Goal: Task Accomplishment & Management: Complete application form

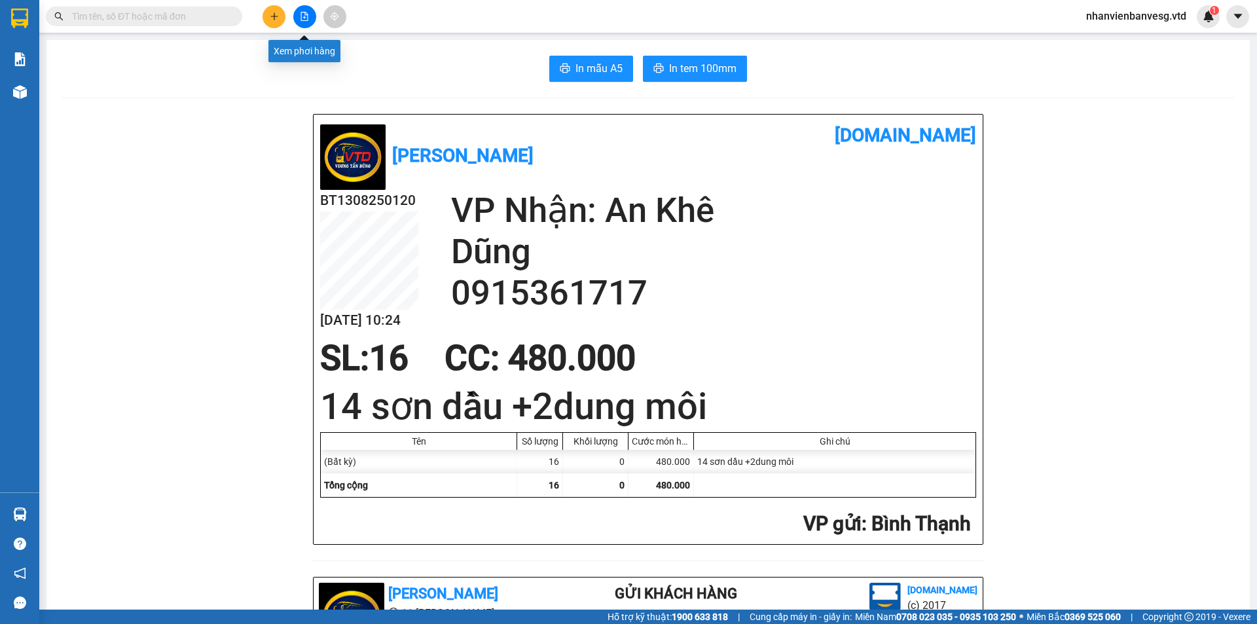
drag, startPoint x: 302, startPoint y: 16, endPoint x: 311, endPoint y: 27, distance: 14.9
click at [303, 15] on icon "file-add" at bounding box center [304, 16] width 9 height 9
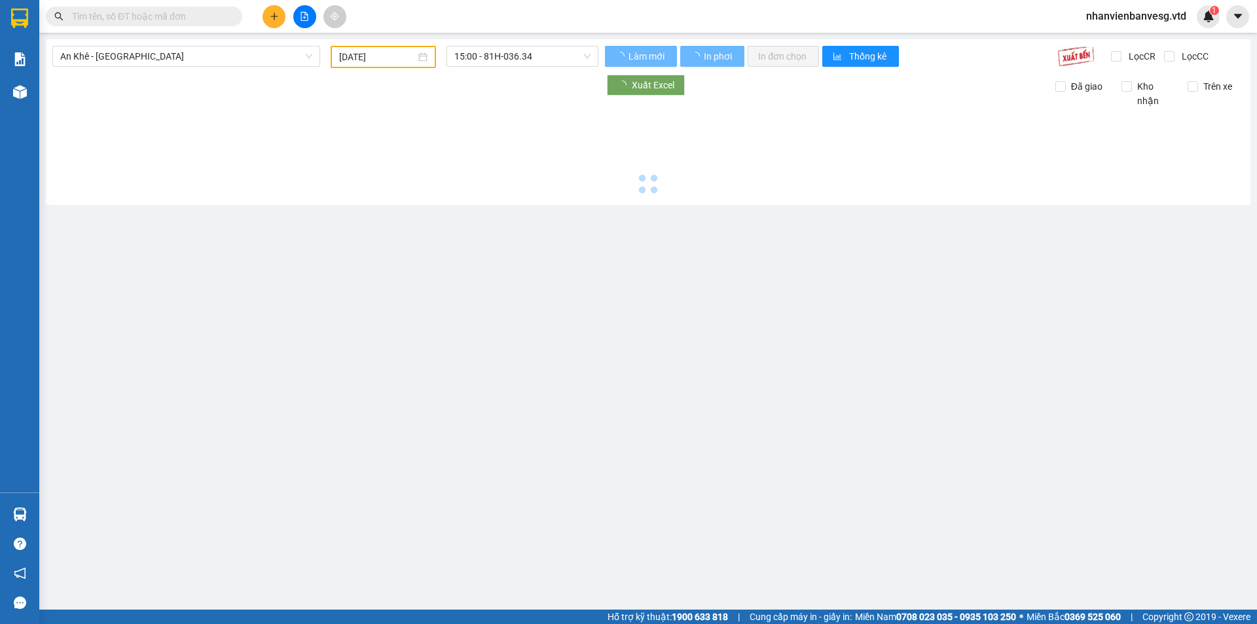
type input "[DATE]"
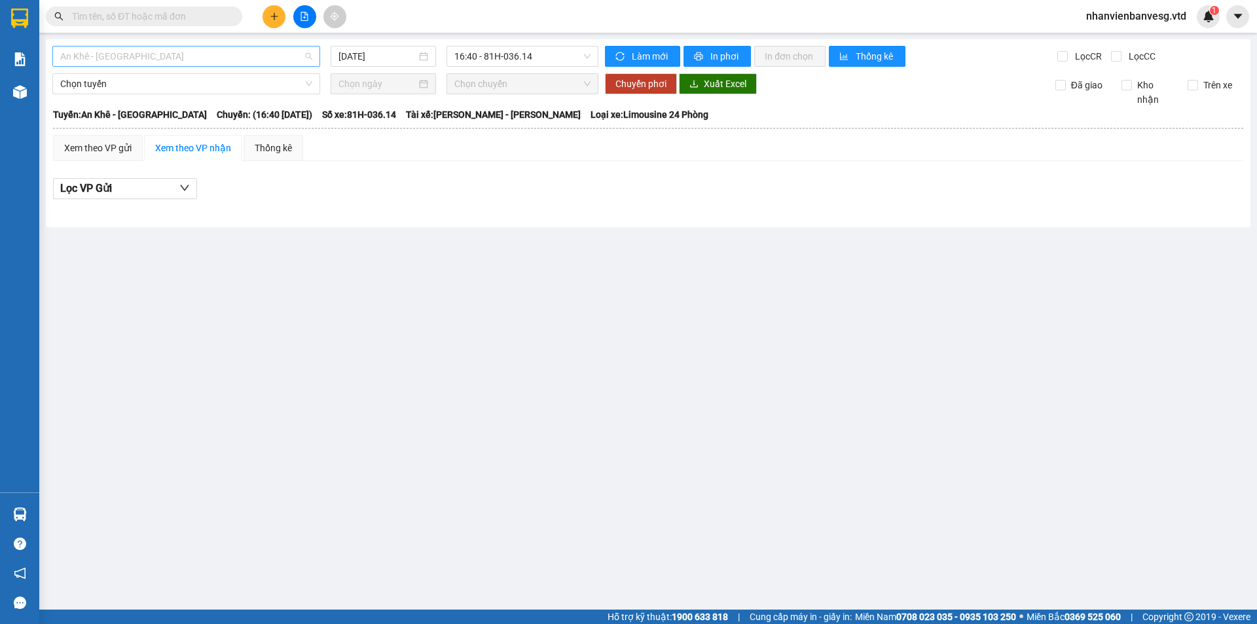
click at [242, 60] on span "An Khê - [GEOGRAPHIC_DATA]" at bounding box center [186, 56] width 252 height 20
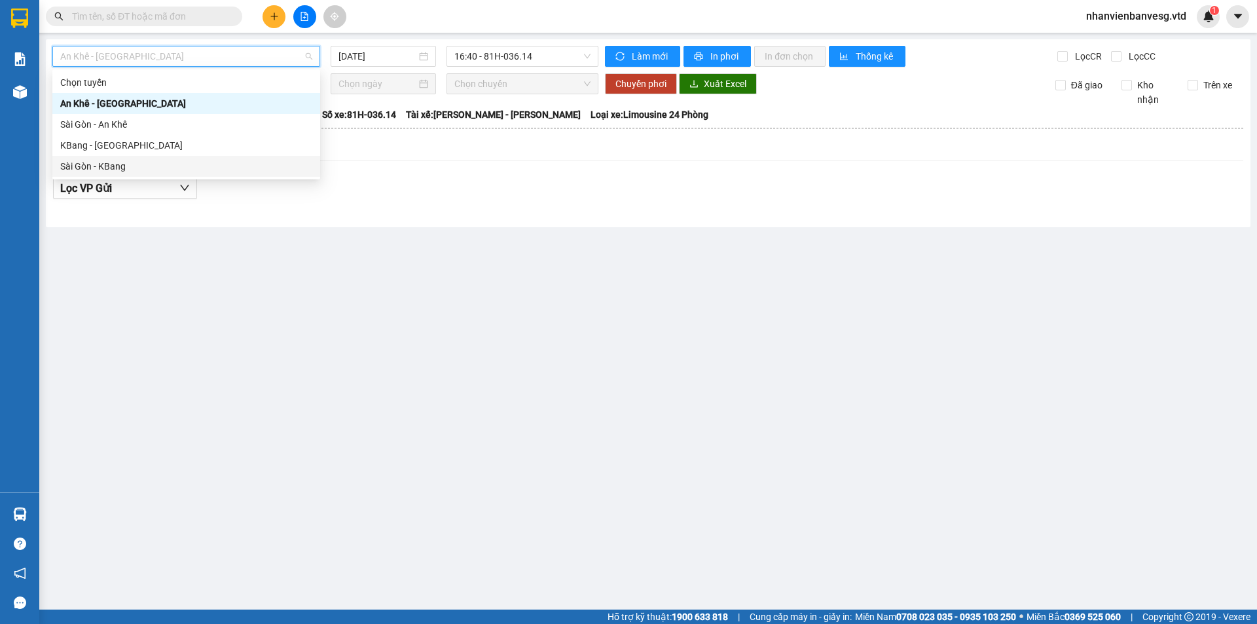
click at [192, 170] on div "Sài Gòn - KBang" at bounding box center [186, 166] width 252 height 14
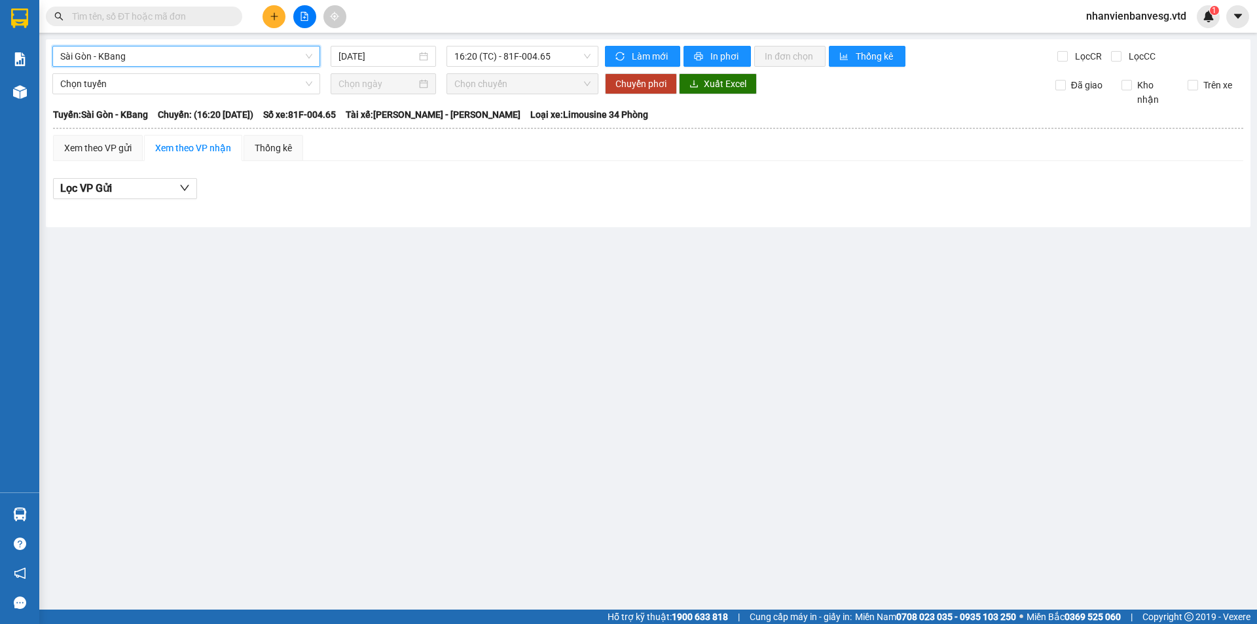
drag, startPoint x: 371, startPoint y: 56, endPoint x: 371, endPoint y: 68, distance: 11.8
click at [371, 65] on div "[DATE]" at bounding box center [383, 56] width 105 height 21
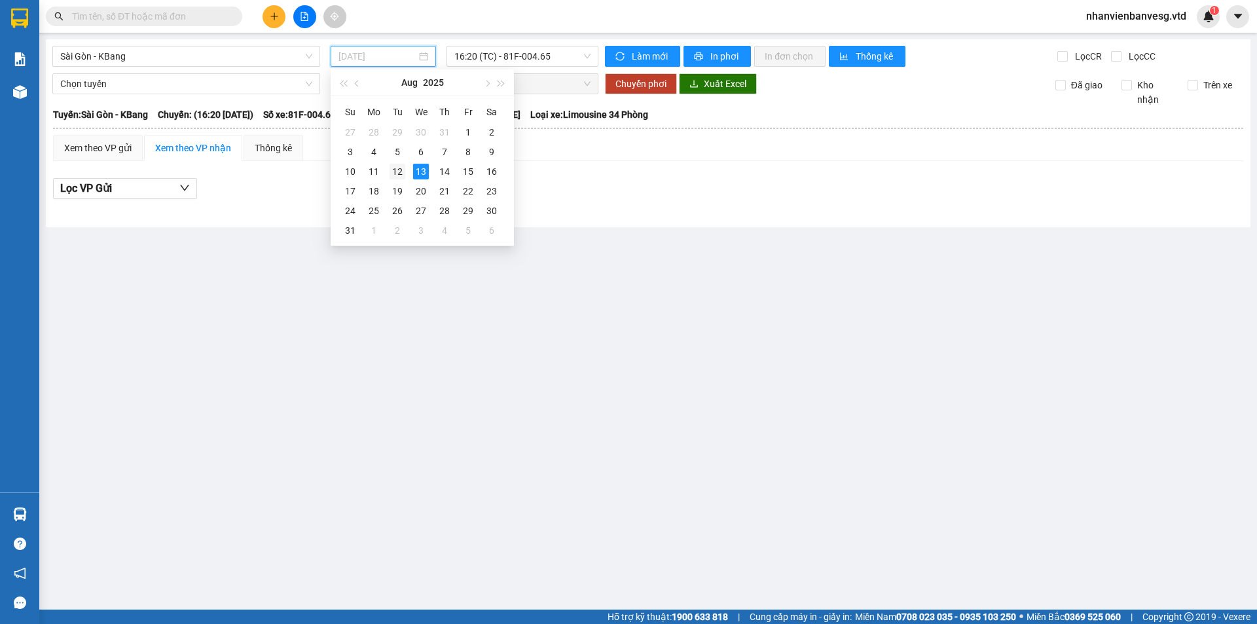
click at [397, 175] on div "12" at bounding box center [397, 172] width 16 height 16
type input "12/08/2025"
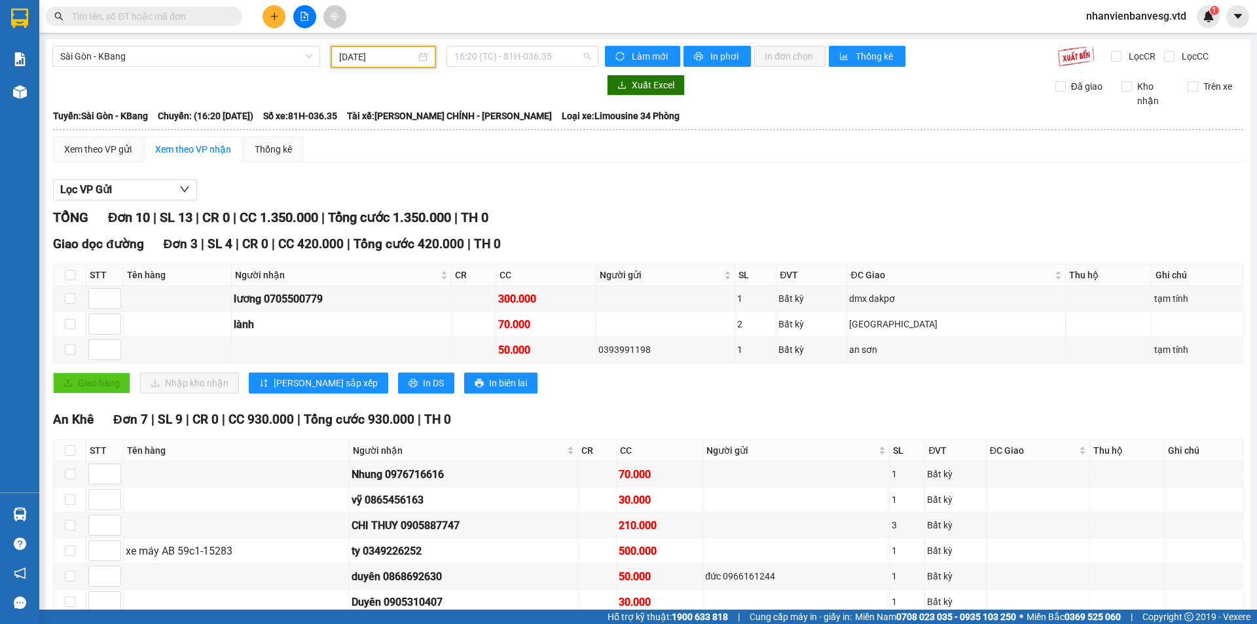
drag, startPoint x: 478, startPoint y: 56, endPoint x: 486, endPoint y: 90, distance: 34.3
click at [480, 64] on span "16:20 (TC) - 81H-036.35" at bounding box center [522, 56] width 136 height 20
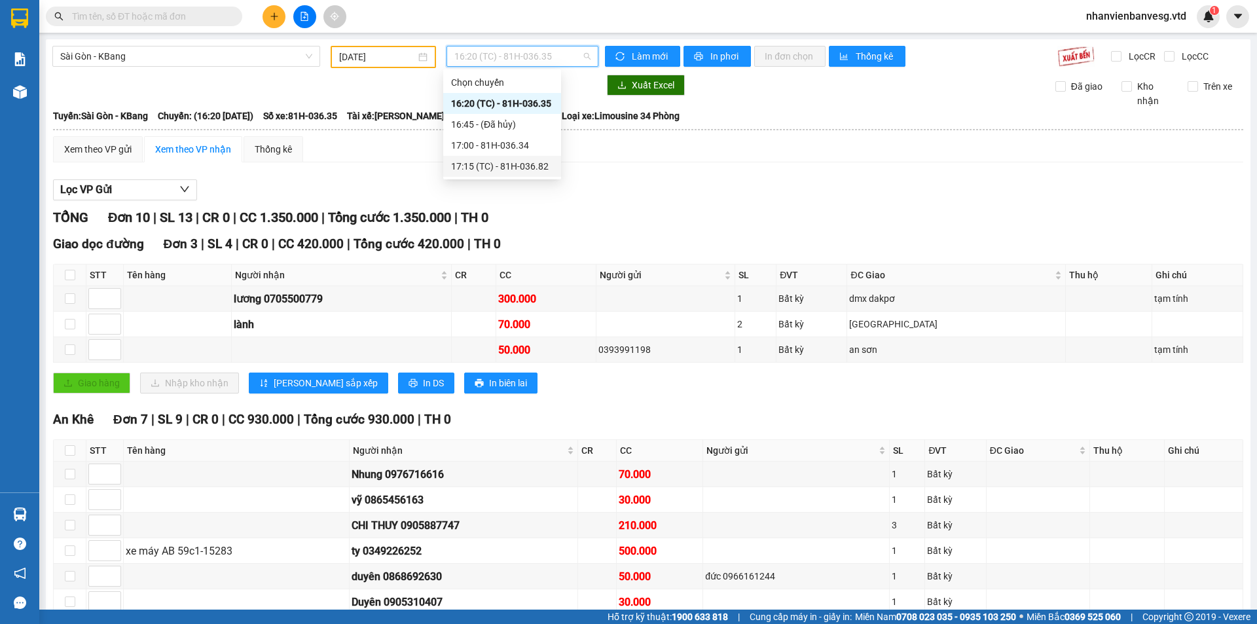
click at [509, 167] on div "17:15 (TC) - 81H-036.82" at bounding box center [502, 166] width 102 height 14
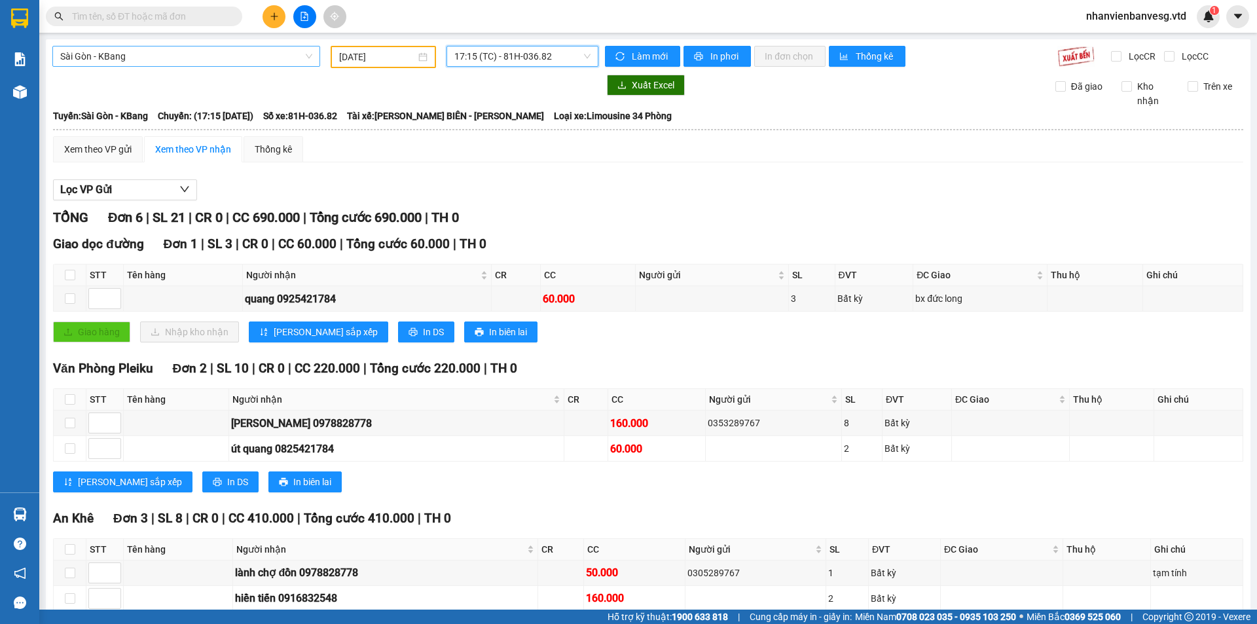
click at [187, 60] on span "Sài Gòn - KBang" at bounding box center [186, 56] width 252 height 20
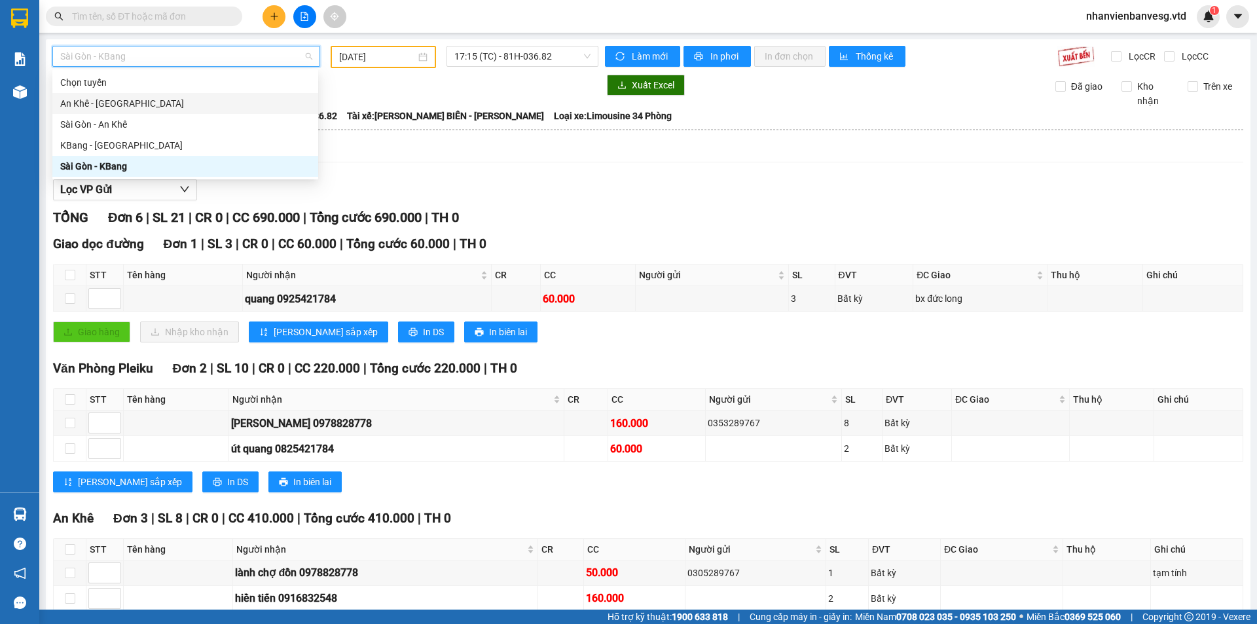
click at [196, 105] on div "An Khê - [GEOGRAPHIC_DATA]" at bounding box center [185, 103] width 250 height 14
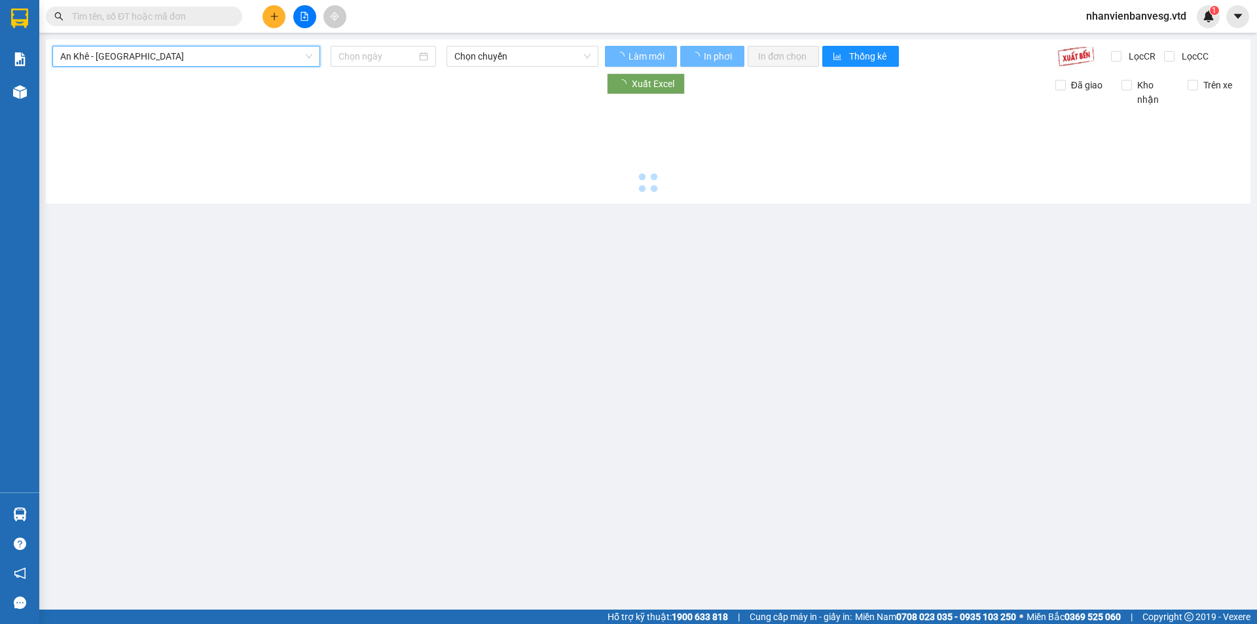
type input "[DATE]"
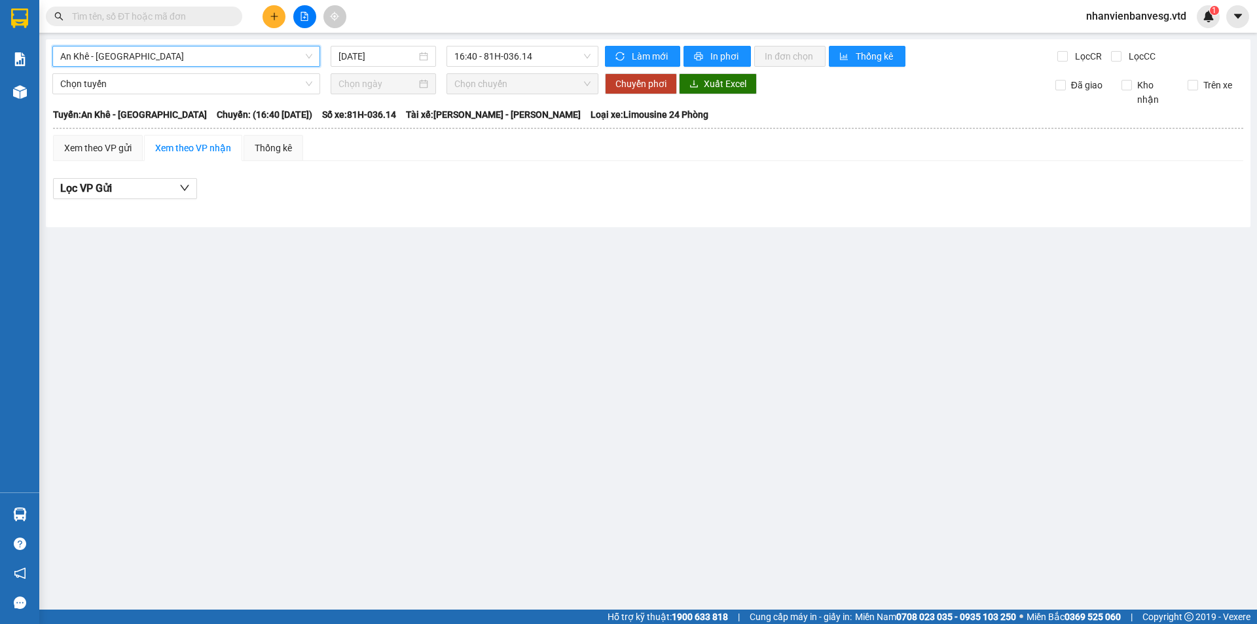
click at [187, 43] on div "An Khê - Sài Gòn An Khê - Sài Gòn 13/08/2025 16:40 - 81H-036.14 Làm mới In phơi…" at bounding box center [648, 133] width 1204 height 188
drag, startPoint x: 186, startPoint y: 50, endPoint x: 168, endPoint y: 96, distance: 49.7
click at [186, 53] on span "An Khê - [GEOGRAPHIC_DATA]" at bounding box center [186, 56] width 252 height 20
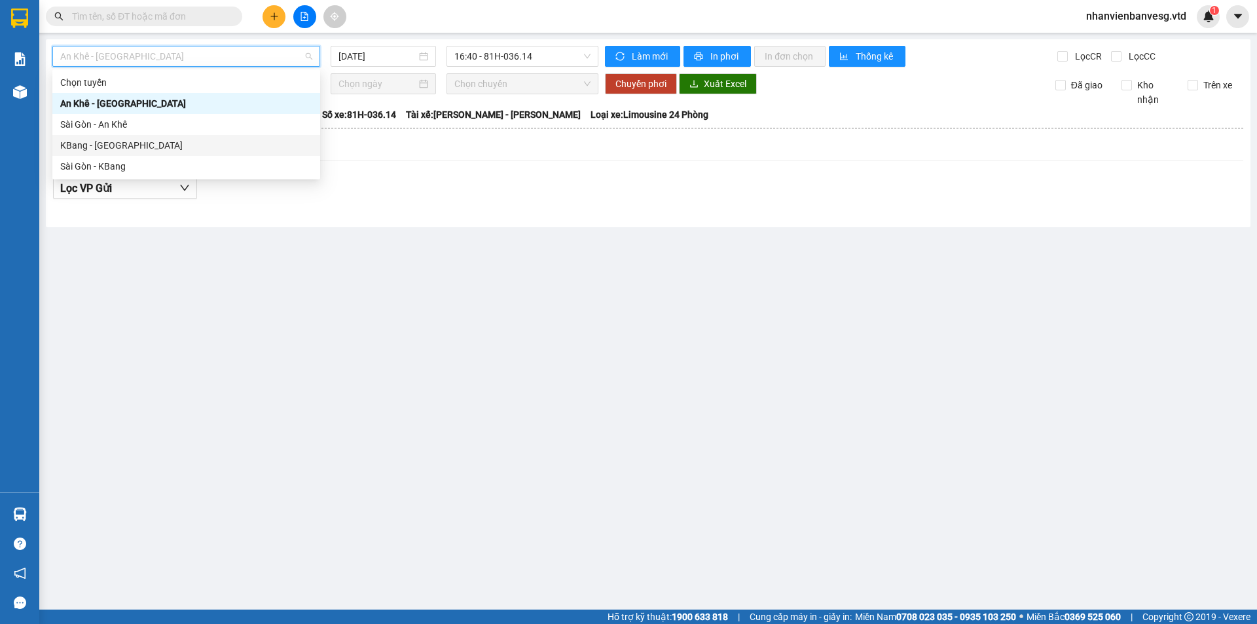
drag, startPoint x: 143, startPoint y: 148, endPoint x: 149, endPoint y: 153, distance: 7.0
click at [149, 153] on div "KBang - [GEOGRAPHIC_DATA]" at bounding box center [186, 145] width 268 height 21
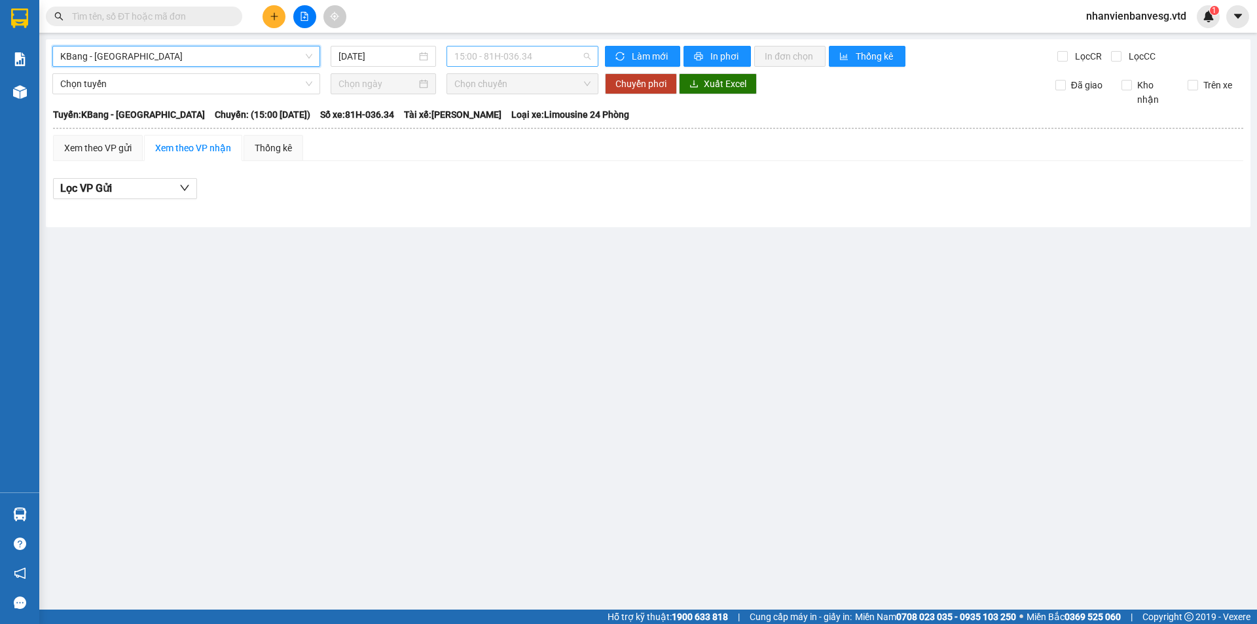
click at [580, 62] on span "15:00 - 81H-036.34" at bounding box center [522, 56] width 136 height 20
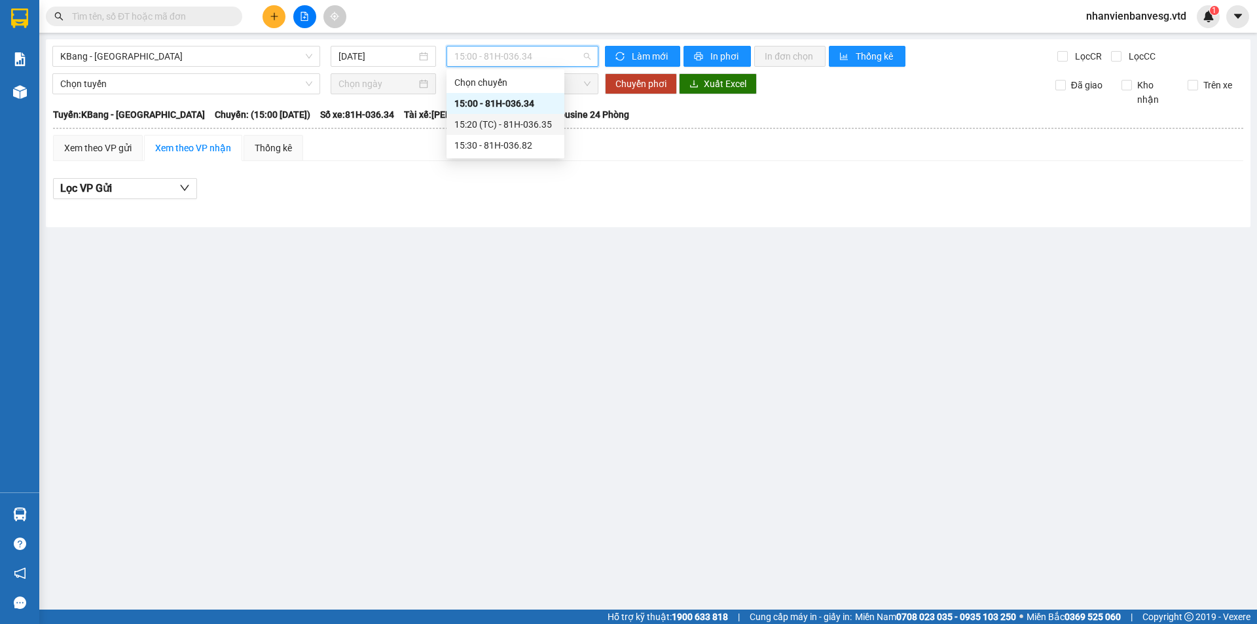
click at [543, 125] on div "15:20 (TC) - 81H-036.35" at bounding box center [505, 124] width 102 height 14
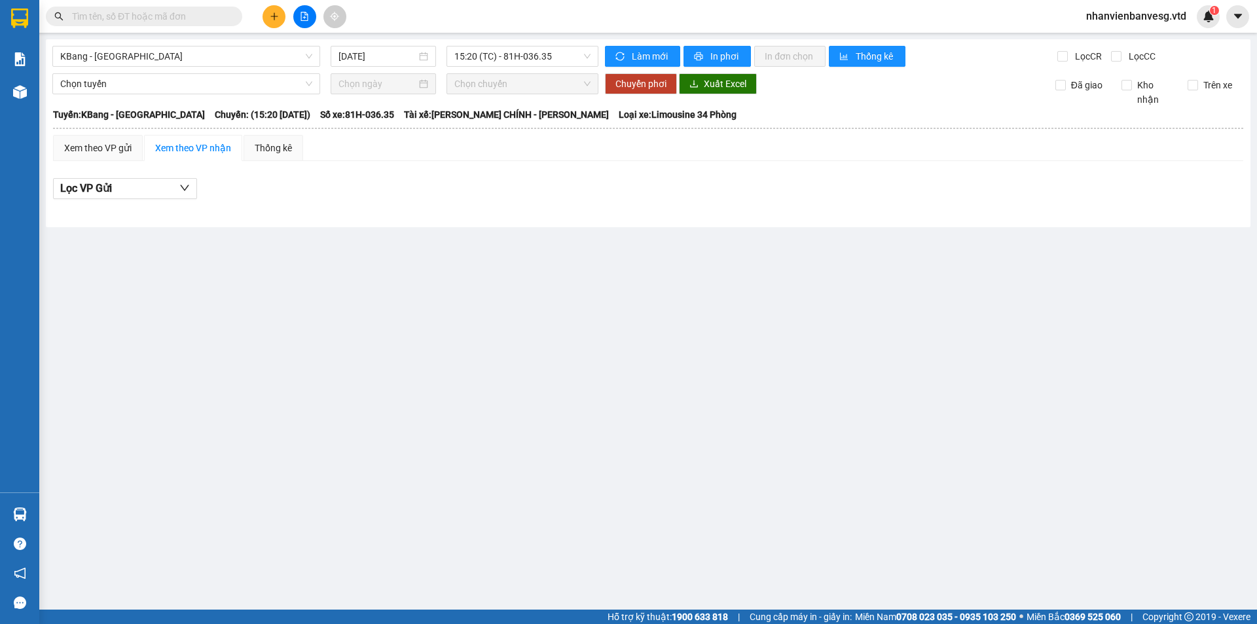
drag, startPoint x: 391, startPoint y: 46, endPoint x: 386, endPoint y: 72, distance: 26.7
click at [390, 63] on div "[DATE]" at bounding box center [383, 56] width 105 height 21
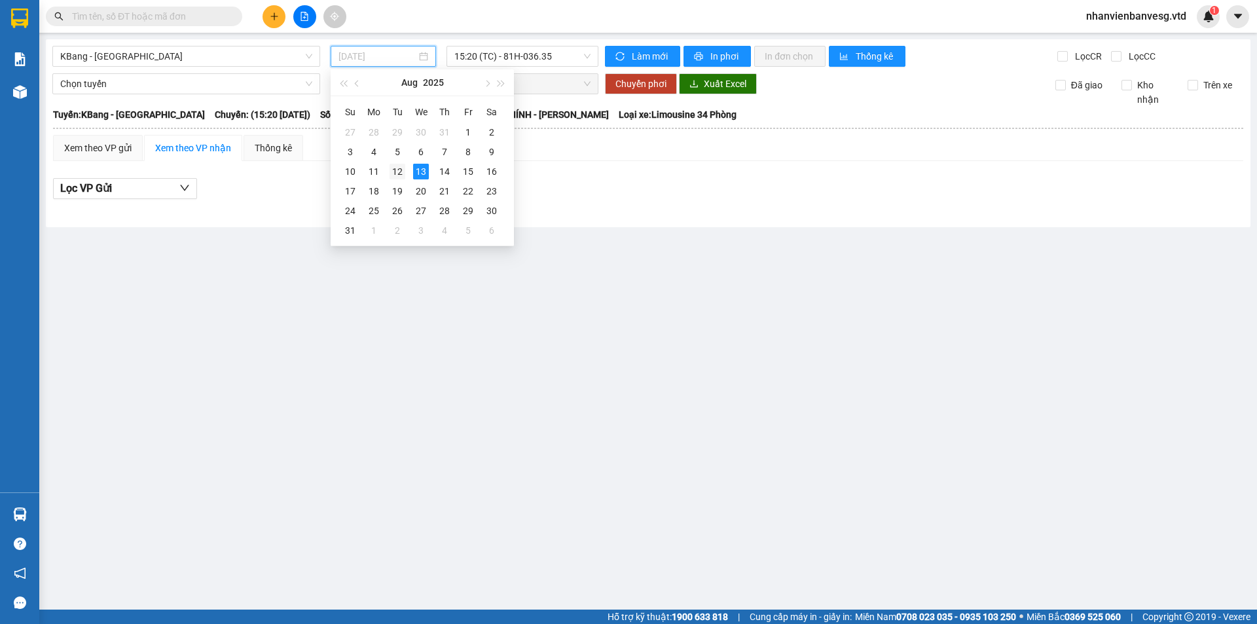
click at [397, 170] on div "12" at bounding box center [397, 172] width 16 height 16
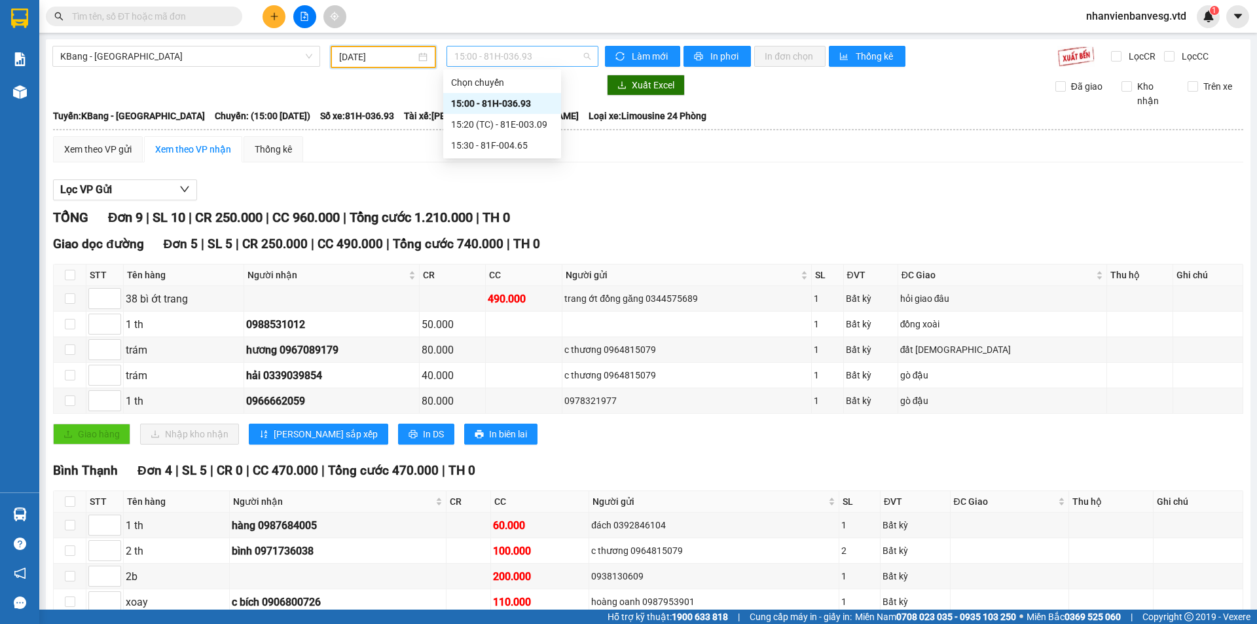
click at [541, 57] on span "15:00 - 81H-036.93" at bounding box center [522, 56] width 136 height 20
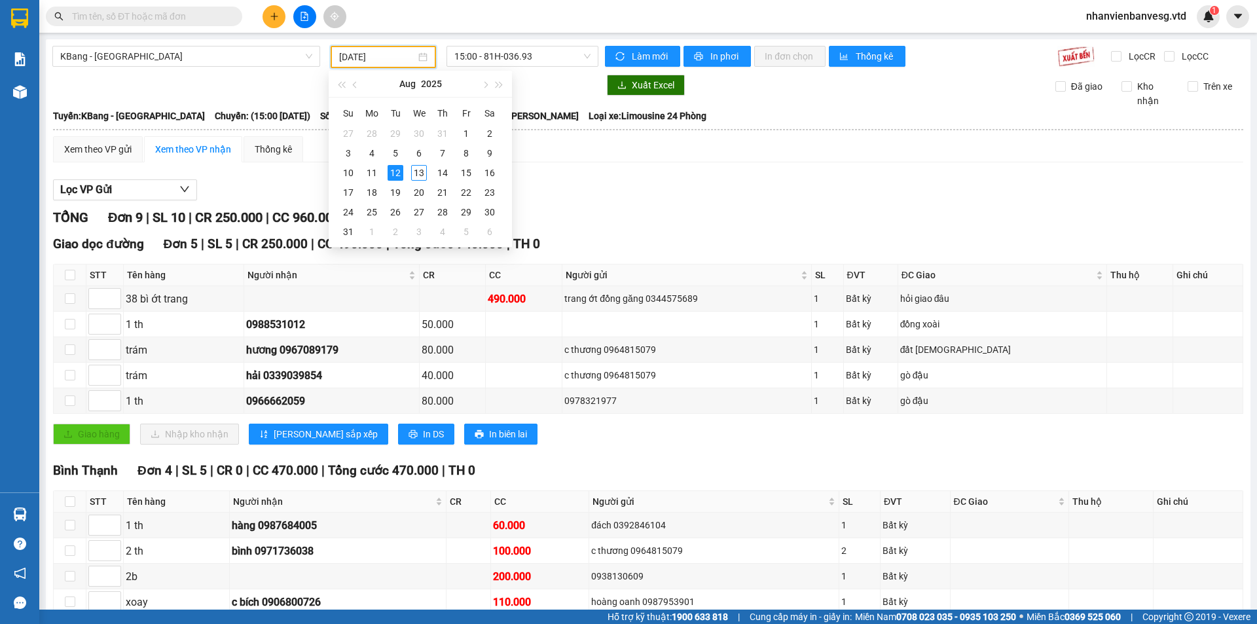
click at [355, 54] on input "12/08/2025" at bounding box center [377, 57] width 77 height 14
click at [376, 171] on div "11" at bounding box center [372, 173] width 16 height 16
type input "11/08/2025"
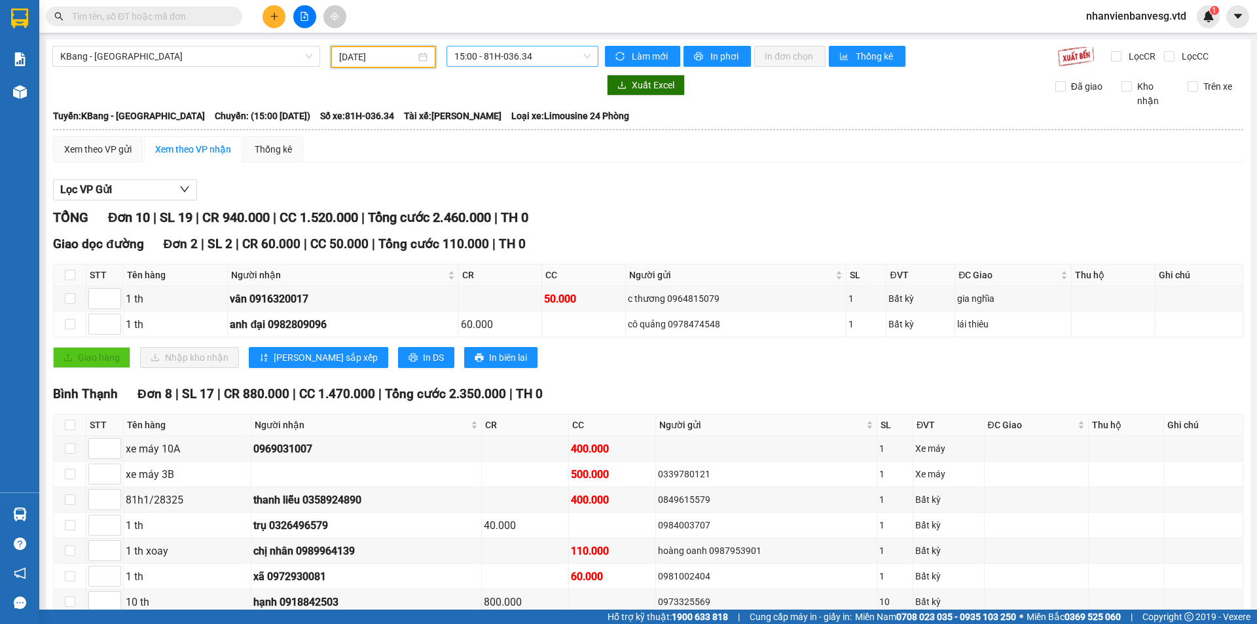
click at [544, 59] on span "15:00 - 81H-036.34" at bounding box center [522, 56] width 136 height 20
click at [537, 124] on div "15:20 (TC) - 81H-036.35" at bounding box center [502, 124] width 102 height 14
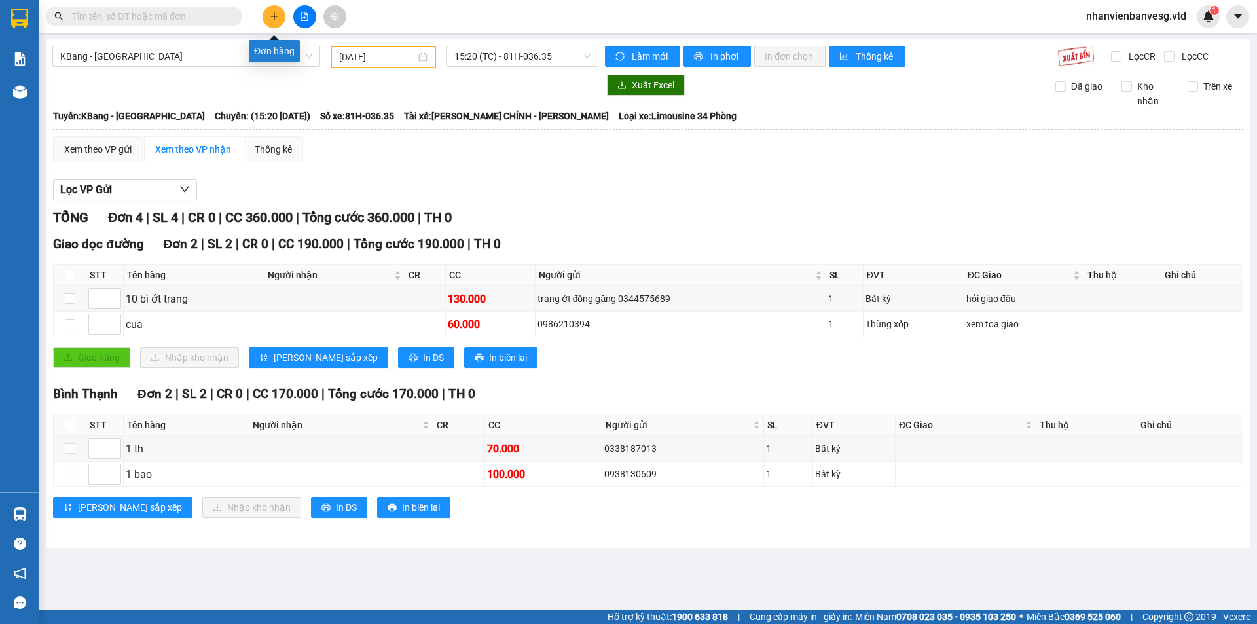
click at [276, 18] on icon "plus" at bounding box center [274, 16] width 9 height 9
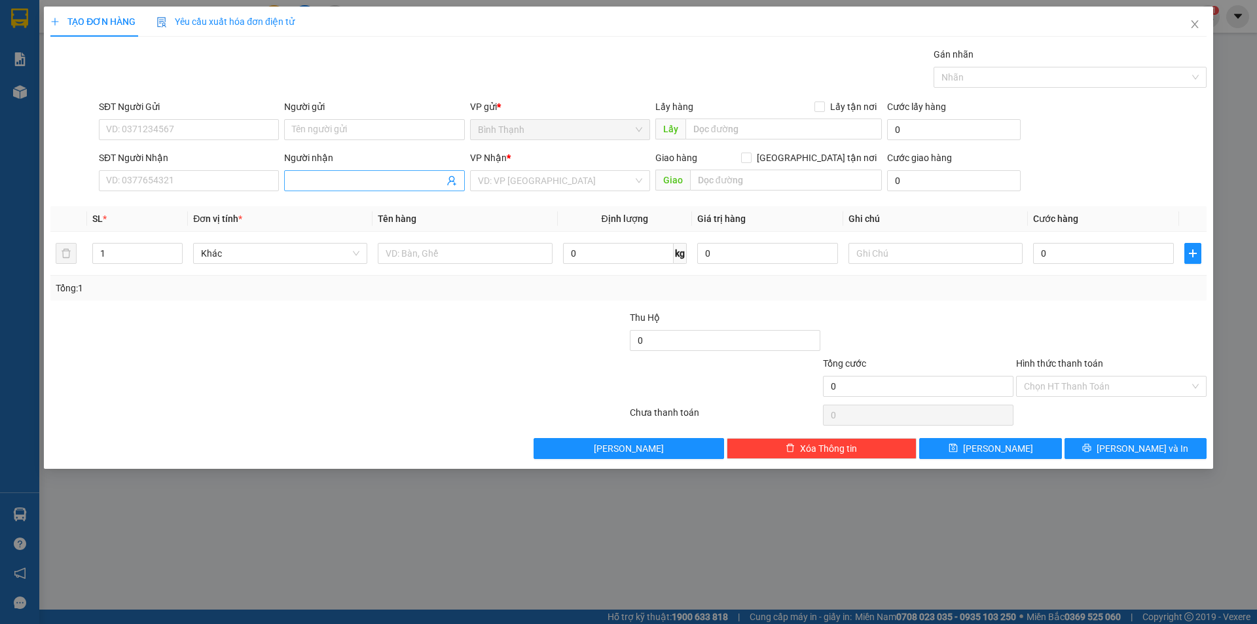
click at [335, 183] on input "Người nhận" at bounding box center [367, 180] width 151 height 14
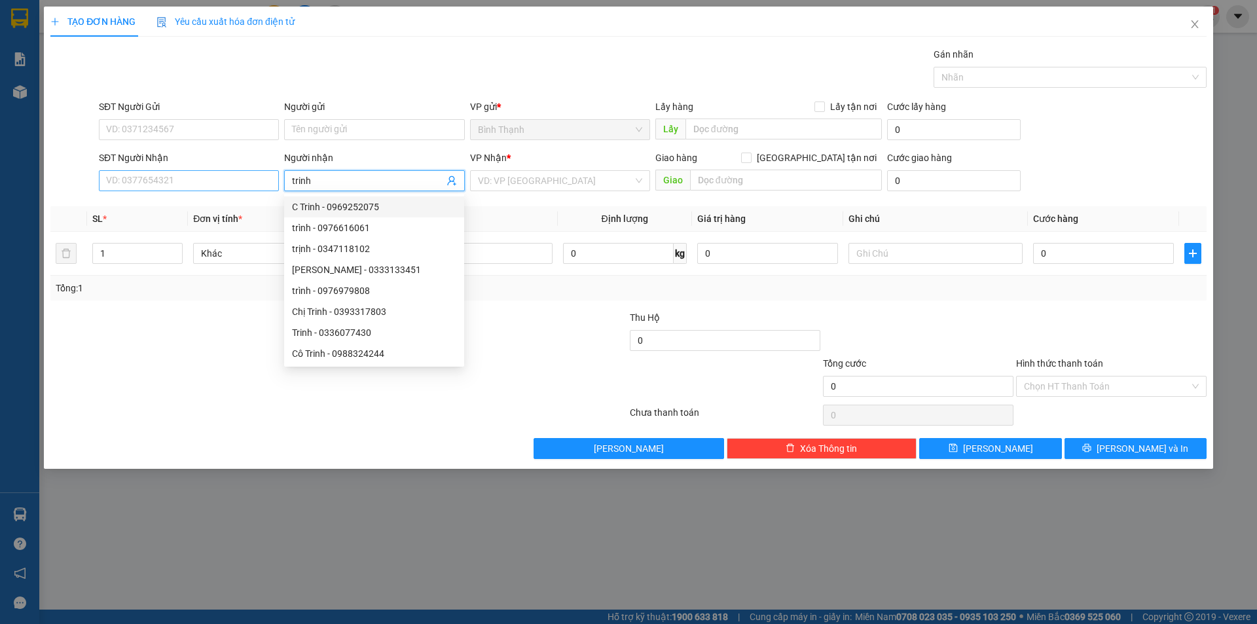
type input "trinh"
click at [215, 185] on input "SĐT Người Nhận" at bounding box center [189, 180] width 180 height 21
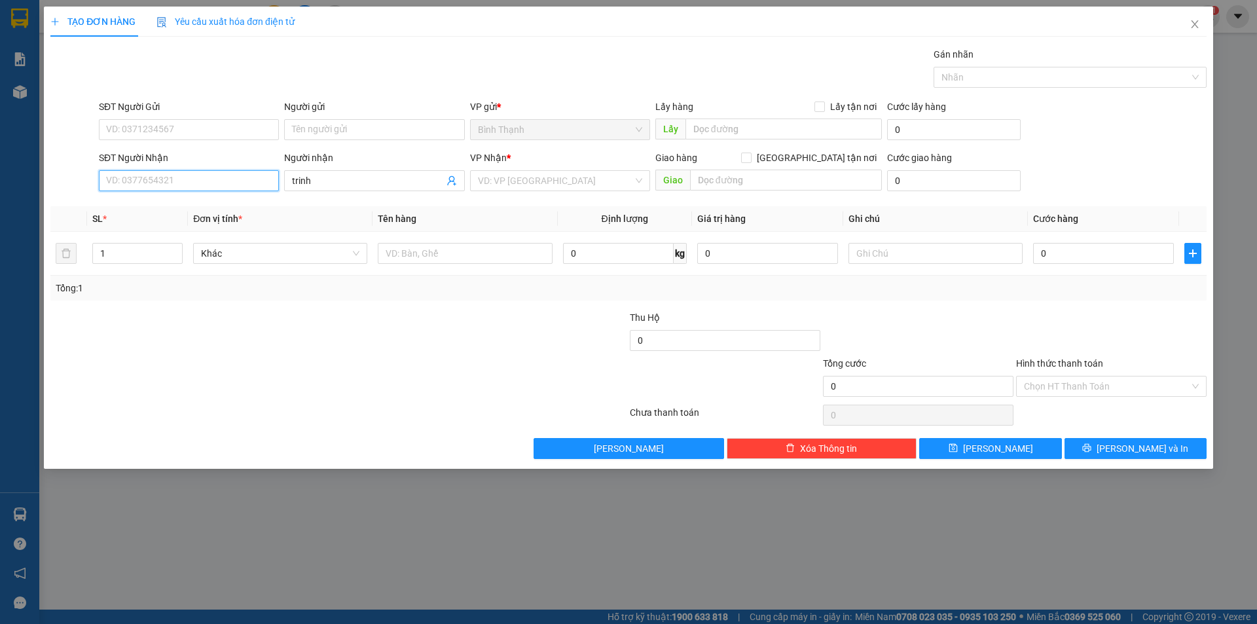
type input "8"
click at [224, 207] on div "0975108977 - trinh cục" at bounding box center [189, 207] width 164 height 14
type input "0975108977"
type input "trinh cục"
type input "0975108977"
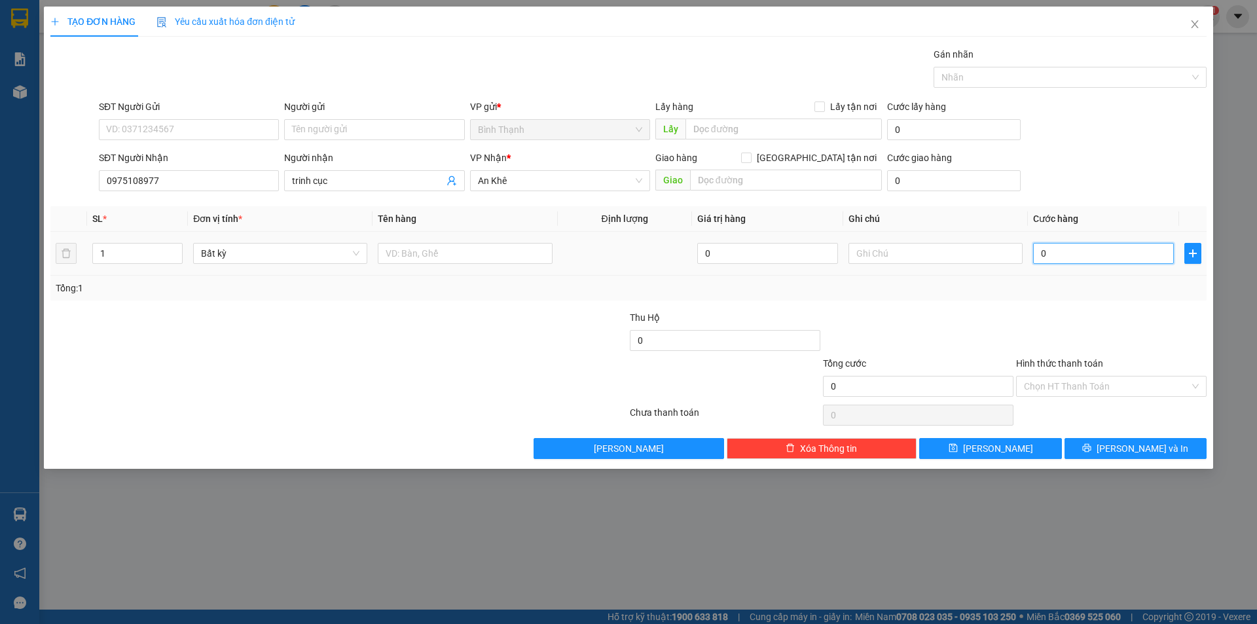
type input "1"
type input "10"
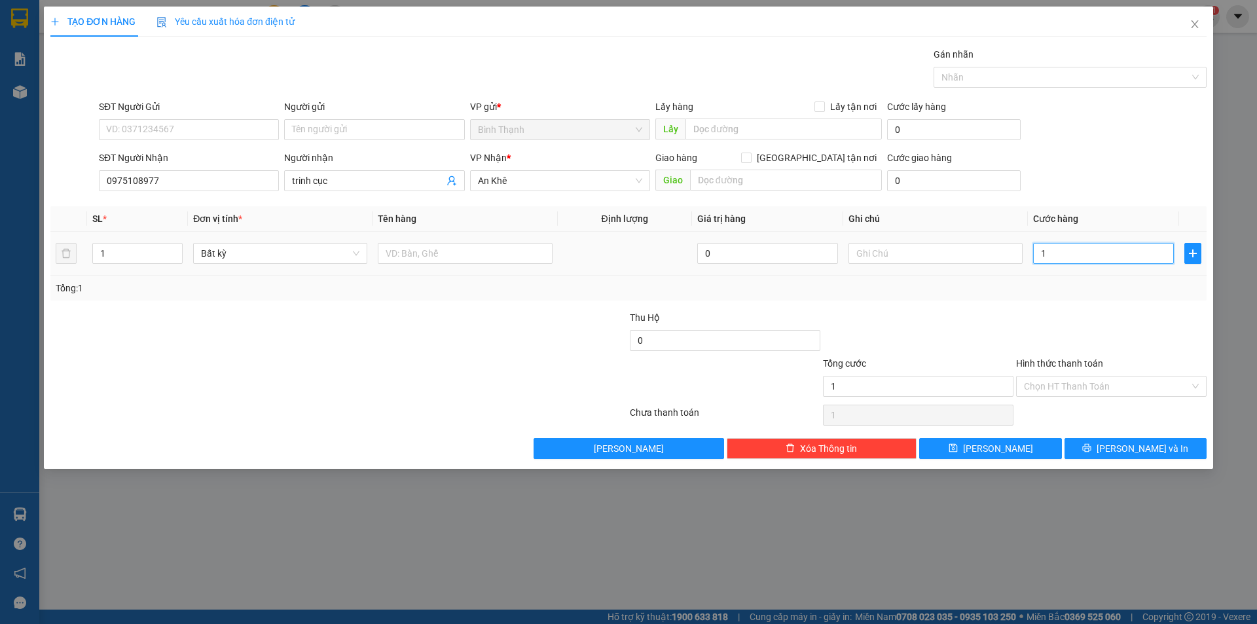
type input "10"
type input "100"
type input "1.000"
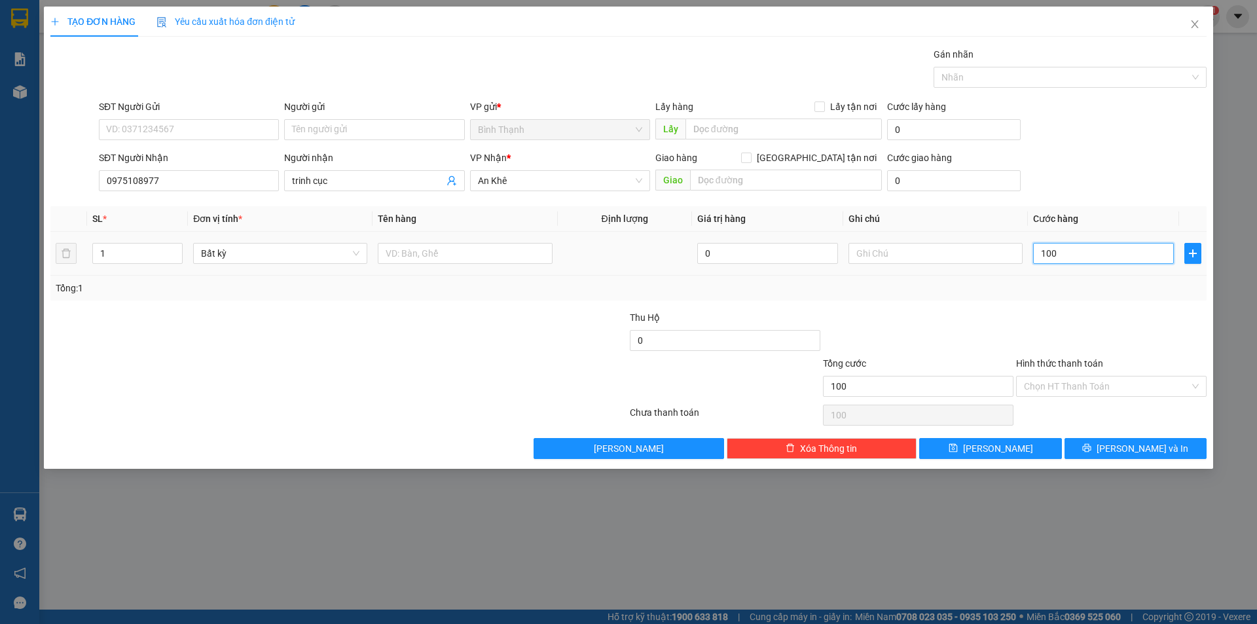
type input "1.000"
type input "10.000"
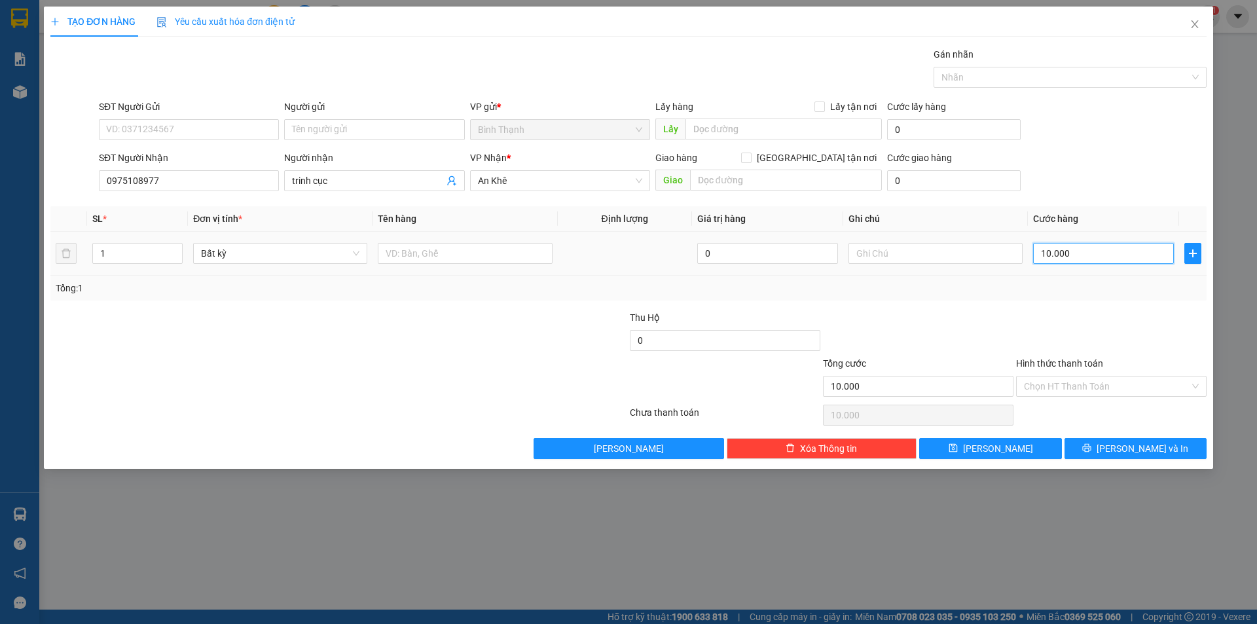
type input "100.000"
click at [1122, 453] on button "[PERSON_NAME] và In" at bounding box center [1135, 448] width 142 height 21
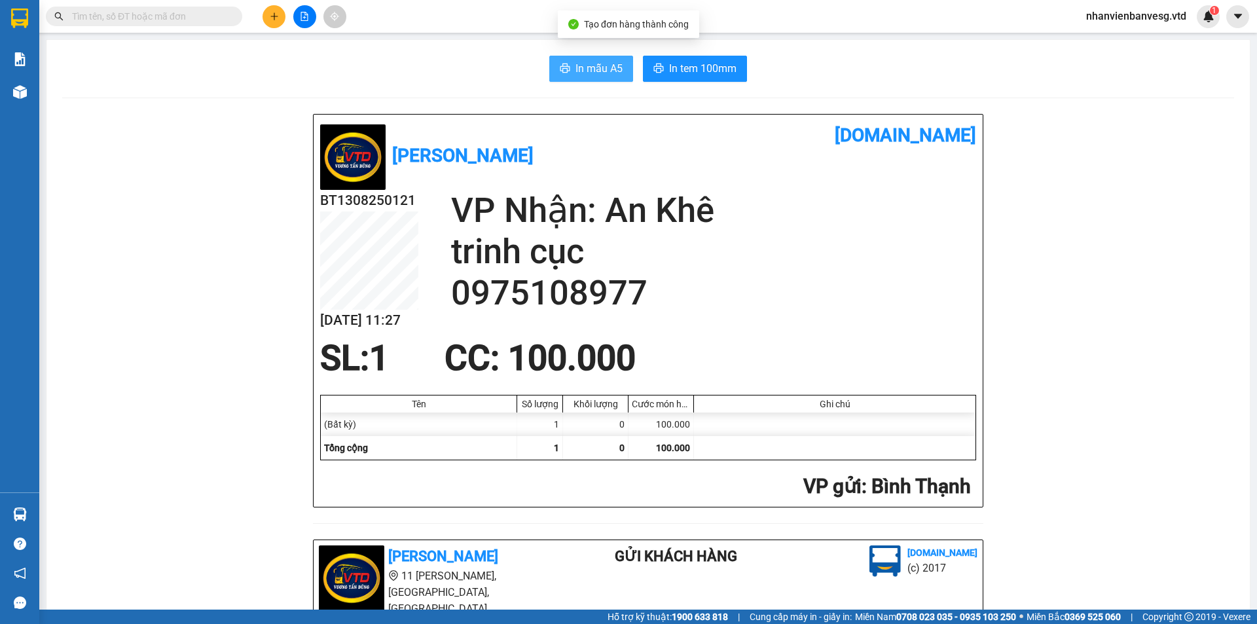
drag, startPoint x: 600, startPoint y: 60, endPoint x: 603, endPoint y: 73, distance: 12.9
click at [600, 60] on span "In mẫu A5" at bounding box center [598, 68] width 47 height 16
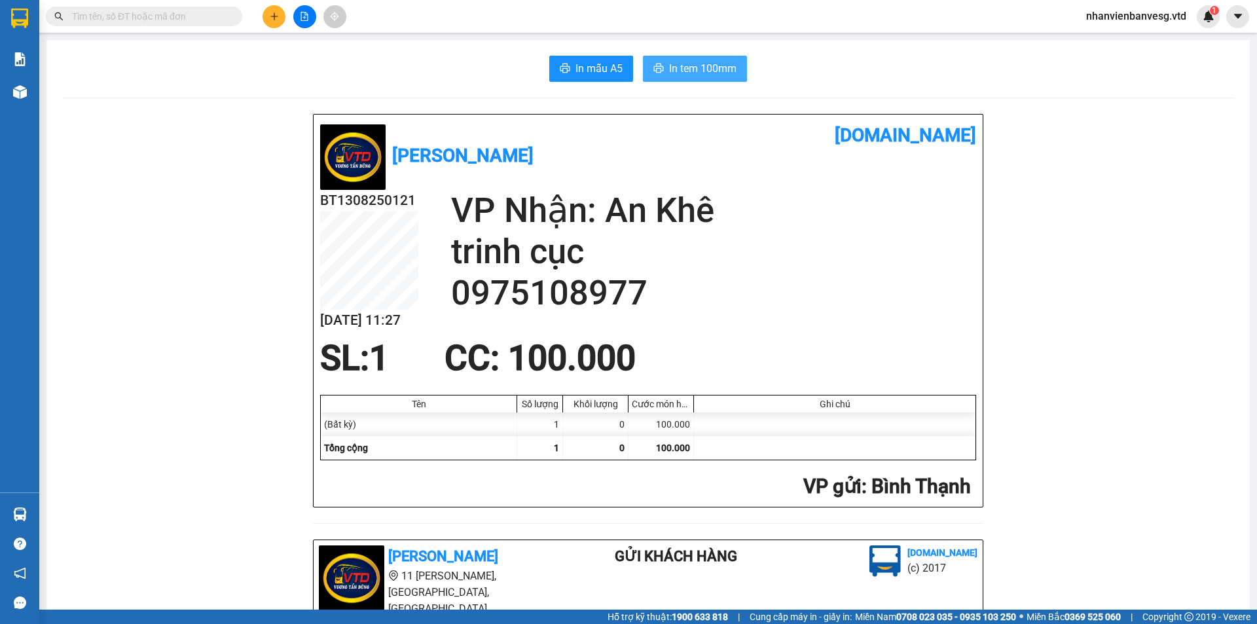
click at [681, 73] on span "In tem 100mm" at bounding box center [702, 68] width 67 height 16
click at [275, 21] on button at bounding box center [273, 16] width 23 height 23
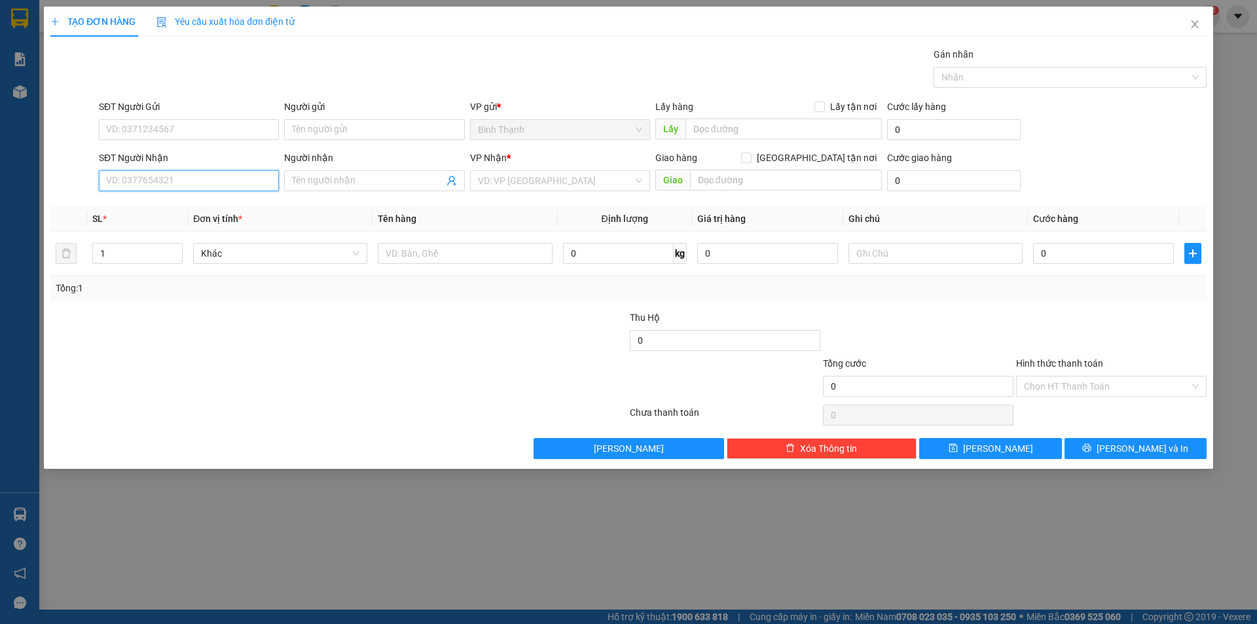
click at [173, 184] on input "SĐT Người Nhận" at bounding box center [189, 180] width 180 height 21
click at [708, 130] on input "text" at bounding box center [783, 128] width 196 height 21
type input "bến xe gia nghĩa"
click at [207, 189] on input "SĐT Người Nhận" at bounding box center [189, 180] width 180 height 21
type input "0362170750"
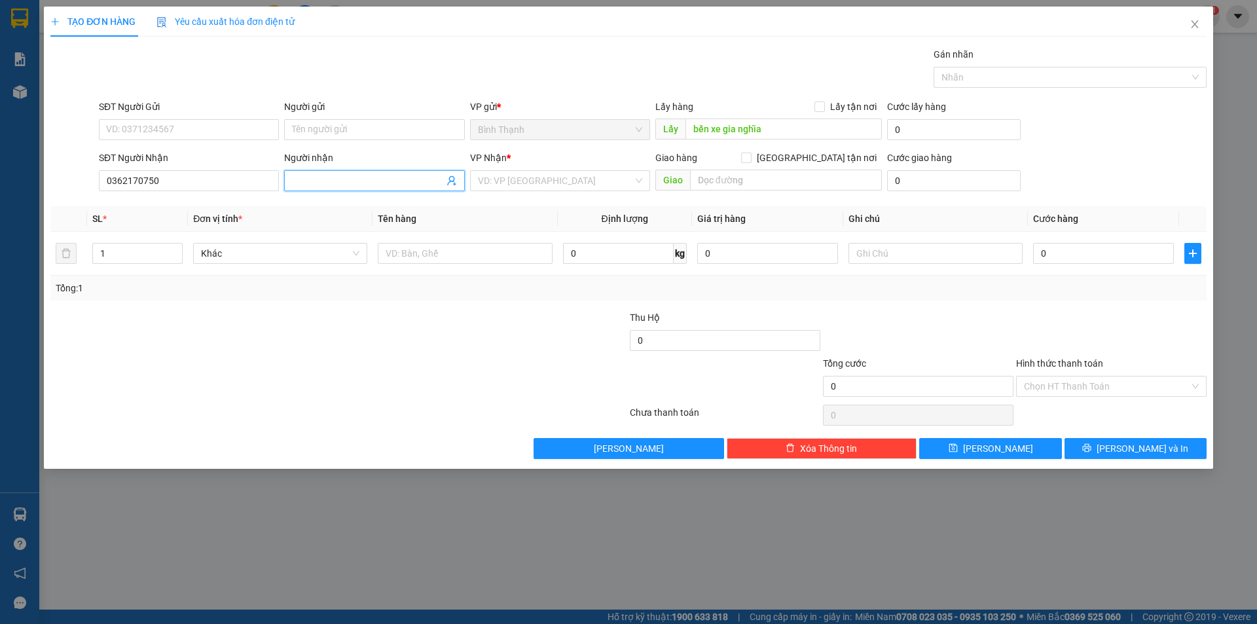
click at [370, 183] on input "Người nhận" at bounding box center [367, 180] width 151 height 14
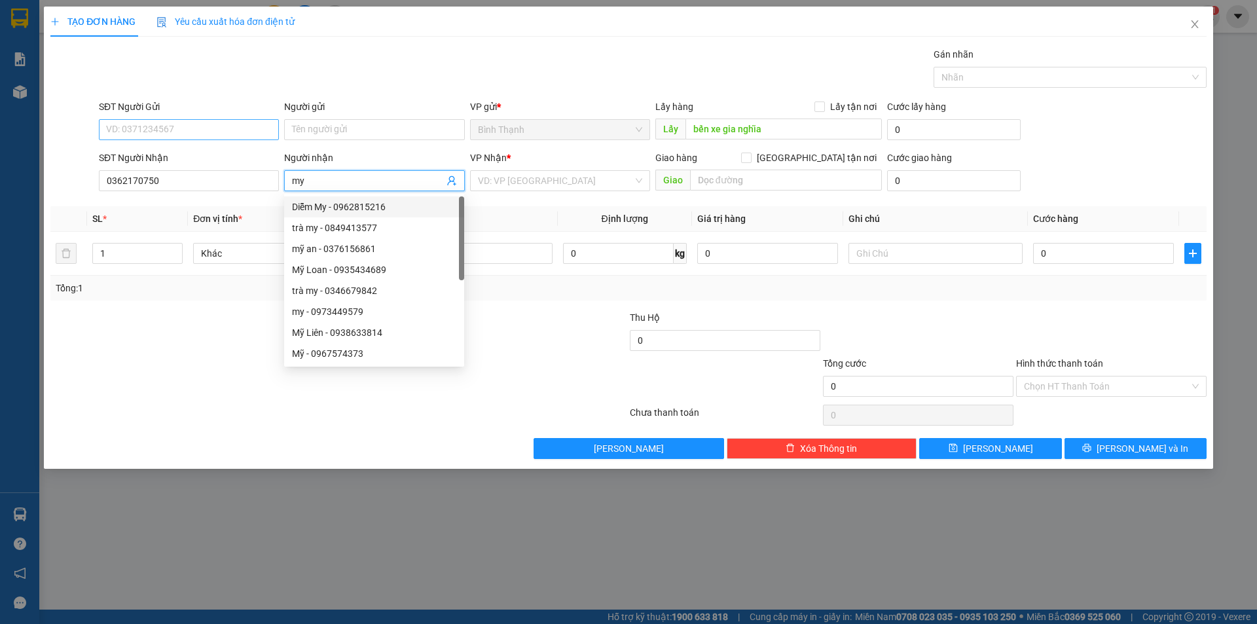
type input "my"
click at [190, 132] on input "SĐT Người Gửi" at bounding box center [189, 129] width 180 height 21
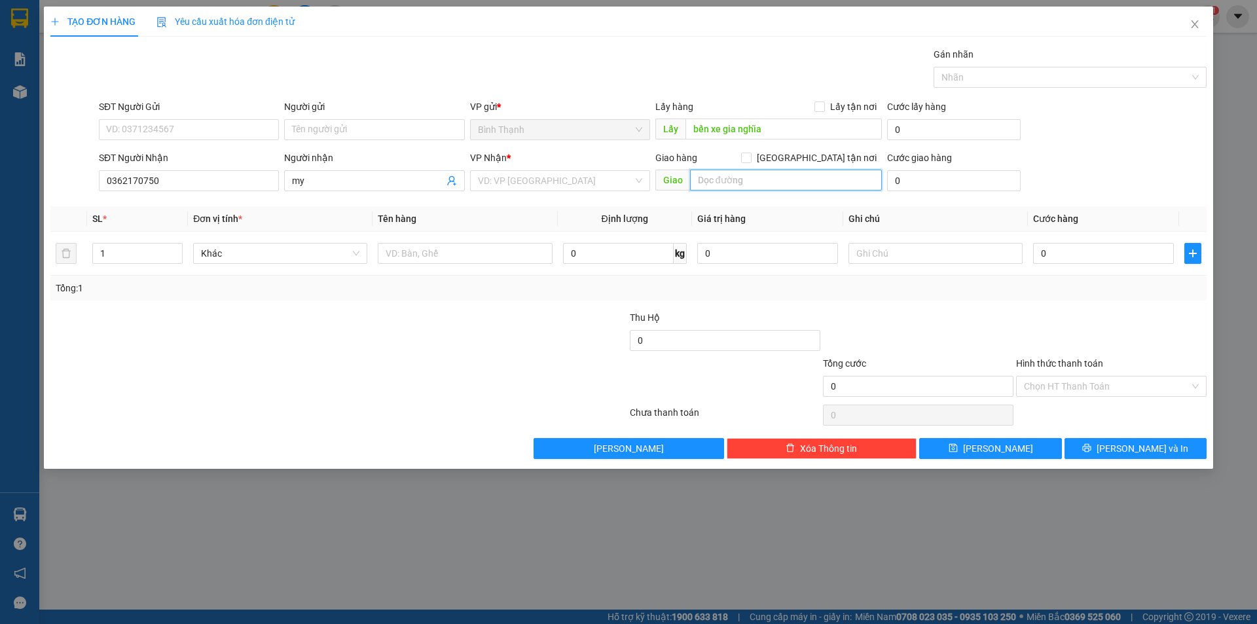
click at [717, 181] on input "text" at bounding box center [786, 180] width 192 height 21
type input "cửu an"
click at [556, 187] on input "search" at bounding box center [555, 181] width 155 height 20
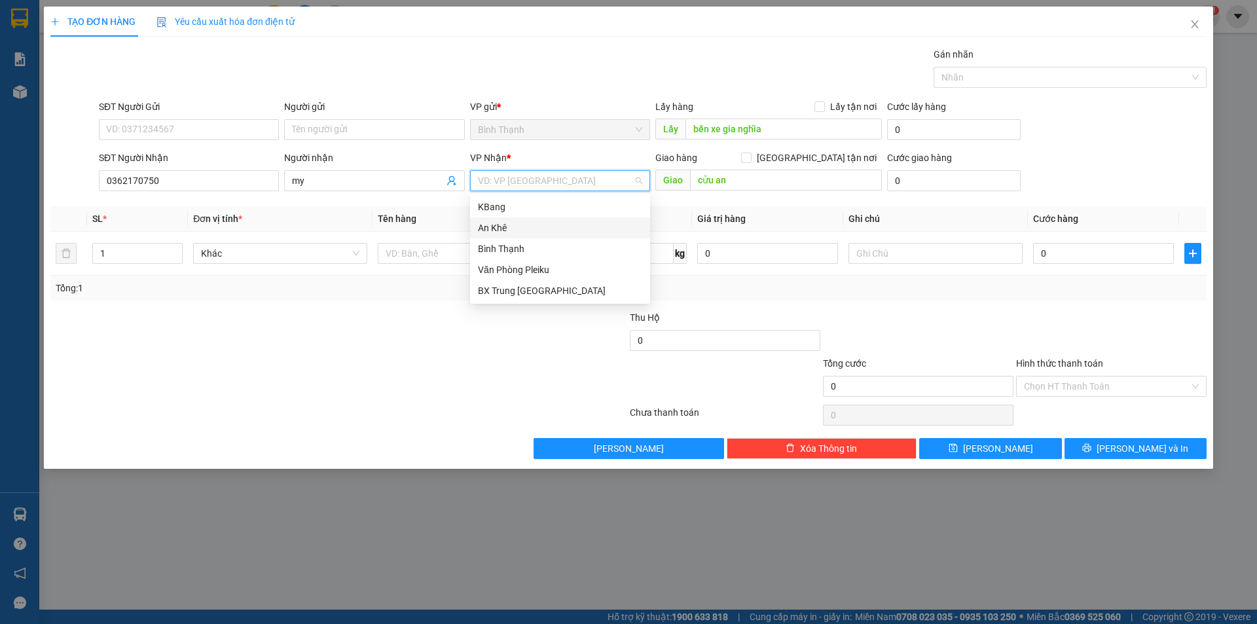
click at [520, 225] on div "An Khê" at bounding box center [560, 228] width 164 height 14
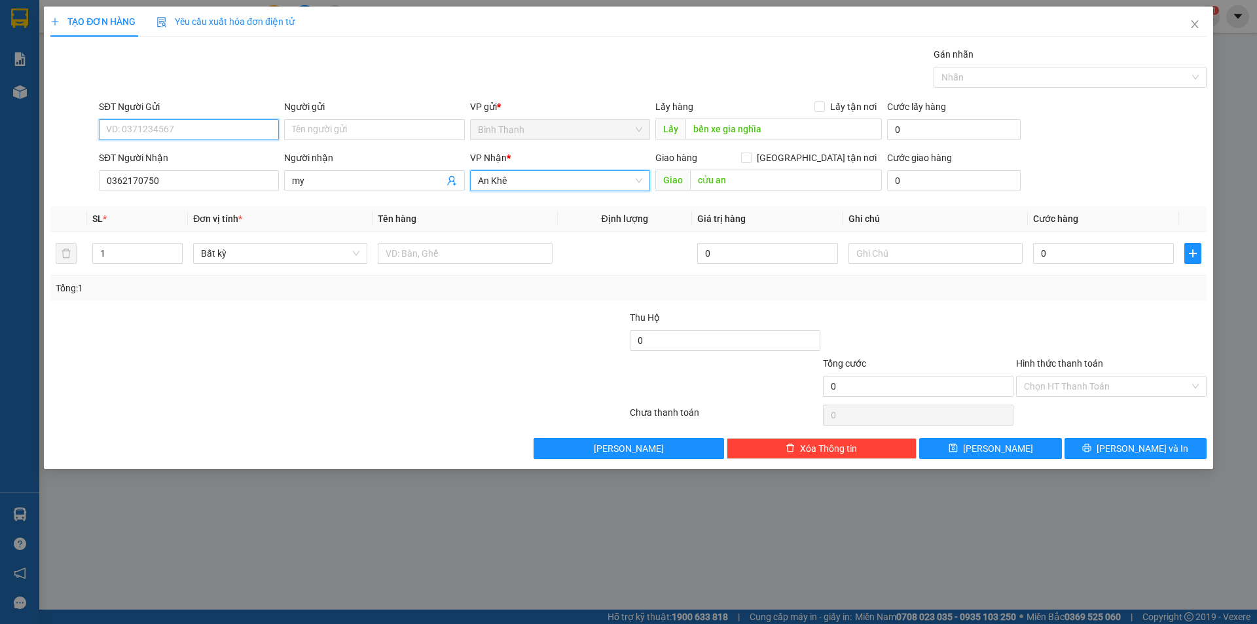
click at [148, 120] on input "SĐT Người Gửi" at bounding box center [189, 129] width 180 height 21
click at [56, 259] on tr "1 Bất kỳ 0 0" at bounding box center [628, 254] width 1156 height 44
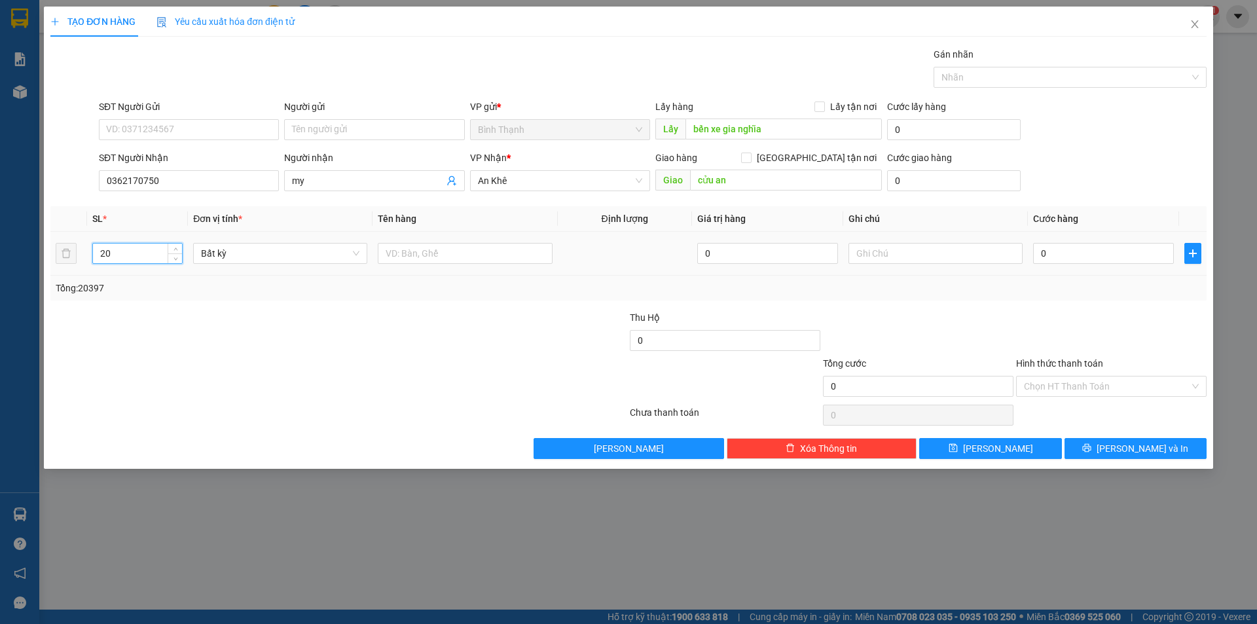
type input "2"
click at [235, 130] on input "SĐT Người Gửi" at bounding box center [189, 129] width 180 height 21
type input "0397069416"
click at [142, 256] on input "number" at bounding box center [137, 253] width 89 height 20
type input "2"
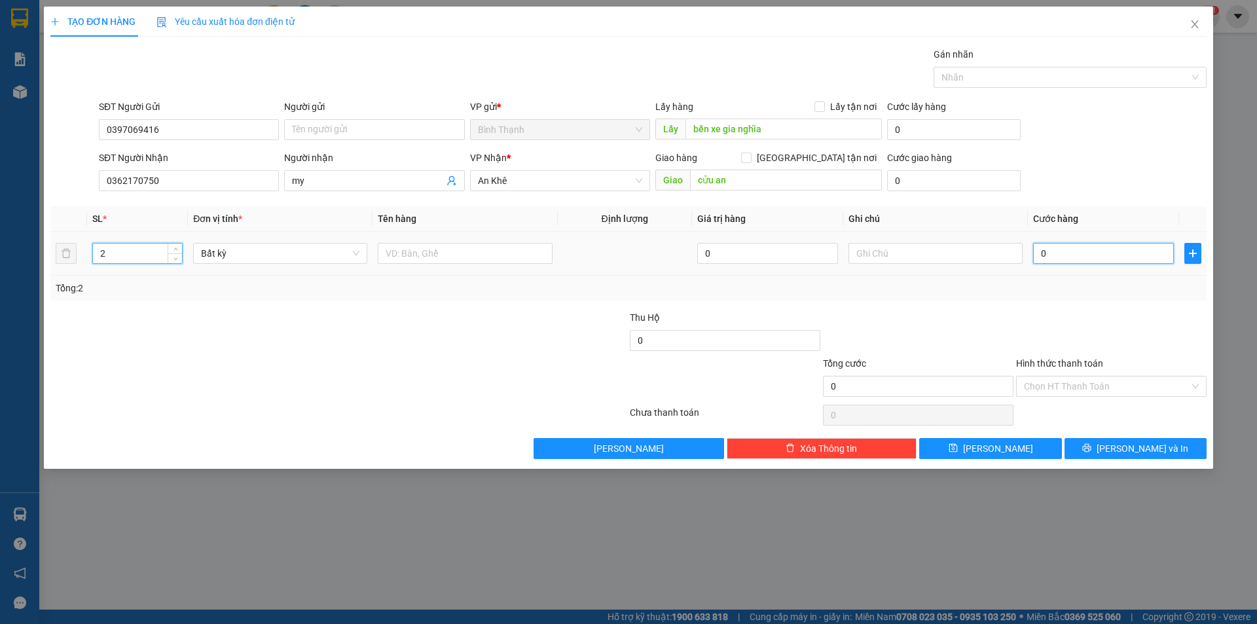
click at [1056, 255] on input "0" at bounding box center [1103, 253] width 141 height 21
type input "2"
type input "20"
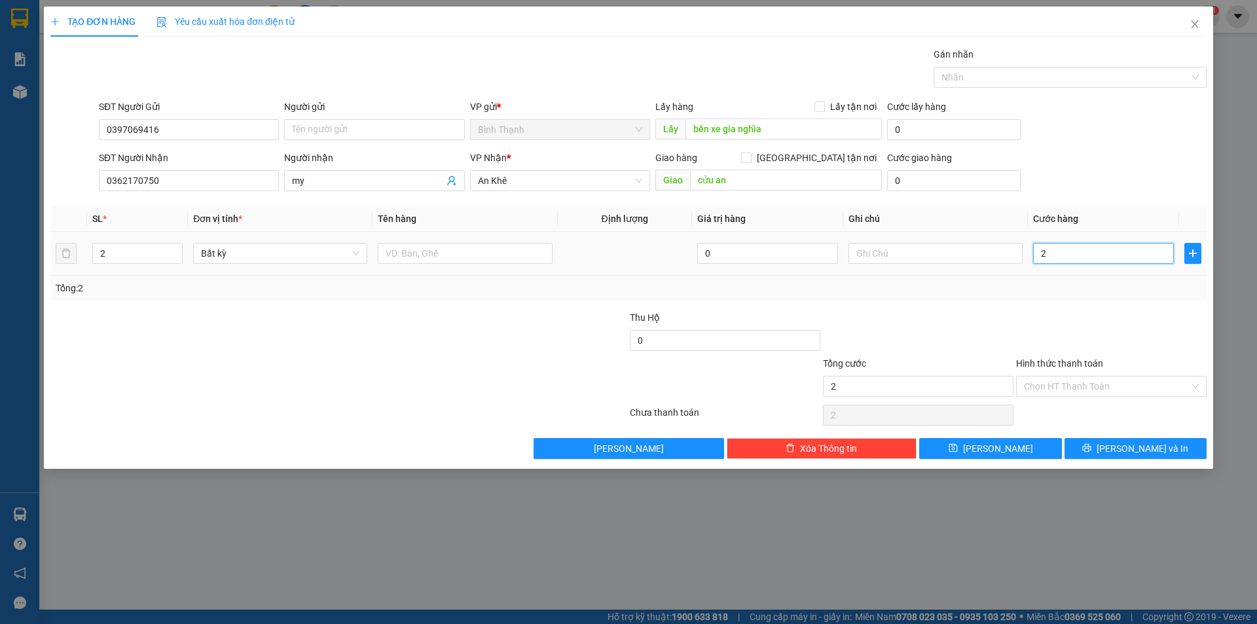
type input "20"
type input "200"
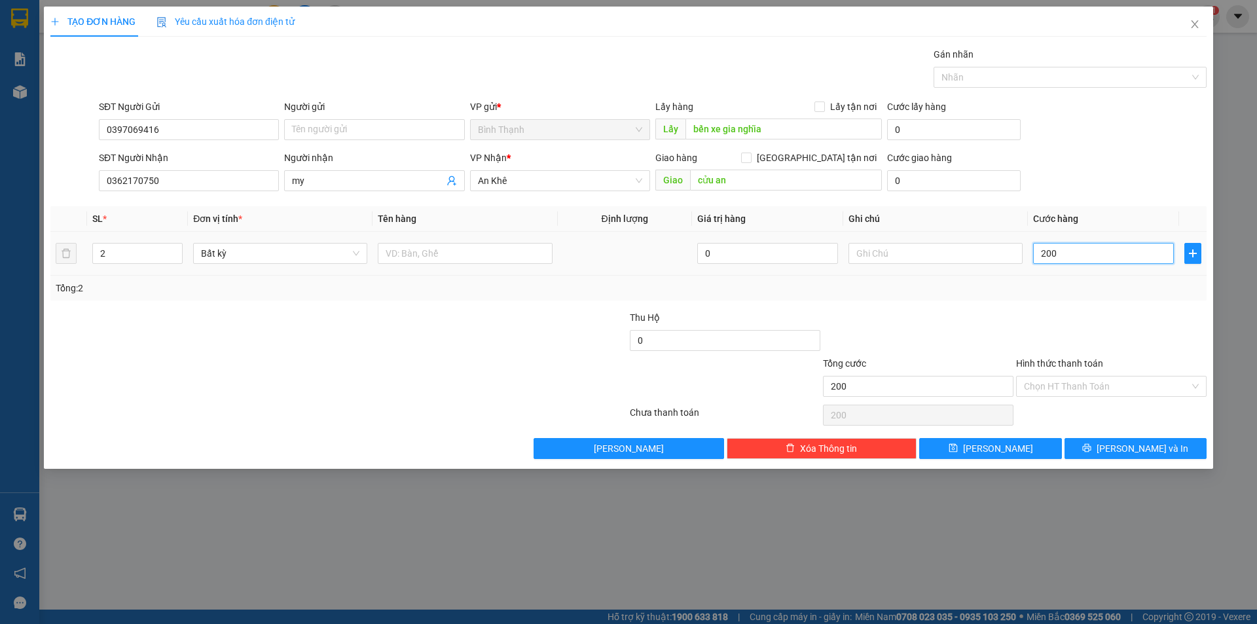
type input "2.000"
type input "20.000"
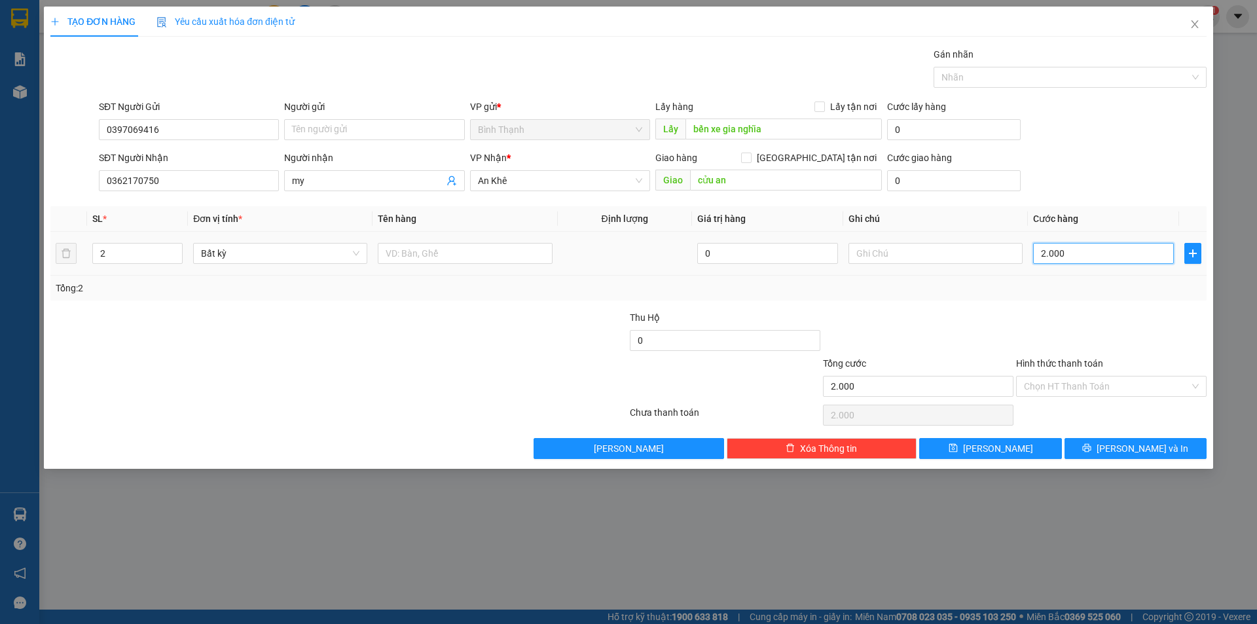
type input "20.000"
type input "200.000"
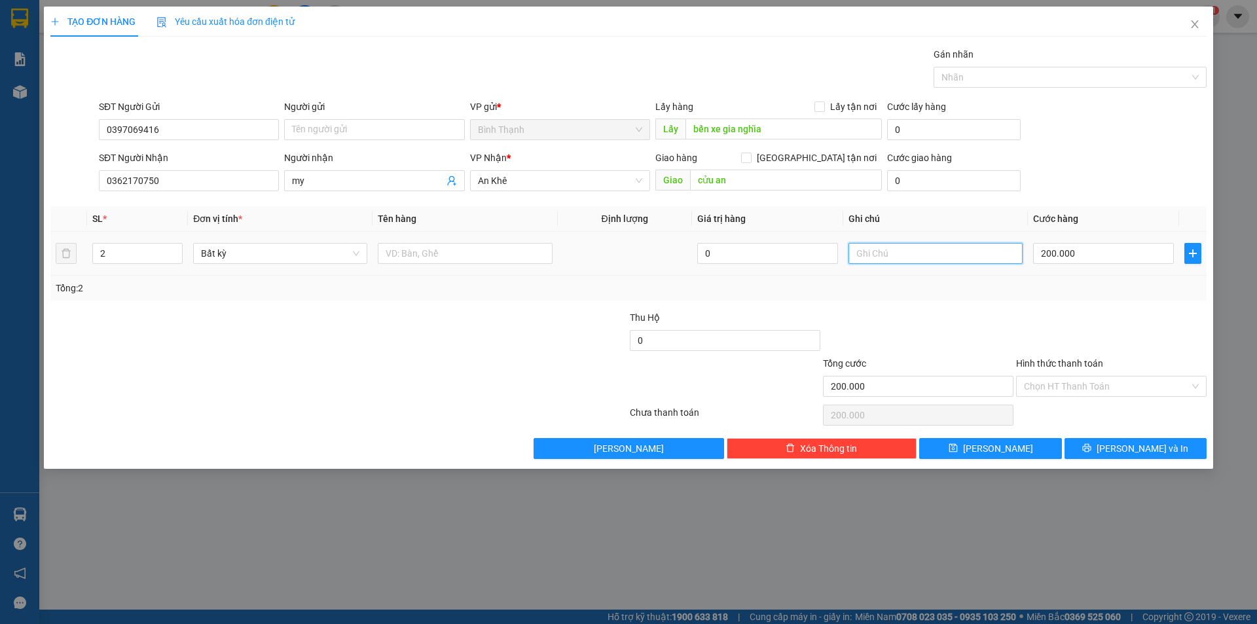
click at [916, 256] on input "text" at bounding box center [935, 253] width 174 height 21
type input "tạm tính"
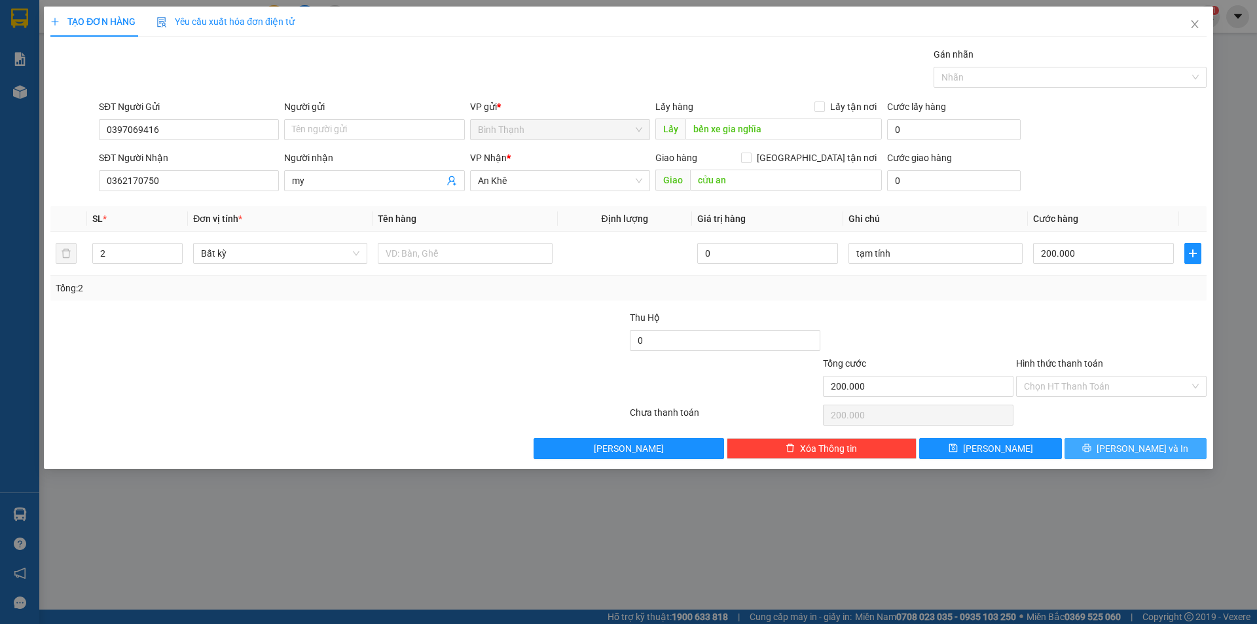
click at [1130, 446] on span "[PERSON_NAME] và In" at bounding box center [1142, 448] width 92 height 14
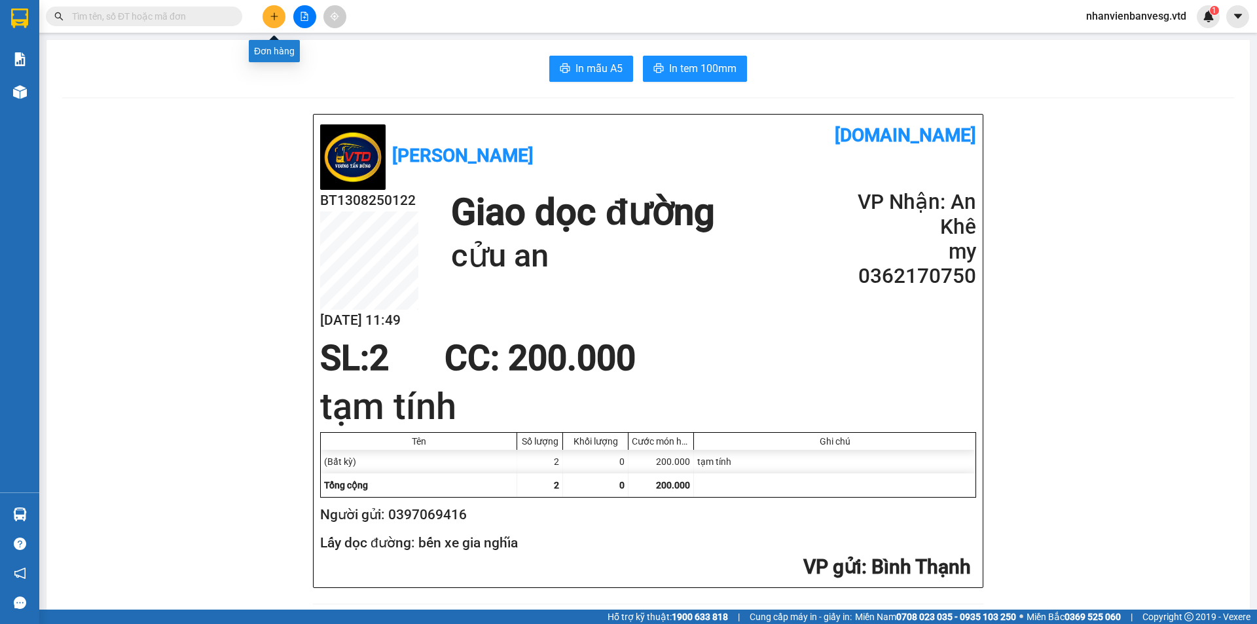
click at [278, 17] on icon "plus" at bounding box center [274, 16] width 9 height 9
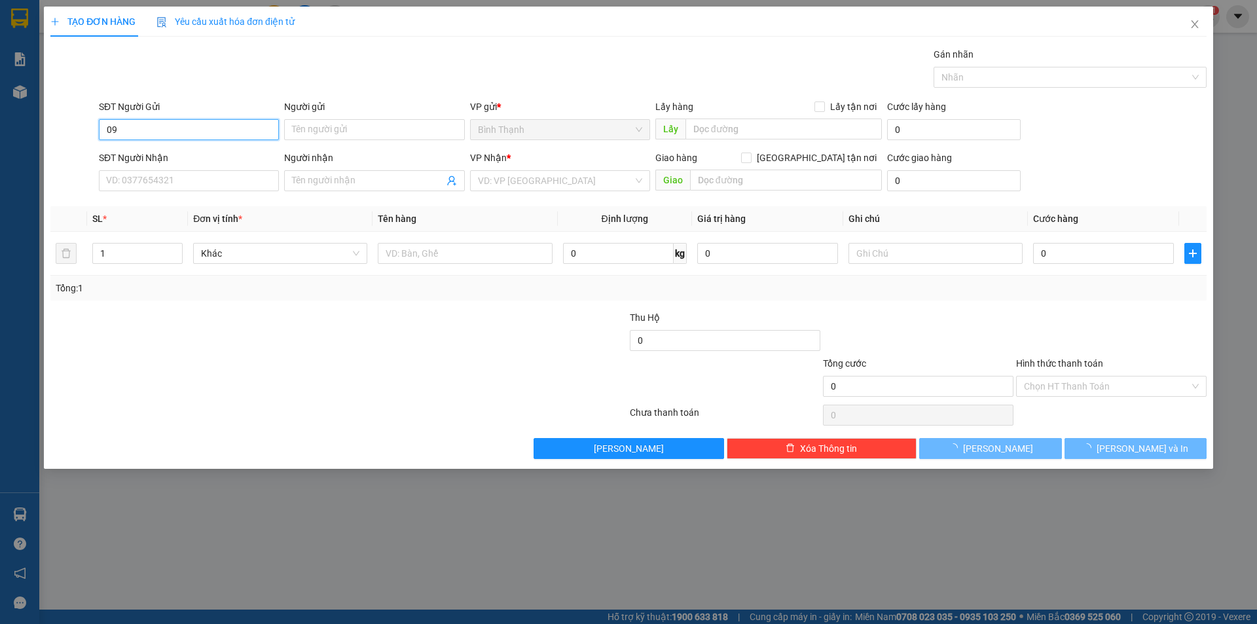
type input "0"
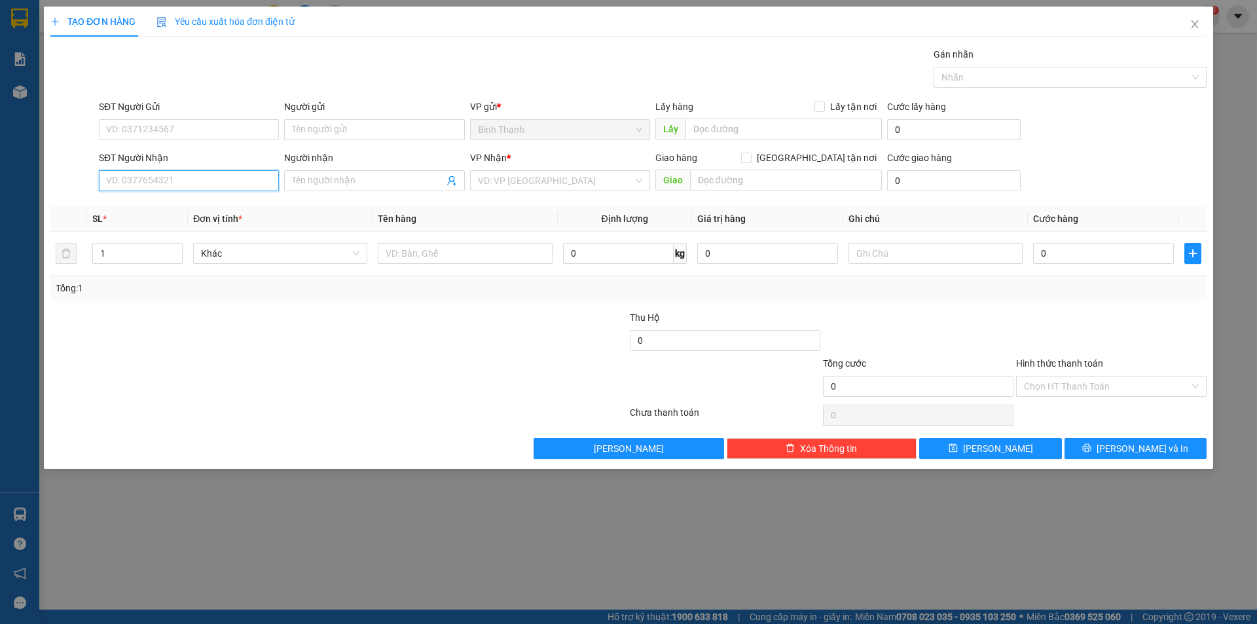
click at [219, 183] on input "SĐT Người Nhận" at bounding box center [189, 180] width 180 height 21
click at [226, 206] on div "0905002125 - C Hà" at bounding box center [189, 207] width 164 height 14
type input "0905002125"
type input "C Hà"
type input "0905002125"
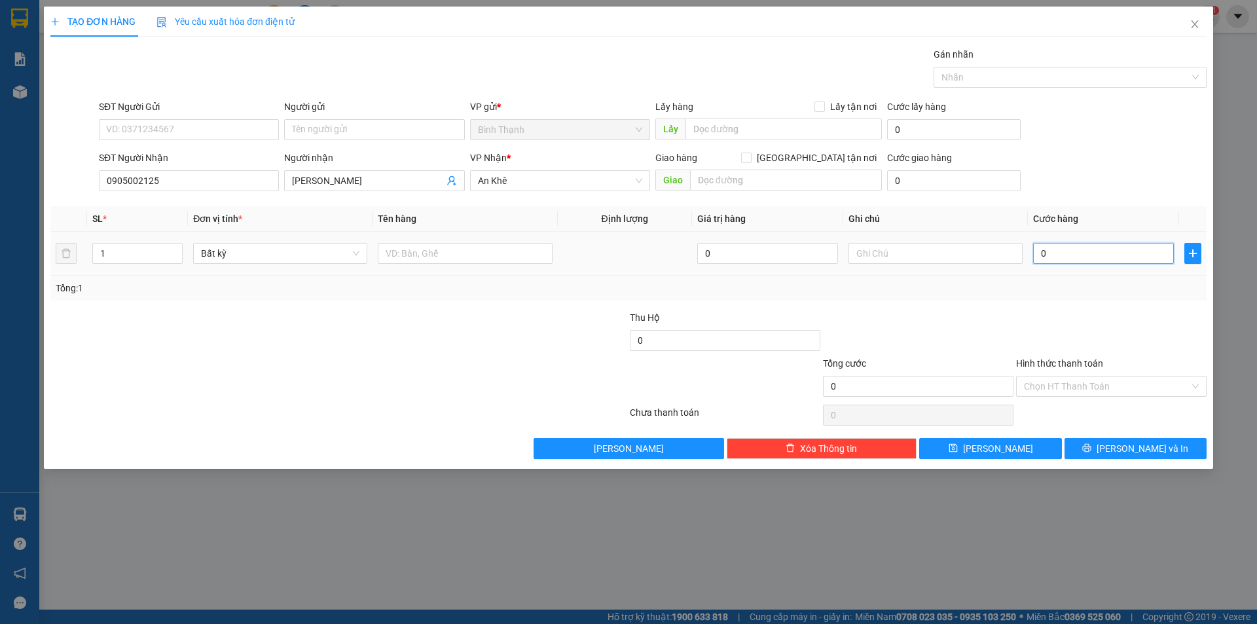
type input "8"
type input "80"
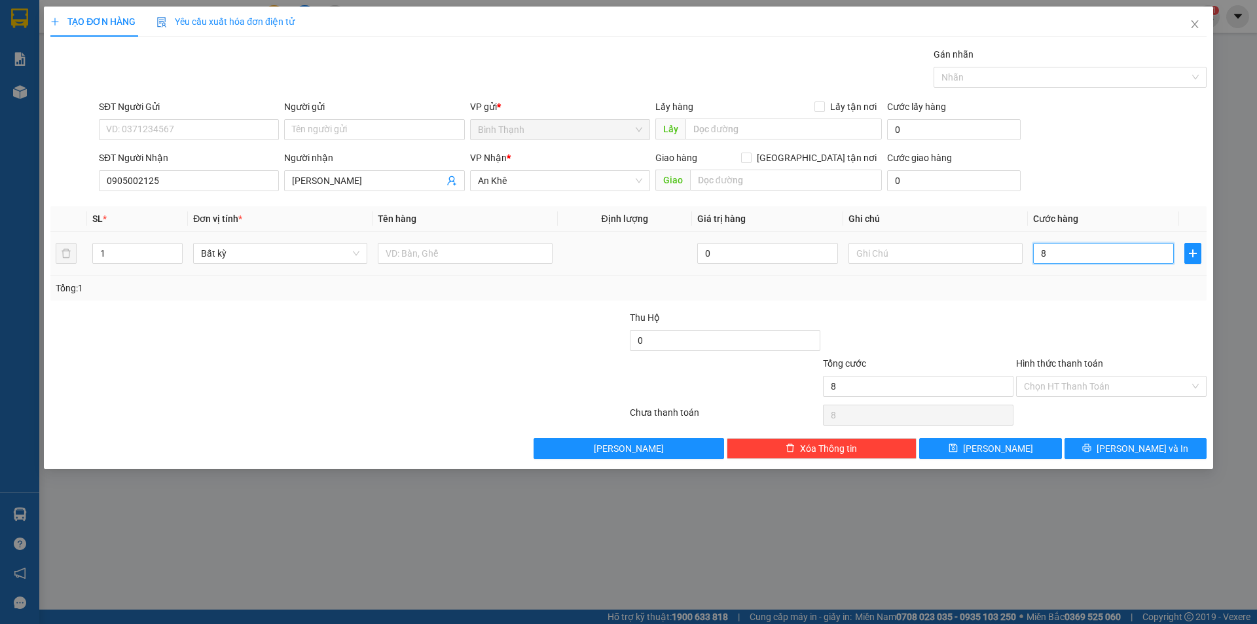
type input "80"
type input "800"
type input "8.000"
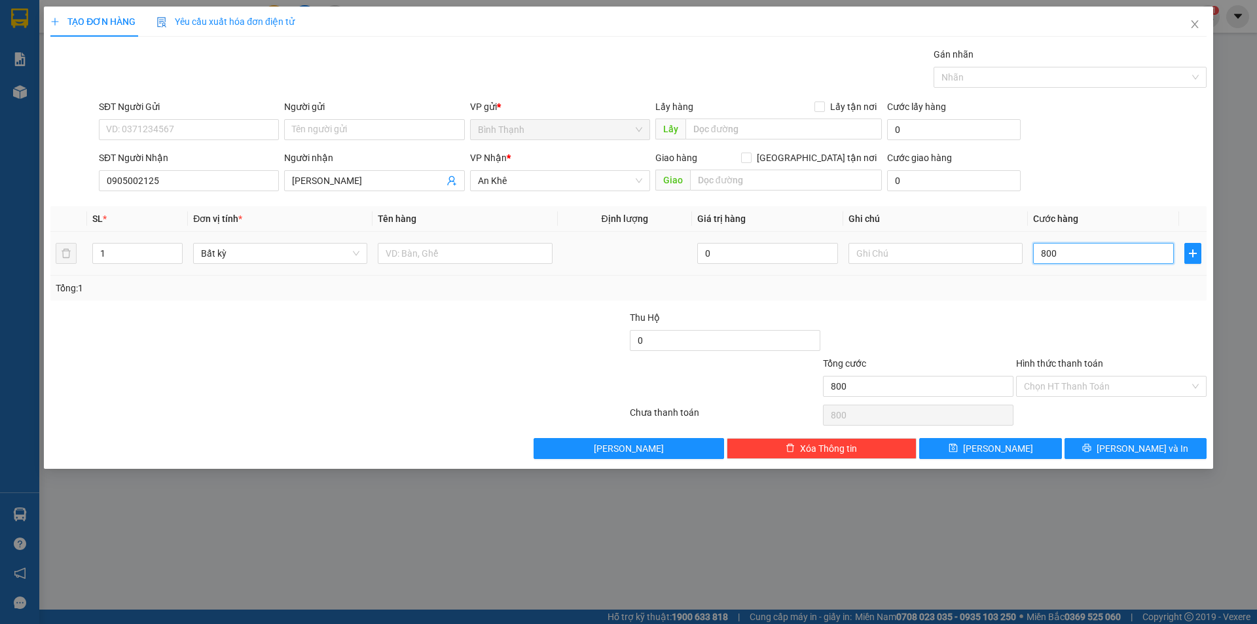
type input "8.000"
type input "80.000"
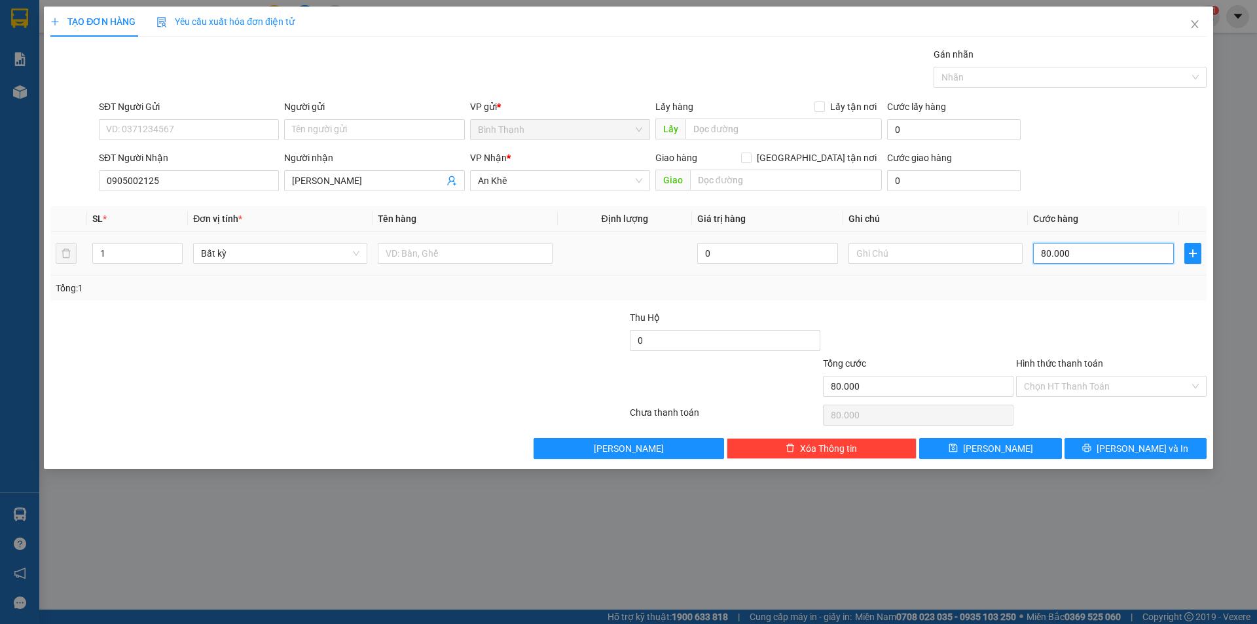
type input "8.000"
type input "800"
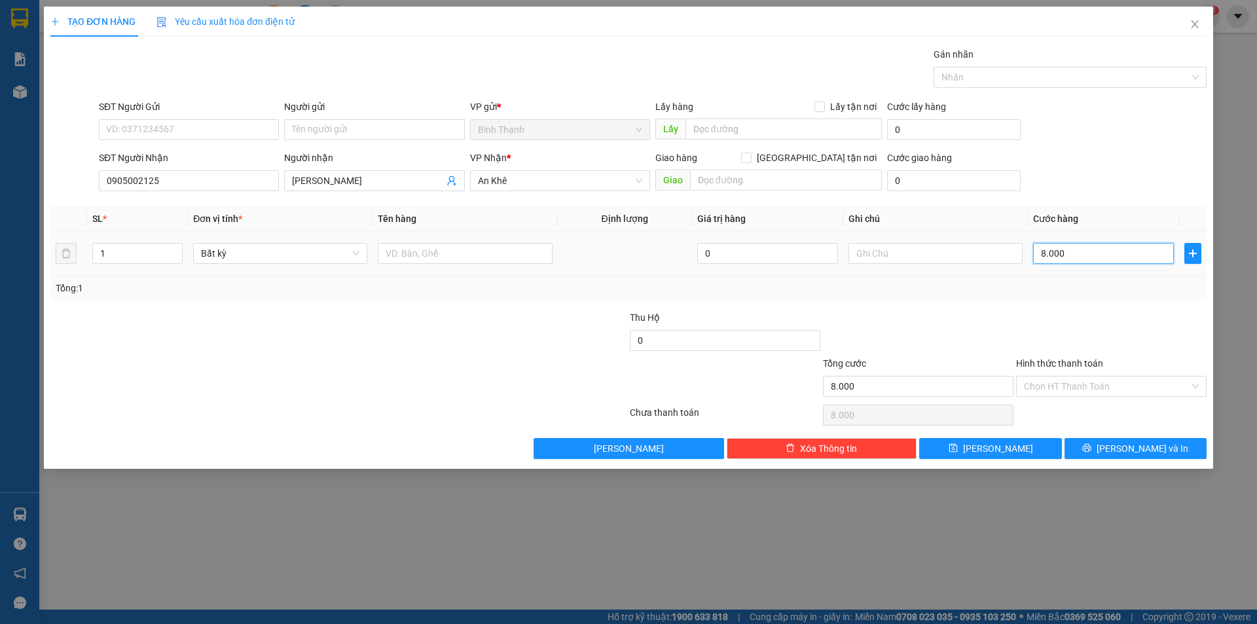
type input "800"
type input "80"
type input "8"
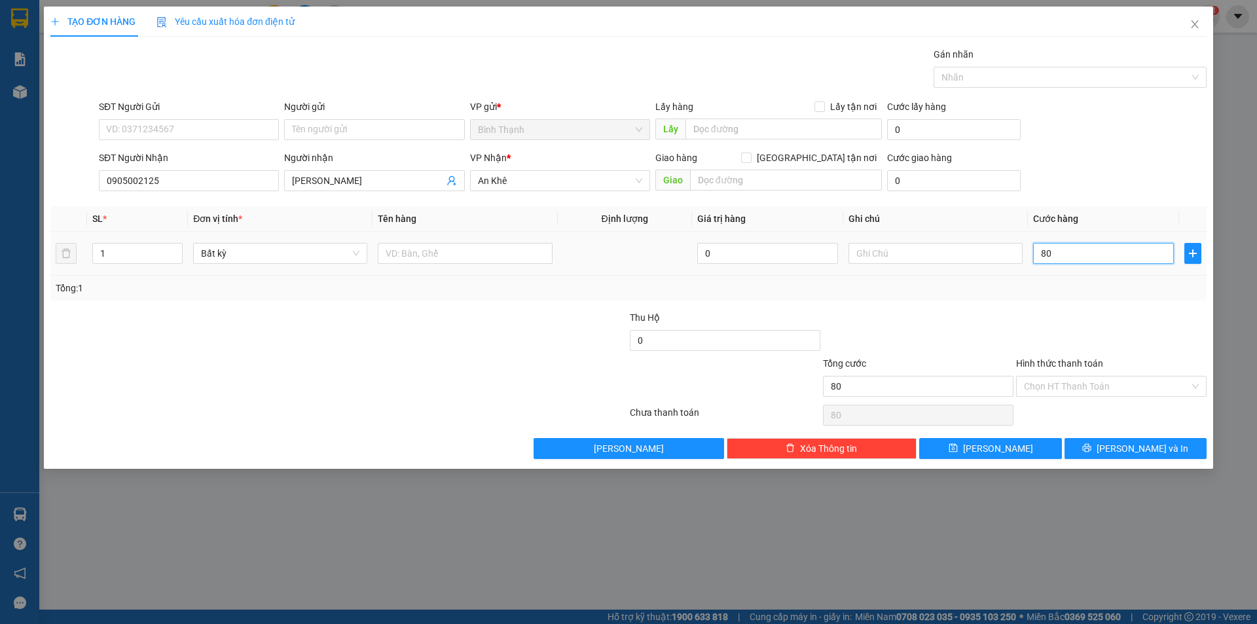
type input "8"
type input "0"
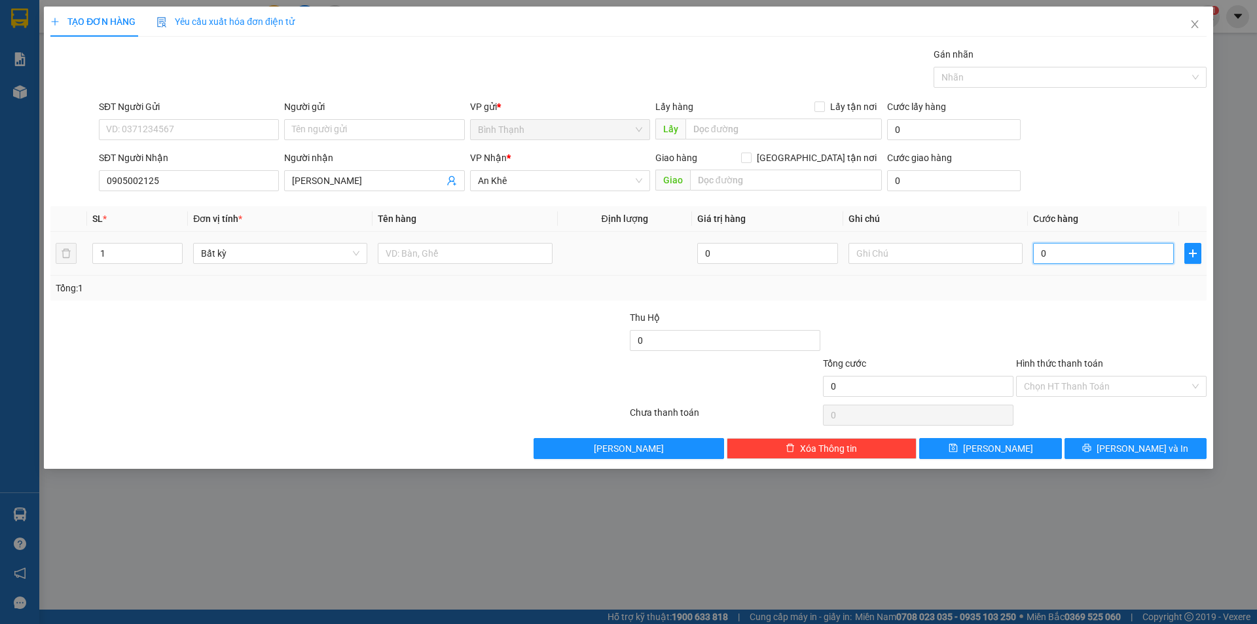
type input "07"
type input "7"
type input "070"
type input "70"
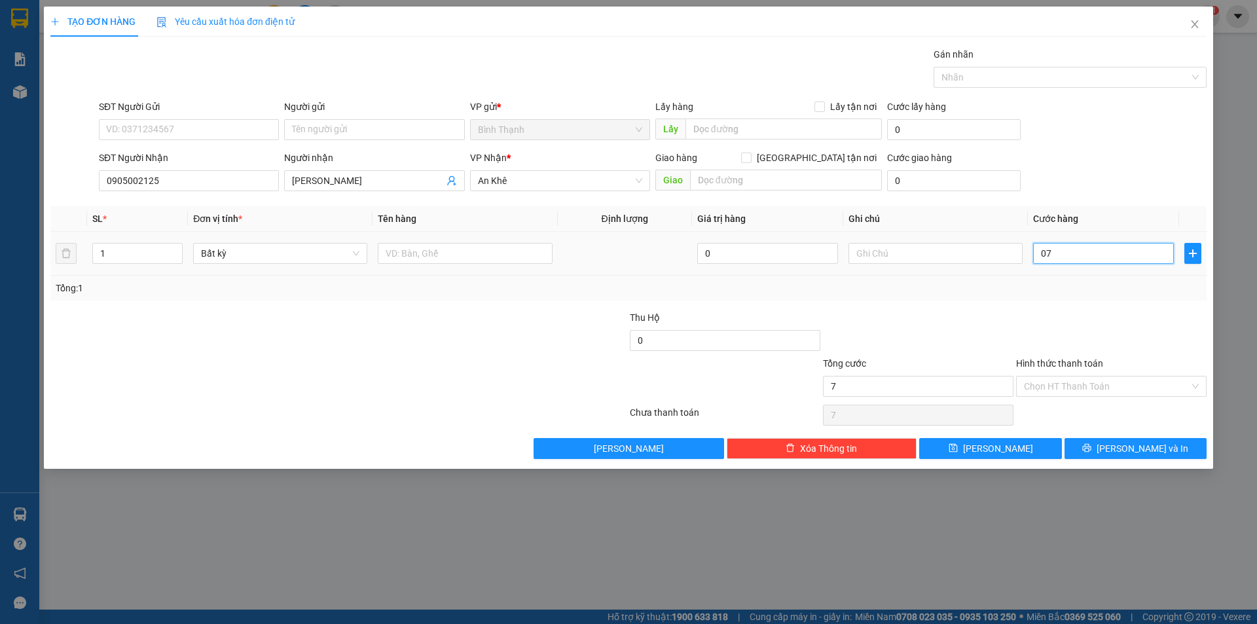
type input "70"
type input "0.700"
type input "700"
type input "07.000"
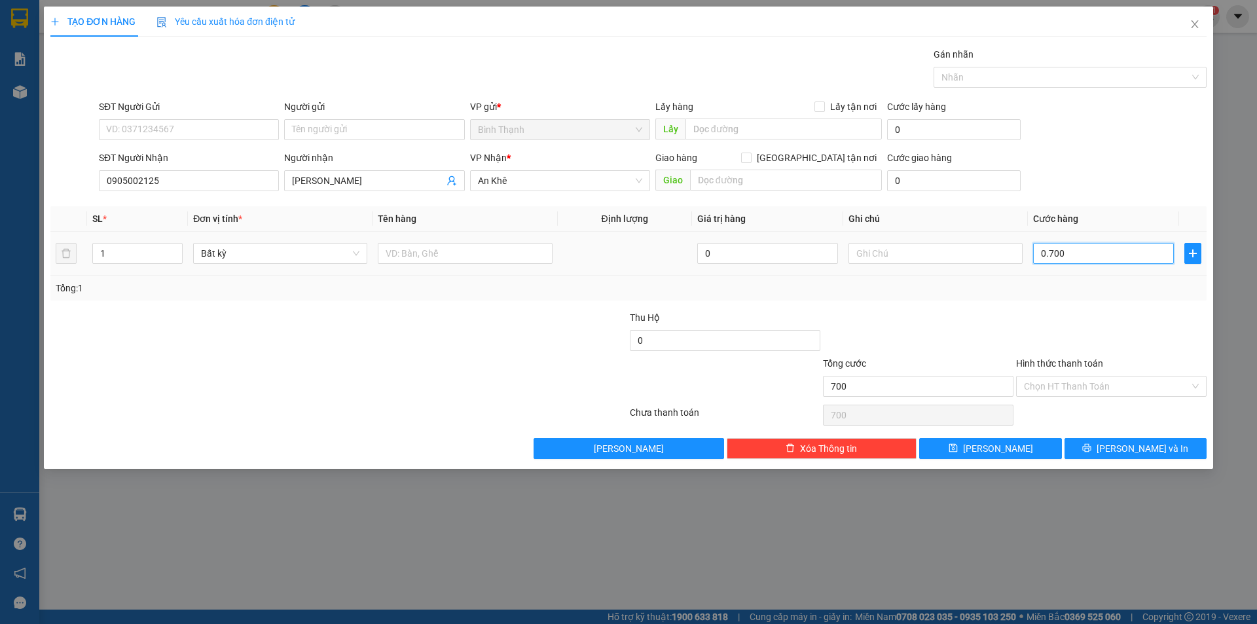
type input "7.000"
type input "070.000"
type input "70.000"
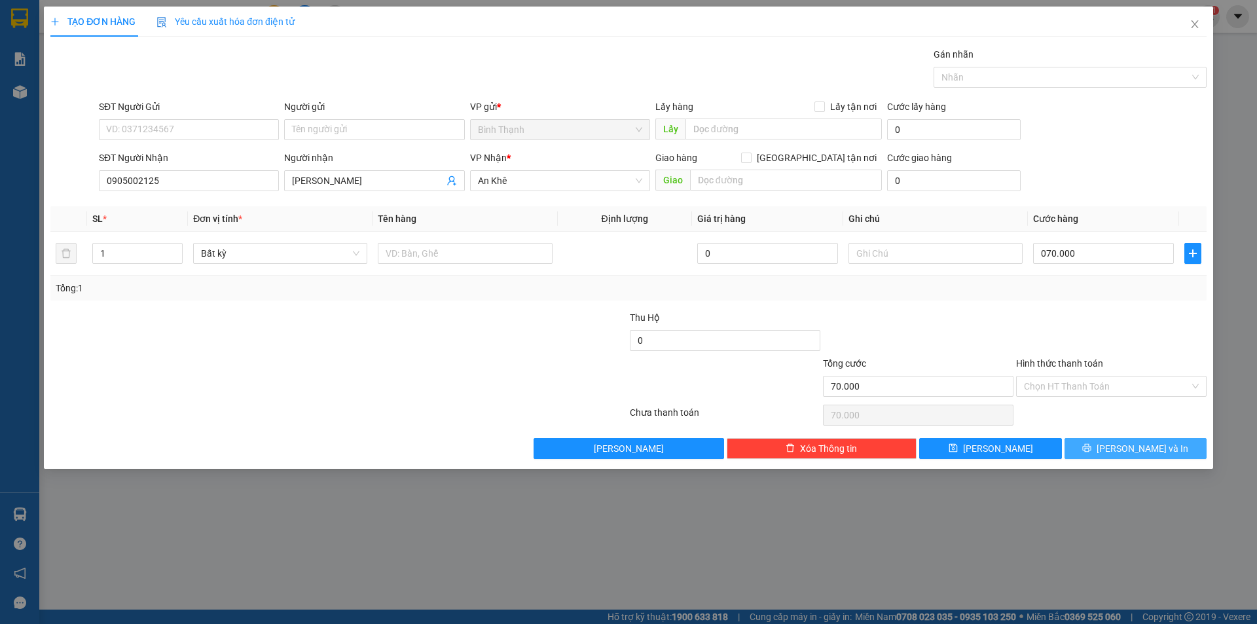
type input "70.000"
click at [1109, 447] on button "[PERSON_NAME] và In" at bounding box center [1135, 448] width 142 height 21
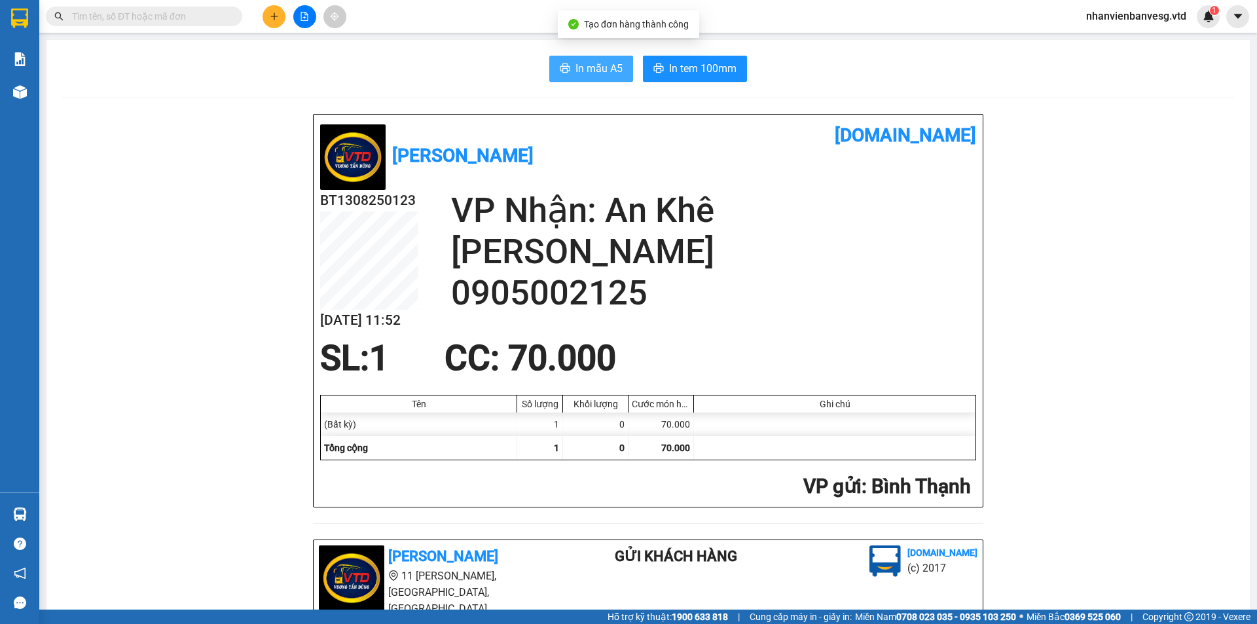
click at [579, 67] on span "In mẫu A5" at bounding box center [598, 68] width 47 height 16
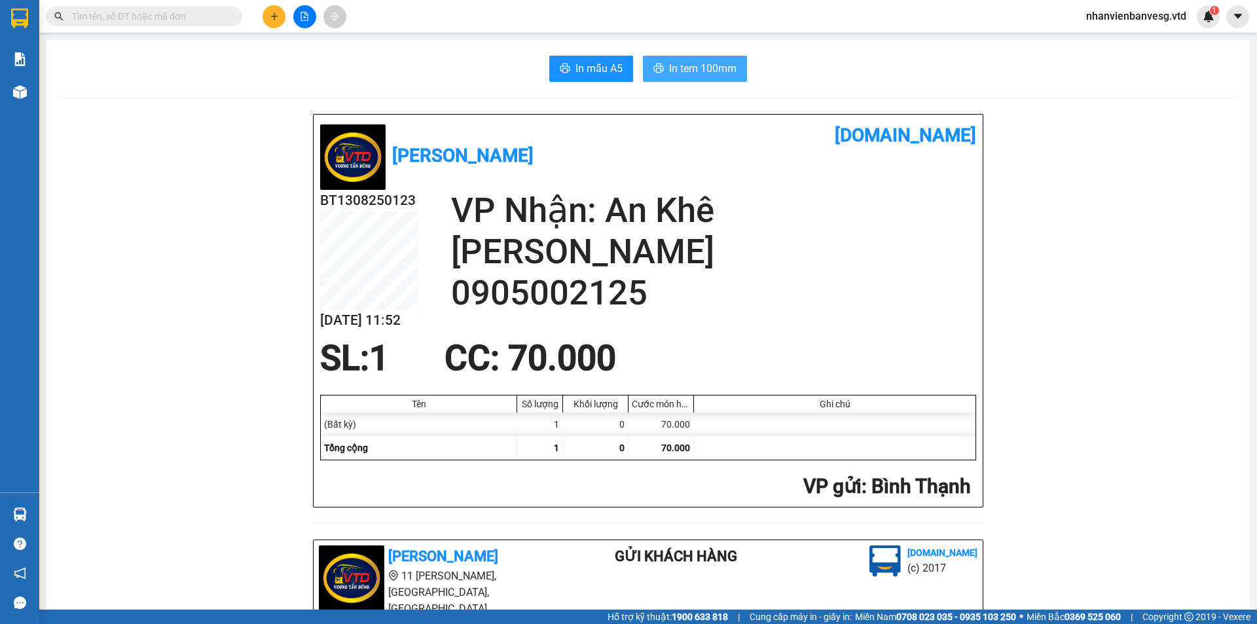
click at [716, 74] on span "In tem 100mm" at bounding box center [702, 68] width 67 height 16
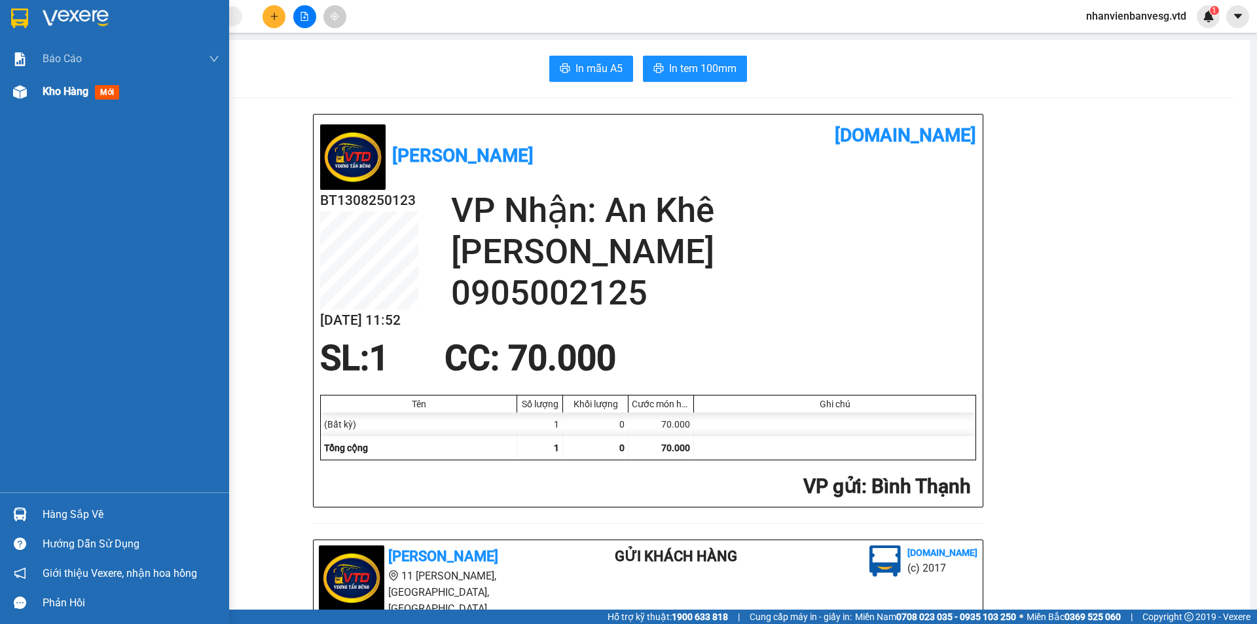
click at [78, 94] on span "Kho hàng" at bounding box center [66, 91] width 46 height 12
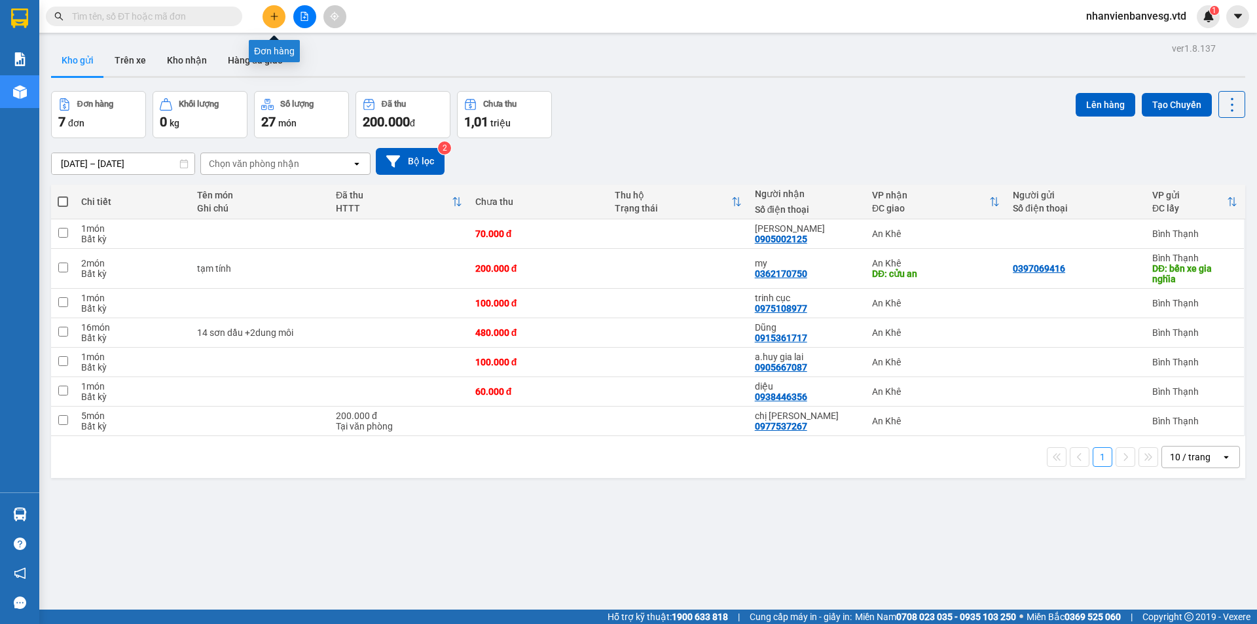
click at [270, 12] on icon "plus" at bounding box center [274, 16] width 9 height 9
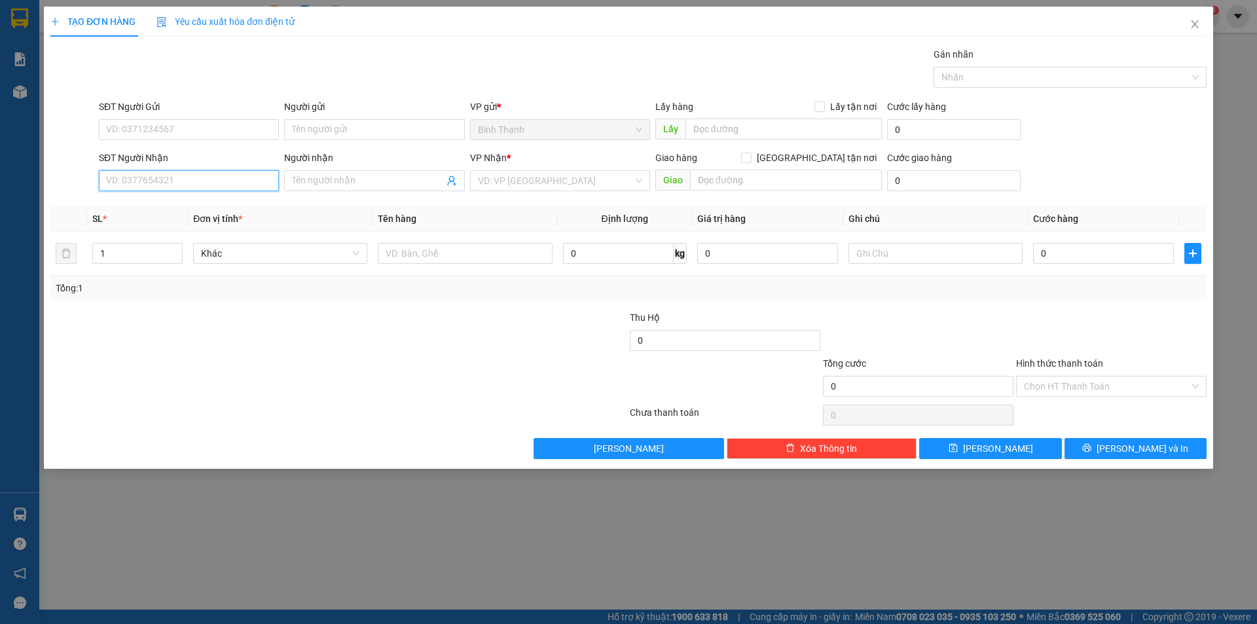
click at [153, 183] on input "SĐT Người Nhận" at bounding box center [189, 180] width 180 height 21
click at [323, 181] on input "Người nhận" at bounding box center [367, 180] width 151 height 14
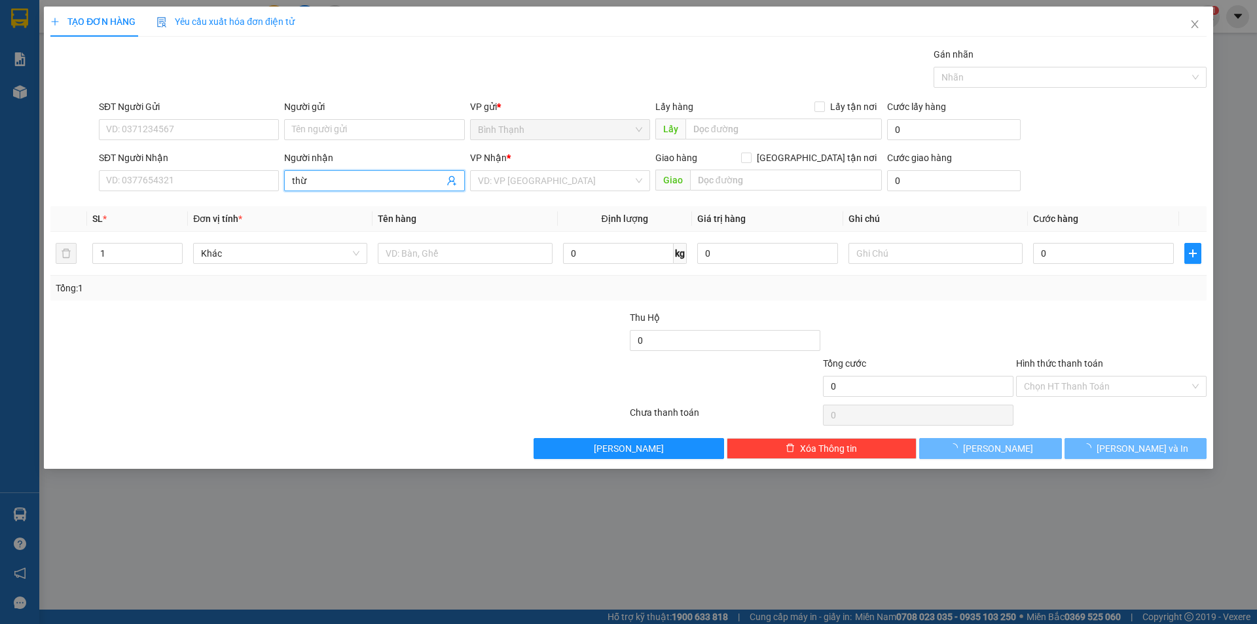
type input "thừa"
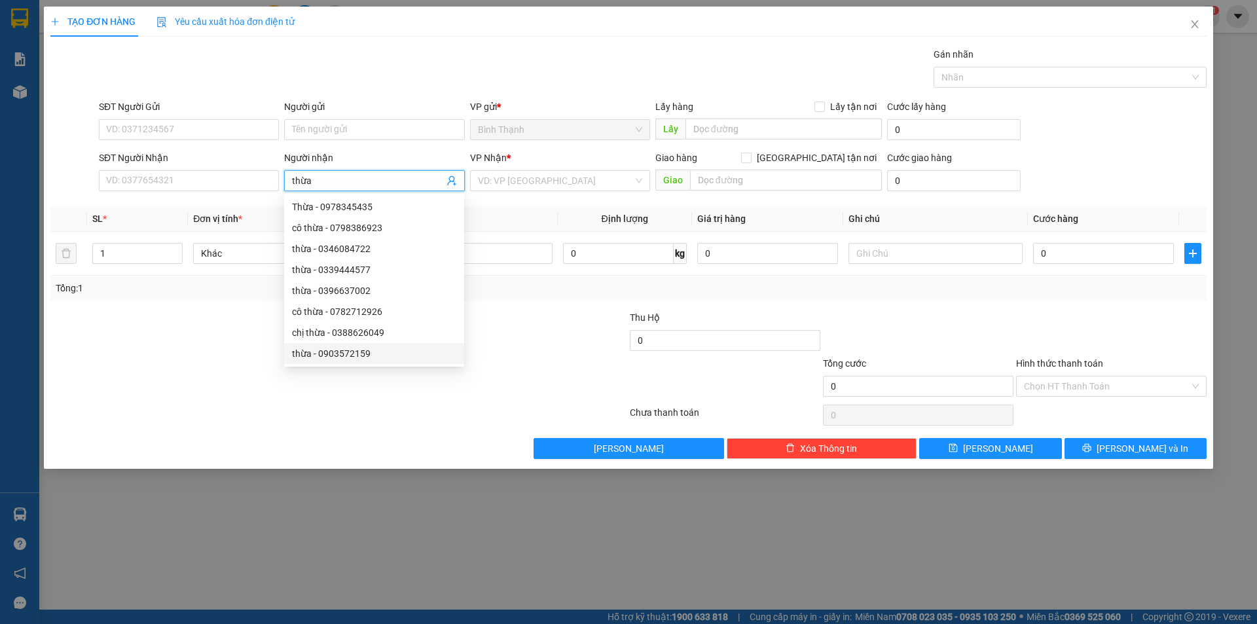
click at [353, 354] on div "thừa - 0903572159" at bounding box center [374, 353] width 164 height 14
type input "0903572159"
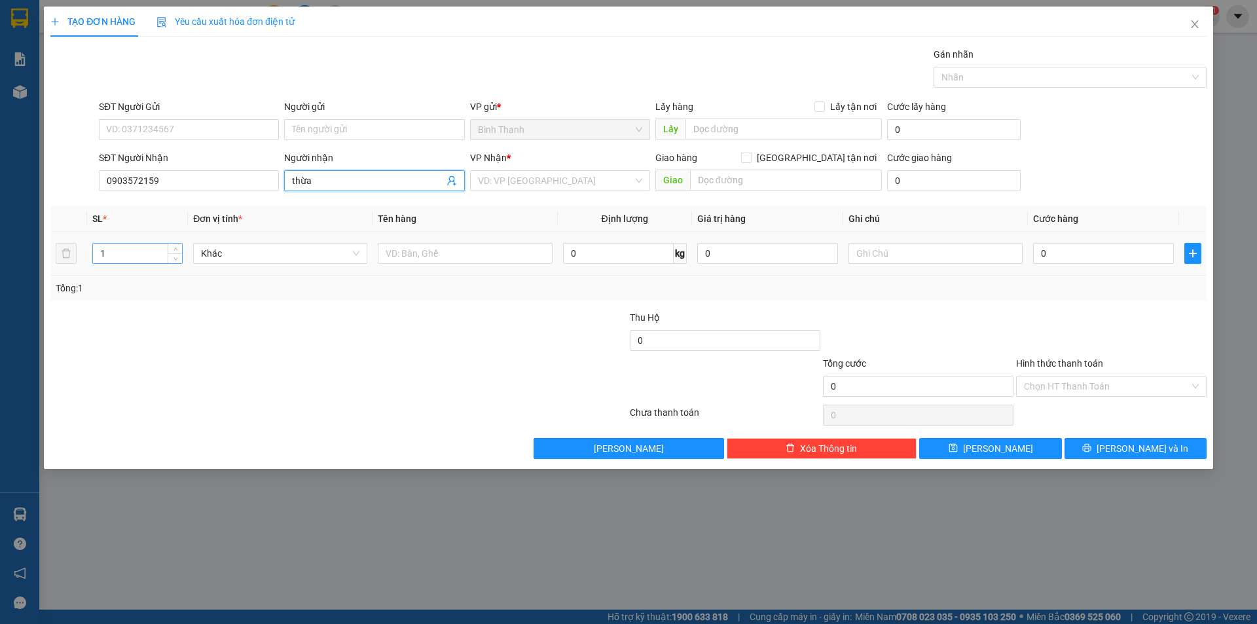
type input "thừa"
drag, startPoint x: 106, startPoint y: 254, endPoint x: 99, endPoint y: 257, distance: 7.0
click at [100, 257] on input "1" at bounding box center [137, 253] width 89 height 20
type input "2"
type input "1"
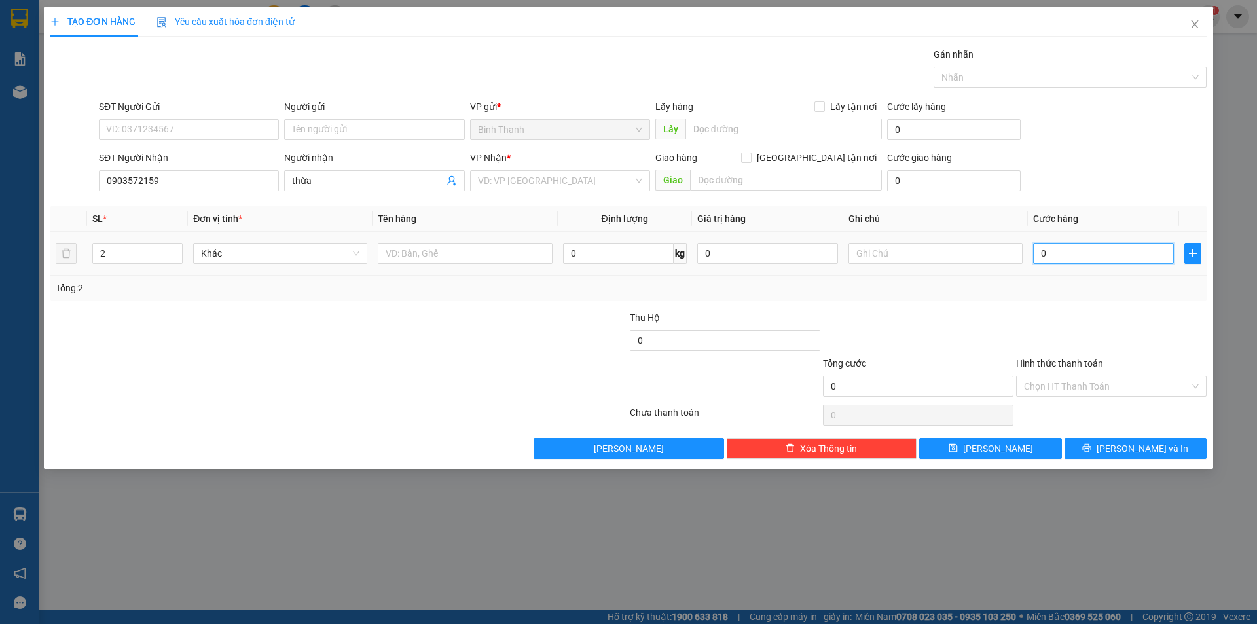
type input "1"
type input "10"
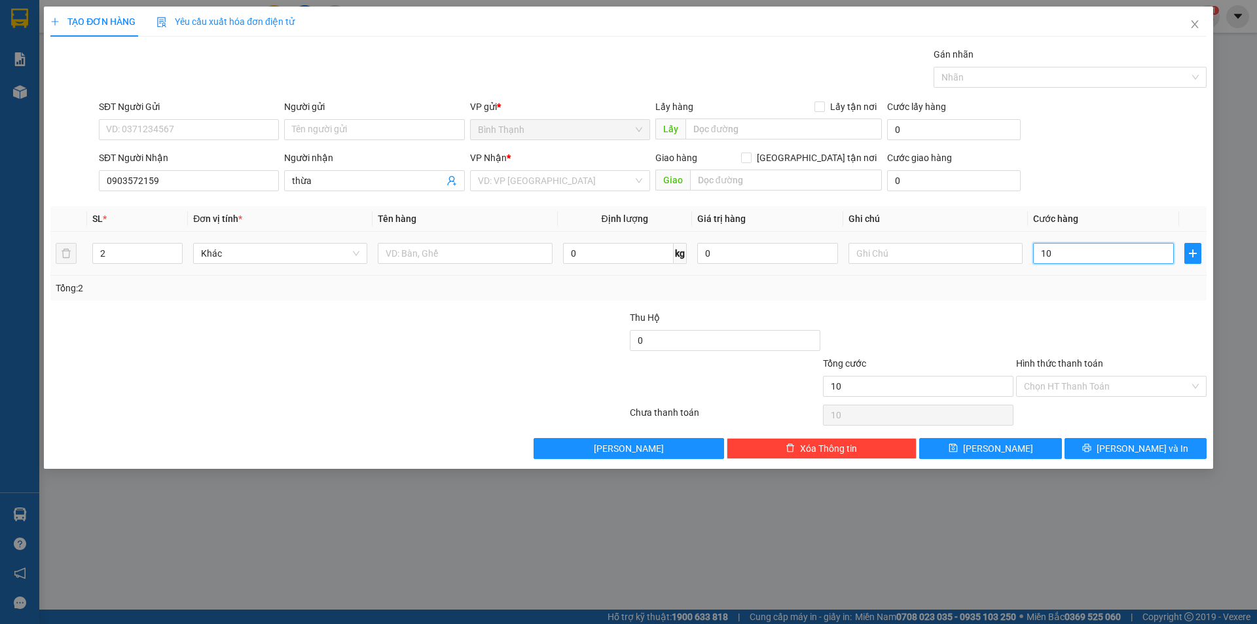
type input "100"
type input "1.000"
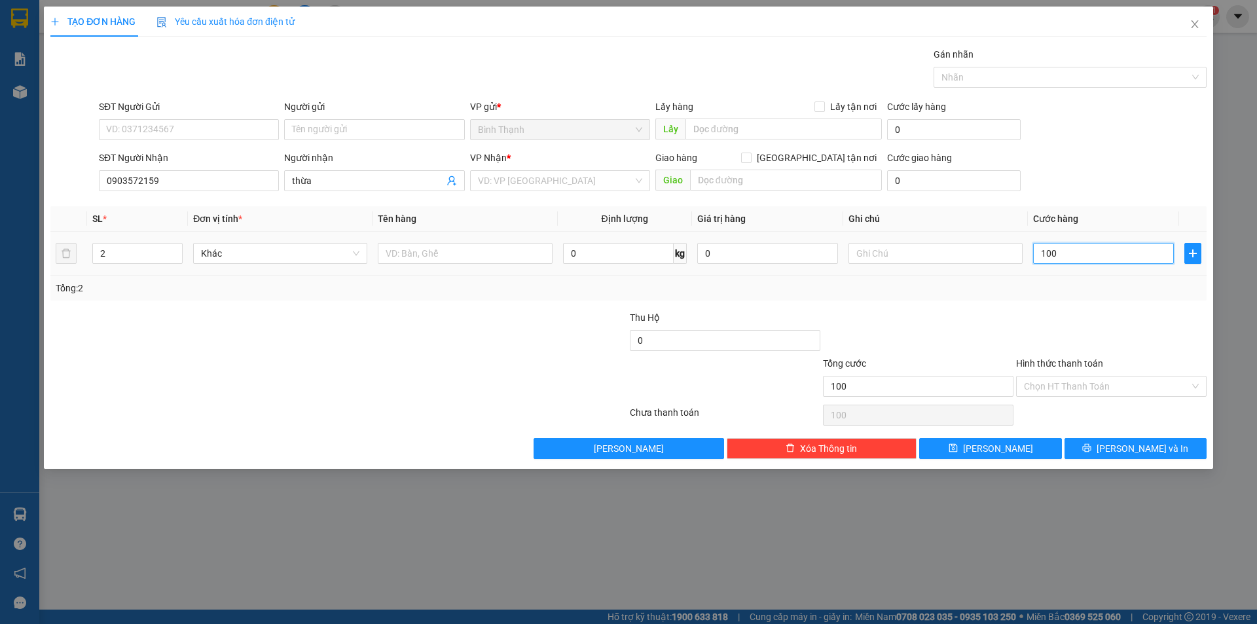
type input "1.000"
type input "10.000"
type input "100.000"
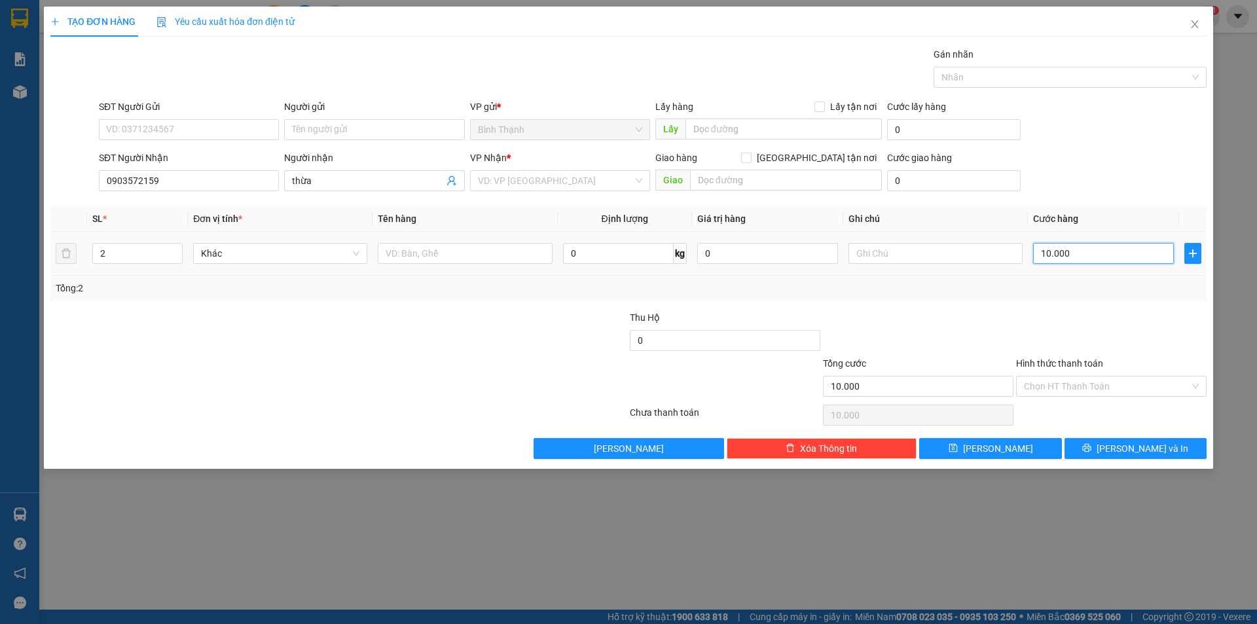
type input "100.000"
click at [526, 173] on input "search" at bounding box center [555, 181] width 155 height 20
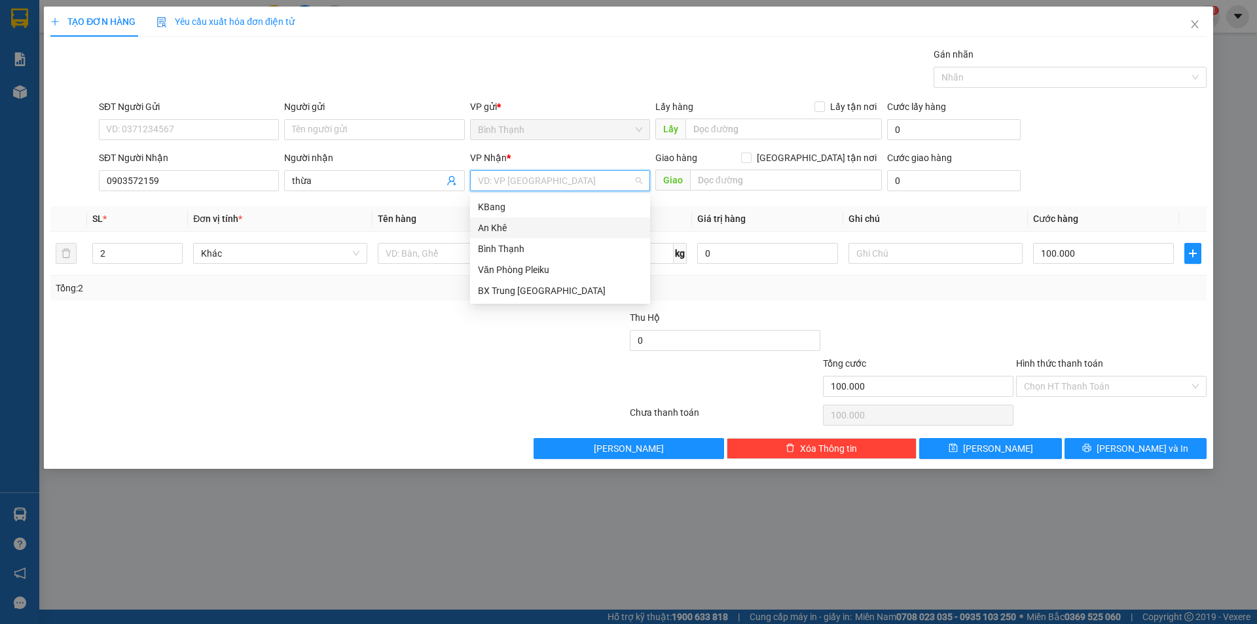
click at [535, 225] on div "An Khê" at bounding box center [560, 228] width 164 height 14
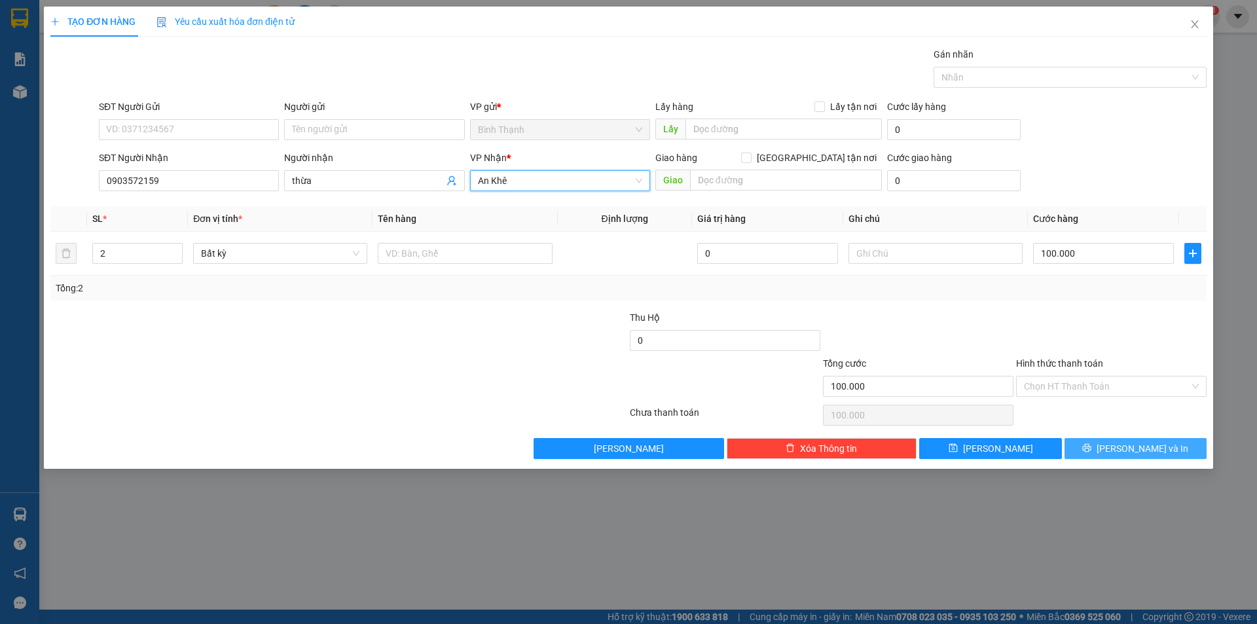
click at [1134, 452] on span "[PERSON_NAME] và In" at bounding box center [1142, 448] width 92 height 14
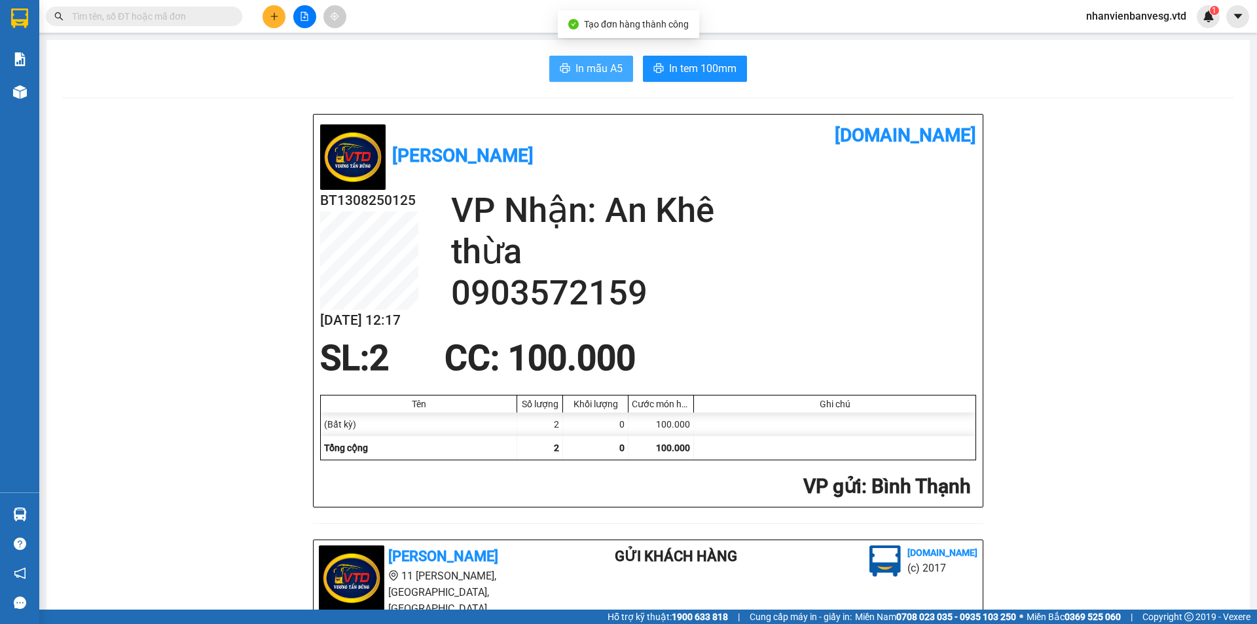
click at [578, 71] on span "In mẫu A5" at bounding box center [598, 68] width 47 height 16
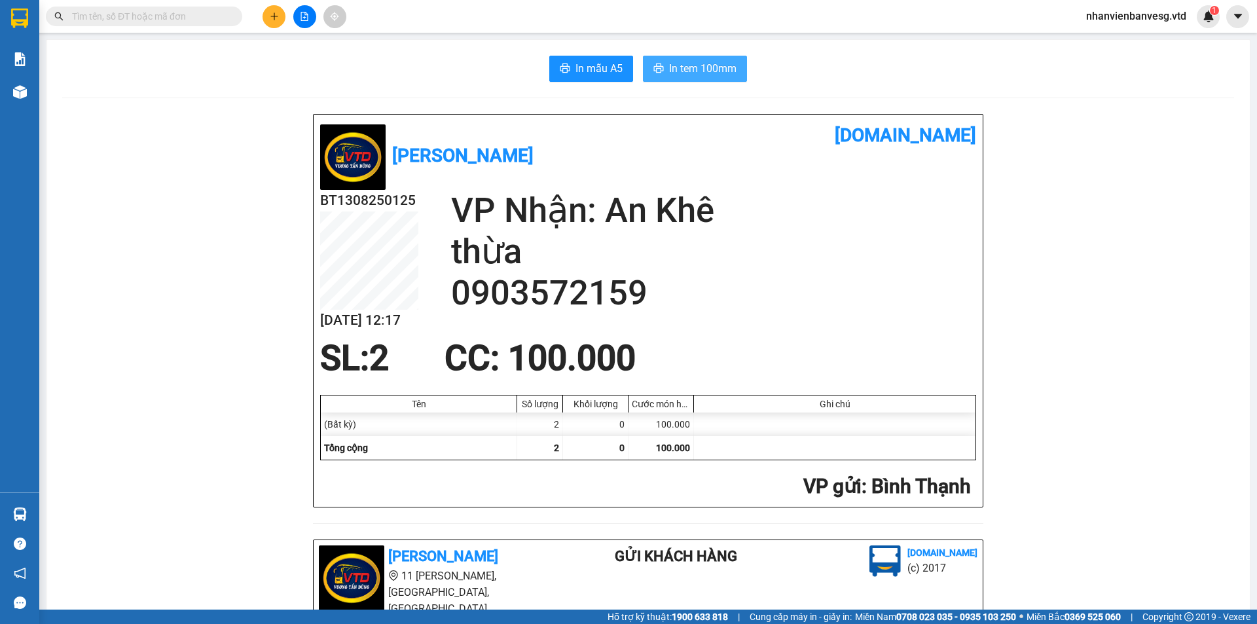
click at [685, 79] on button "In tem 100mm" at bounding box center [695, 69] width 104 height 26
click at [272, 22] on button at bounding box center [273, 16] width 23 height 23
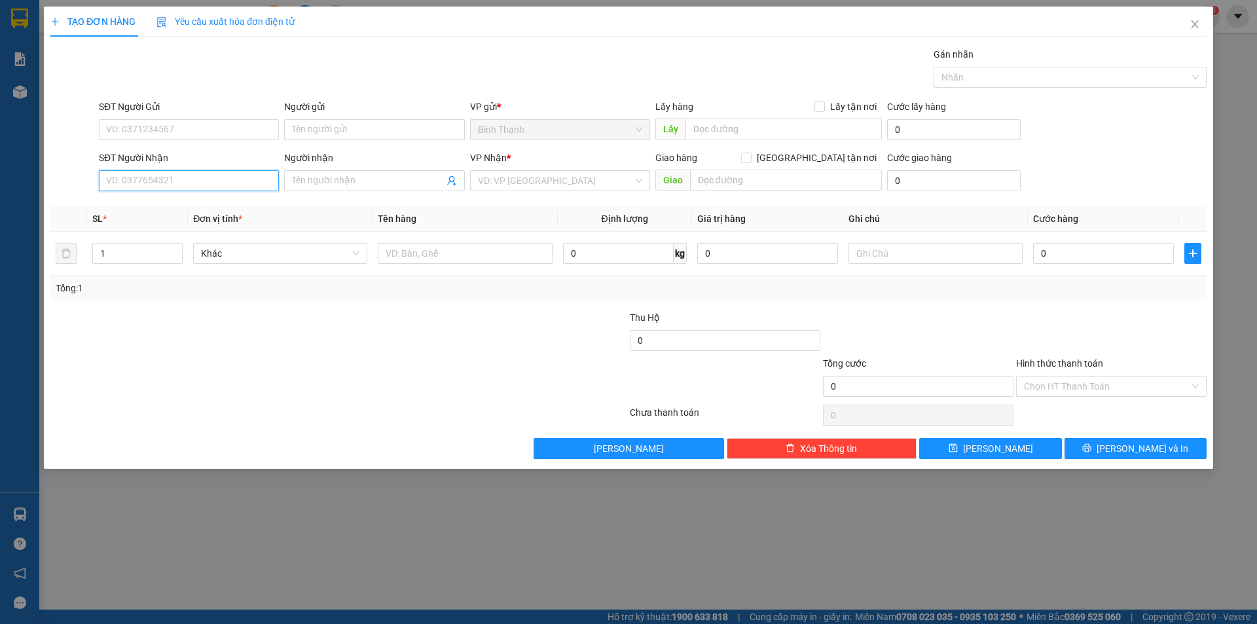
click at [153, 181] on input "SĐT Người Nhận" at bounding box center [189, 180] width 180 height 21
click at [158, 204] on div "0962992159 - Cô Thừa" at bounding box center [189, 207] width 164 height 14
type input "0962992159"
type input "Cô Thừa"
type input "0962992159"
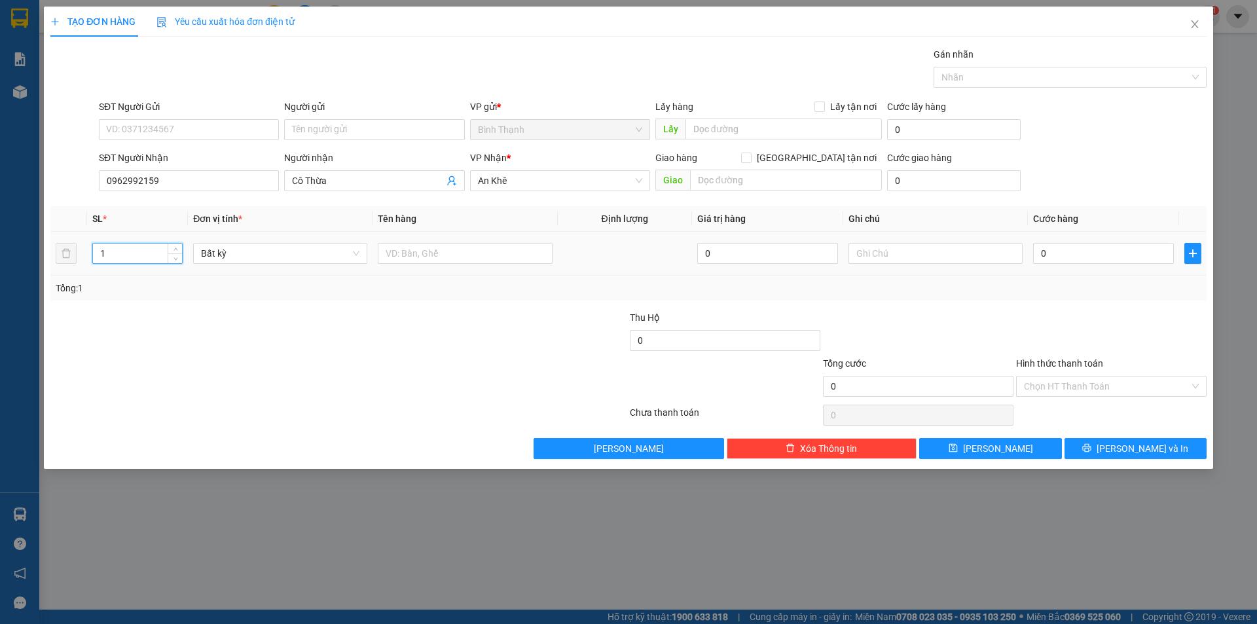
drag, startPoint x: 128, startPoint y: 253, endPoint x: 104, endPoint y: 261, distance: 25.1
click at [107, 263] on div "1" at bounding box center [137, 253] width 90 height 21
drag, startPoint x: 116, startPoint y: 261, endPoint x: 84, endPoint y: 265, distance: 32.3
click at [84, 265] on tr "1 Bất kỳ 0 0" at bounding box center [628, 254] width 1156 height 44
type input "2"
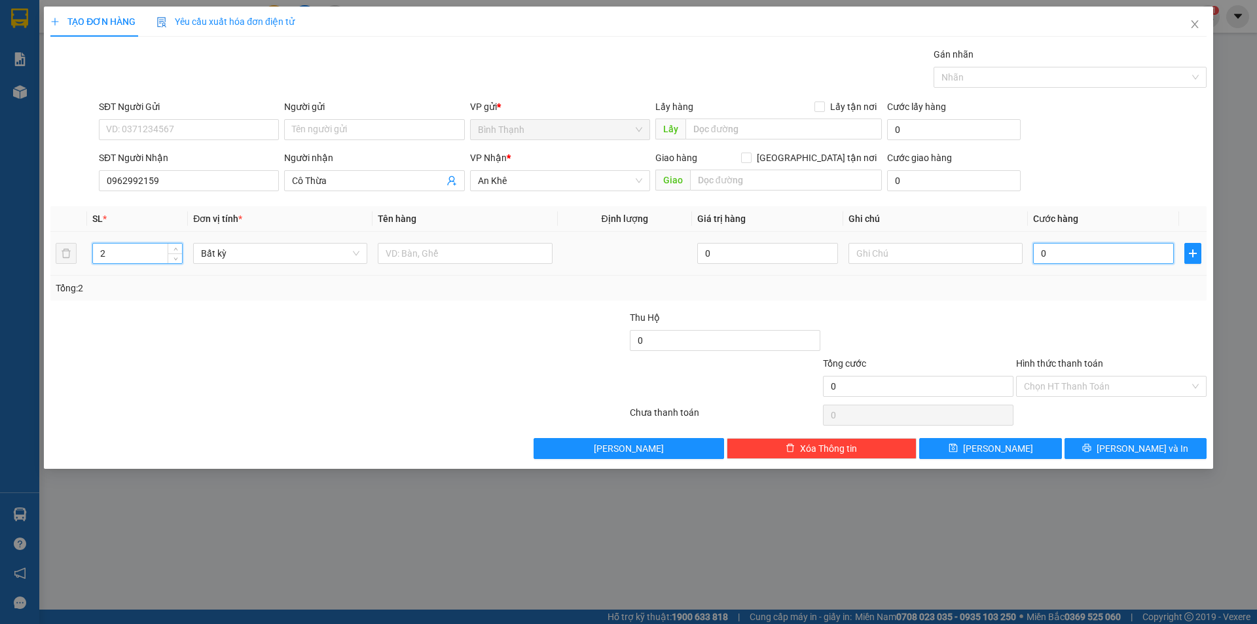
click at [1076, 253] on input "0" at bounding box center [1103, 253] width 141 height 21
type input "1"
type input "10"
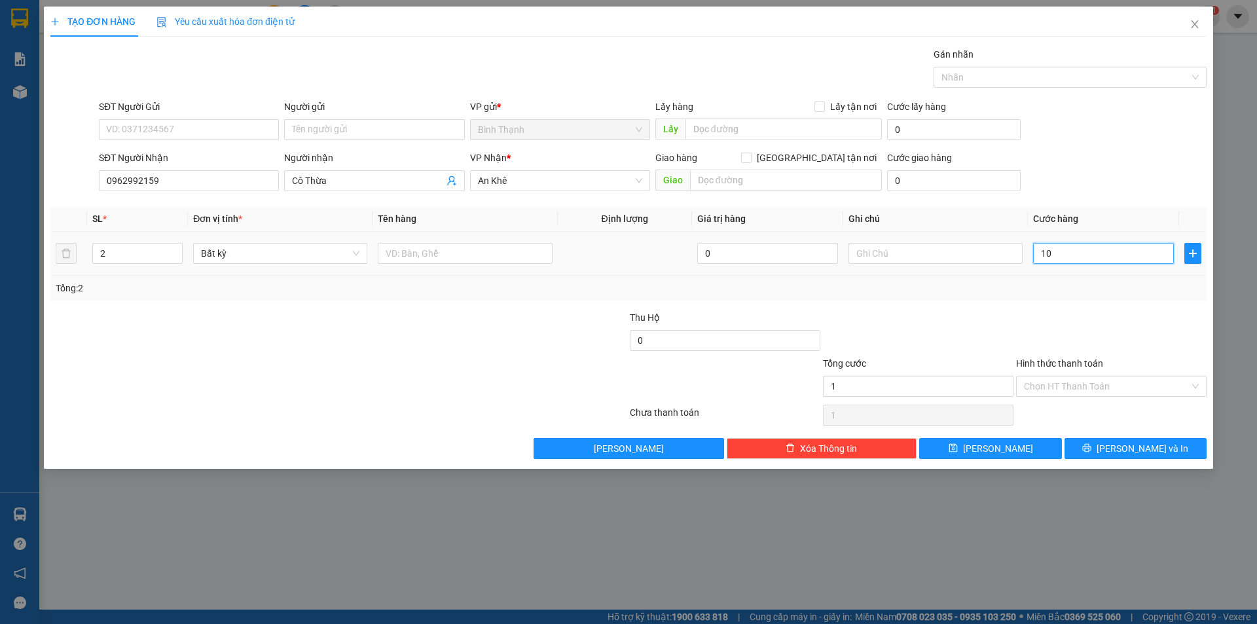
type input "10"
type input "100"
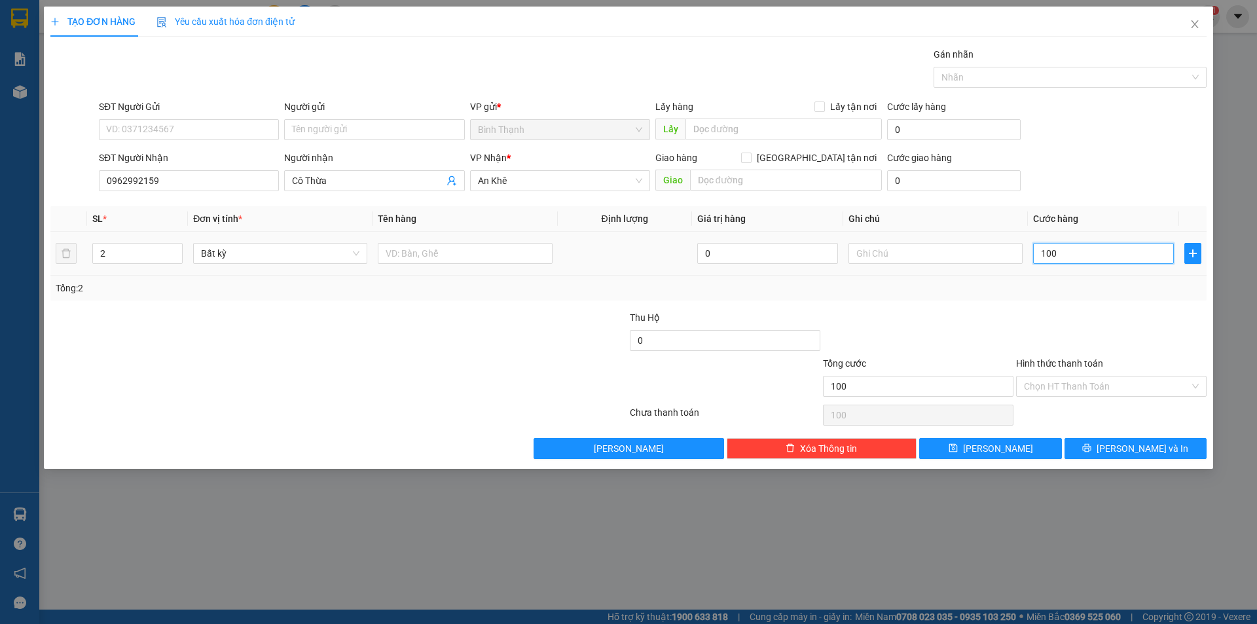
type input "1.000"
type input "10.000"
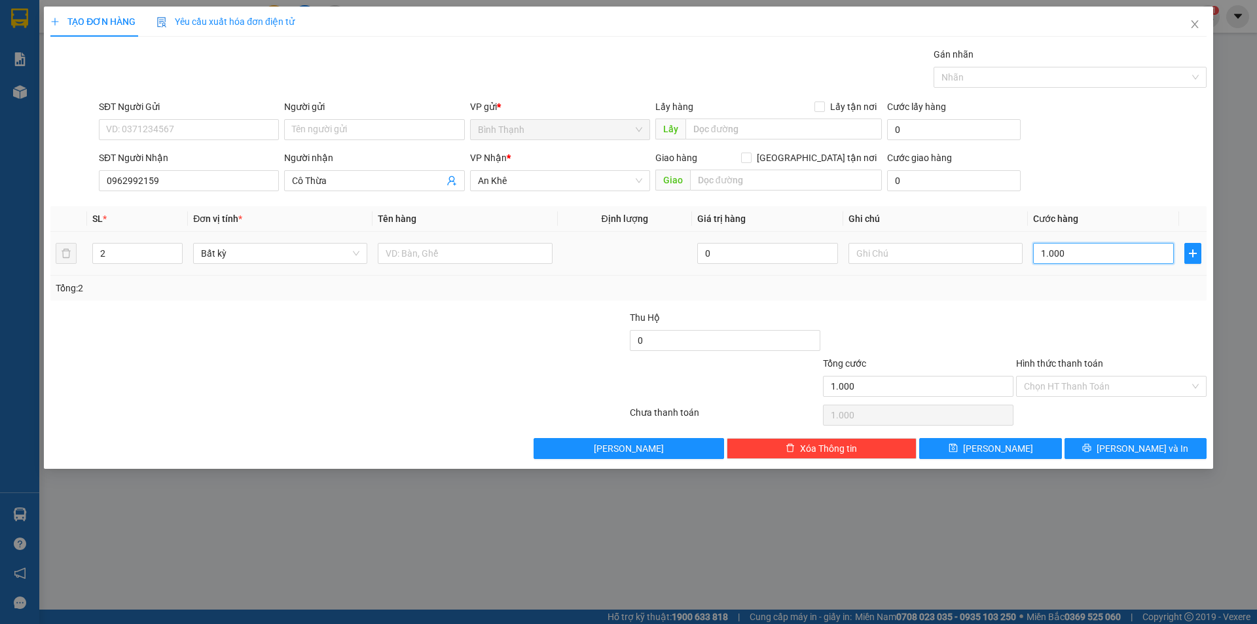
type input "10.000"
type input "100.000"
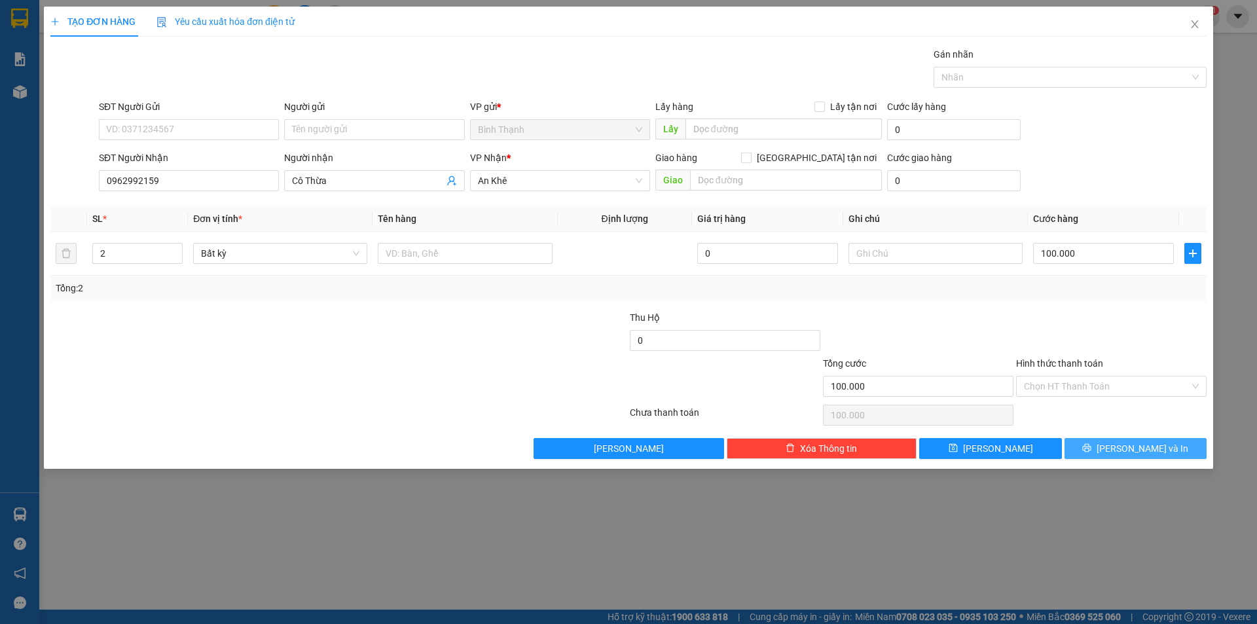
click at [1131, 448] on span "[PERSON_NAME] và In" at bounding box center [1142, 448] width 92 height 14
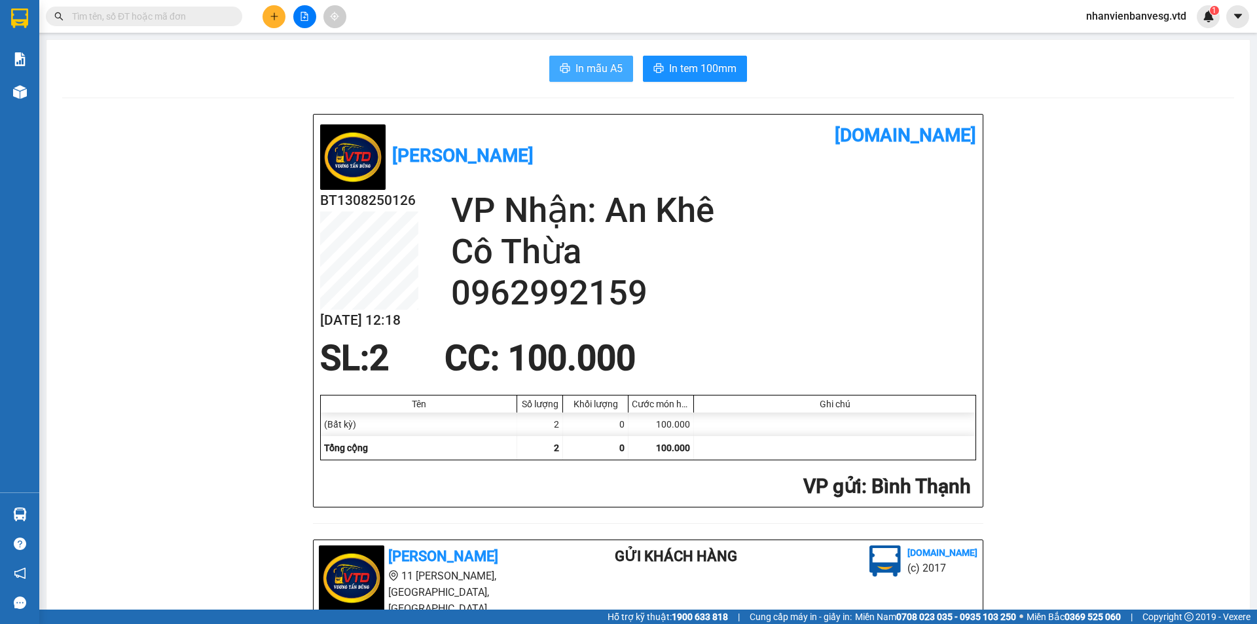
click at [577, 61] on span "In mẫu A5" at bounding box center [598, 68] width 47 height 16
drag, startPoint x: 666, startPoint y: 71, endPoint x: 672, endPoint y: 69, distance: 6.7
click at [669, 71] on span "In tem 100mm" at bounding box center [702, 68] width 67 height 16
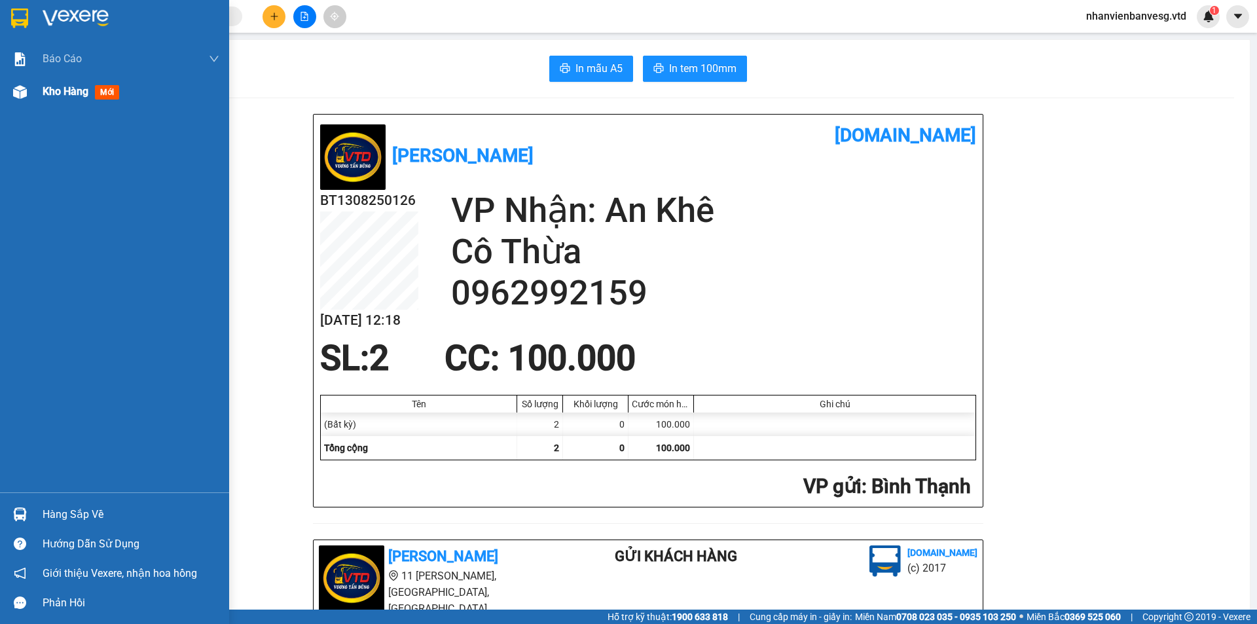
click at [72, 91] on span "Kho hàng" at bounding box center [66, 91] width 46 height 12
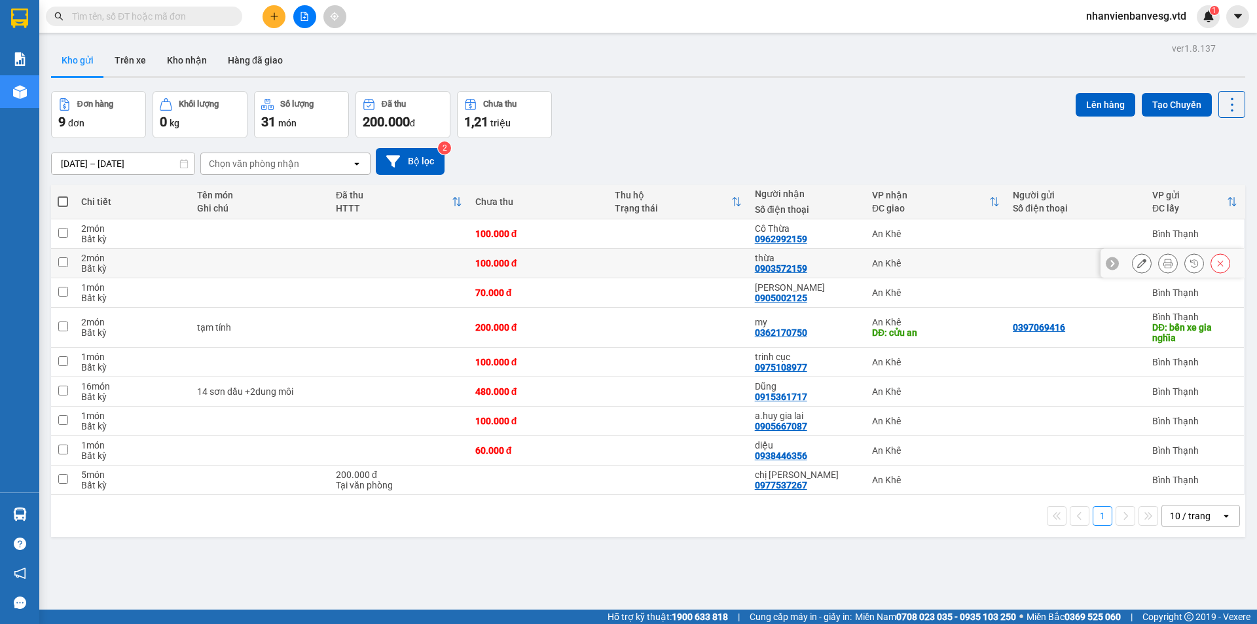
click at [1216, 263] on icon at bounding box center [1220, 263] width 9 height 9
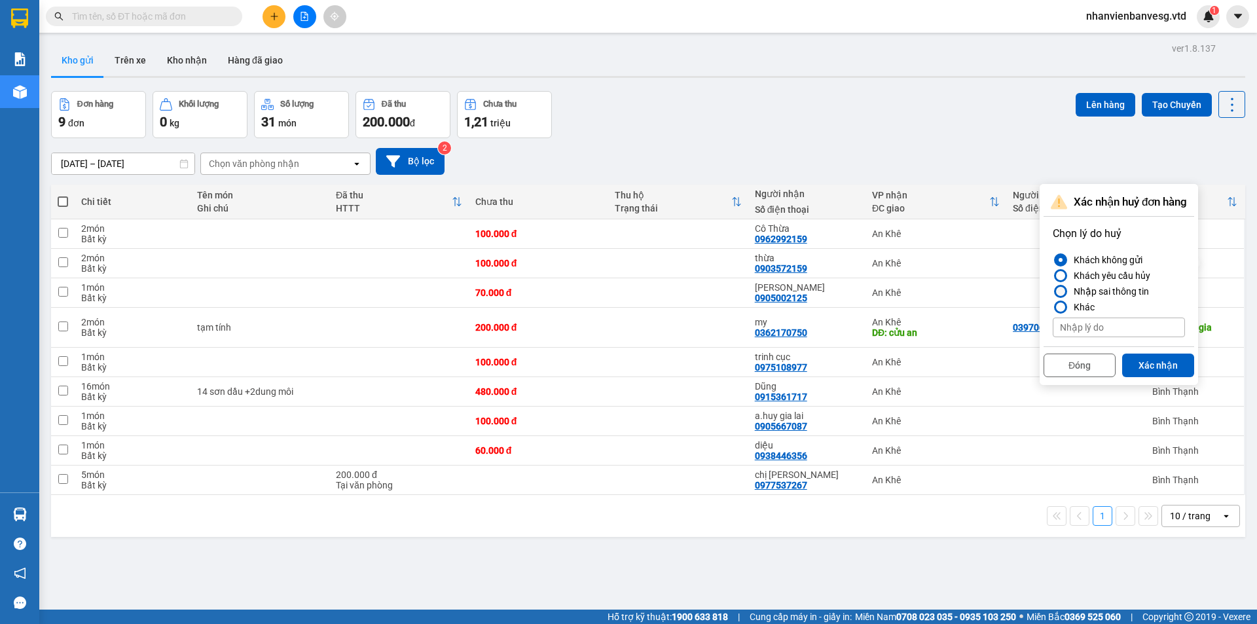
click at [1129, 287] on div "Nhập sai thông tin" at bounding box center [1108, 291] width 81 height 16
click at [1053, 291] on input "Nhập sai thông tin" at bounding box center [1053, 291] width 0 height 0
click at [1151, 369] on button "Xác nhận" at bounding box center [1158, 365] width 72 height 24
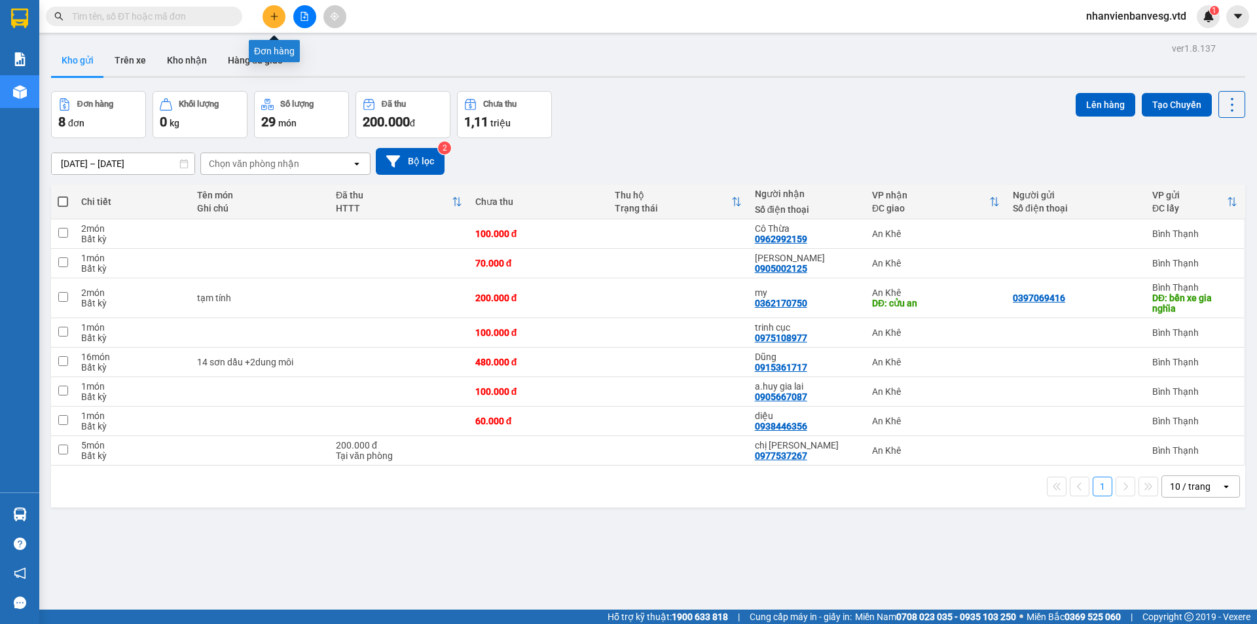
click at [275, 22] on button at bounding box center [273, 16] width 23 height 23
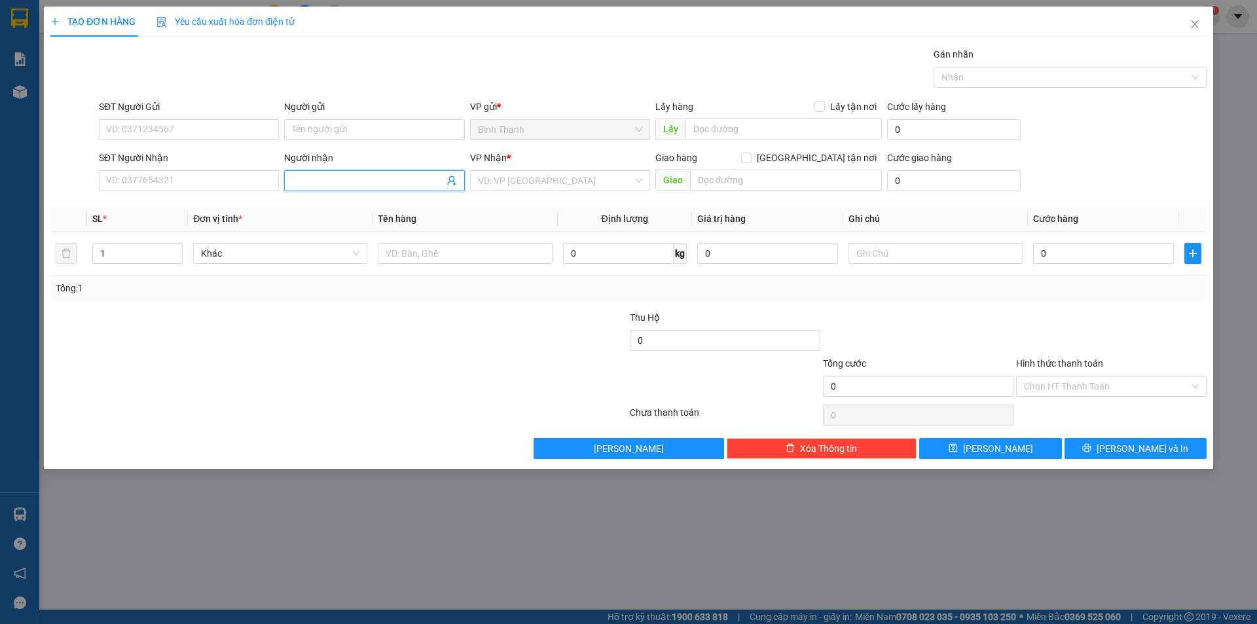
click at [349, 181] on input "Người nhận" at bounding box center [367, 180] width 151 height 14
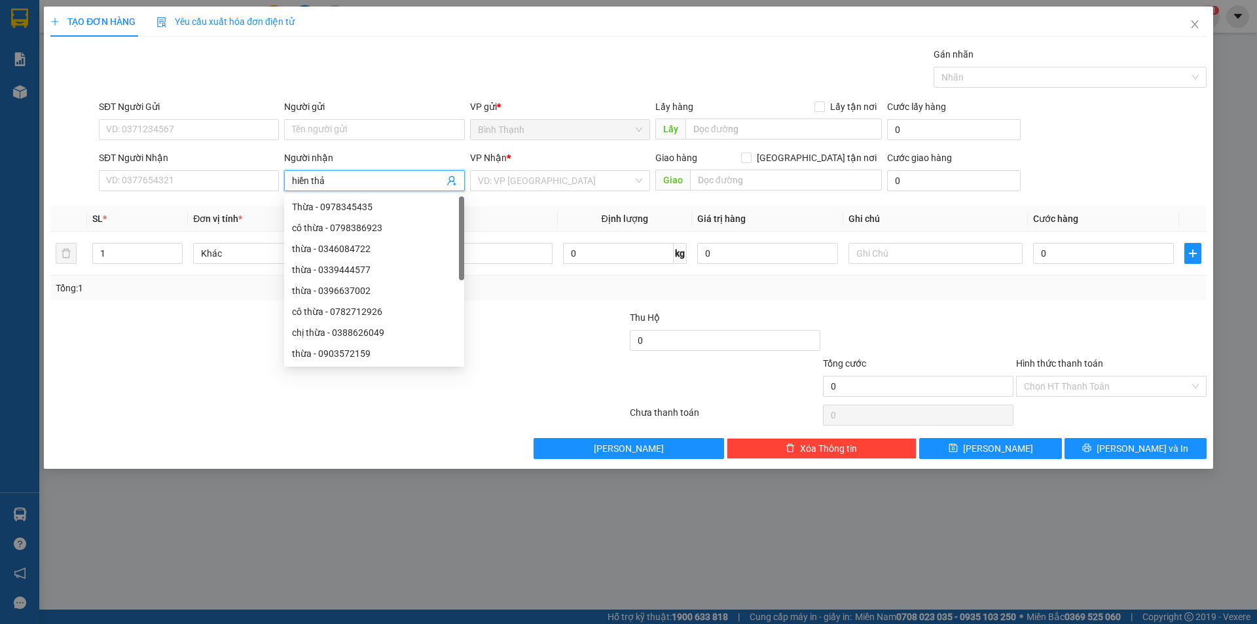
type input "hiền thảo"
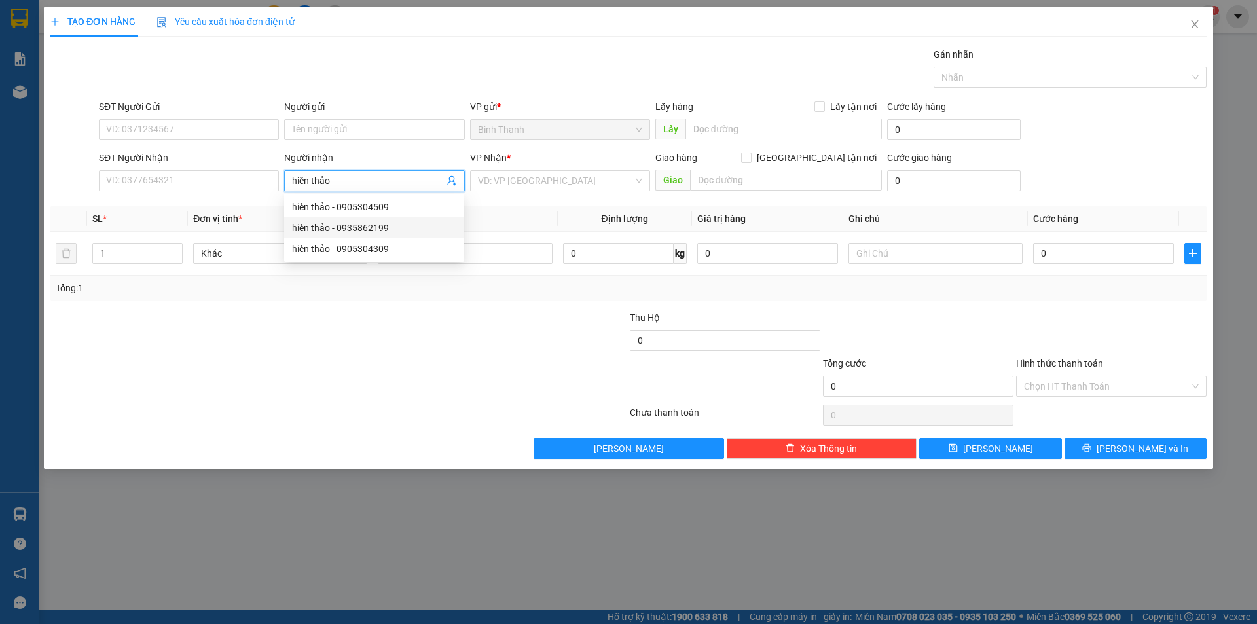
click at [356, 227] on div "hiền thảo - 0935862199" at bounding box center [374, 228] width 164 height 14
type input "0935862199"
type input "hiền thảo"
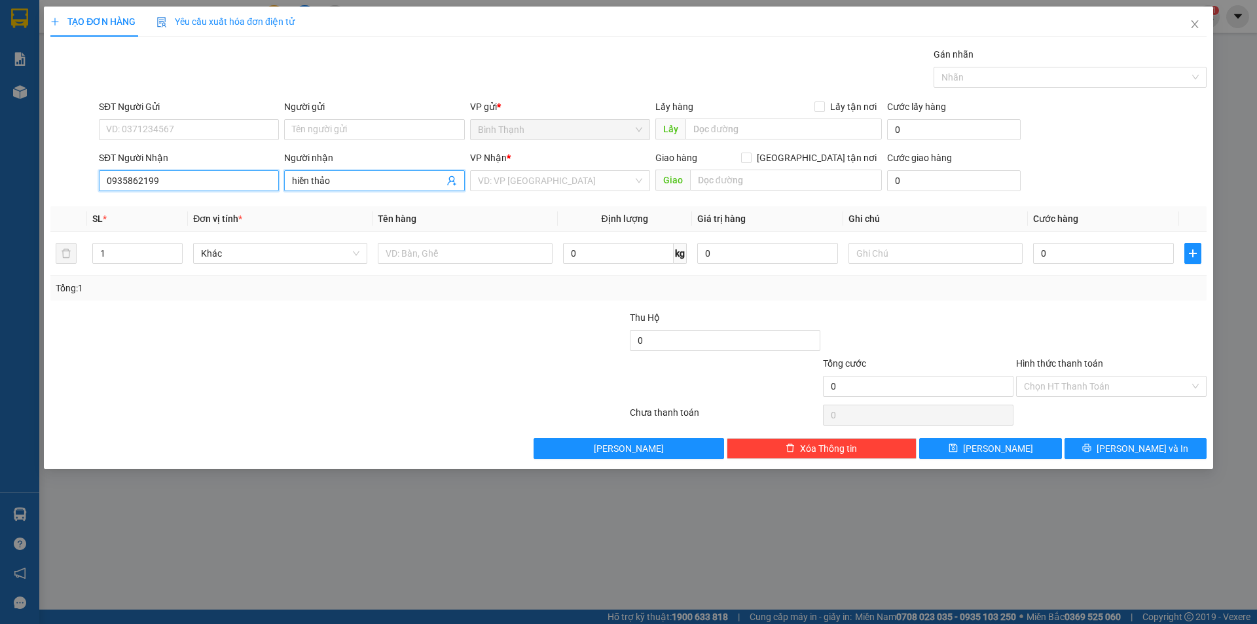
click at [249, 180] on input "0935862199" at bounding box center [189, 180] width 180 height 21
click at [551, 181] on input "search" at bounding box center [555, 181] width 155 height 20
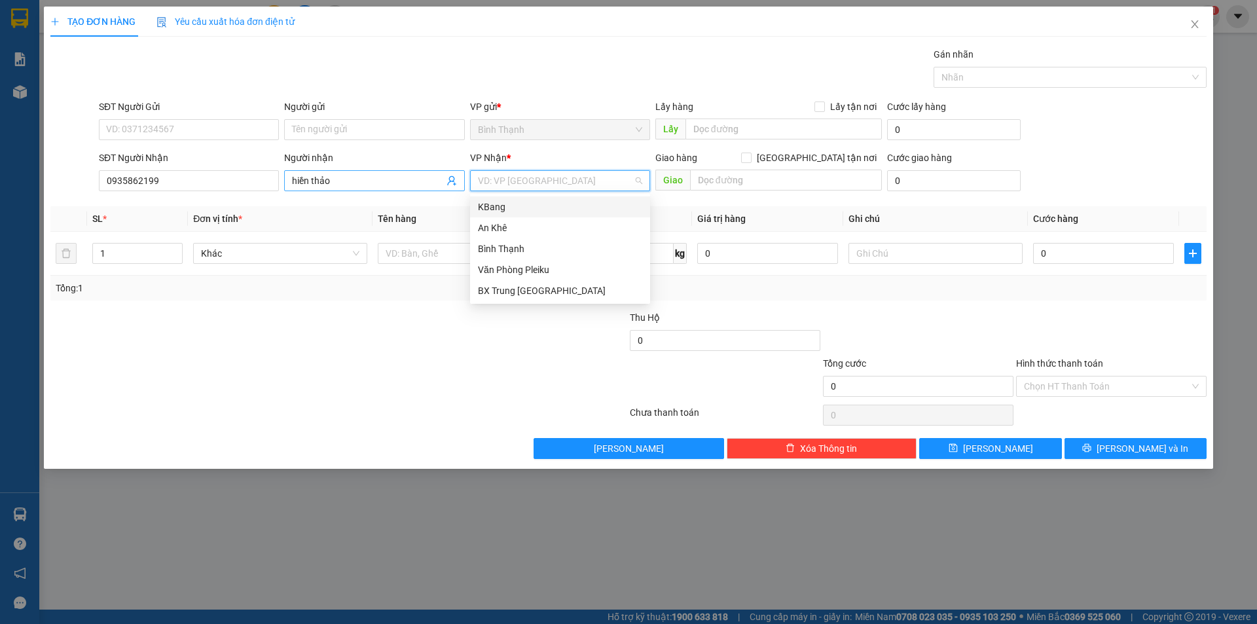
click at [338, 179] on input "hiền thảo" at bounding box center [367, 180] width 151 height 14
click at [562, 185] on input "search" at bounding box center [555, 181] width 155 height 20
drag, startPoint x: 530, startPoint y: 226, endPoint x: 545, endPoint y: 233, distance: 16.7
click at [531, 228] on div "An Khê" at bounding box center [560, 228] width 164 height 14
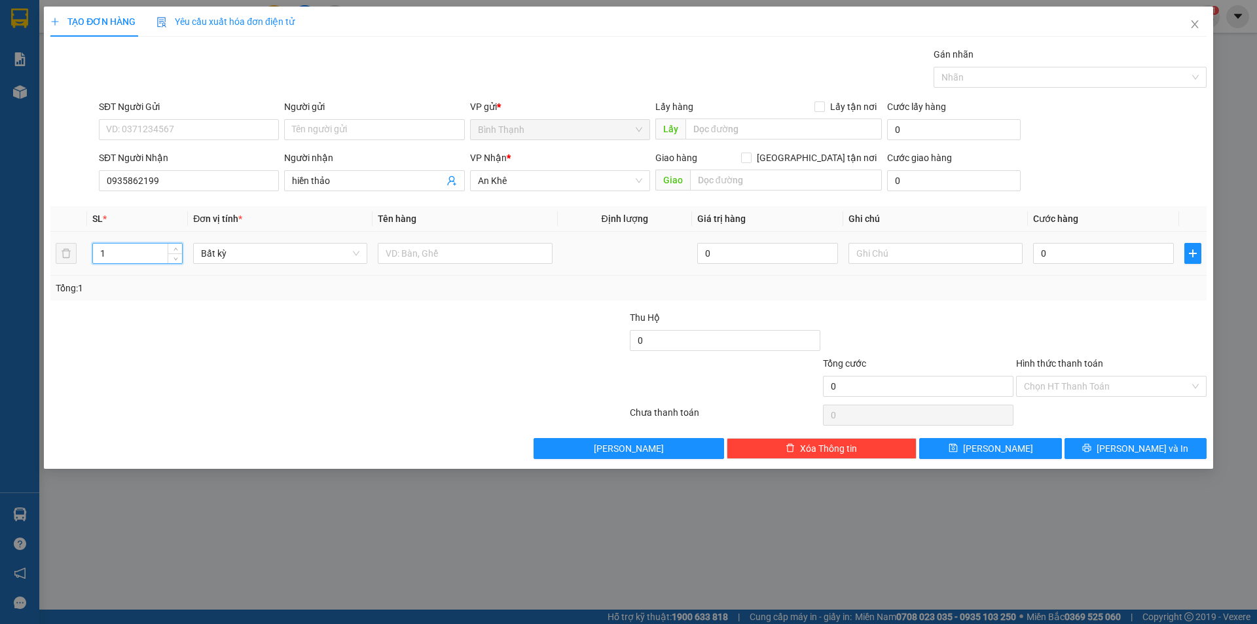
drag, startPoint x: 131, startPoint y: 256, endPoint x: 81, endPoint y: 259, distance: 50.5
click at [81, 259] on tr "1 Bất kỳ 0 0" at bounding box center [628, 254] width 1156 height 44
type input "4"
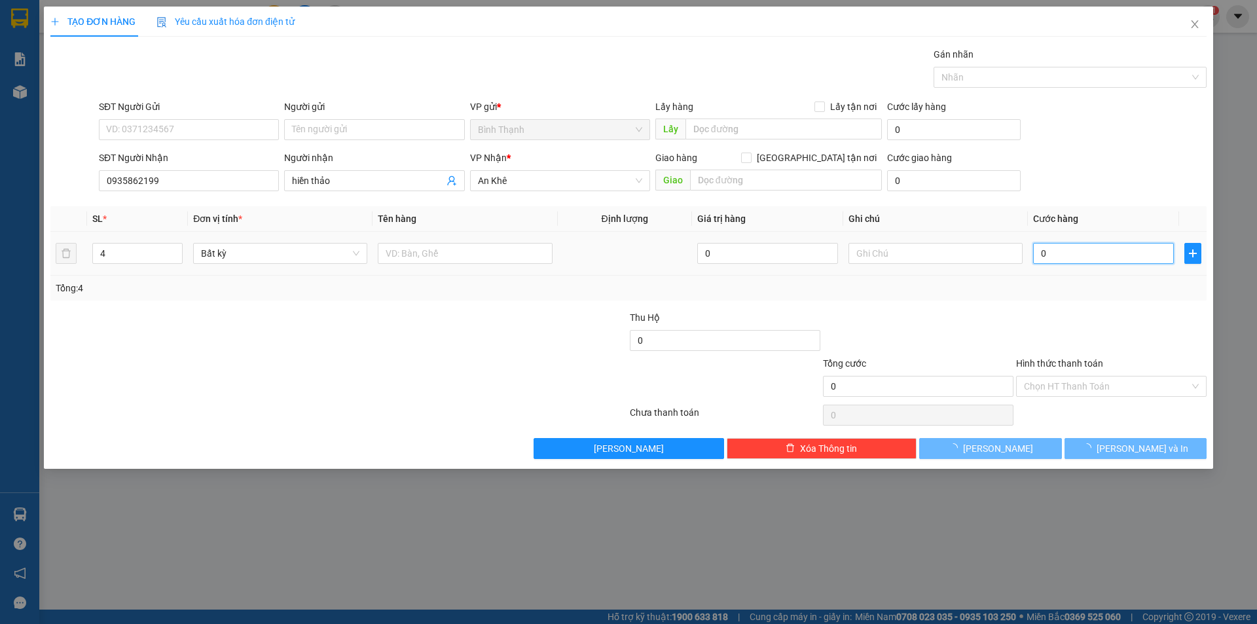
click at [1043, 255] on input "0" at bounding box center [1103, 253] width 141 height 21
type input "3"
type input "30"
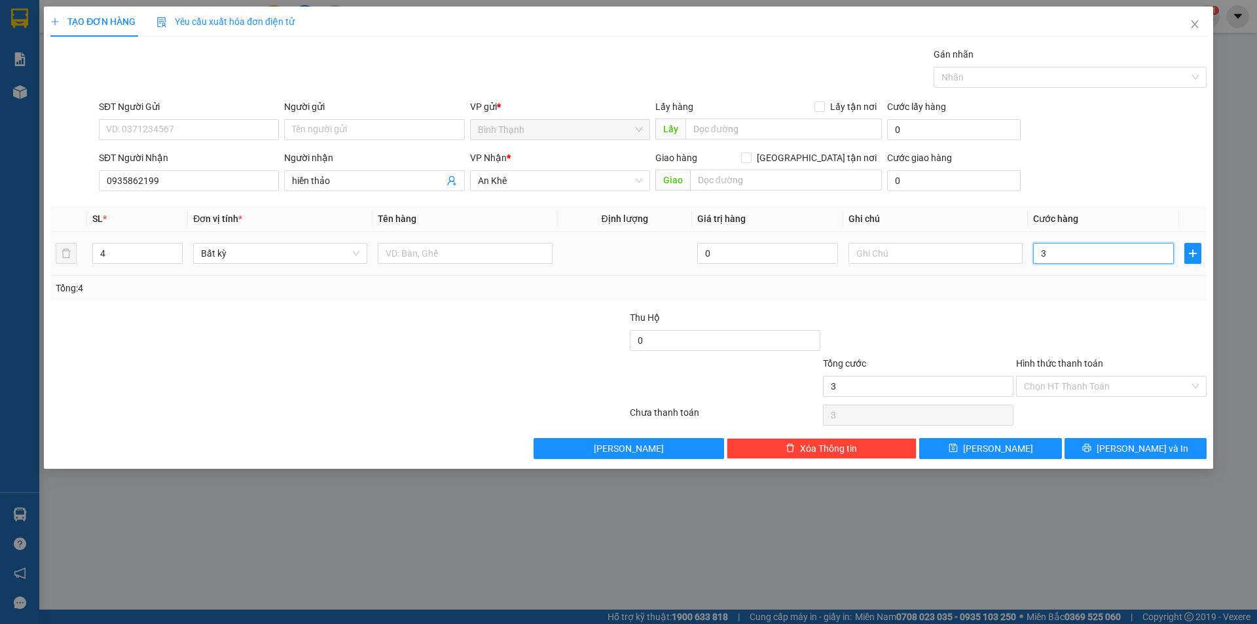
type input "30"
type input "300"
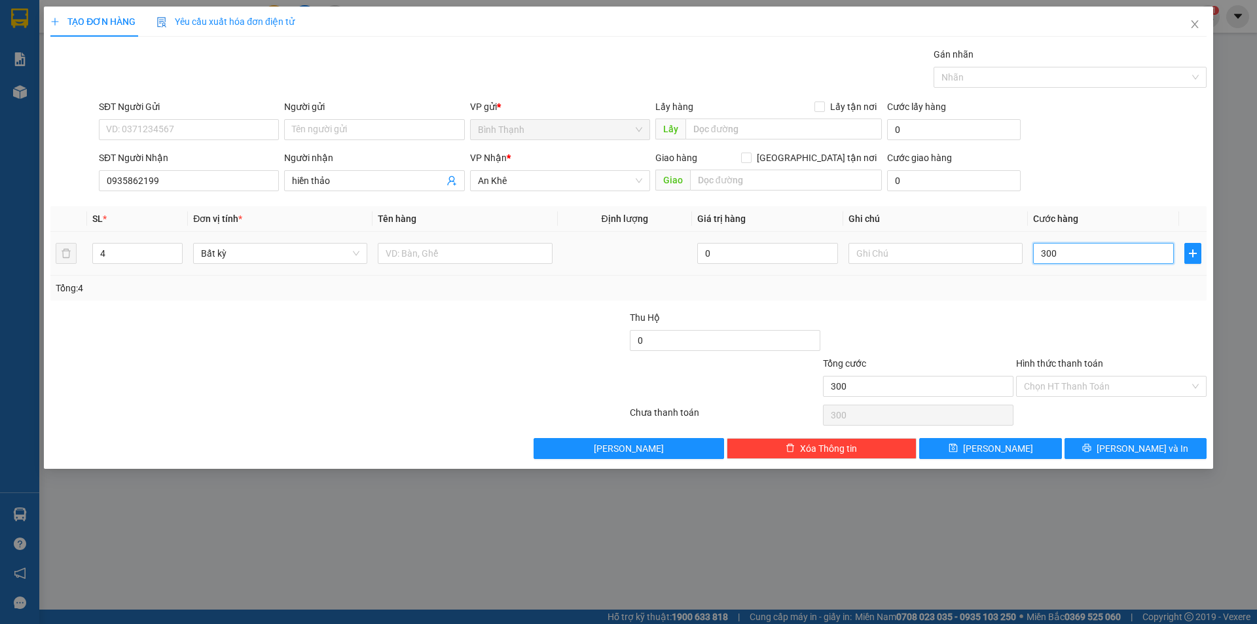
type input "3.000"
type input "30.000"
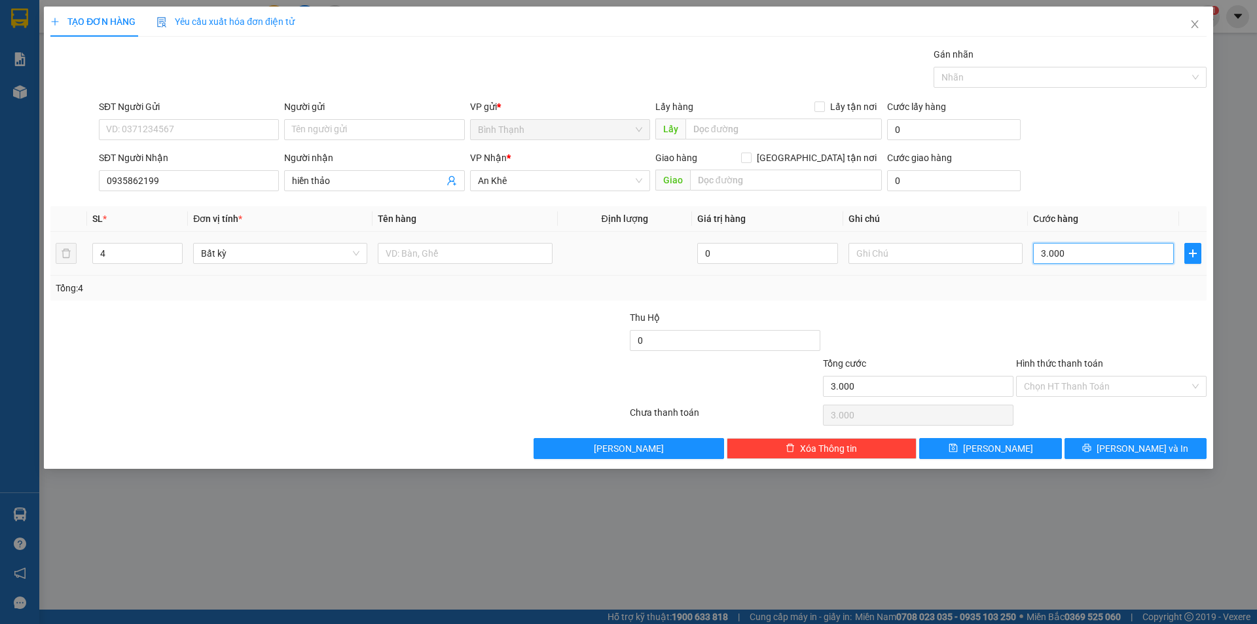
type input "30.000"
type input "5"
type input "50"
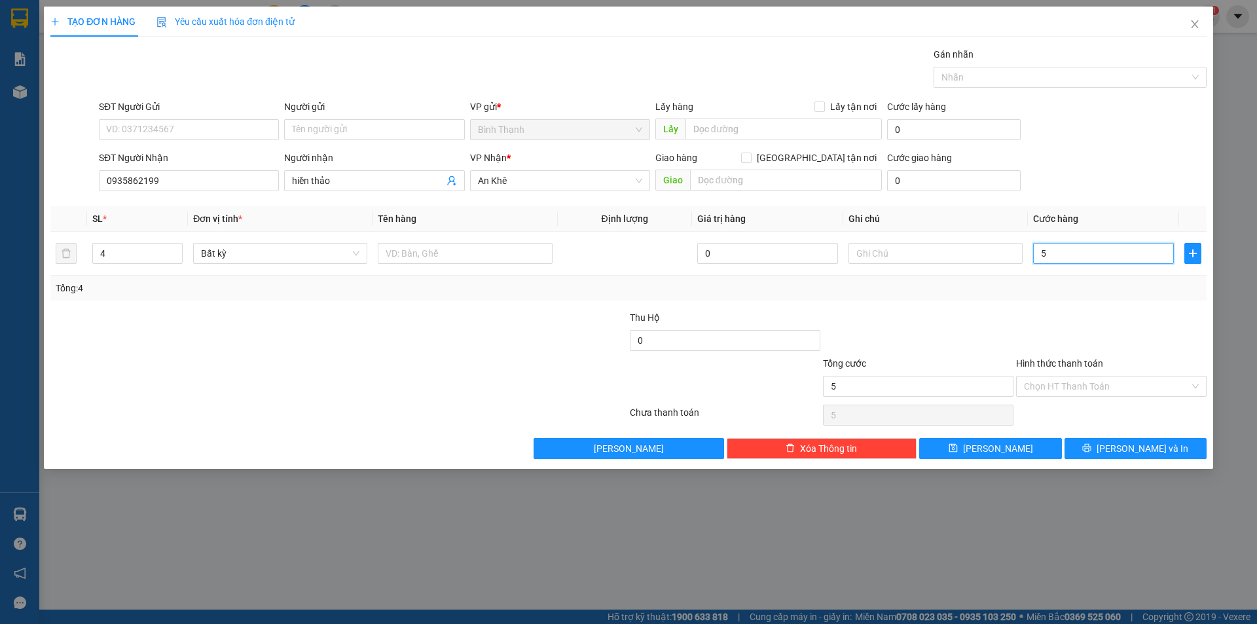
type input "50"
type input "500"
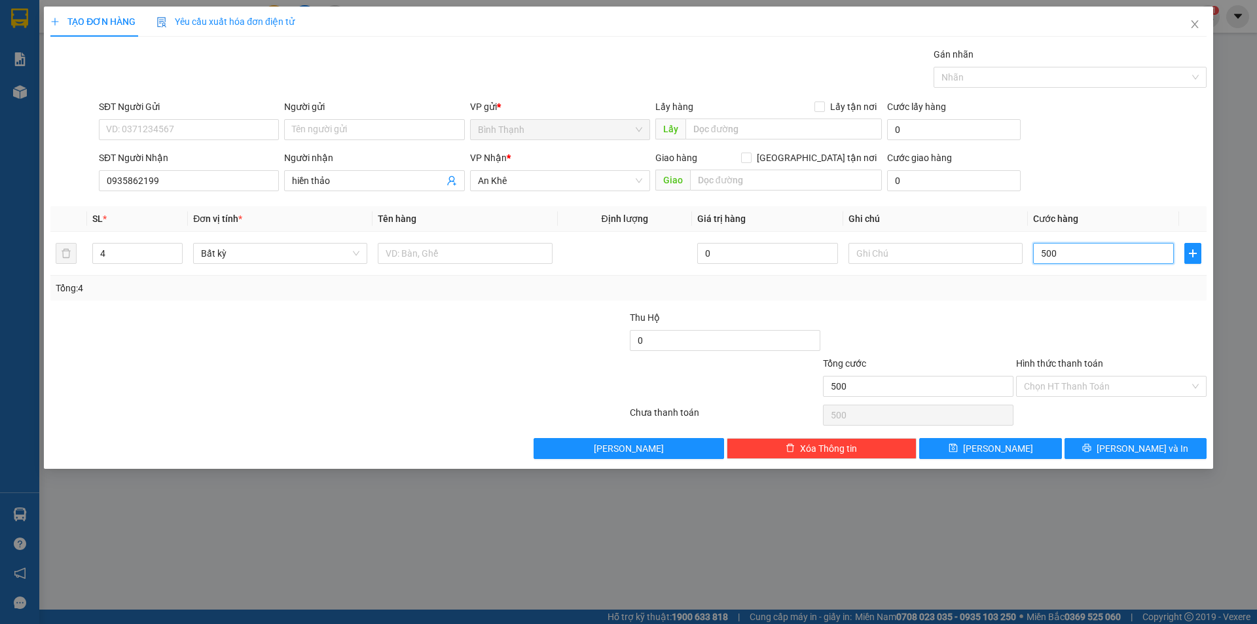
type input "5.000"
type input "50.000"
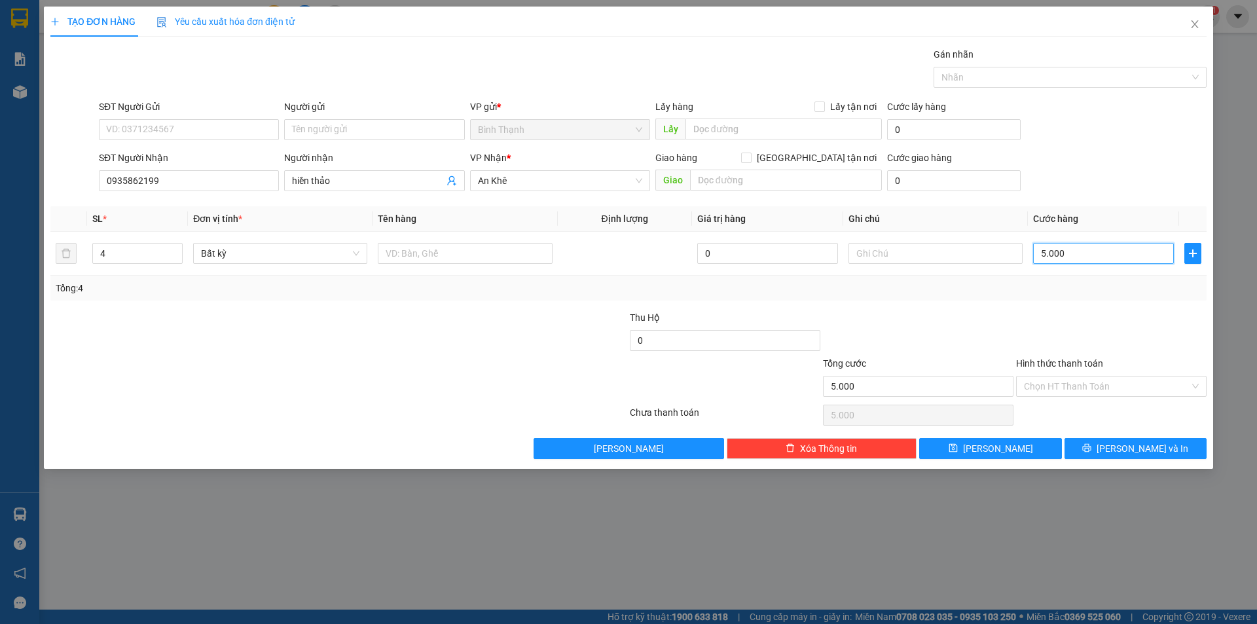
type input "50.000"
drag, startPoint x: 1075, startPoint y: 249, endPoint x: 979, endPoint y: 266, distance: 98.4
click at [979, 266] on tr "4 Bất kỳ 0 50.000" at bounding box center [628, 254] width 1156 height 44
type input "2"
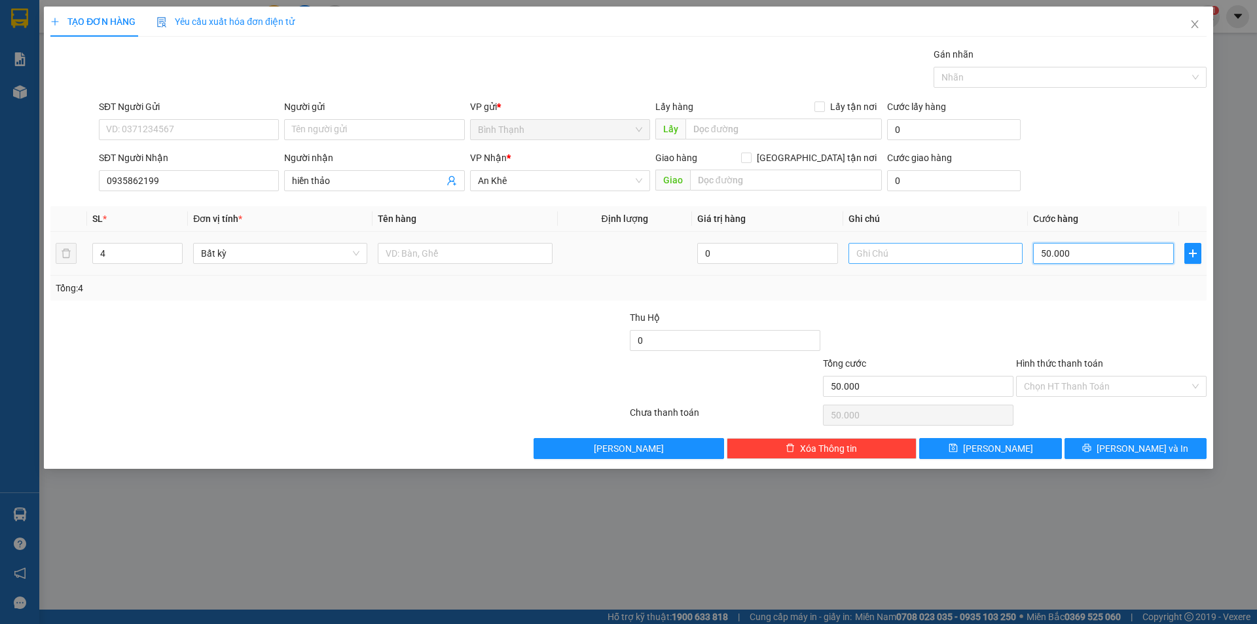
type input "2"
type input "20"
type input "200"
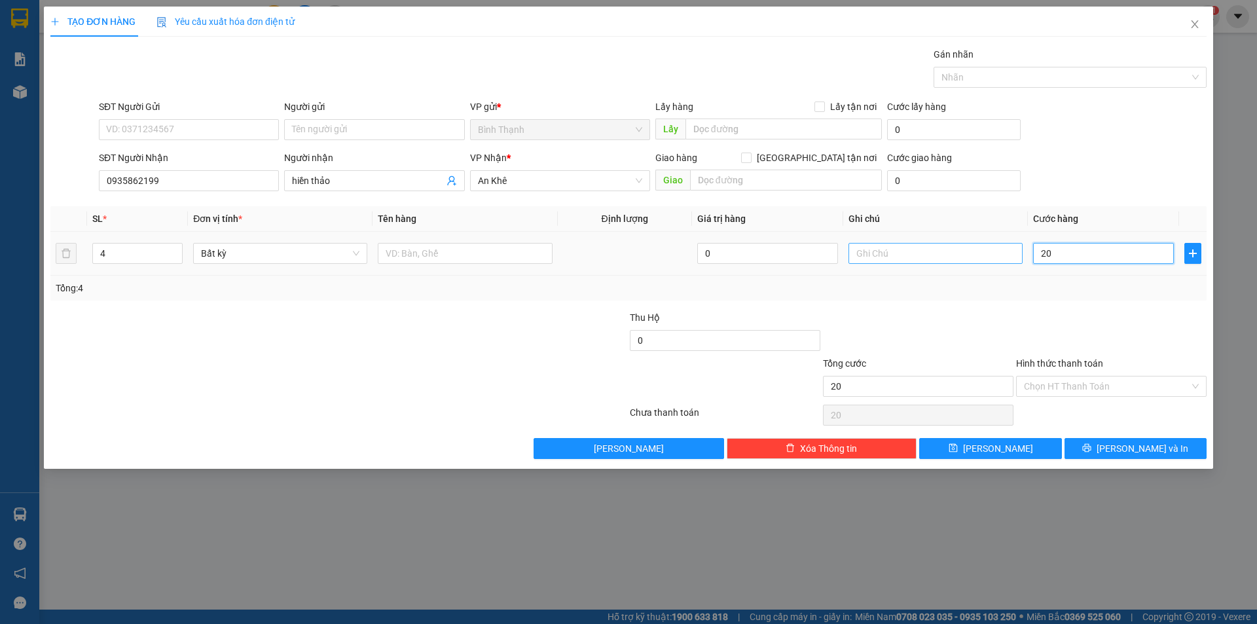
type input "200"
type input "2.000"
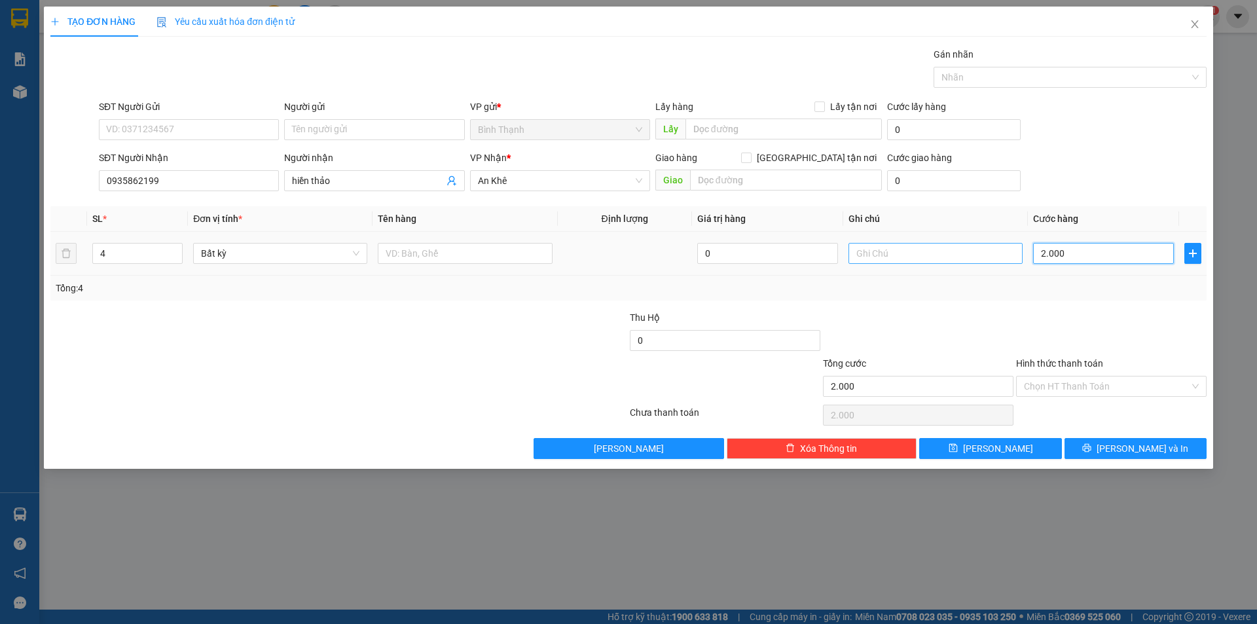
type input "20.000"
click at [1144, 450] on span "[PERSON_NAME] và In" at bounding box center [1142, 448] width 92 height 14
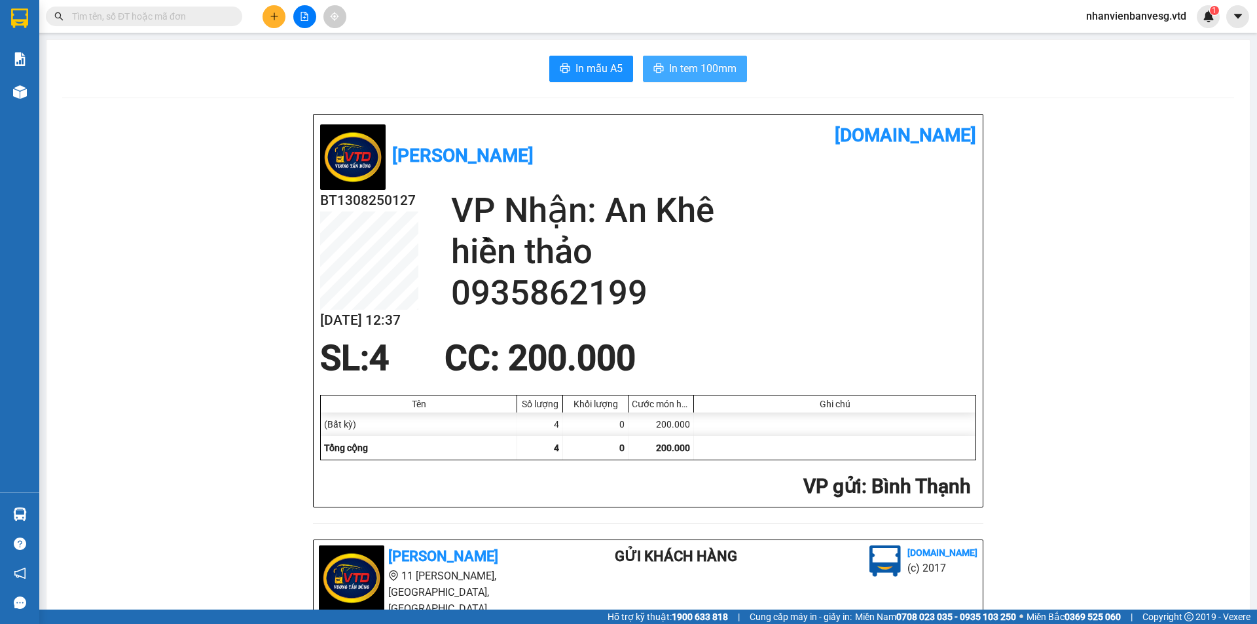
click at [719, 60] on button "In tem 100mm" at bounding box center [695, 69] width 104 height 26
click at [273, 15] on icon "plus" at bounding box center [274, 16] width 9 height 9
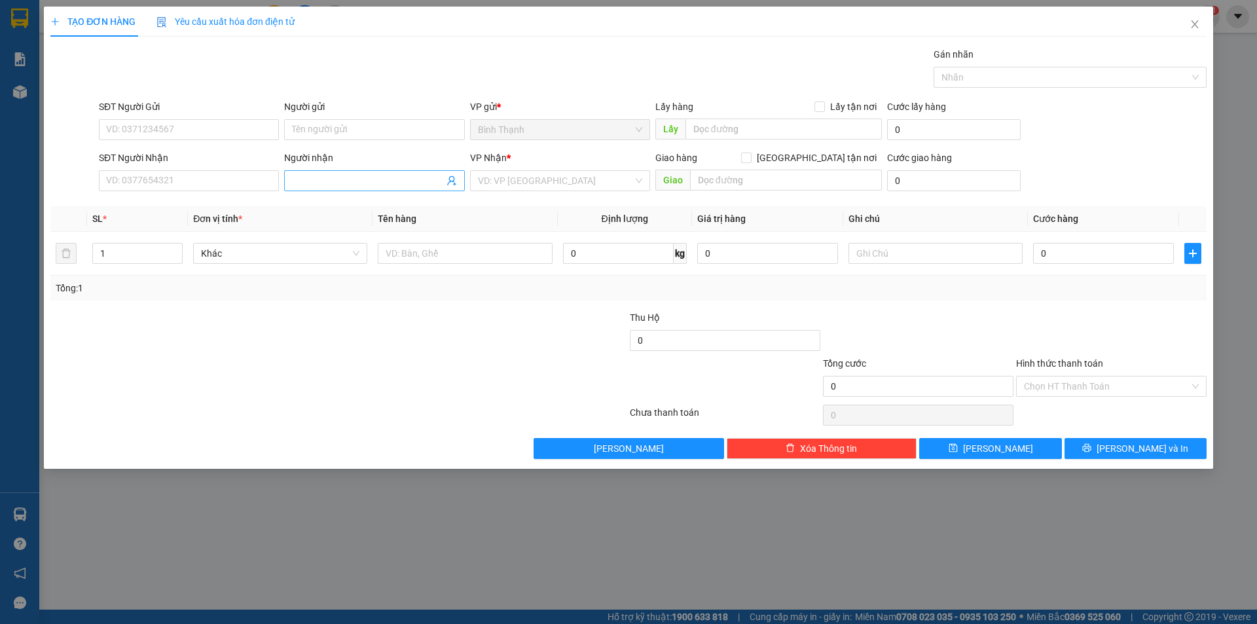
click at [296, 174] on input "Người nhận" at bounding box center [367, 180] width 151 height 14
click at [366, 229] on div "hiền thảo - 0935862199" at bounding box center [374, 228] width 164 height 14
drag, startPoint x: 99, startPoint y: 251, endPoint x: 85, endPoint y: 261, distance: 17.4
click at [85, 261] on tr "1 Khác 0 kg 0 0" at bounding box center [628, 254] width 1156 height 44
click at [91, 259] on td "1" at bounding box center [137, 254] width 101 height 44
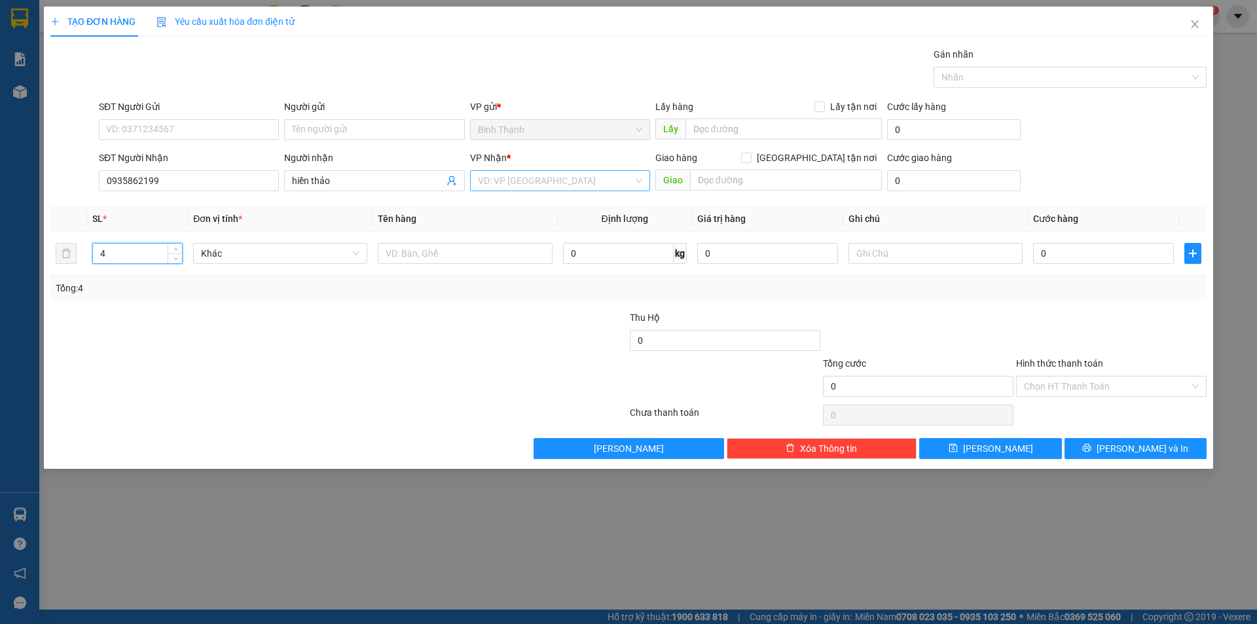
click at [501, 170] on div "VD: VP [GEOGRAPHIC_DATA]" at bounding box center [560, 180] width 180 height 21
drag, startPoint x: 506, startPoint y: 223, endPoint x: 804, endPoint y: 219, distance: 298.5
click at [507, 222] on div "An Khê" at bounding box center [560, 228] width 164 height 14
click at [1106, 243] on input "0" at bounding box center [1103, 253] width 141 height 21
click at [1109, 380] on input "Hình thức thanh toán" at bounding box center [1107, 386] width 166 height 20
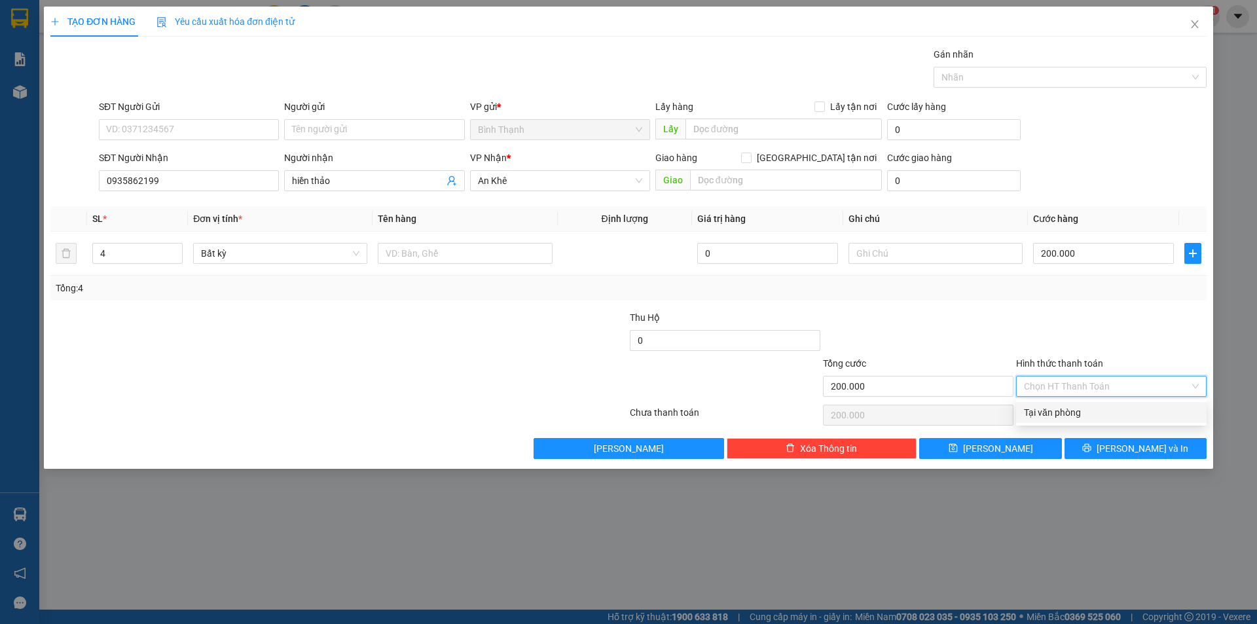
click at [1096, 411] on div "Tại văn phòng" at bounding box center [1111, 412] width 175 height 14
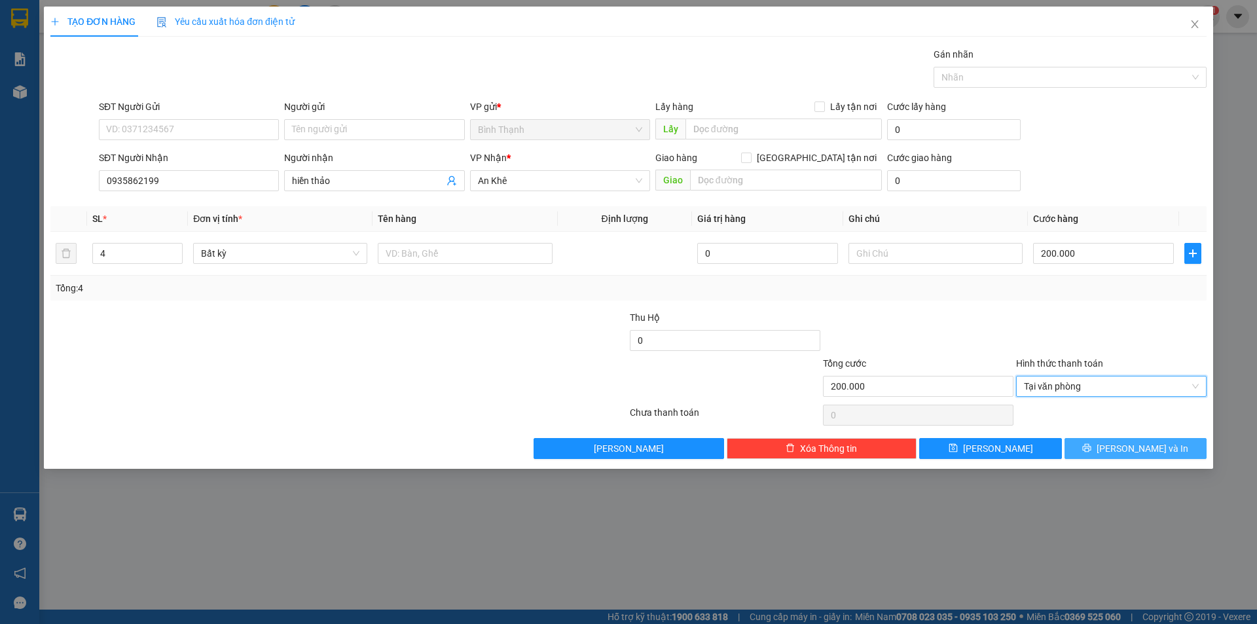
click at [1091, 448] on icon "printer" at bounding box center [1086, 447] width 9 height 9
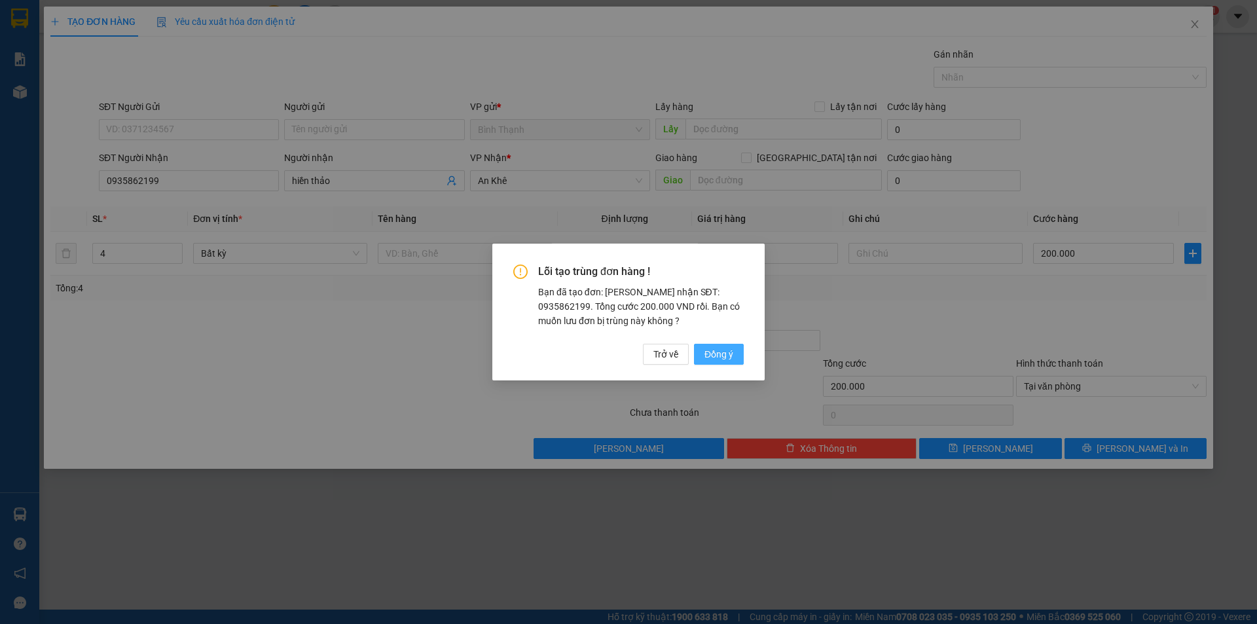
click at [726, 358] on span "Đồng ý" at bounding box center [718, 354] width 29 height 14
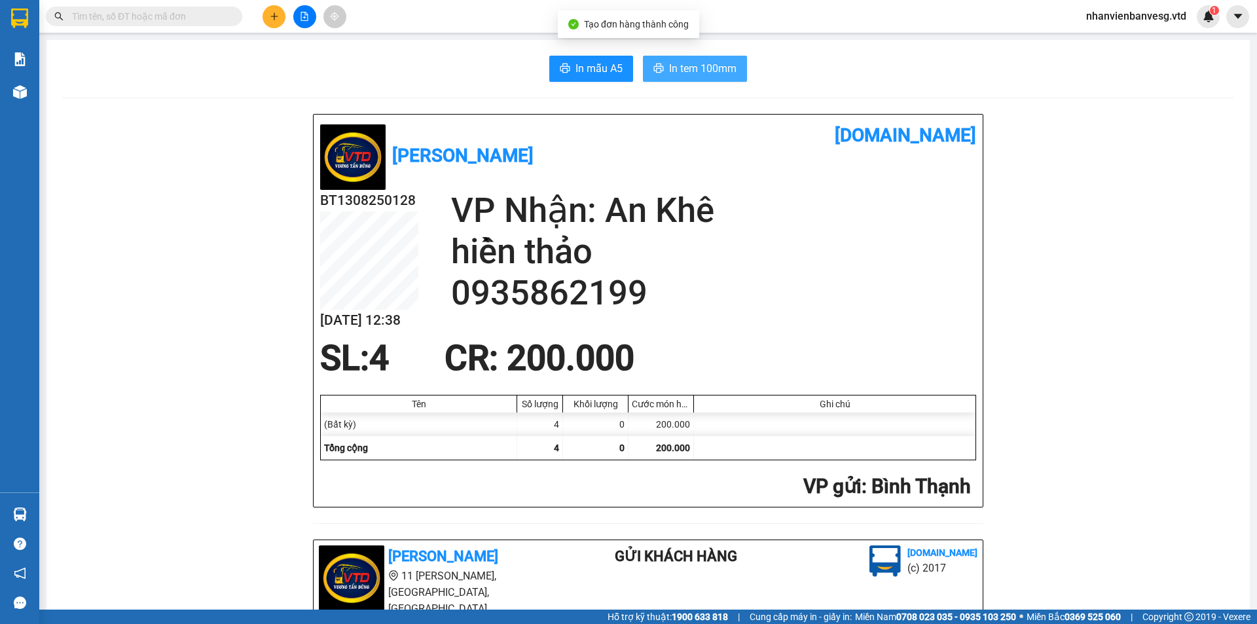
click at [684, 69] on span "In tem 100mm" at bounding box center [702, 68] width 67 height 16
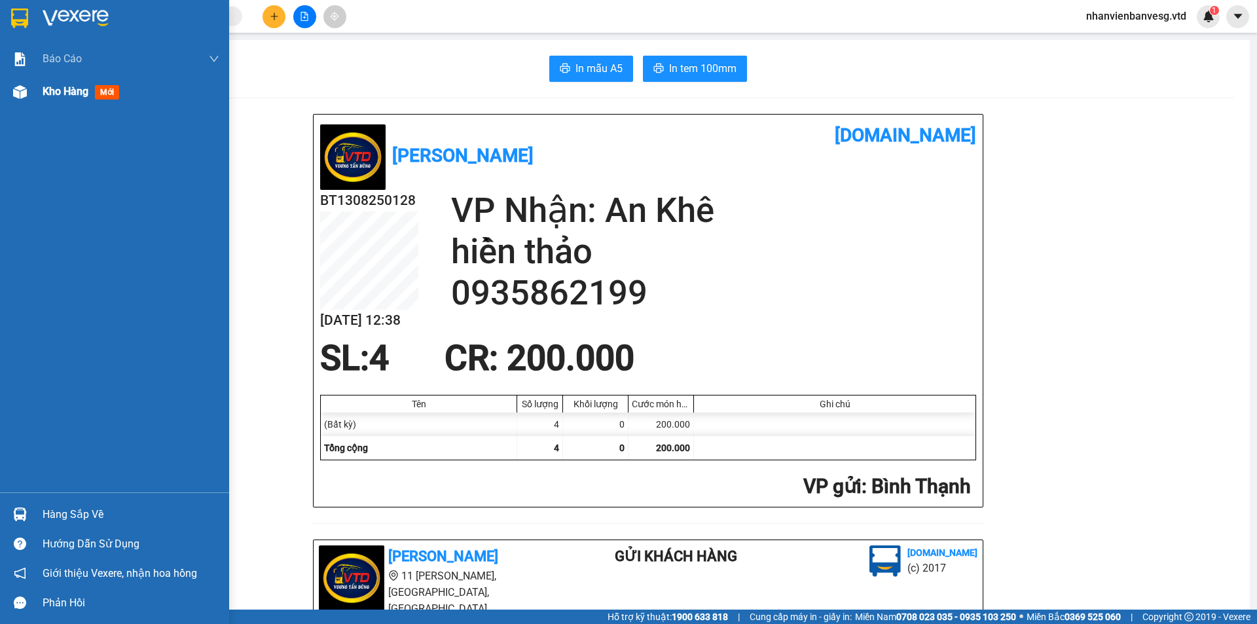
click at [59, 92] on span "Kho hàng" at bounding box center [66, 91] width 46 height 12
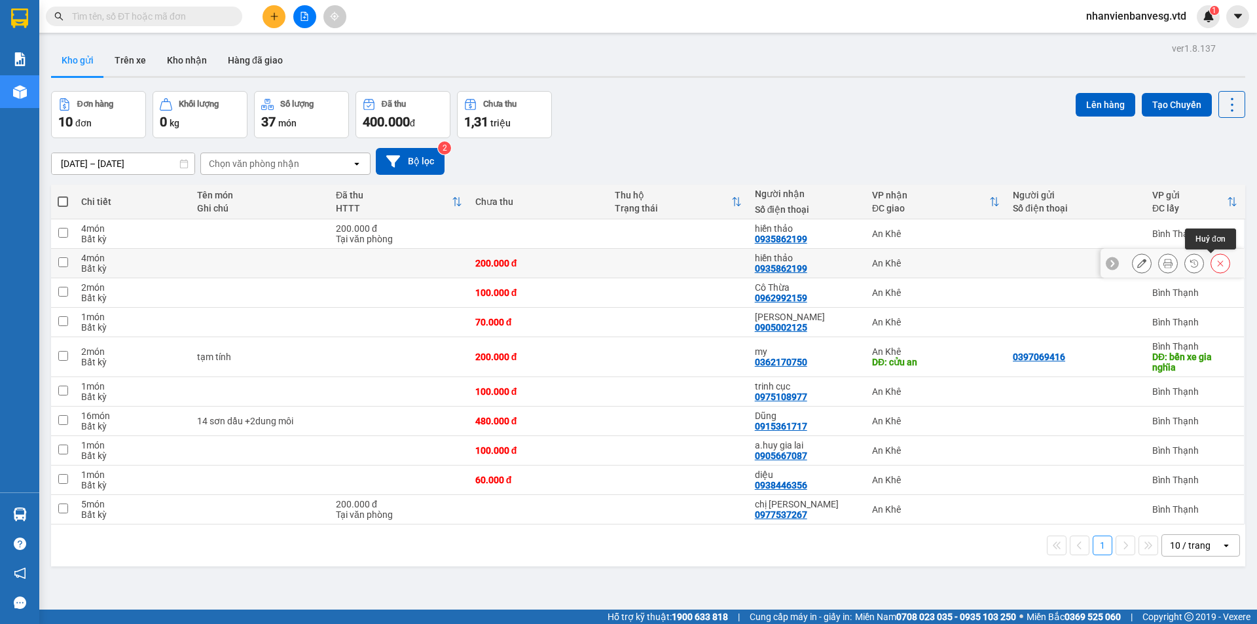
click at [1216, 263] on icon at bounding box center [1220, 263] width 9 height 9
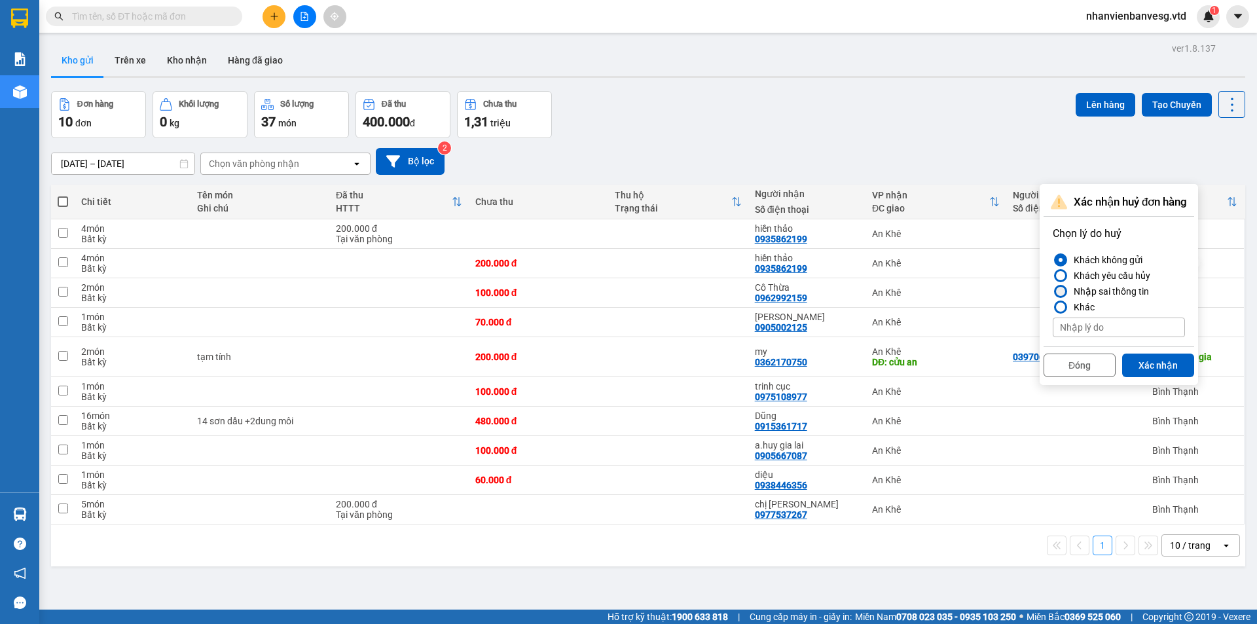
click at [1116, 293] on div "Nhập sai thông tin" at bounding box center [1108, 291] width 81 height 16
click at [1053, 291] on input "Nhập sai thông tin" at bounding box center [1053, 291] width 0 height 0
click at [1159, 360] on button "Xác nhận" at bounding box center [1158, 365] width 72 height 24
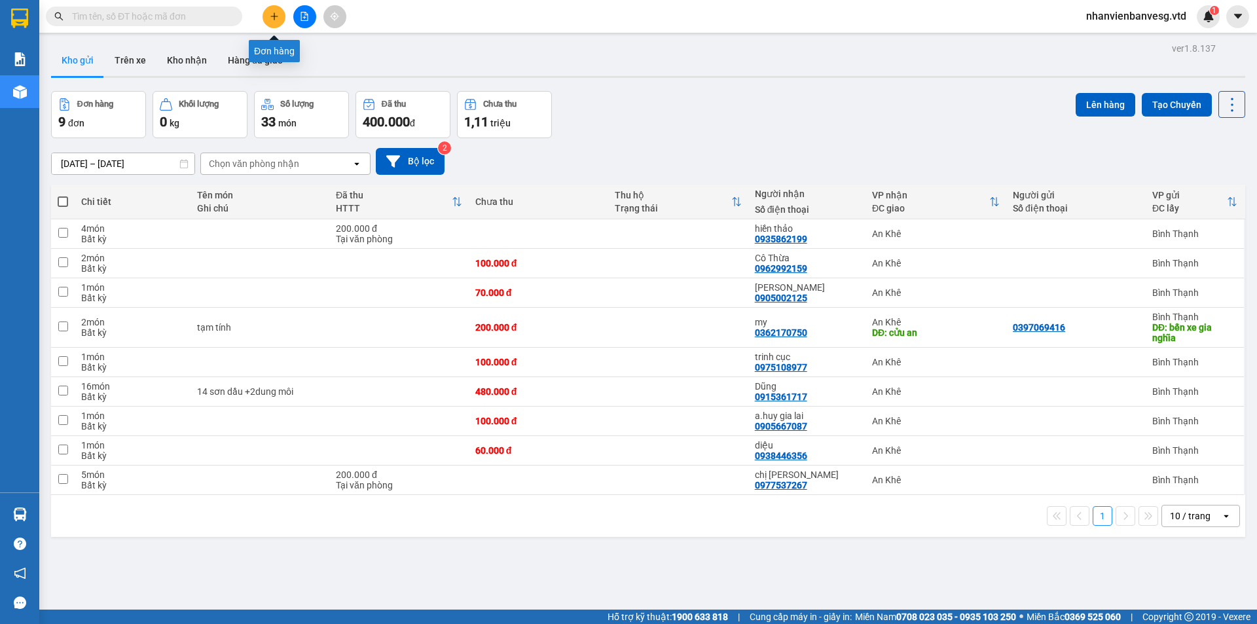
click at [273, 20] on icon "plus" at bounding box center [274, 16] width 9 height 9
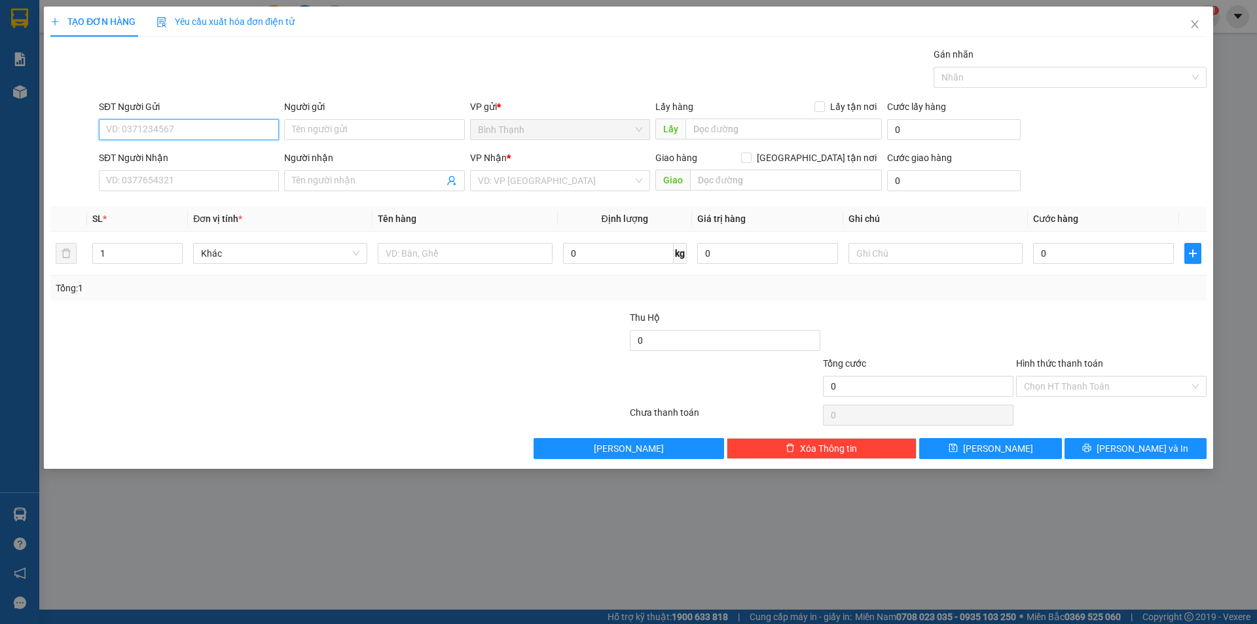
click at [155, 132] on input "SĐT Người Gửi" at bounding box center [189, 129] width 180 height 21
click at [746, 131] on input "text" at bounding box center [783, 128] width 196 height 21
click at [180, 176] on input "SĐT Người Nhận" at bounding box center [189, 180] width 180 height 21
click at [217, 133] on input "SĐT Người Gửi" at bounding box center [189, 129] width 180 height 21
click at [206, 162] on div "0982660296" at bounding box center [189, 156] width 164 height 14
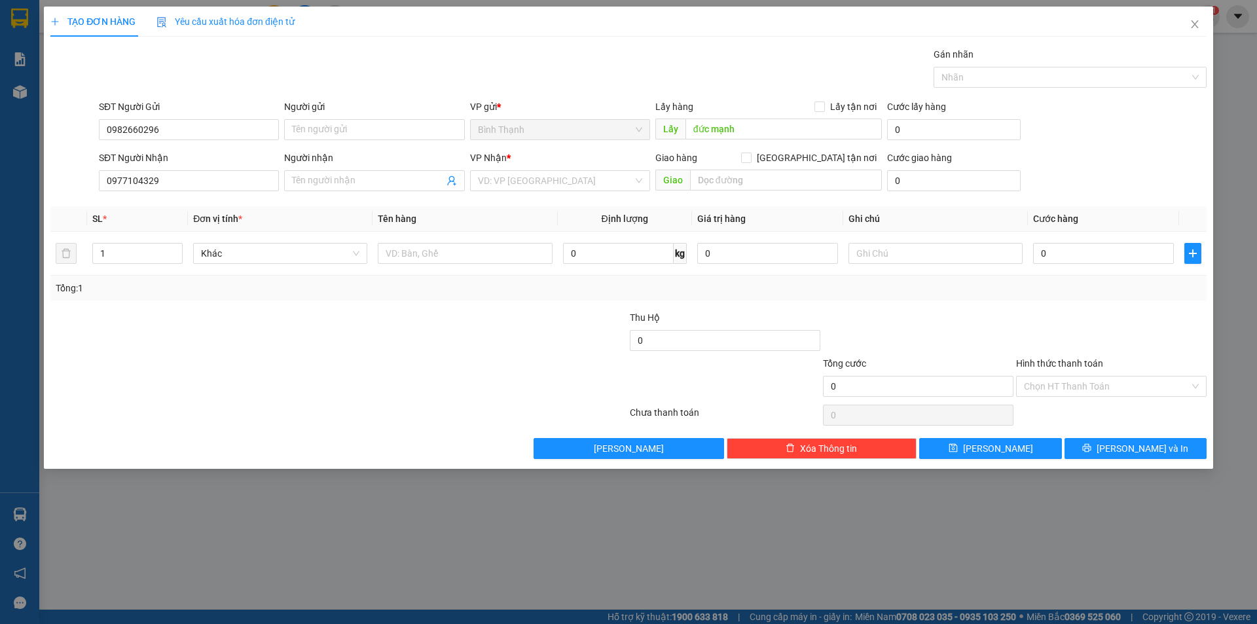
click at [206, 161] on div "SĐT Người Nhận" at bounding box center [189, 158] width 180 height 14
click at [206, 170] on input "0977104329" at bounding box center [189, 180] width 180 height 21
click at [778, 183] on input "text" at bounding box center [786, 180] width 192 height 21
drag, startPoint x: 77, startPoint y: 266, endPoint x: 63, endPoint y: 266, distance: 13.8
click at [63, 266] on tr "1 Khác 0 kg 0 0" at bounding box center [628, 254] width 1156 height 44
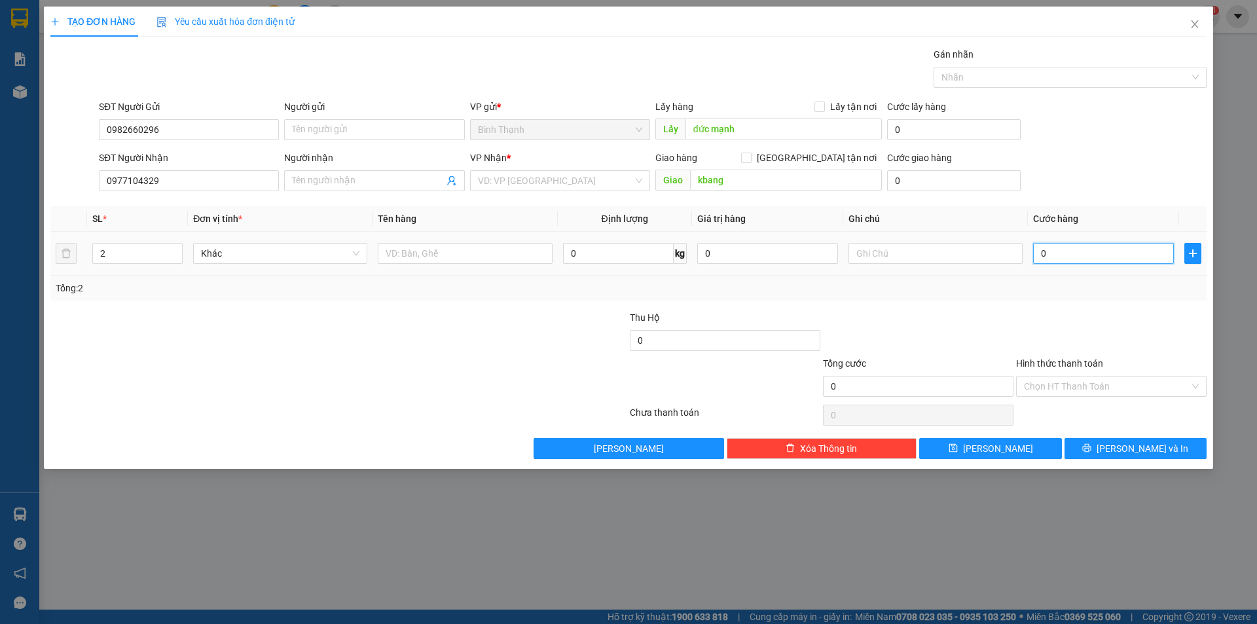
click at [1059, 253] on input "0" at bounding box center [1103, 253] width 141 height 21
click at [977, 251] on input "text" at bounding box center [935, 253] width 174 height 21
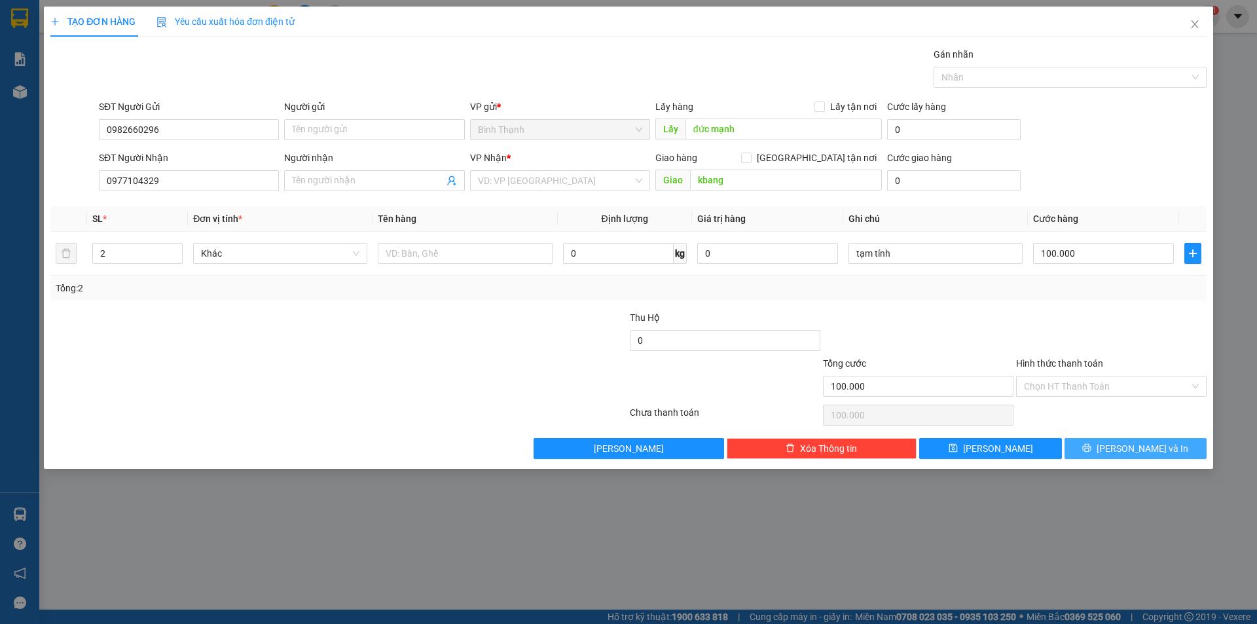
drag, startPoint x: 1157, startPoint y: 447, endPoint x: 1145, endPoint y: 440, distance: 14.4
click at [1156, 446] on span "[PERSON_NAME] và In" at bounding box center [1142, 448] width 92 height 14
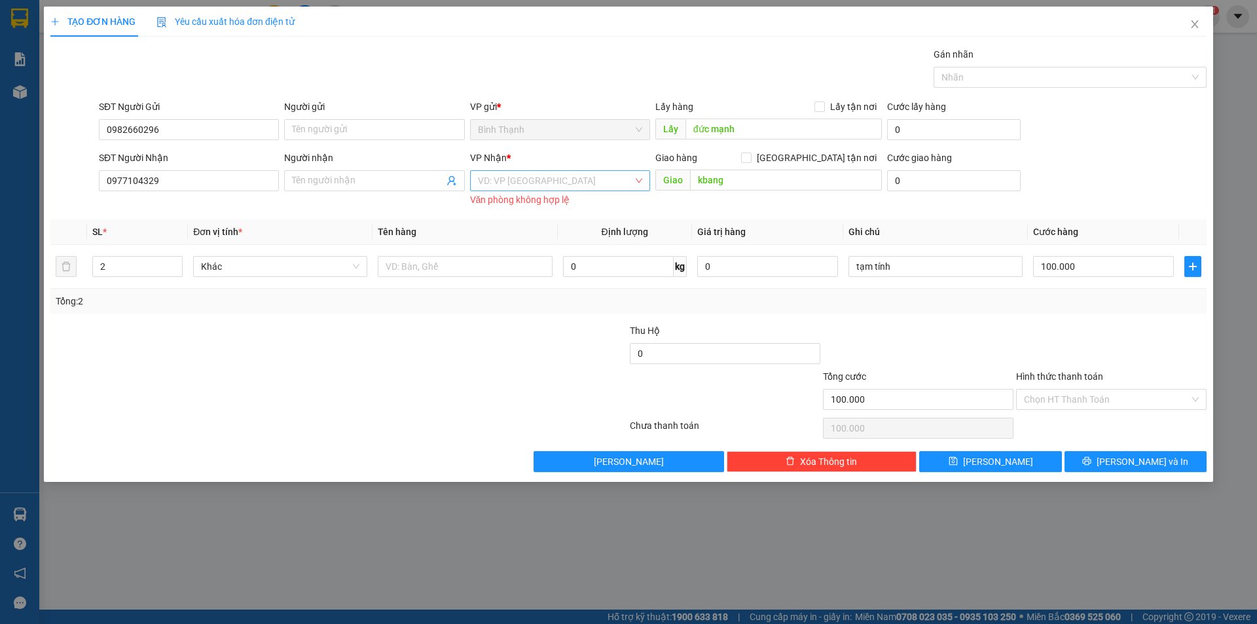
click at [575, 185] on input "search" at bounding box center [555, 181] width 155 height 20
click at [535, 214] on div "KBang" at bounding box center [560, 206] width 180 height 21
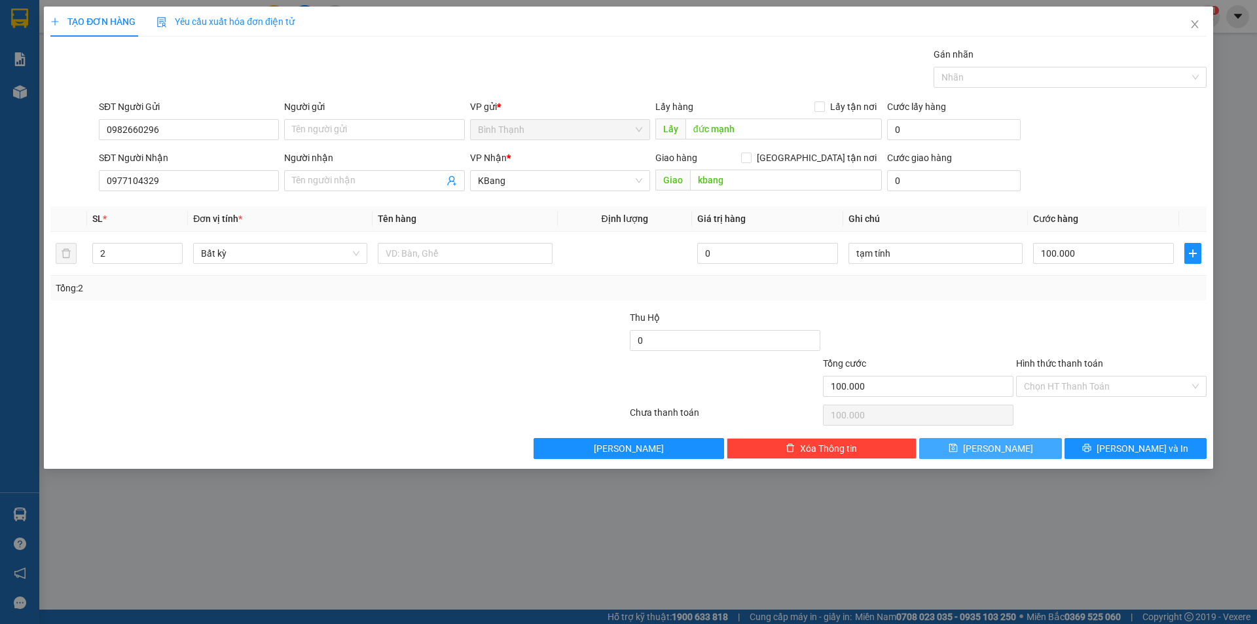
drag, startPoint x: 1006, startPoint y: 454, endPoint x: 1000, endPoint y: 448, distance: 8.8
click at [1006, 454] on button "[PERSON_NAME]" at bounding box center [990, 448] width 142 height 21
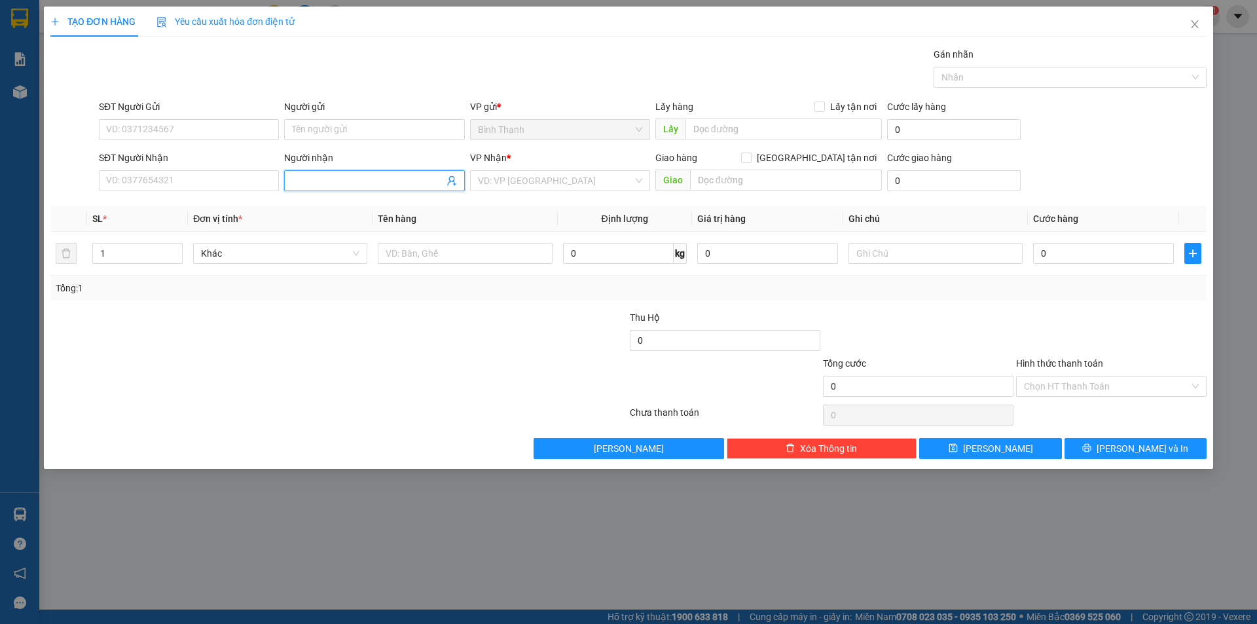
click at [376, 179] on input "Người nhận" at bounding box center [367, 180] width 151 height 14
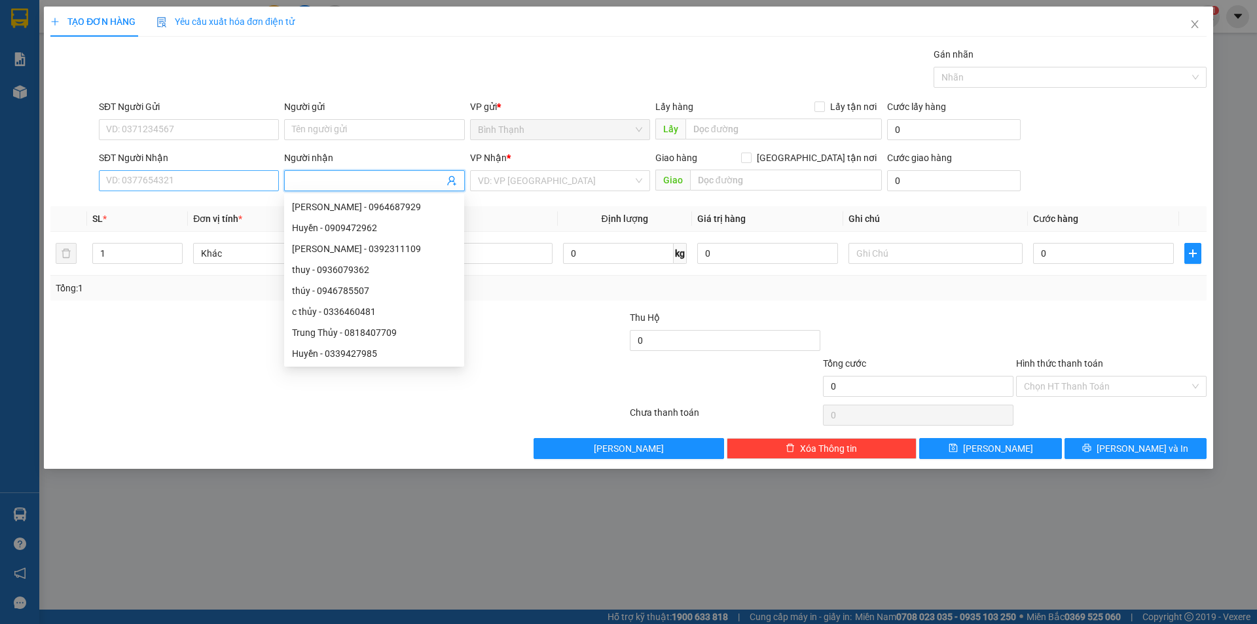
drag, startPoint x: 217, startPoint y: 168, endPoint x: 217, endPoint y: 185, distance: 16.4
click at [217, 170] on div "SĐT Người Nhận" at bounding box center [189, 161] width 180 height 20
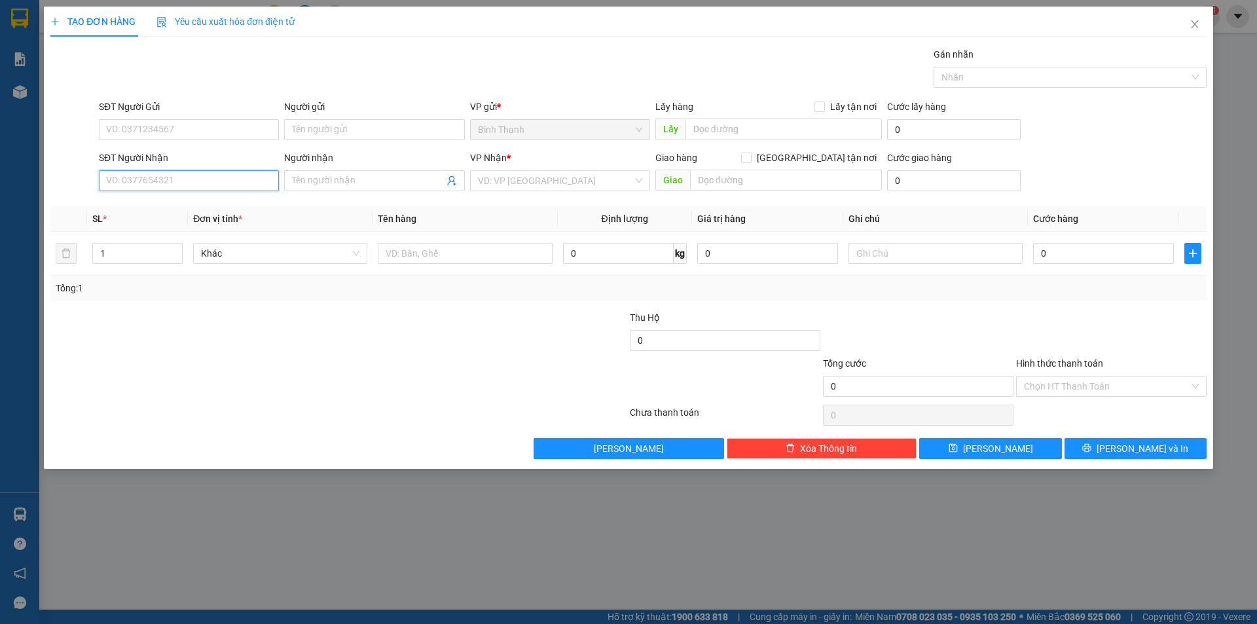
click at [212, 177] on input "SĐT Người Nhận" at bounding box center [189, 180] width 180 height 21
drag, startPoint x: 339, startPoint y: 182, endPoint x: 347, endPoint y: 179, distance: 8.3
click at [346, 180] on input "Người nhận" at bounding box center [367, 180] width 151 height 14
drag, startPoint x: 346, startPoint y: 181, endPoint x: 174, endPoint y: 183, distance: 172.2
click at [174, 183] on div "SĐT Người Nhận VD: 0377654321 Người nhận phan tấn huy phan tấn huy VP Nhận * VD…" at bounding box center [652, 174] width 1113 height 46
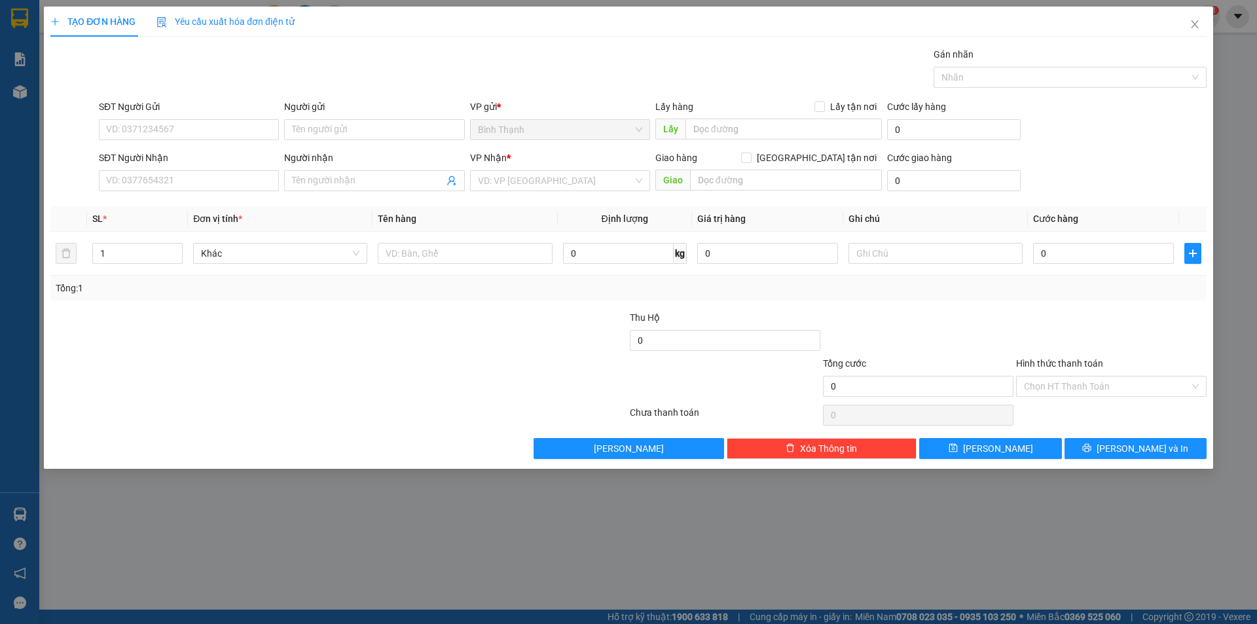
click at [185, 167] on div "SĐT Người Nhận" at bounding box center [189, 161] width 180 height 20
click at [178, 182] on input "SĐT Người Nhận" at bounding box center [189, 180] width 180 height 21
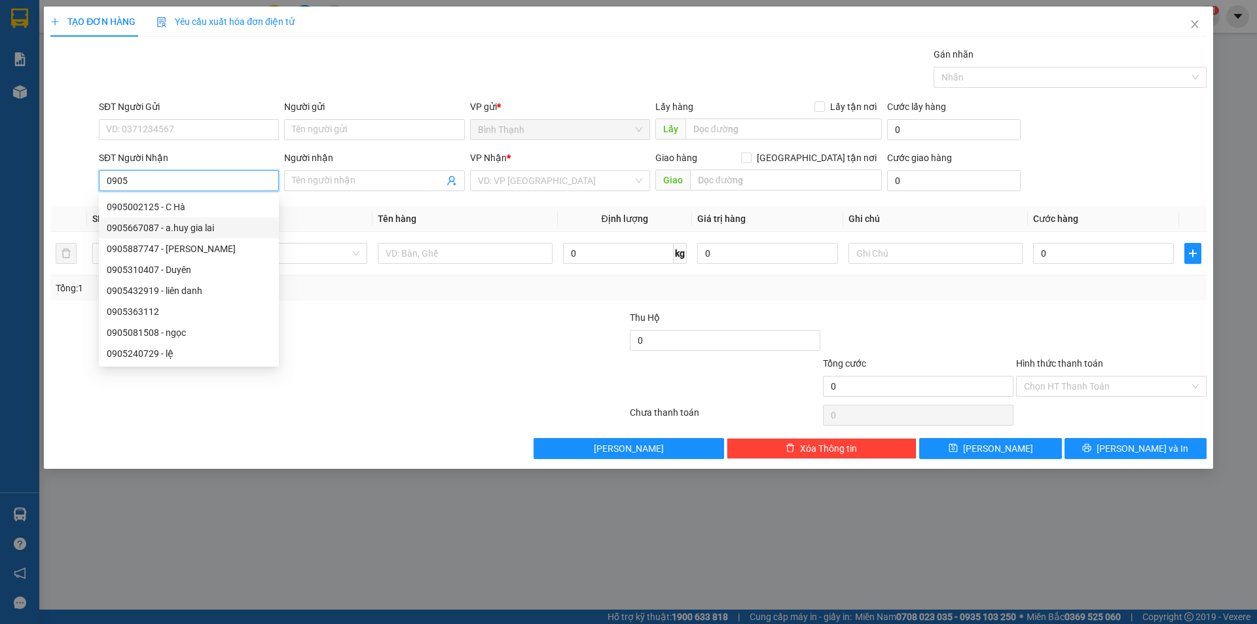
click at [176, 227] on div "0905667087 - a.huy gia lai" at bounding box center [189, 228] width 164 height 14
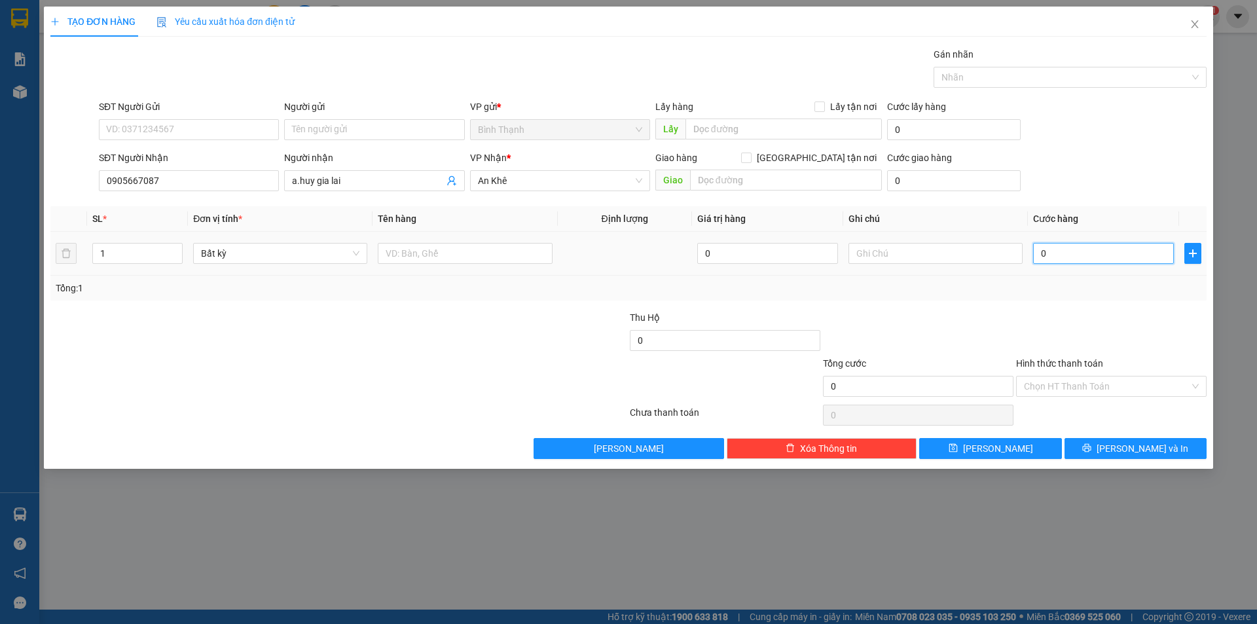
click at [1077, 257] on input "0" at bounding box center [1103, 253] width 141 height 21
drag, startPoint x: 1138, startPoint y: 451, endPoint x: 1150, endPoint y: 486, distance: 37.3
click at [1139, 451] on span "[PERSON_NAME] và In" at bounding box center [1142, 448] width 92 height 14
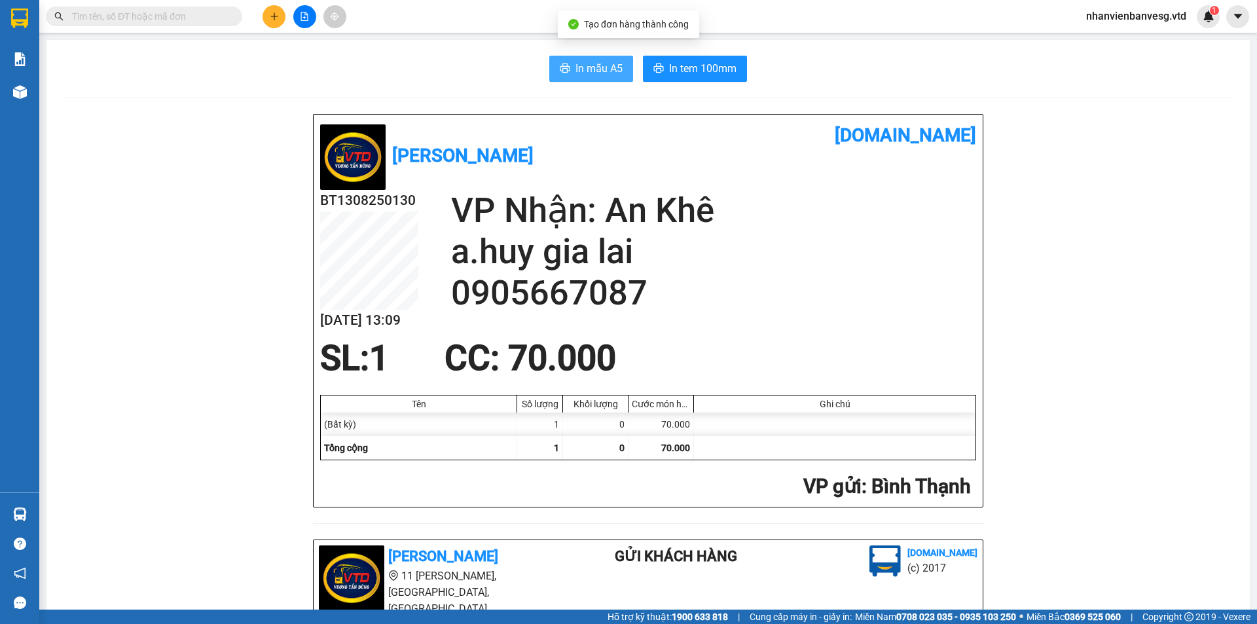
drag, startPoint x: 569, startPoint y: 69, endPoint x: 581, endPoint y: 65, distance: 12.0
click at [570, 69] on button "In mẫu A5" at bounding box center [591, 69] width 84 height 26
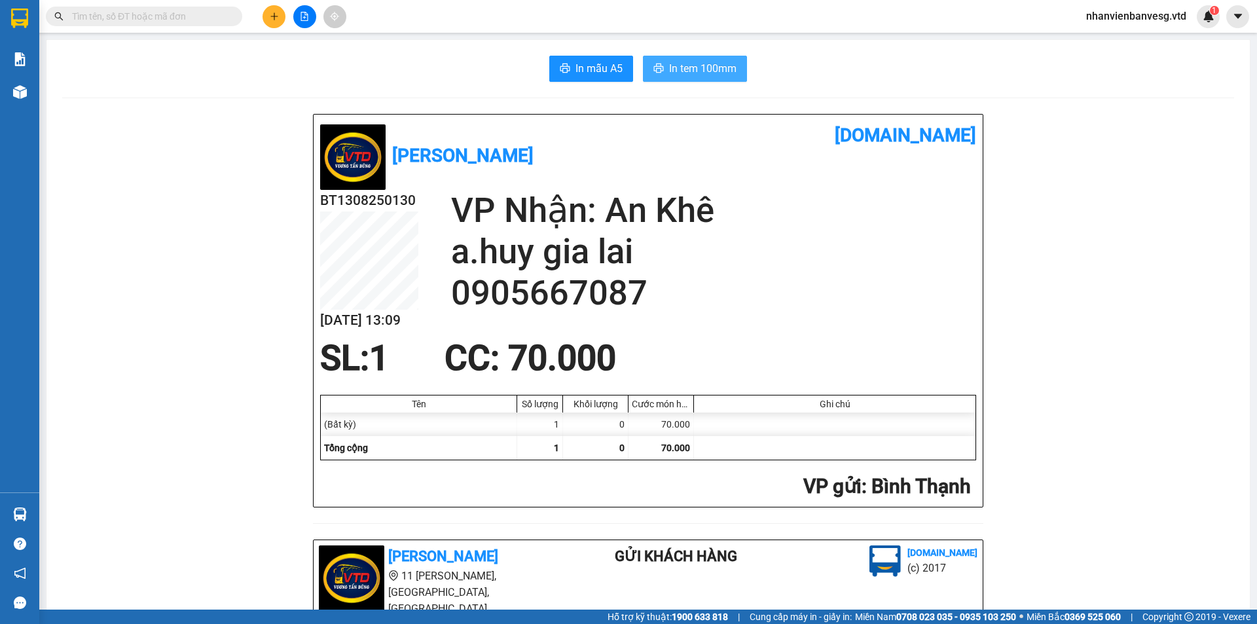
click at [684, 77] on button "In tem 100mm" at bounding box center [695, 69] width 104 height 26
click at [278, 27] on button at bounding box center [273, 16] width 23 height 23
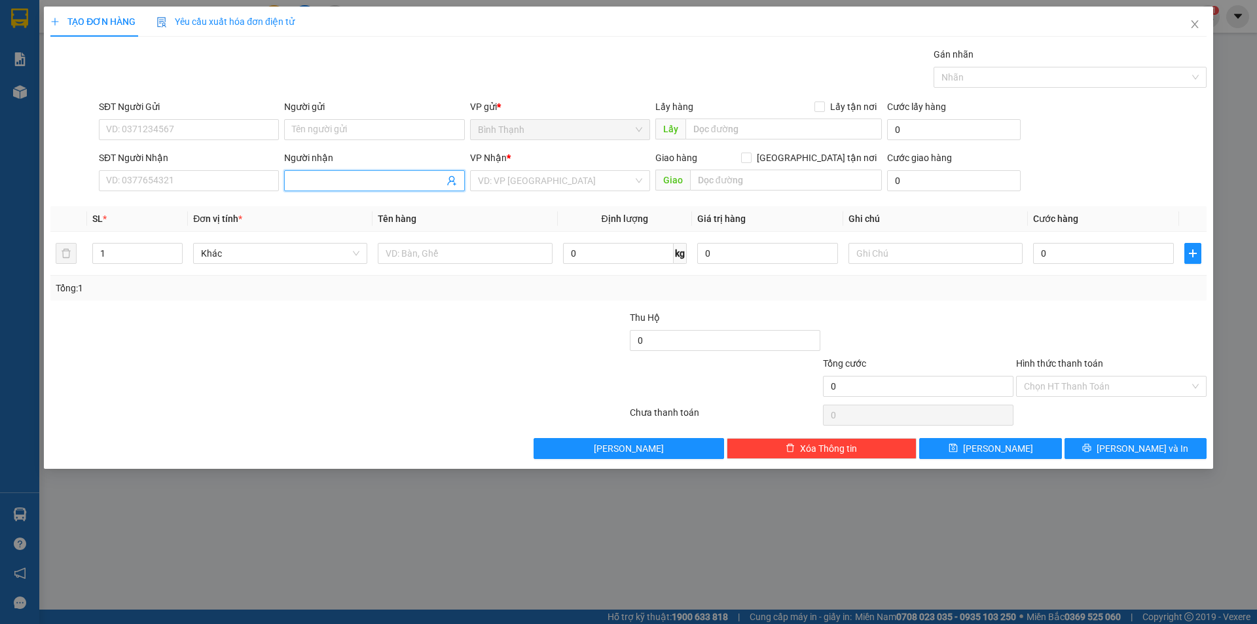
click at [338, 184] on input "Người nhận" at bounding box center [367, 180] width 151 height 14
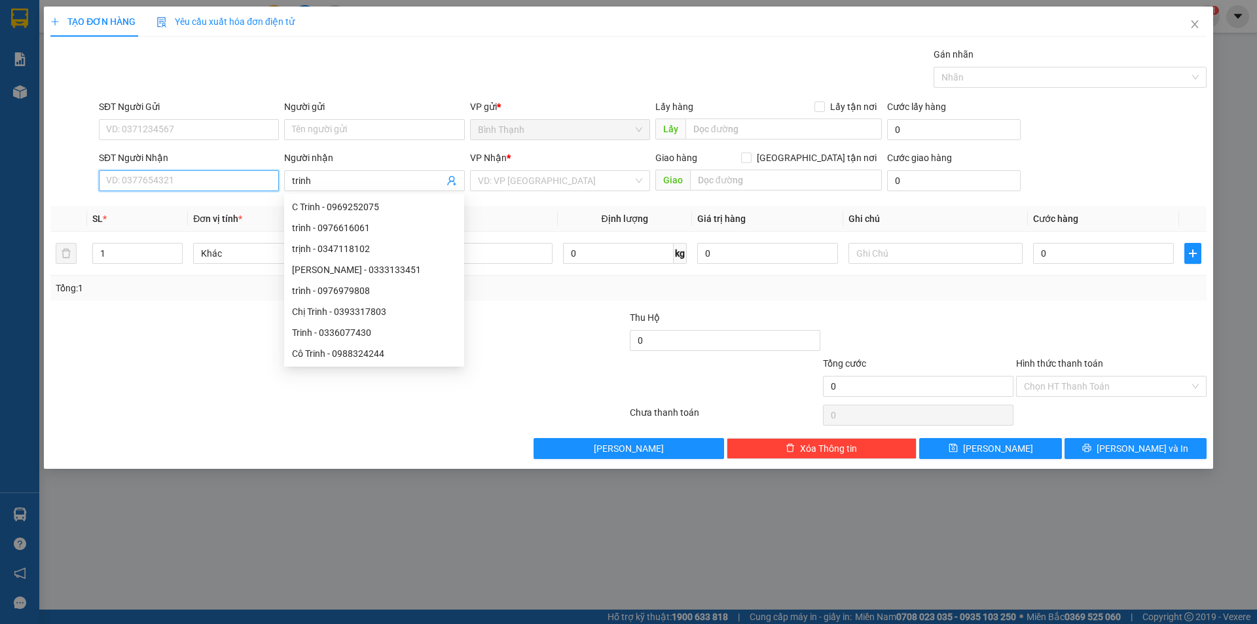
click at [220, 177] on input "SĐT Người Nhận" at bounding box center [189, 180] width 180 height 21
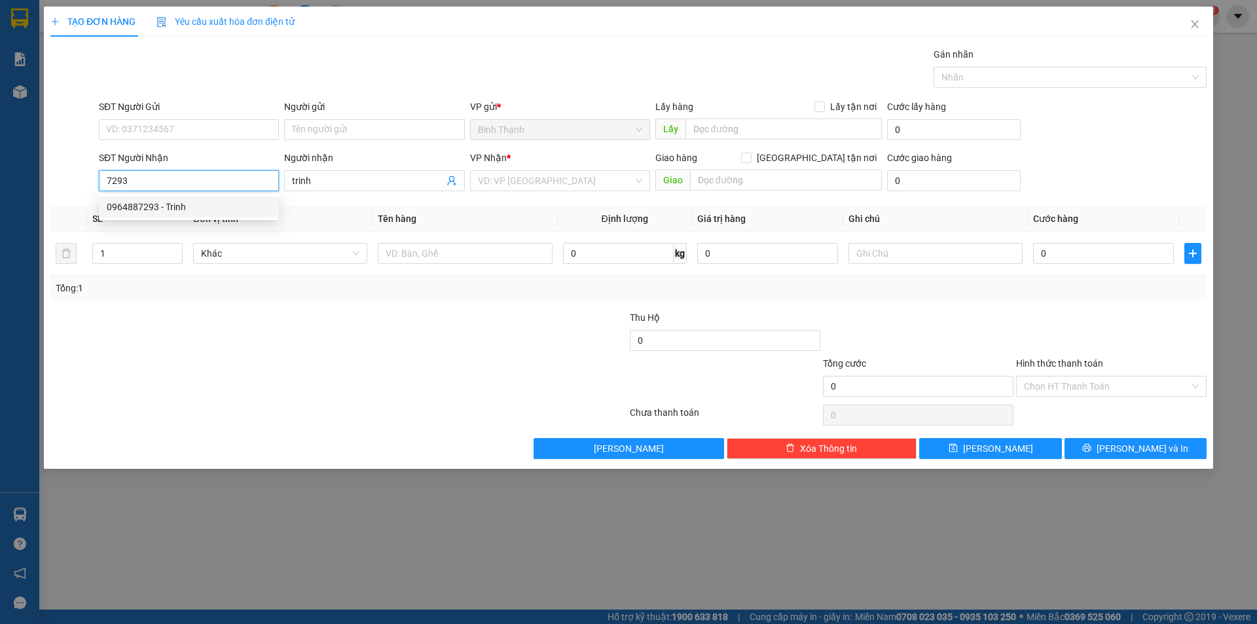
drag, startPoint x: 194, startPoint y: 210, endPoint x: 195, endPoint y: 220, distance: 9.8
click at [194, 217] on div "0964887293 0964887293 - Trinh" at bounding box center [189, 207] width 180 height 26
click at [132, 206] on div "0964887293 - Trinh" at bounding box center [189, 207] width 164 height 14
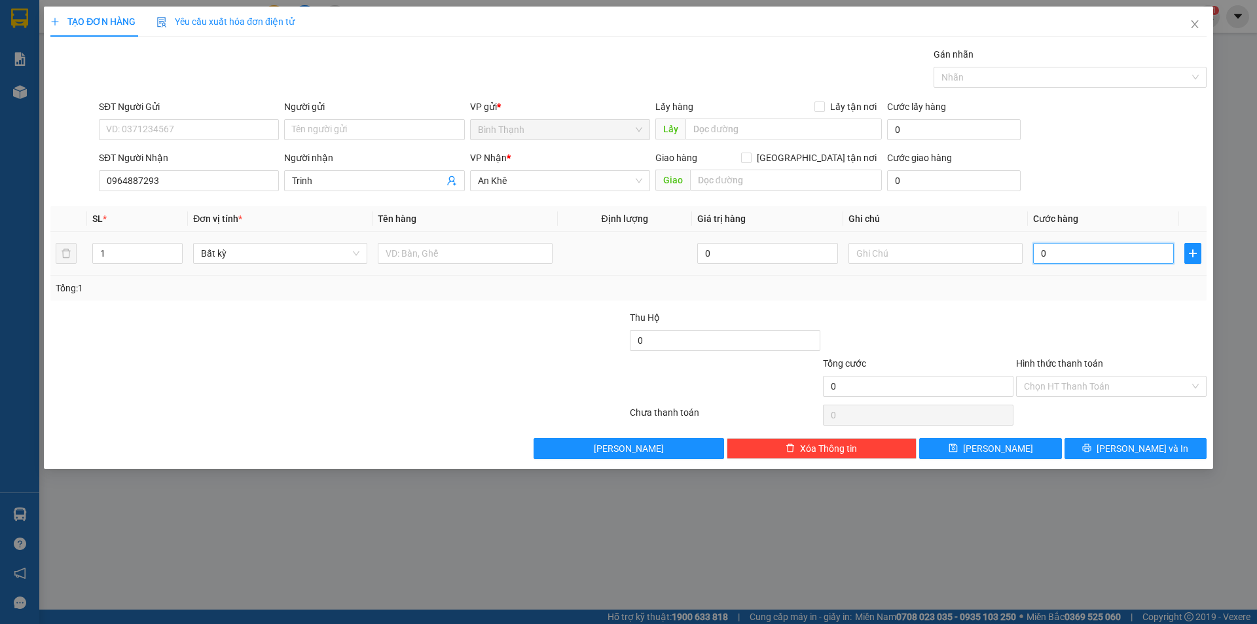
click at [1109, 258] on input "0" at bounding box center [1103, 253] width 141 height 21
drag, startPoint x: 1123, startPoint y: 446, endPoint x: 1121, endPoint y: 456, distance: 10.0
click at [1121, 456] on button "[PERSON_NAME] và In" at bounding box center [1135, 448] width 142 height 21
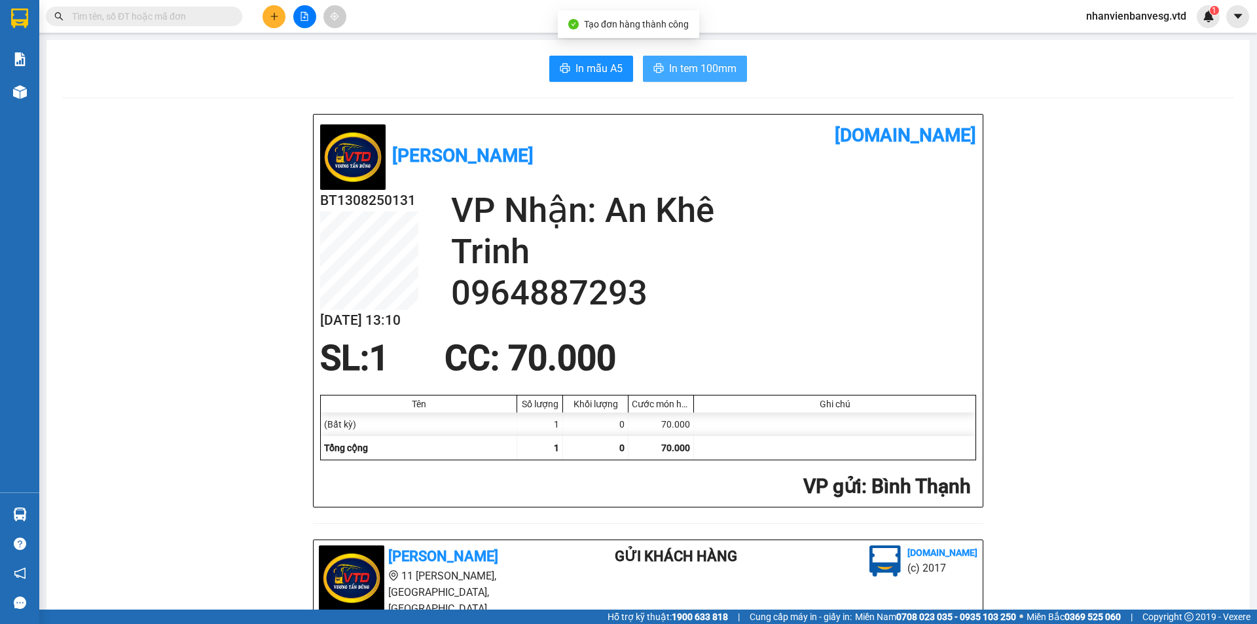
click at [736, 69] on button "In tem 100mm" at bounding box center [695, 69] width 104 height 26
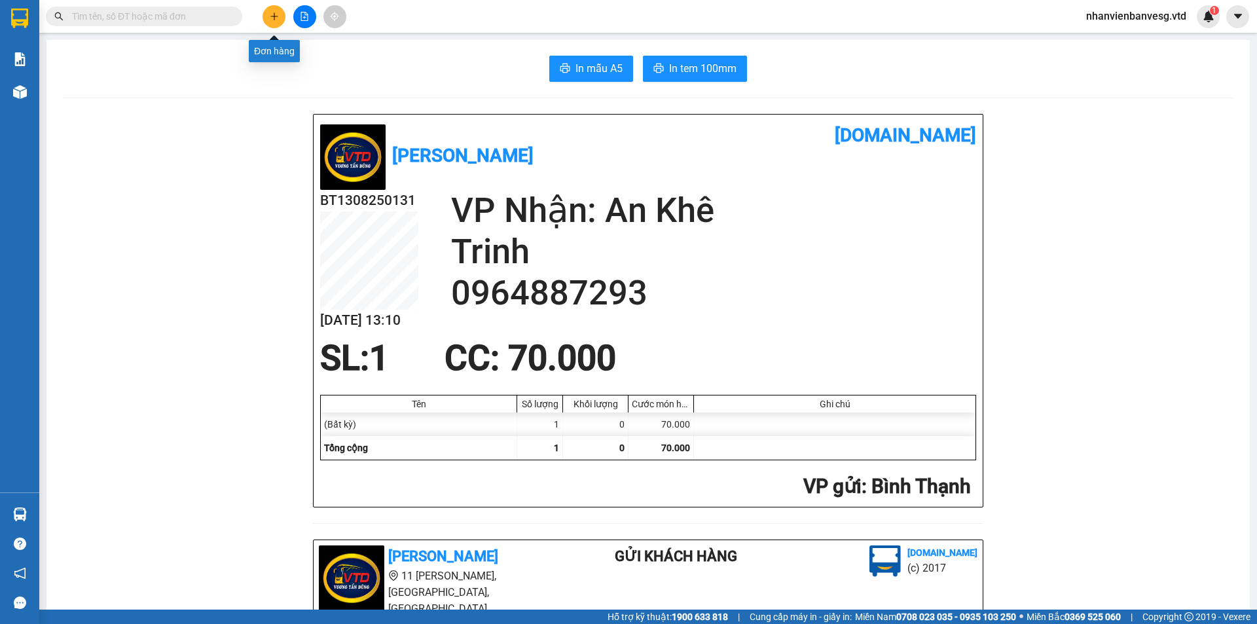
click at [274, 22] on button at bounding box center [273, 16] width 23 height 23
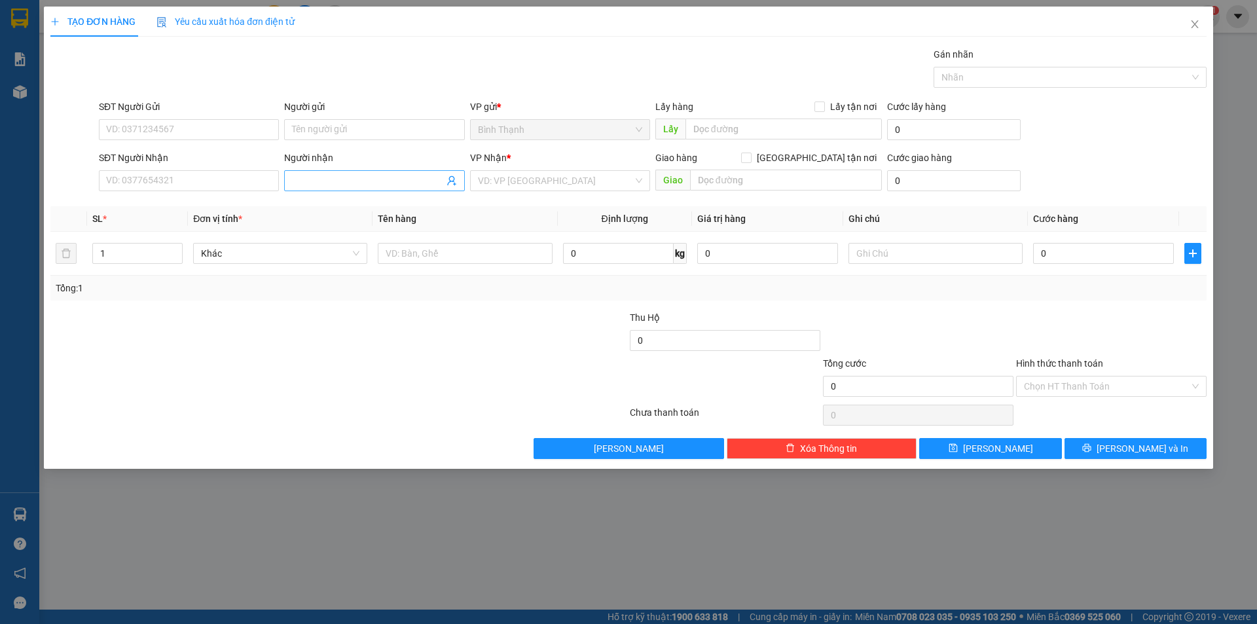
click at [330, 179] on input "Người nhận" at bounding box center [367, 180] width 151 height 14
click at [399, 223] on div "HƯƠNG kb - 0356481243" at bounding box center [374, 228] width 164 height 14
drag, startPoint x: 131, startPoint y: 258, endPoint x: 50, endPoint y: 266, distance: 81.0
click at [50, 266] on tr "1 Khác 0 kg 0 0" at bounding box center [628, 254] width 1156 height 44
click at [1068, 257] on input "0" at bounding box center [1103, 253] width 141 height 21
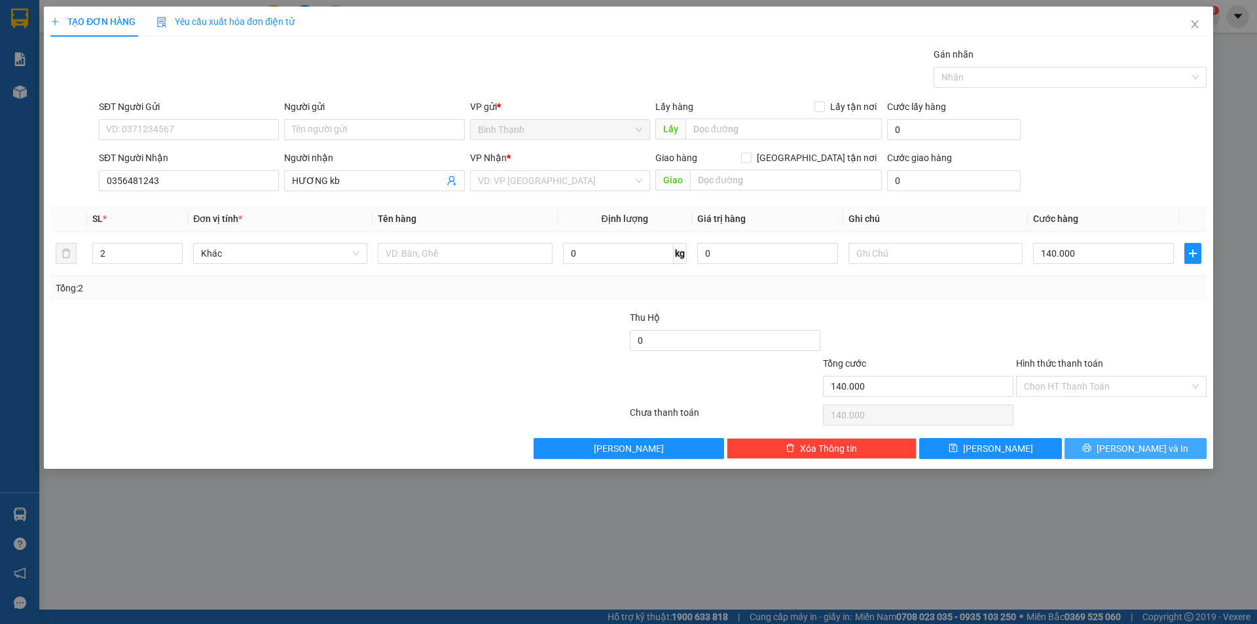
click at [1152, 452] on span "[PERSON_NAME] và In" at bounding box center [1142, 448] width 92 height 14
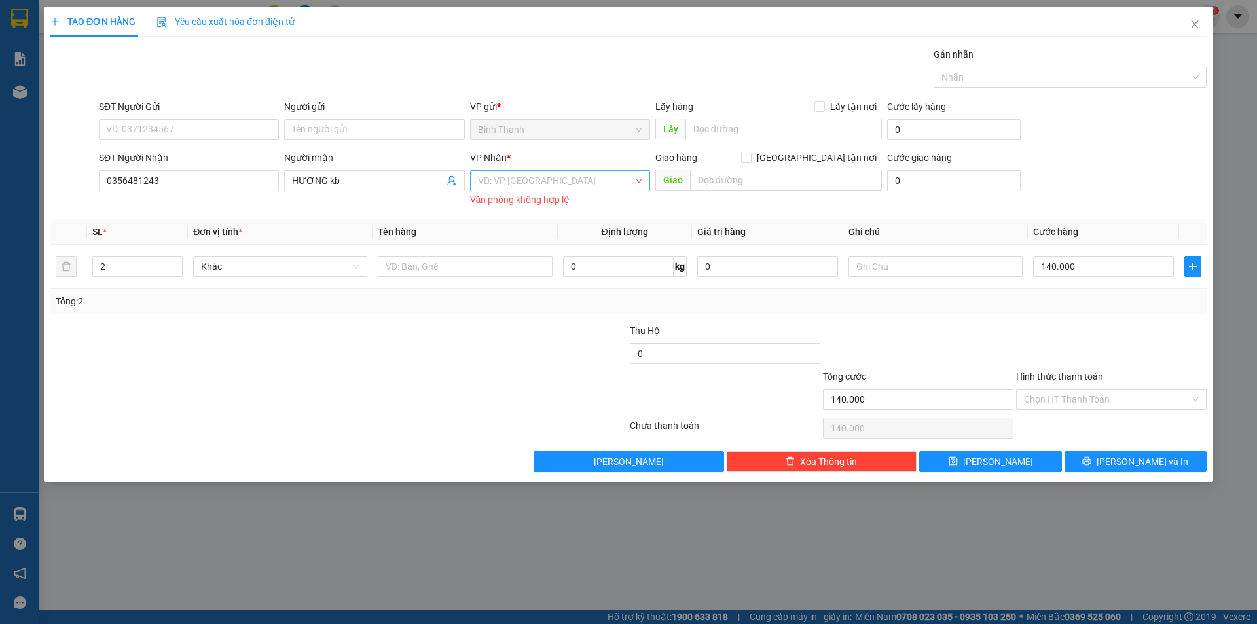
click at [571, 183] on input "search" at bounding box center [555, 181] width 155 height 20
click at [561, 205] on div "KBang" at bounding box center [560, 207] width 164 height 14
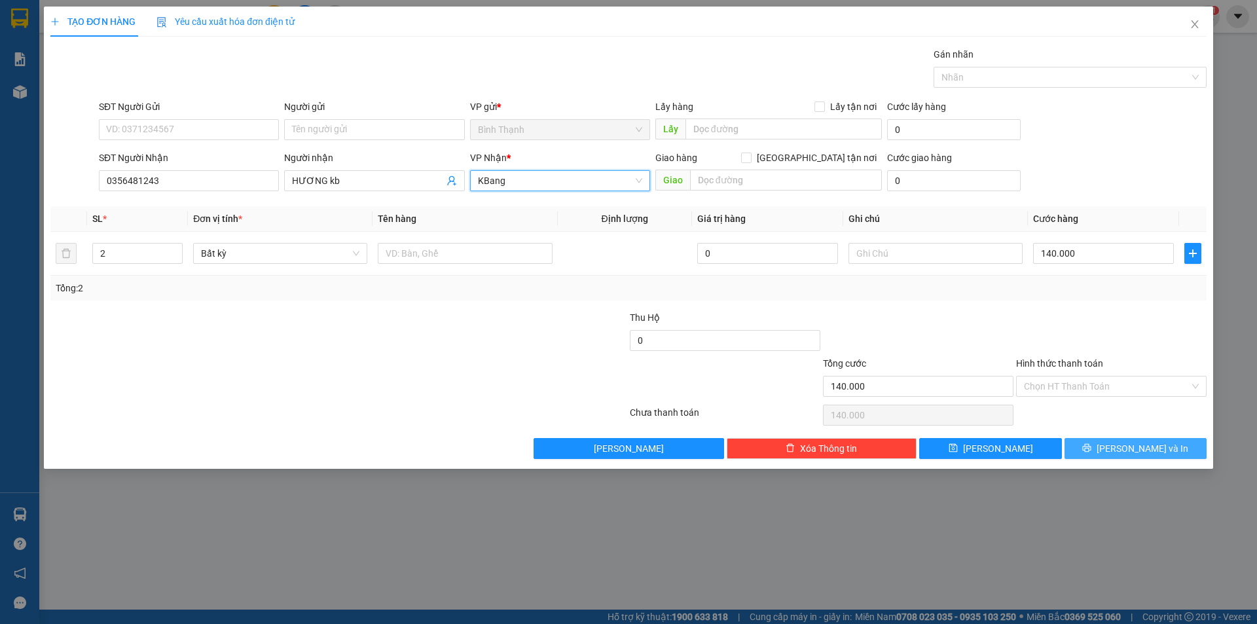
click at [1160, 446] on span "[PERSON_NAME] và In" at bounding box center [1142, 448] width 92 height 14
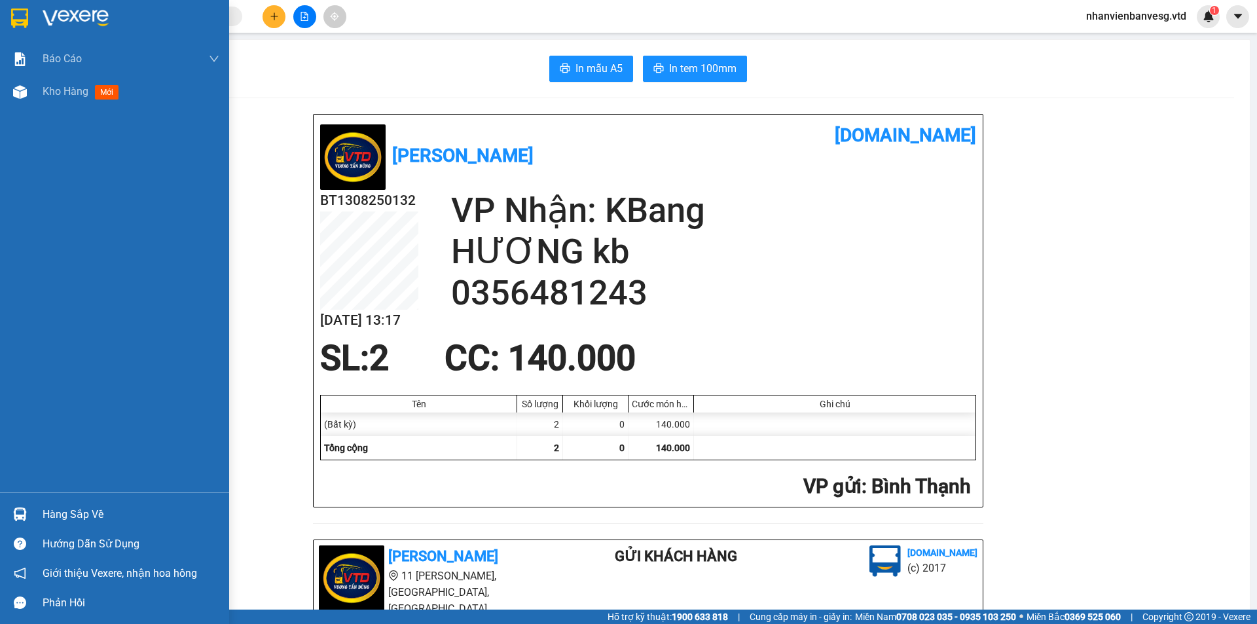
drag, startPoint x: 39, startPoint y: 95, endPoint x: 23, endPoint y: 118, distance: 28.2
click at [40, 90] on div "Kho hàng mới" at bounding box center [114, 91] width 229 height 33
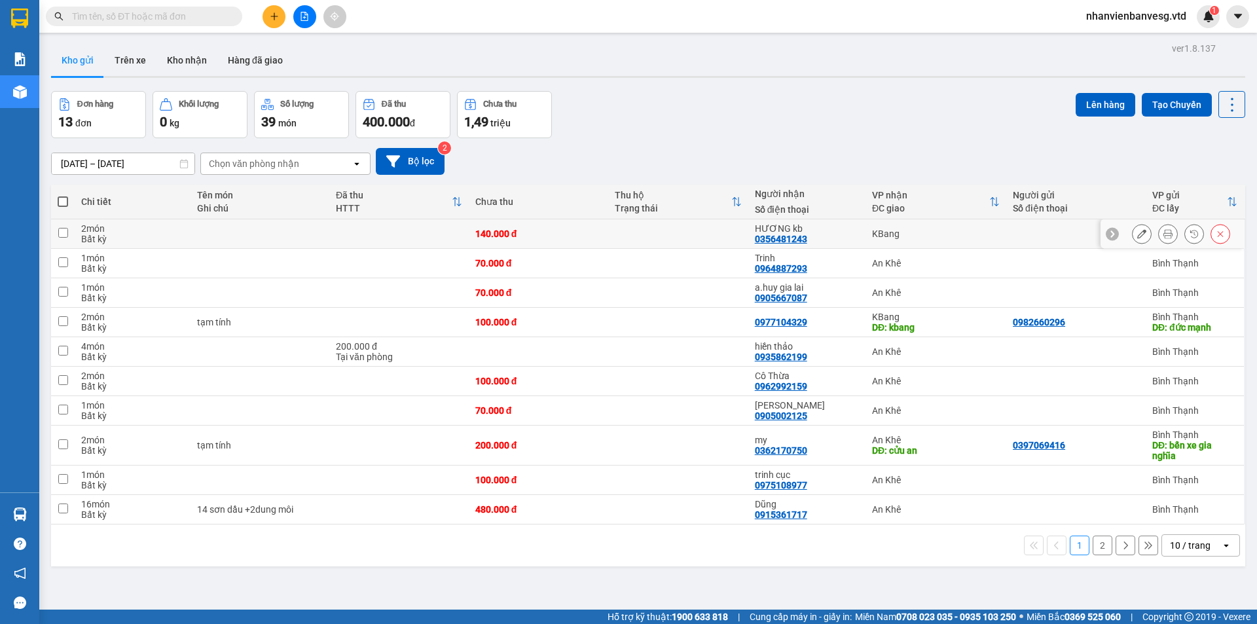
click at [66, 233] on input "checkbox" at bounding box center [63, 233] width 10 height 10
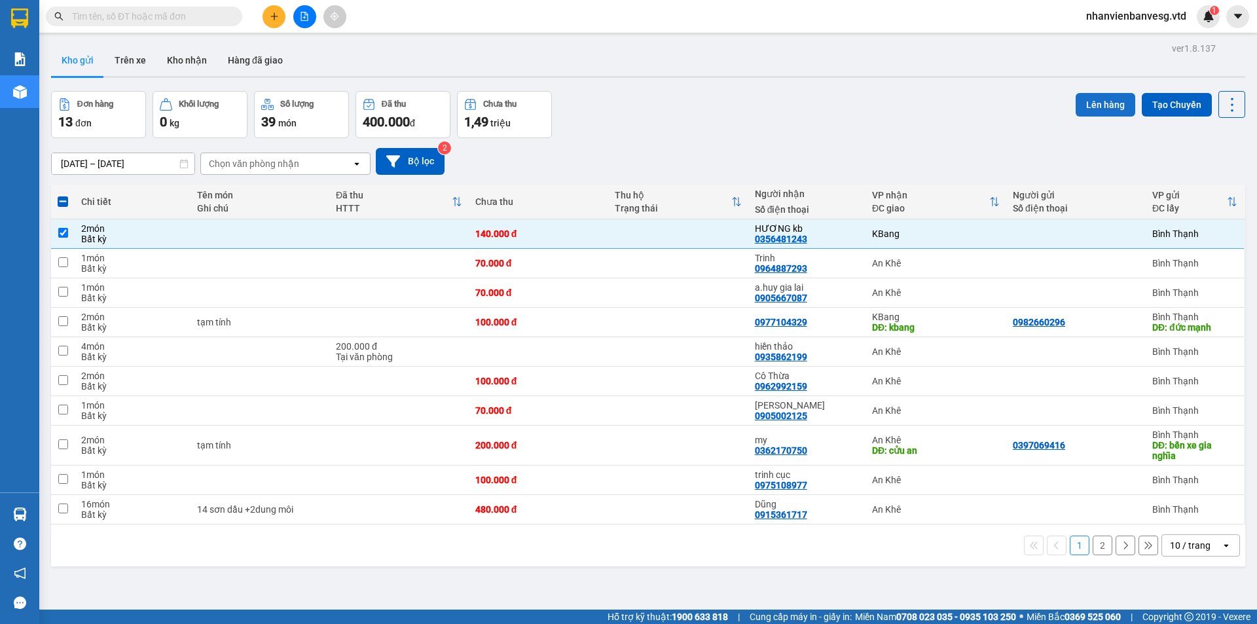
click at [1097, 111] on button "Lên hàng" at bounding box center [1105, 105] width 60 height 24
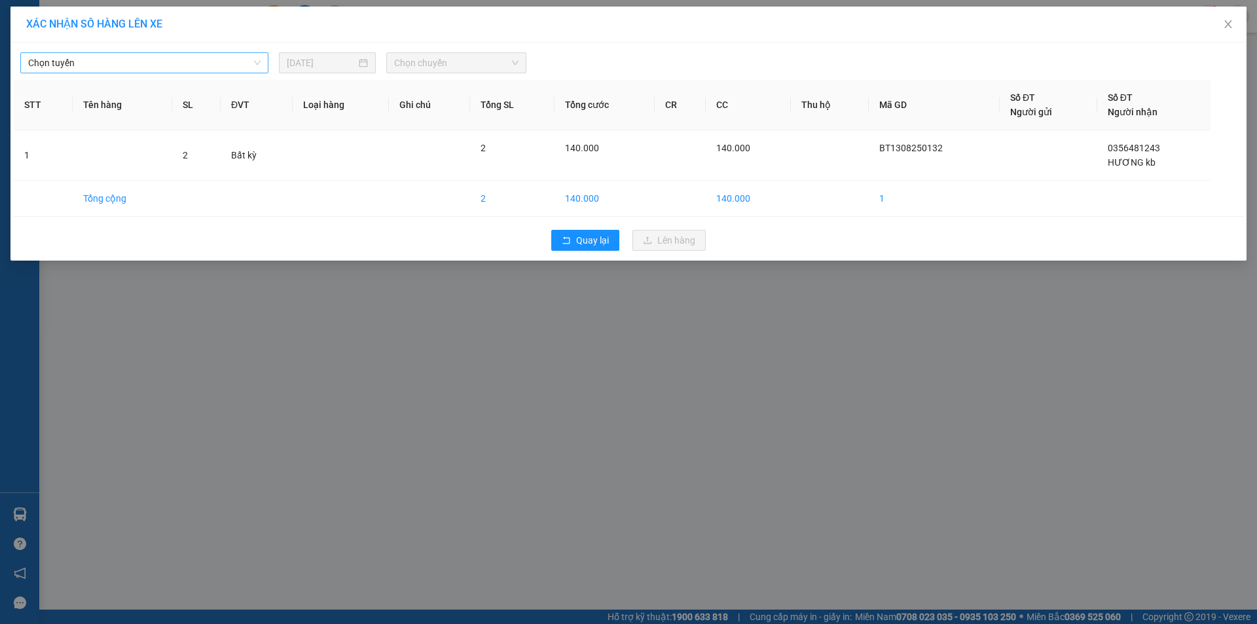
click at [189, 60] on span "Chọn tuyến" at bounding box center [144, 63] width 232 height 20
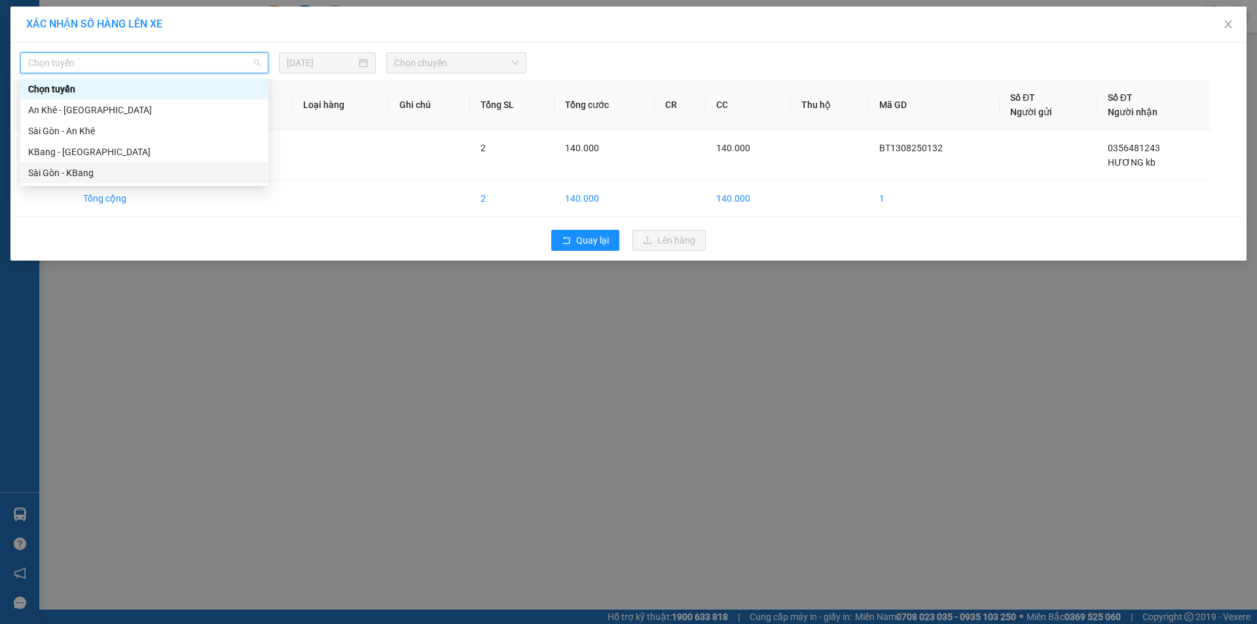
click at [190, 169] on div "Sài Gòn - KBang" at bounding box center [144, 173] width 232 height 14
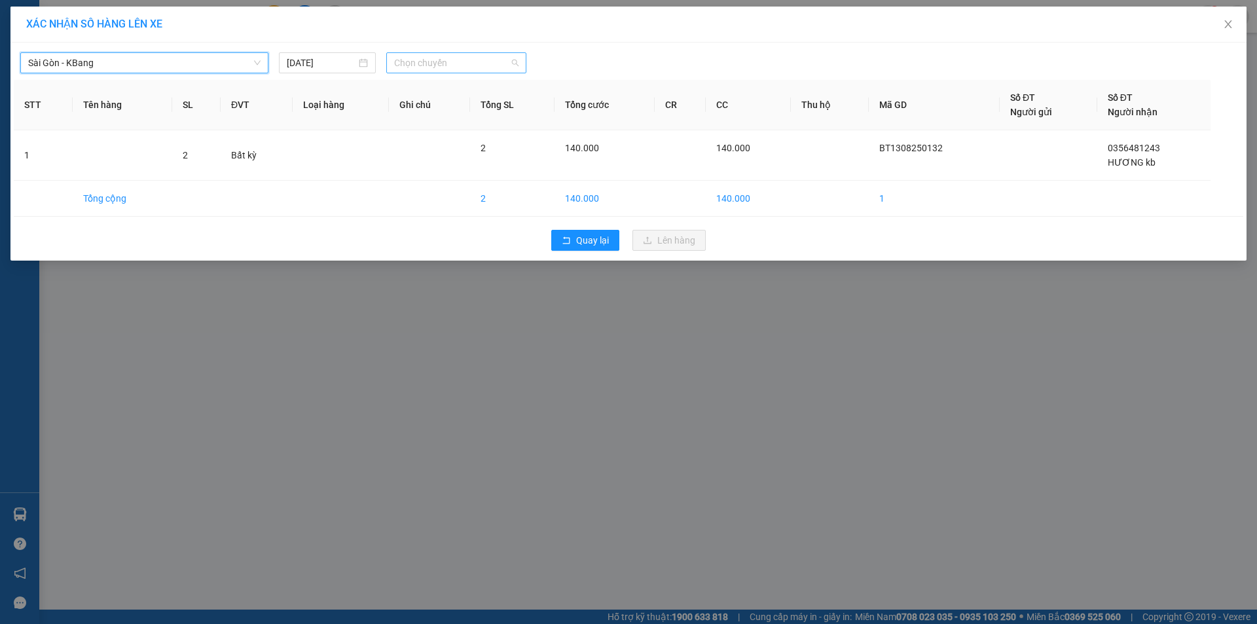
click at [426, 60] on span "Chọn chuyến" at bounding box center [456, 63] width 124 height 20
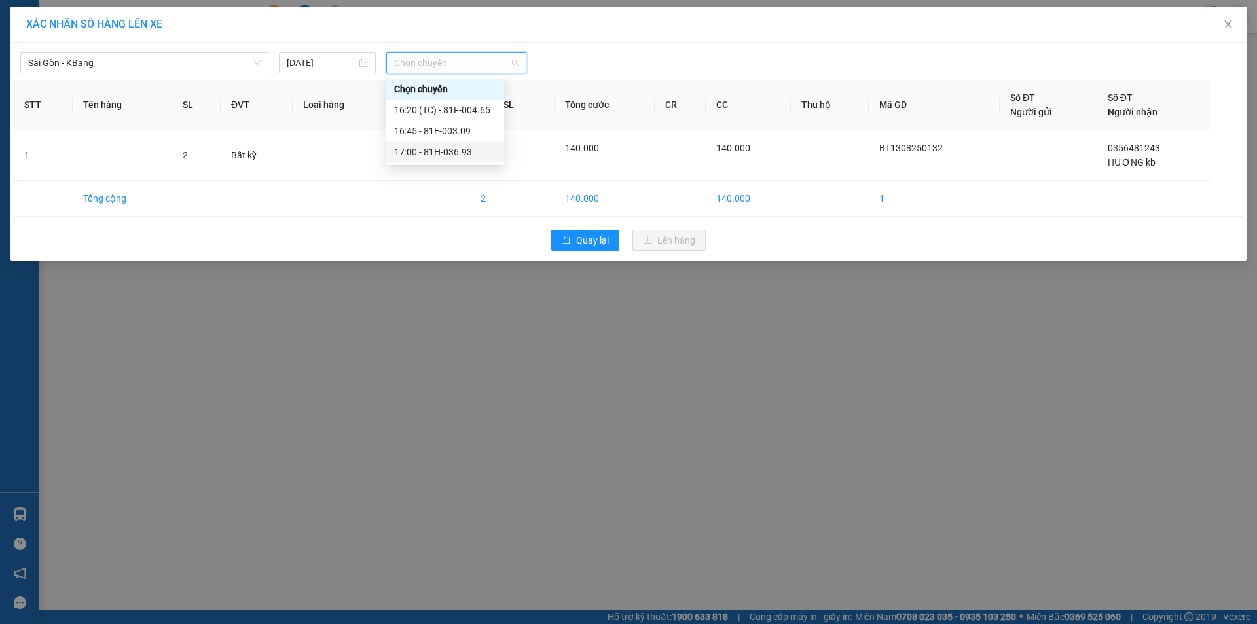
drag, startPoint x: 477, startPoint y: 149, endPoint x: 484, endPoint y: 146, distance: 7.0
click at [484, 146] on div "17:00 - 81H-036.93" at bounding box center [445, 152] width 102 height 14
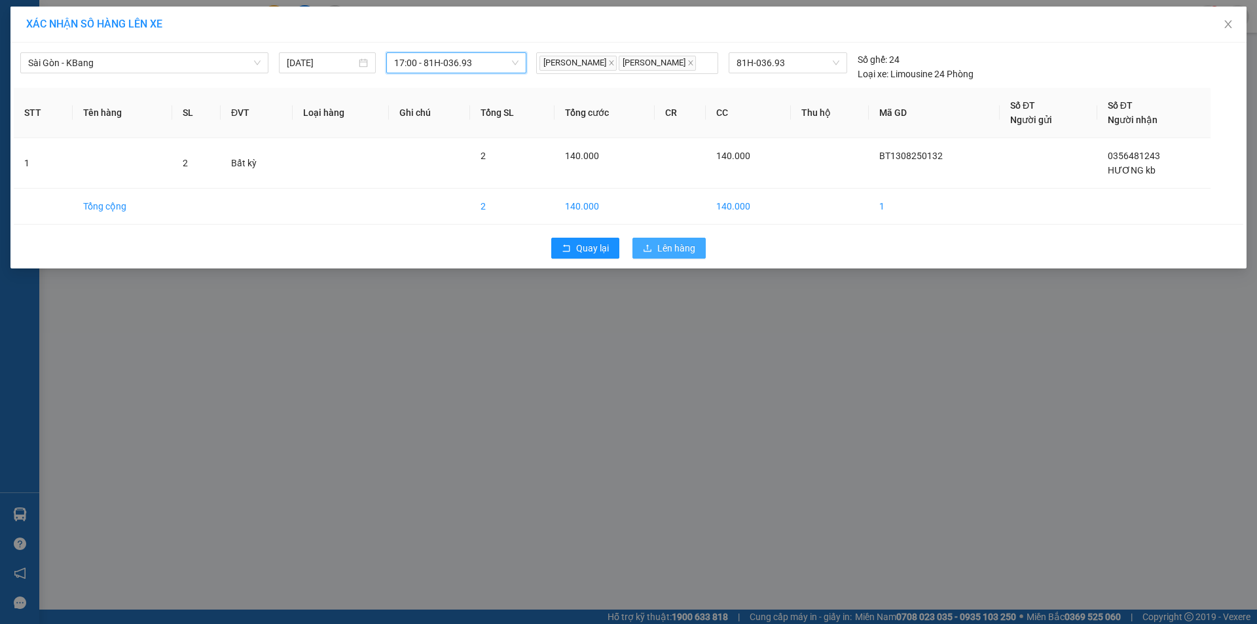
click at [693, 251] on span "Lên hàng" at bounding box center [676, 248] width 38 height 14
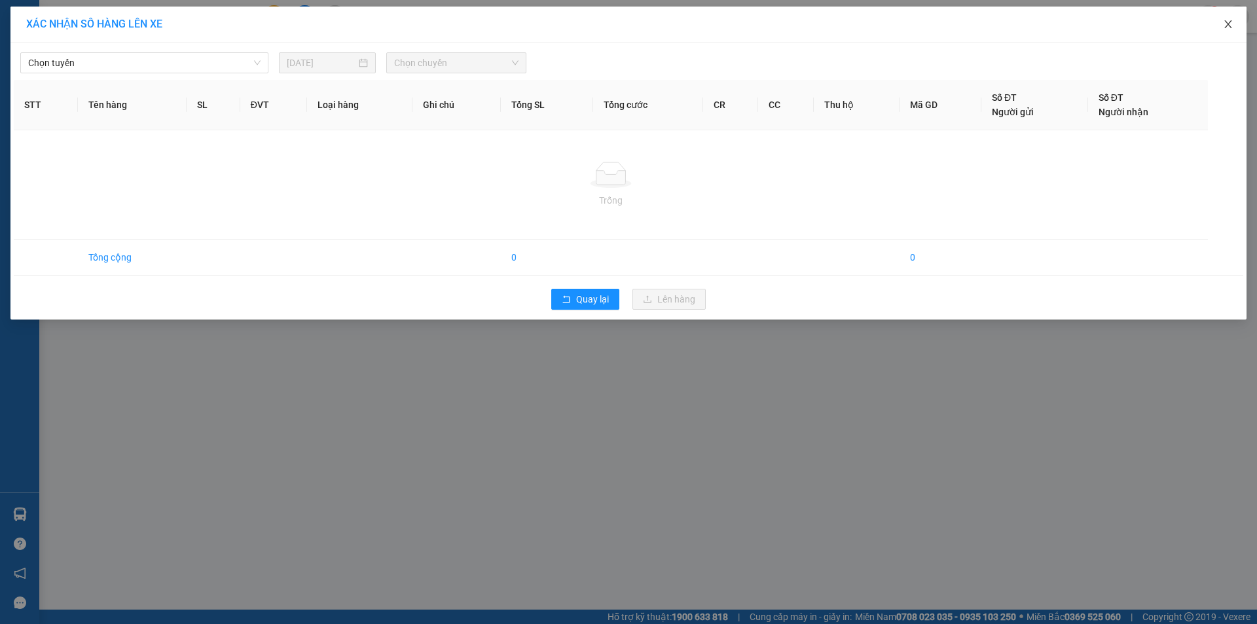
click at [1225, 25] on icon "close" at bounding box center [1228, 24] width 10 height 10
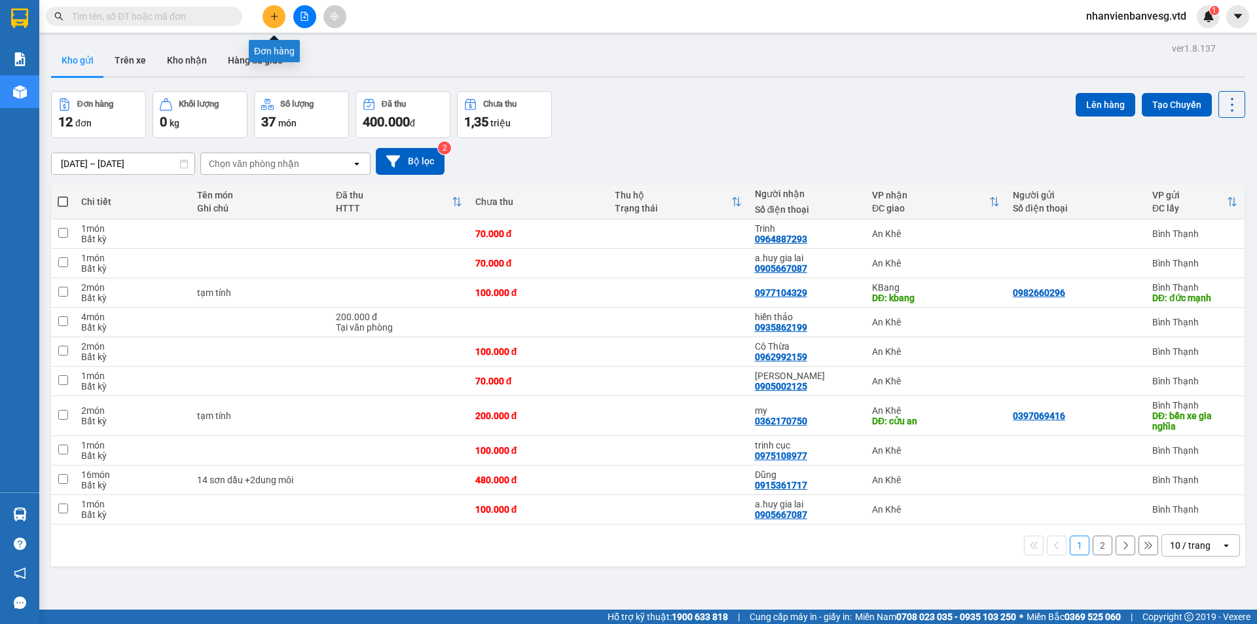
click at [273, 18] on icon "plus" at bounding box center [274, 16] width 9 height 9
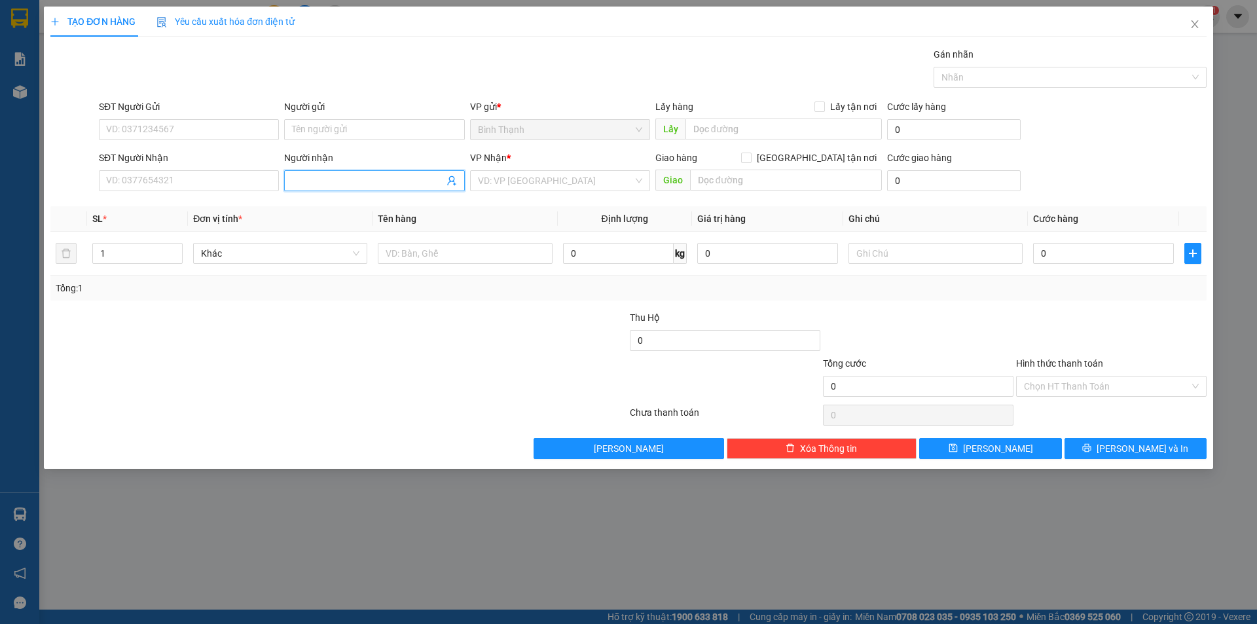
click at [345, 177] on input "Người nhận" at bounding box center [367, 180] width 151 height 14
click at [412, 230] on div "liên danh - 0905432919" at bounding box center [374, 228] width 164 height 14
drag, startPoint x: 107, startPoint y: 254, endPoint x: 98, endPoint y: 259, distance: 10.2
click at [98, 259] on input "1" at bounding box center [137, 253] width 89 height 20
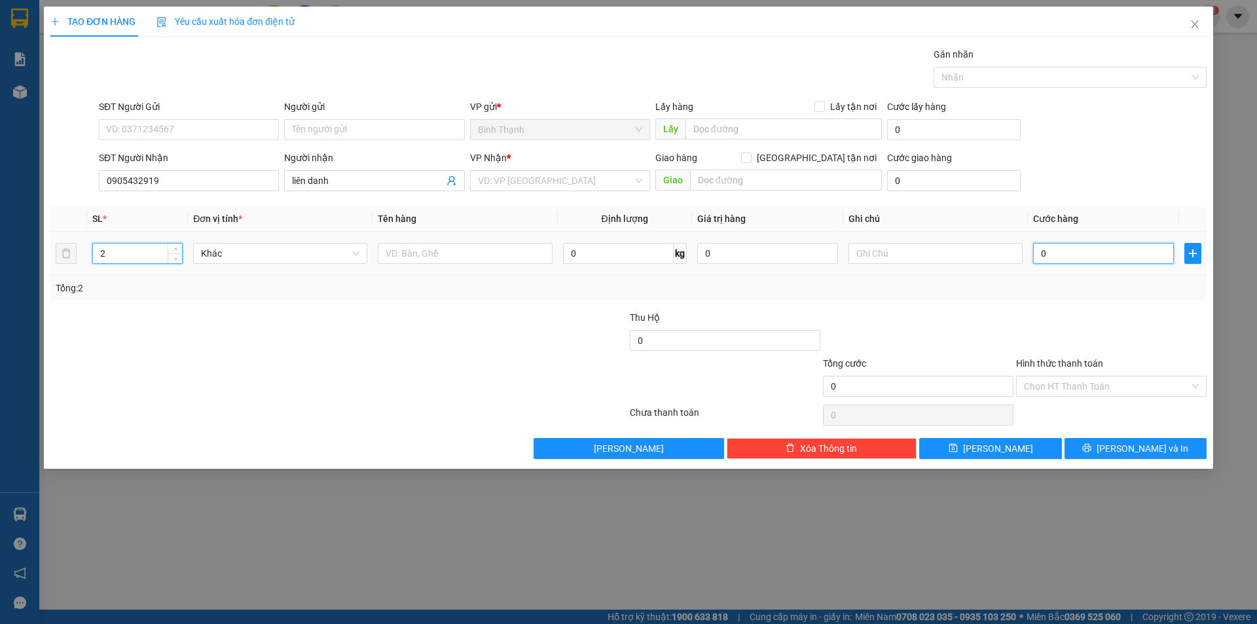
click at [1095, 255] on input "0" at bounding box center [1103, 253] width 141 height 21
click at [880, 253] on input "text" at bounding box center [935, 253] width 174 height 21
click at [537, 173] on input "search" at bounding box center [555, 181] width 155 height 20
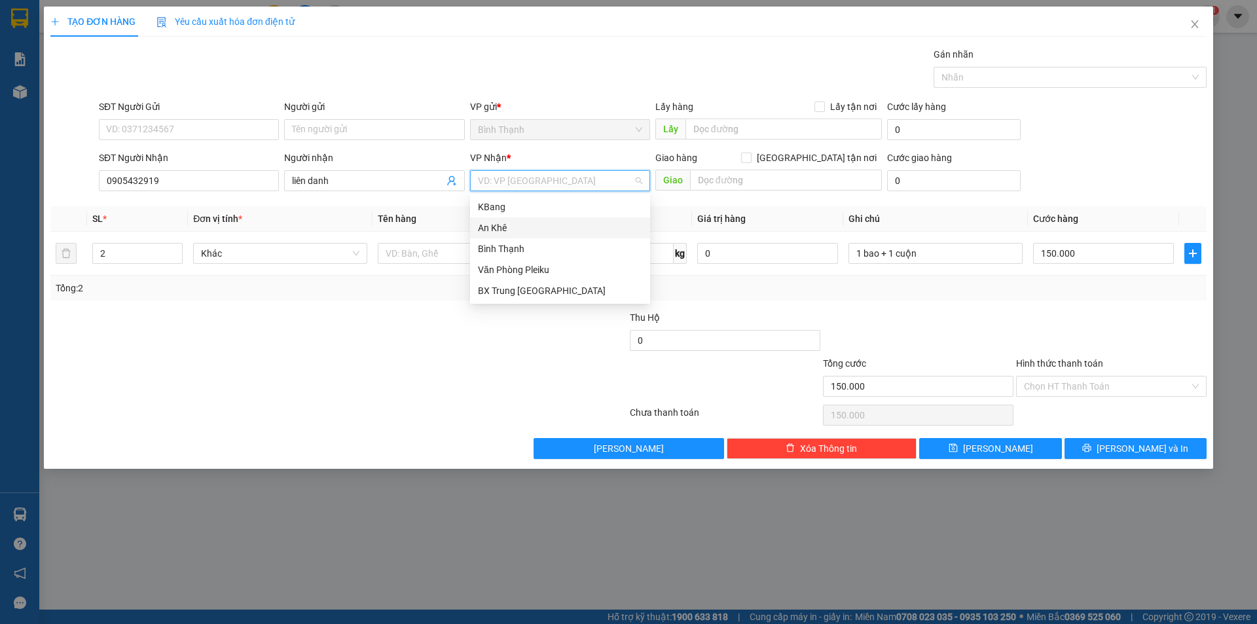
click at [510, 225] on div "An Khê" at bounding box center [560, 228] width 164 height 14
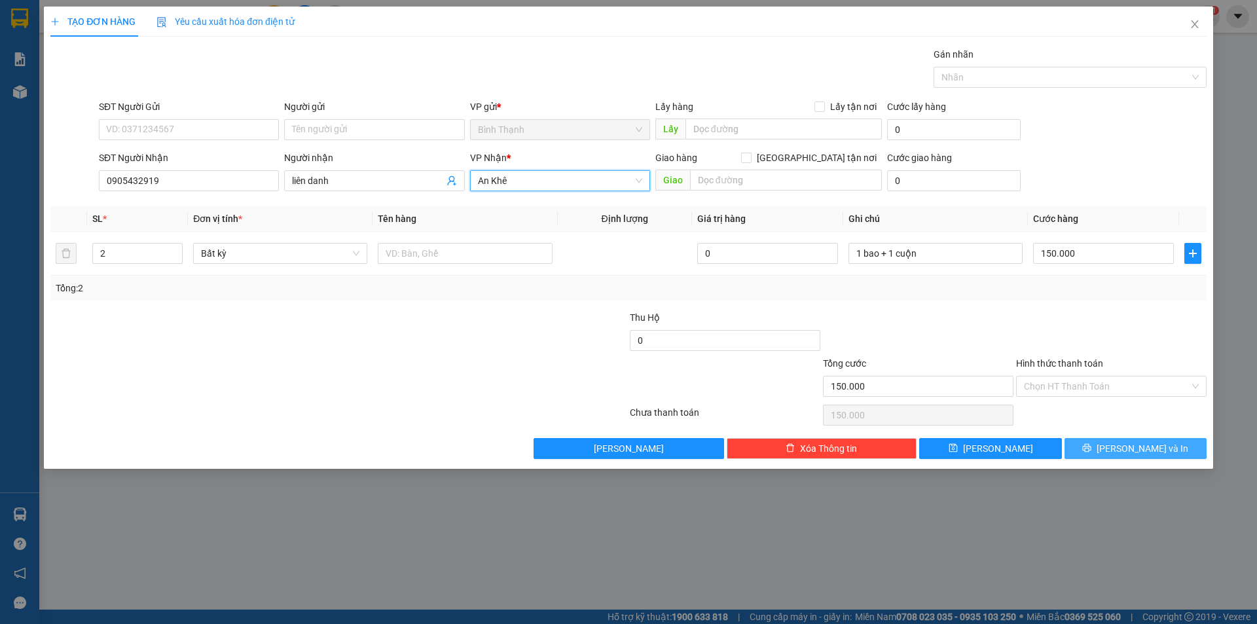
click at [1153, 454] on span "[PERSON_NAME] và In" at bounding box center [1142, 448] width 92 height 14
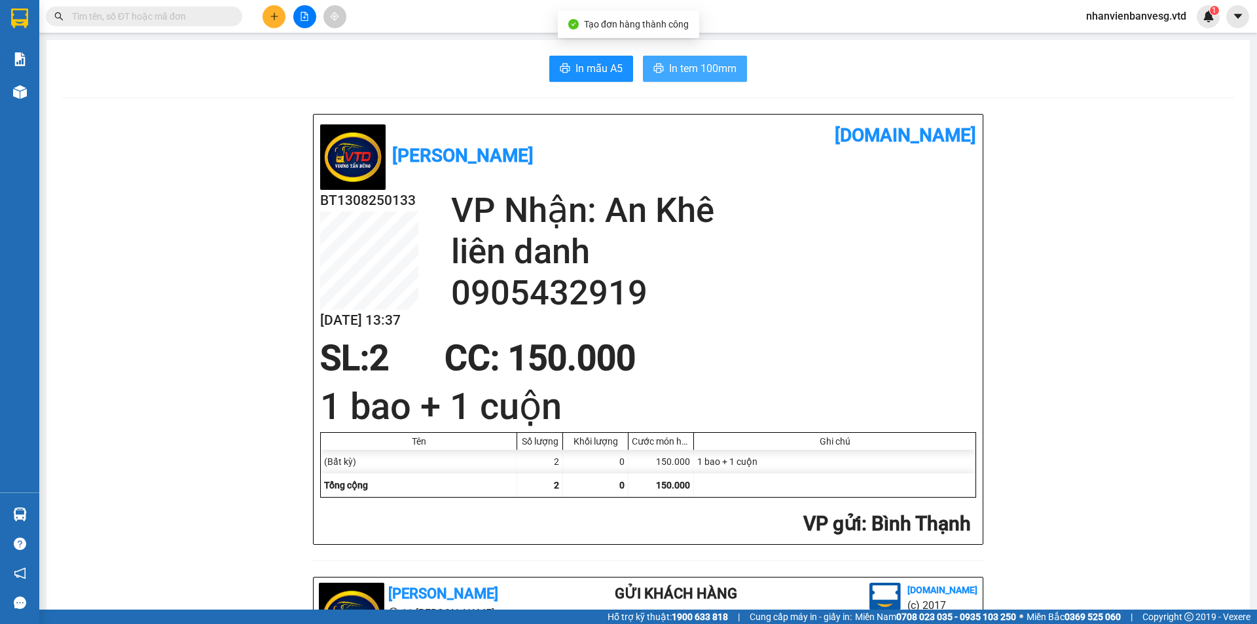
click at [694, 64] on span "In tem 100mm" at bounding box center [702, 68] width 67 height 16
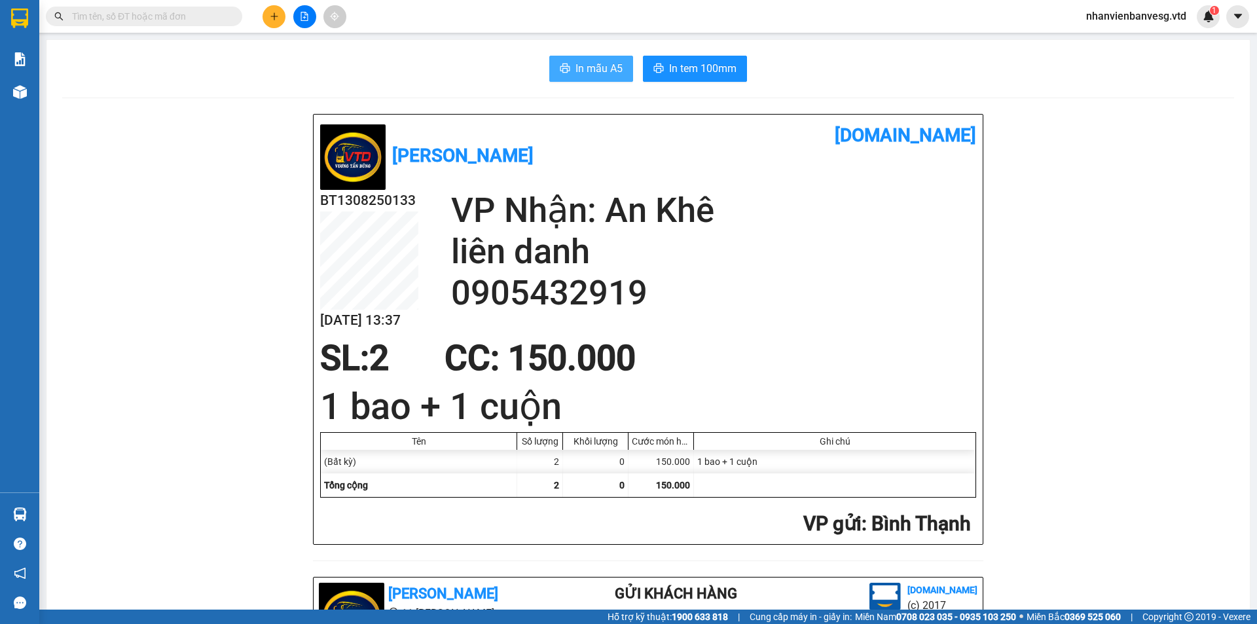
click at [591, 74] on span "In mẫu A5" at bounding box center [598, 68] width 47 height 16
click at [706, 71] on span "In tem 100mm" at bounding box center [702, 68] width 67 height 16
click at [281, 13] on button at bounding box center [273, 16] width 23 height 23
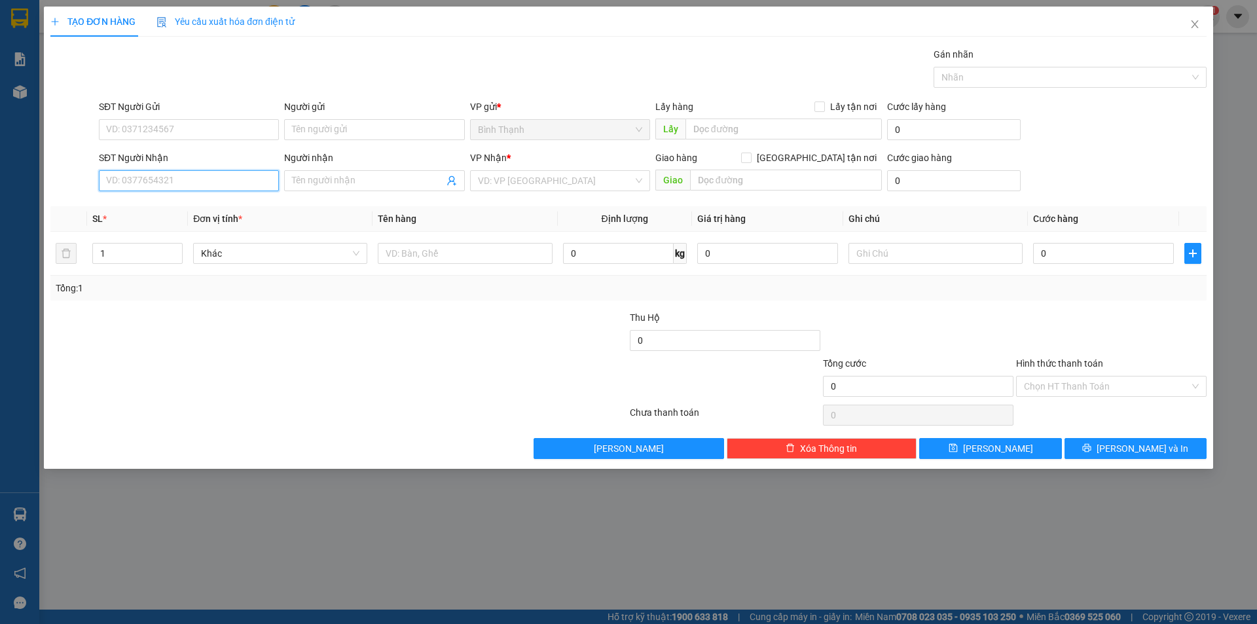
click at [232, 183] on input "SĐT Người Nhận" at bounding box center [189, 180] width 180 height 21
click at [192, 179] on input "SĐT Người Nhận" at bounding box center [189, 180] width 180 height 21
click at [168, 253] on div "0352700364" at bounding box center [189, 249] width 164 height 14
click at [326, 184] on input "Người nhận" at bounding box center [367, 180] width 151 height 14
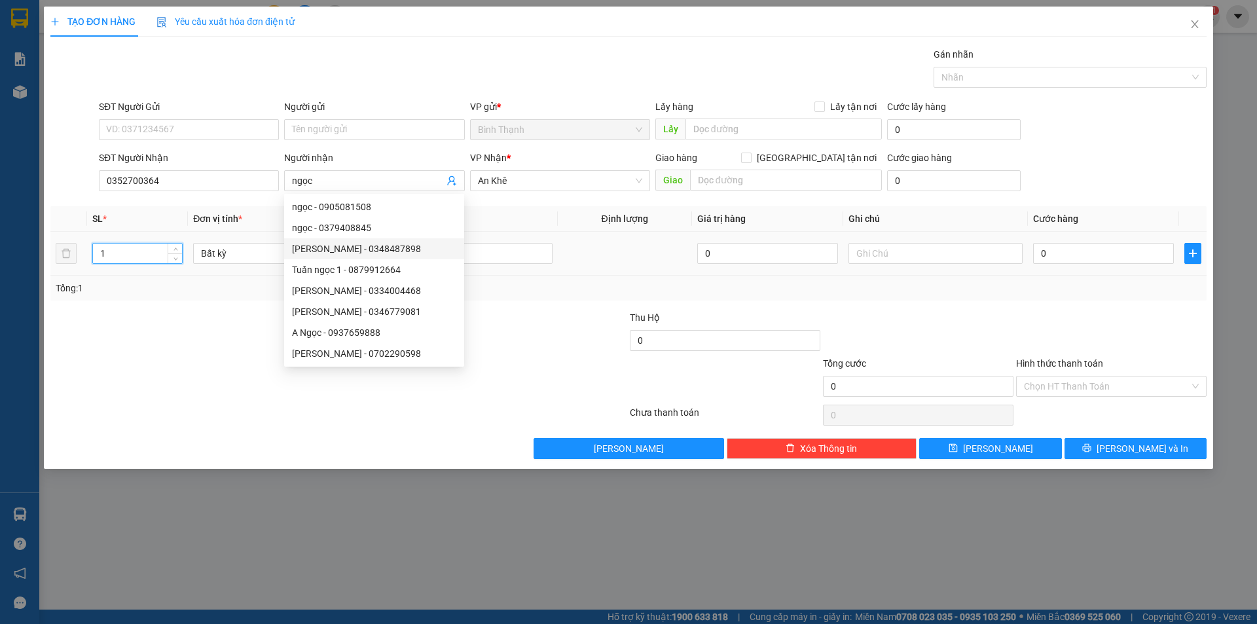
drag, startPoint x: 118, startPoint y: 258, endPoint x: 75, endPoint y: 267, distance: 44.8
click at [75, 267] on tr "1 Bất kỳ 0 0" at bounding box center [628, 254] width 1156 height 44
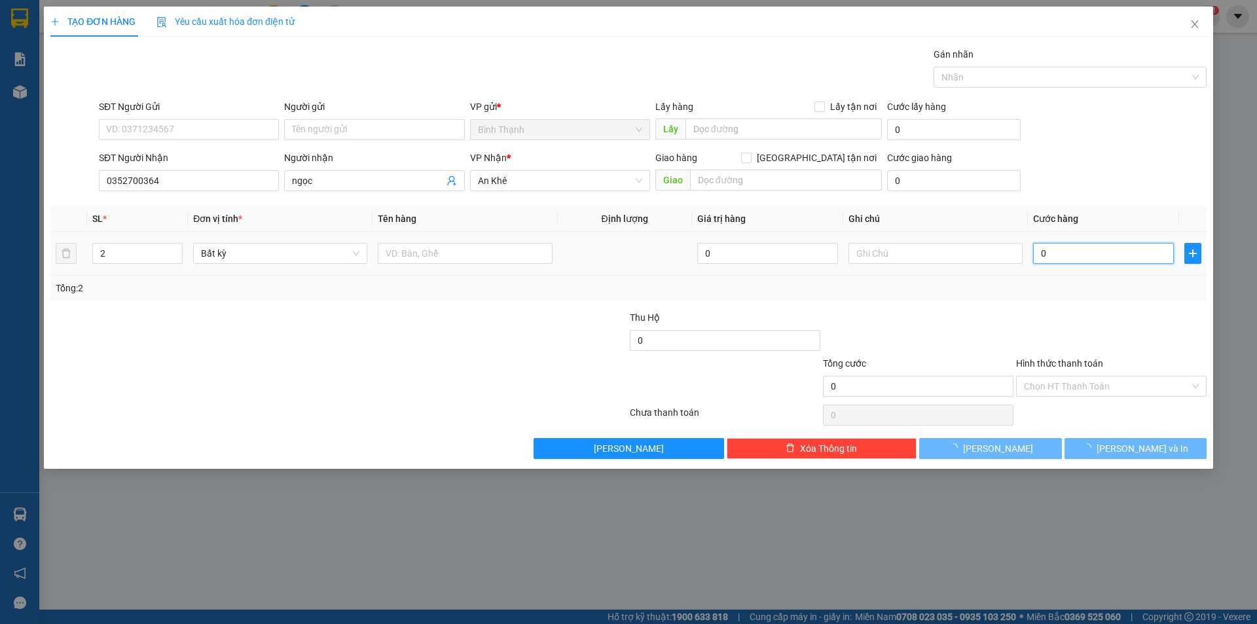
click at [1095, 262] on input "0" at bounding box center [1103, 253] width 141 height 21
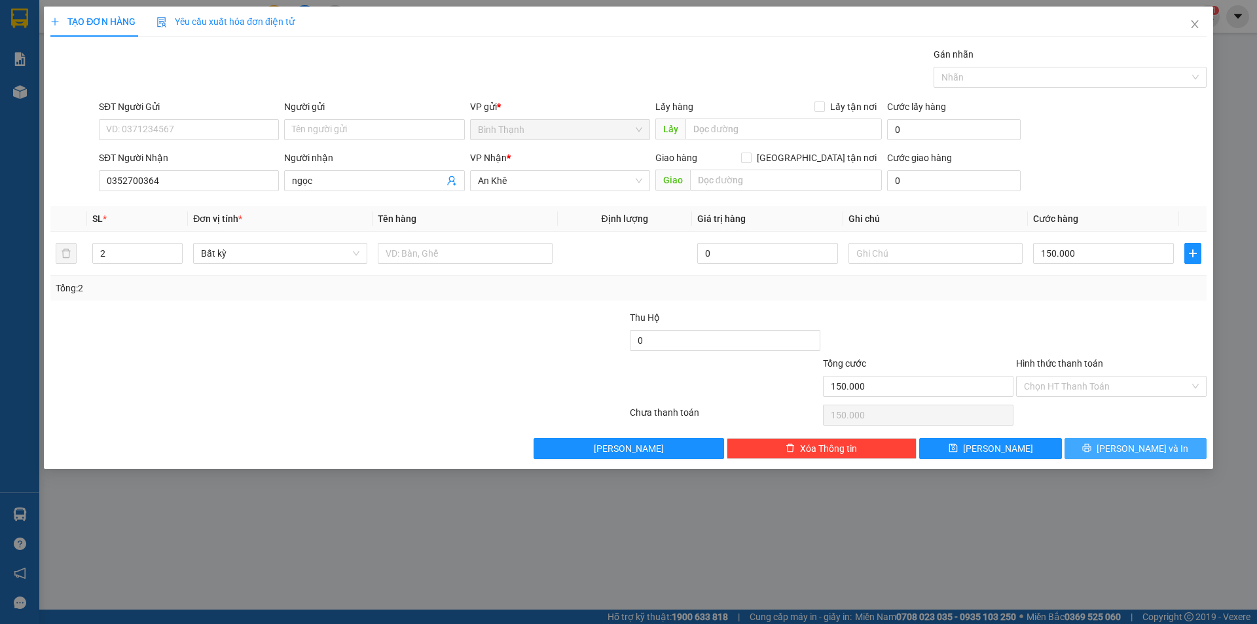
click at [1138, 449] on span "[PERSON_NAME] và In" at bounding box center [1142, 448] width 92 height 14
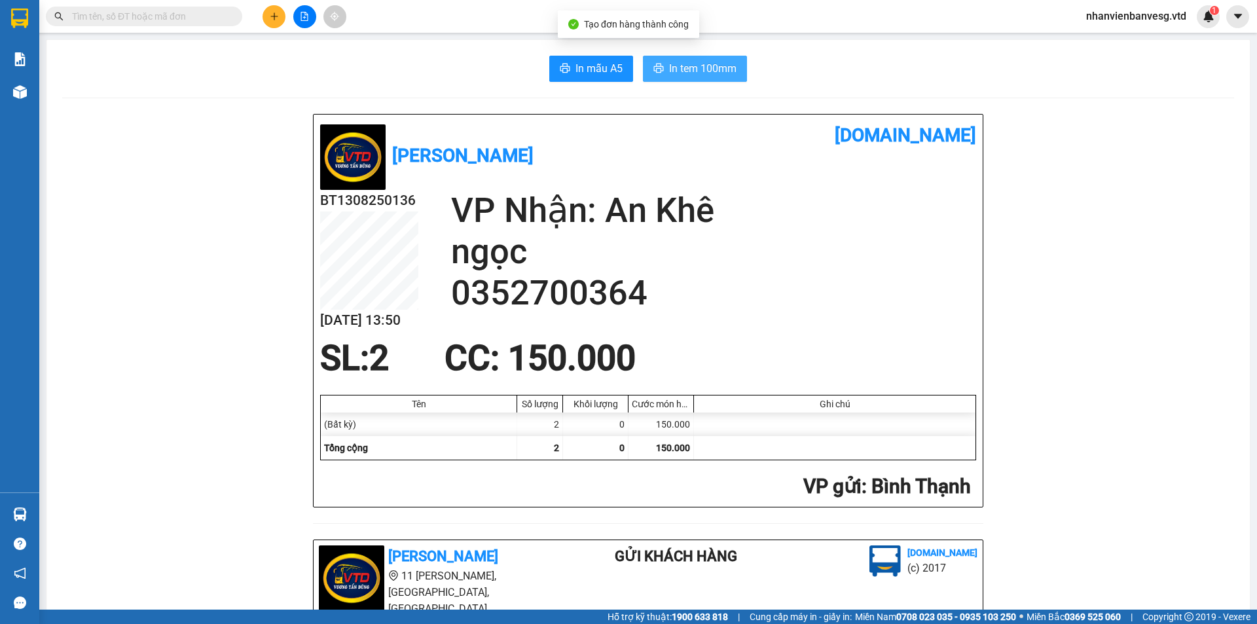
click at [682, 77] on button "In tem 100mm" at bounding box center [695, 69] width 104 height 26
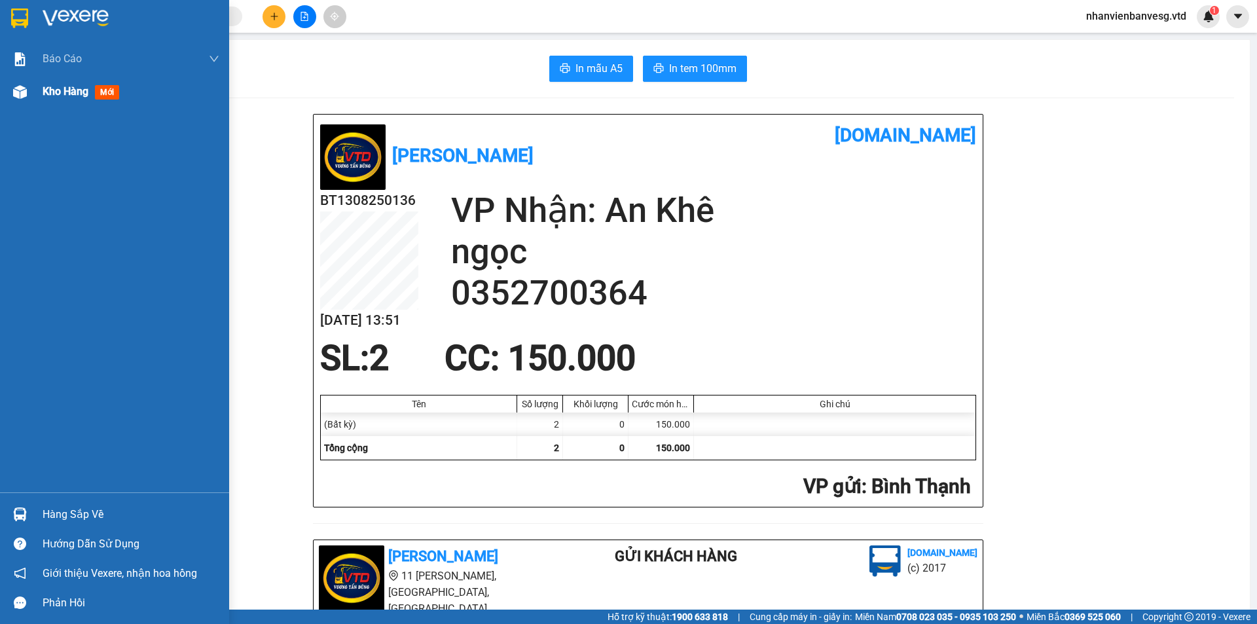
click at [65, 91] on span "Kho hàng" at bounding box center [66, 91] width 46 height 12
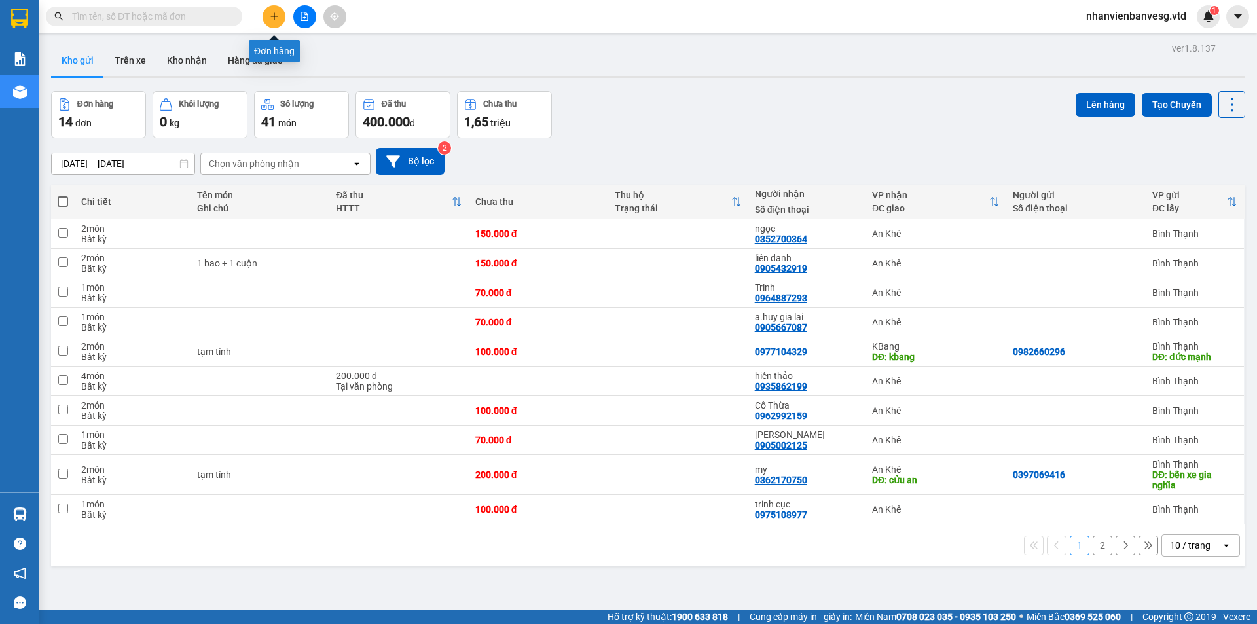
click at [278, 22] on button at bounding box center [273, 16] width 23 height 23
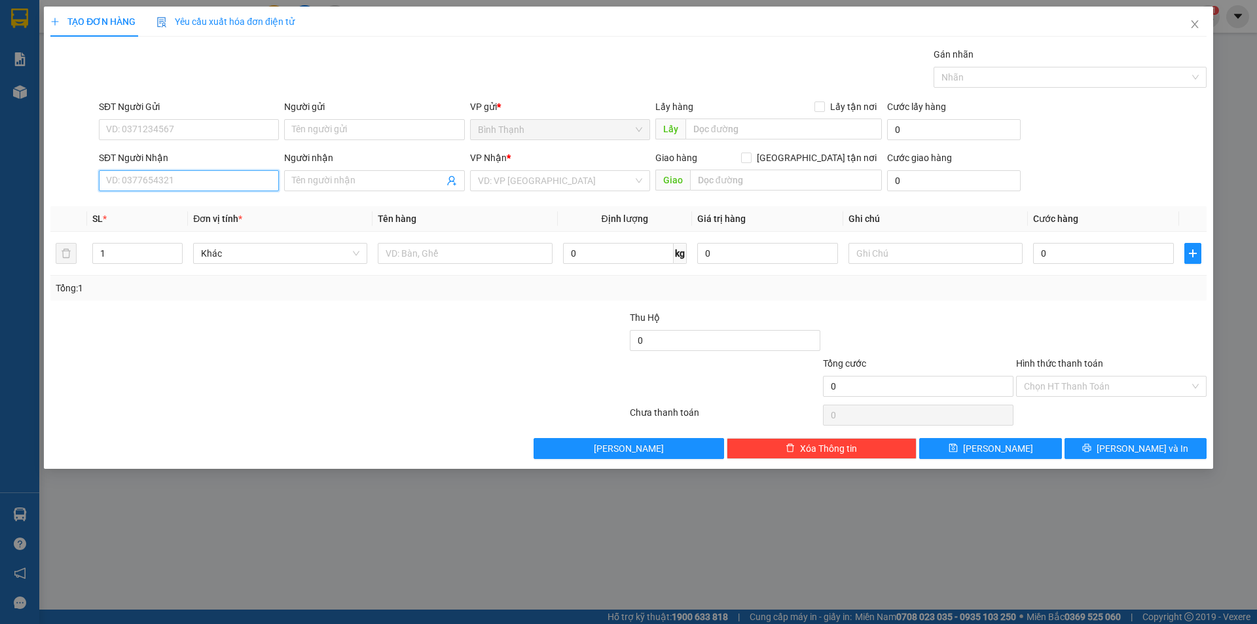
click at [165, 179] on input "SĐT Người Nhận" at bounding box center [189, 180] width 180 height 21
click at [171, 209] on div "0352700364 - ngọc" at bounding box center [189, 207] width 164 height 14
click at [73, 255] on tr "1 Bất kỳ 0 0" at bounding box center [628, 254] width 1156 height 44
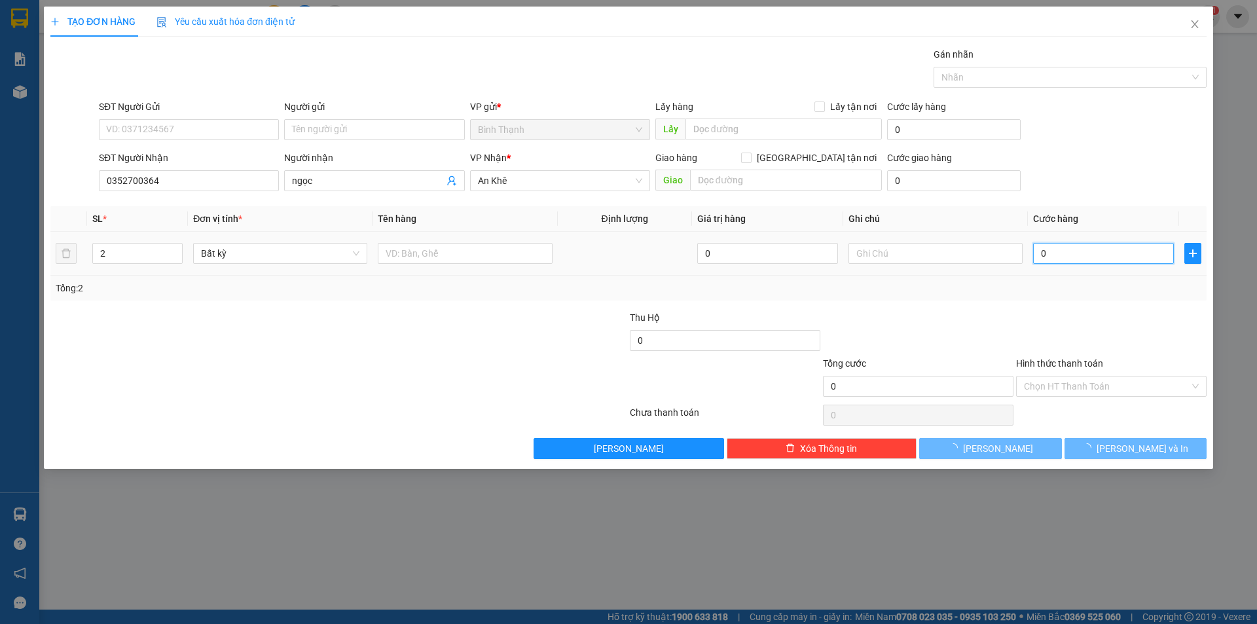
click at [1043, 252] on input "0" at bounding box center [1103, 253] width 141 height 21
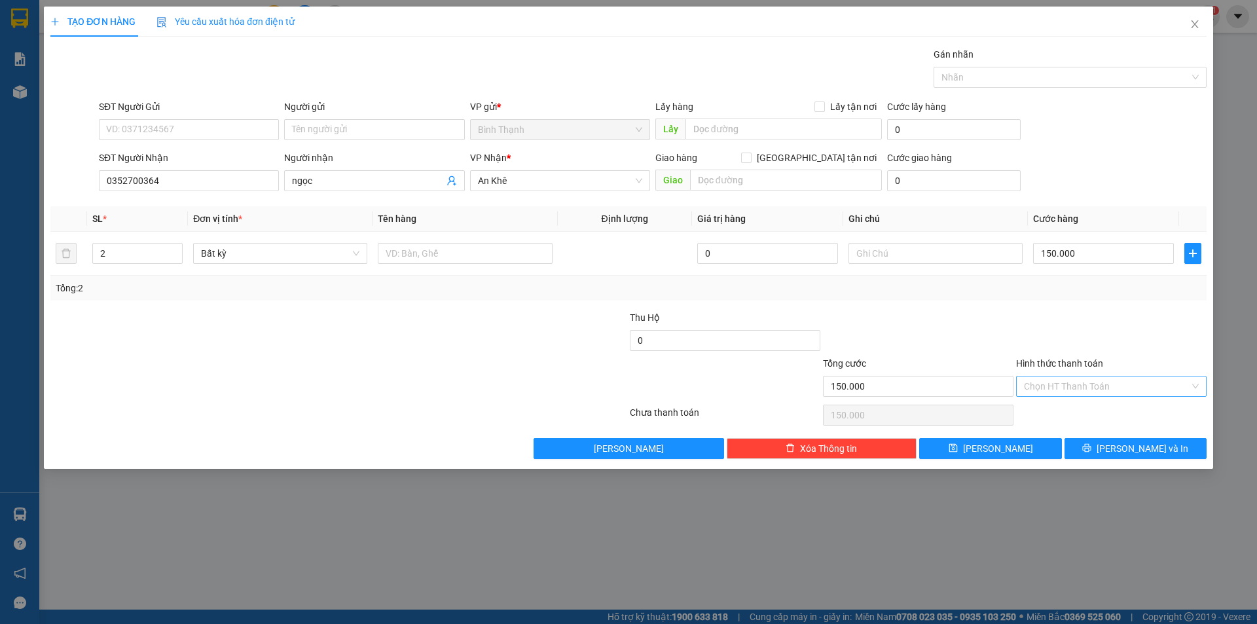
click at [1102, 382] on input "Hình thức thanh toán" at bounding box center [1107, 386] width 166 height 20
click at [1092, 412] on div "Tại văn phòng" at bounding box center [1111, 412] width 175 height 14
click at [1093, 446] on button "[PERSON_NAME] và In" at bounding box center [1135, 448] width 142 height 21
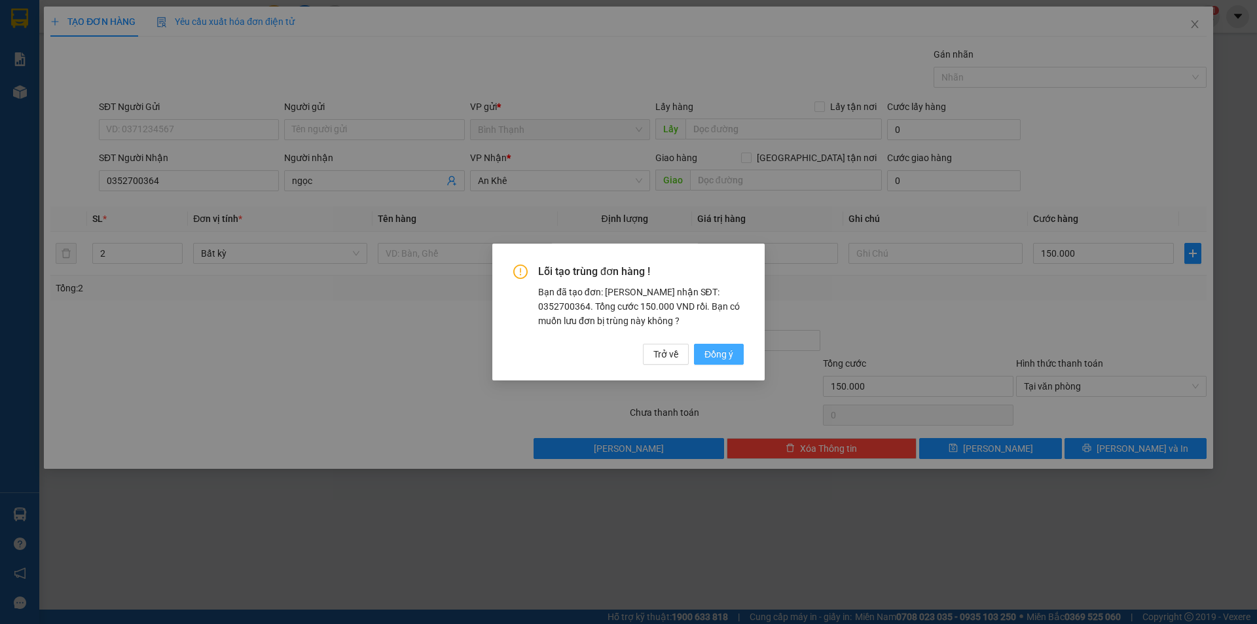
click at [717, 353] on span "Đồng ý" at bounding box center [718, 354] width 29 height 14
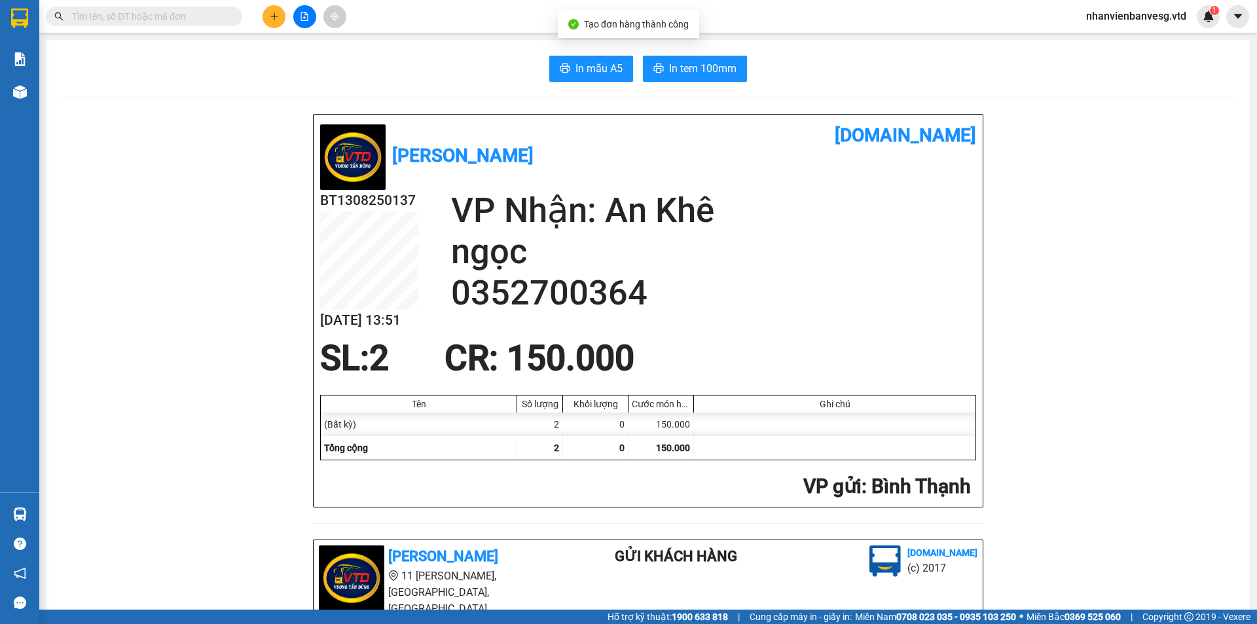
click at [682, 61] on span "In tem 100mm" at bounding box center [702, 68] width 67 height 16
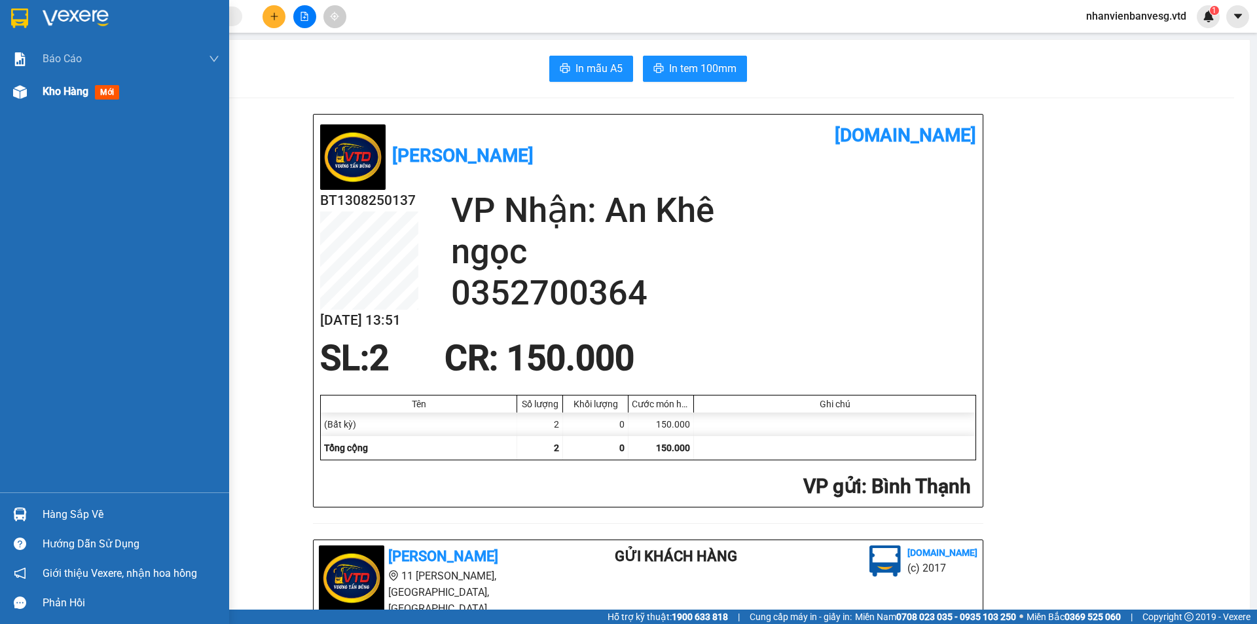
click at [86, 96] on span "Kho hàng" at bounding box center [66, 91] width 46 height 12
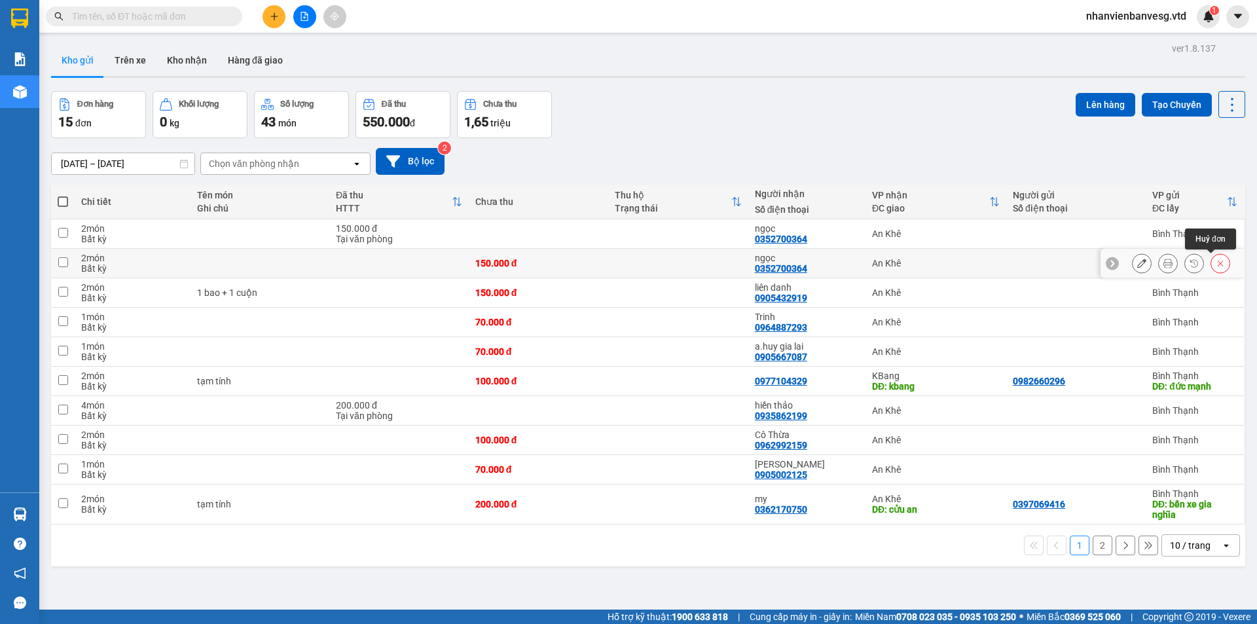
click at [1216, 262] on icon at bounding box center [1220, 263] width 9 height 9
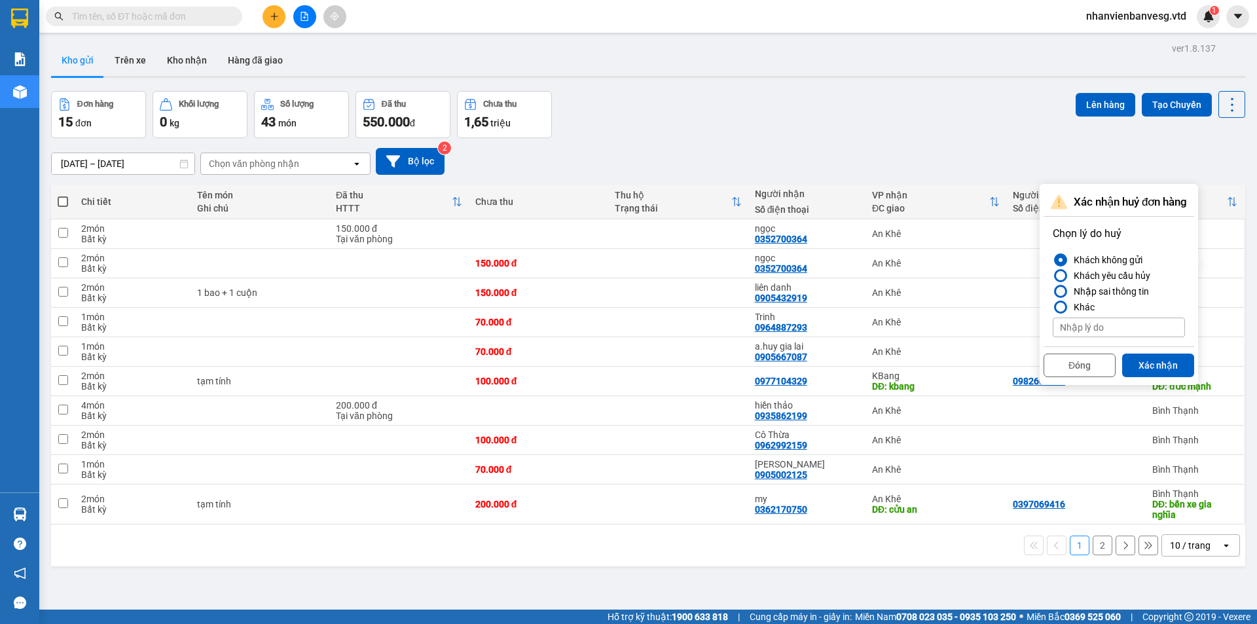
click at [1110, 291] on div "Nhập sai thông tin" at bounding box center [1108, 291] width 81 height 16
click at [1053, 291] on input "Nhập sai thông tin" at bounding box center [1053, 291] width 0 height 0
click at [1161, 366] on button "Xác nhận" at bounding box center [1158, 365] width 72 height 24
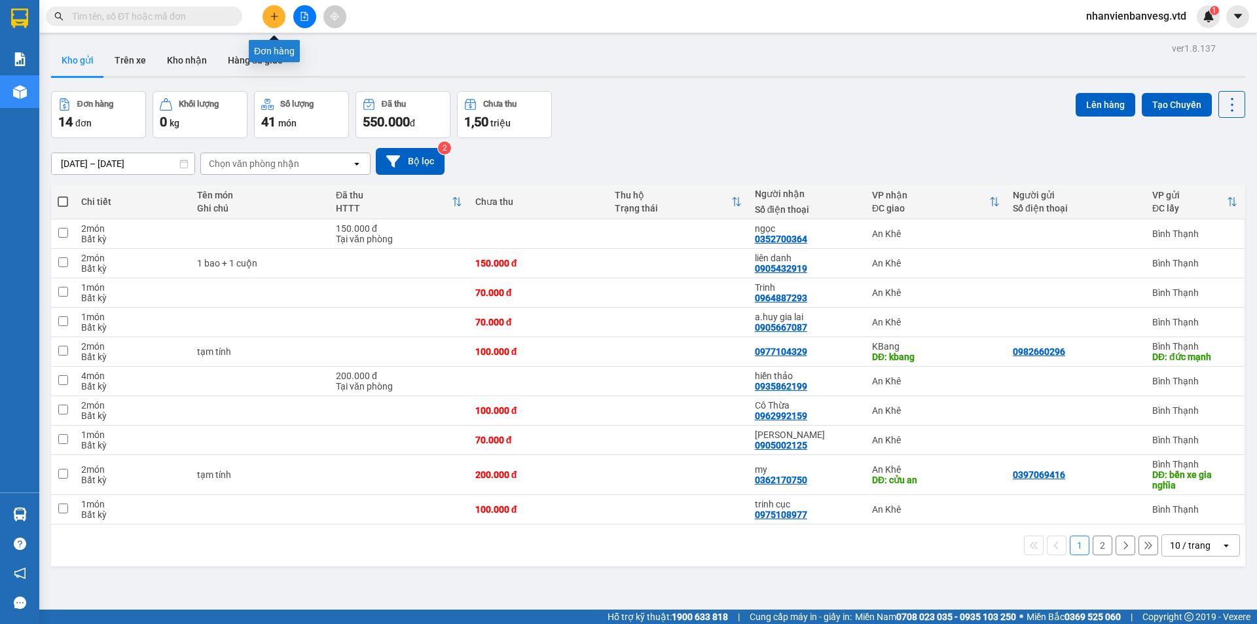
click at [273, 17] on icon "plus" at bounding box center [274, 16] width 9 height 9
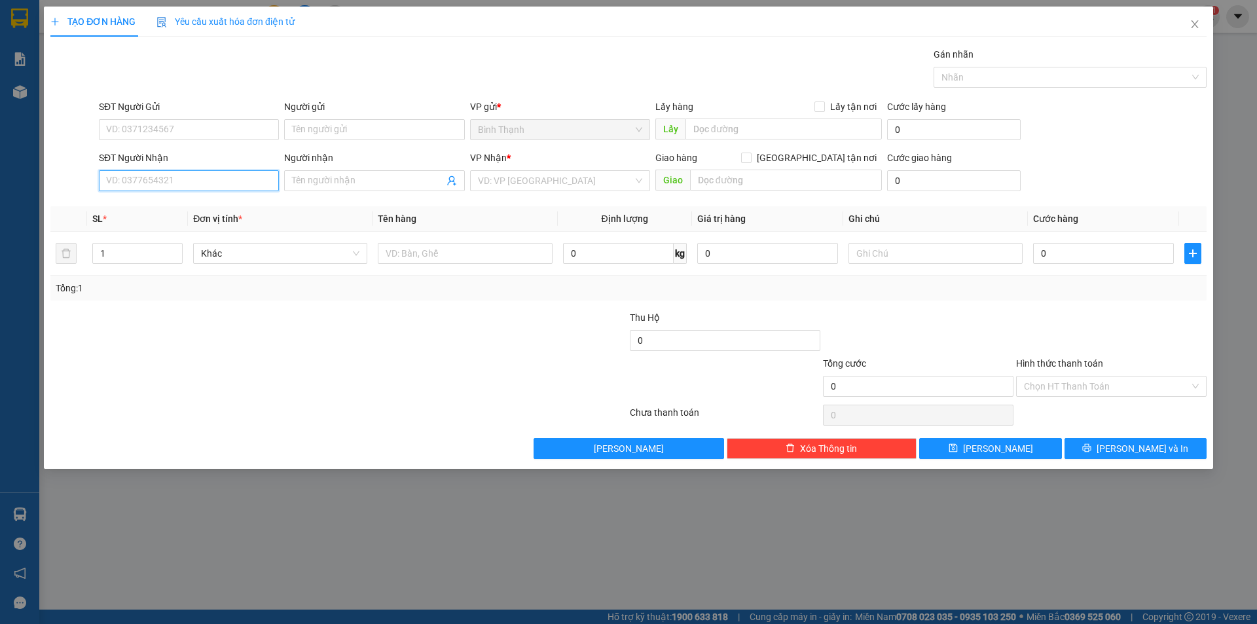
click at [253, 174] on input "SĐT Người Nhận" at bounding box center [189, 180] width 180 height 21
click at [162, 208] on div "0355940480 - Phương" at bounding box center [189, 207] width 164 height 14
drag, startPoint x: 117, startPoint y: 263, endPoint x: 36, endPoint y: 274, distance: 81.9
click at [12, 276] on div "TẠO ĐƠN HÀNG Yêu cầu xuất hóa đơn điện tử Transit Pickup Surcharge Ids Transit …" at bounding box center [628, 312] width 1257 height 624
drag, startPoint x: 119, startPoint y: 244, endPoint x: 50, endPoint y: 268, distance: 72.7
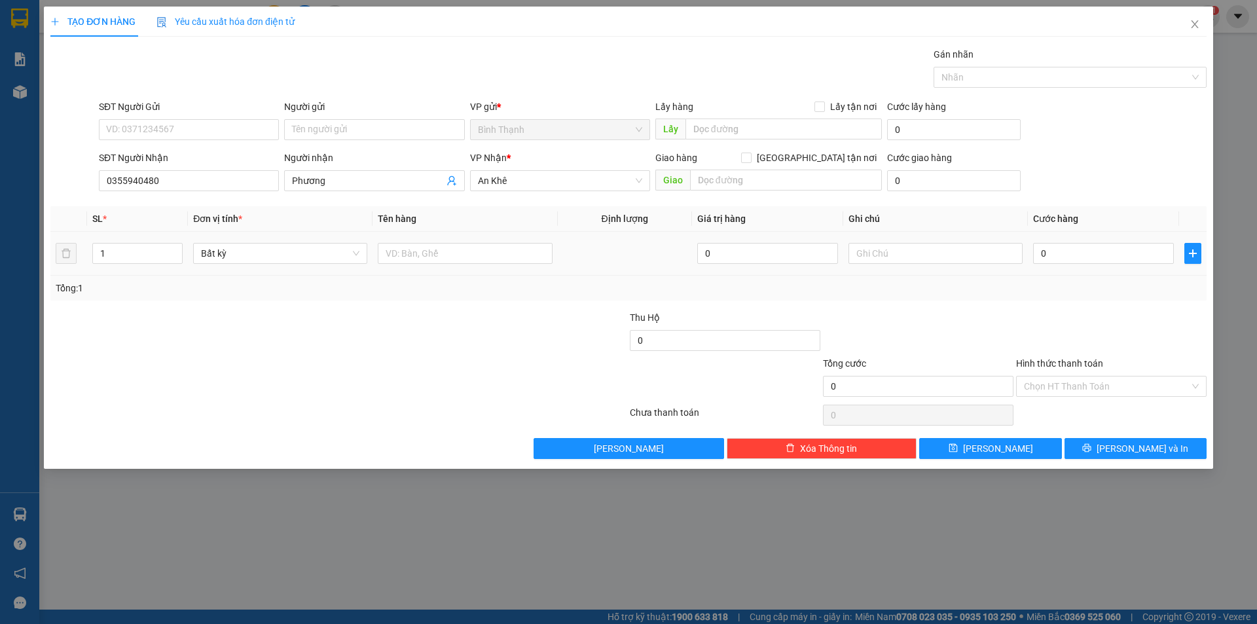
click at [49, 268] on div "TẠO ĐƠN HÀNG Yêu cầu xuất hóa đơn điện tử Transit Pickup Surcharge Ids Transit …" at bounding box center [628, 238] width 1169 height 462
click at [121, 253] on input "1" at bounding box center [137, 253] width 89 height 20
drag, startPoint x: 117, startPoint y: 255, endPoint x: 99, endPoint y: 252, distance: 18.0
click at [99, 253] on input "1" at bounding box center [137, 253] width 89 height 20
click at [1058, 251] on input "0" at bounding box center [1103, 253] width 141 height 21
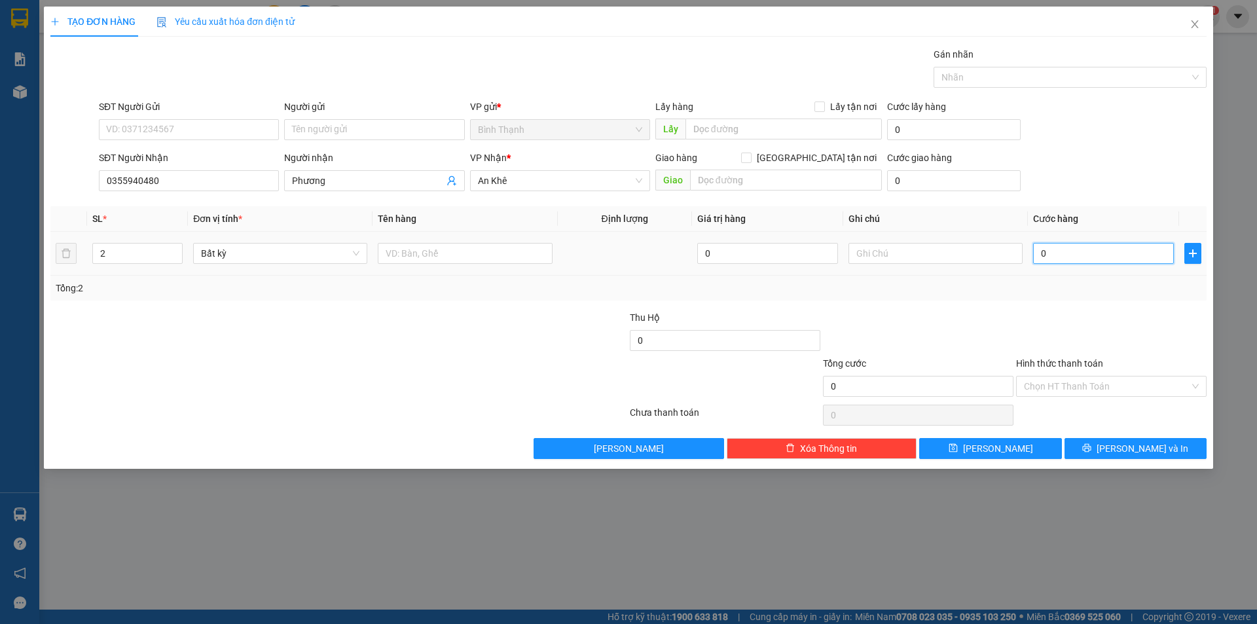
drag, startPoint x: 1036, startPoint y: 253, endPoint x: 1026, endPoint y: 261, distance: 12.2
click at [1030, 259] on td "0" at bounding box center [1103, 254] width 151 height 44
click at [1047, 248] on input "150.000" at bounding box center [1103, 253] width 141 height 21
click at [1053, 254] on input "150.000" at bounding box center [1103, 253] width 141 height 21
click at [1104, 445] on button "[PERSON_NAME] và In" at bounding box center [1135, 448] width 142 height 21
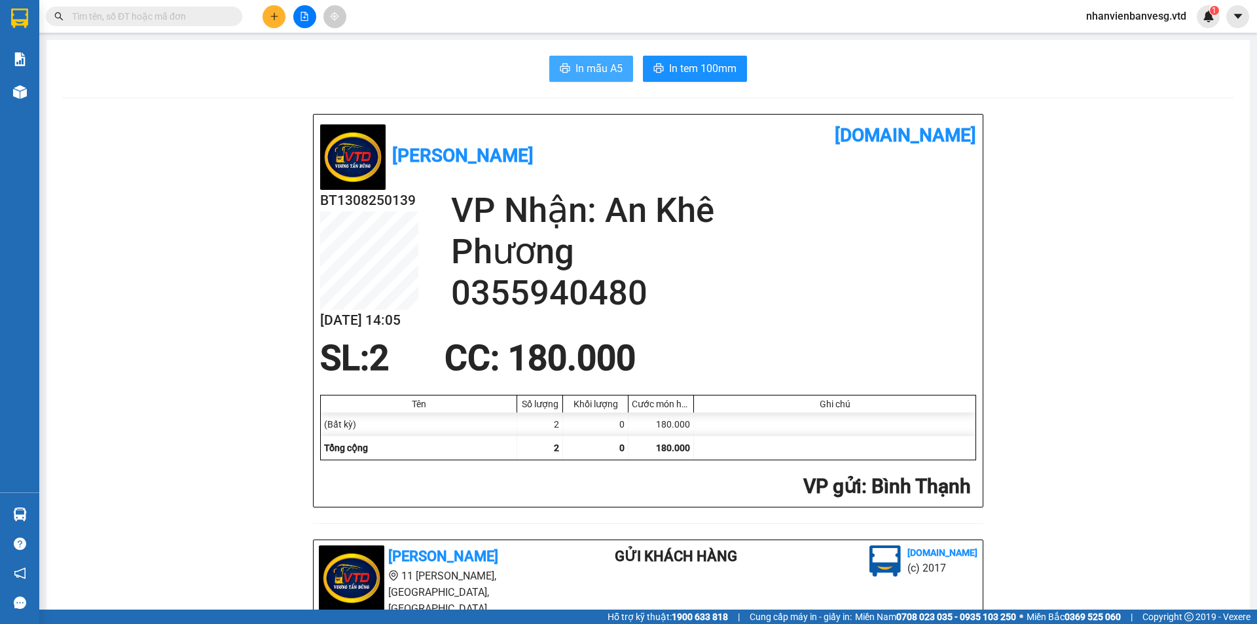
click at [593, 67] on span "In mẫu A5" at bounding box center [598, 68] width 47 height 16
click at [733, 73] on button "In tem 100mm" at bounding box center [695, 69] width 104 height 26
click at [688, 74] on span "In tem 100mm" at bounding box center [702, 68] width 67 height 16
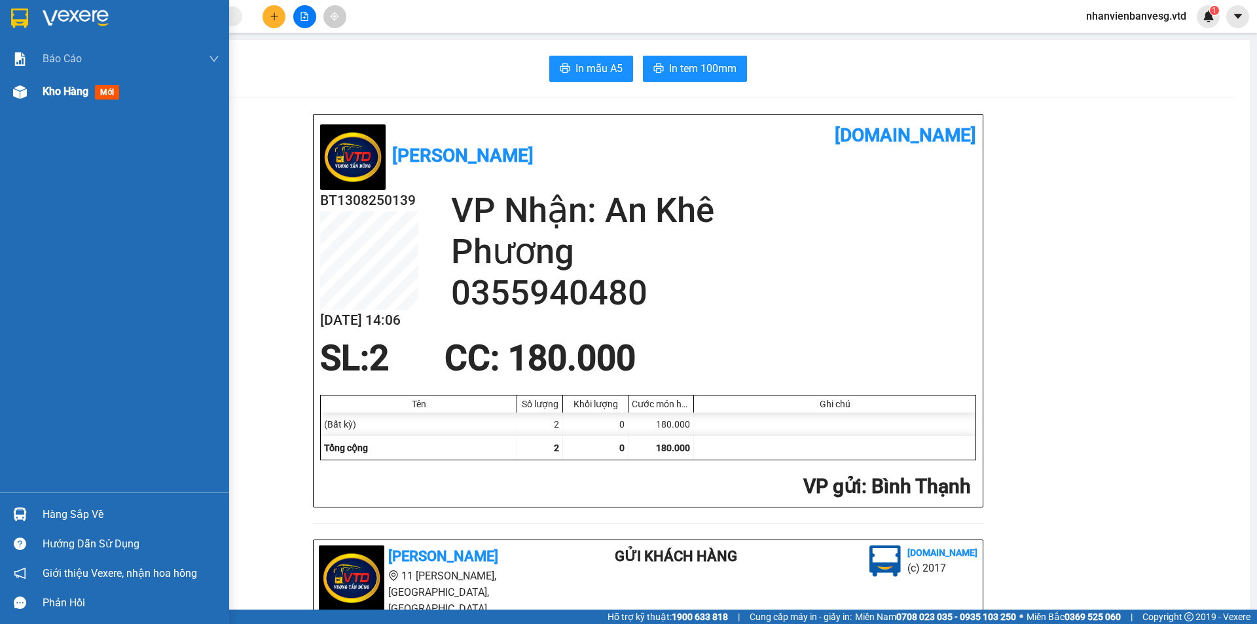
click at [48, 88] on span "Kho hàng" at bounding box center [66, 91] width 46 height 12
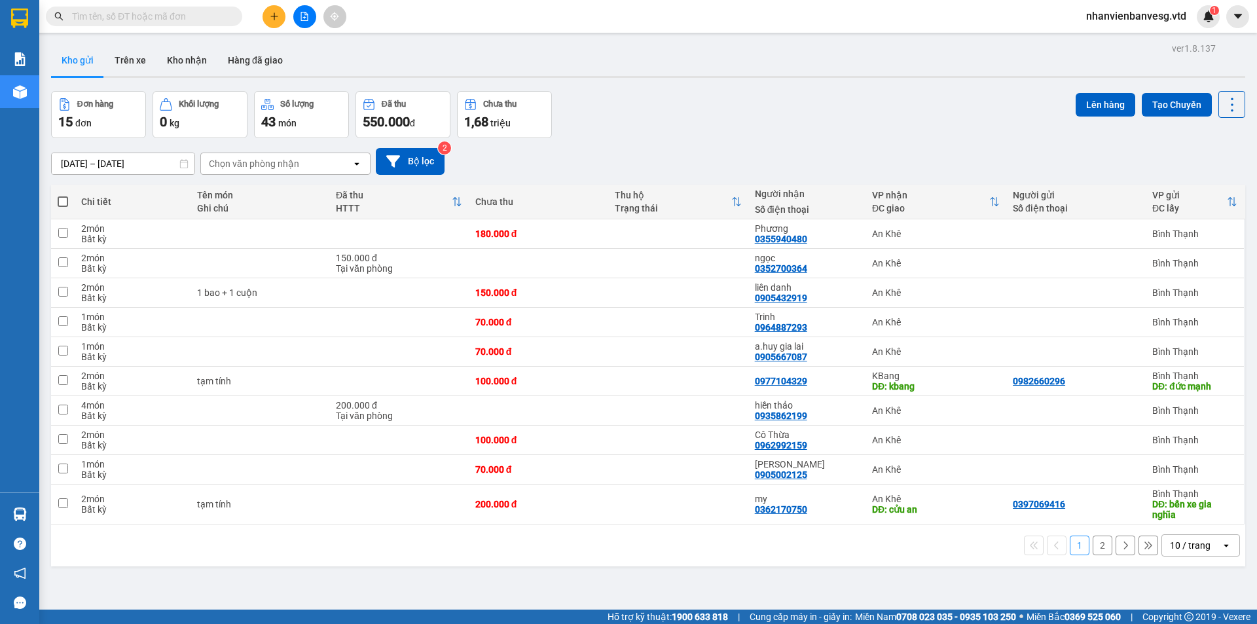
click at [66, 200] on span at bounding box center [63, 201] width 10 height 10
click at [63, 195] on input "checkbox" at bounding box center [63, 195] width 0 height 0
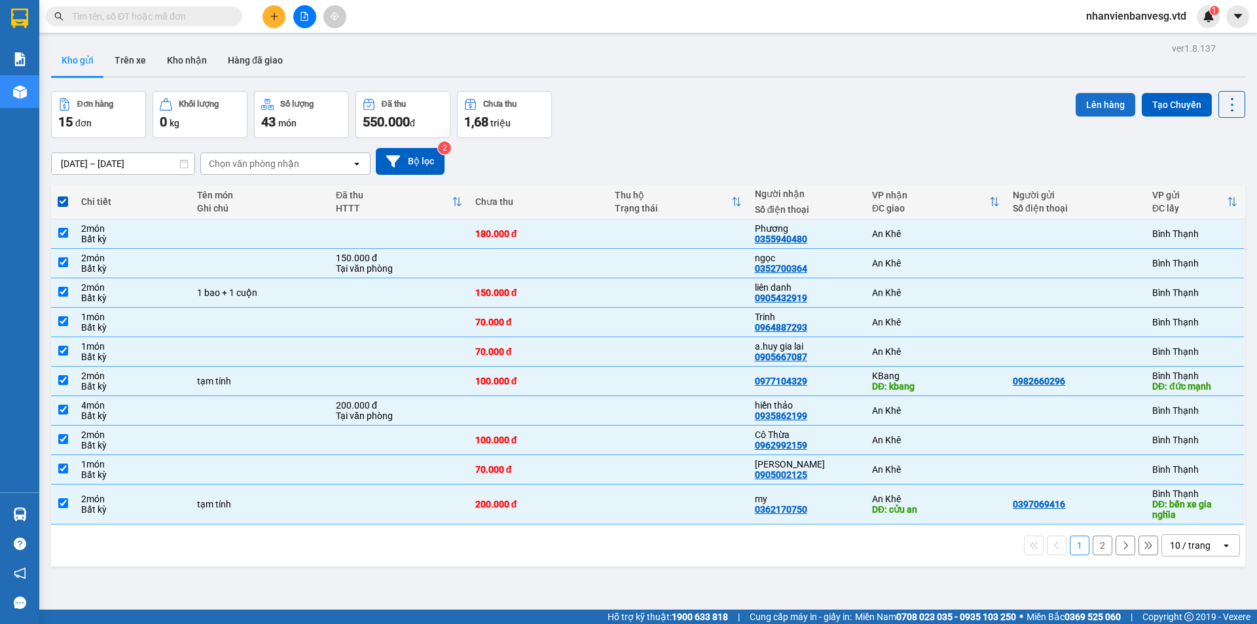
click at [1103, 111] on button "Lên hàng" at bounding box center [1105, 105] width 60 height 24
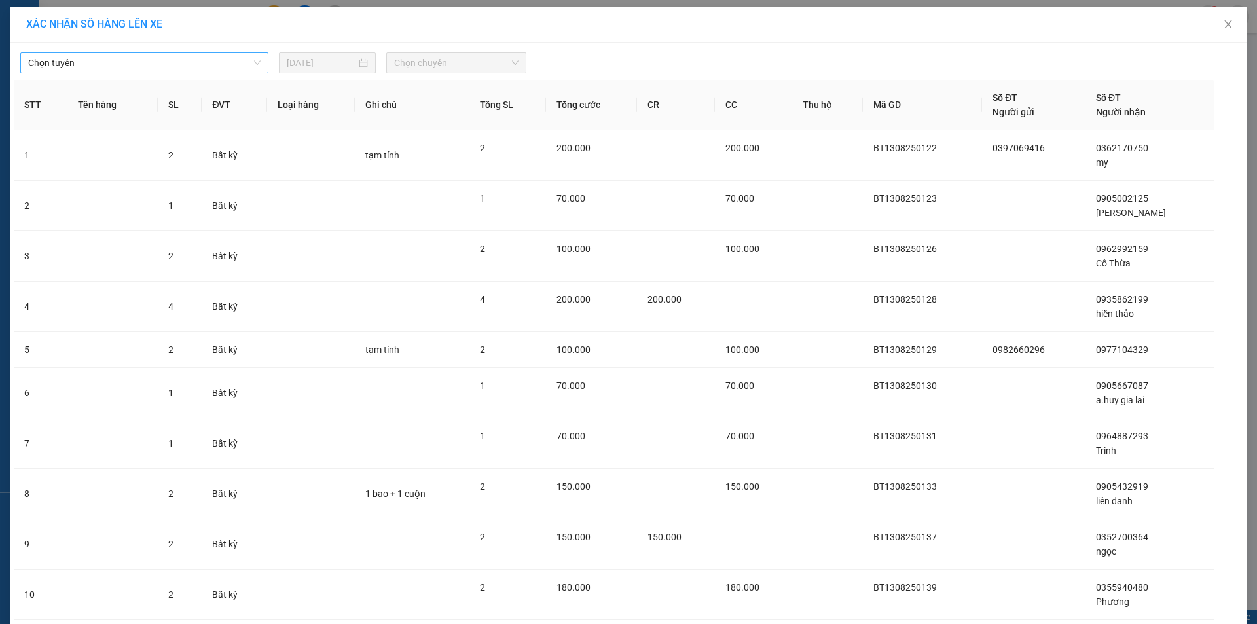
click at [181, 68] on span "Chọn tuyến" at bounding box center [144, 63] width 232 height 20
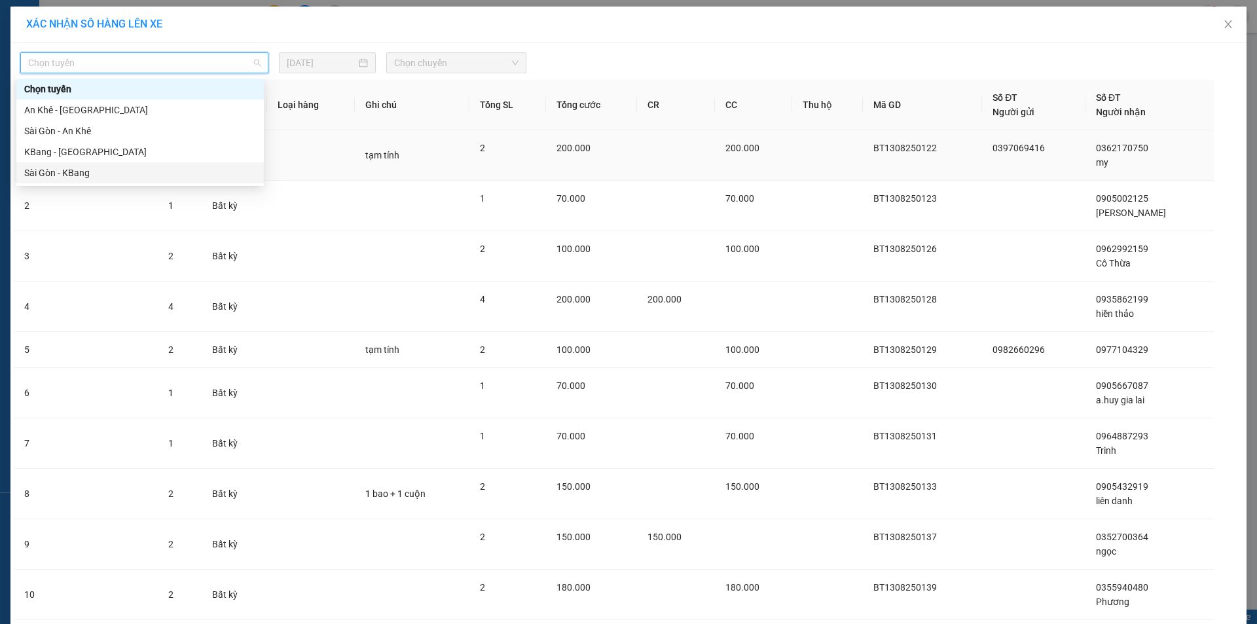
drag, startPoint x: 147, startPoint y: 172, endPoint x: 186, endPoint y: 158, distance: 41.6
click at [150, 171] on div "Sài Gòn - KBang" at bounding box center [140, 173] width 232 height 14
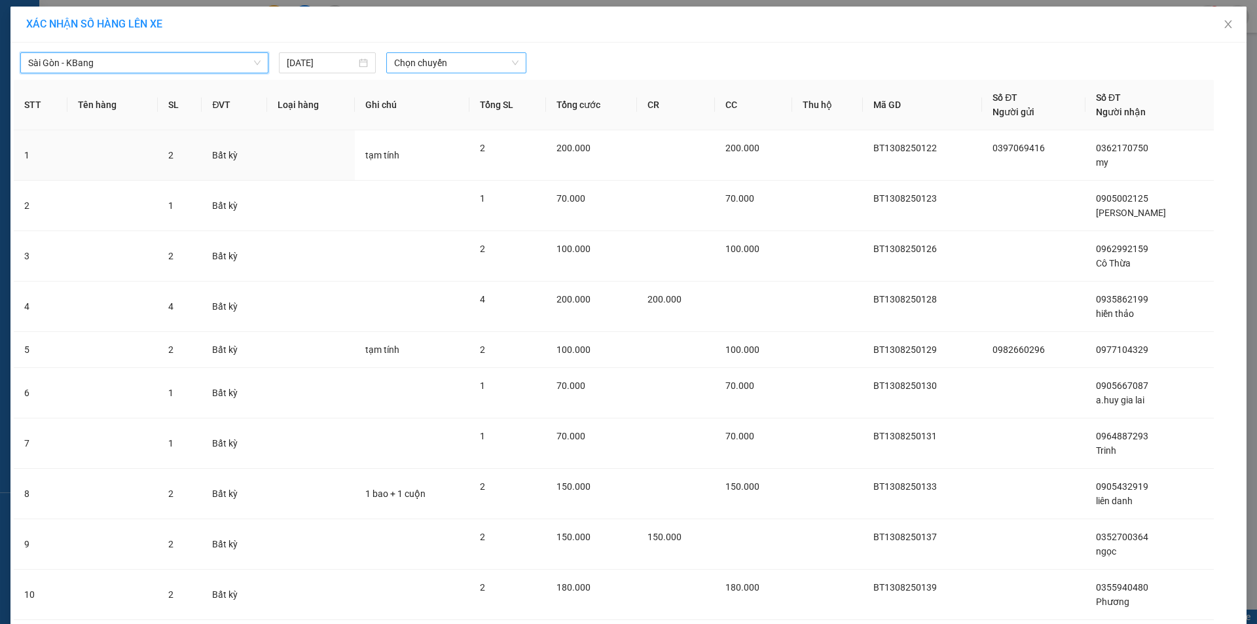
click at [439, 58] on span "Chọn chuyến" at bounding box center [456, 63] width 124 height 20
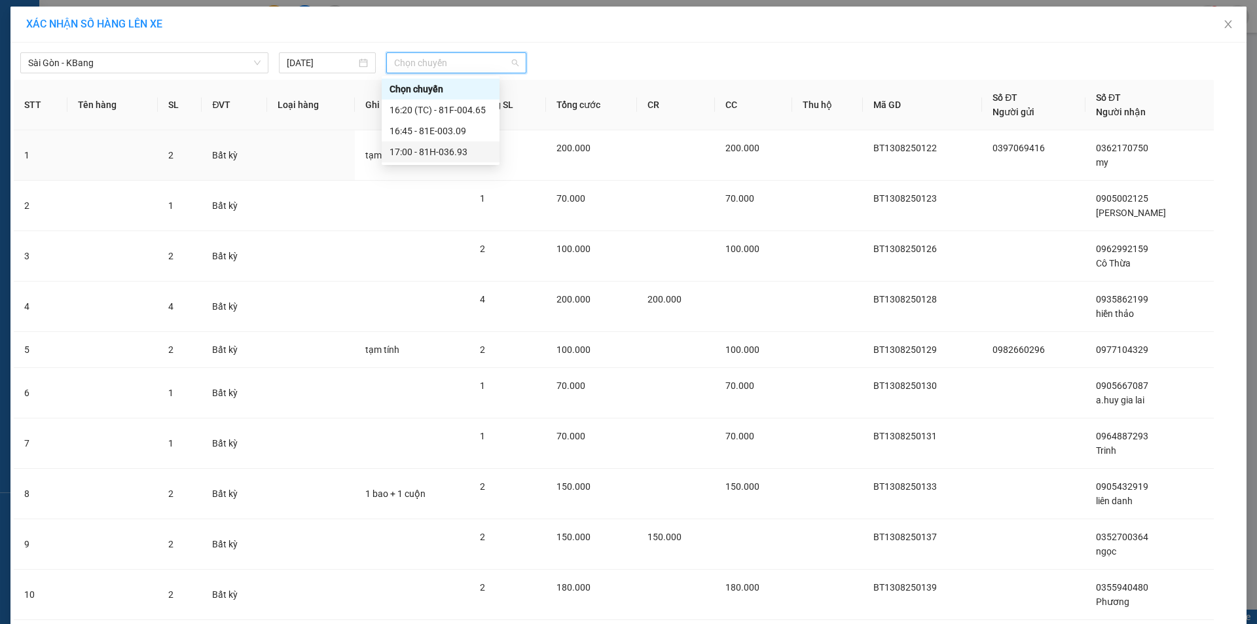
click at [456, 147] on div "17:00 - 81H-036.93" at bounding box center [440, 152] width 102 height 14
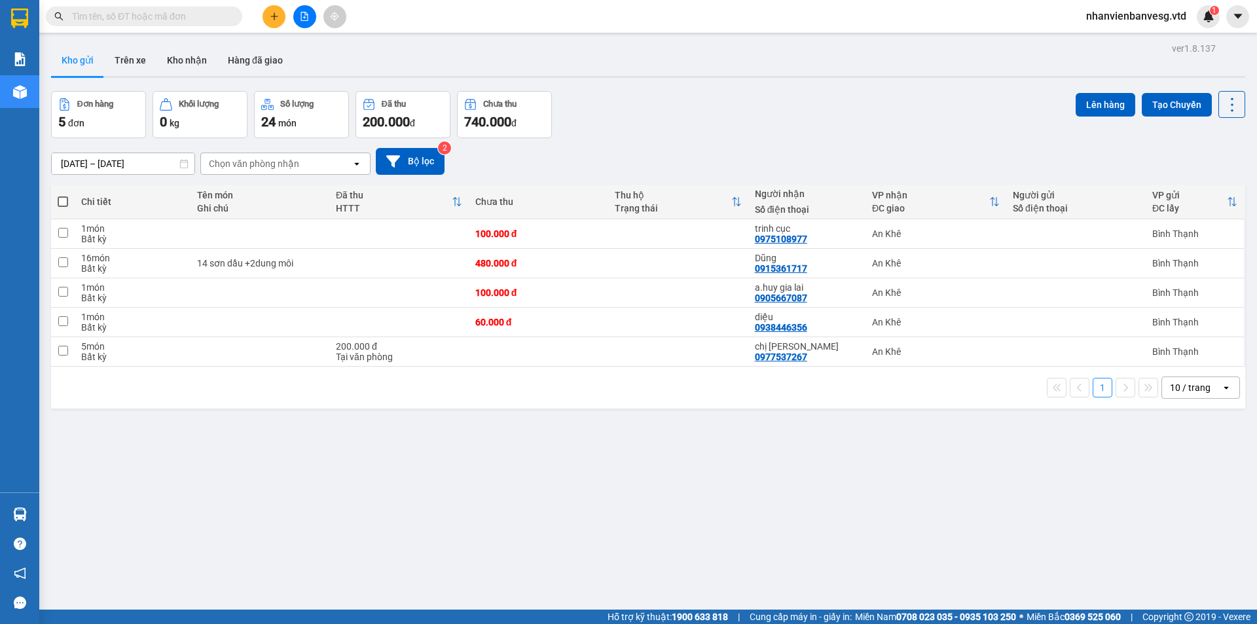
click at [67, 196] on span at bounding box center [63, 201] width 10 height 10
click at [63, 195] on input "checkbox" at bounding box center [63, 195] width 0 height 0
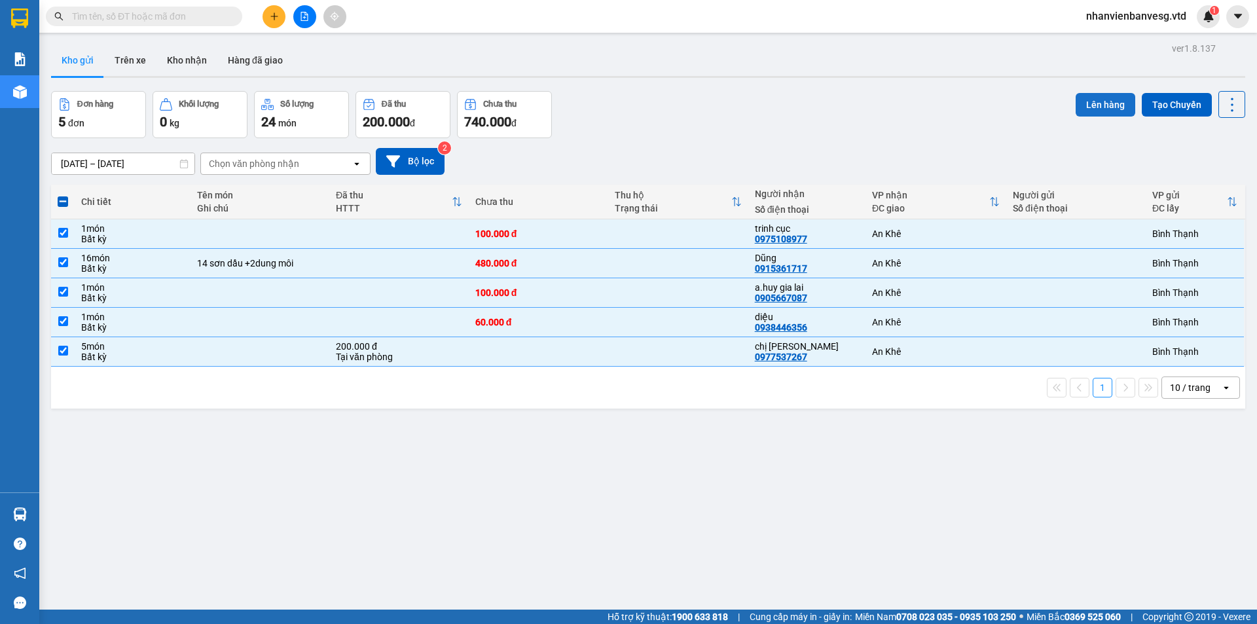
click at [1096, 107] on button "Lên hàng" at bounding box center [1105, 105] width 60 height 24
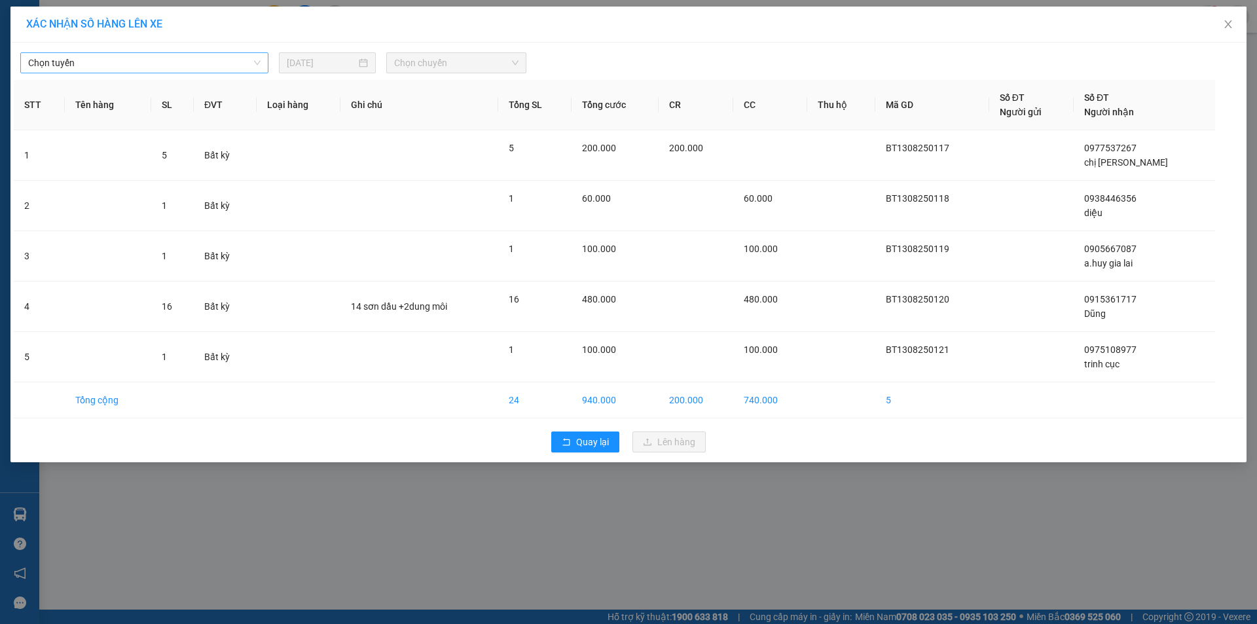
click at [188, 63] on span "Chọn tuyến" at bounding box center [144, 63] width 232 height 20
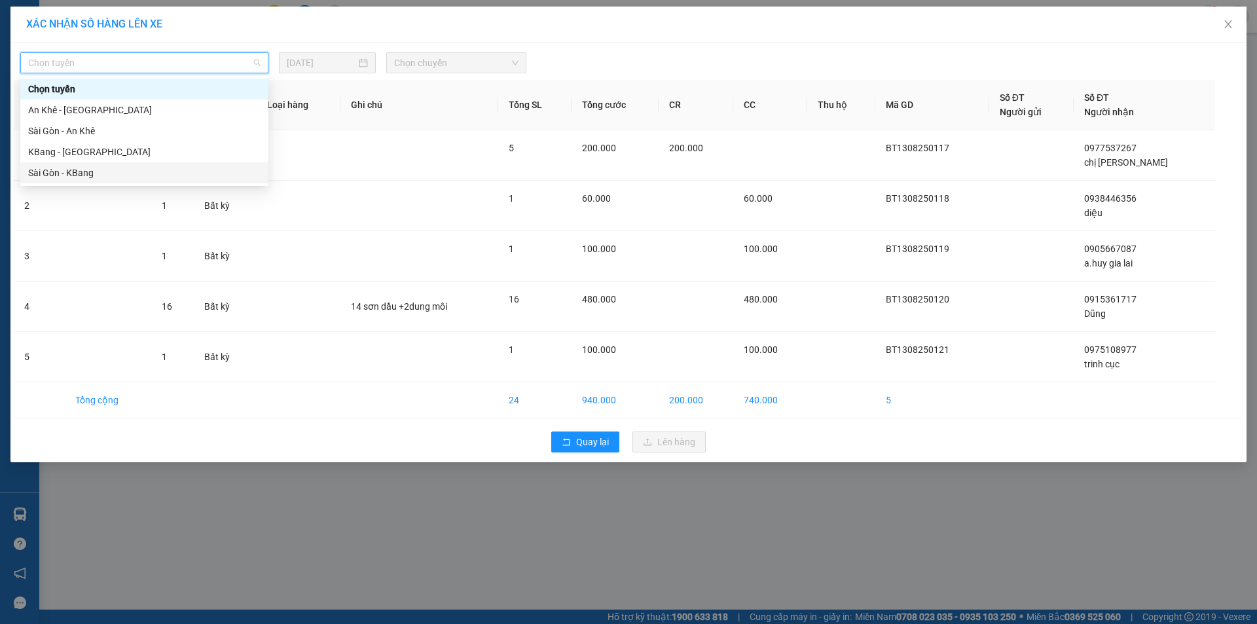
click at [162, 171] on div "Sài Gòn - KBang" at bounding box center [144, 173] width 232 height 14
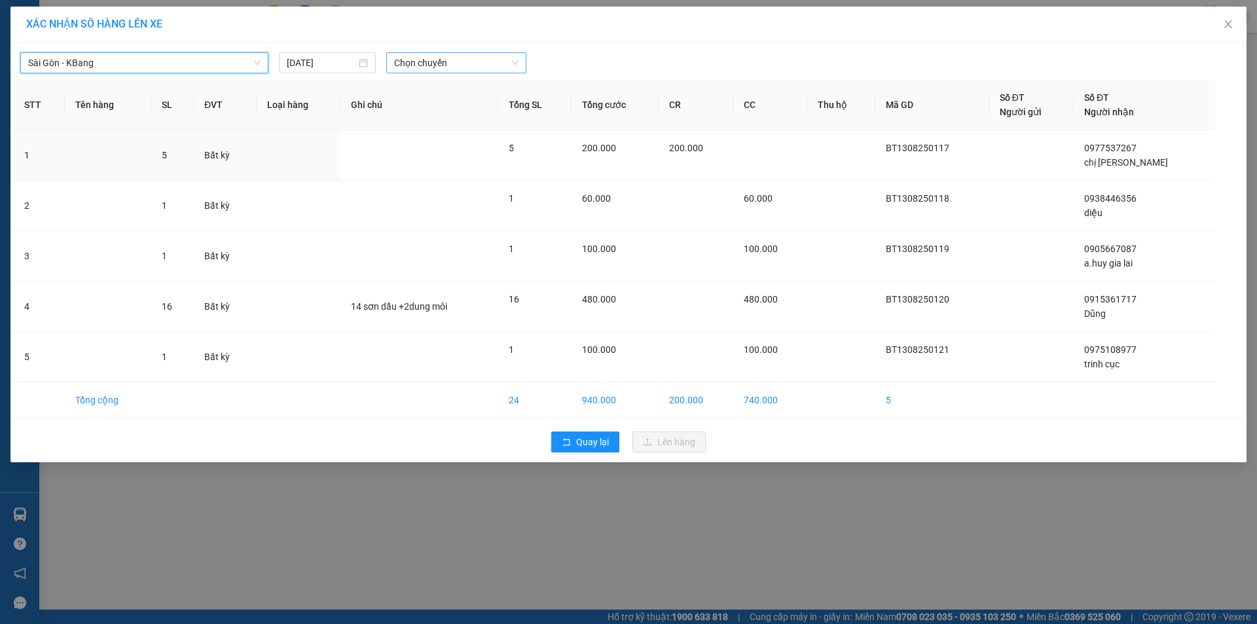
click at [435, 63] on span "Chọn chuyến" at bounding box center [456, 63] width 124 height 20
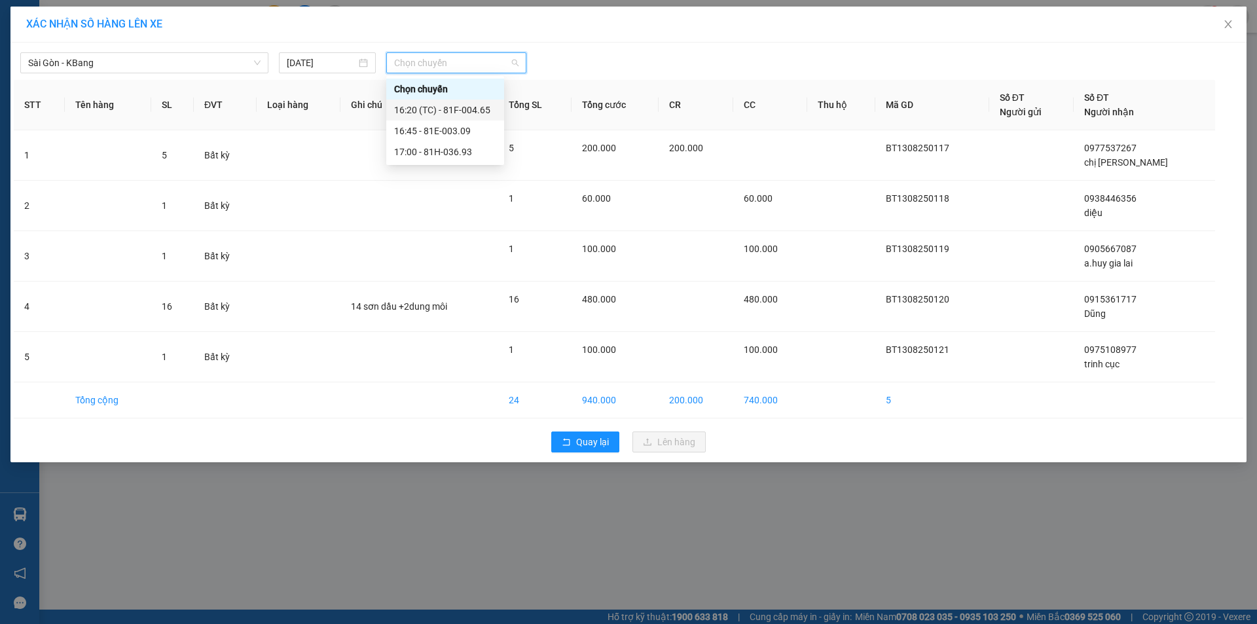
click at [468, 111] on div "16:20 (TC) - 81F-004.65" at bounding box center [445, 110] width 102 height 14
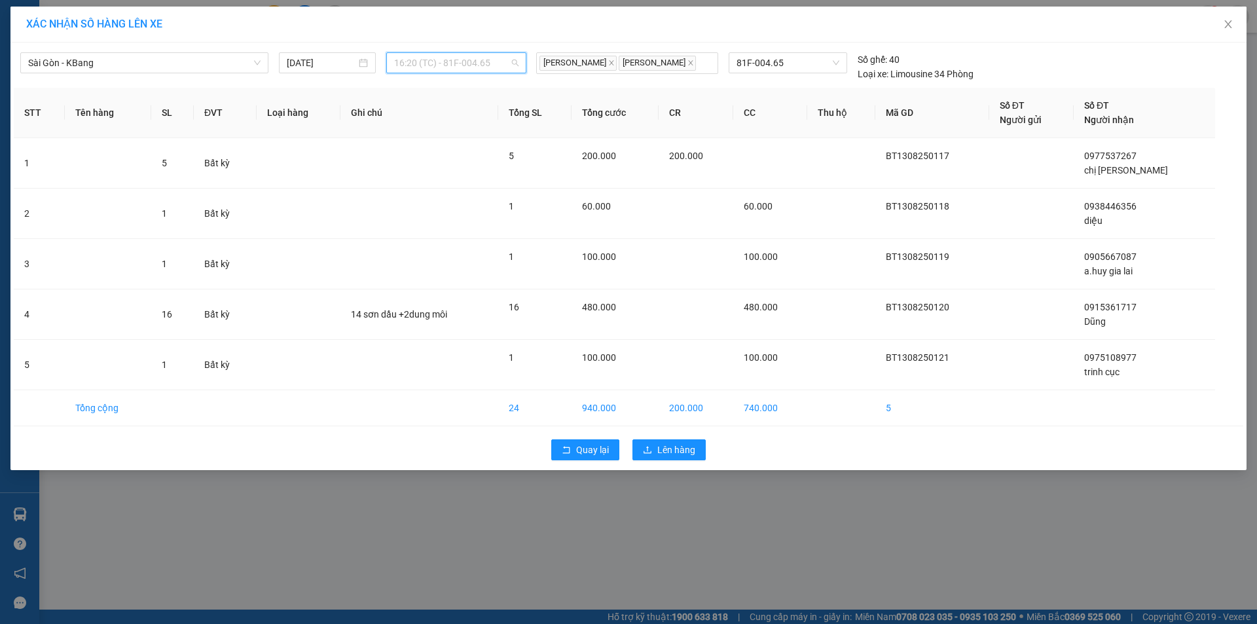
drag, startPoint x: 486, startPoint y: 54, endPoint x: 488, endPoint y: 70, distance: 15.8
click at [486, 59] on span "16:20 (TC) - 81F-004.65" at bounding box center [456, 63] width 124 height 20
click at [480, 153] on div "17:00 - 81H-036.93" at bounding box center [445, 152] width 102 height 14
click at [678, 450] on span "Lên hàng" at bounding box center [676, 449] width 38 height 14
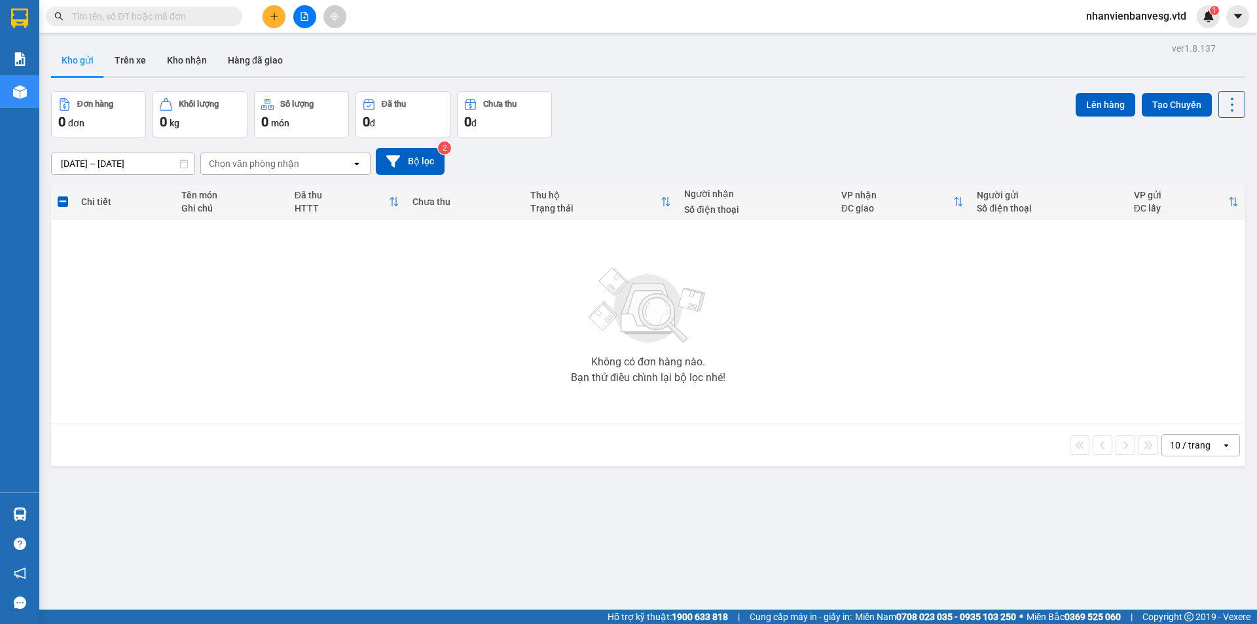
click at [299, 17] on button at bounding box center [304, 16] width 23 height 23
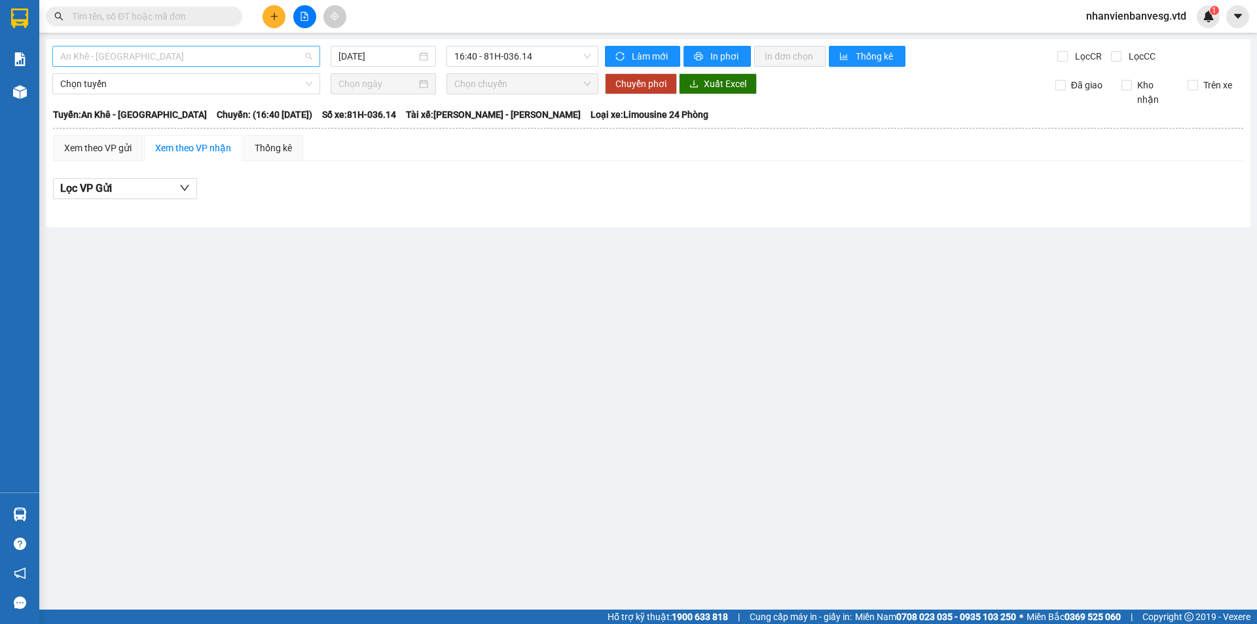
click at [215, 50] on span "An Khê - [GEOGRAPHIC_DATA]" at bounding box center [186, 56] width 252 height 20
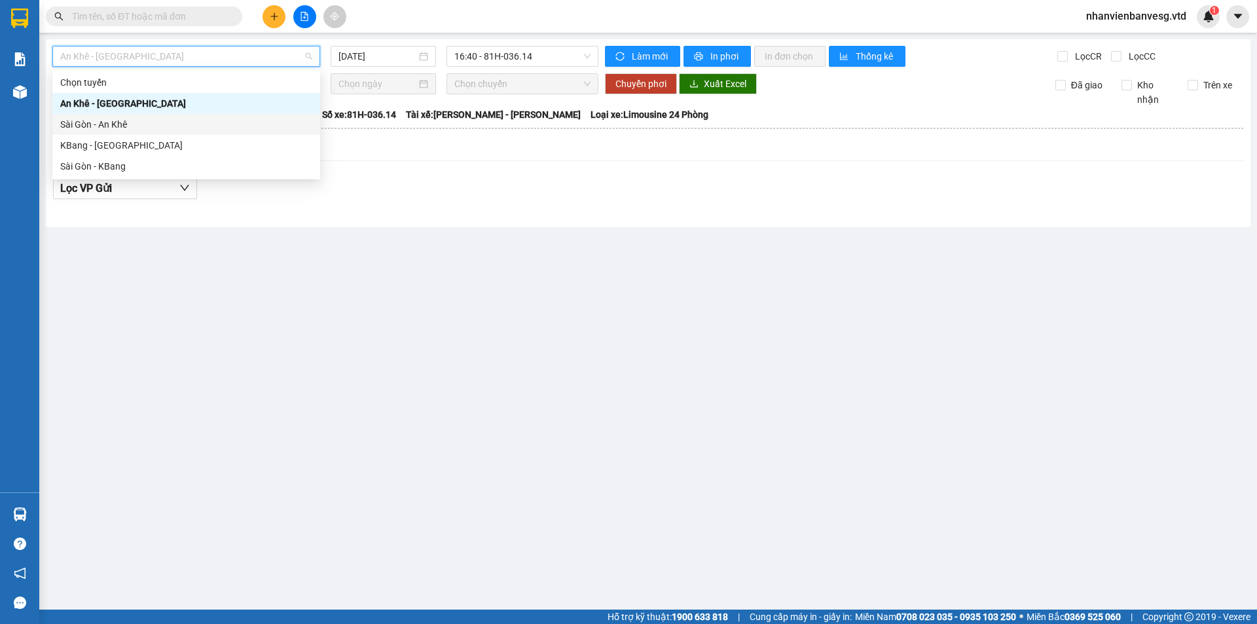
click at [205, 120] on div "Sài Gòn - An Khê" at bounding box center [186, 124] width 252 height 14
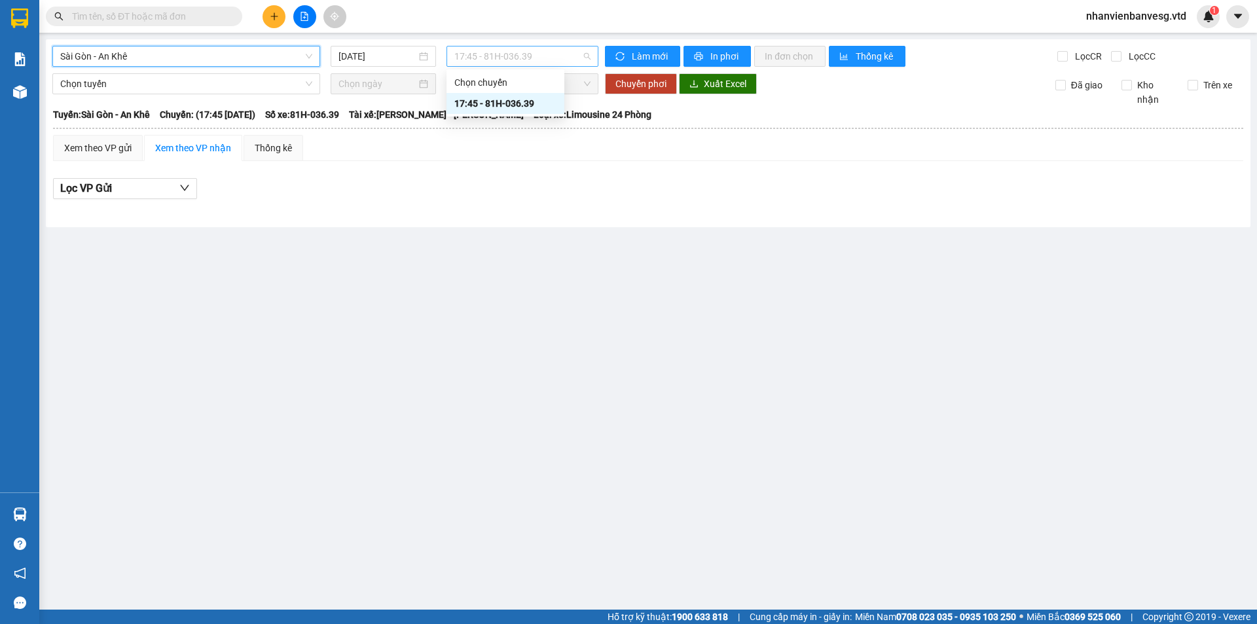
click at [557, 58] on span "17:45 - 81H-036.39" at bounding box center [522, 56] width 136 height 20
drag, startPoint x: 565, startPoint y: 58, endPoint x: 452, endPoint y: 63, distance: 112.7
click at [553, 60] on span "17:45 - 81H-036.39" at bounding box center [522, 56] width 136 height 20
drag, startPoint x: 516, startPoint y: 56, endPoint x: 539, endPoint y: 106, distance: 55.1
click at [524, 67] on div "Sài Gòn - An Khê 13/08/2025 17:45 - 81H-036.39 Làm mới In phơi In đơn chọn Thốn…" at bounding box center [648, 133] width 1204 height 188
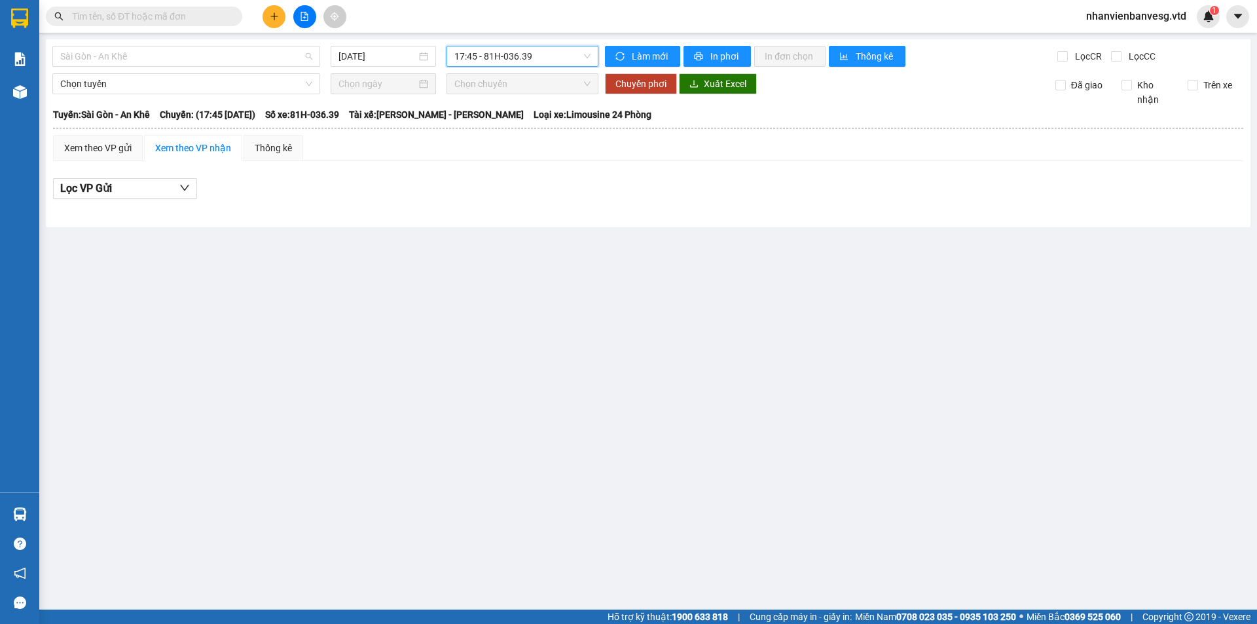
drag, startPoint x: 209, startPoint y: 58, endPoint x: 210, endPoint y: 113, distance: 55.0
click at [209, 65] on span "Sài Gòn - An Khê" at bounding box center [186, 56] width 252 height 20
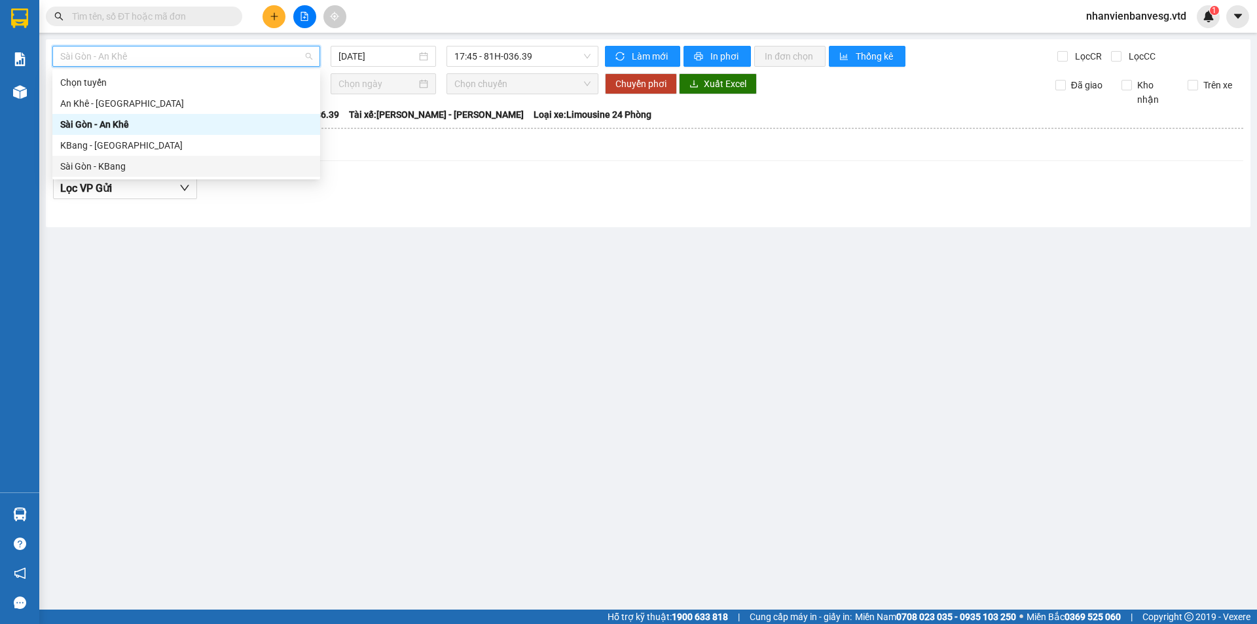
click at [194, 171] on div "Sài Gòn - KBang" at bounding box center [186, 166] width 252 height 14
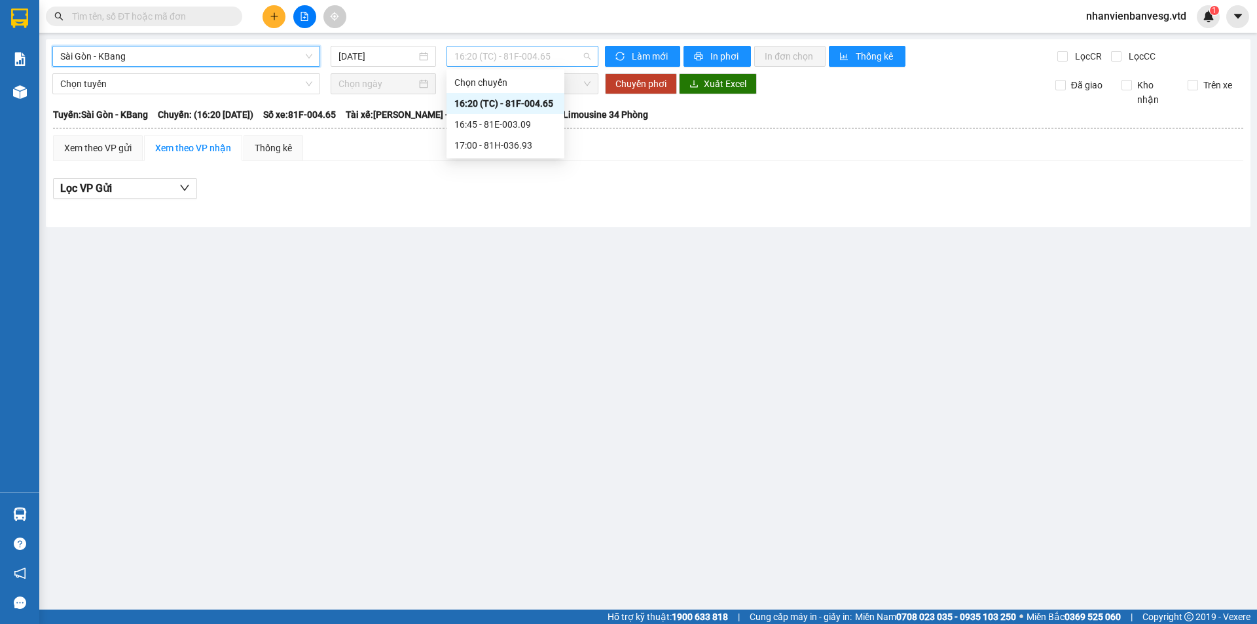
drag, startPoint x: 577, startPoint y: 48, endPoint x: 569, endPoint y: 87, distance: 39.4
click at [576, 54] on span "16:20 (TC) - 81F-004.65" at bounding box center [522, 56] width 136 height 20
click at [532, 145] on div "17:00 - 81H-036.93" at bounding box center [505, 145] width 102 height 14
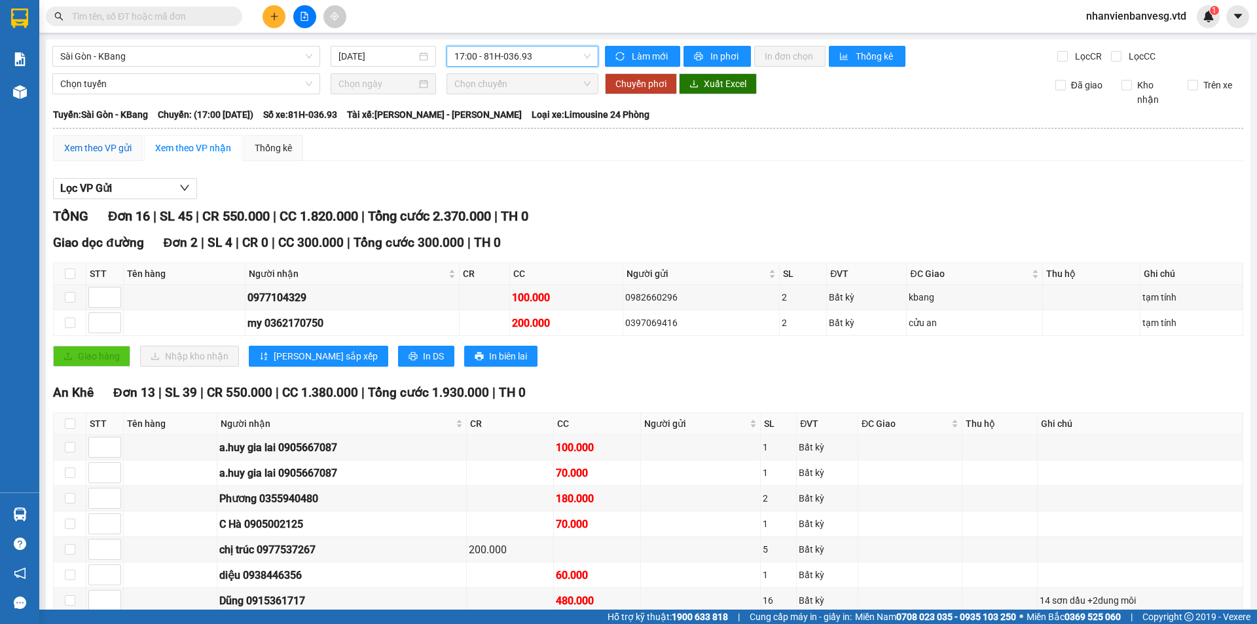
click at [122, 141] on div "Xem theo VP gửi" at bounding box center [97, 148] width 67 height 14
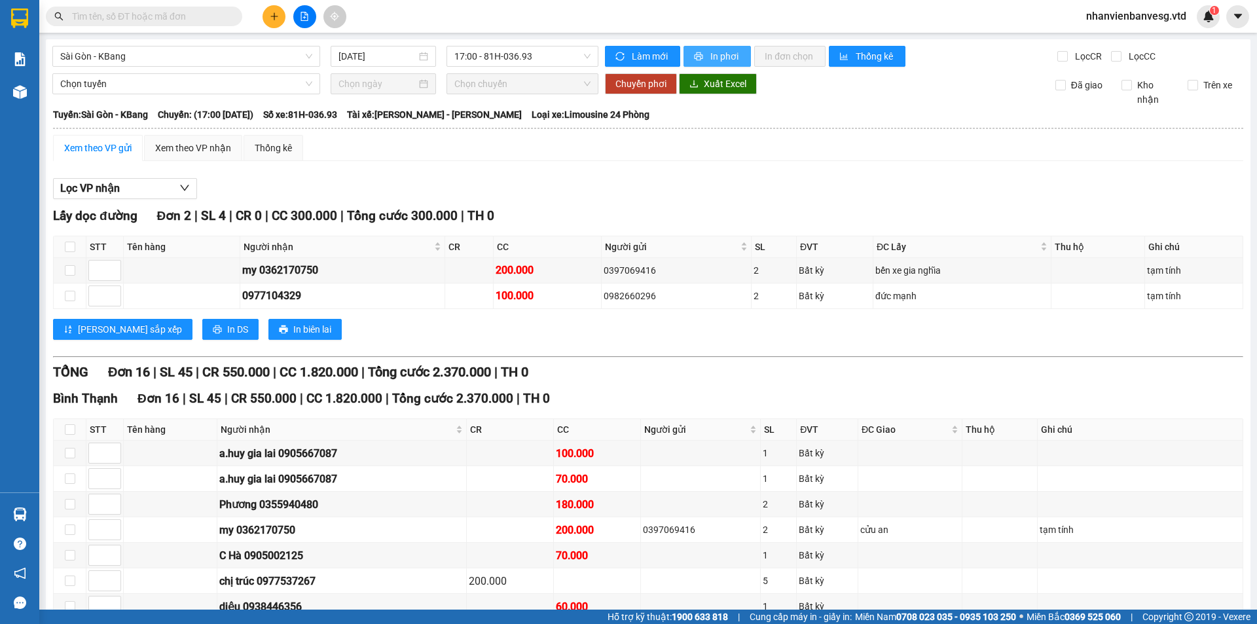
click at [729, 54] on span "In phơi" at bounding box center [725, 56] width 30 height 14
click at [275, 14] on icon "plus" at bounding box center [274, 16] width 9 height 9
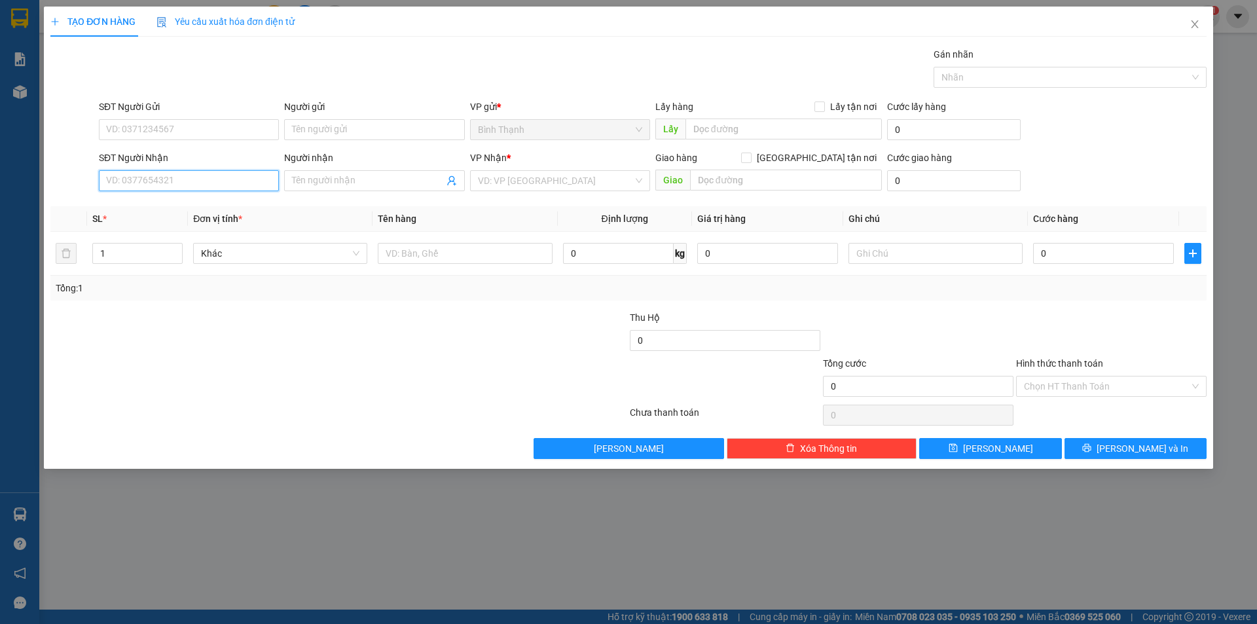
click at [190, 181] on input "SĐT Người Nhận" at bounding box center [189, 180] width 180 height 21
click at [187, 213] on div "0935374676 - Hà Tuấn" at bounding box center [189, 207] width 164 height 14
drag, startPoint x: 113, startPoint y: 256, endPoint x: 52, endPoint y: 243, distance: 62.1
click at [44, 268] on div "TẠO ĐƠN HÀNG Yêu cầu xuất hóa đơn điện tử Transit Pickup Surcharge Ids Transit …" at bounding box center [628, 238] width 1169 height 462
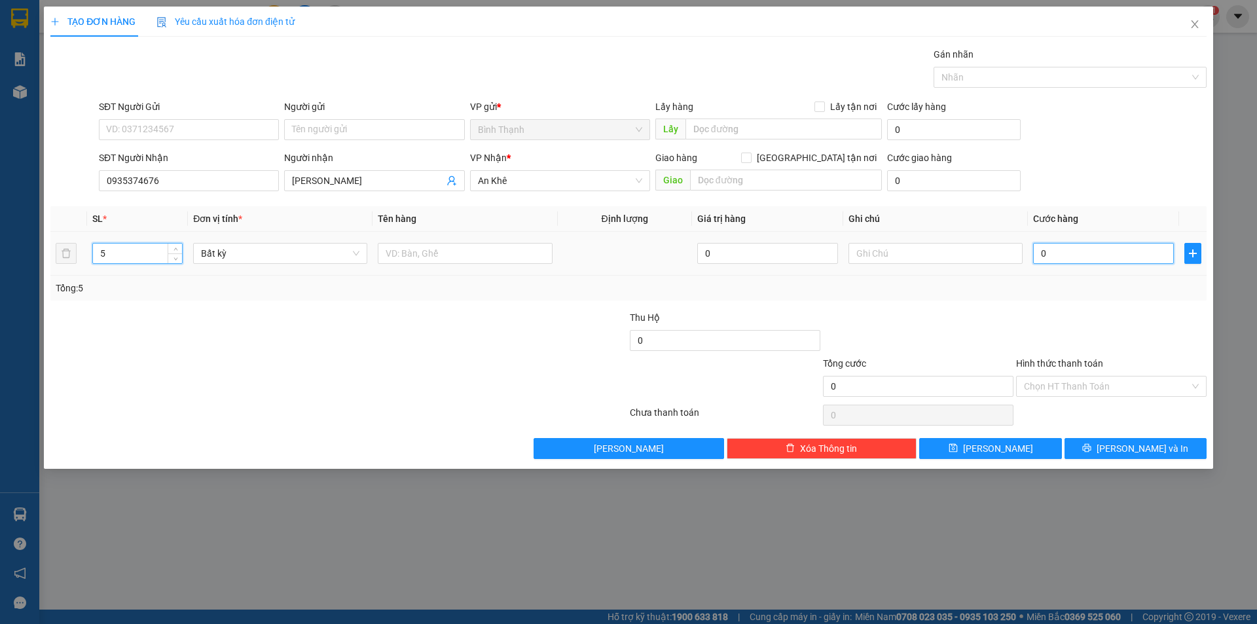
click at [1043, 252] on input "0" at bounding box center [1103, 253] width 141 height 21
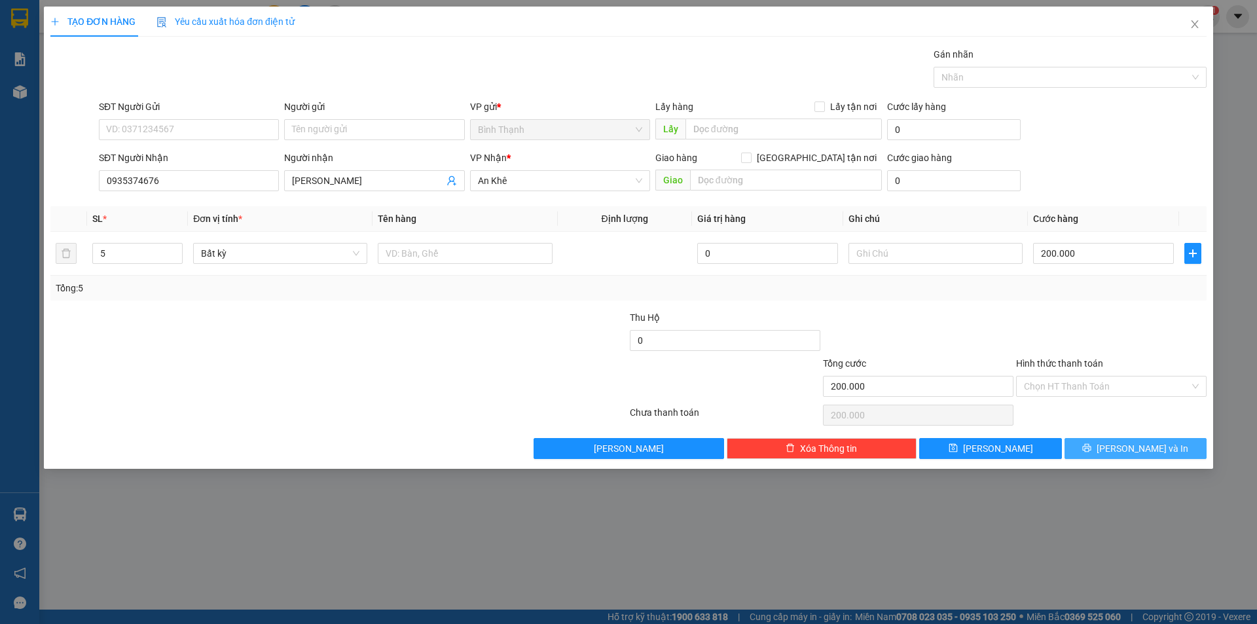
click at [1083, 444] on button "[PERSON_NAME] và In" at bounding box center [1135, 448] width 142 height 21
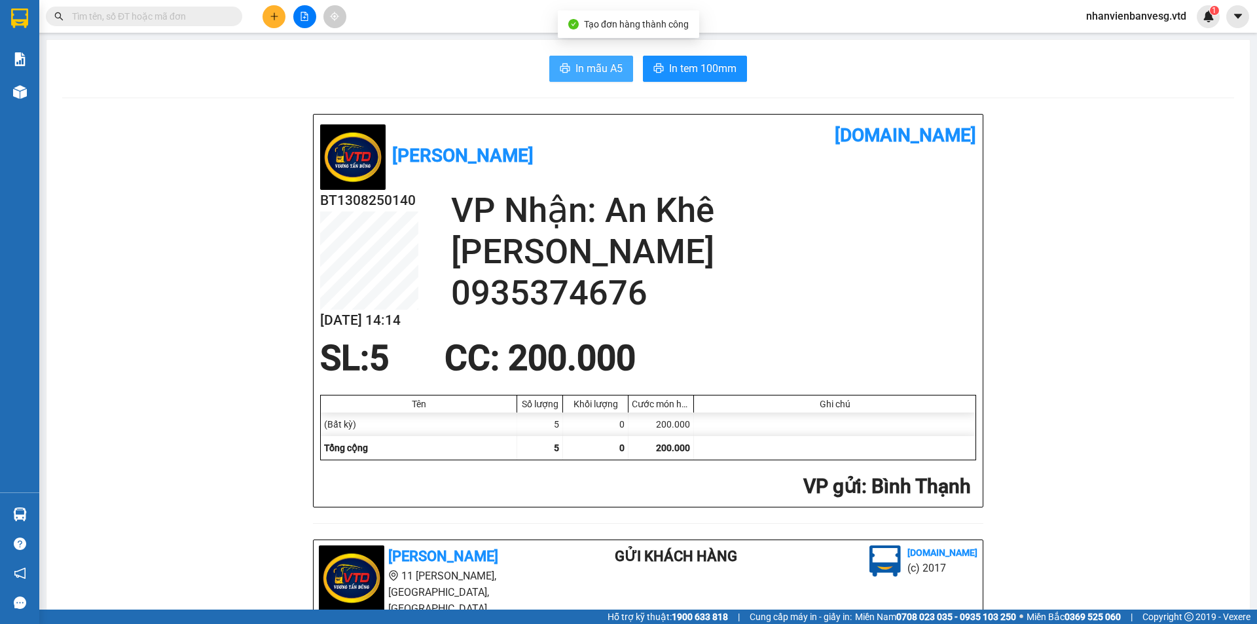
click at [614, 74] on span "In mẫu A5" at bounding box center [598, 68] width 47 height 16
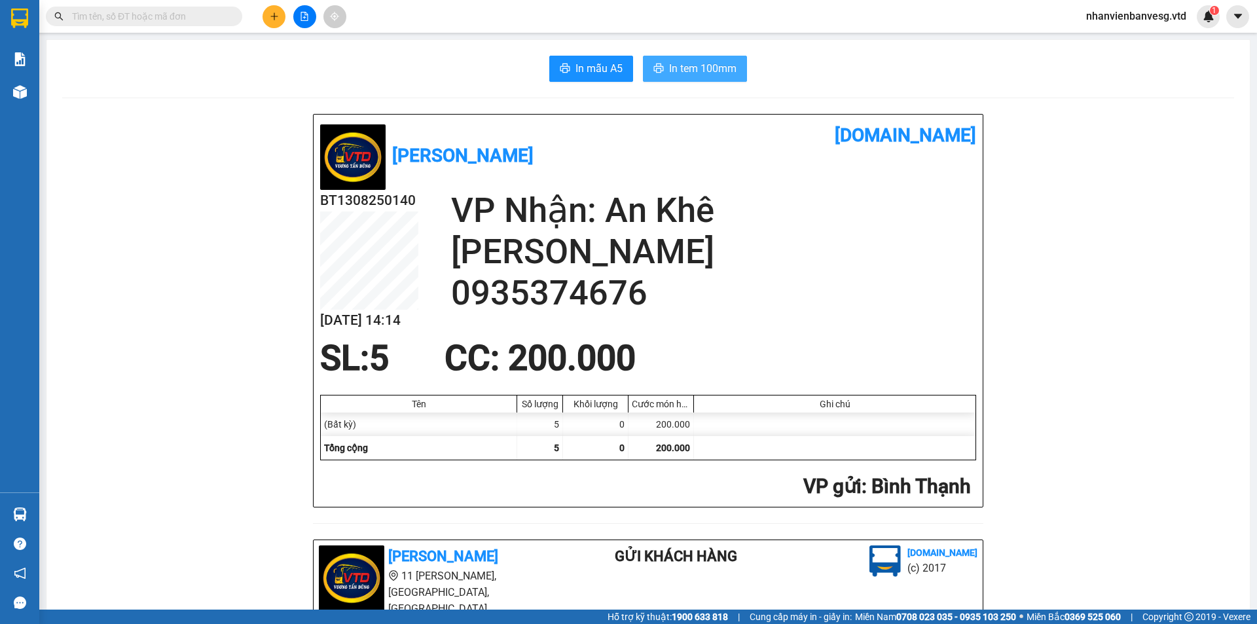
click at [693, 74] on span "In tem 100mm" at bounding box center [702, 68] width 67 height 16
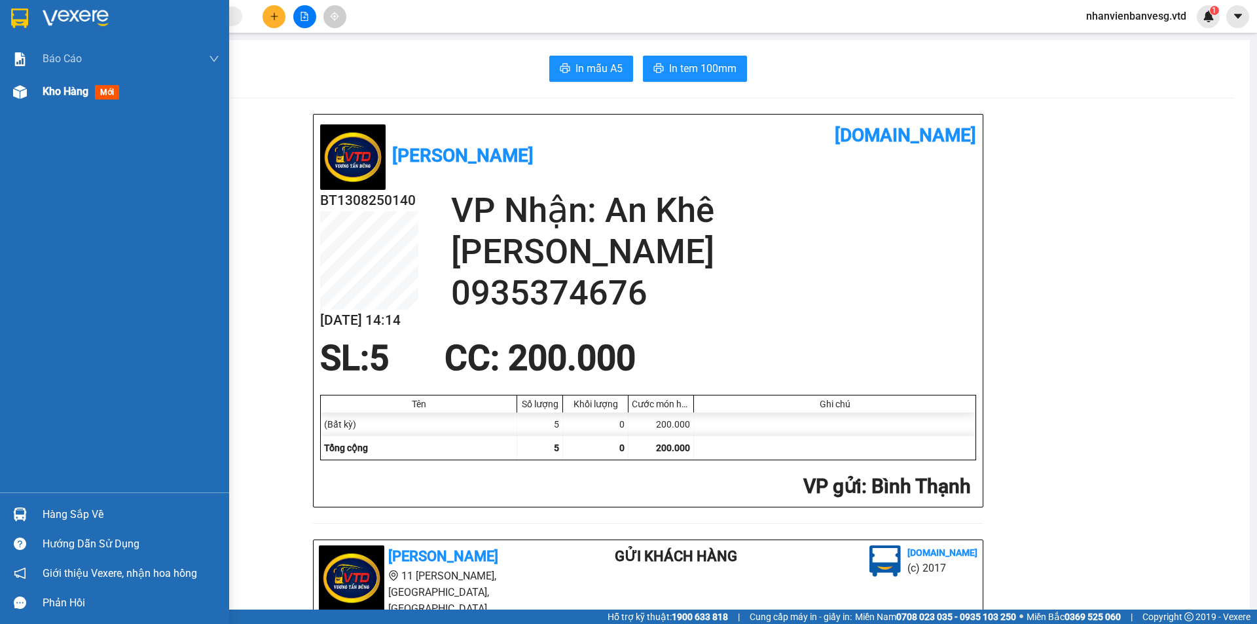
click at [66, 88] on span "Kho hàng" at bounding box center [66, 91] width 46 height 12
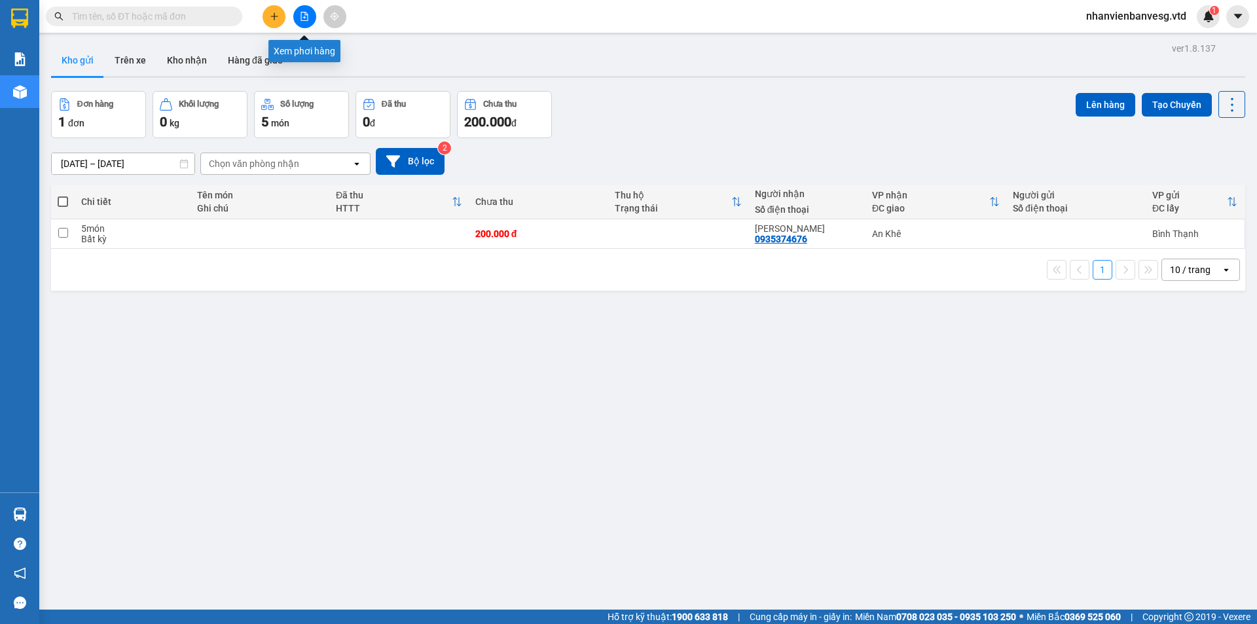
click at [307, 19] on icon "file-add" at bounding box center [304, 16] width 9 height 9
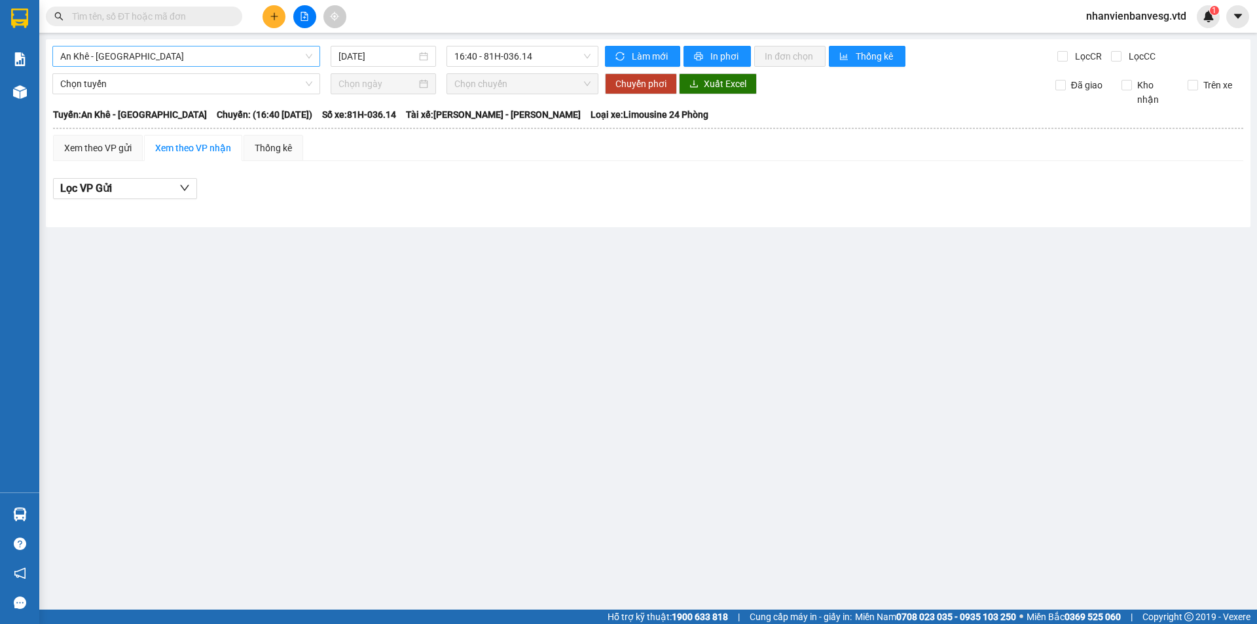
click at [249, 66] on div "An Khê - [GEOGRAPHIC_DATA]" at bounding box center [186, 56] width 268 height 21
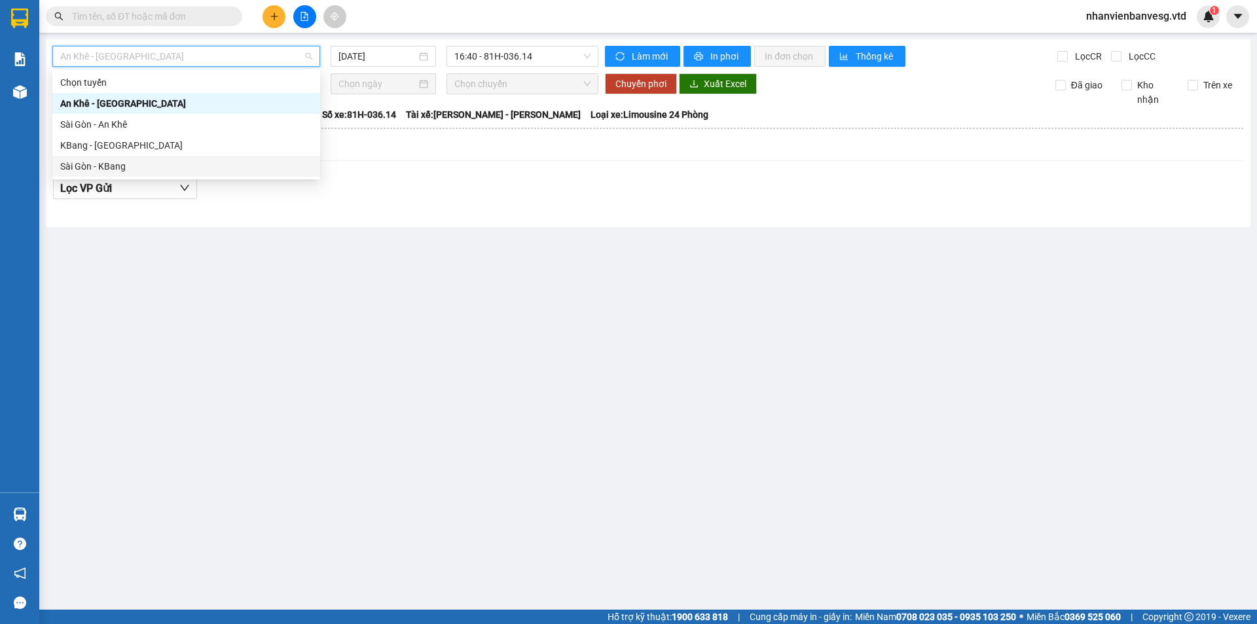
drag, startPoint x: 173, startPoint y: 168, endPoint x: 179, endPoint y: 166, distance: 6.8
click at [179, 166] on div "Sài Gòn - KBang" at bounding box center [186, 166] width 252 height 14
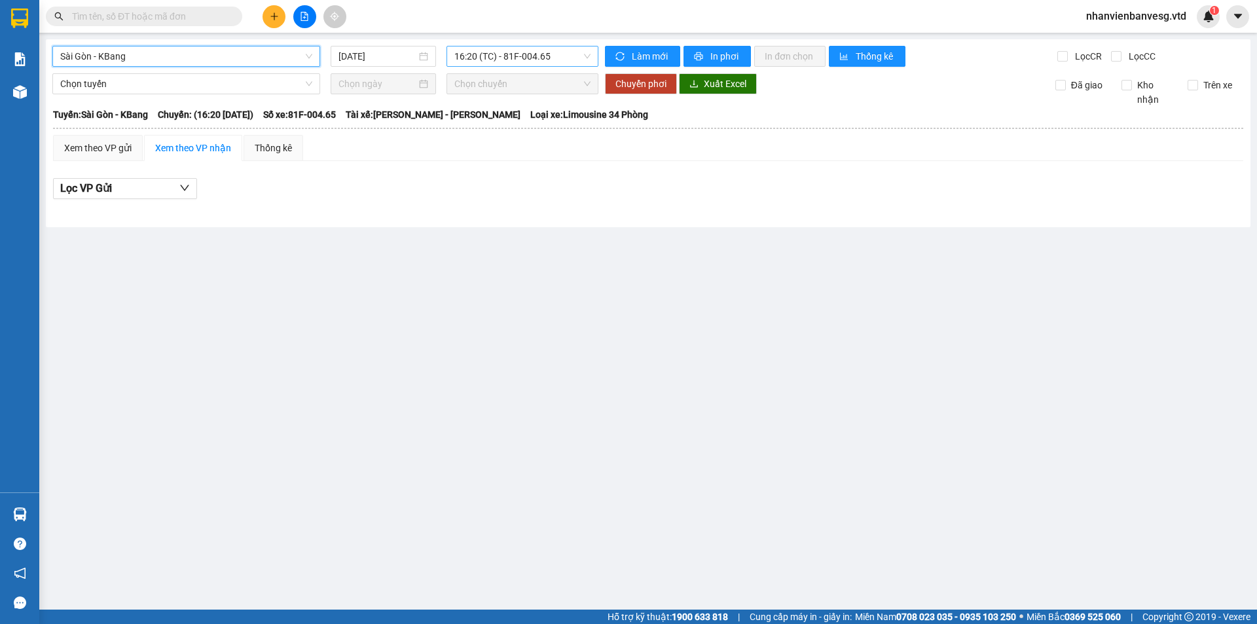
click at [551, 63] on span "16:20 (TC) - 81F-004.65" at bounding box center [522, 56] width 136 height 20
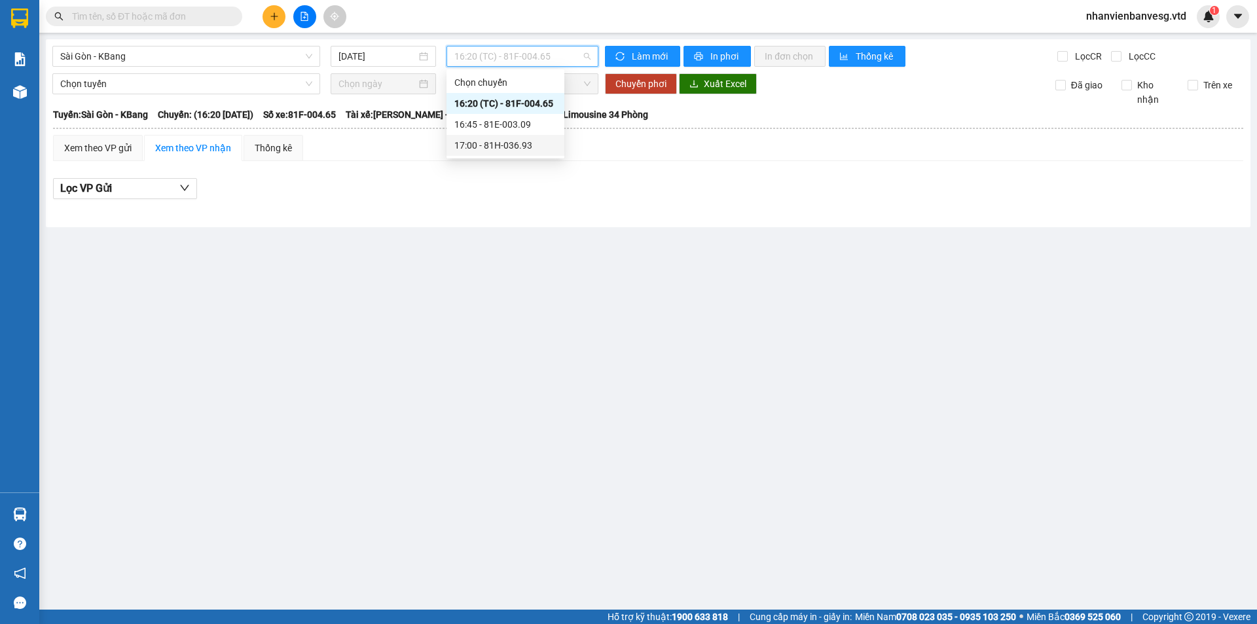
click at [532, 143] on div "17:00 - 81H-036.93" at bounding box center [505, 145] width 102 height 14
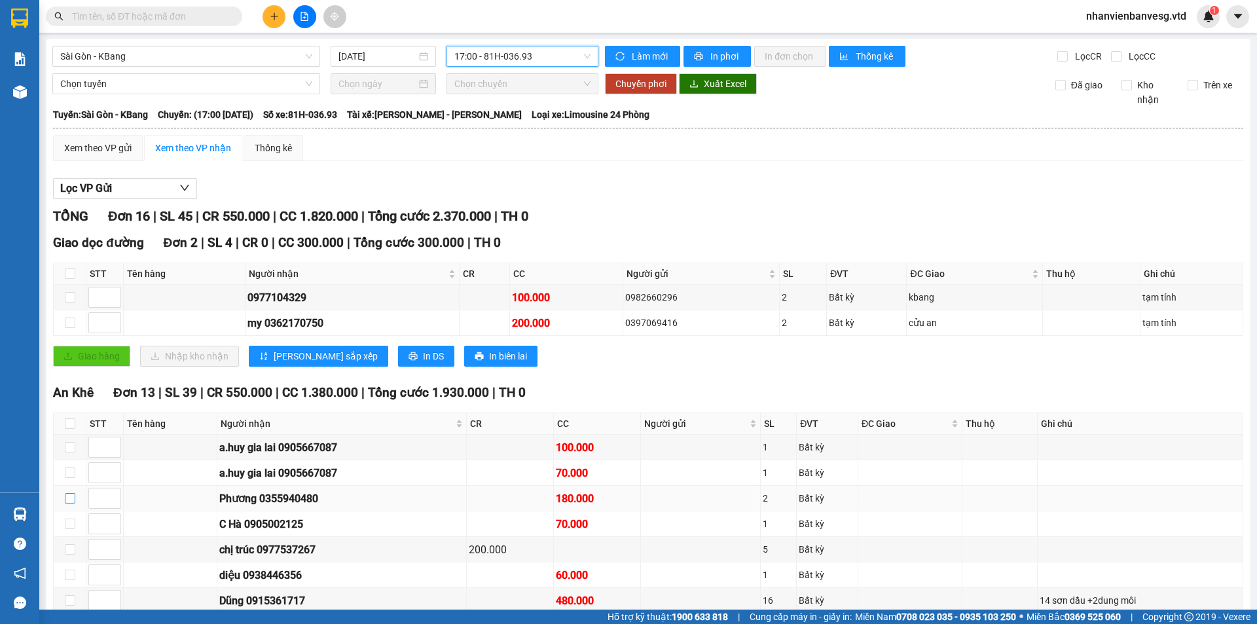
click at [68, 493] on input "checkbox" at bounding box center [70, 498] width 10 height 10
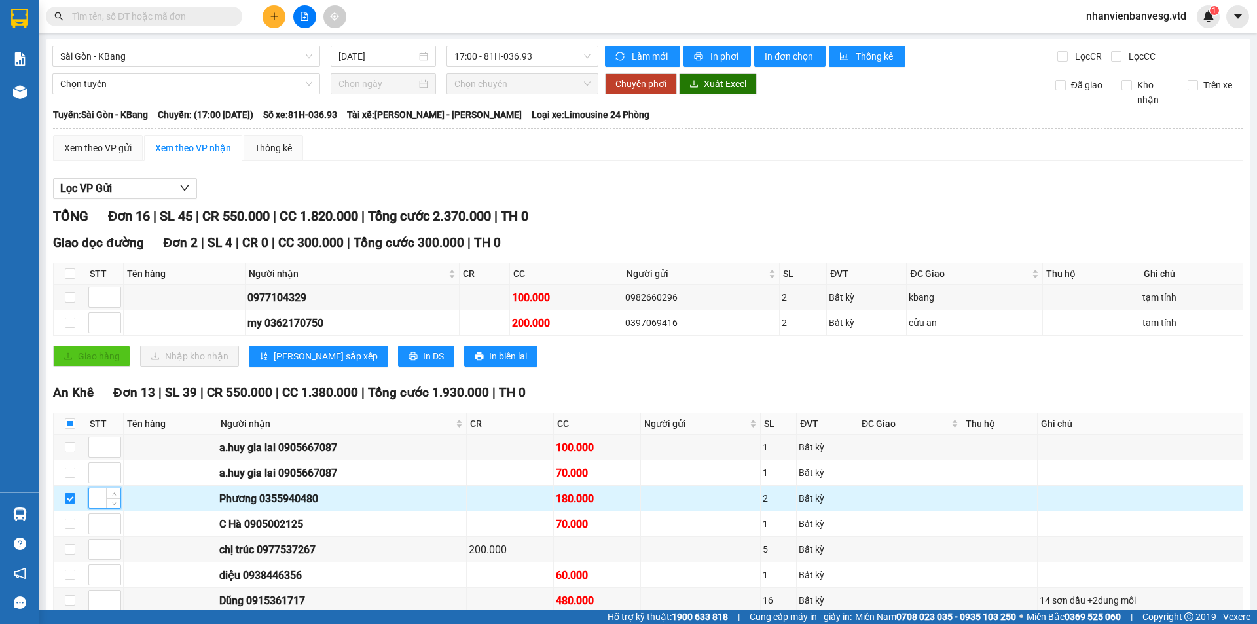
drag, startPoint x: 98, startPoint y: 154, endPoint x: 80, endPoint y: 156, distance: 18.4
click at [80, 486] on td at bounding box center [70, 499] width 33 height 26
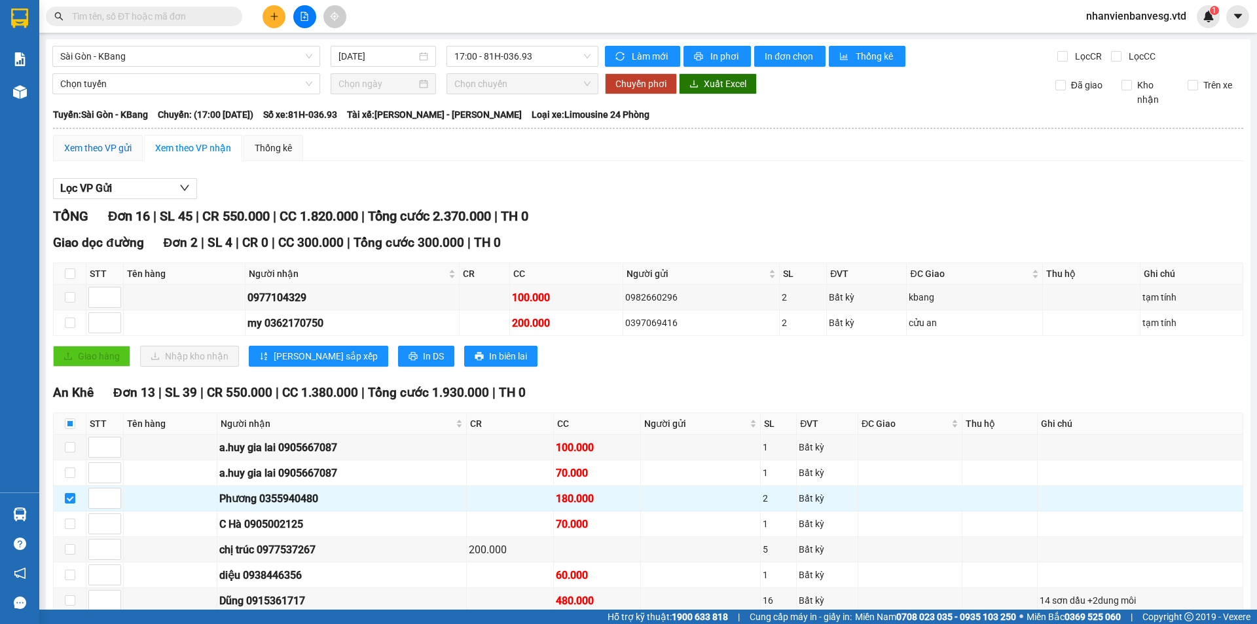
click at [121, 147] on div "Xem theo VP gửi" at bounding box center [97, 148] width 67 height 14
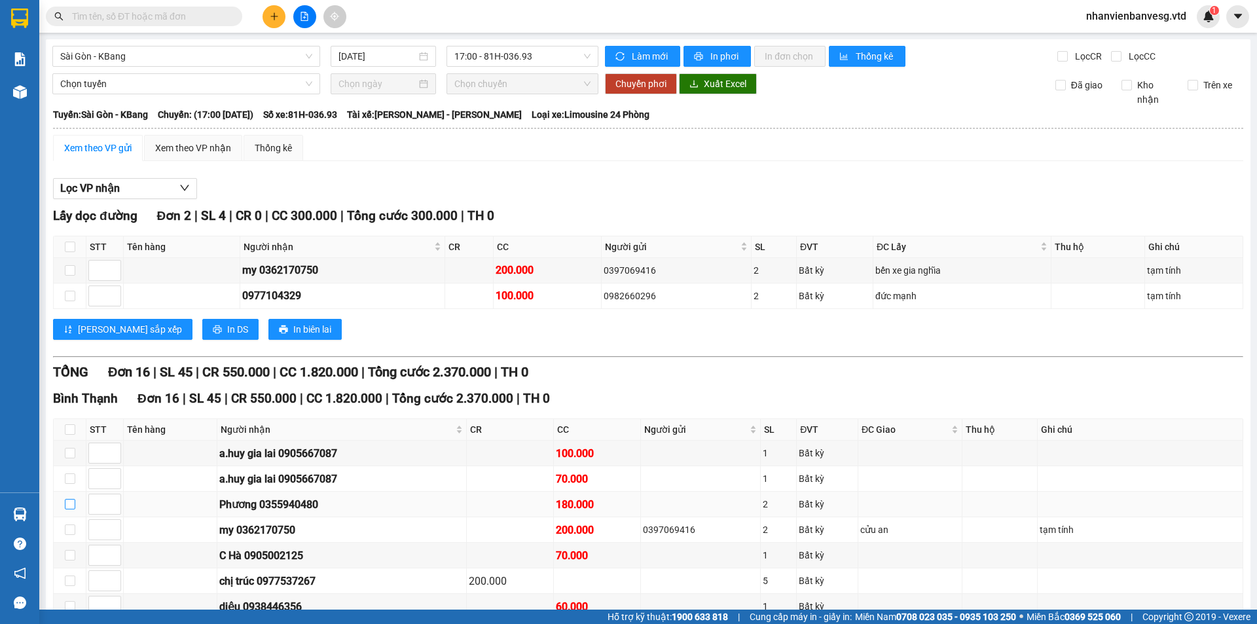
click at [69, 499] on input "checkbox" at bounding box center [70, 504] width 10 height 10
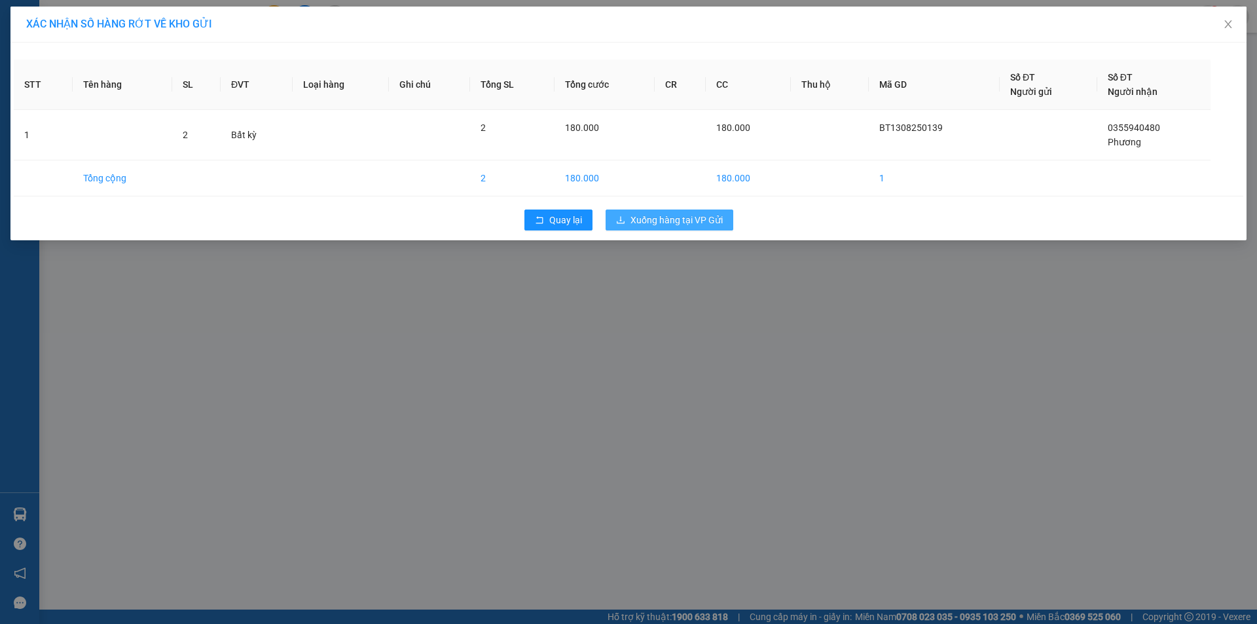
click at [641, 219] on span "Xuống hàng tại VP Gửi" at bounding box center [676, 220] width 92 height 14
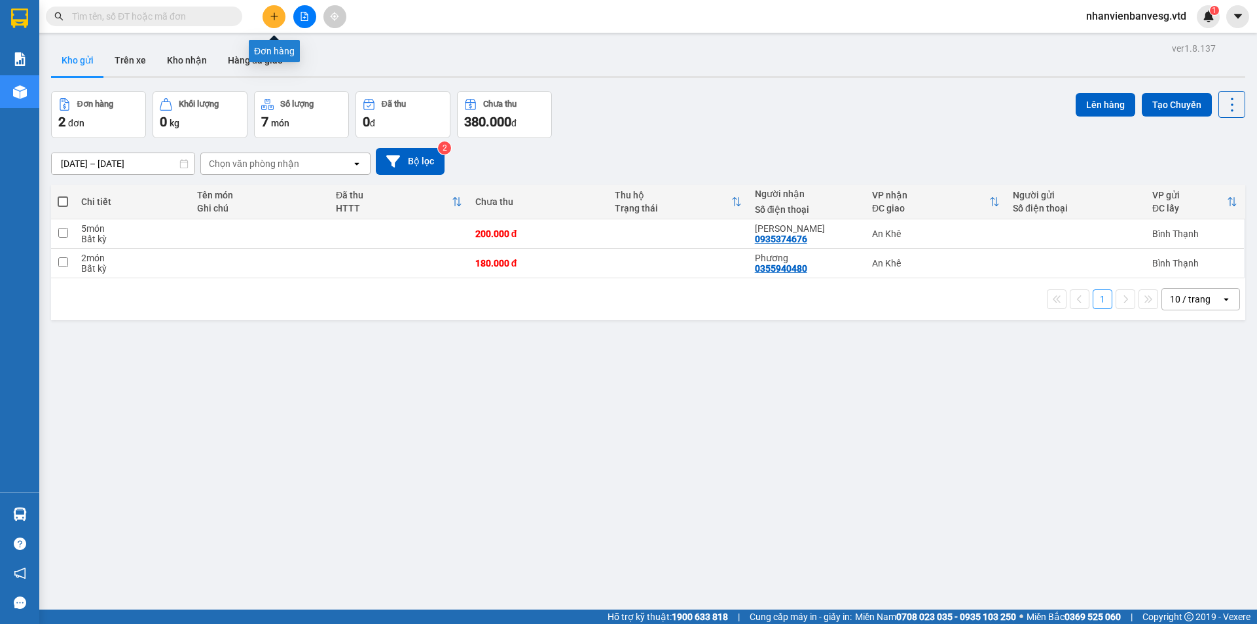
click at [268, 18] on button at bounding box center [273, 16] width 23 height 23
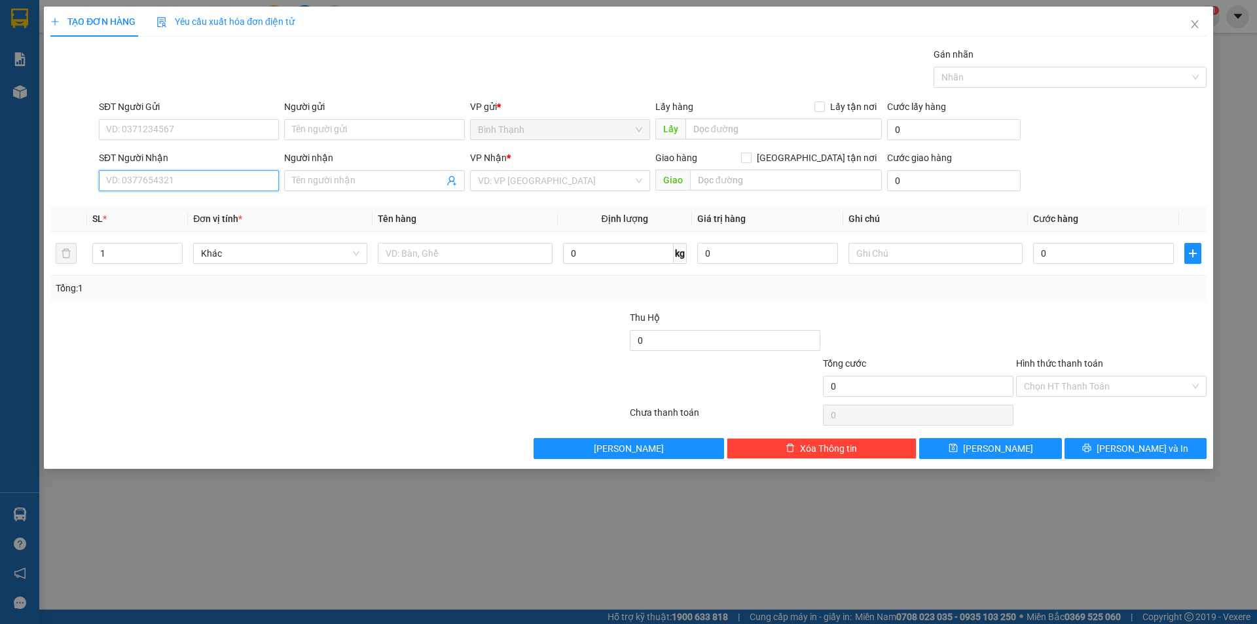
click at [200, 179] on input "SĐT Người Nhận" at bounding box center [189, 180] width 180 height 21
click at [360, 185] on input "Người nhận" at bounding box center [367, 180] width 151 height 14
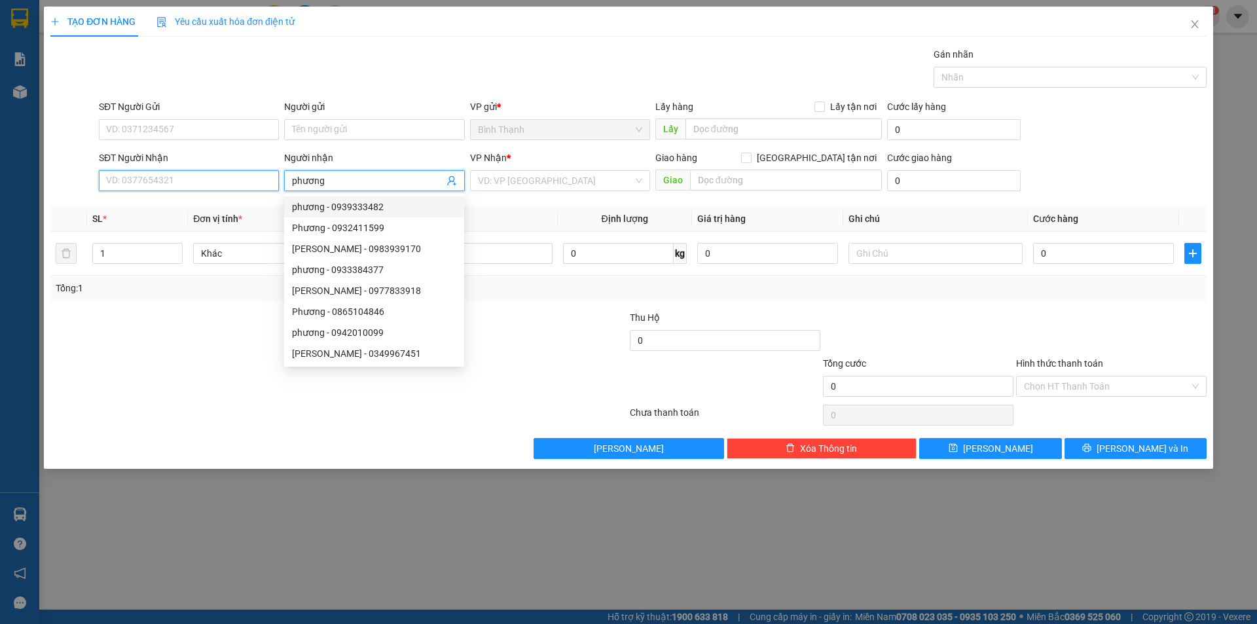
click at [176, 177] on input "SĐT Người Nhận" at bounding box center [189, 180] width 180 height 21
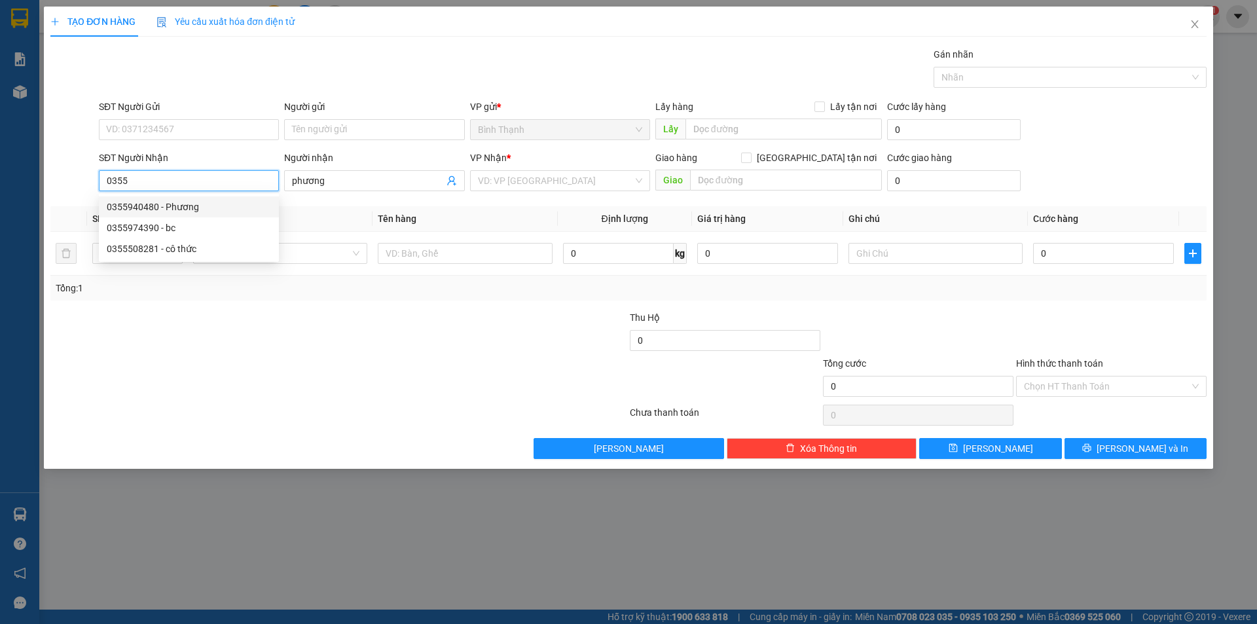
click at [194, 207] on div "0355940480 - Phương" at bounding box center [189, 207] width 164 height 14
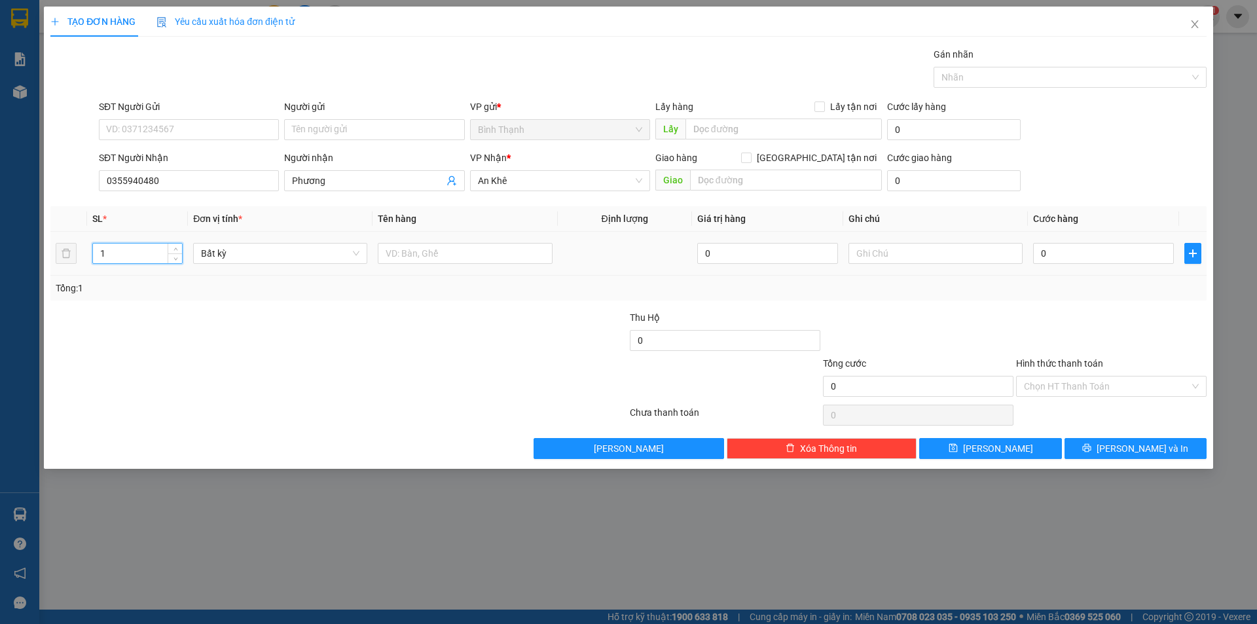
drag, startPoint x: 121, startPoint y: 248, endPoint x: 88, endPoint y: 265, distance: 36.9
click at [93, 263] on div "1" at bounding box center [137, 253] width 90 height 21
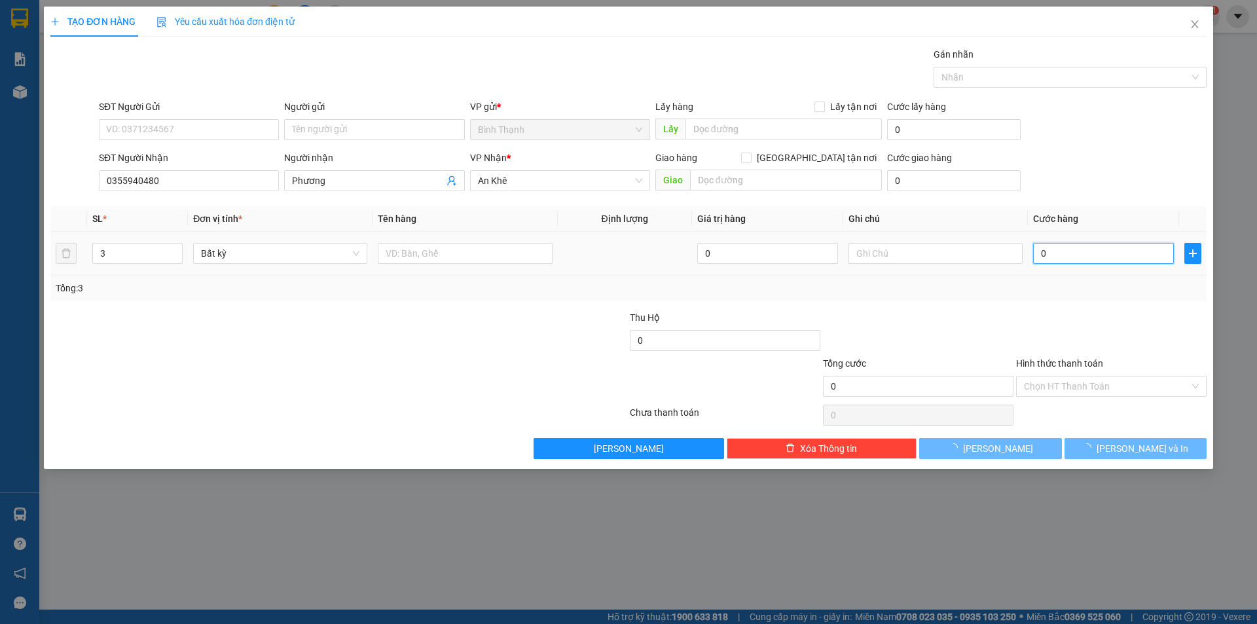
click at [1066, 259] on input "0" at bounding box center [1103, 253] width 141 height 21
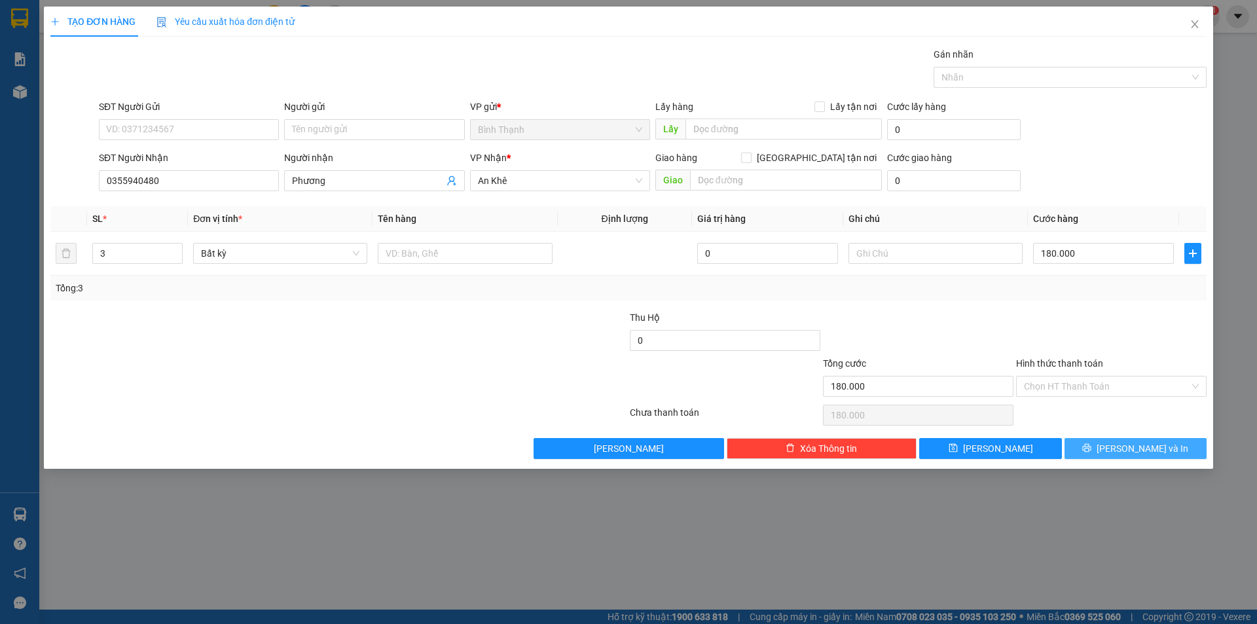
click at [1096, 444] on button "[PERSON_NAME] và In" at bounding box center [1135, 448] width 142 height 21
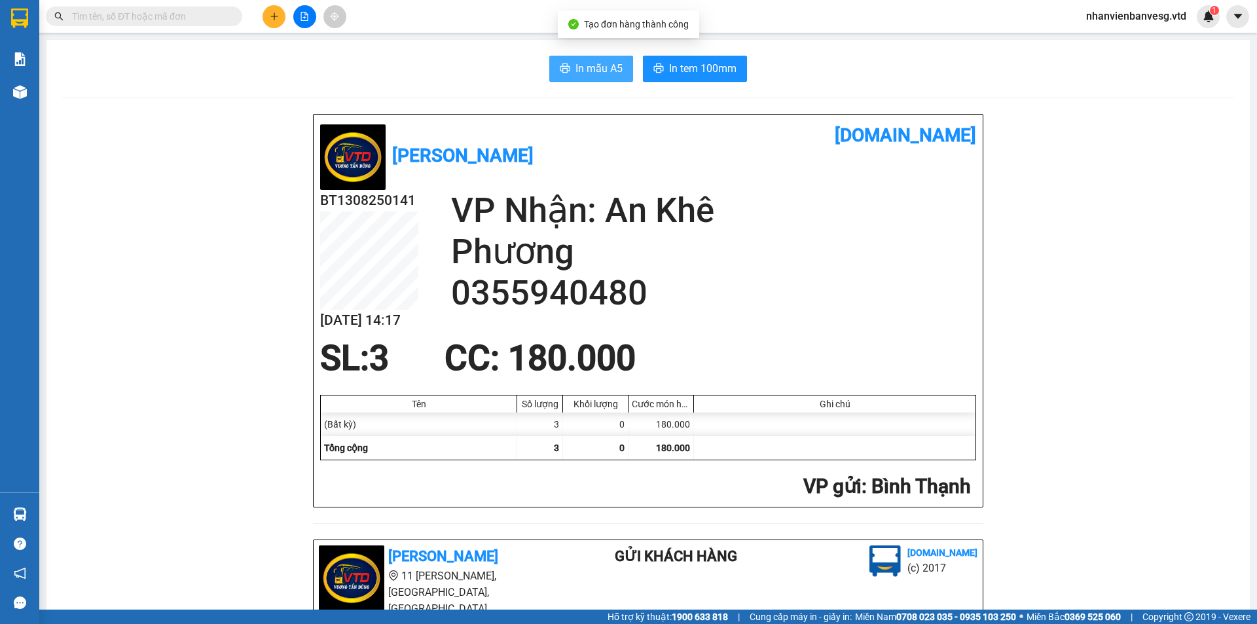
click at [581, 71] on span "In mẫu A5" at bounding box center [598, 68] width 47 height 16
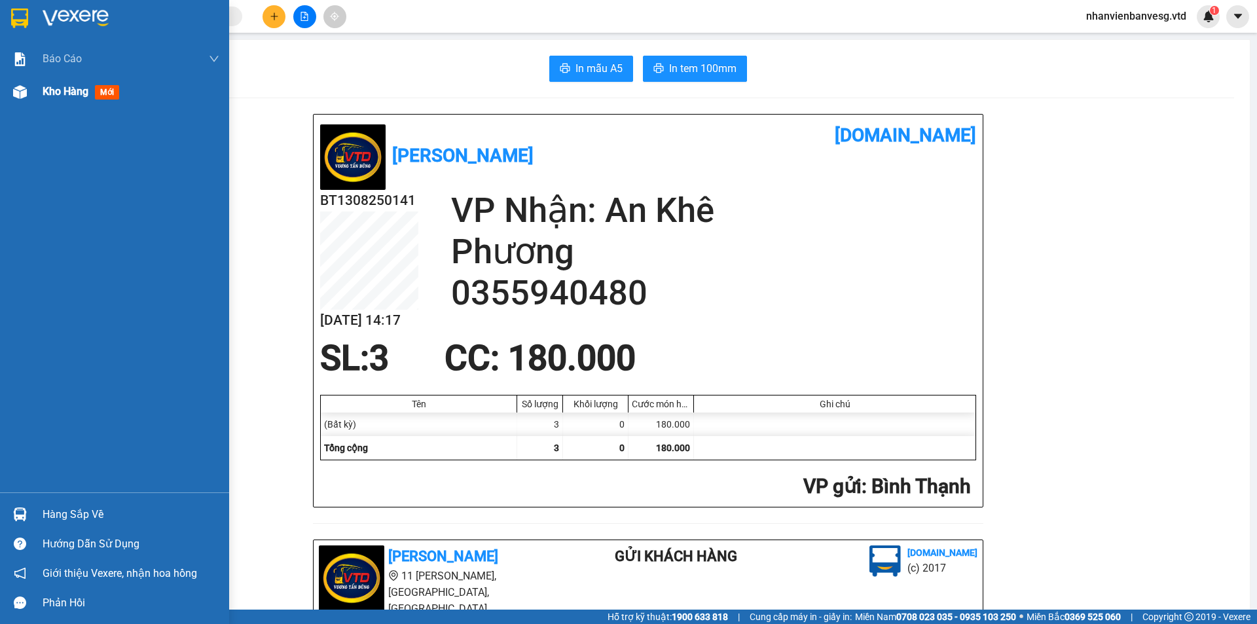
click at [50, 89] on span "Kho hàng" at bounding box center [66, 91] width 46 height 12
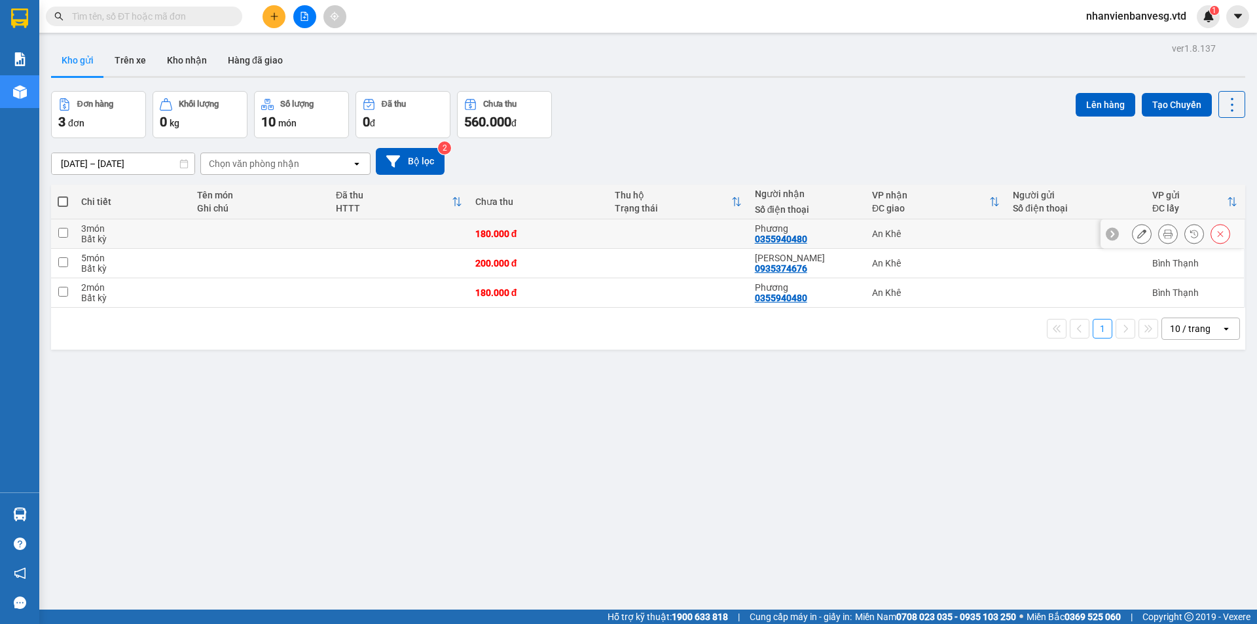
drag, startPoint x: 65, startPoint y: 232, endPoint x: 71, endPoint y: 219, distance: 13.5
click at [67, 228] on input "checkbox" at bounding box center [63, 233] width 10 height 10
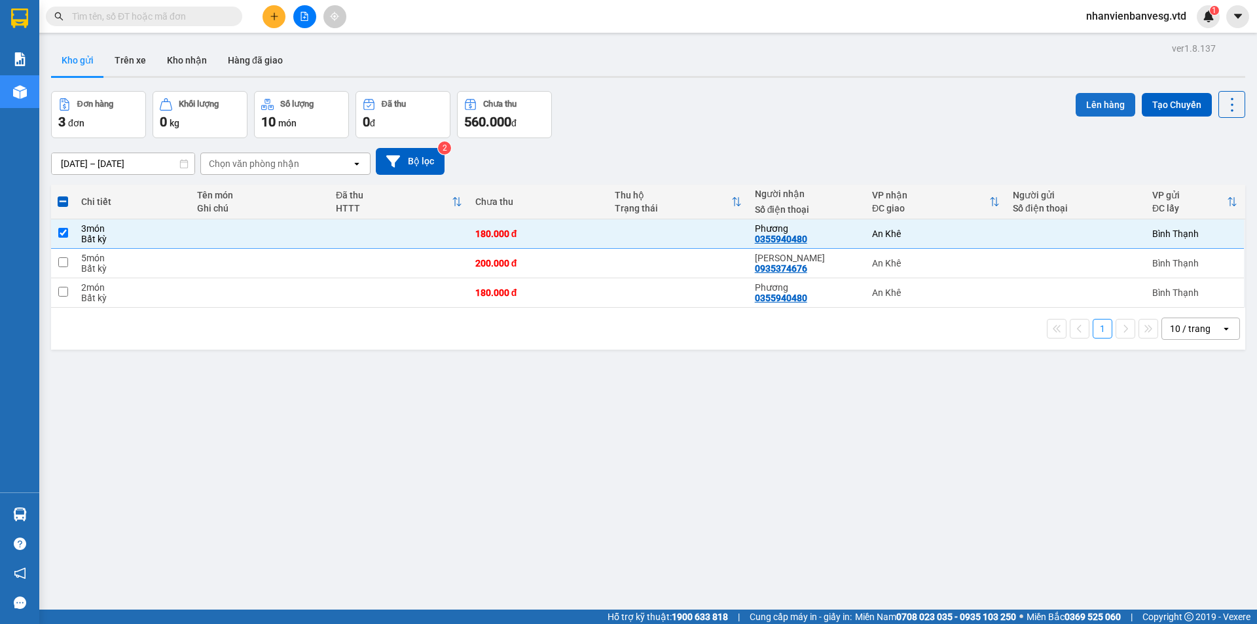
click at [1084, 101] on button "Lên hàng" at bounding box center [1105, 105] width 60 height 24
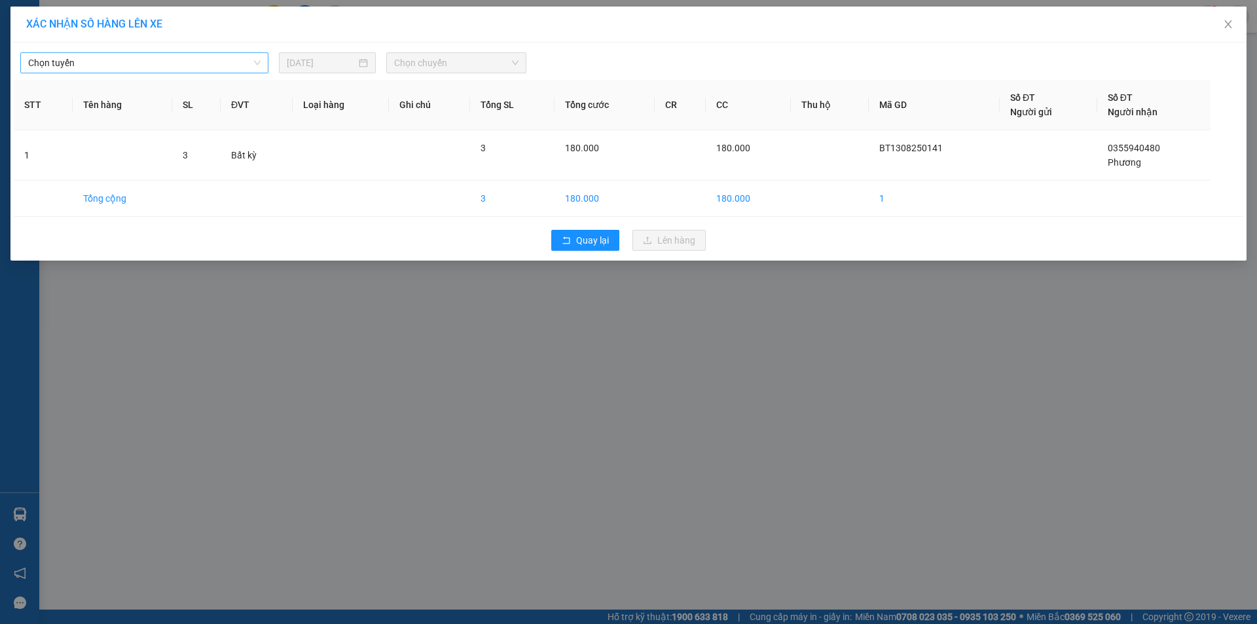
click at [177, 60] on span "Chọn tuyến" at bounding box center [144, 63] width 232 height 20
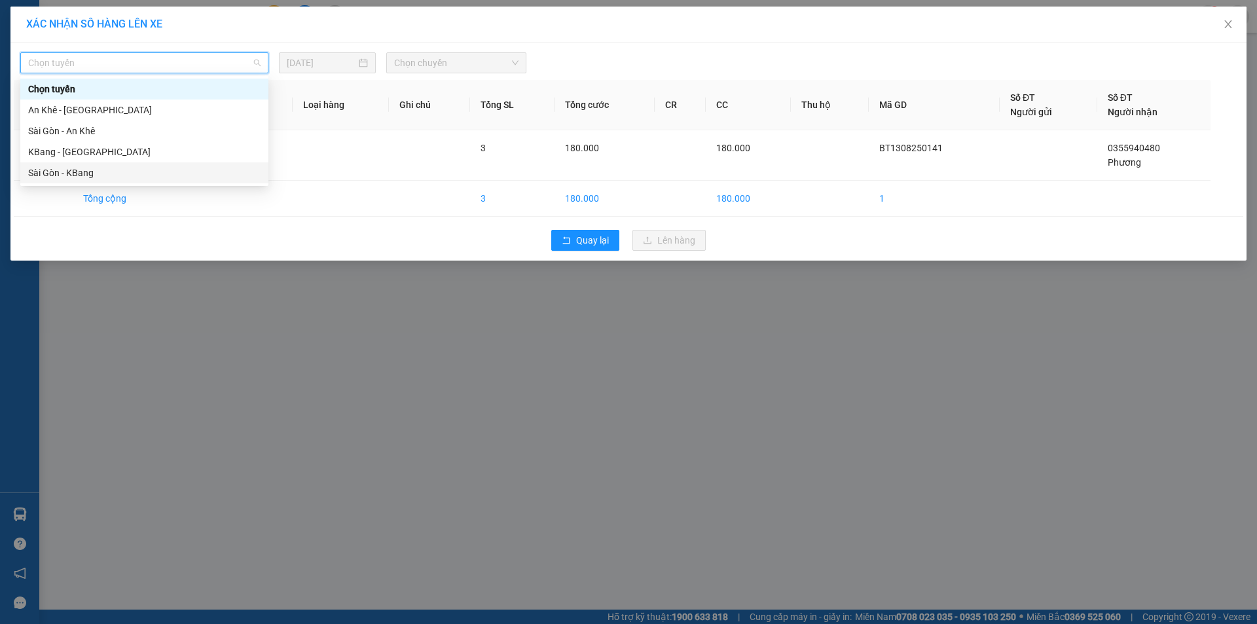
drag, startPoint x: 120, startPoint y: 177, endPoint x: 434, endPoint y: 62, distance: 334.6
click at [135, 170] on div "Sài Gòn - KBang" at bounding box center [144, 173] width 232 height 14
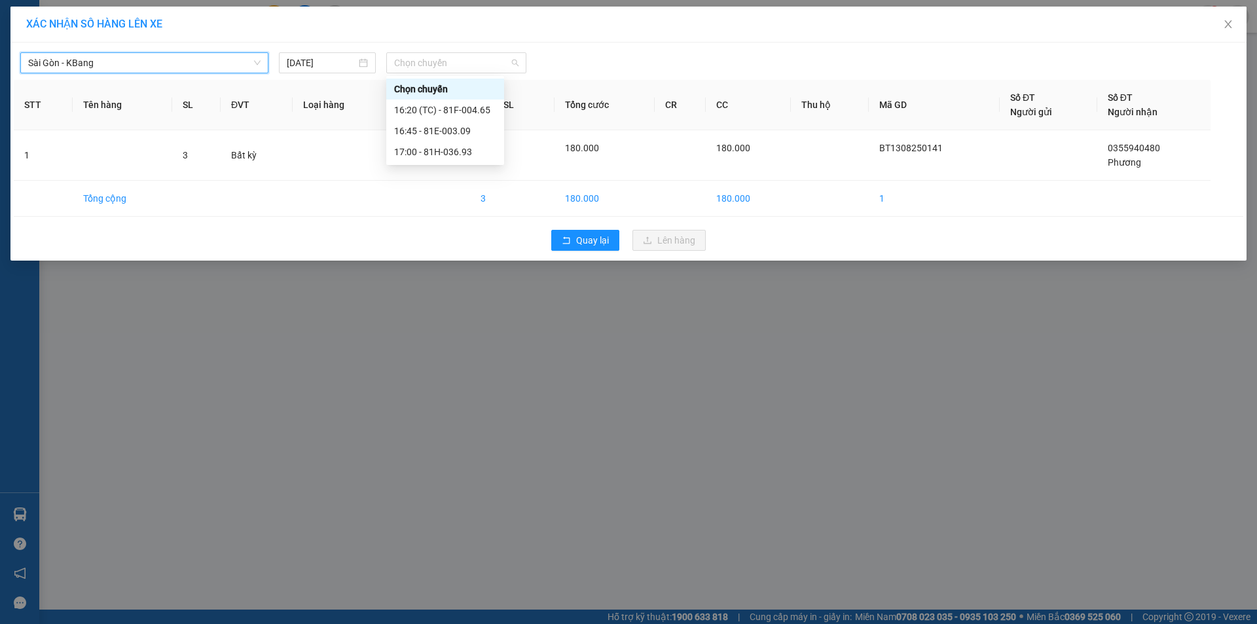
drag, startPoint x: 488, startPoint y: 62, endPoint x: 526, endPoint y: 122, distance: 71.5
click at [493, 71] on span "Chọn chuyến" at bounding box center [456, 63] width 124 height 20
click at [466, 149] on div "17:00 - 81H-036.93" at bounding box center [445, 152] width 102 height 14
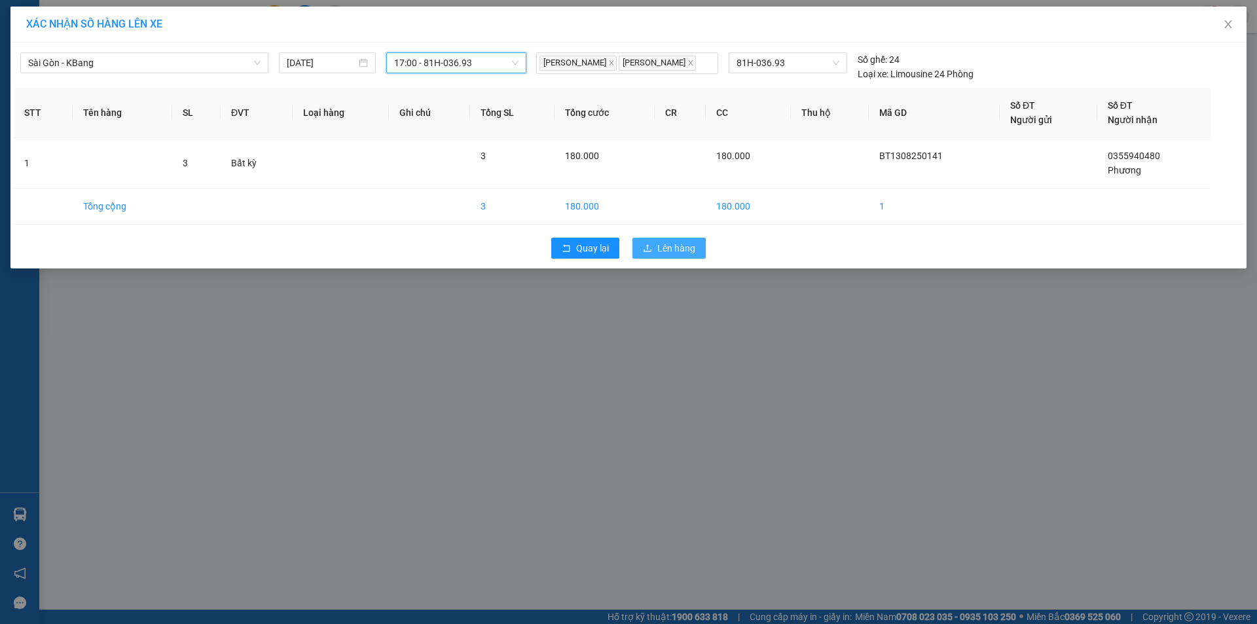
click at [683, 246] on span "Lên hàng" at bounding box center [676, 248] width 38 height 14
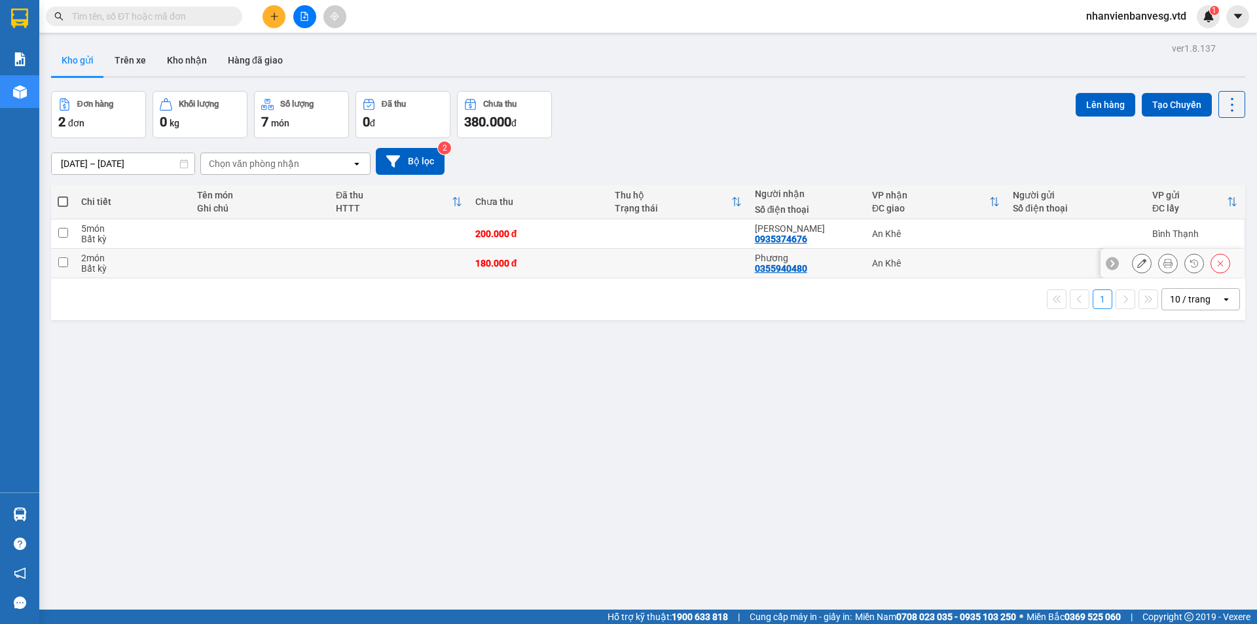
click at [1211, 260] on button at bounding box center [1220, 263] width 18 height 23
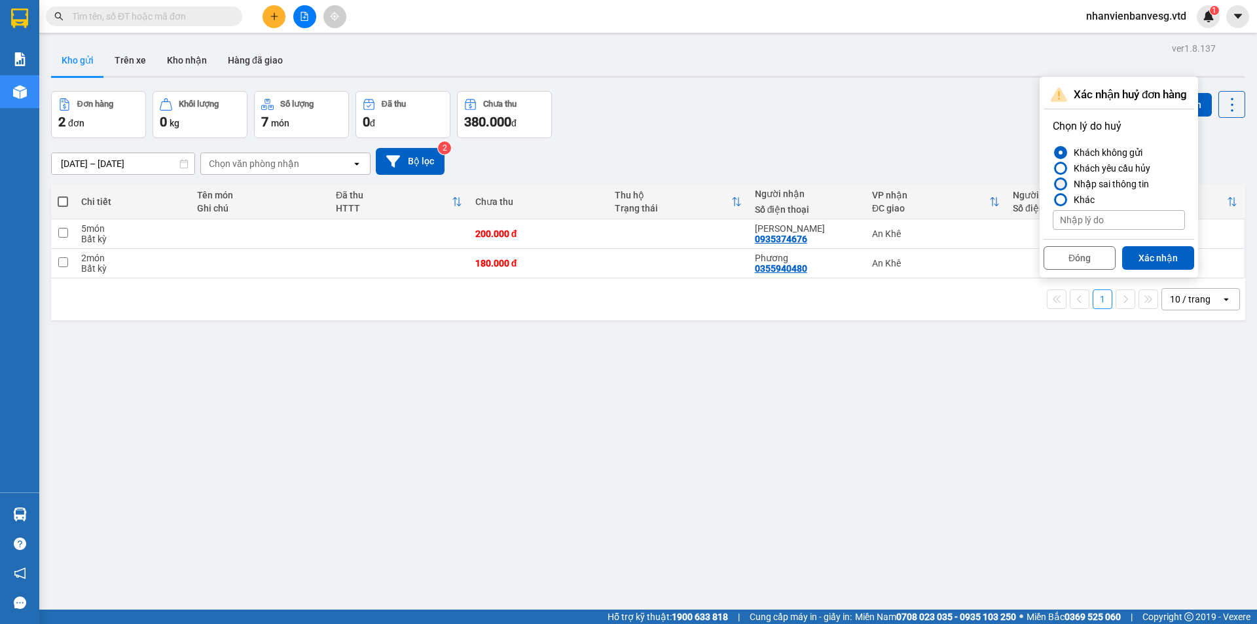
click at [1137, 184] on div "Nhập sai thông tin" at bounding box center [1108, 184] width 81 height 16
click at [1053, 184] on input "Nhập sai thông tin" at bounding box center [1053, 184] width 0 height 0
click at [1163, 261] on button "Xác nhận" at bounding box center [1158, 258] width 72 height 24
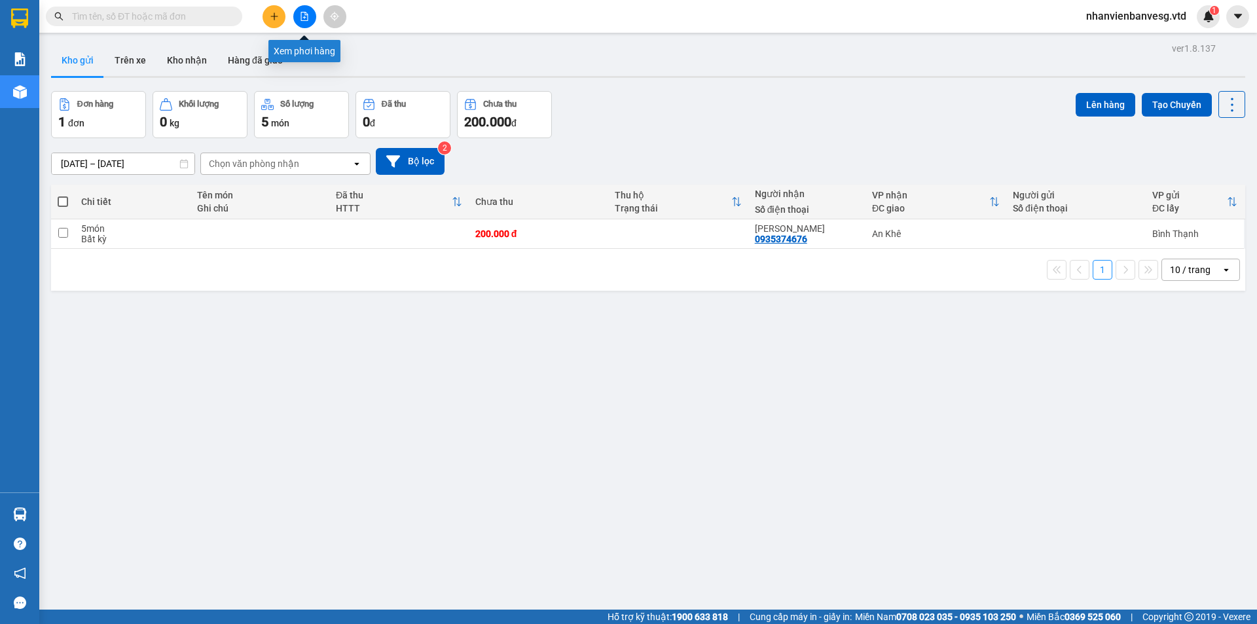
click at [302, 18] on icon "file-add" at bounding box center [304, 16] width 9 height 9
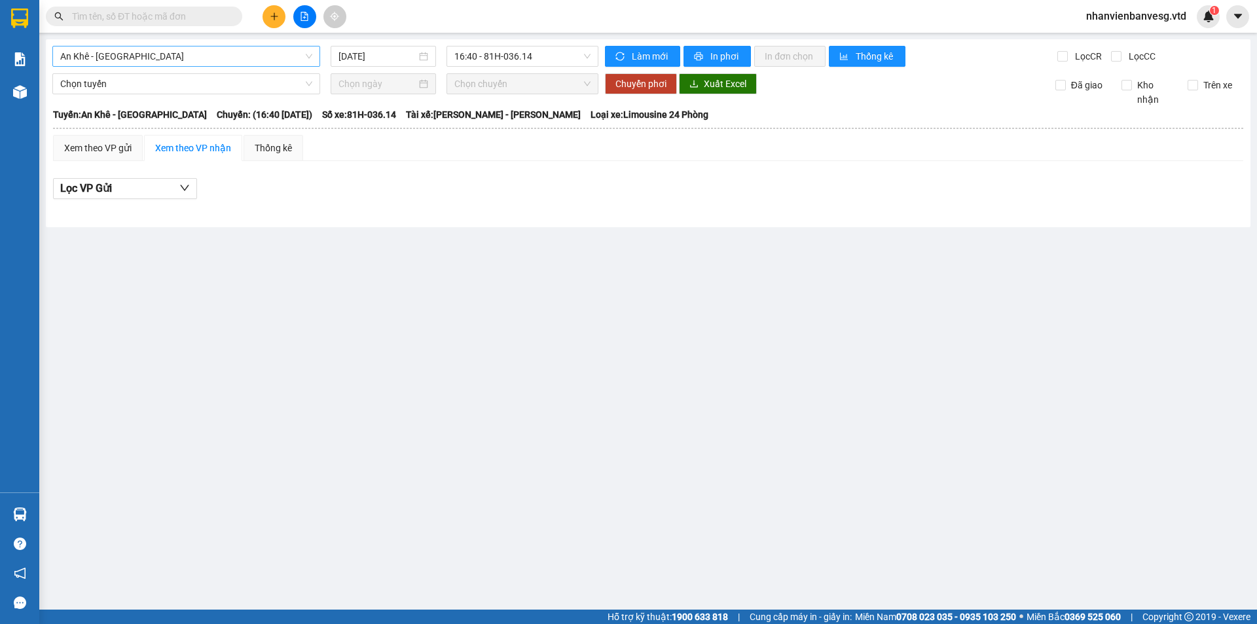
click at [214, 65] on div "An Khê - [GEOGRAPHIC_DATA]" at bounding box center [186, 56] width 268 height 21
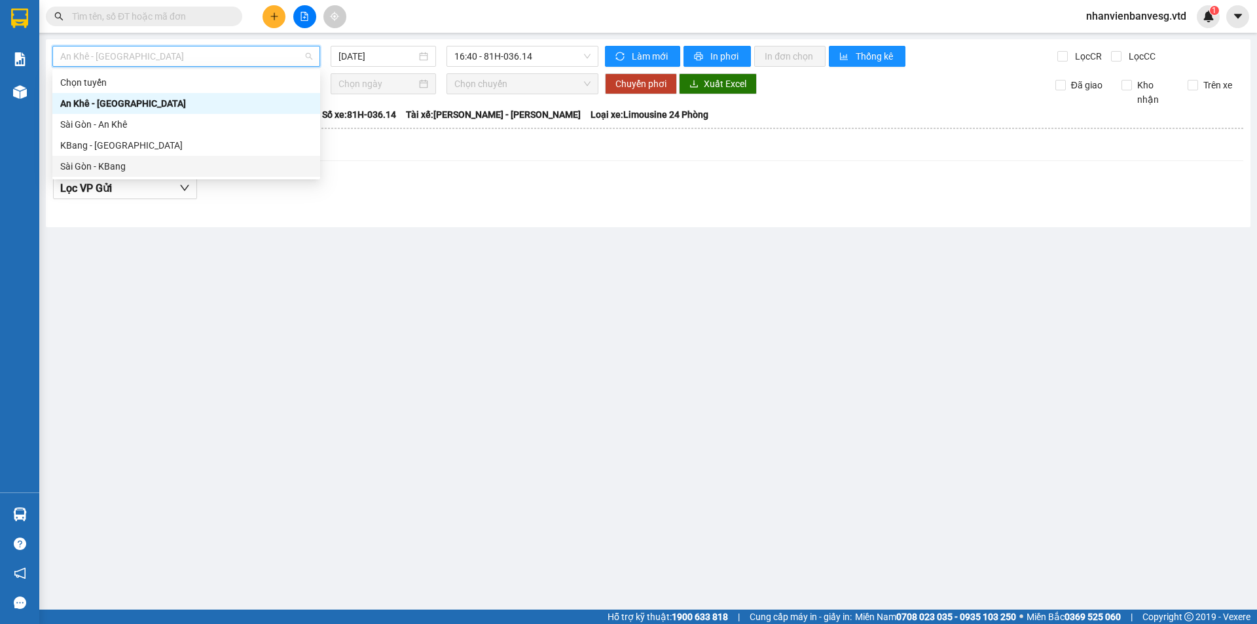
click at [190, 158] on div "Sài Gòn - KBang" at bounding box center [186, 166] width 268 height 21
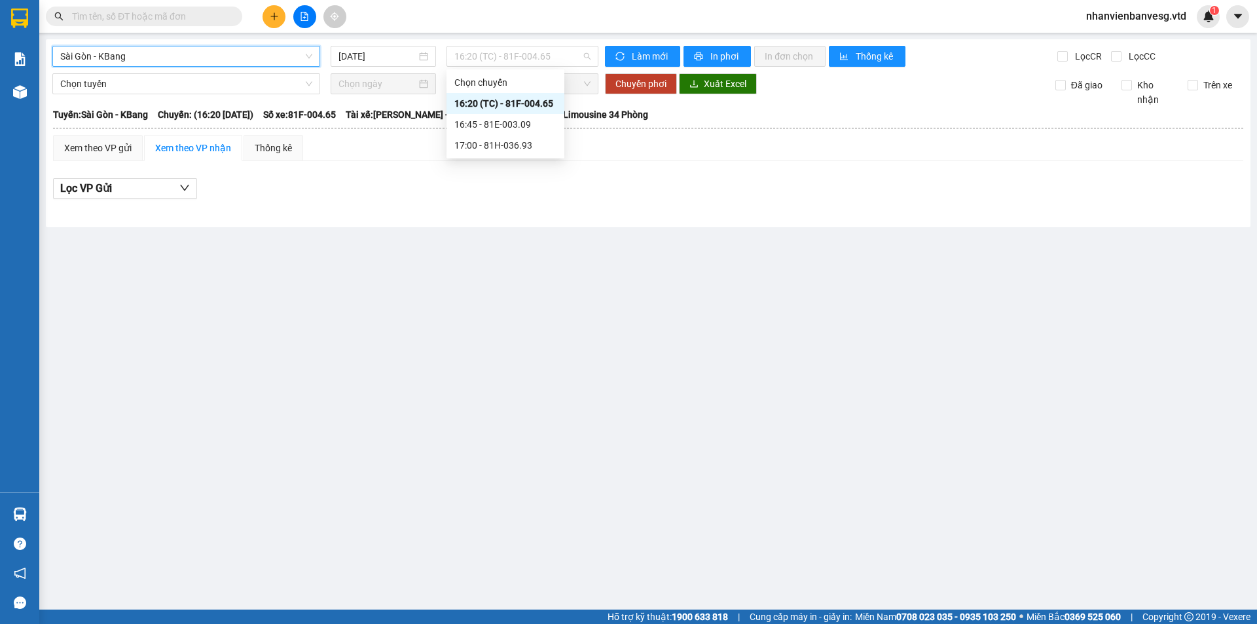
drag, startPoint x: 553, startPoint y: 51, endPoint x: 554, endPoint y: 100, distance: 49.1
click at [553, 53] on span "16:20 (TC) - 81F-004.65" at bounding box center [522, 56] width 136 height 20
click at [526, 140] on div "17:00 - 81H-036.93" at bounding box center [505, 145] width 102 height 14
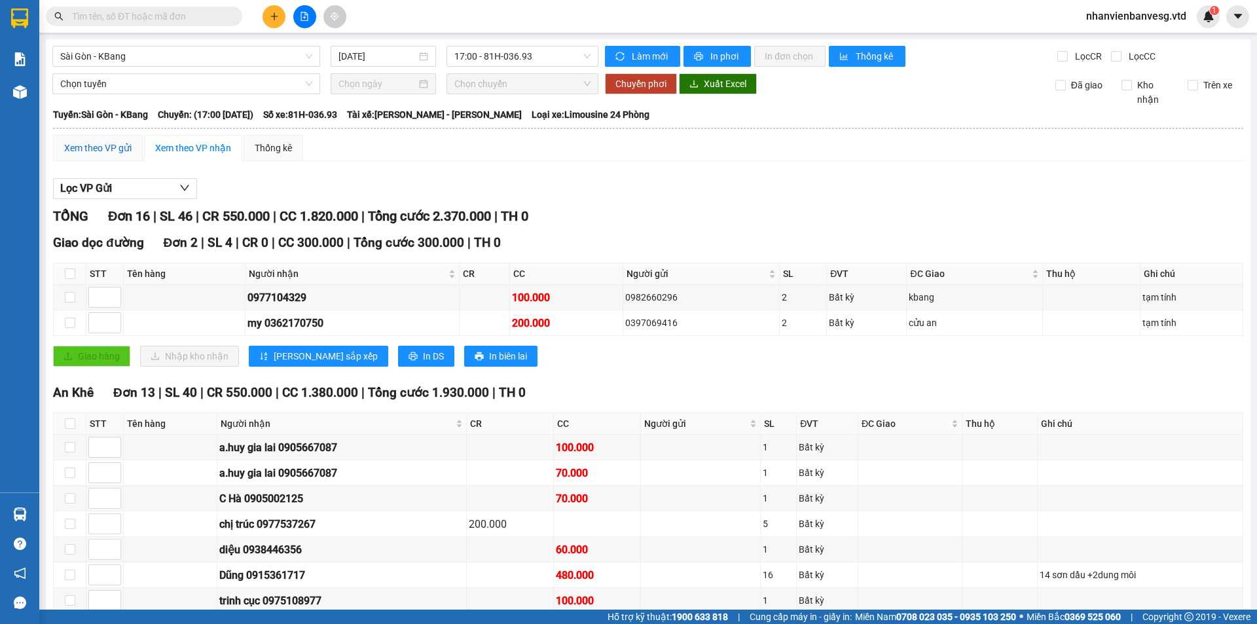
click at [111, 141] on div "Xem theo VP gửi" at bounding box center [97, 148] width 67 height 14
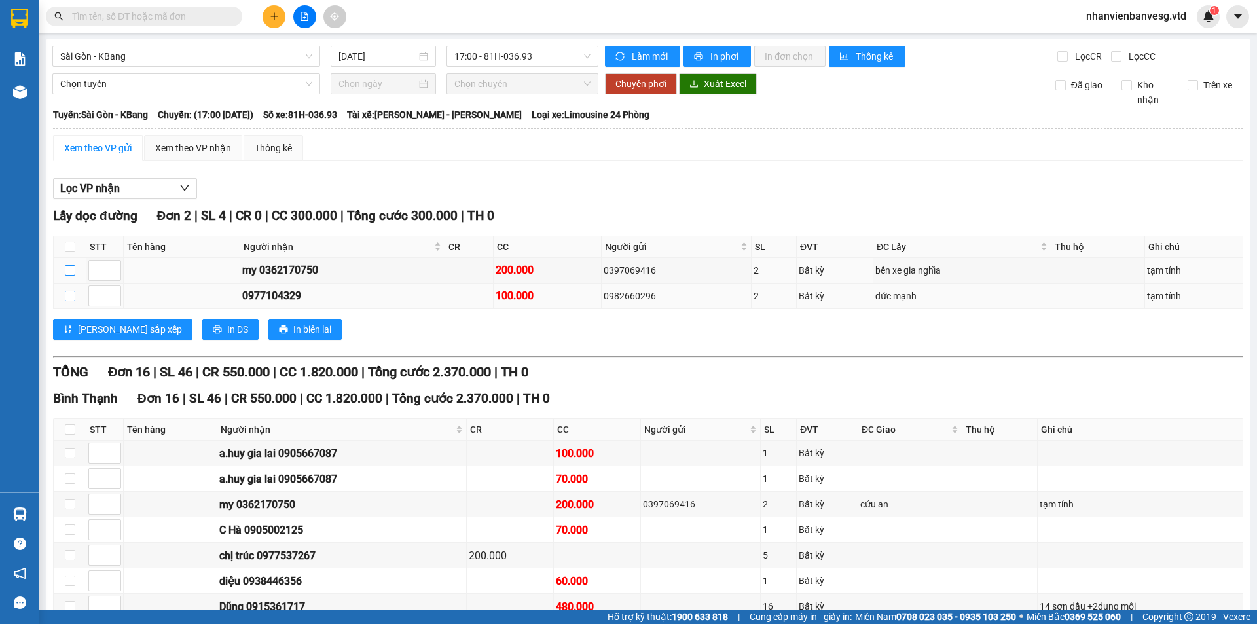
drag, startPoint x: 75, startPoint y: 202, endPoint x: 73, endPoint y: 224, distance: 21.7
click at [75, 265] on input "checkbox" at bounding box center [70, 270] width 10 height 10
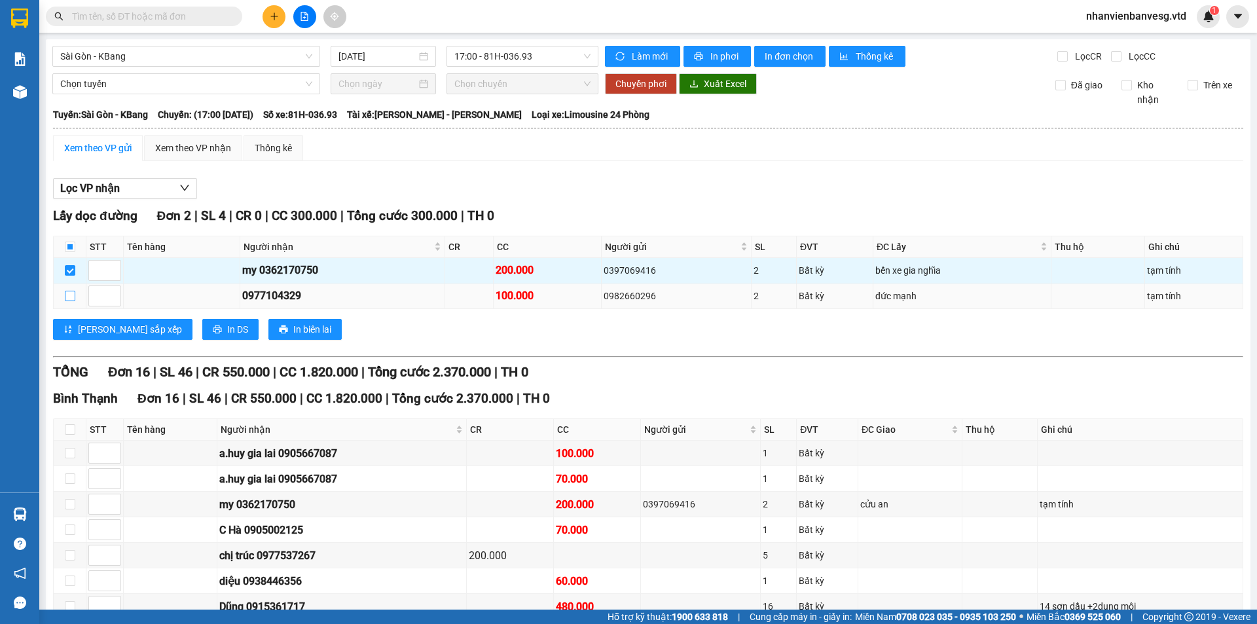
click at [71, 291] on input "checkbox" at bounding box center [70, 296] width 10 height 10
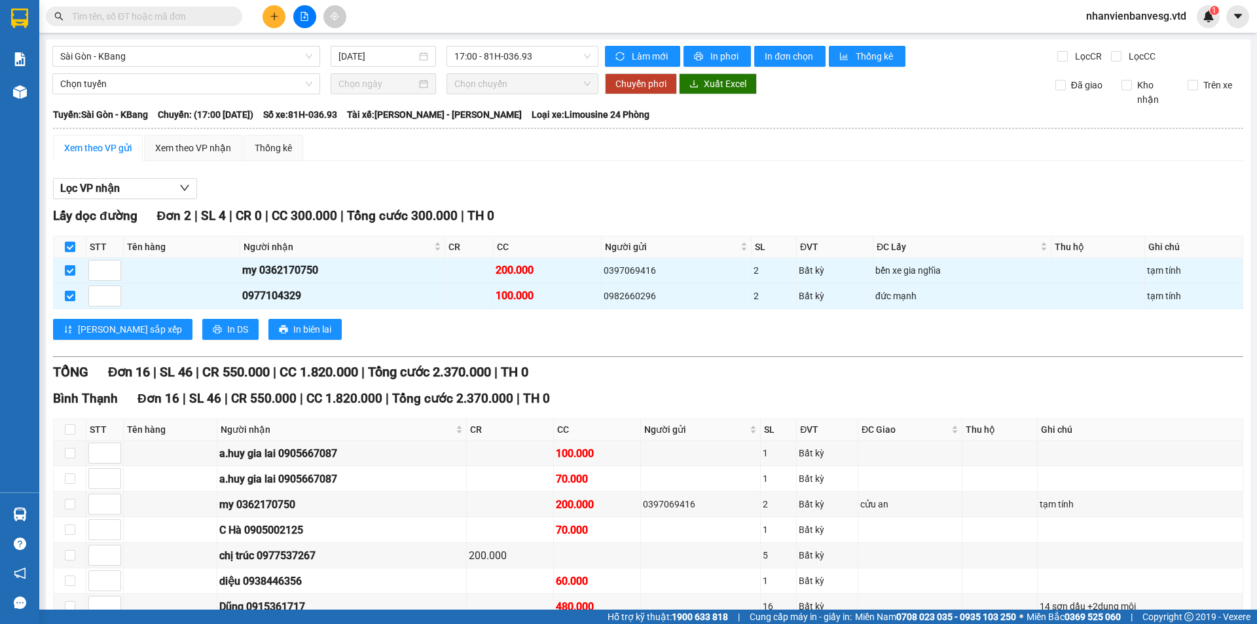
drag, startPoint x: 73, startPoint y: 503, endPoint x: 111, endPoint y: 488, distance: 40.8
click at [75, 492] on td at bounding box center [70, 505] width 33 height 26
click at [67, 499] on input "checkbox" at bounding box center [70, 504] width 10 height 10
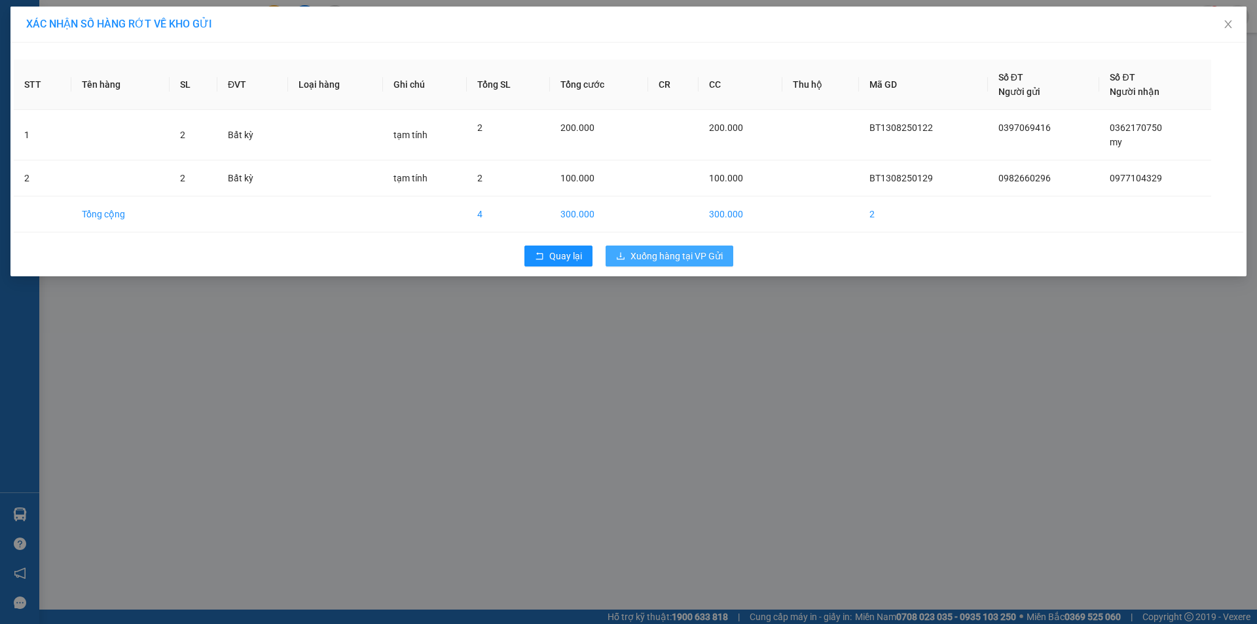
click at [712, 251] on span "Xuống hàng tại VP Gửi" at bounding box center [676, 256] width 92 height 14
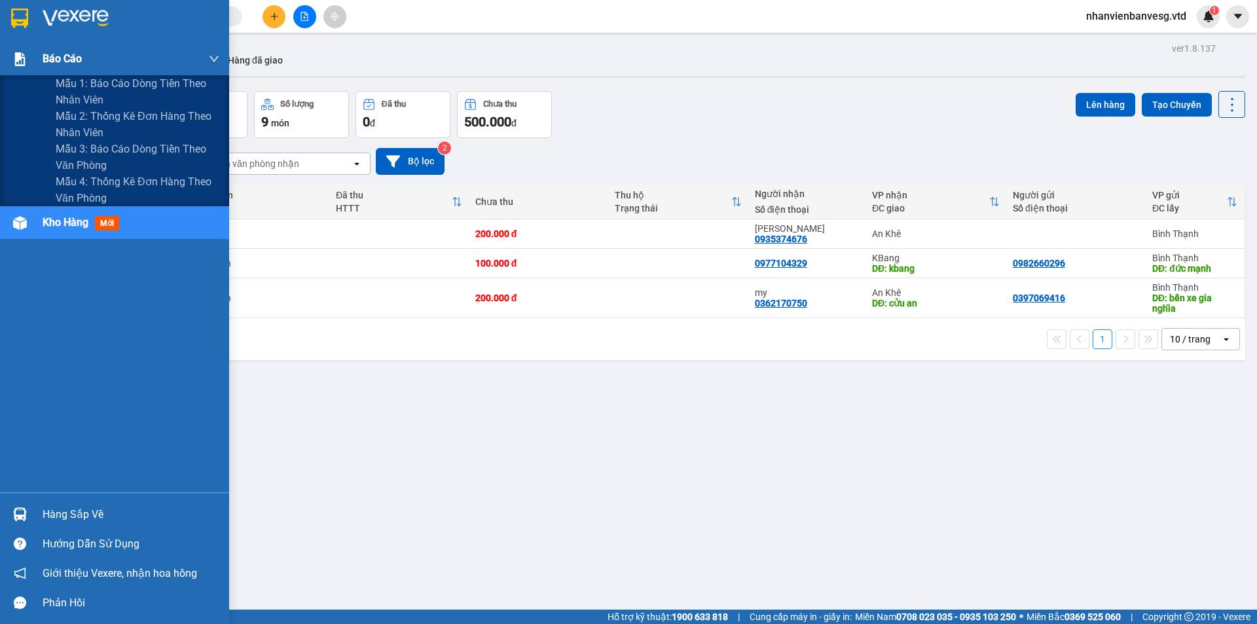
click at [78, 58] on span "Báo cáo" at bounding box center [62, 58] width 39 height 16
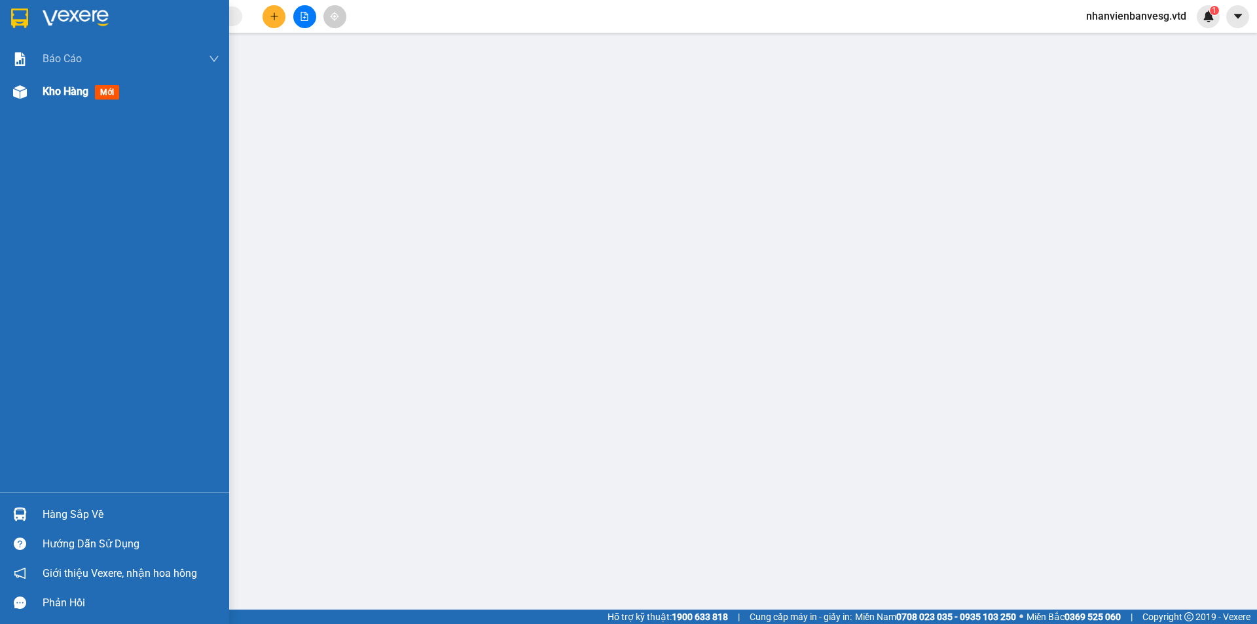
click at [75, 93] on span "Kho hàng" at bounding box center [66, 91] width 46 height 12
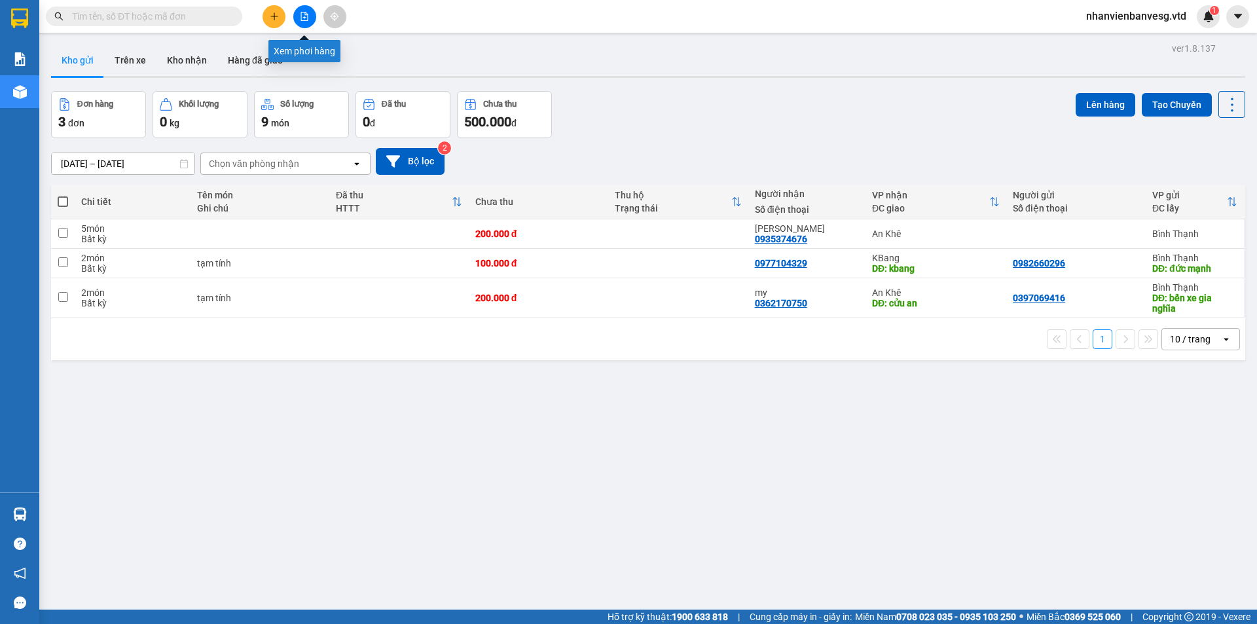
click at [307, 9] on button at bounding box center [304, 16] width 23 height 23
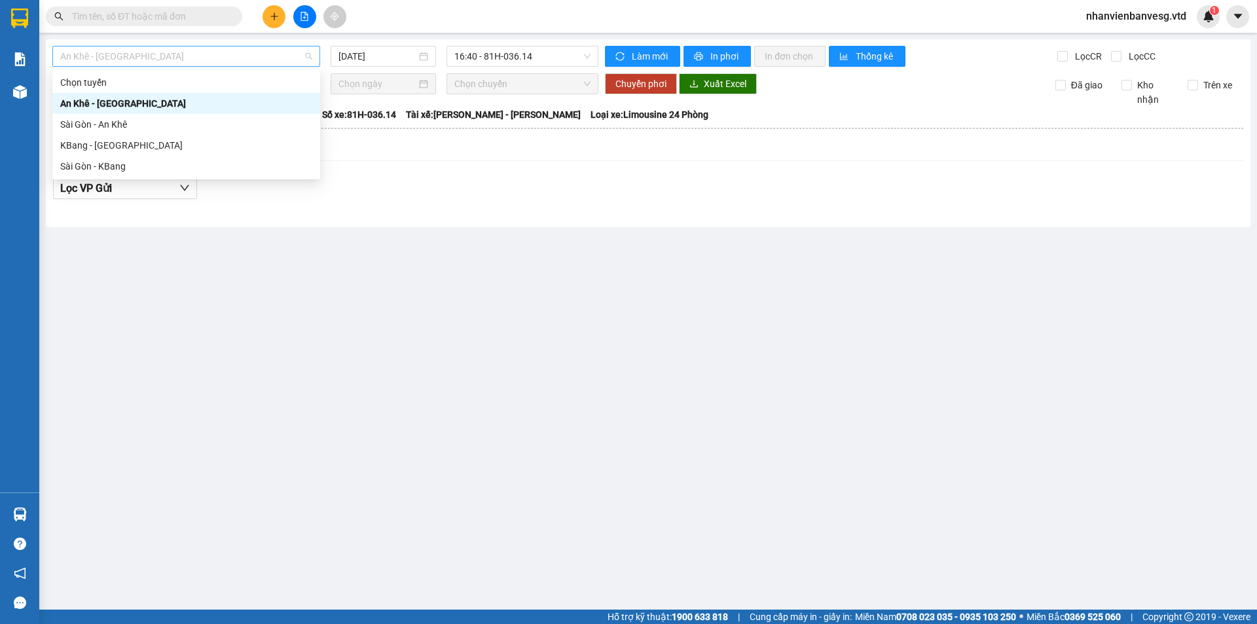
click at [182, 49] on span "An Khê - [GEOGRAPHIC_DATA]" at bounding box center [186, 56] width 252 height 20
click at [156, 173] on div "Sài Gòn - KBang" at bounding box center [186, 166] width 268 height 21
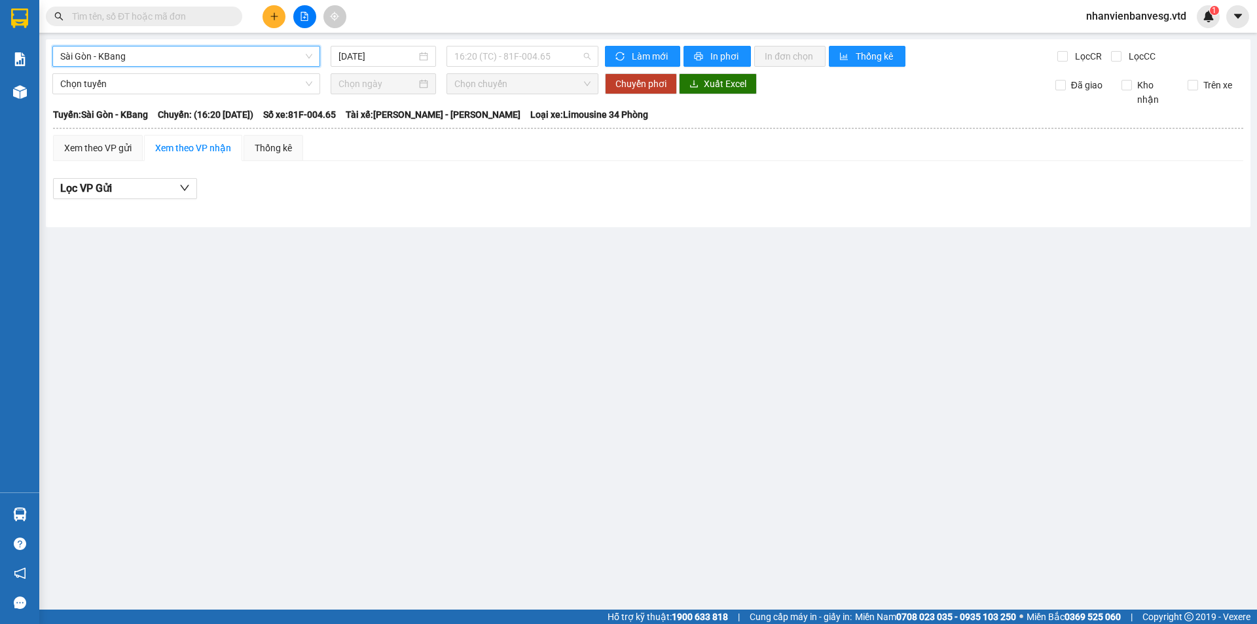
drag, startPoint x: 455, startPoint y: 54, endPoint x: 478, endPoint y: 92, distance: 44.1
click at [456, 56] on span "16:20 (TC) - 81F-004.65" at bounding box center [522, 56] width 136 height 20
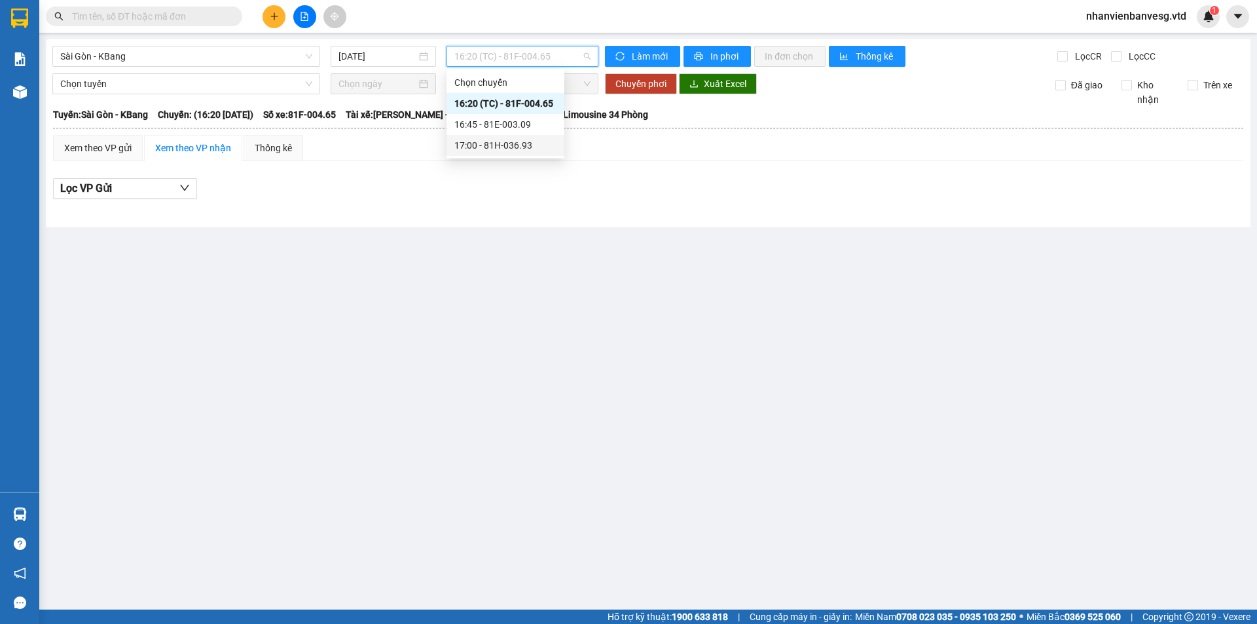
click at [478, 143] on div "17:00 - 81H-036.93" at bounding box center [505, 145] width 102 height 14
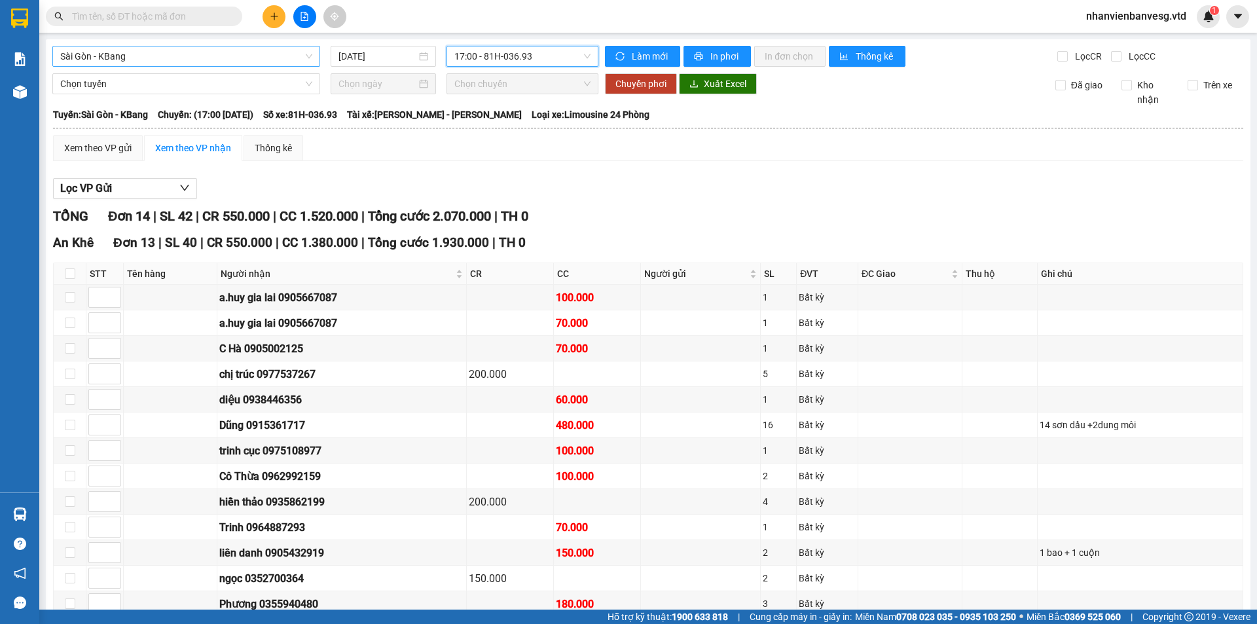
click at [255, 64] on span "Sài Gòn - KBang" at bounding box center [186, 56] width 252 height 20
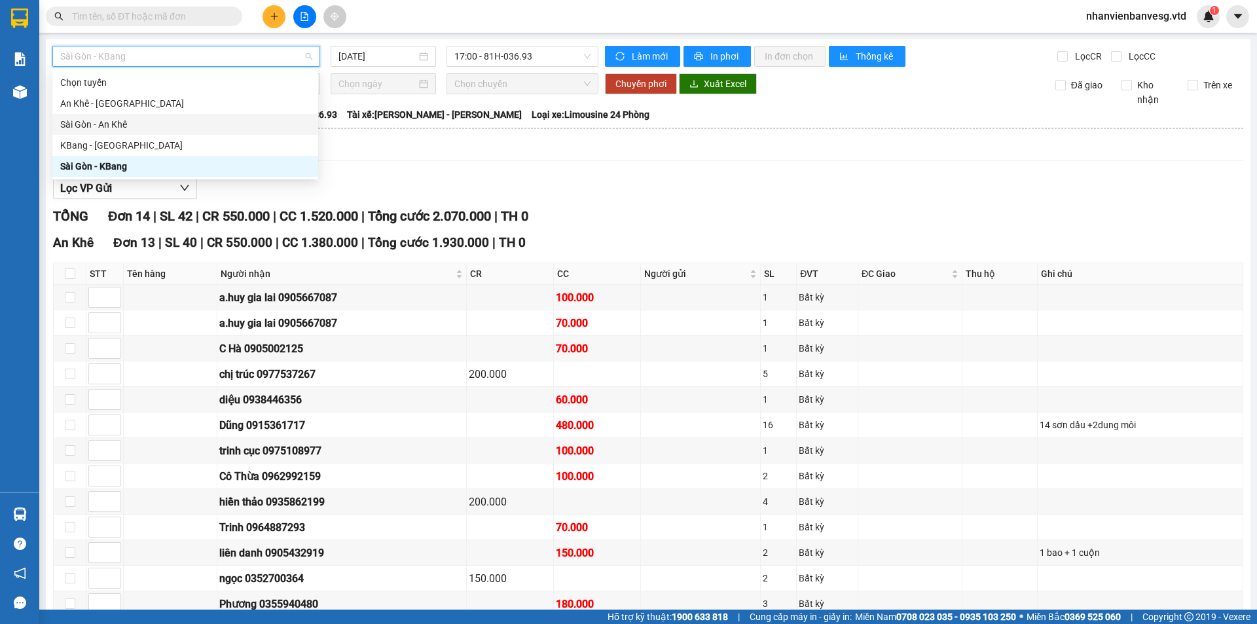
click at [219, 122] on div "Sài Gòn - An Khê" at bounding box center [185, 124] width 250 height 14
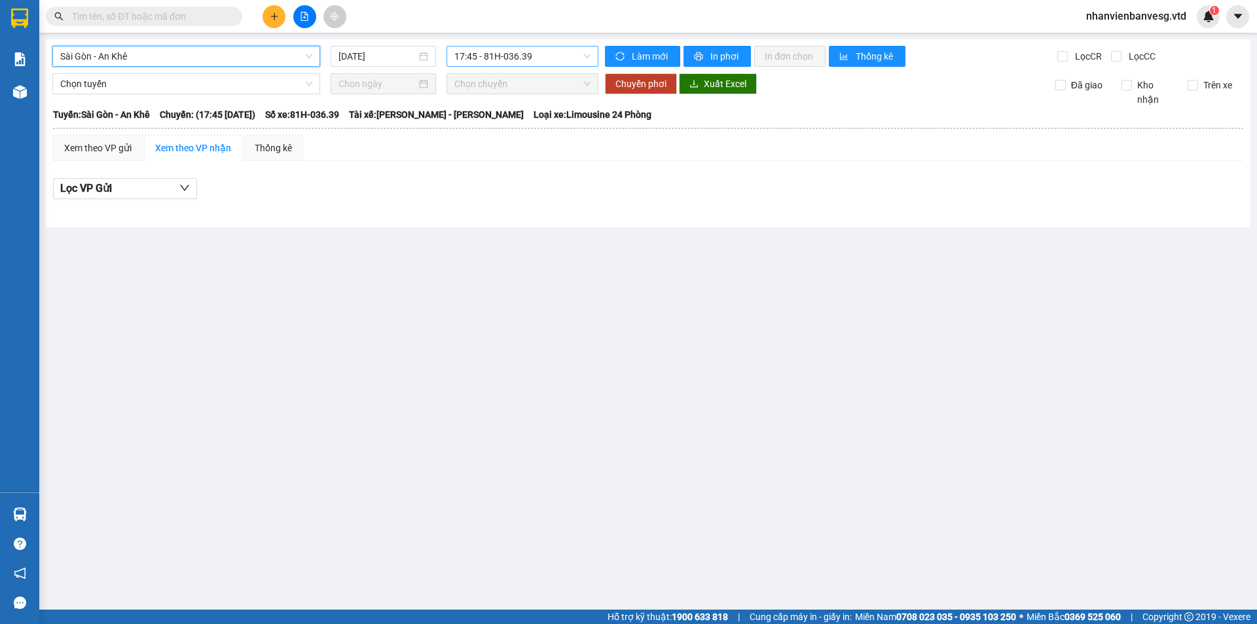
click at [491, 56] on span "17:45 - 81H-036.39" at bounding box center [522, 56] width 136 height 20
click at [529, 192] on div "Lọc VP Gửi" at bounding box center [648, 189] width 1190 height 22
click at [215, 58] on span "Sài Gòn - An Khê" at bounding box center [186, 56] width 252 height 20
drag, startPoint x: 425, startPoint y: 226, endPoint x: 422, endPoint y: 196, distance: 30.9
click at [425, 225] on div "Sài Gòn - An Khê 13/08/2025 17:45 - 81H-036.39 Làm mới In phơi In đơn chọn Thốn…" at bounding box center [648, 133] width 1204 height 188
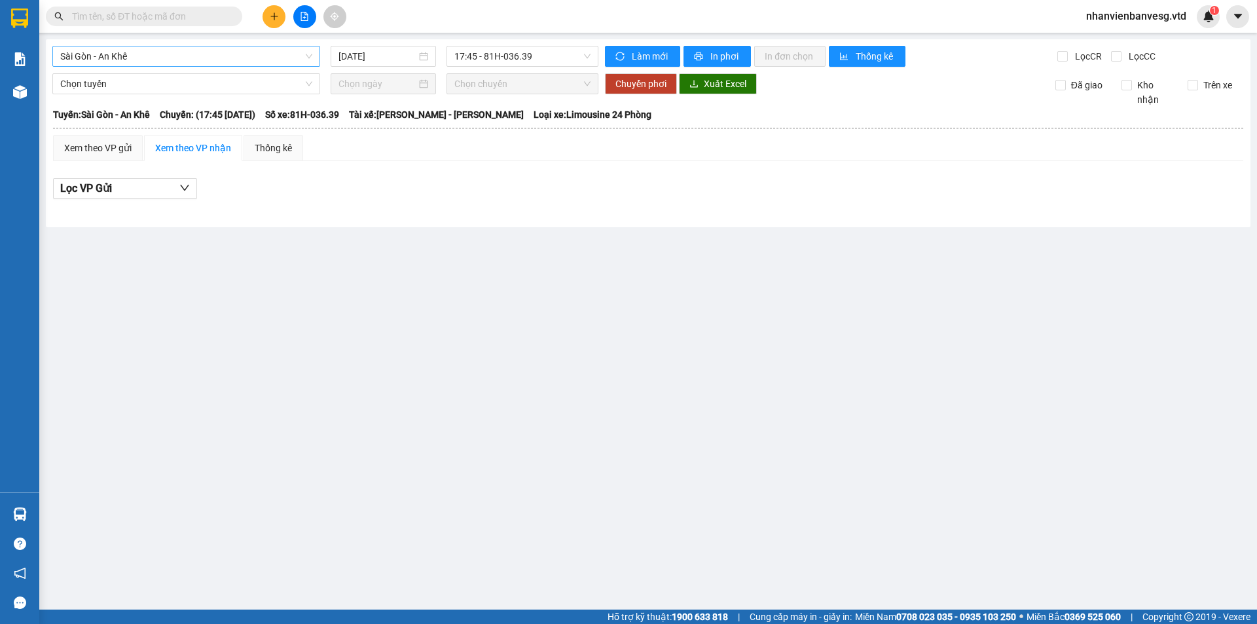
click at [272, 59] on span "Sài Gòn - An Khê" at bounding box center [186, 56] width 252 height 20
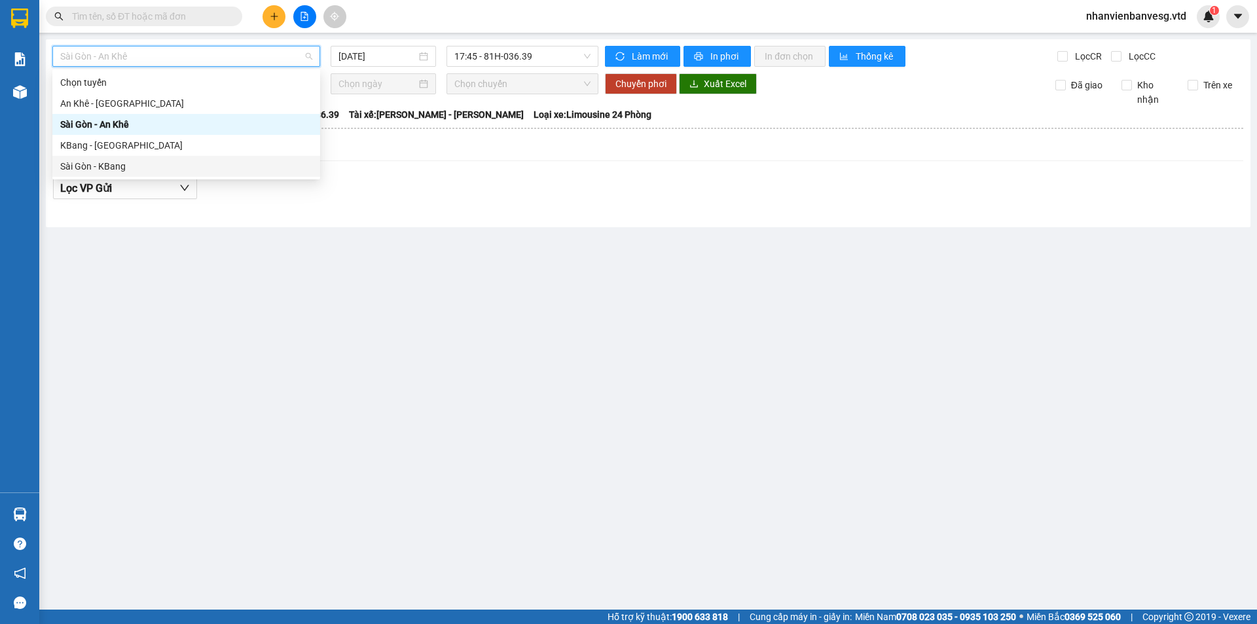
click at [230, 165] on div "Sài Gòn - KBang" at bounding box center [186, 166] width 252 height 14
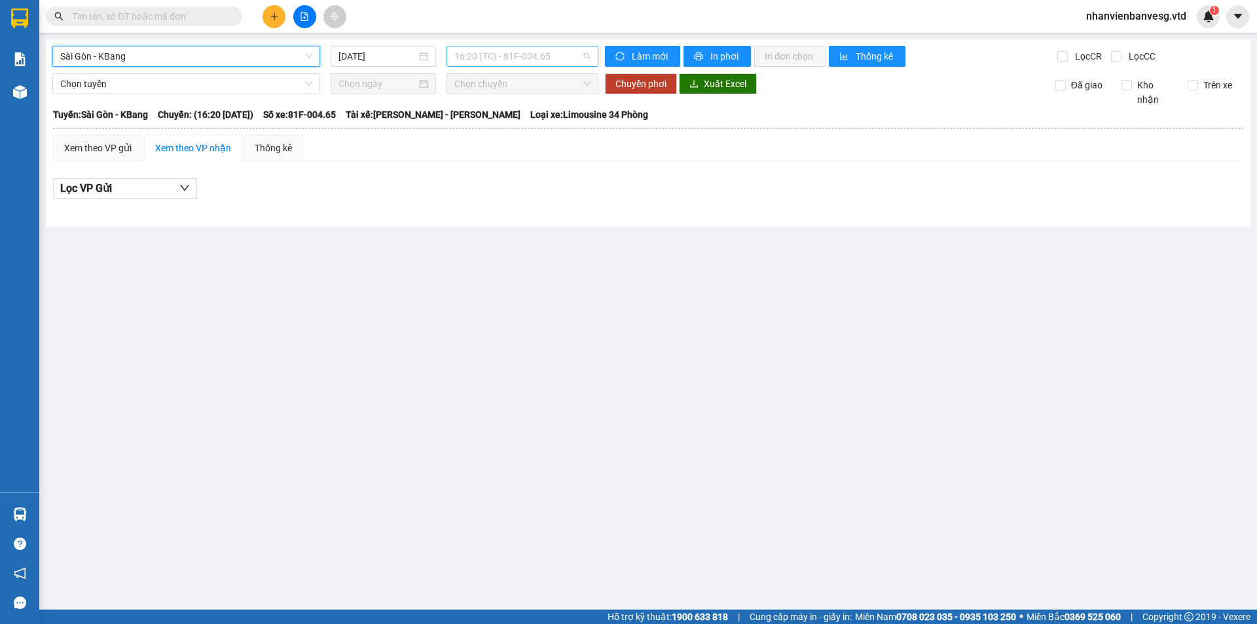
click at [496, 52] on span "16:20 (TC) - 81F-004.65" at bounding box center [522, 56] width 136 height 20
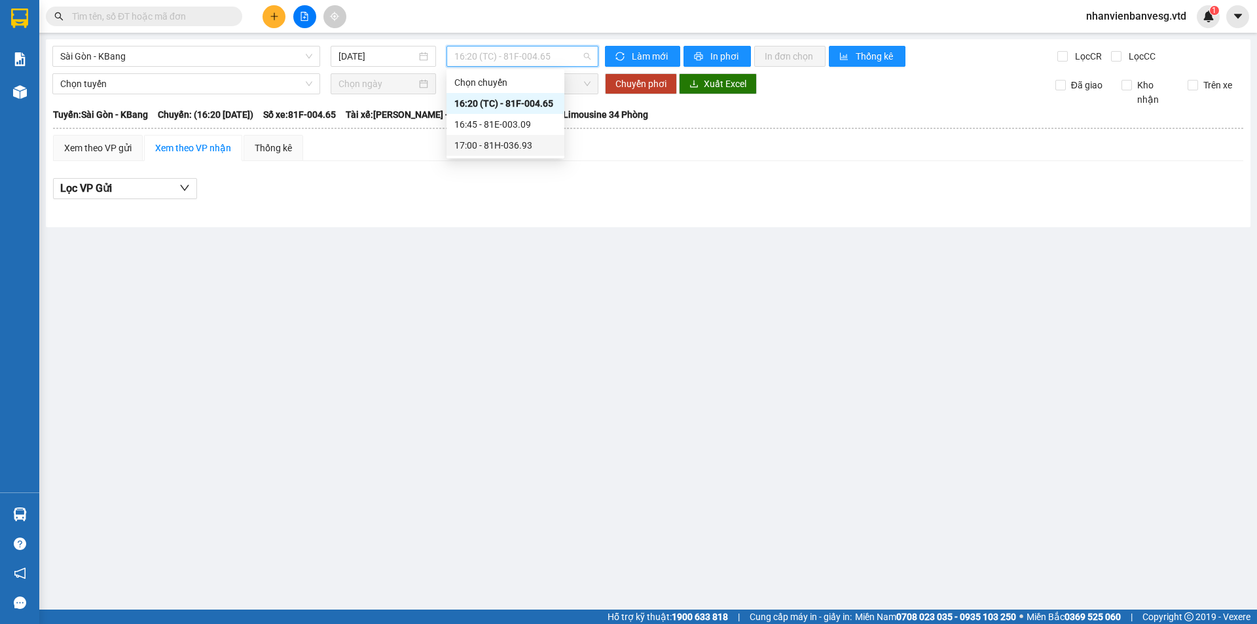
click at [516, 148] on div "17:00 - 81H-036.93" at bounding box center [505, 145] width 102 height 14
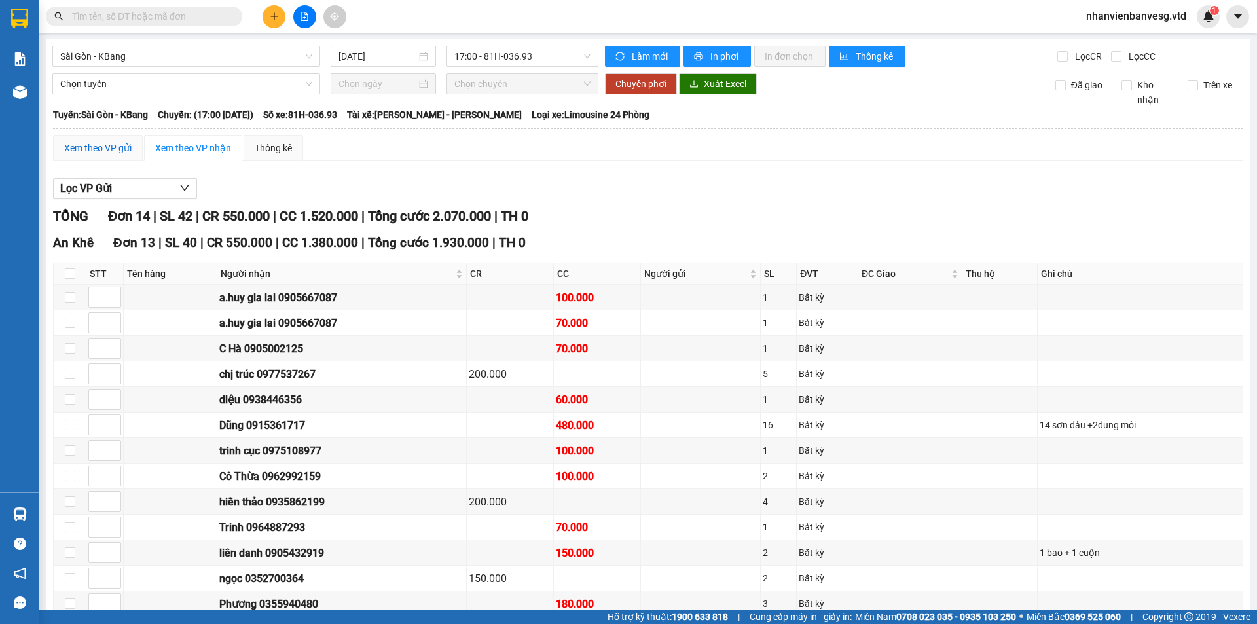
click at [124, 141] on div "Xem theo VP gửi" at bounding box center [97, 148] width 67 height 14
click at [218, 155] on div "Xem theo VP nhận" at bounding box center [193, 148] width 98 height 26
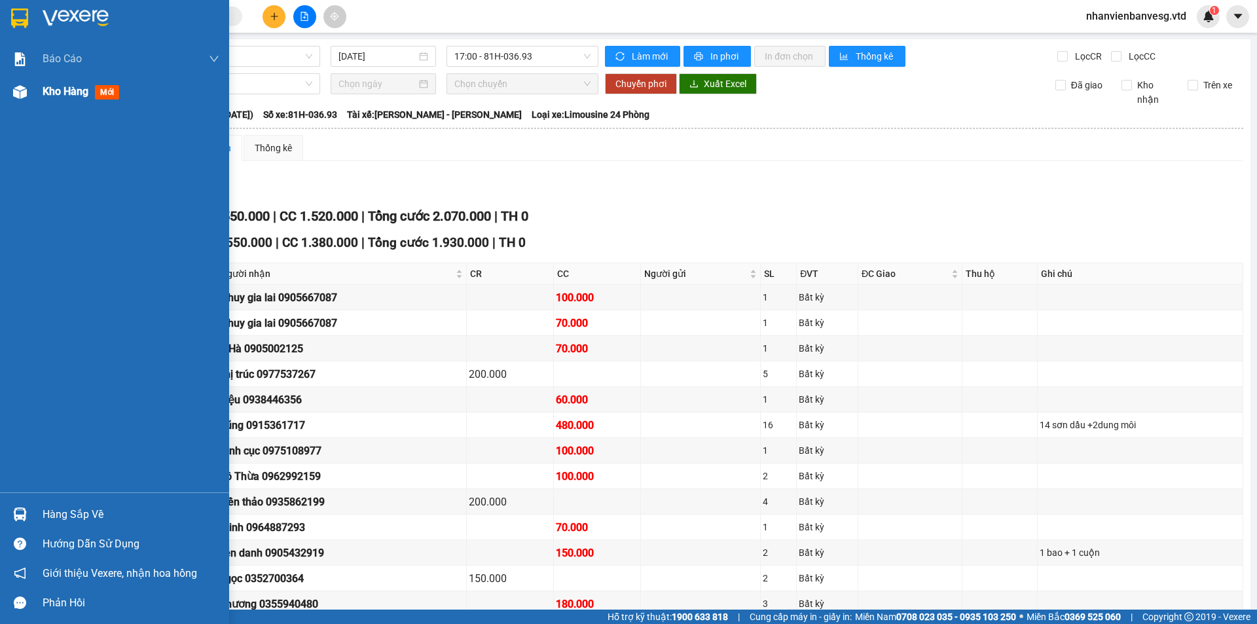
click at [41, 93] on div "Kho hàng mới" at bounding box center [114, 91] width 229 height 33
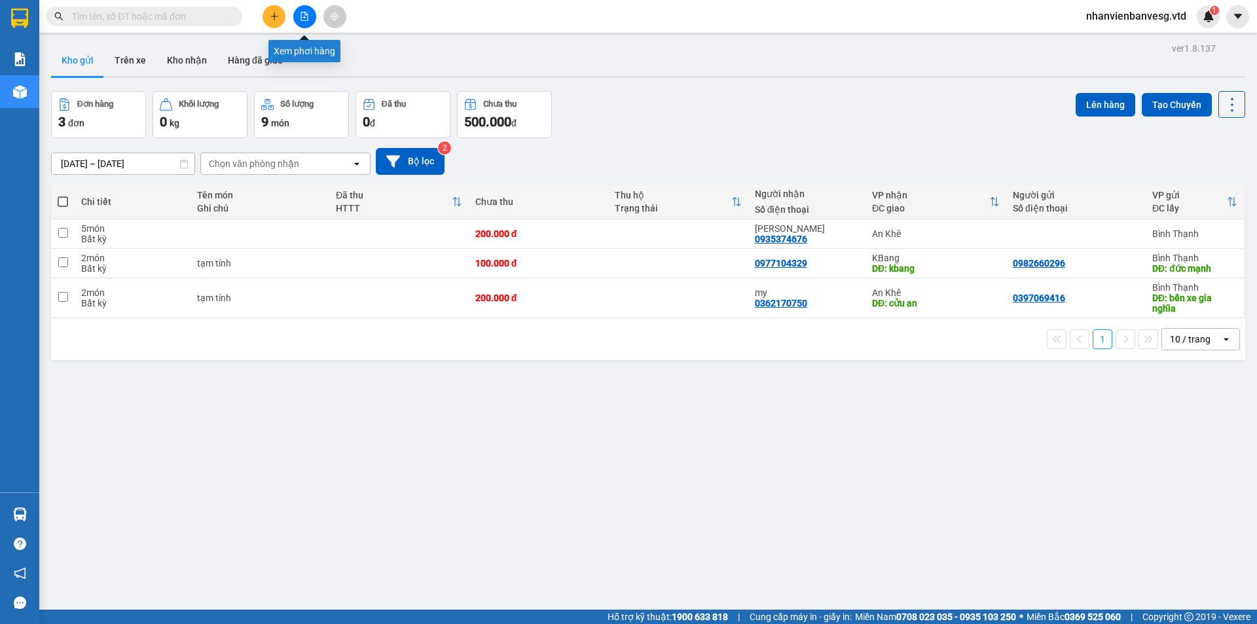
click at [300, 14] on icon "file-add" at bounding box center [304, 16] width 9 height 9
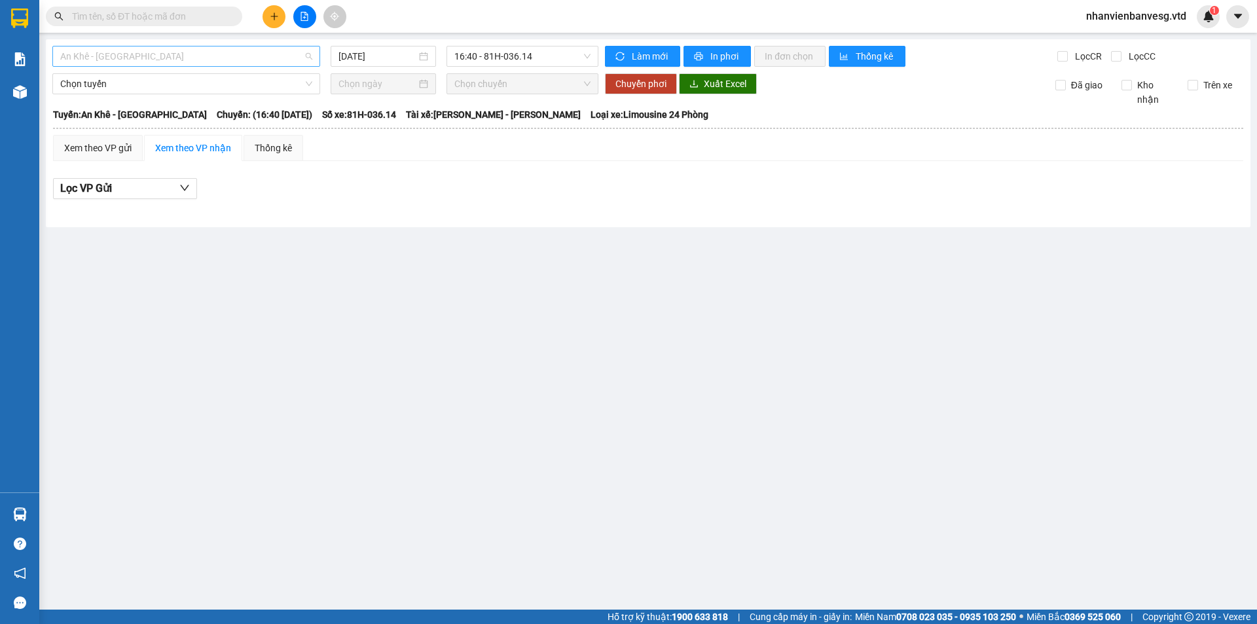
click at [179, 54] on span "An Khê - [GEOGRAPHIC_DATA]" at bounding box center [186, 56] width 252 height 20
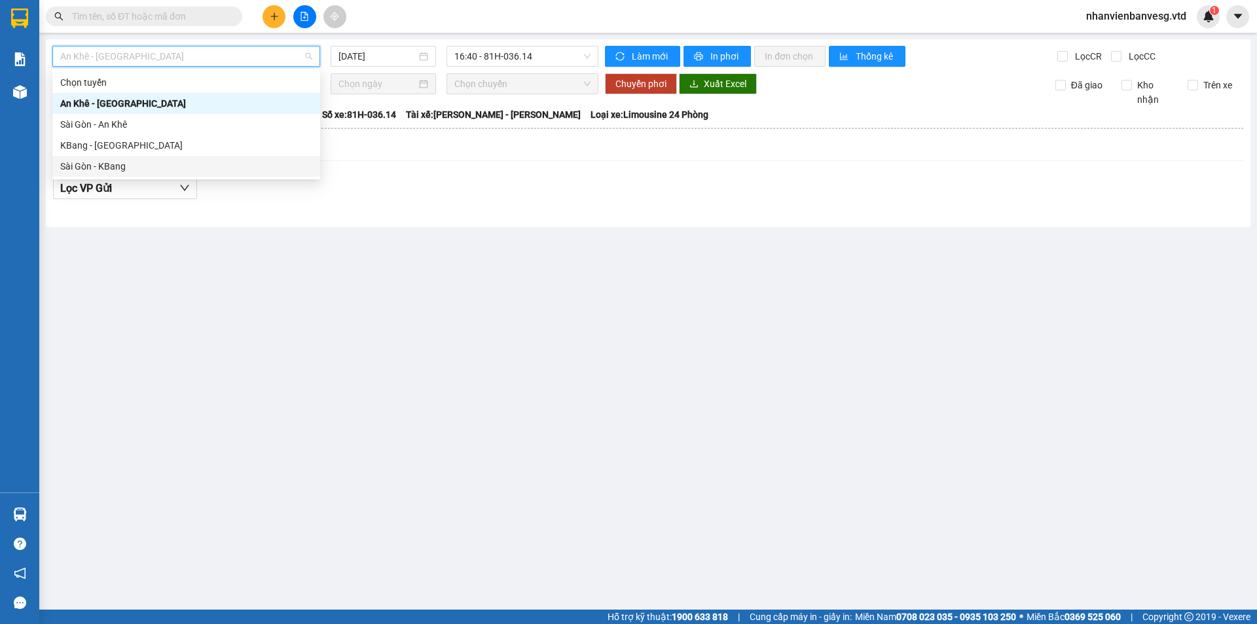
click at [150, 163] on div "Sài Gòn - KBang" at bounding box center [186, 166] width 252 height 14
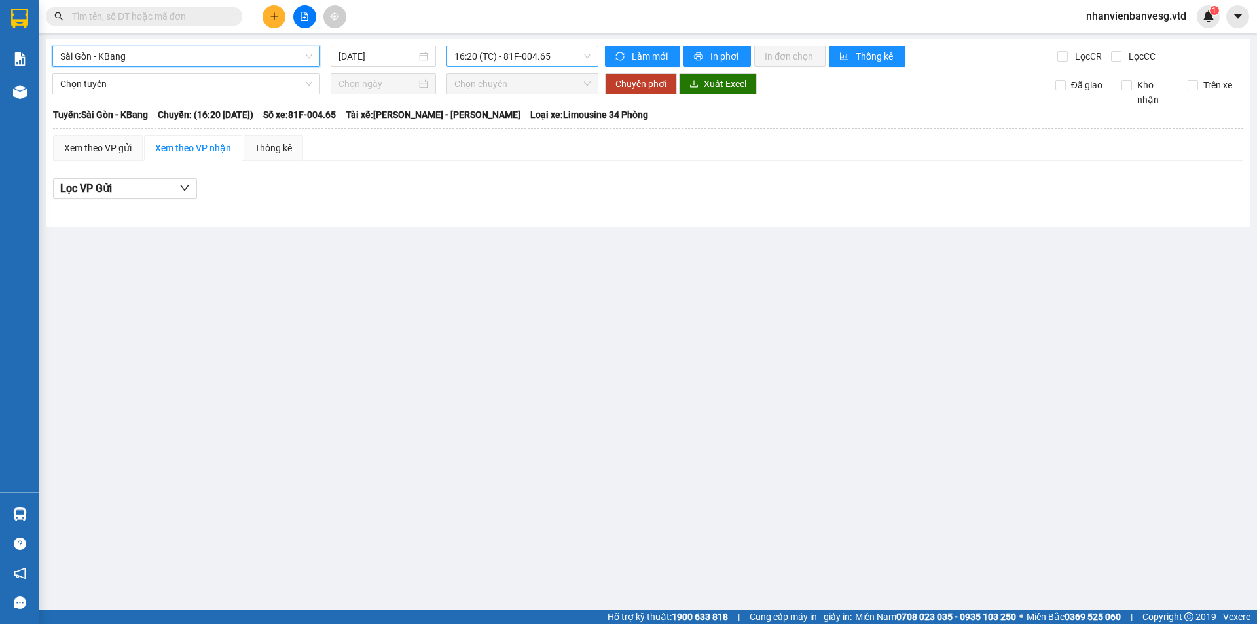
click at [477, 57] on span "16:20 (TC) - 81F-004.65" at bounding box center [522, 56] width 136 height 20
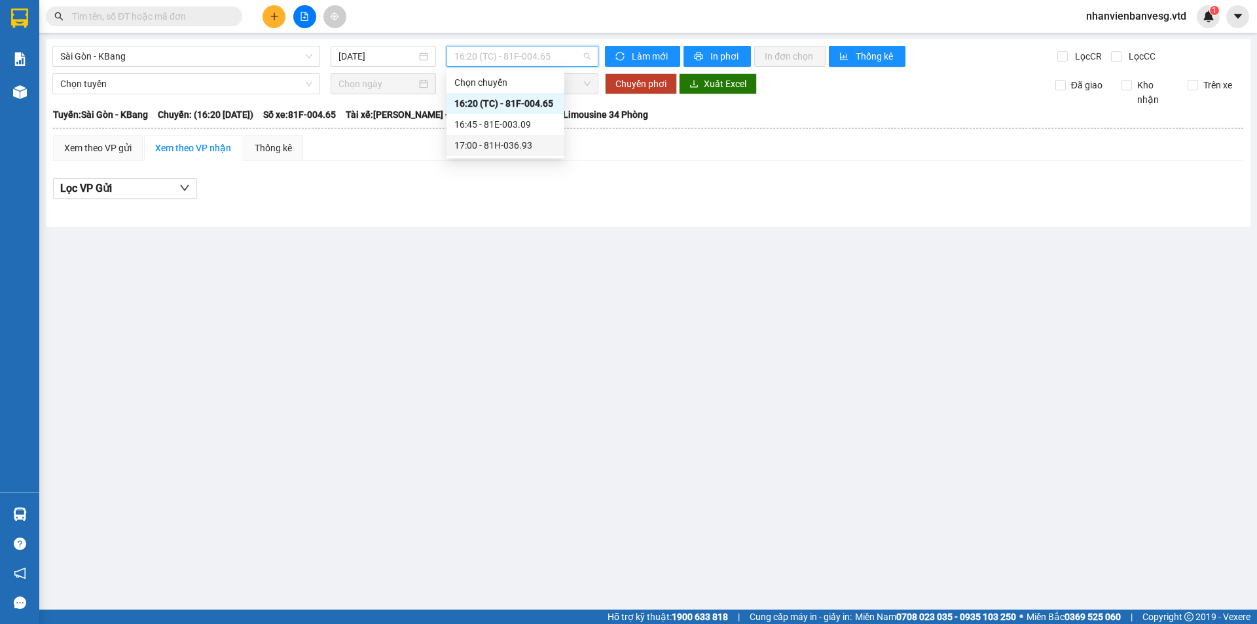
click at [523, 145] on div "17:00 - 81H-036.93" at bounding box center [505, 145] width 102 height 14
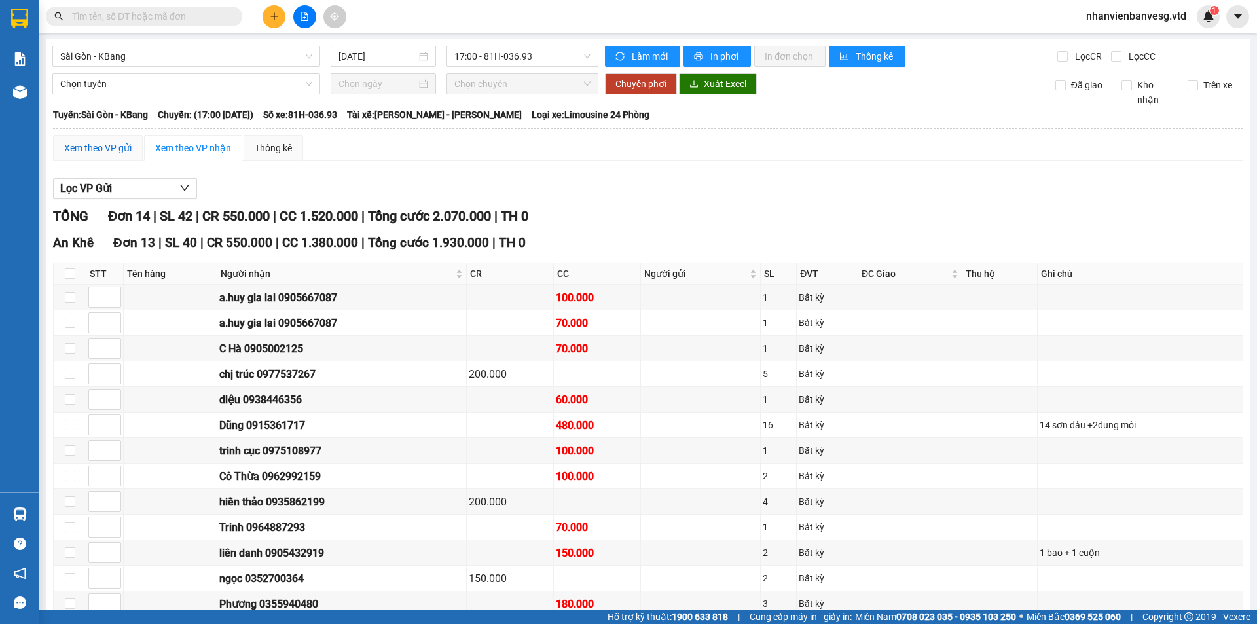
click at [119, 151] on div "Xem theo VP gửi" at bounding box center [97, 148] width 67 height 14
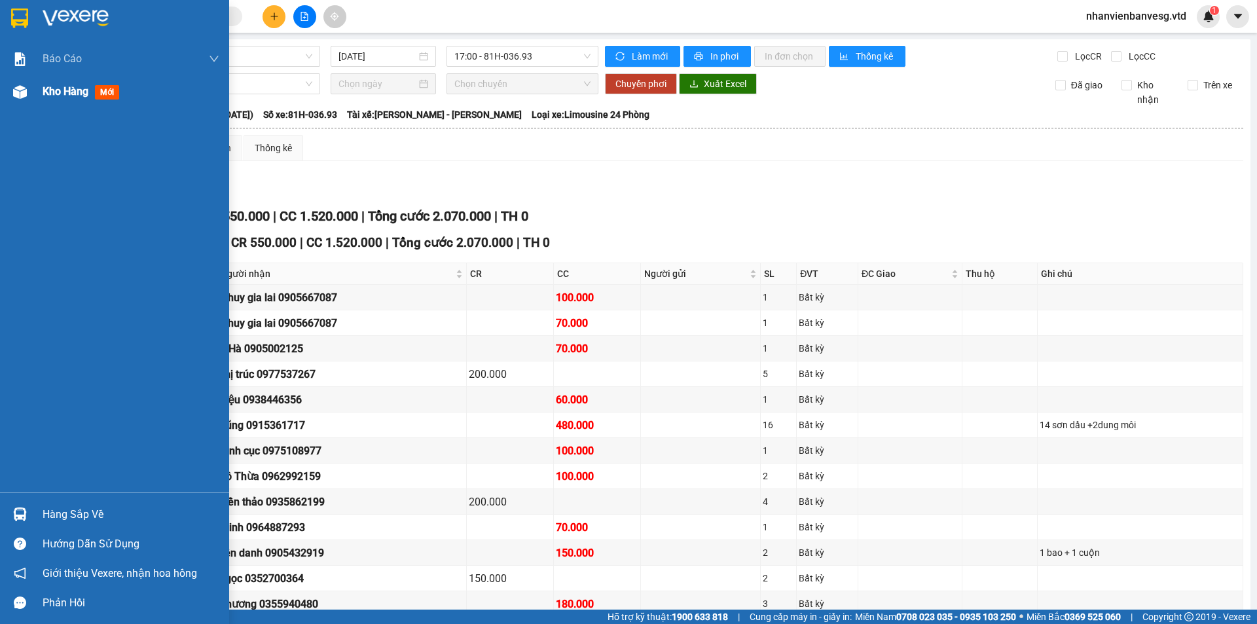
drag, startPoint x: 64, startPoint y: 96, endPoint x: 69, endPoint y: 89, distance: 8.0
click at [65, 92] on span "Kho hàng" at bounding box center [66, 91] width 46 height 12
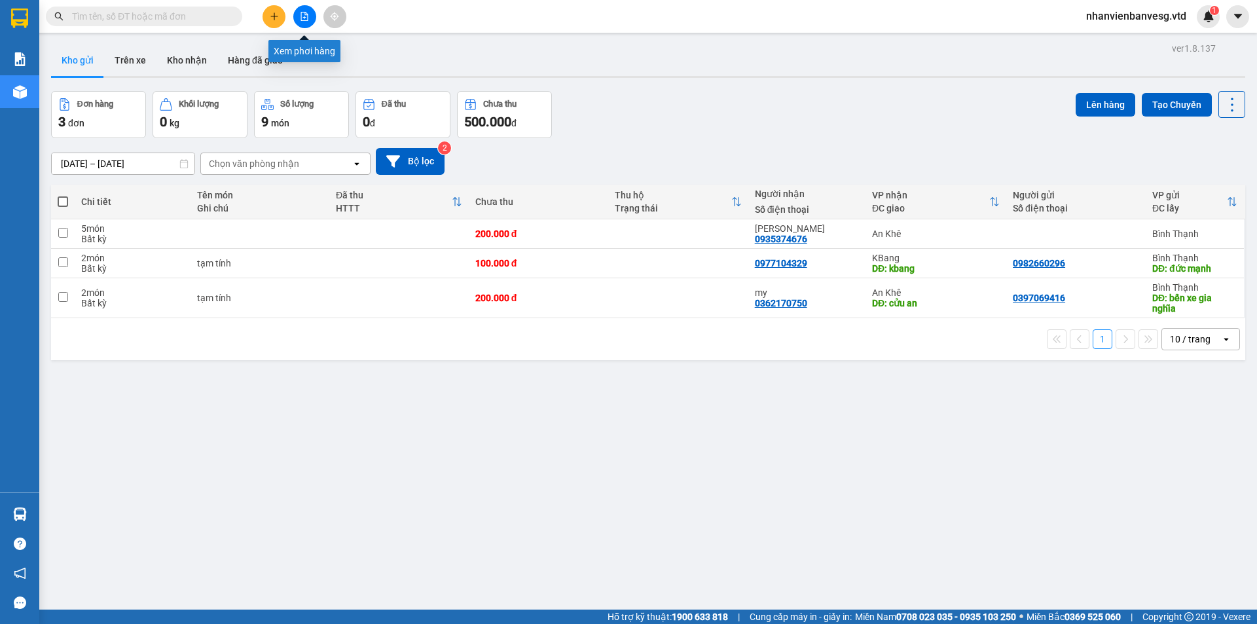
click at [312, 16] on button at bounding box center [304, 16] width 23 height 23
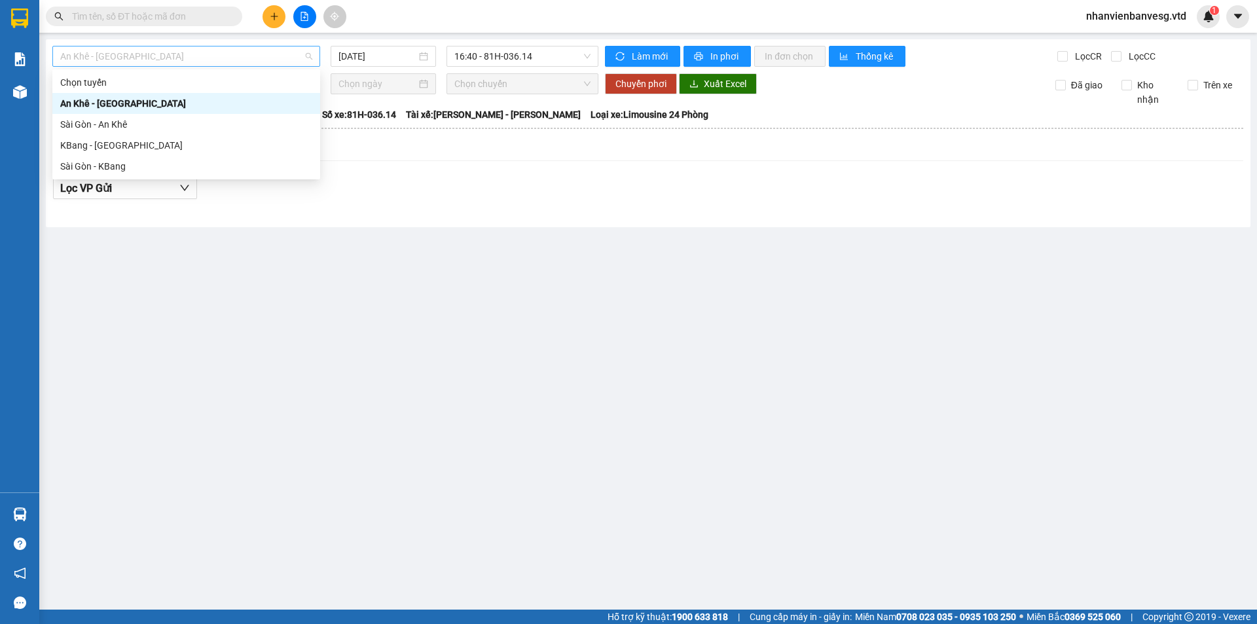
click at [253, 59] on span "An Khê - [GEOGRAPHIC_DATA]" at bounding box center [186, 56] width 252 height 20
click at [175, 169] on div "Sài Gòn - KBang" at bounding box center [186, 166] width 252 height 14
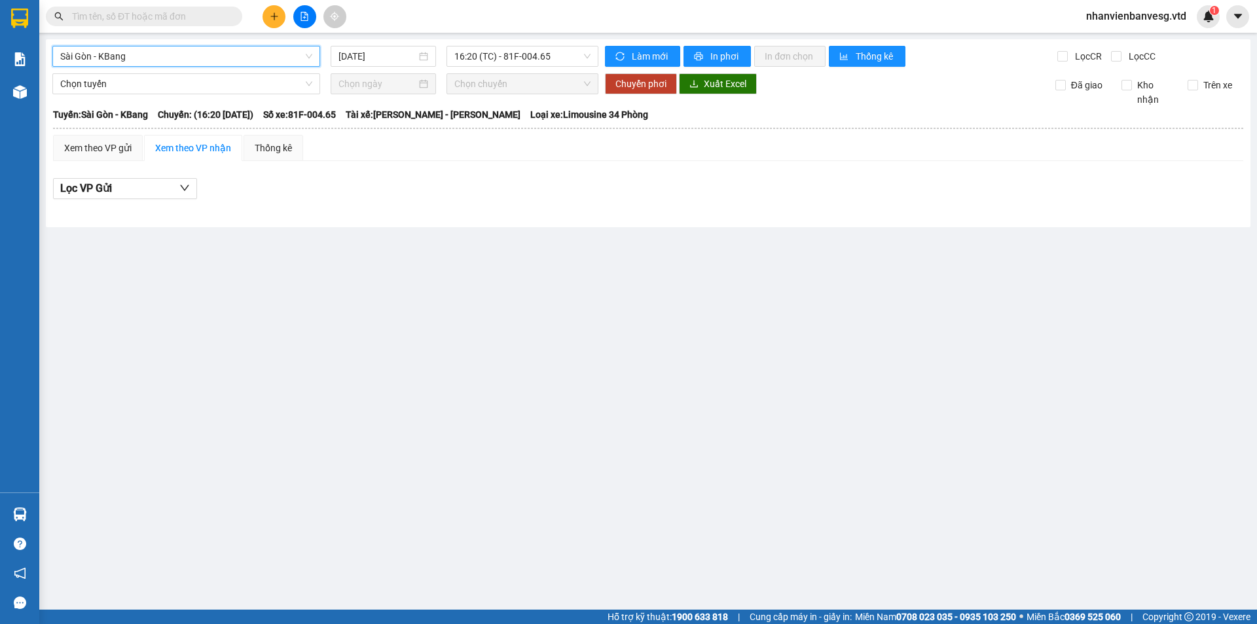
drag, startPoint x: 520, startPoint y: 55, endPoint x: 520, endPoint y: 67, distance: 11.8
click at [520, 56] on span "16:20 (TC) - 81F-004.65" at bounding box center [522, 56] width 136 height 20
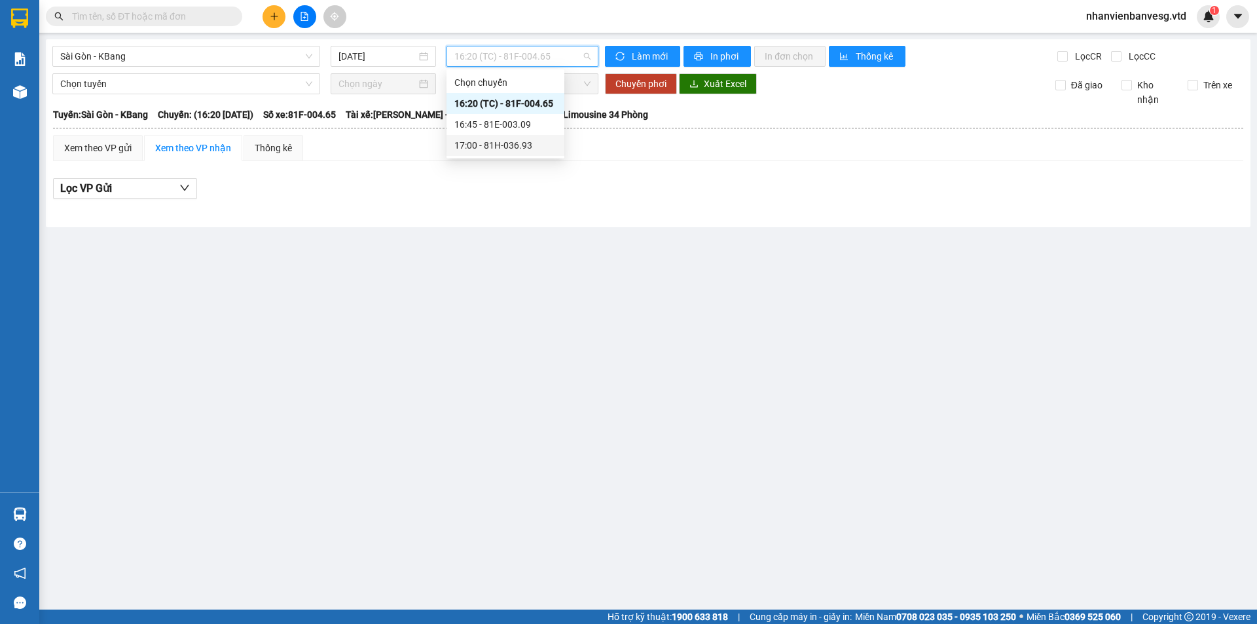
click at [528, 146] on div "17:00 - 81H-036.93" at bounding box center [505, 145] width 102 height 14
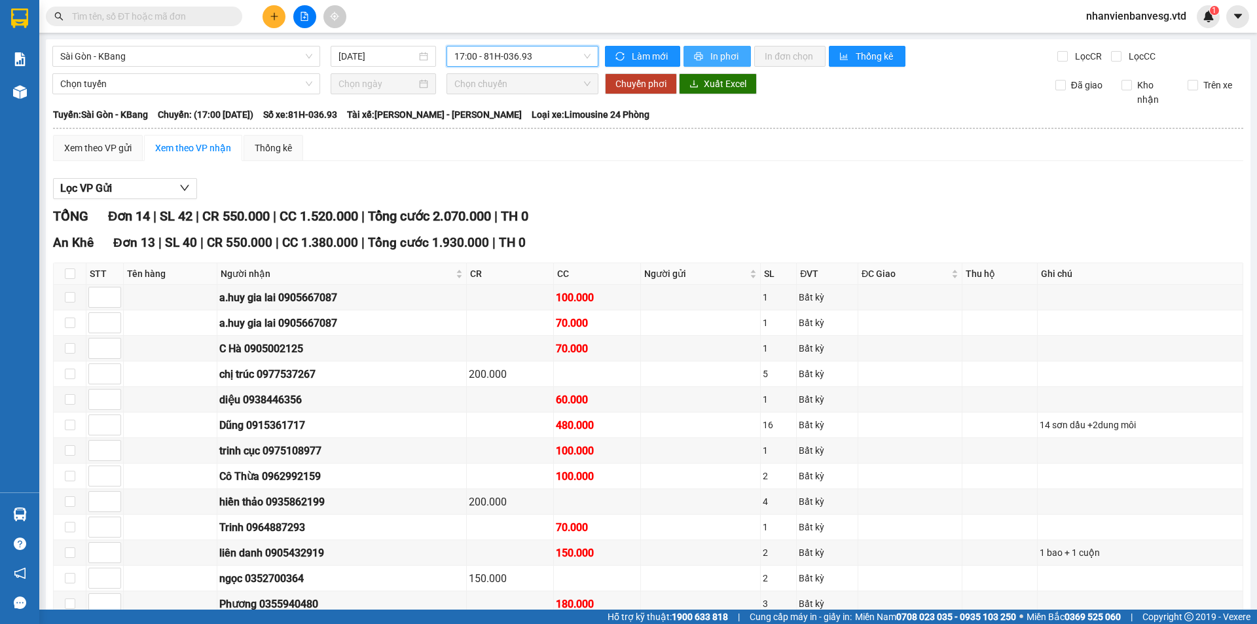
click at [703, 54] on button "In phơi" at bounding box center [716, 56] width 67 height 21
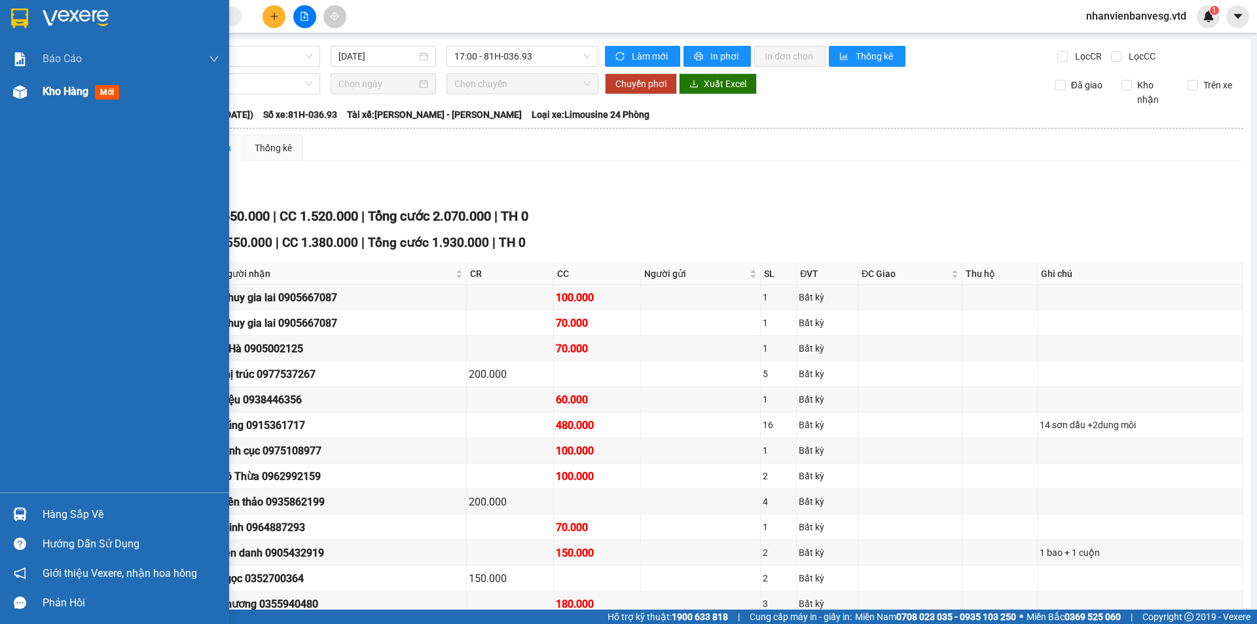
click at [73, 86] on span "Kho hàng" at bounding box center [66, 91] width 46 height 12
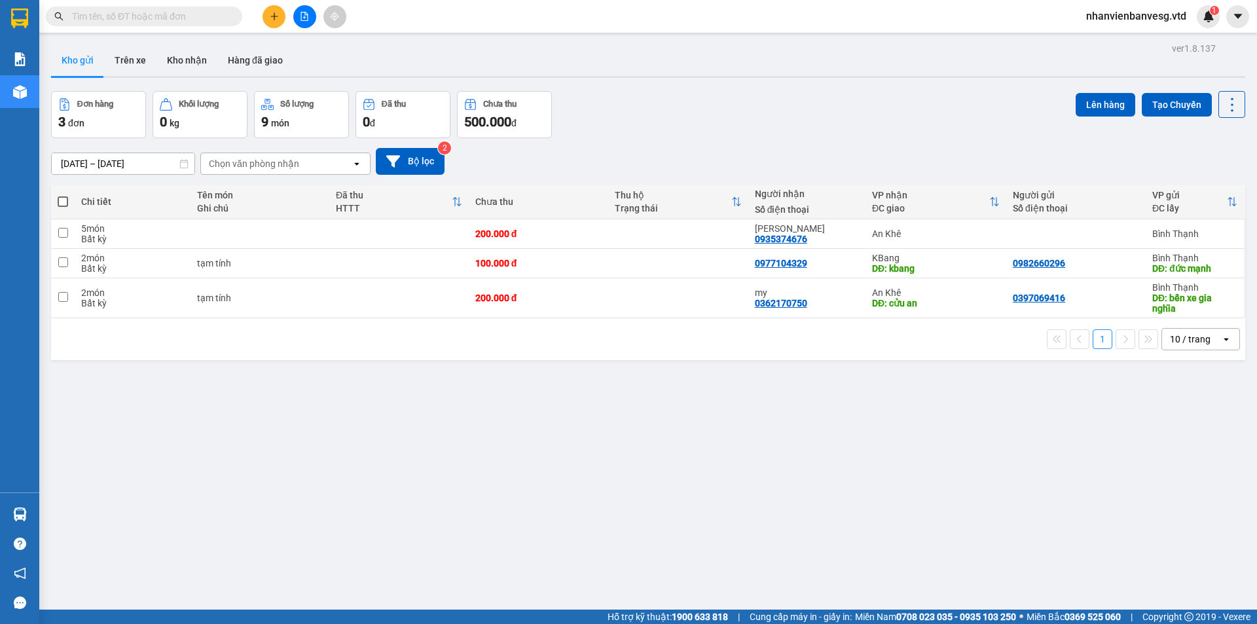
click at [631, 429] on div "ver 1.8.137 Kho gửi Trên xe Kho nhận Hàng đã giao Đơn hàng 3 đơn Khối lượng 0 k…" at bounding box center [648, 351] width 1204 height 624
click at [278, 19] on icon "plus" at bounding box center [274, 16] width 9 height 9
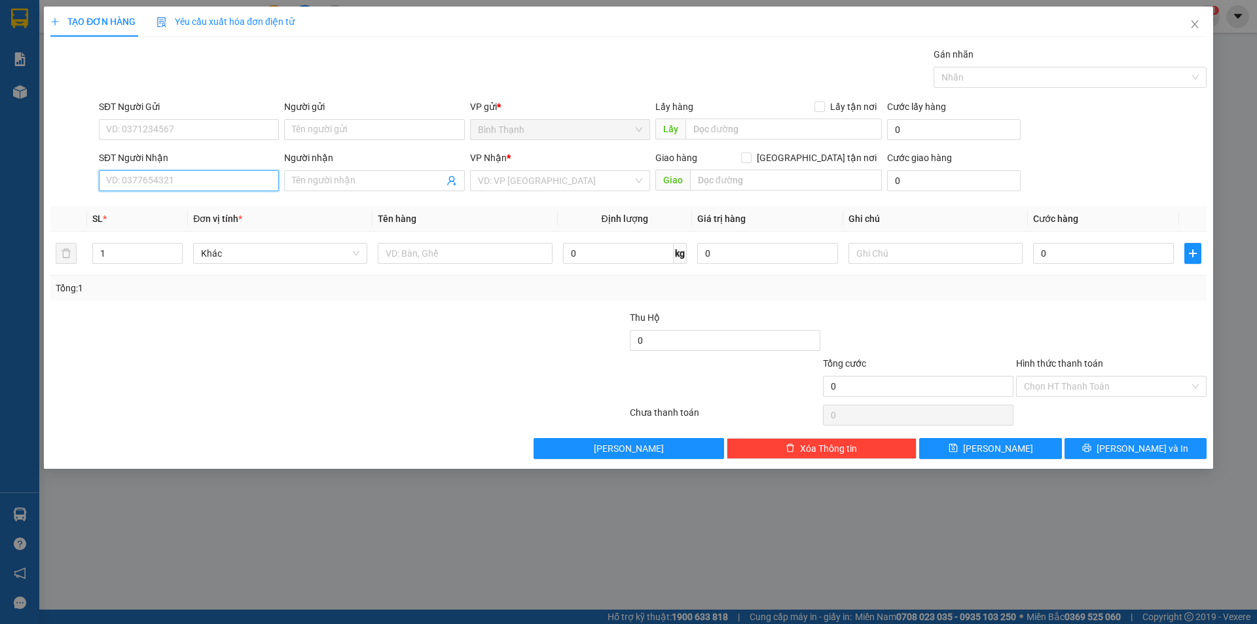
drag, startPoint x: 158, startPoint y: 176, endPoint x: 179, endPoint y: 172, distance: 20.7
click at [161, 176] on input "SĐT Người Nhận" at bounding box center [189, 180] width 180 height 21
click at [197, 199] on div "0934030372 - Định" at bounding box center [189, 206] width 180 height 21
drag, startPoint x: 1109, startPoint y: 253, endPoint x: 1115, endPoint y: 249, distance: 7.1
click at [1109, 251] on input "0" at bounding box center [1103, 253] width 141 height 21
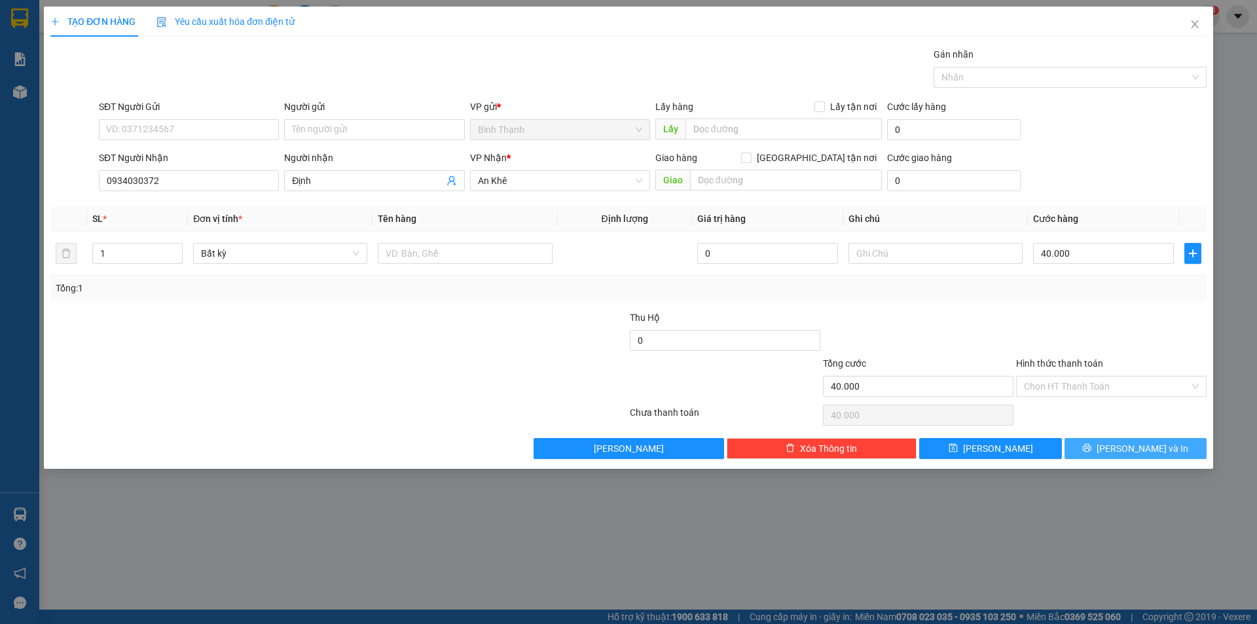
click at [1121, 453] on button "[PERSON_NAME] và In" at bounding box center [1135, 448] width 142 height 21
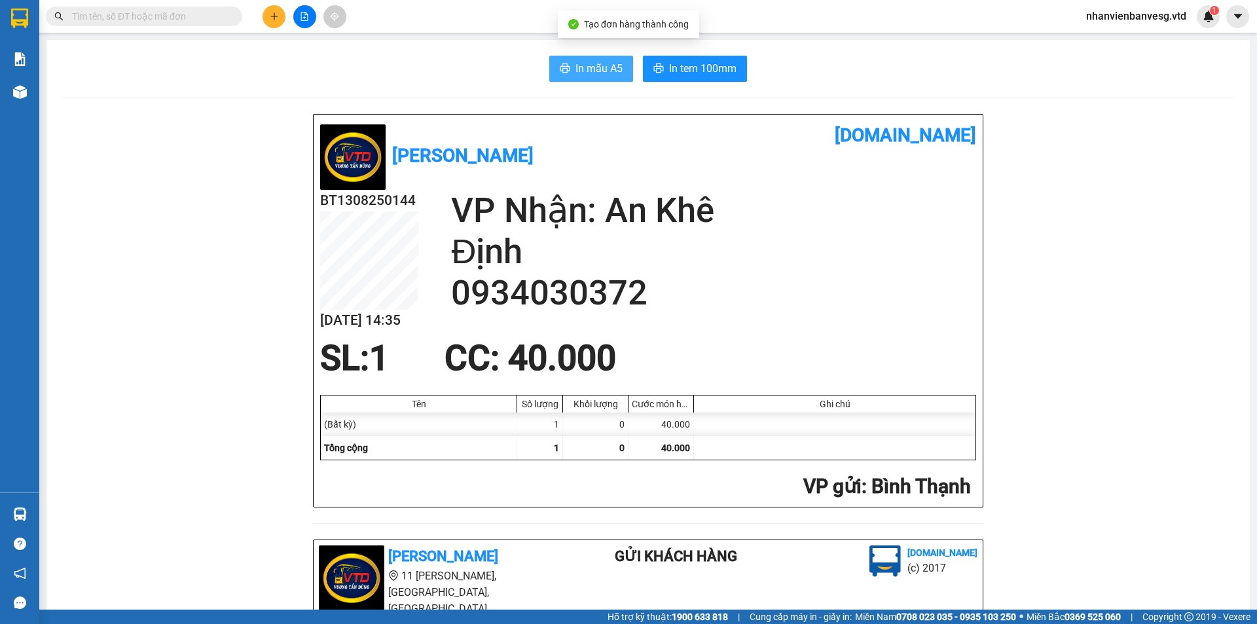
click at [606, 64] on span "In mẫu A5" at bounding box center [598, 68] width 47 height 16
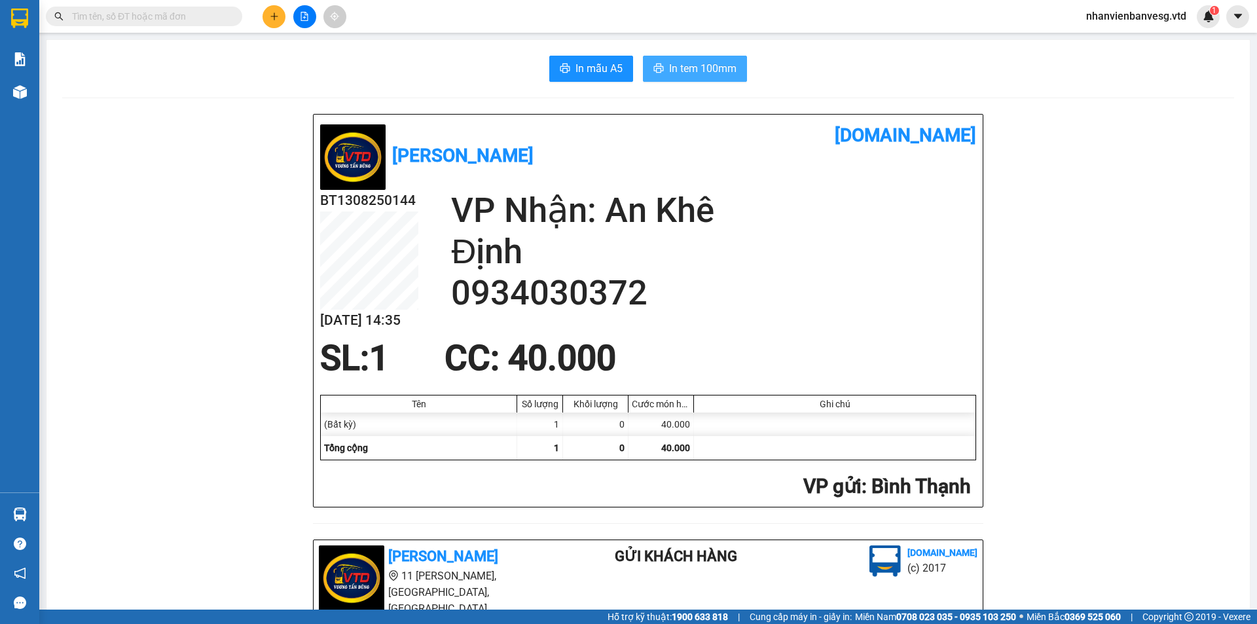
click at [693, 73] on span "In tem 100mm" at bounding box center [702, 68] width 67 height 16
click at [272, 20] on icon "plus" at bounding box center [274, 16] width 9 height 9
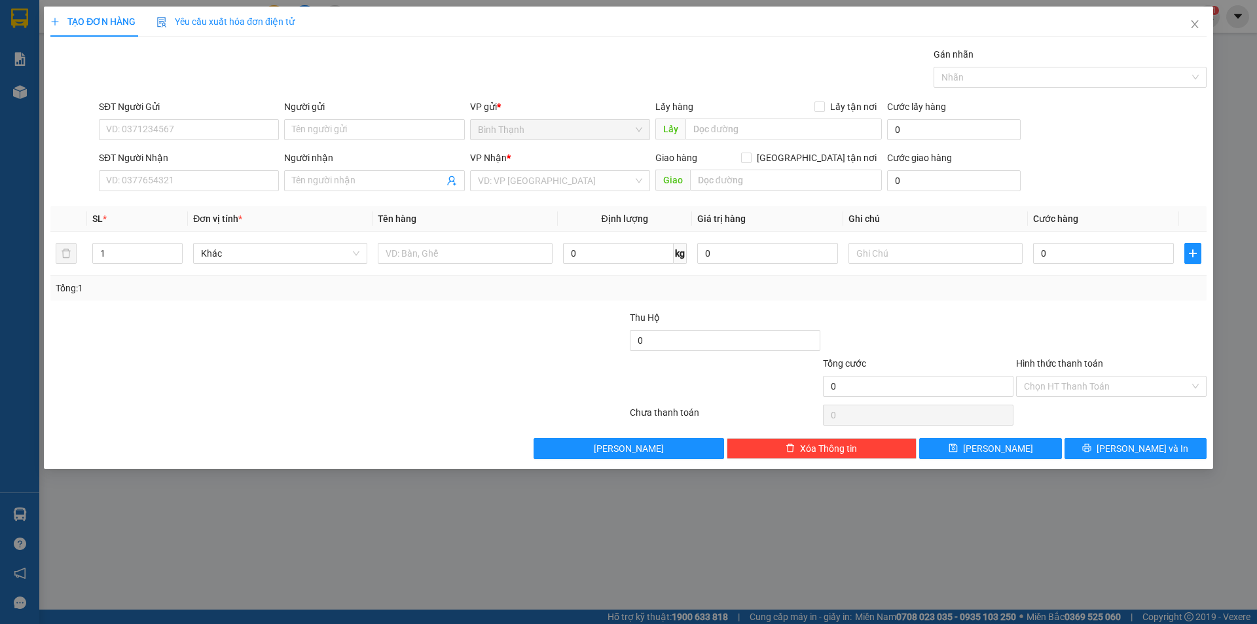
click at [293, 526] on div "TẠO ĐƠN HÀNG Yêu cầu xuất hóa đơn điện tử Transit Pickup Surcharge Ids Transit …" at bounding box center [628, 312] width 1257 height 624
click at [1200, 27] on span "Close" at bounding box center [1194, 25] width 37 height 37
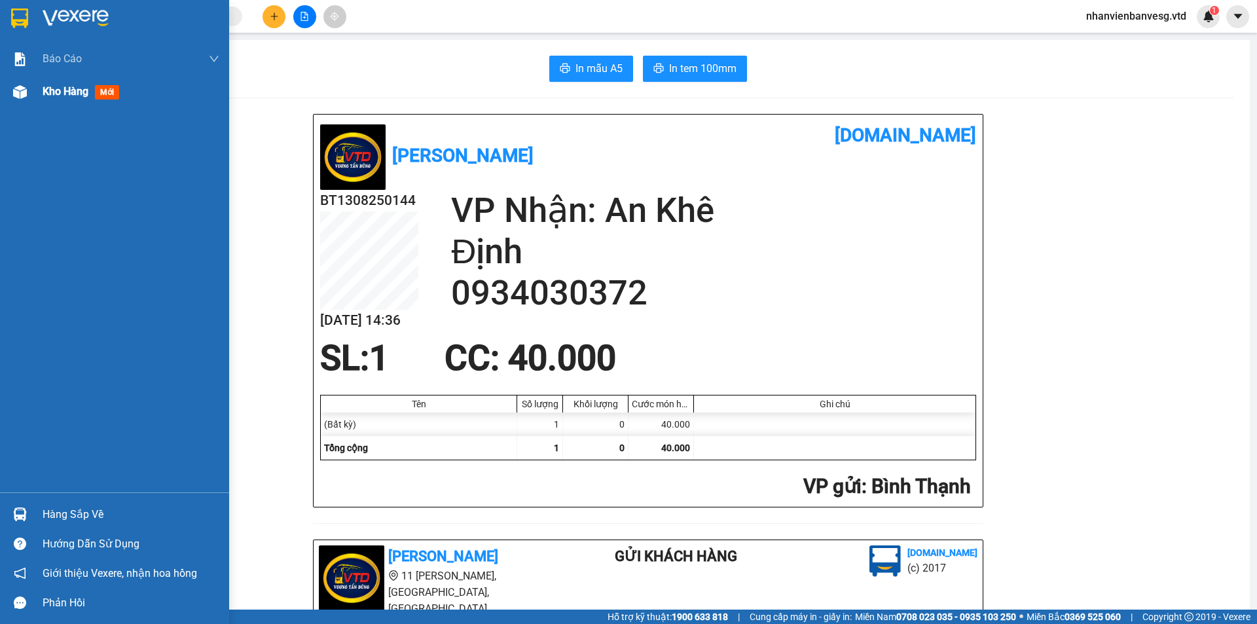
click at [42, 92] on div "Kho hàng mới" at bounding box center [114, 91] width 229 height 33
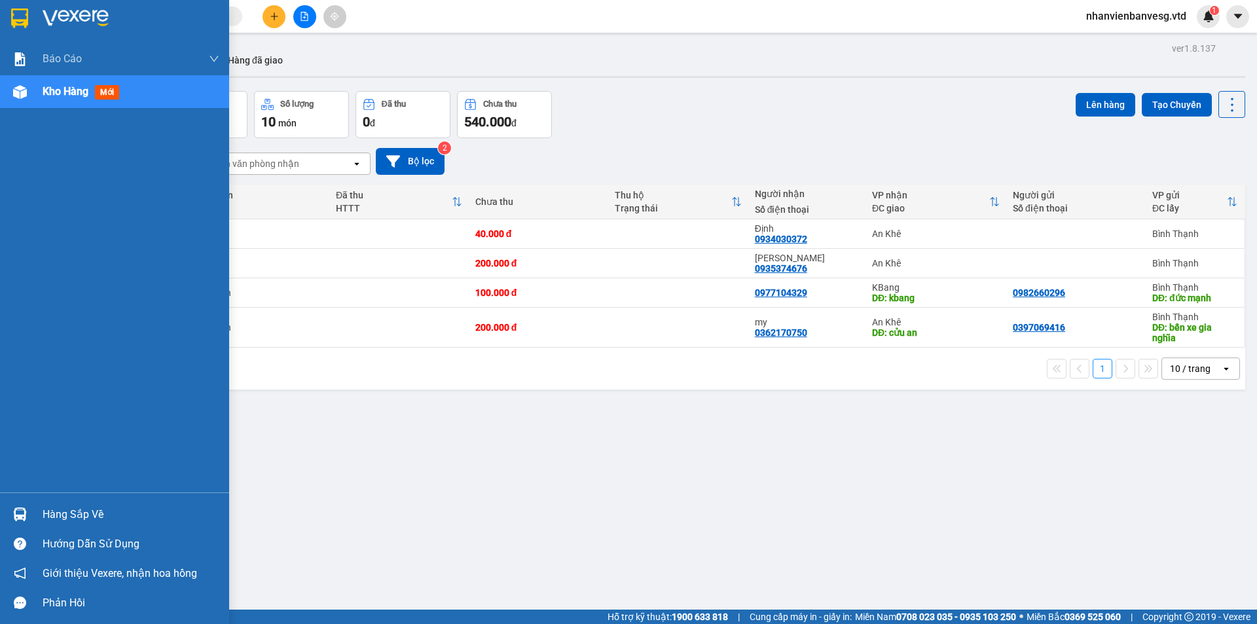
scroll to position [60, 0]
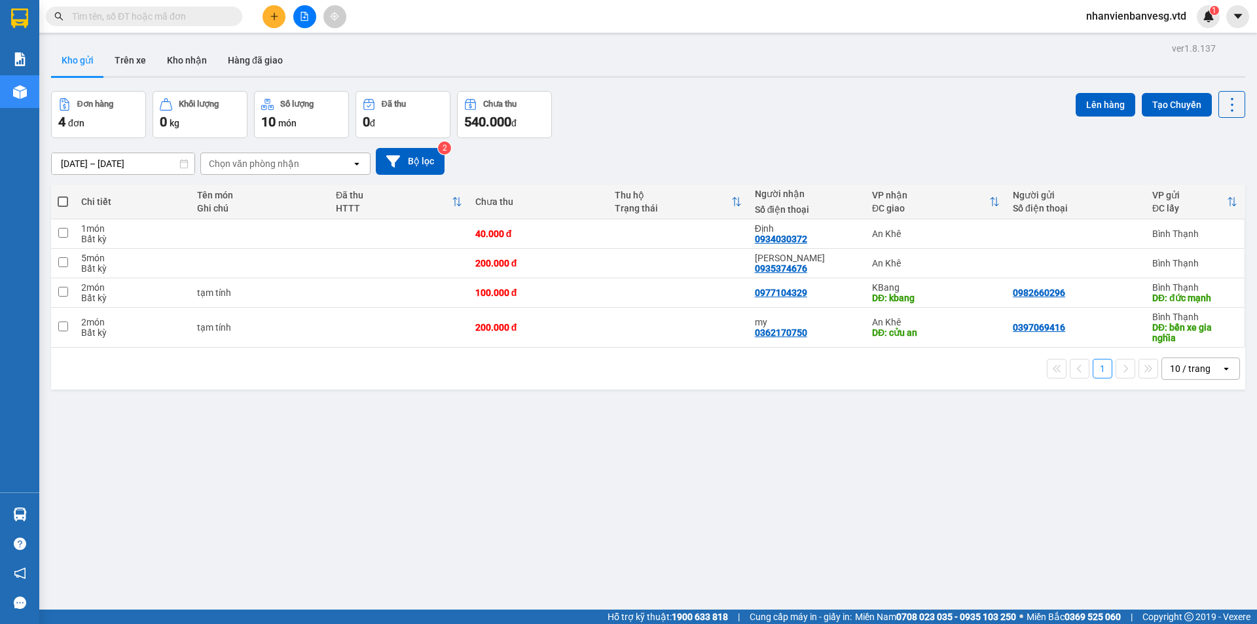
scroll to position [60, 0]
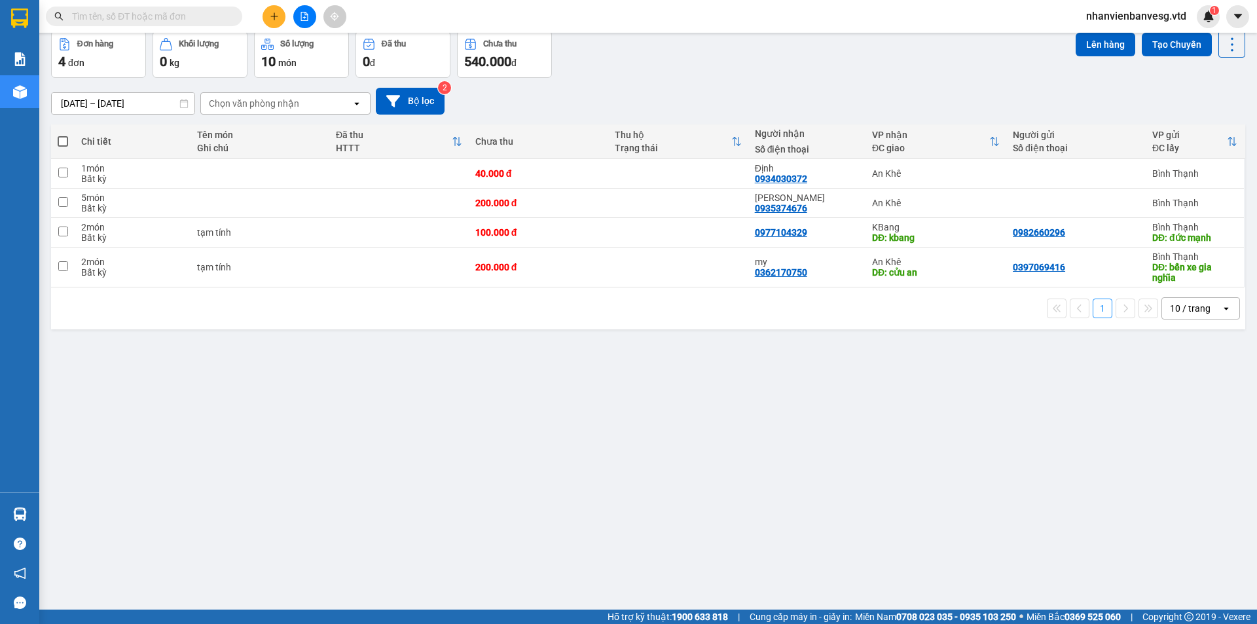
click at [62, 141] on span at bounding box center [63, 141] width 10 height 10
click at [63, 135] on input "checkbox" at bounding box center [63, 135] width 0 height 0
checkbox input "true"
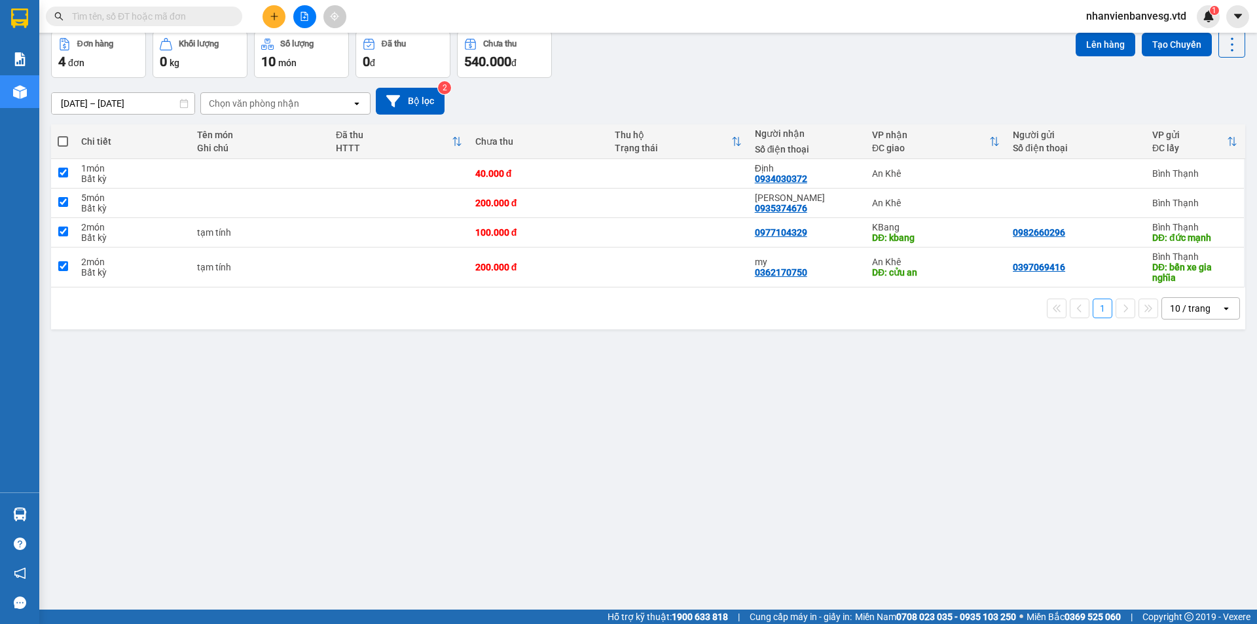
checkbox input "true"
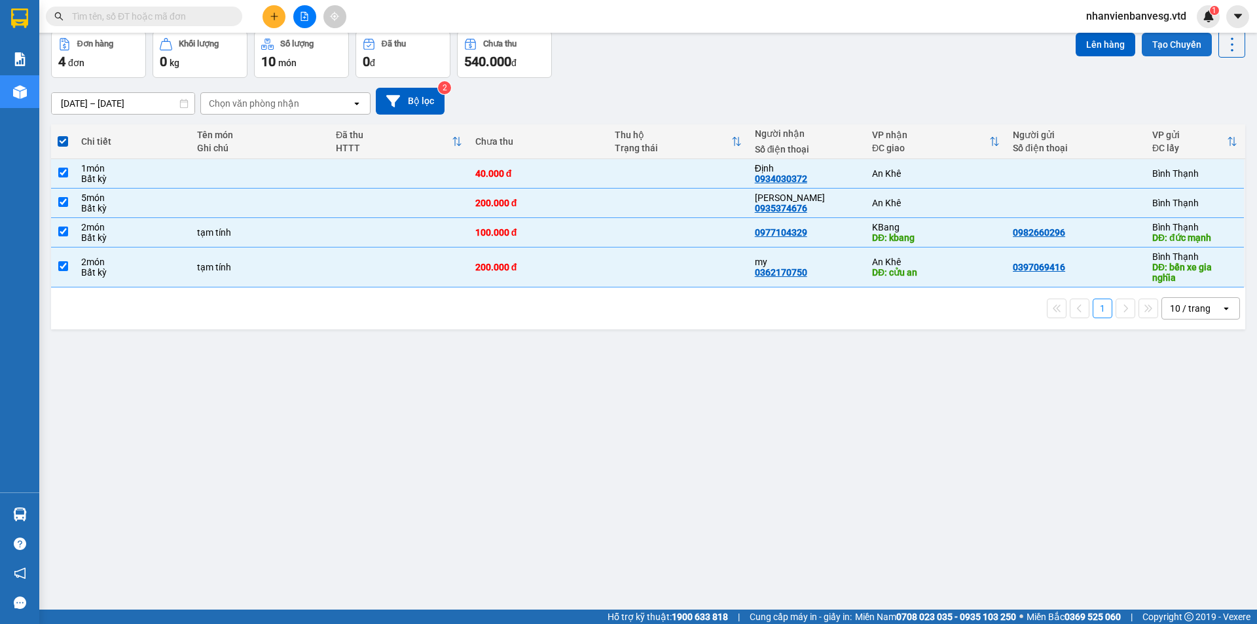
click at [1143, 46] on button "Tạo Chuyến" at bounding box center [1177, 45] width 70 height 24
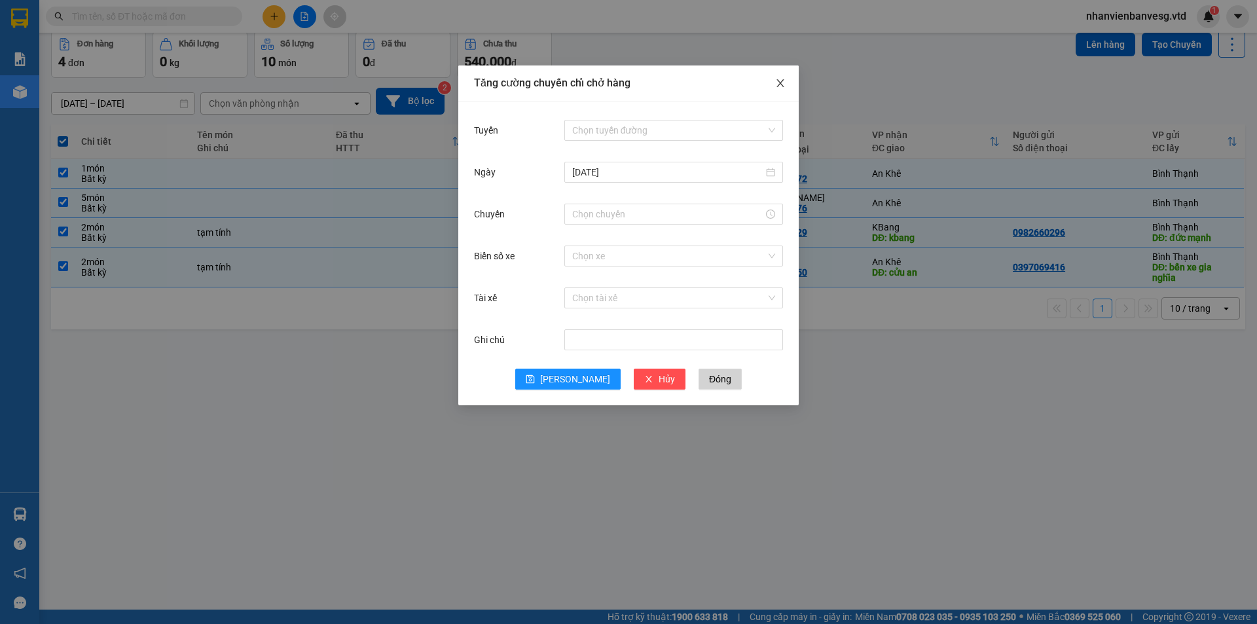
drag, startPoint x: 783, startPoint y: 79, endPoint x: 1025, endPoint y: 43, distance: 244.9
click at [846, 72] on div "Tăng cường chuyến chỉ chở hàng Tuyến Chọn tuyến đường [DATE] Chuyến Biển số xe …" at bounding box center [628, 312] width 1257 height 624
click at [778, 84] on icon "close" at bounding box center [780, 83] width 10 height 10
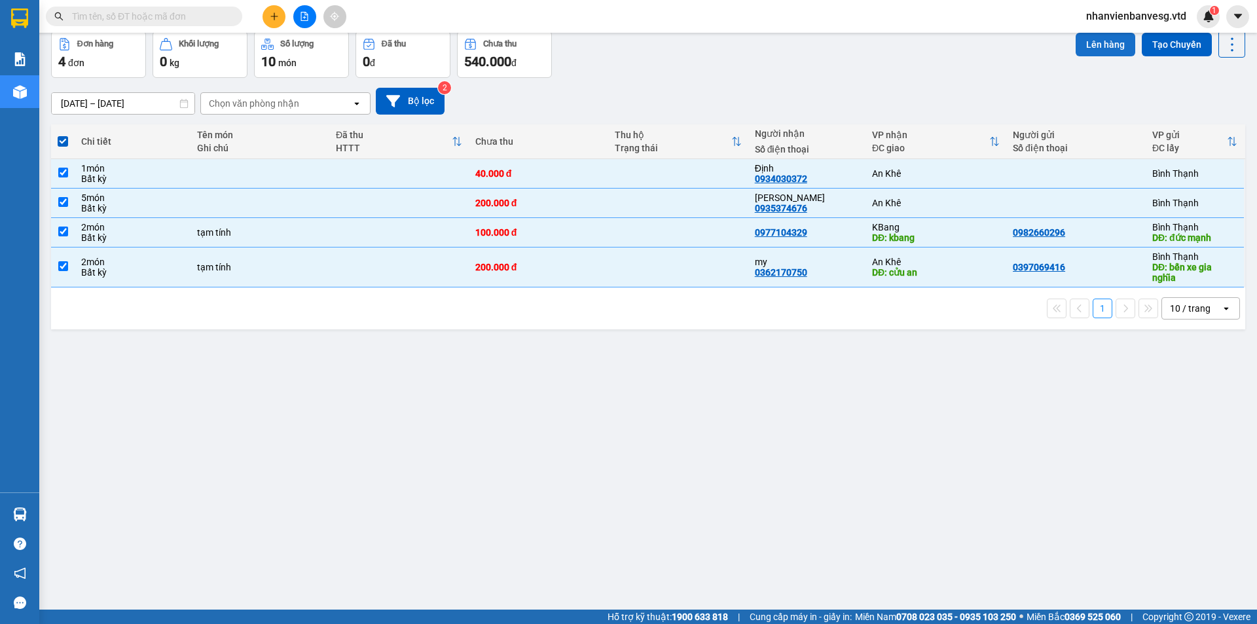
click at [1079, 46] on button "Lên hàng" at bounding box center [1105, 45] width 60 height 24
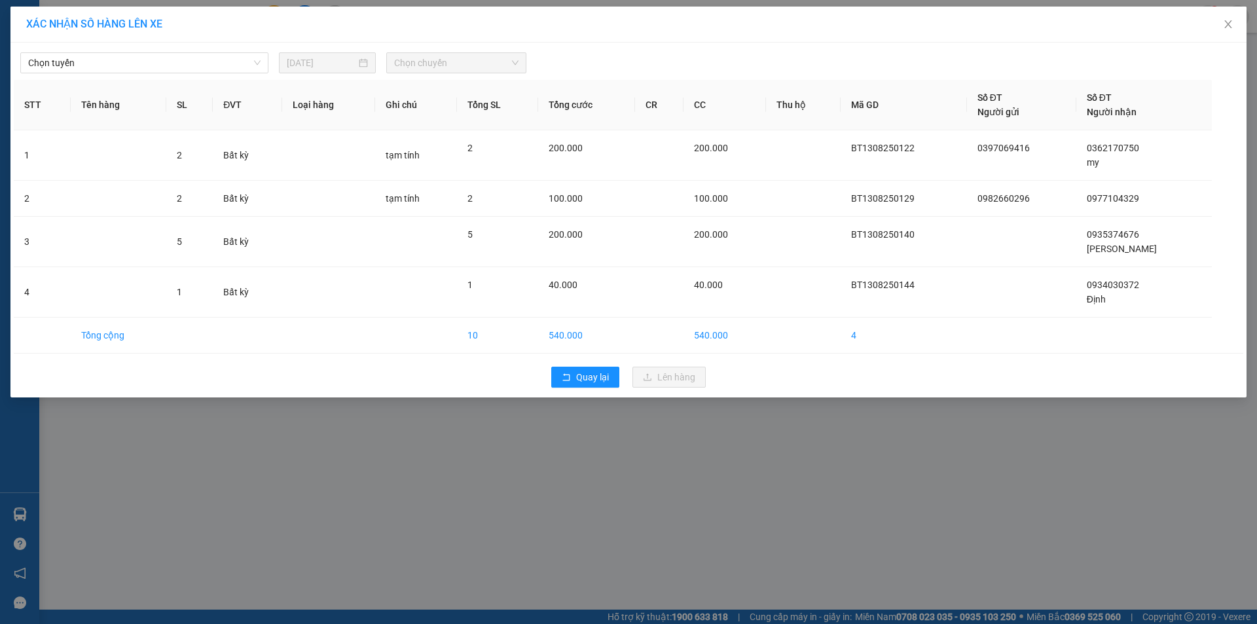
drag, startPoint x: 200, startPoint y: 58, endPoint x: 196, endPoint y: 74, distance: 16.4
click at [200, 60] on span "Chọn tuyến" at bounding box center [144, 63] width 232 height 20
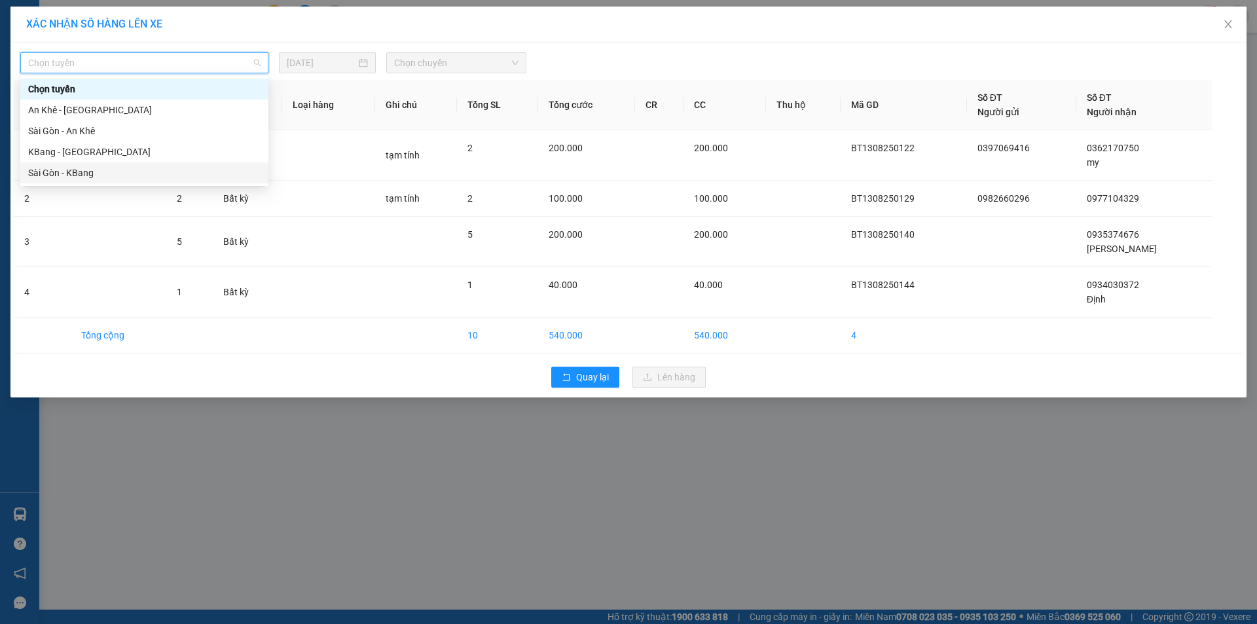
click at [179, 177] on div "Sài Gòn - KBang" at bounding box center [144, 173] width 232 height 14
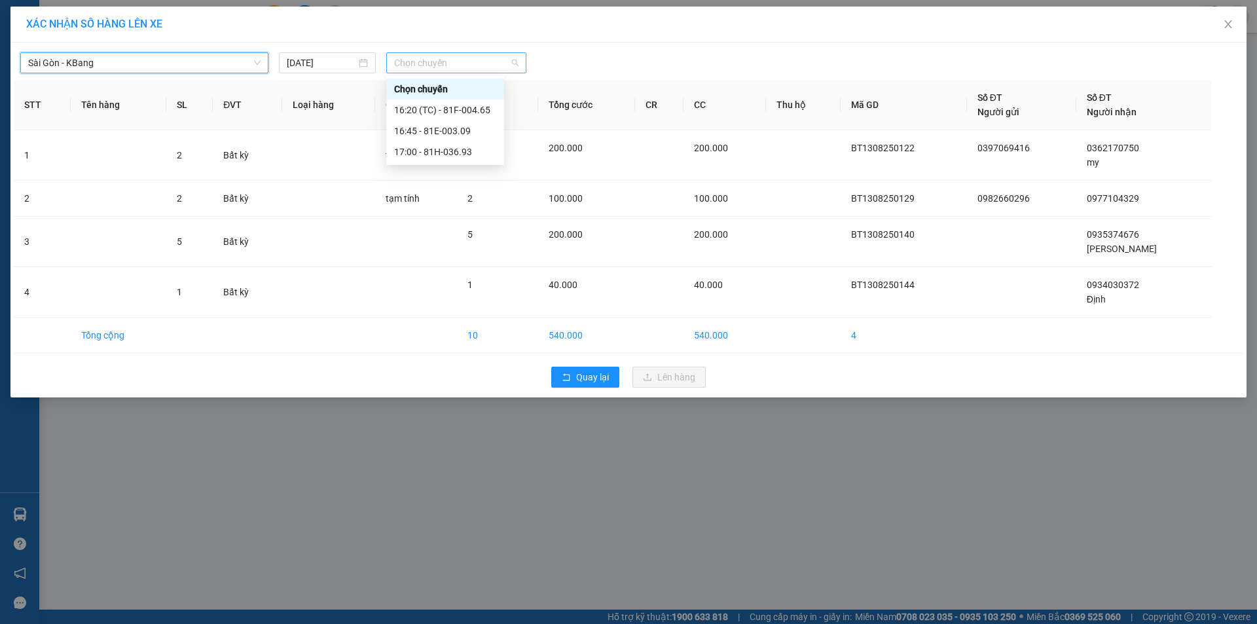
click at [447, 61] on span "Chọn chuyến" at bounding box center [456, 63] width 124 height 20
click at [465, 106] on div "16:20 (TC) - 81F-004.65" at bounding box center [445, 110] width 102 height 14
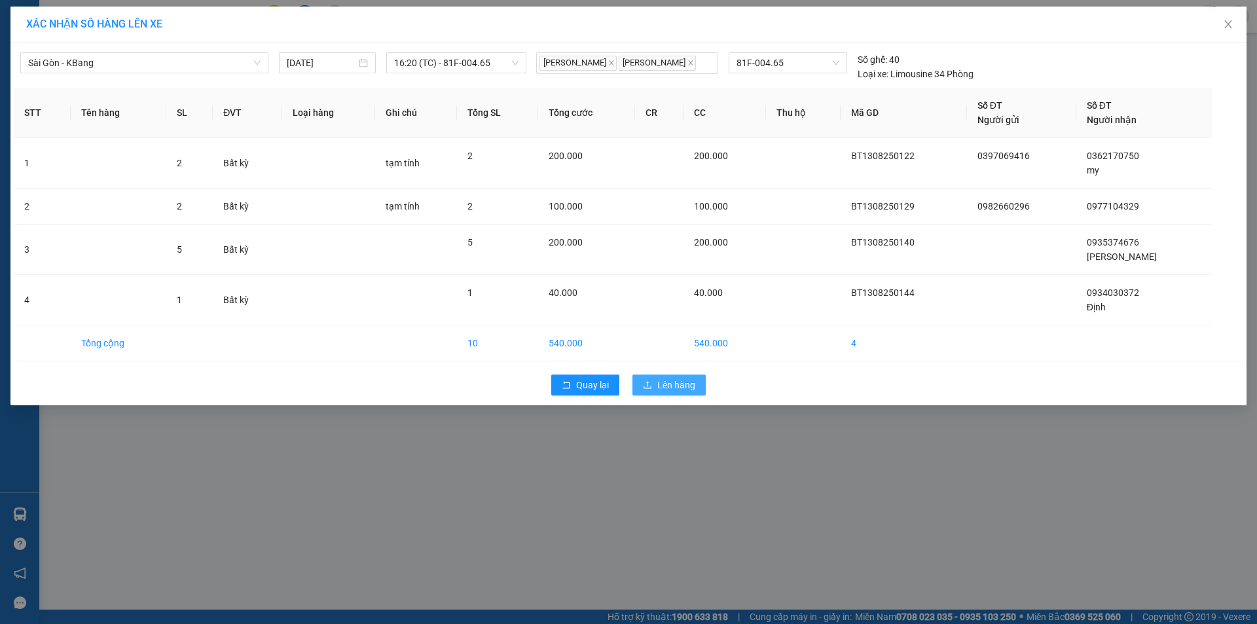
click at [692, 388] on span "Lên hàng" at bounding box center [676, 385] width 38 height 14
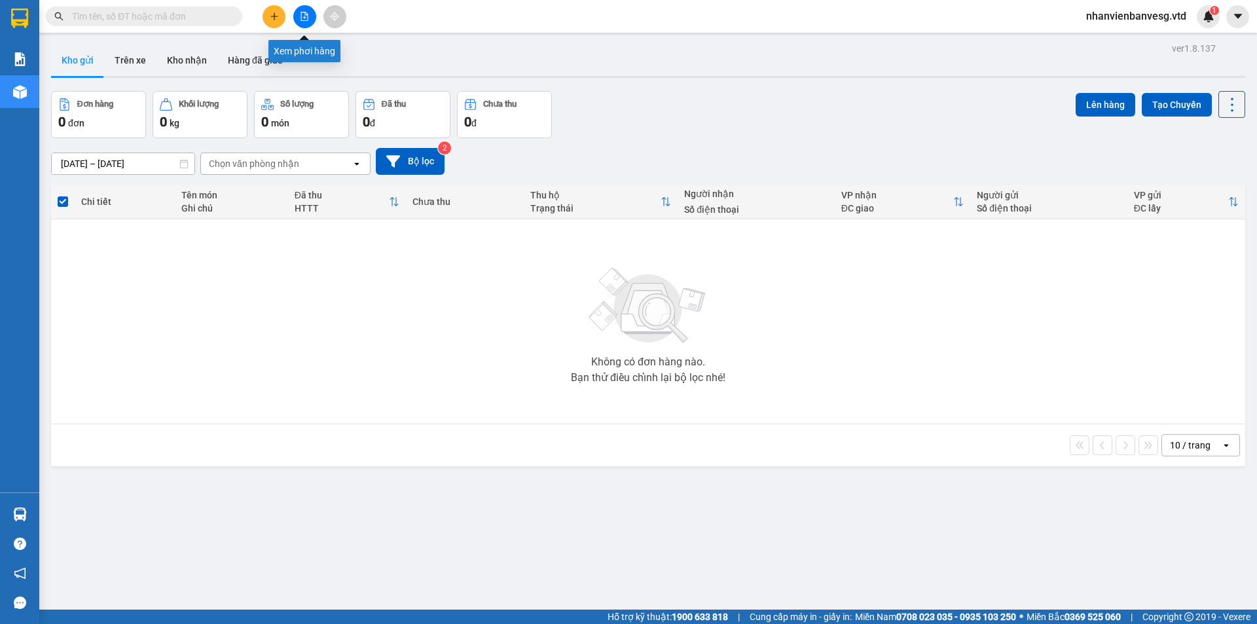
click at [300, 12] on icon "file-add" at bounding box center [304, 16] width 9 height 9
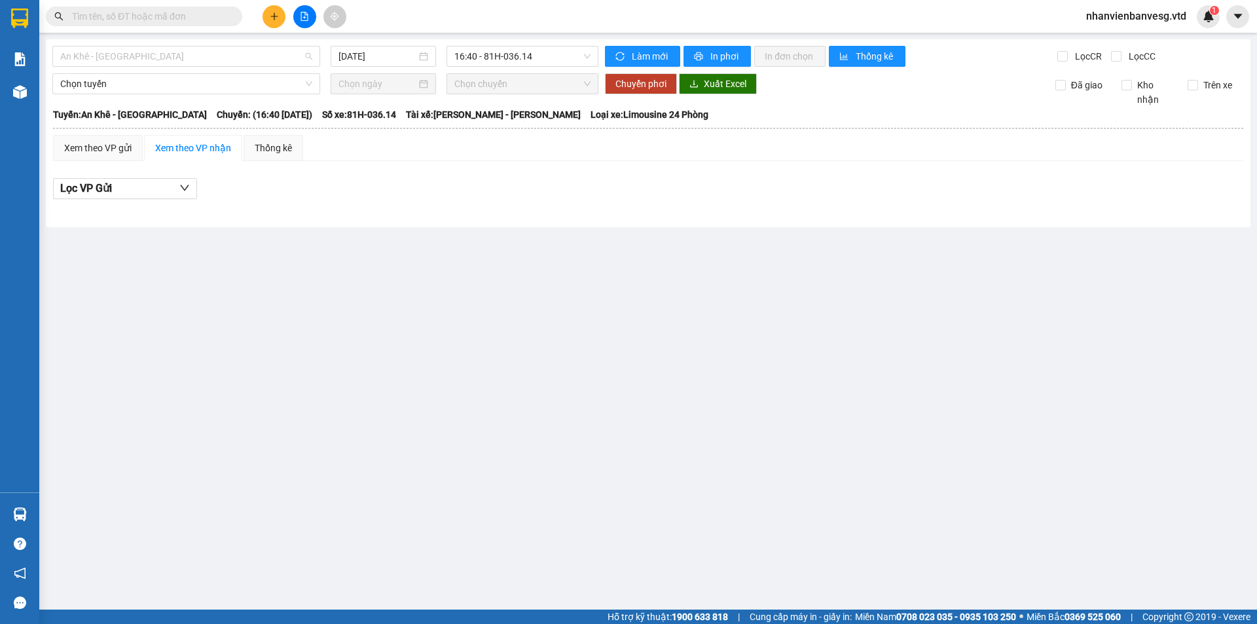
drag, startPoint x: 170, startPoint y: 58, endPoint x: 168, endPoint y: 120, distance: 61.5
click at [169, 60] on span "An Khê - [GEOGRAPHIC_DATA]" at bounding box center [186, 56] width 252 height 20
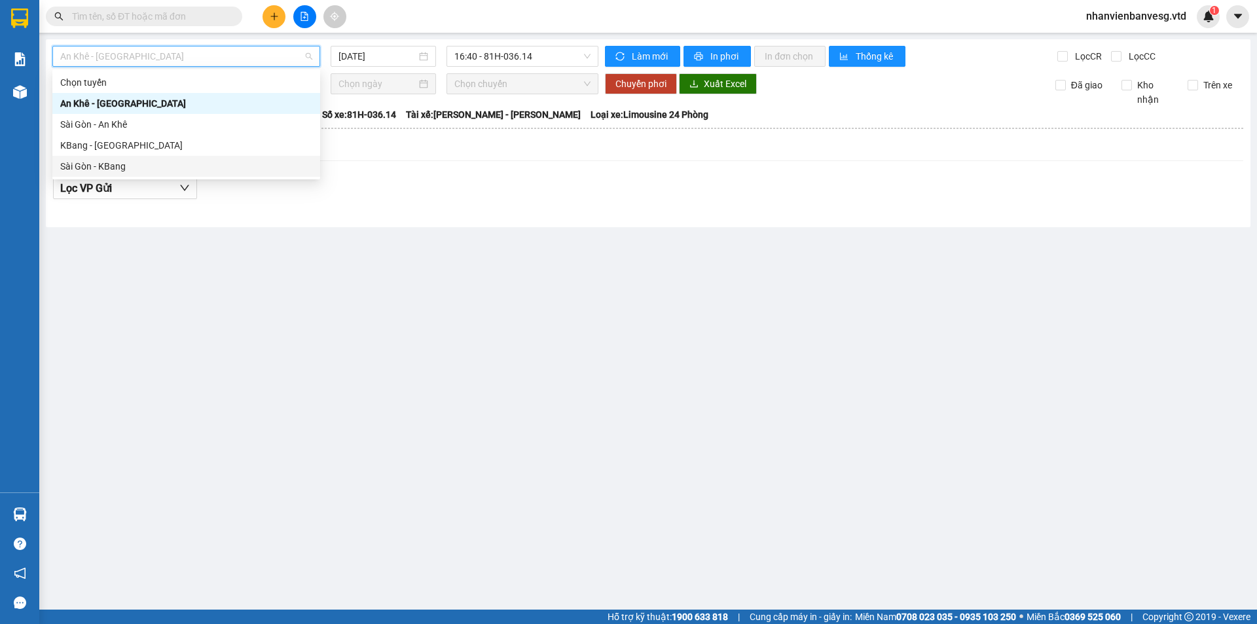
click at [168, 167] on div "Sài Gòn - KBang" at bounding box center [186, 166] width 252 height 14
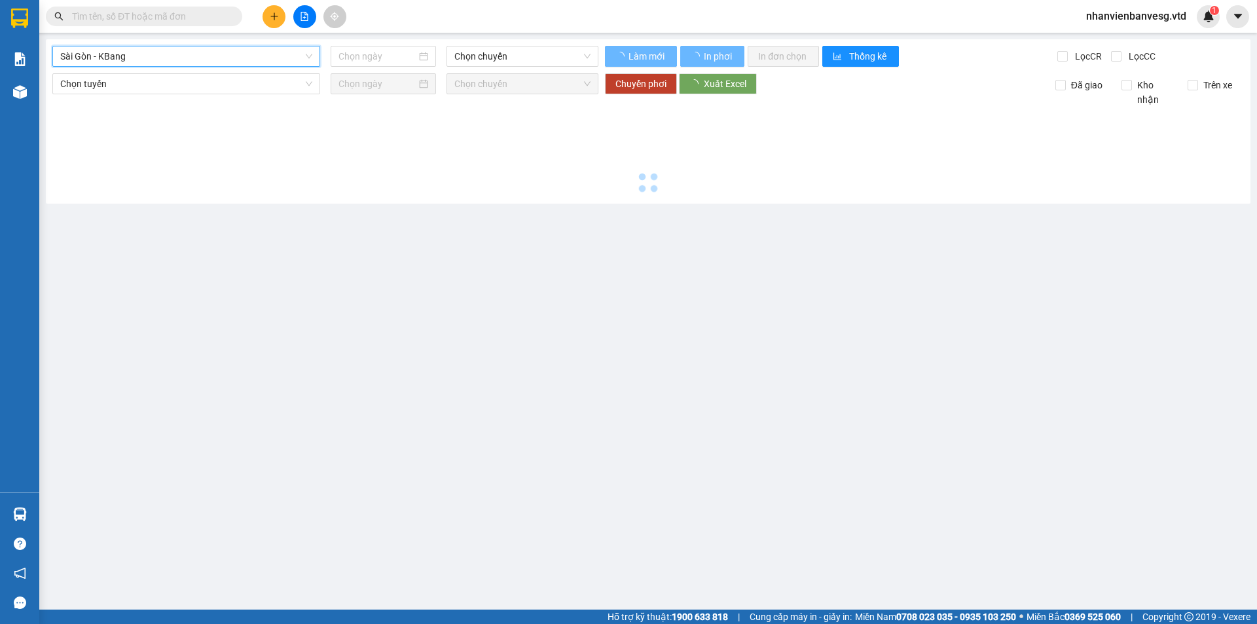
type input "[DATE]"
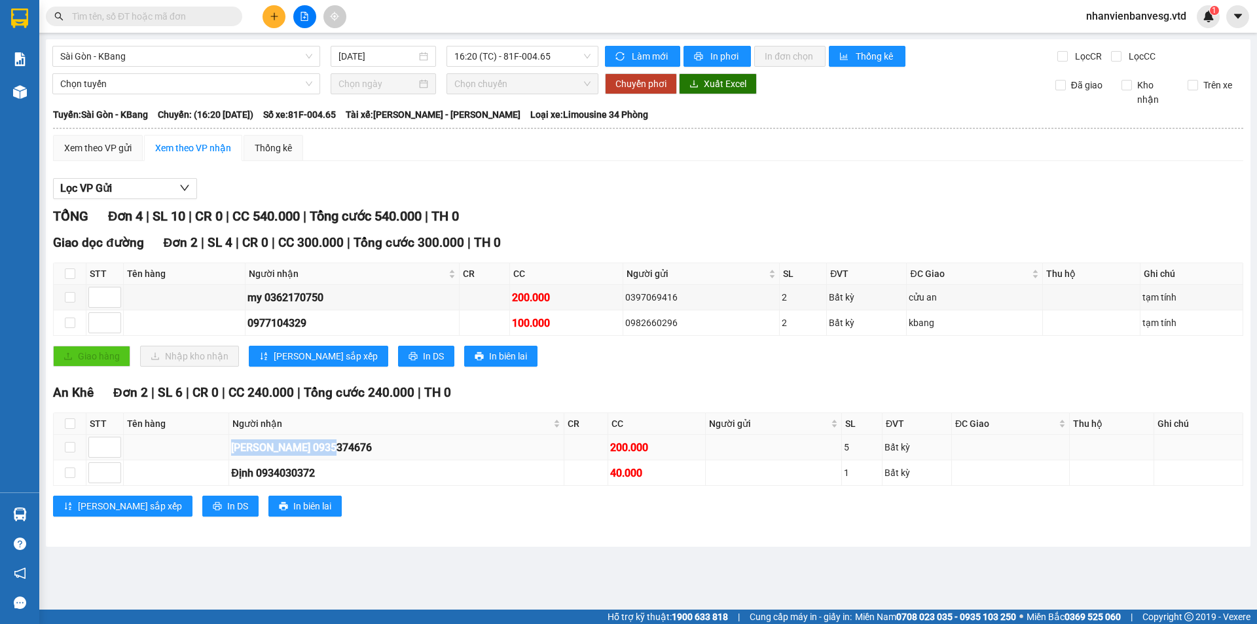
drag, startPoint x: 345, startPoint y: 450, endPoint x: 232, endPoint y: 452, distance: 113.3
click at [232, 452] on tr "Hà Tuấn 0935374676 200.000 5 Bất kỳ" at bounding box center [648, 448] width 1189 height 26
copy div "[PERSON_NAME] 0935374676"
click at [281, 15] on button at bounding box center [273, 16] width 23 height 23
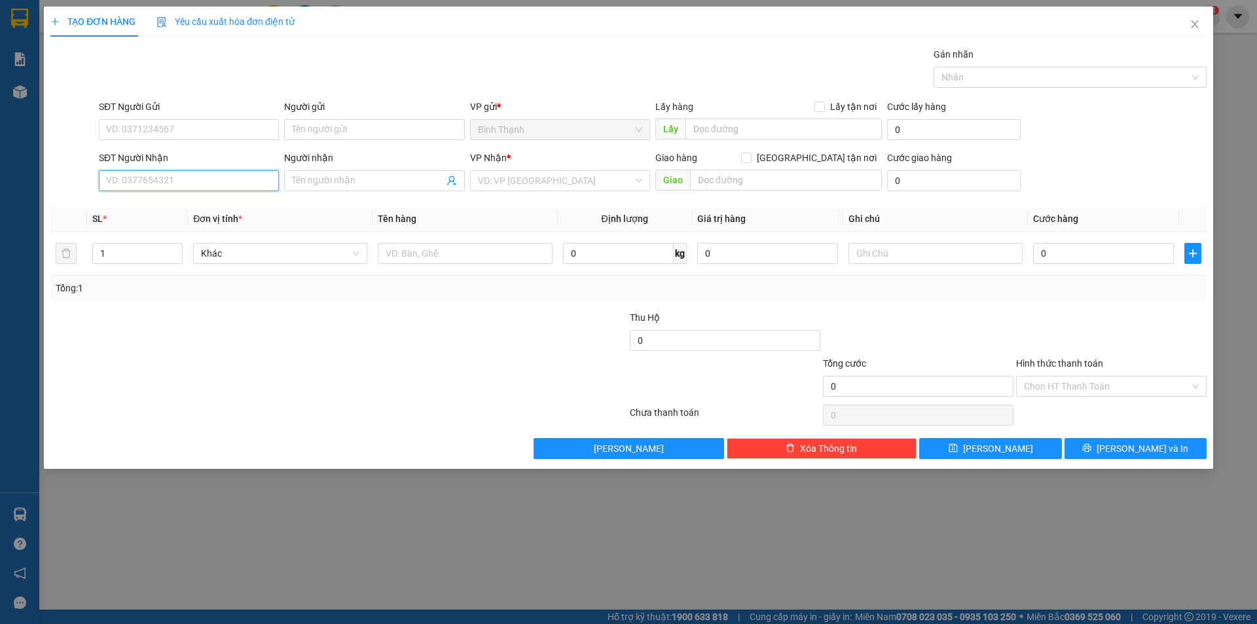
click at [194, 189] on input "SĐT Người Nhận" at bounding box center [189, 180] width 180 height 21
click at [160, 179] on input "SĐT Người Nhận" at bounding box center [189, 180] width 180 height 21
type input "0358694399"
click at [352, 184] on input "Người nhận" at bounding box center [367, 180] width 151 height 14
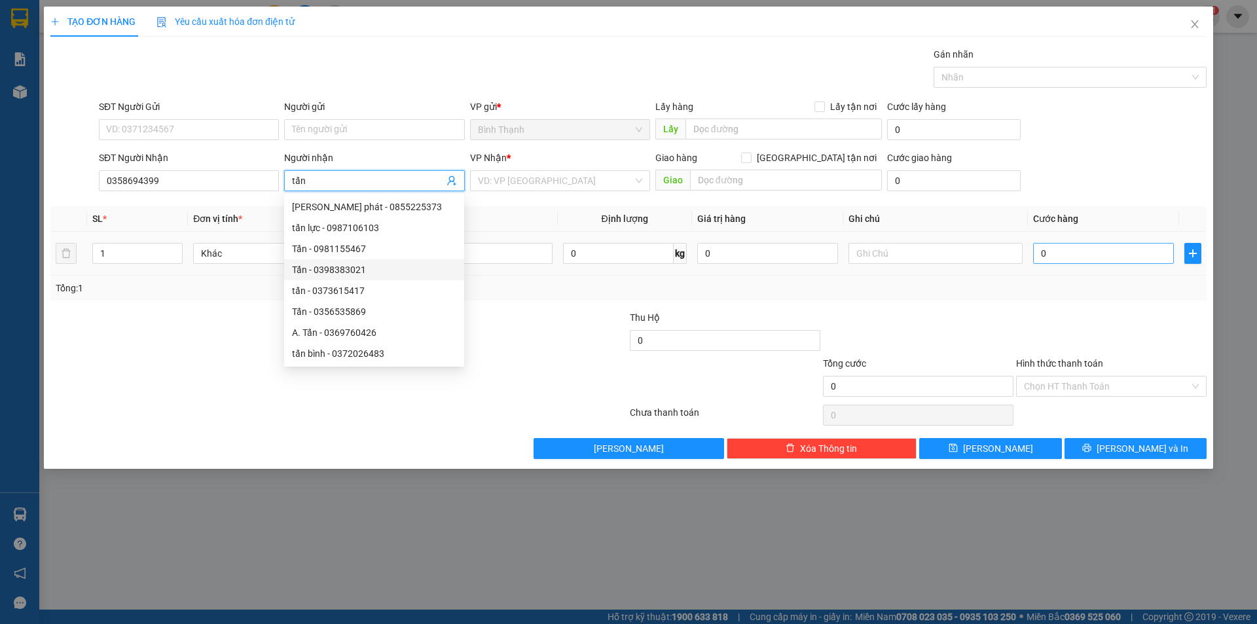
type input "tấn"
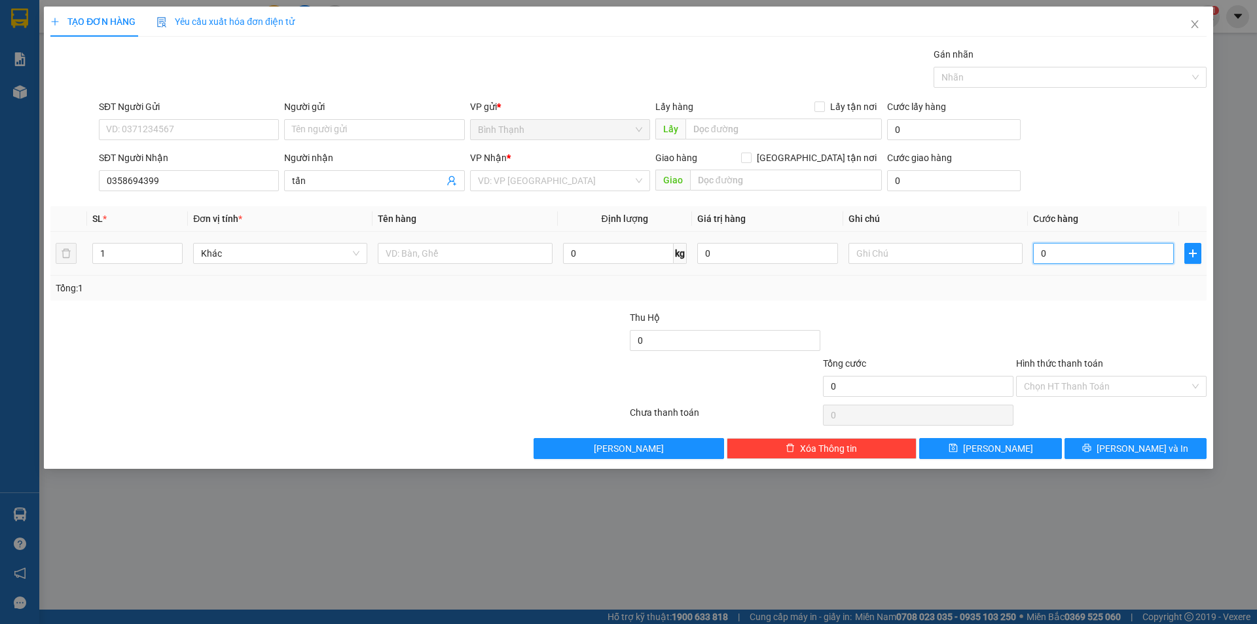
type input "3"
type input "30"
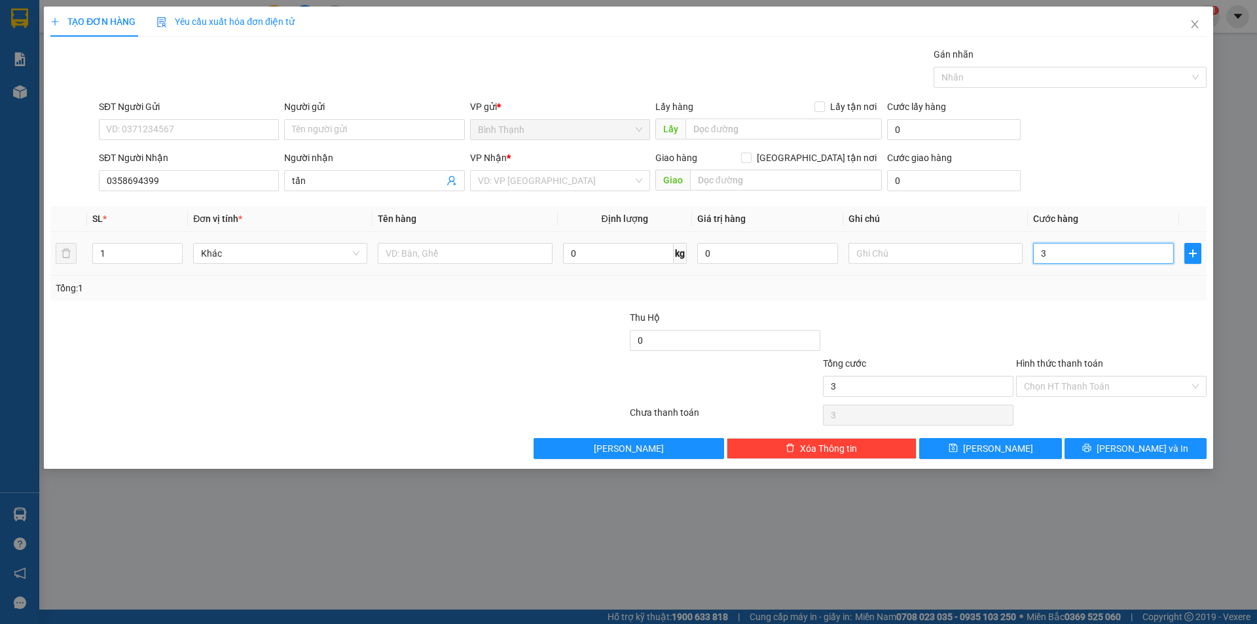
type input "30"
type input "300"
type input "3.000"
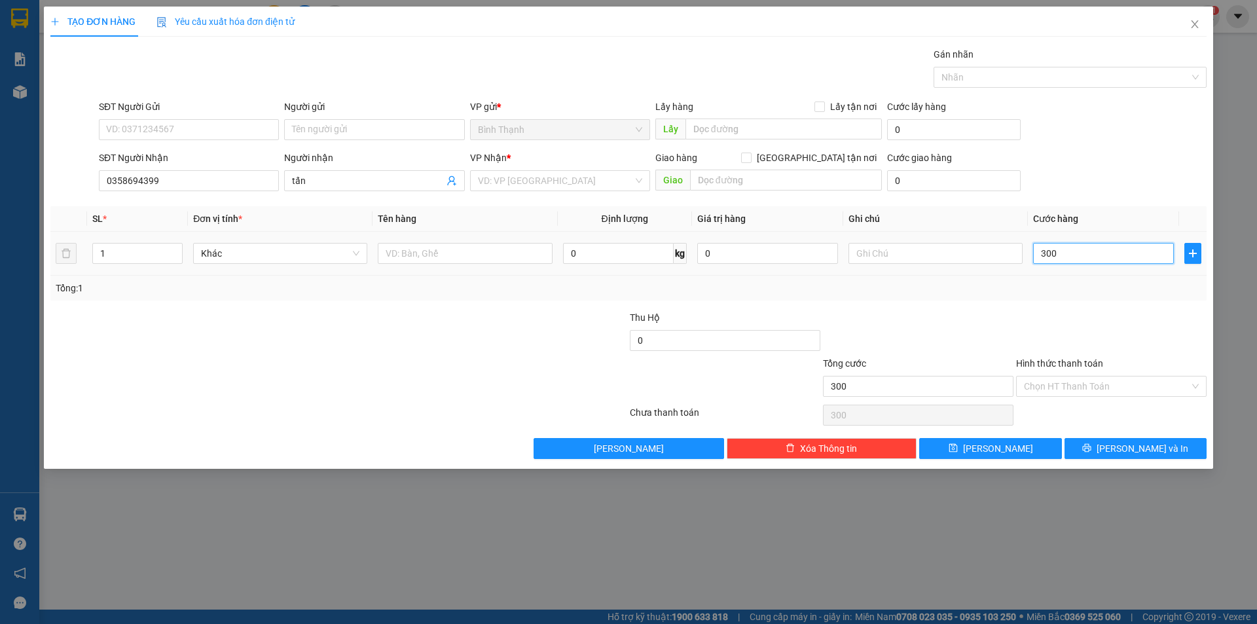
type input "3.000"
type input "30.000"
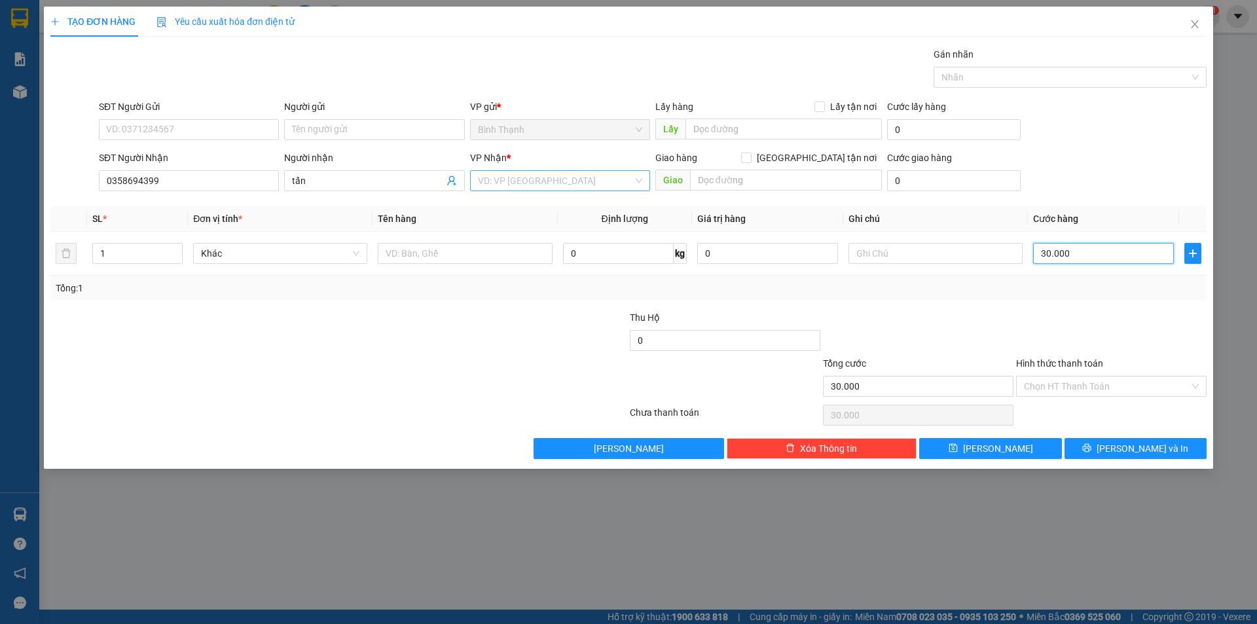
type input "30.000"
click at [535, 171] on input "search" at bounding box center [555, 181] width 155 height 20
drag, startPoint x: 526, startPoint y: 231, endPoint x: 536, endPoint y: 226, distance: 11.7
click at [530, 230] on div "An Khê" at bounding box center [560, 228] width 164 height 14
click at [789, 173] on input "text" at bounding box center [786, 180] width 192 height 21
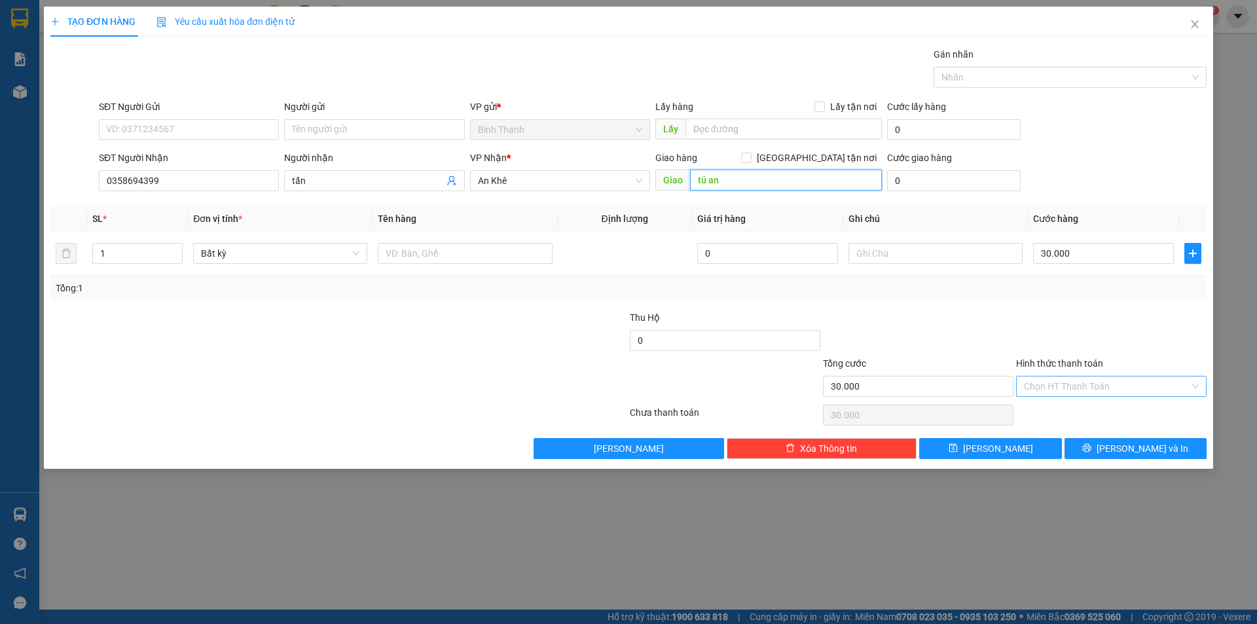
type input "tú an"
click at [1109, 386] on input "Hình thức thanh toán" at bounding box center [1107, 386] width 166 height 20
click at [1098, 410] on div "Tại văn phòng" at bounding box center [1111, 412] width 175 height 14
type input "0"
click at [1089, 449] on button "[PERSON_NAME] và In" at bounding box center [1135, 448] width 142 height 21
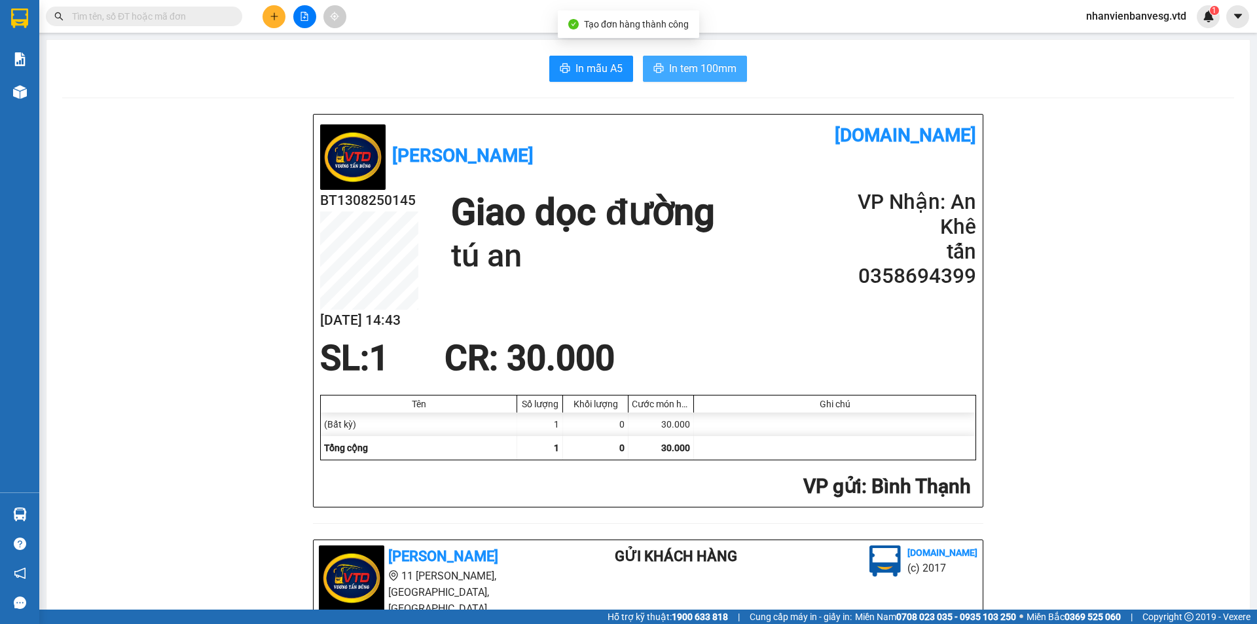
click at [701, 69] on span "In tem 100mm" at bounding box center [702, 68] width 67 height 16
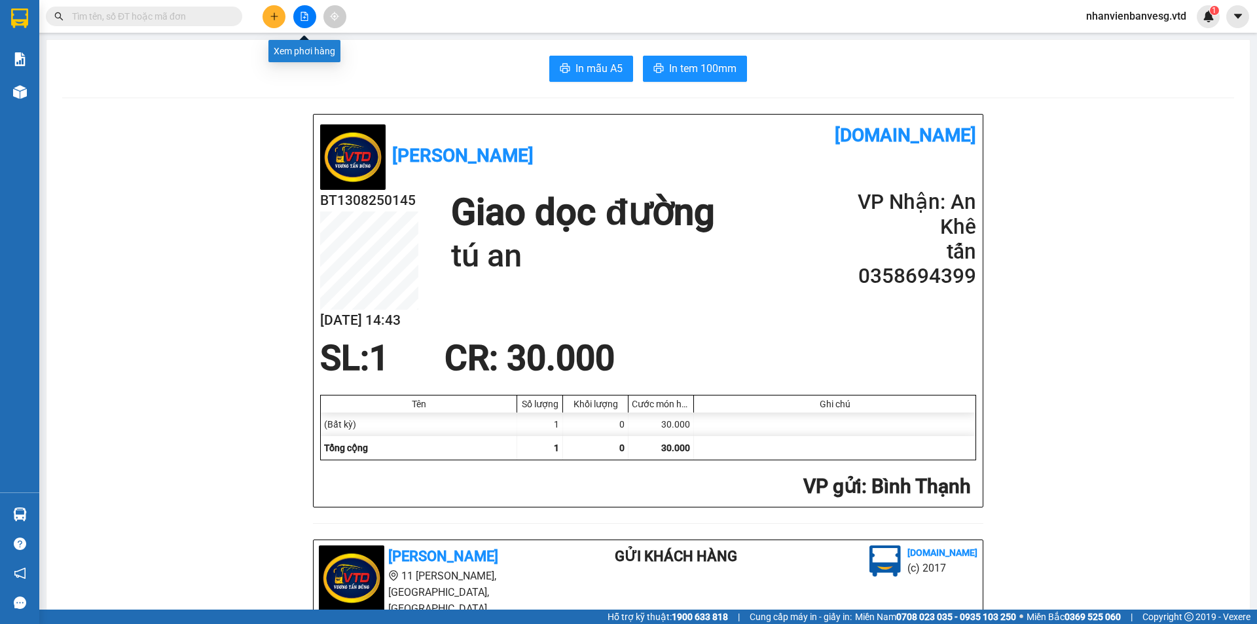
click at [306, 17] on icon "file-add" at bounding box center [304, 16] width 9 height 9
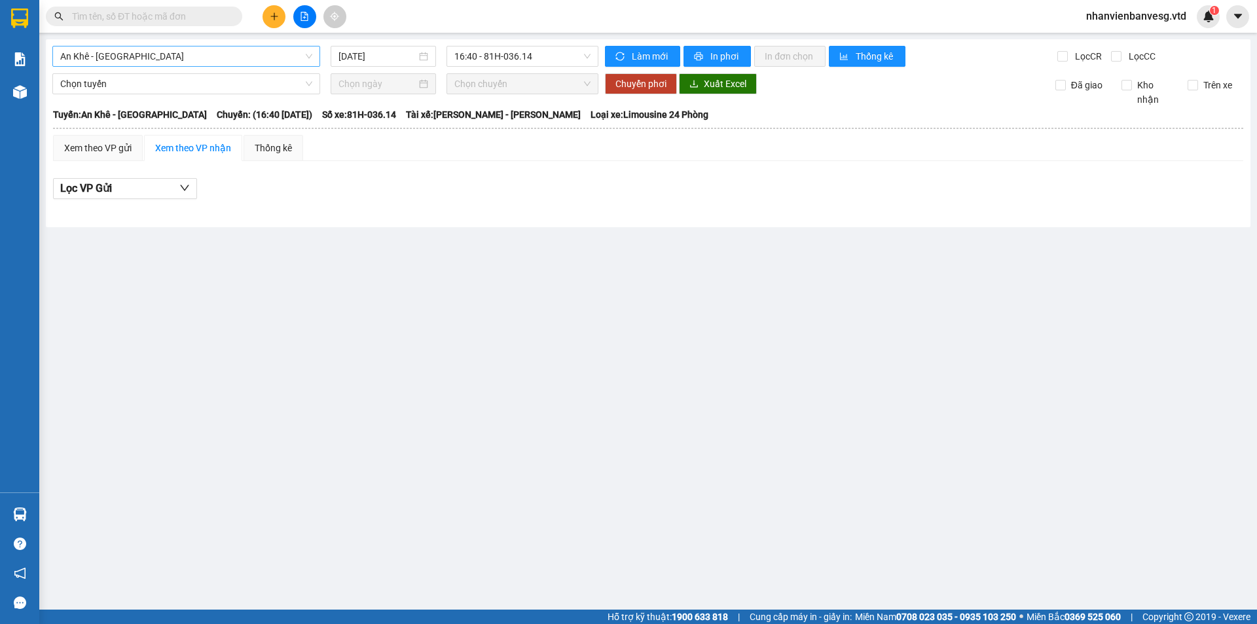
drag, startPoint x: 233, startPoint y: 49, endPoint x: 235, endPoint y: 65, distance: 16.5
click at [233, 52] on span "An Khê - [GEOGRAPHIC_DATA]" at bounding box center [186, 56] width 252 height 20
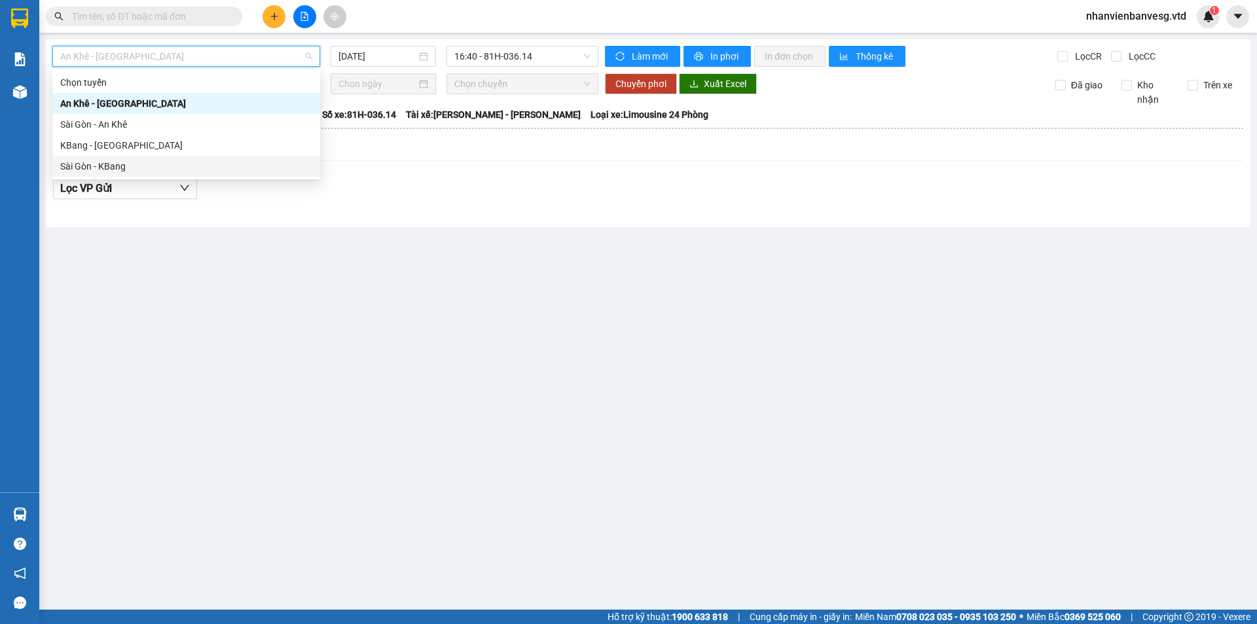
click at [193, 164] on div "Sài Gòn - KBang" at bounding box center [186, 166] width 252 height 14
type input "[DATE]"
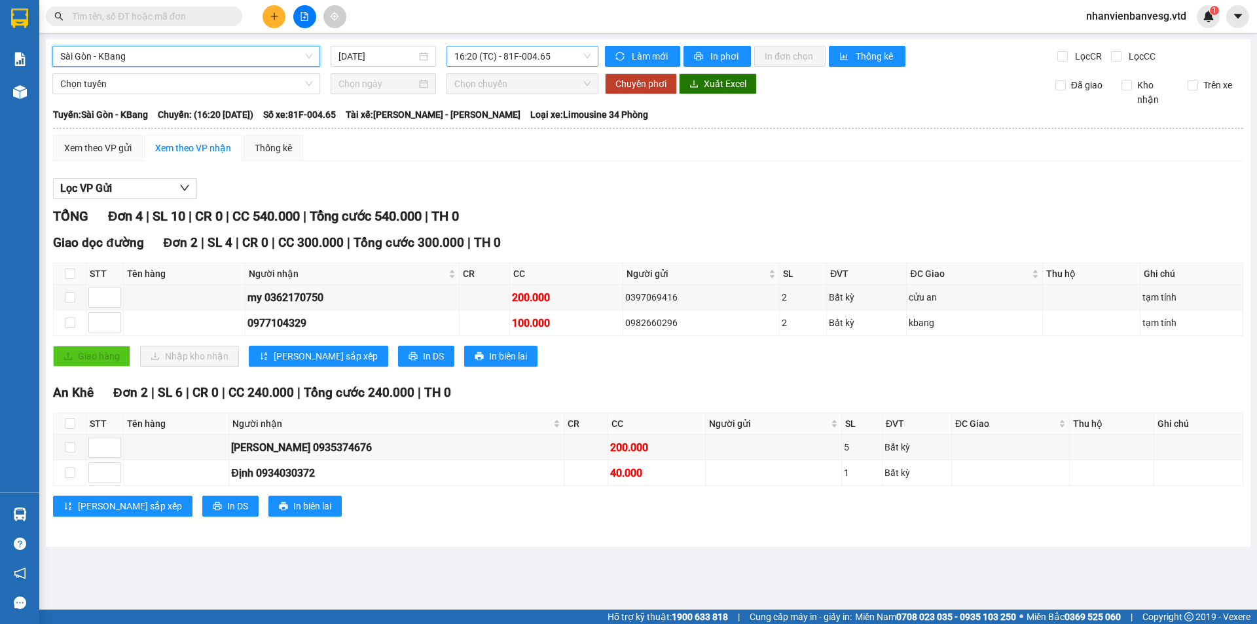
click at [564, 56] on span "16:20 (TC) - 81F-004.65" at bounding box center [522, 56] width 136 height 20
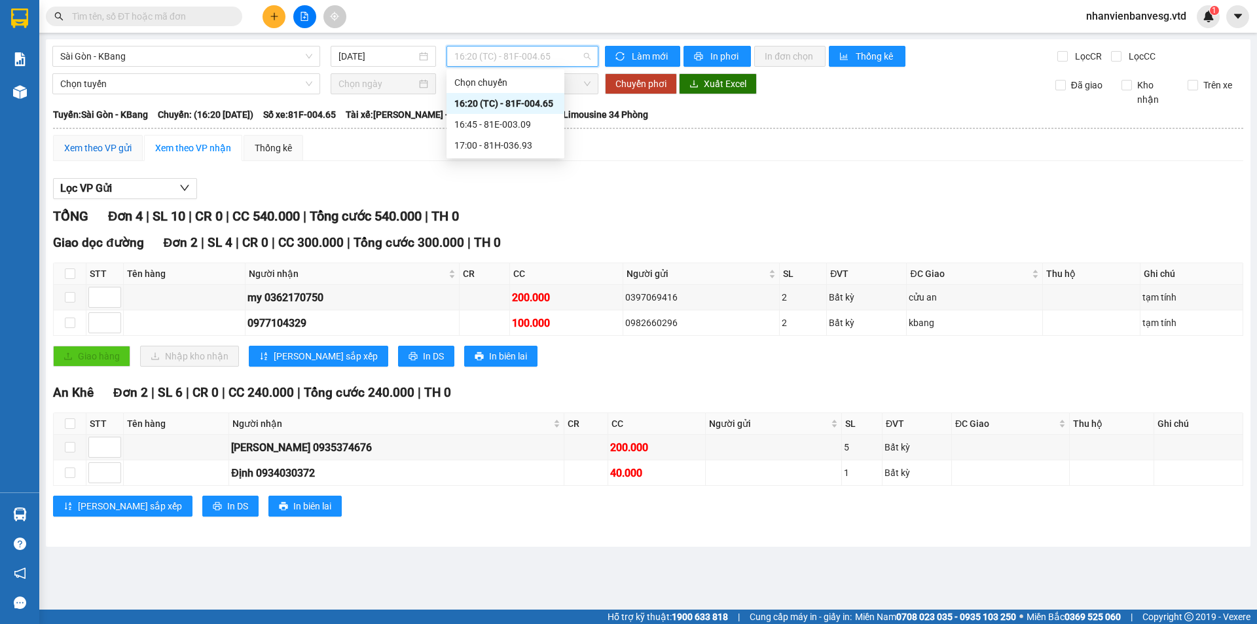
click at [120, 152] on div "Xem theo VP gửi" at bounding box center [97, 148] width 67 height 14
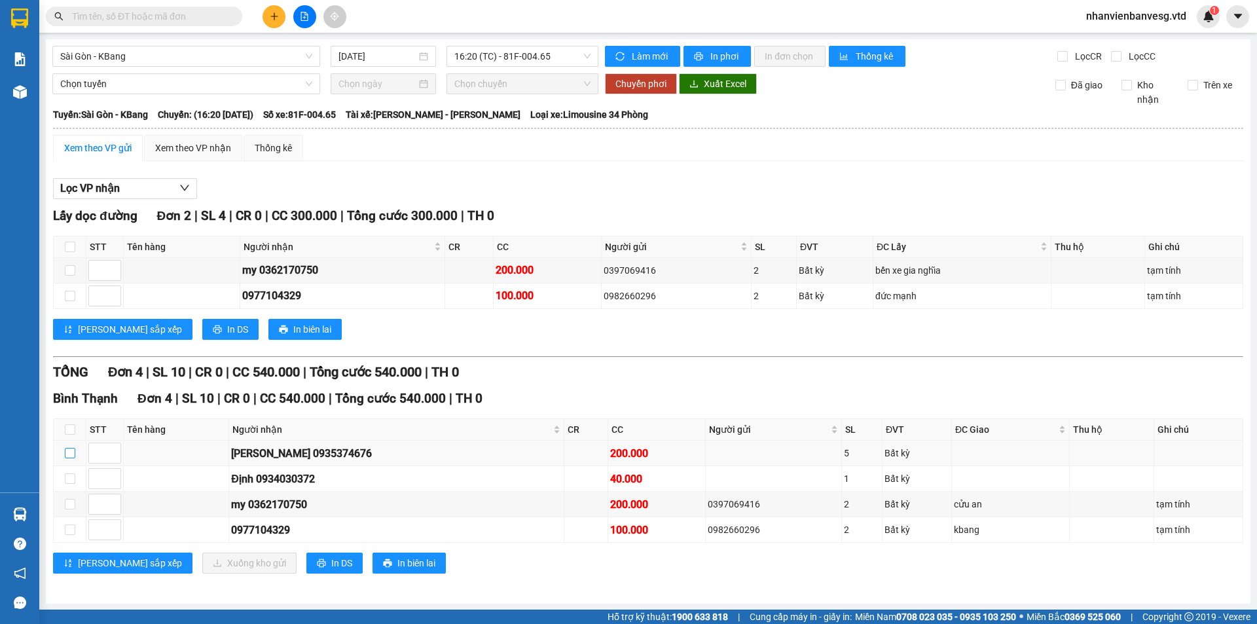
click at [70, 453] on input "checkbox" at bounding box center [70, 453] width 10 height 10
checkbox input "true"
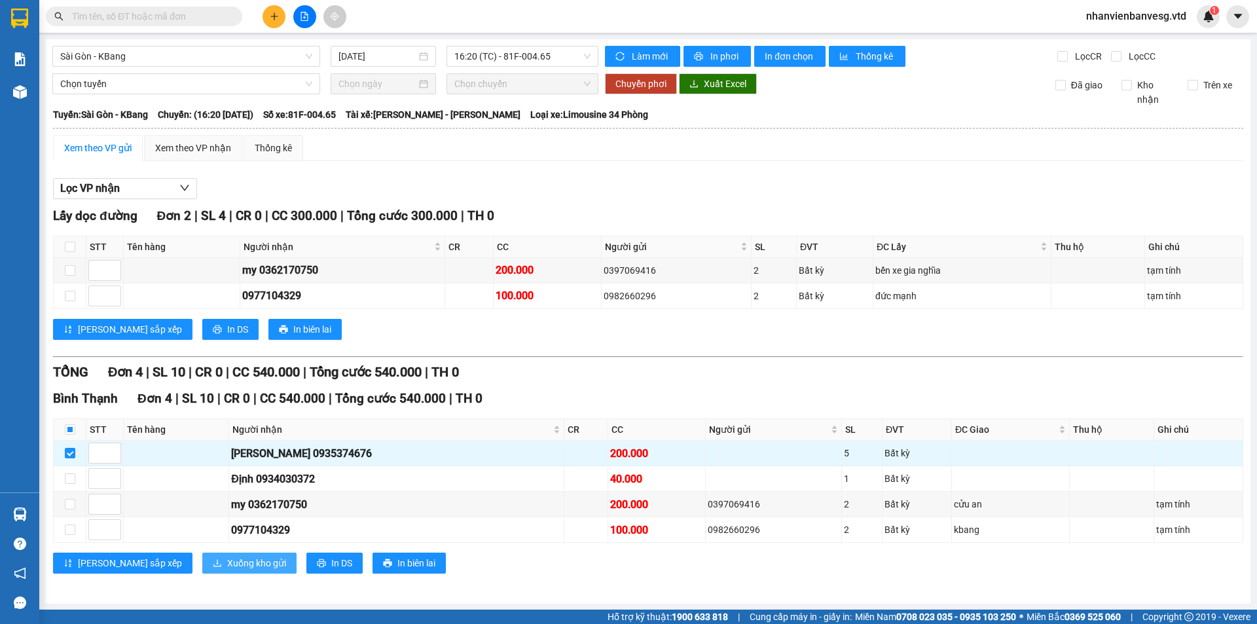
click at [227, 566] on span "Xuống kho gửi" at bounding box center [256, 563] width 59 height 14
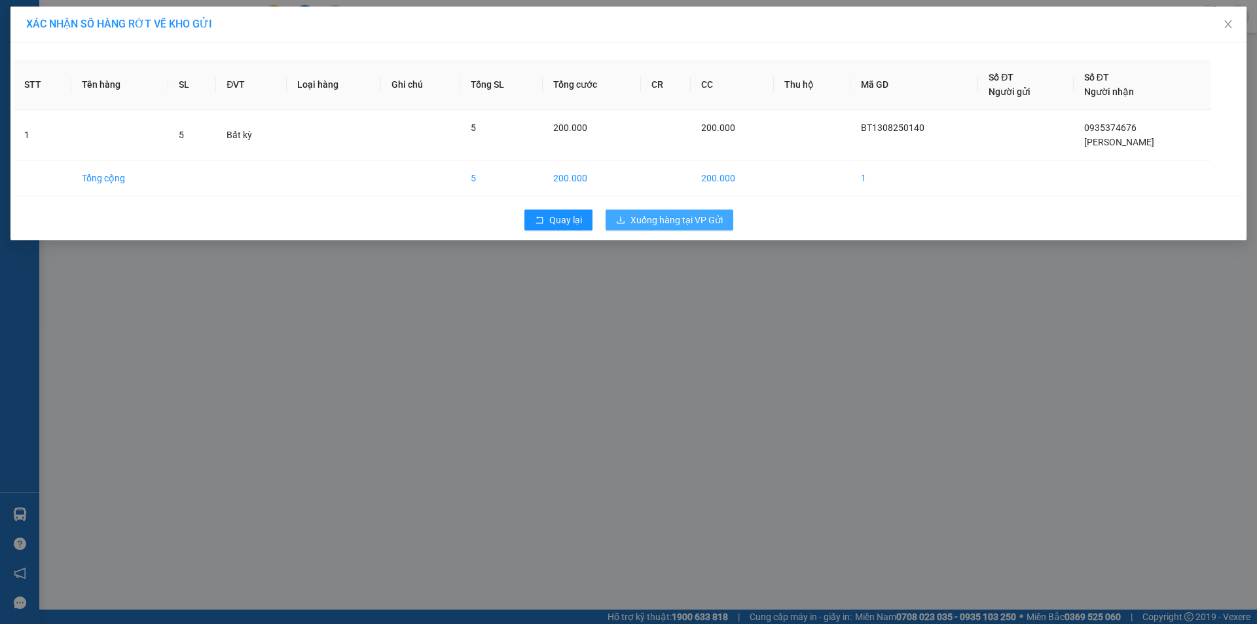
click at [665, 215] on span "Xuống hàng tại VP Gửi" at bounding box center [676, 220] width 92 height 14
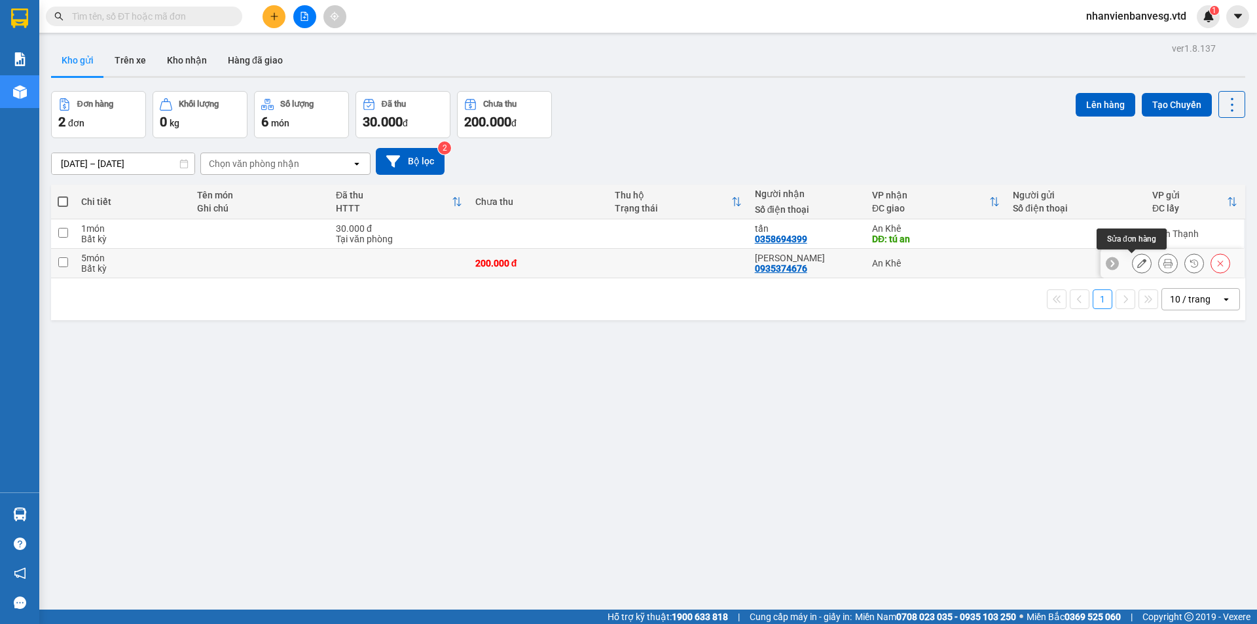
click at [1137, 265] on icon at bounding box center [1141, 263] width 9 height 9
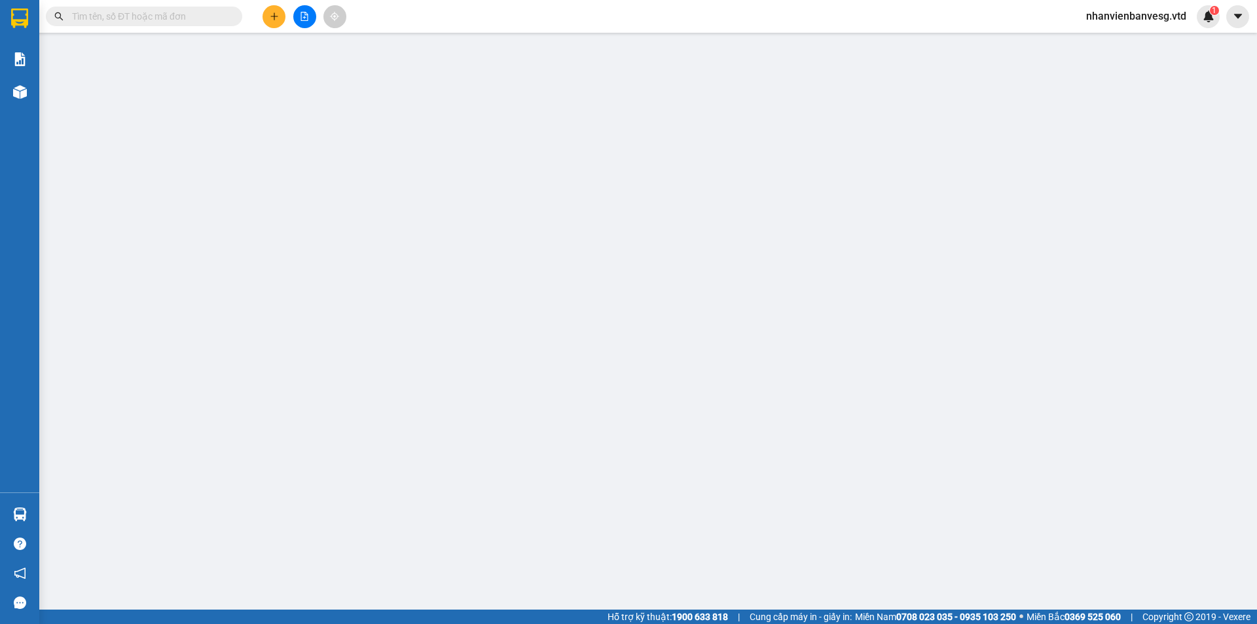
type input "0935374676"
type input "[PERSON_NAME]"
type input "200.000"
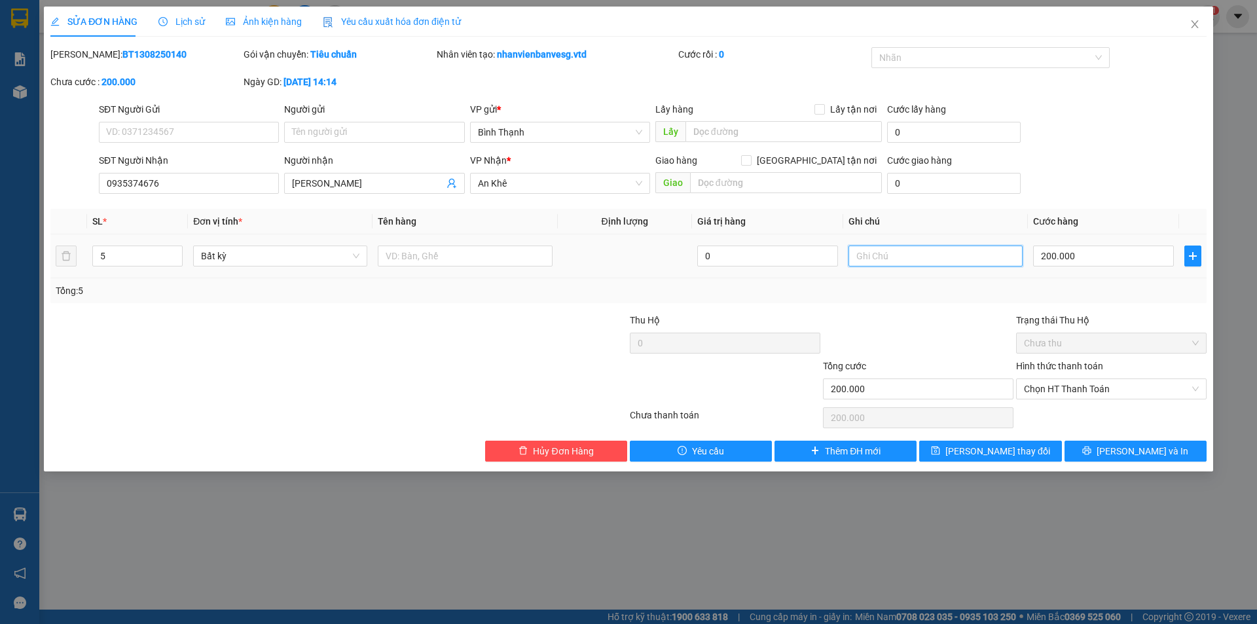
click at [863, 255] on input "text" at bounding box center [935, 255] width 174 height 21
type input "giao về 126 [PERSON_NAME], an khê"
click at [1146, 450] on span "[PERSON_NAME] và In" at bounding box center [1142, 451] width 92 height 14
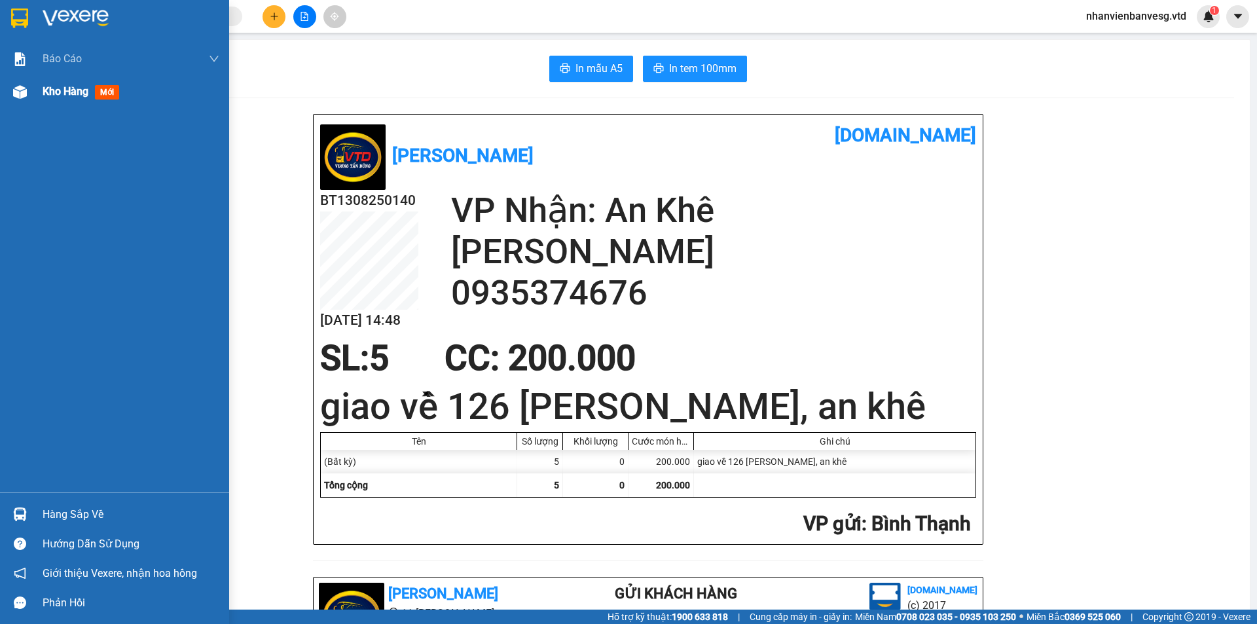
click at [69, 95] on span "Kho hàng" at bounding box center [66, 91] width 46 height 12
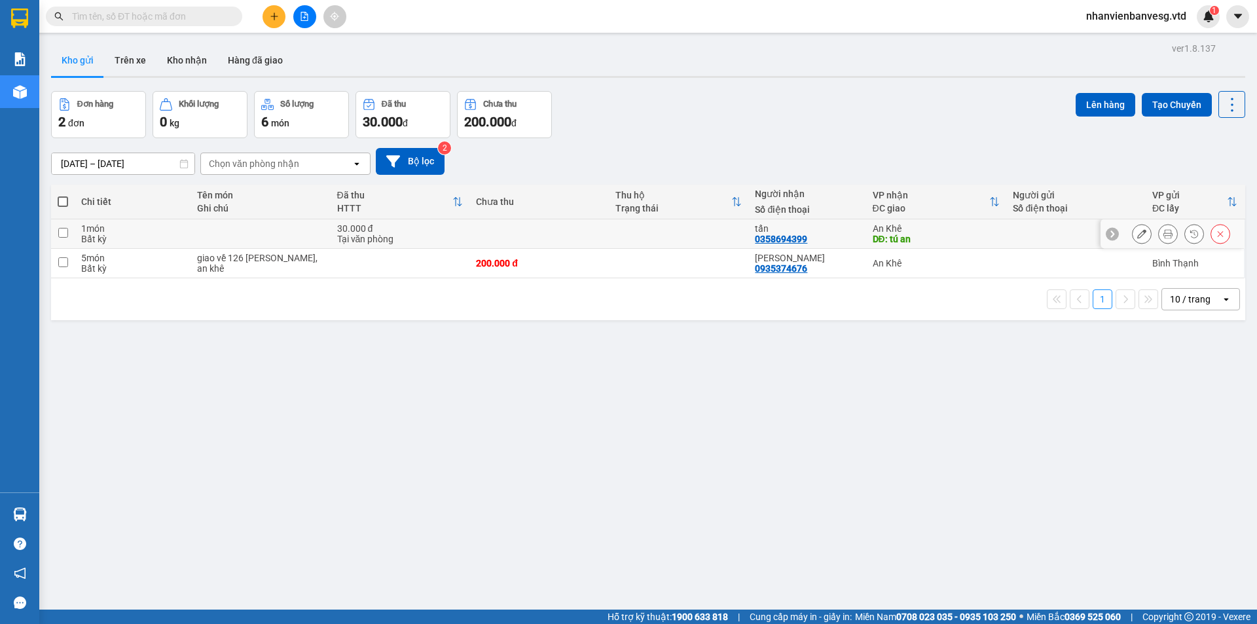
click at [64, 236] on input "checkbox" at bounding box center [63, 233] width 10 height 10
checkbox input "true"
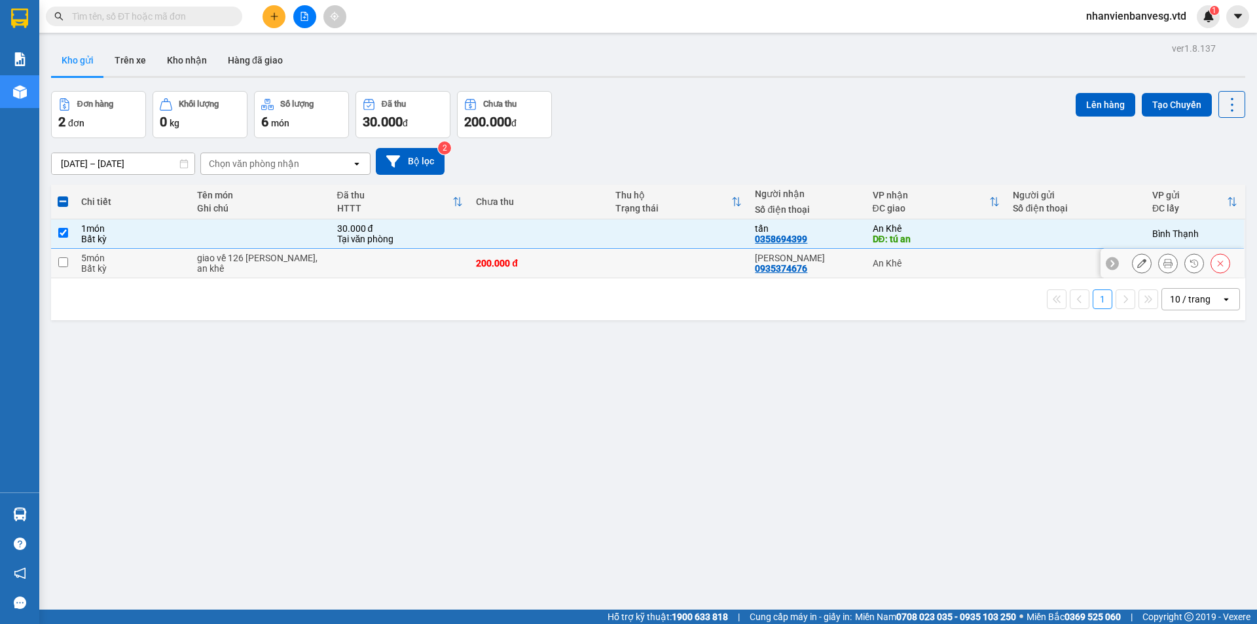
click at [63, 258] on input "checkbox" at bounding box center [63, 262] width 10 height 10
checkbox input "true"
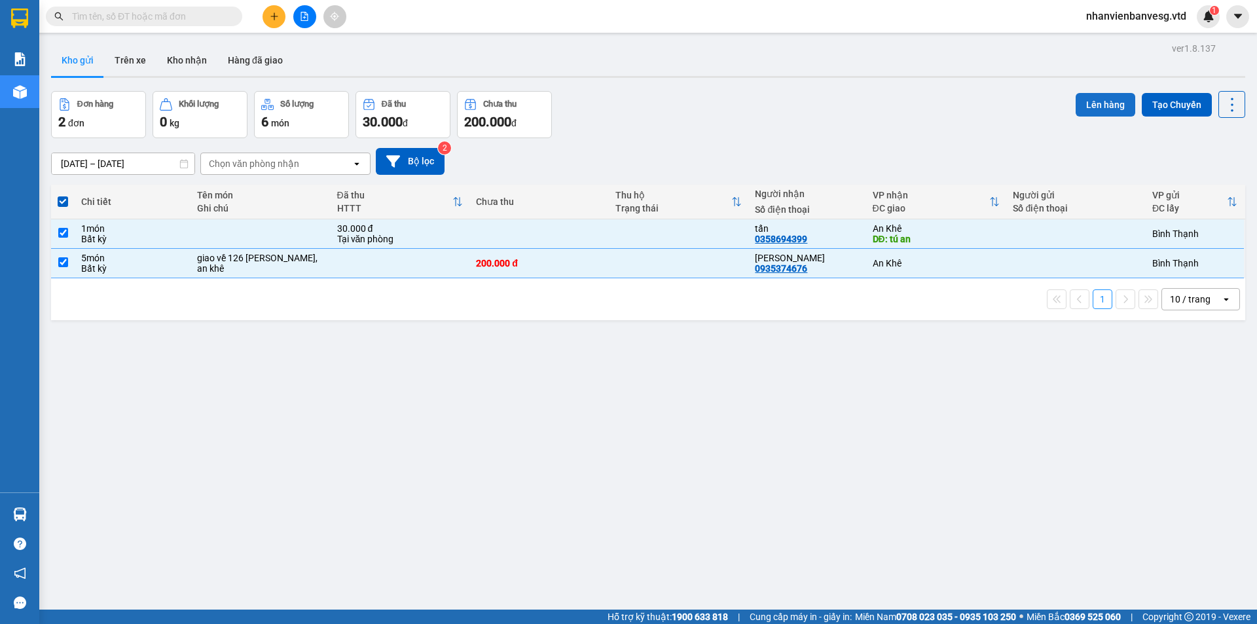
click at [1097, 99] on button "Lên hàng" at bounding box center [1105, 105] width 60 height 24
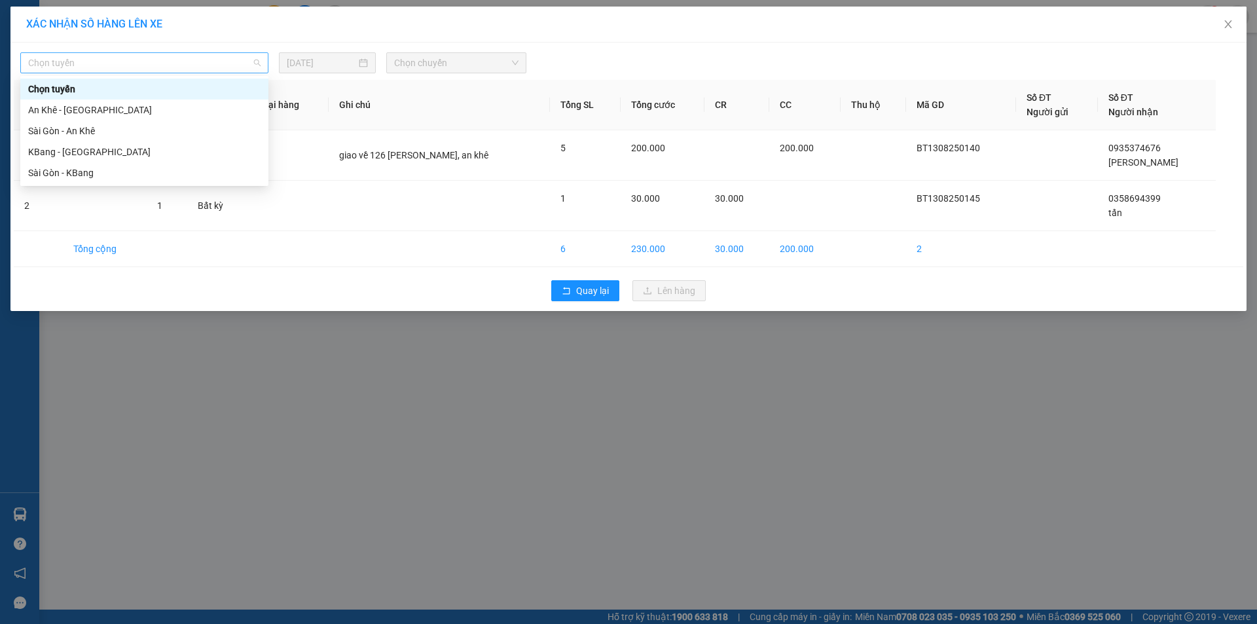
click at [206, 62] on span "Chọn tuyến" at bounding box center [144, 63] width 232 height 20
click at [191, 181] on div "Sài Gòn - KBang" at bounding box center [144, 172] width 248 height 21
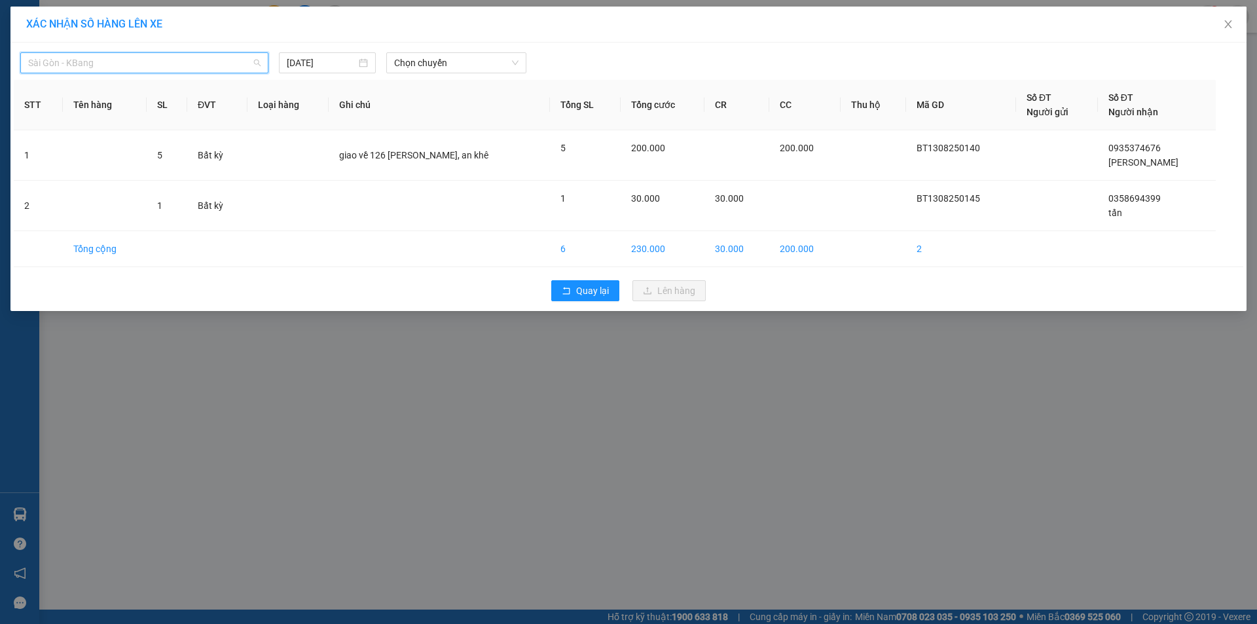
drag, startPoint x: 164, startPoint y: 62, endPoint x: 160, endPoint y: 76, distance: 14.9
click at [164, 64] on span "Sài Gòn - KBang" at bounding box center [144, 63] width 232 height 20
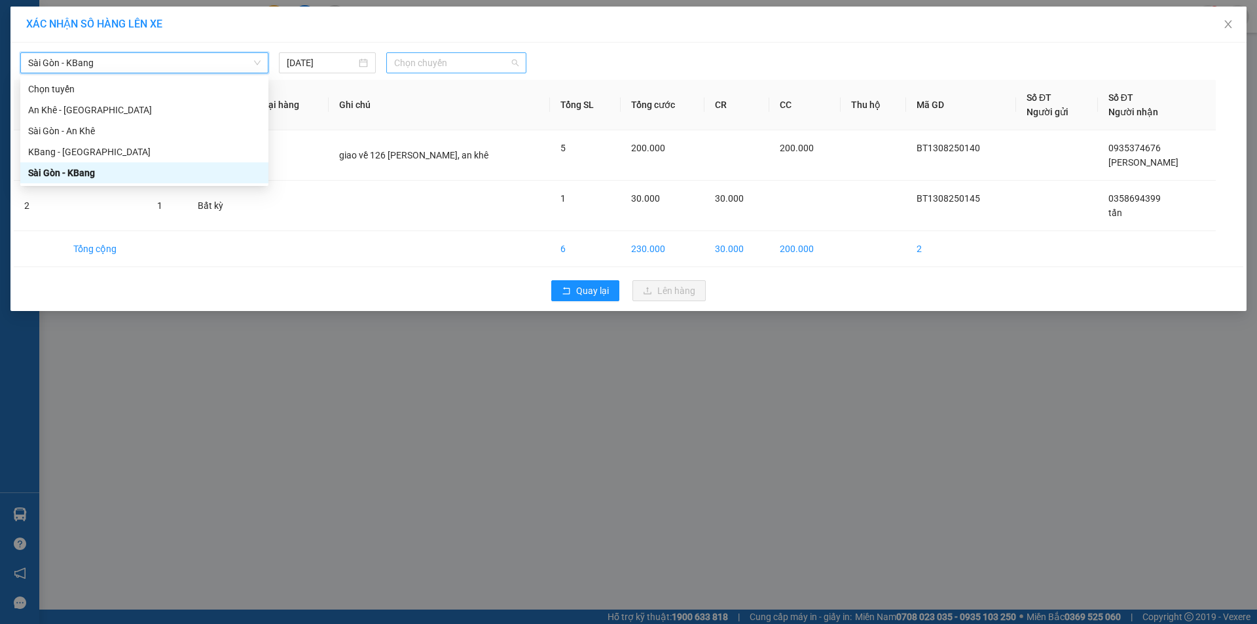
click at [405, 67] on span "Chọn chuyến" at bounding box center [456, 63] width 124 height 20
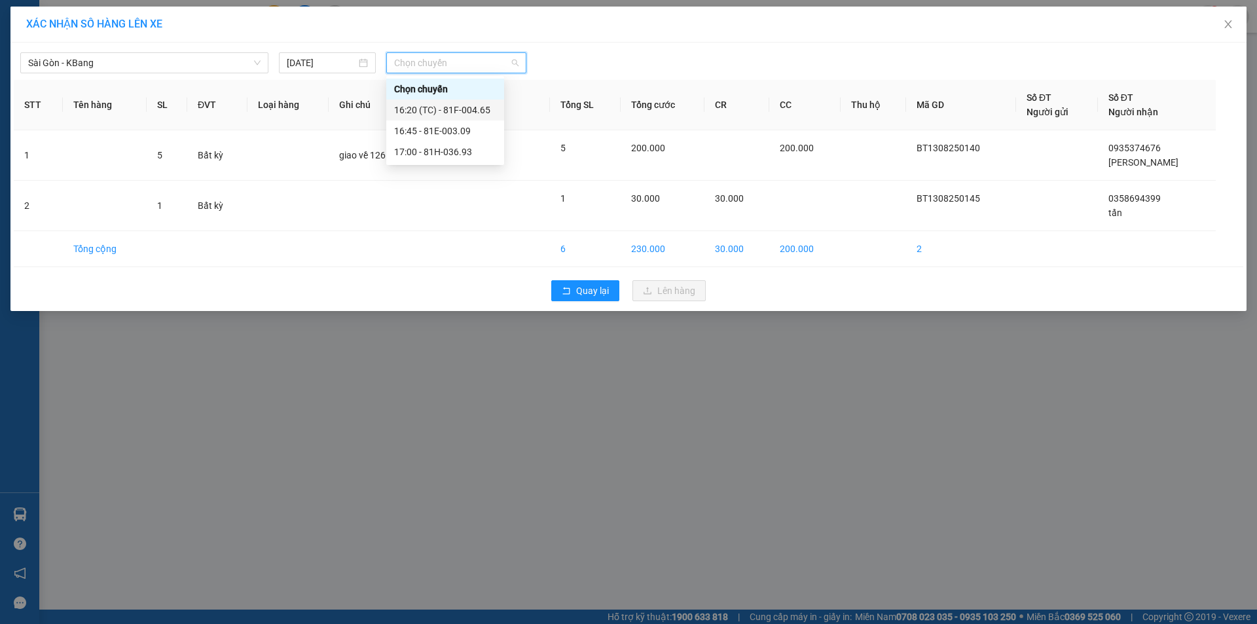
click at [448, 109] on div "16:20 (TC) - 81F-004.65" at bounding box center [445, 110] width 102 height 14
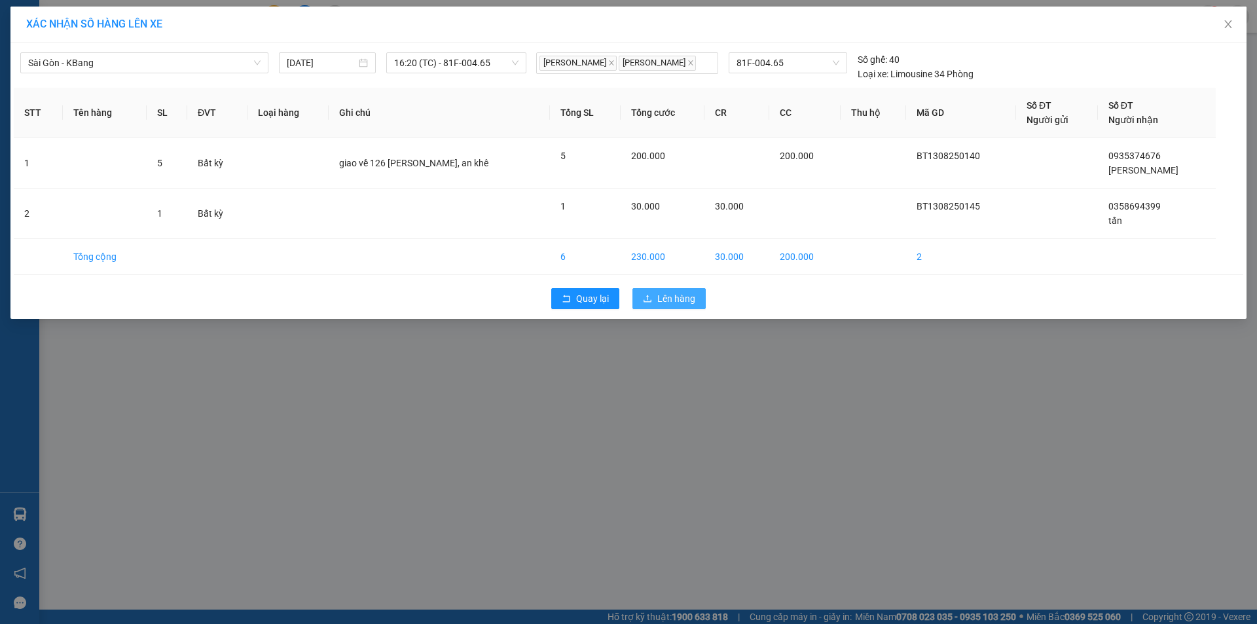
click at [680, 295] on span "Lên hàng" at bounding box center [676, 298] width 38 height 14
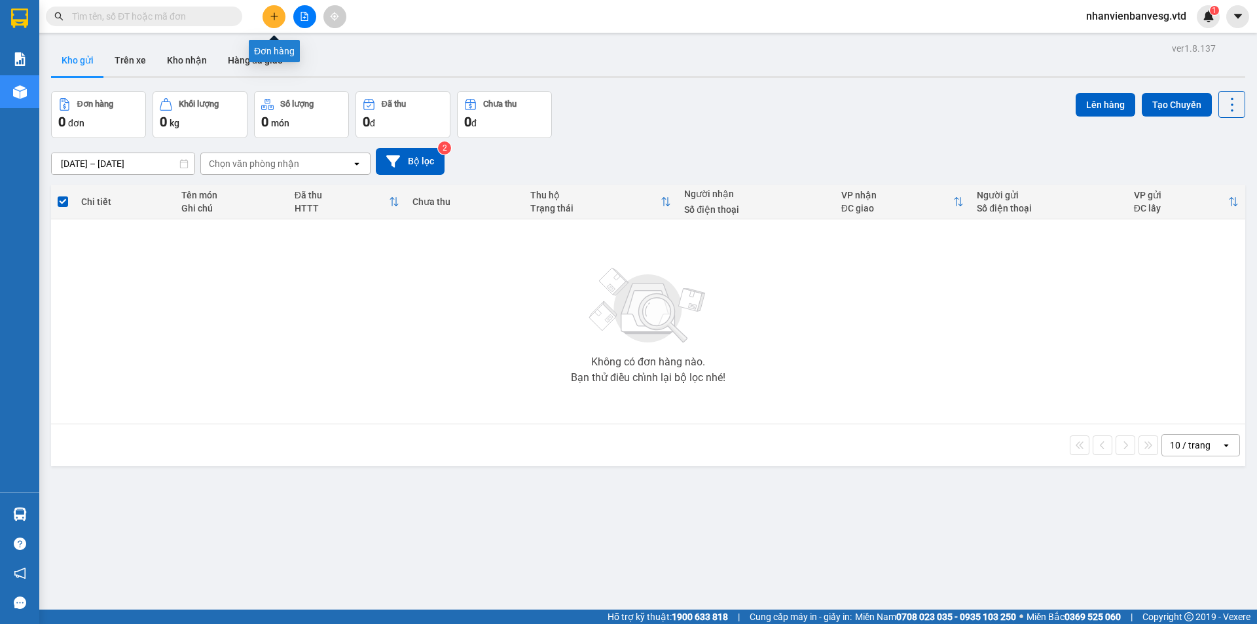
click at [272, 18] on icon "plus" at bounding box center [274, 16] width 9 height 9
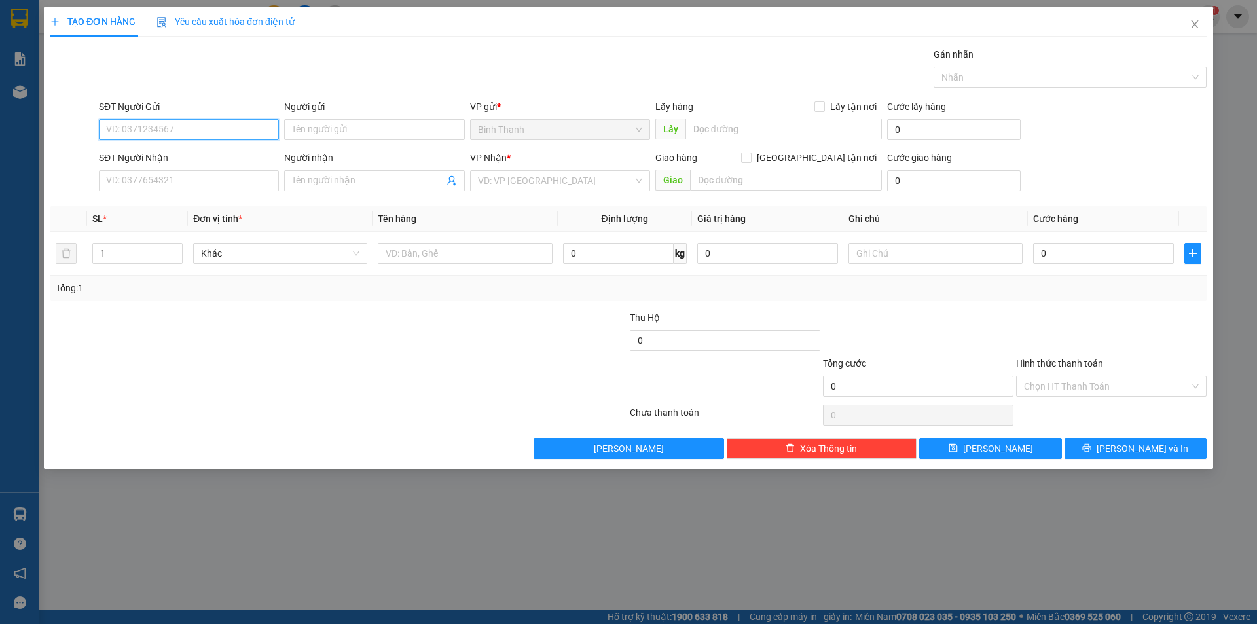
click at [203, 130] on input "SĐT Người Gửi" at bounding box center [189, 129] width 180 height 21
type input "0862024202"
click at [396, 123] on input "Người gửi" at bounding box center [374, 129] width 180 height 21
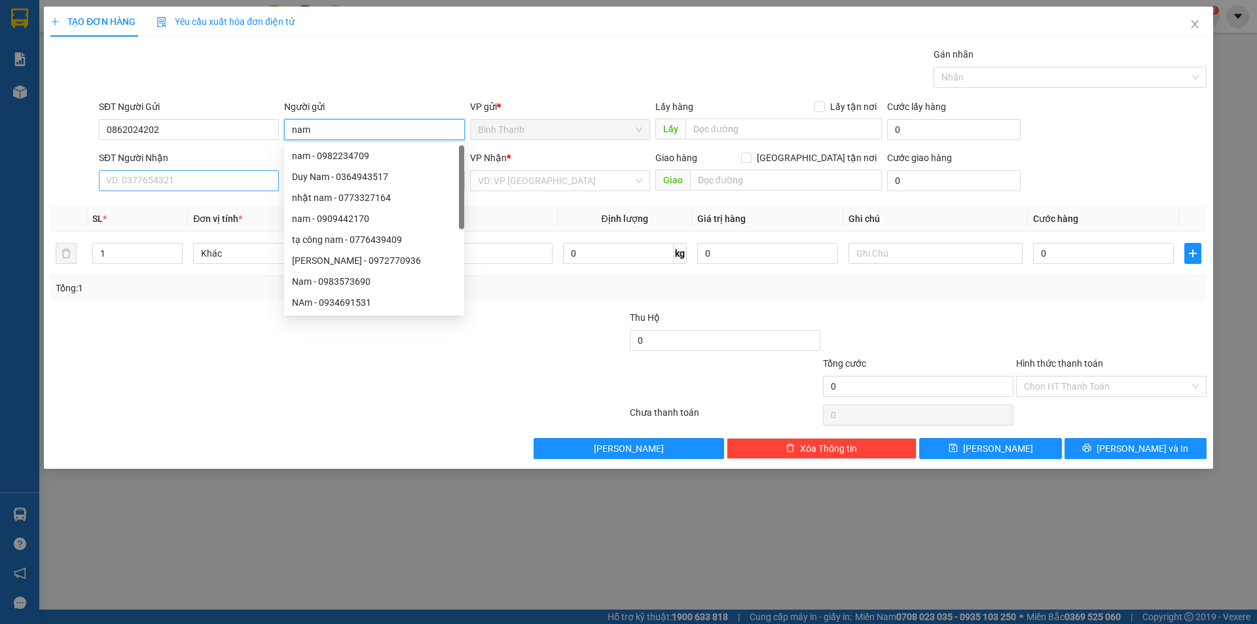
type input "nam"
click at [171, 181] on input "SĐT Người Nhận" at bounding box center [189, 180] width 180 height 21
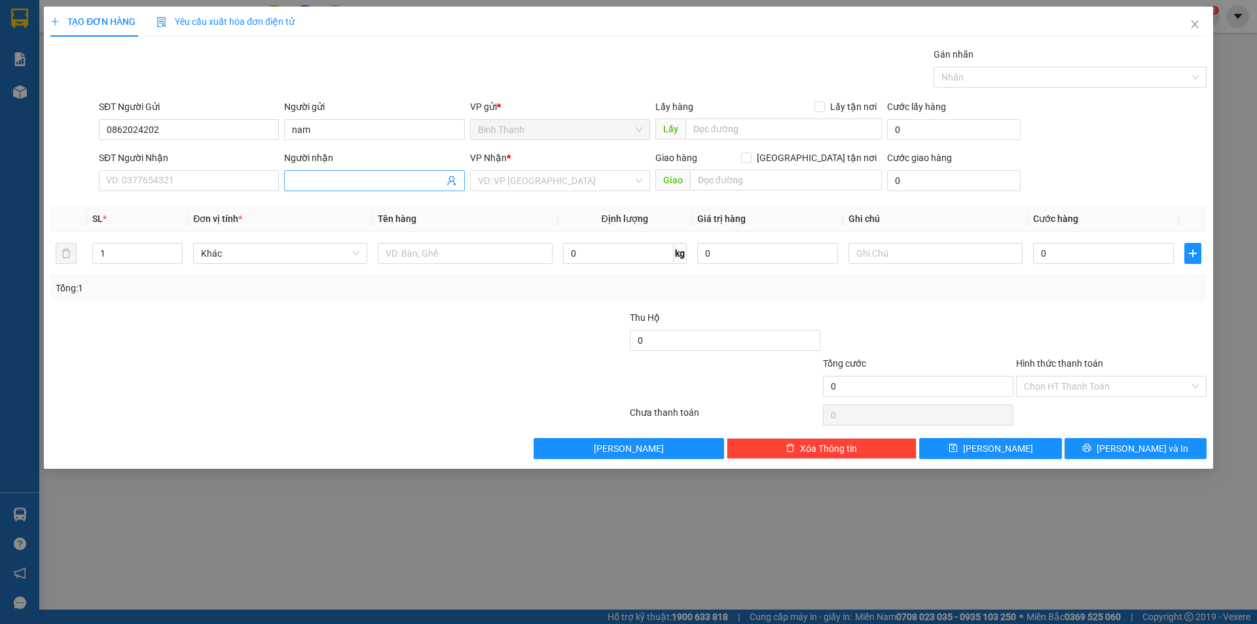
click at [350, 177] on input "Người nhận" at bounding box center [367, 180] width 151 height 14
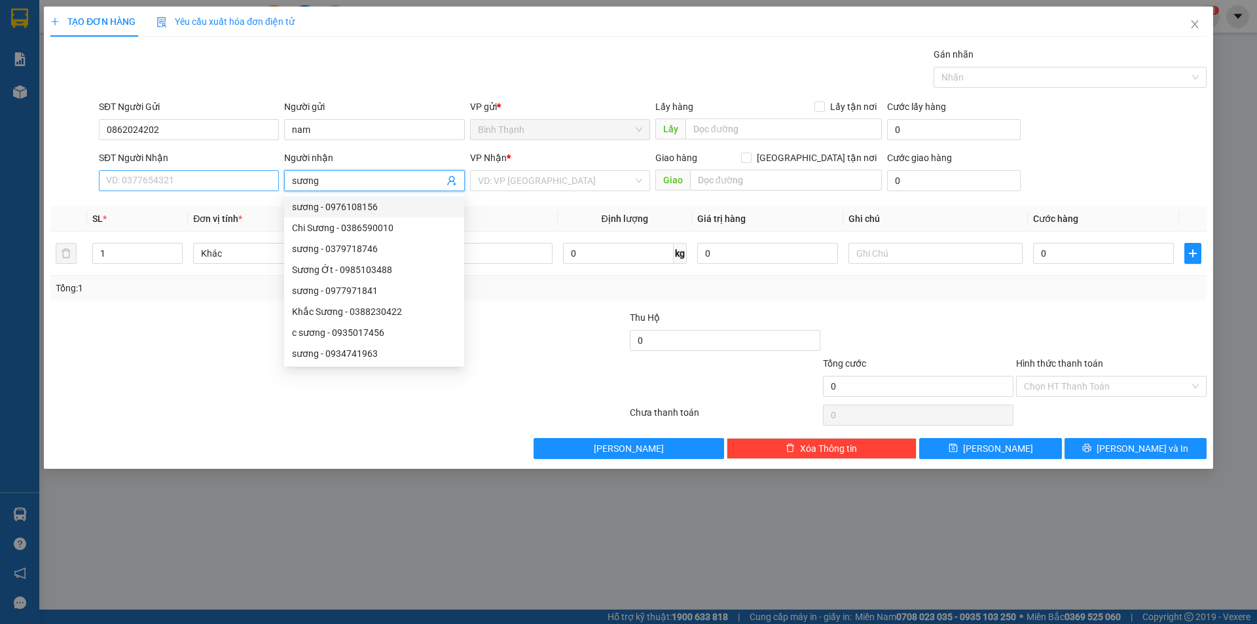
type input "sương"
click at [236, 178] on input "SĐT Người Nhận" at bounding box center [189, 180] width 180 height 21
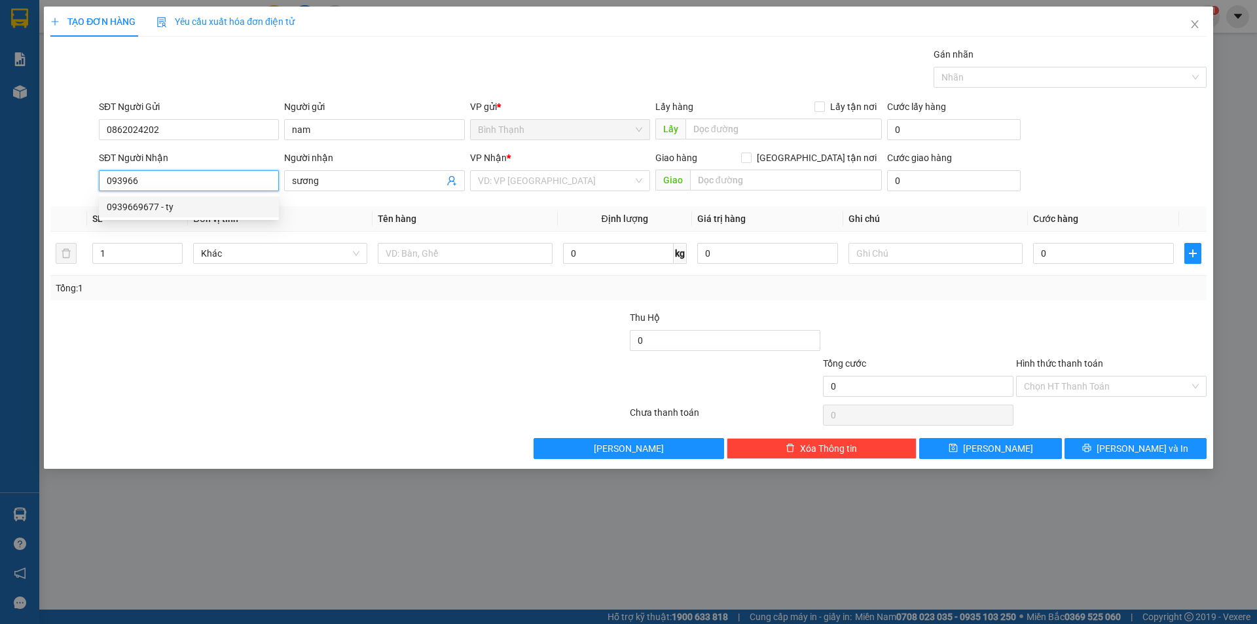
click at [207, 213] on div "0939669677 - ty" at bounding box center [189, 207] width 164 height 14
type input "0939669677"
type input "ty"
type input "0939669677"
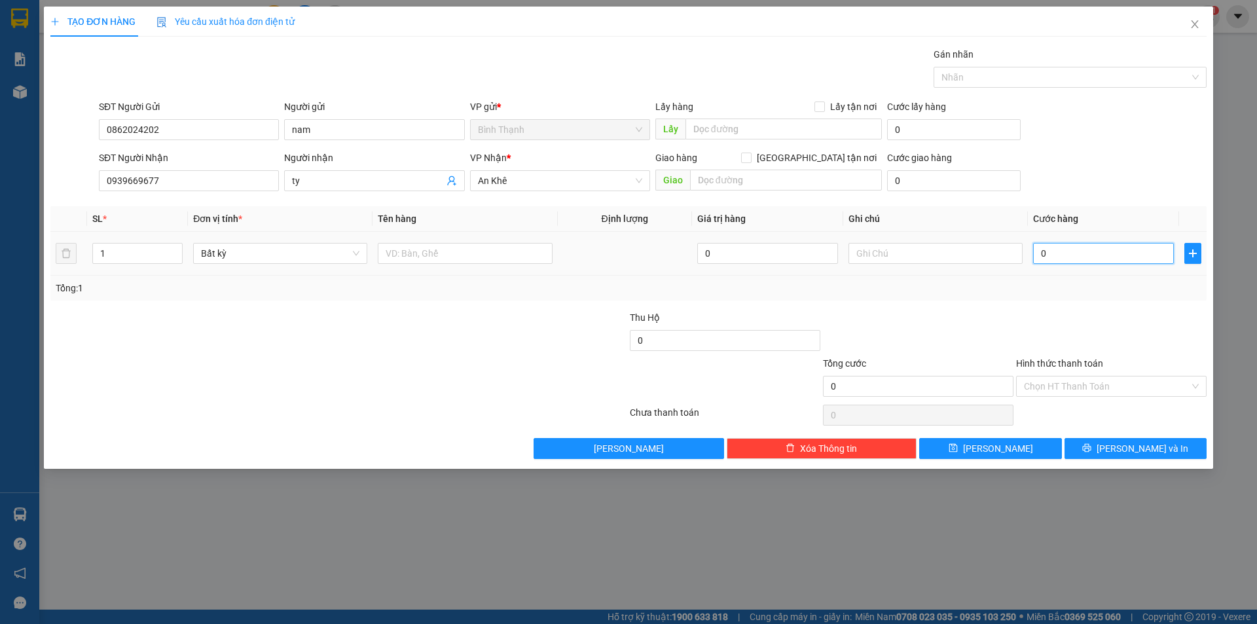
click at [1058, 253] on input "0" at bounding box center [1103, 253] width 141 height 21
type input "5"
type input "50"
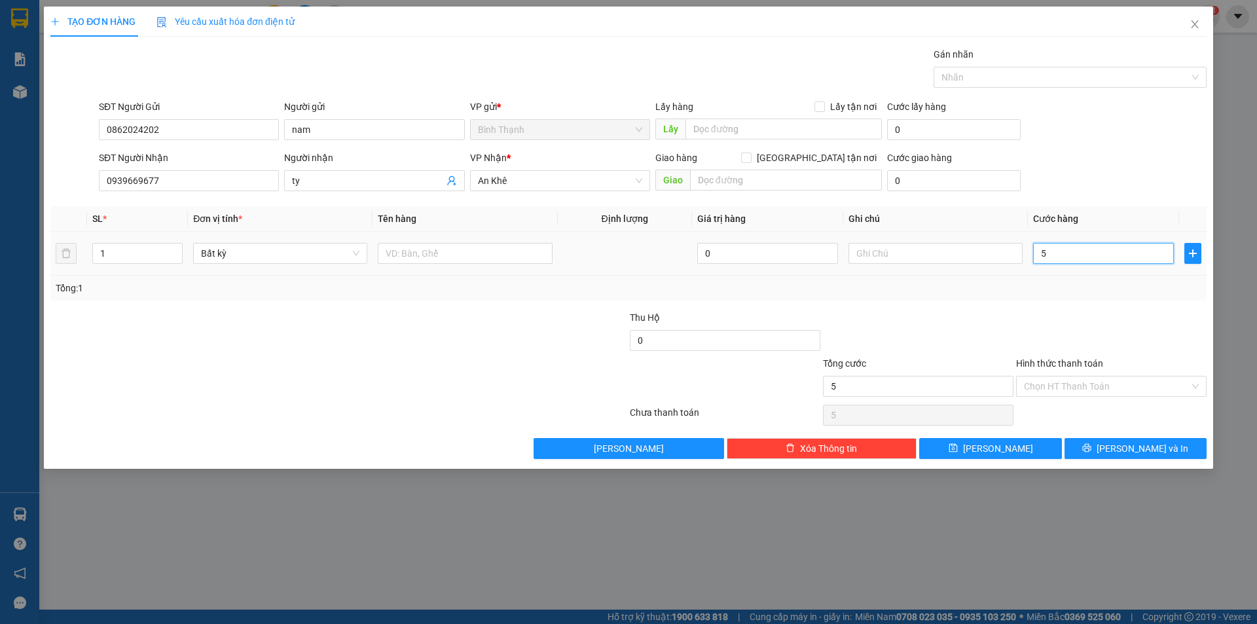
type input "50"
type input "500"
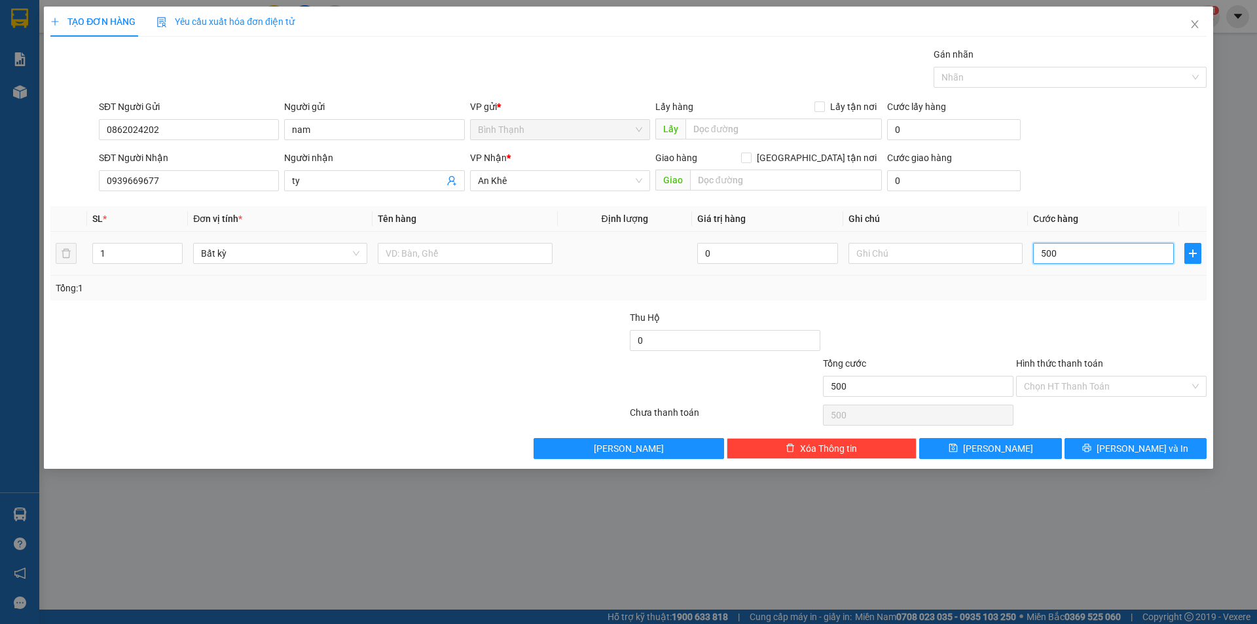
type input "5.000"
type input "50.000"
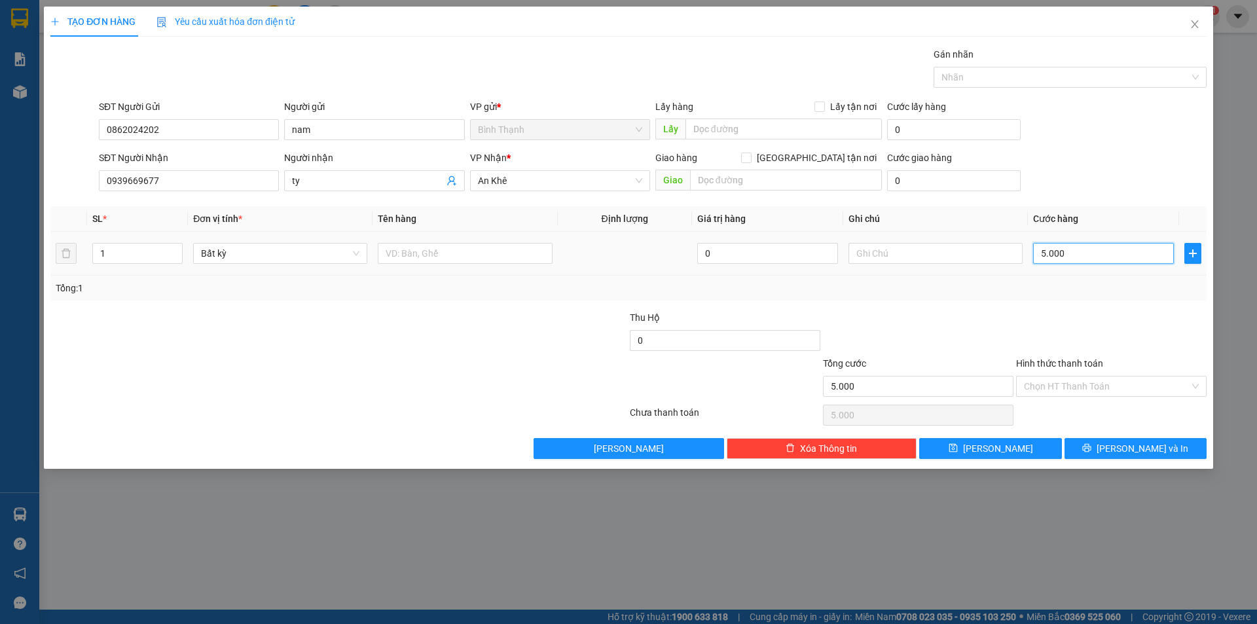
type input "50.000"
click at [1122, 449] on button "[PERSON_NAME] và In" at bounding box center [1135, 448] width 142 height 21
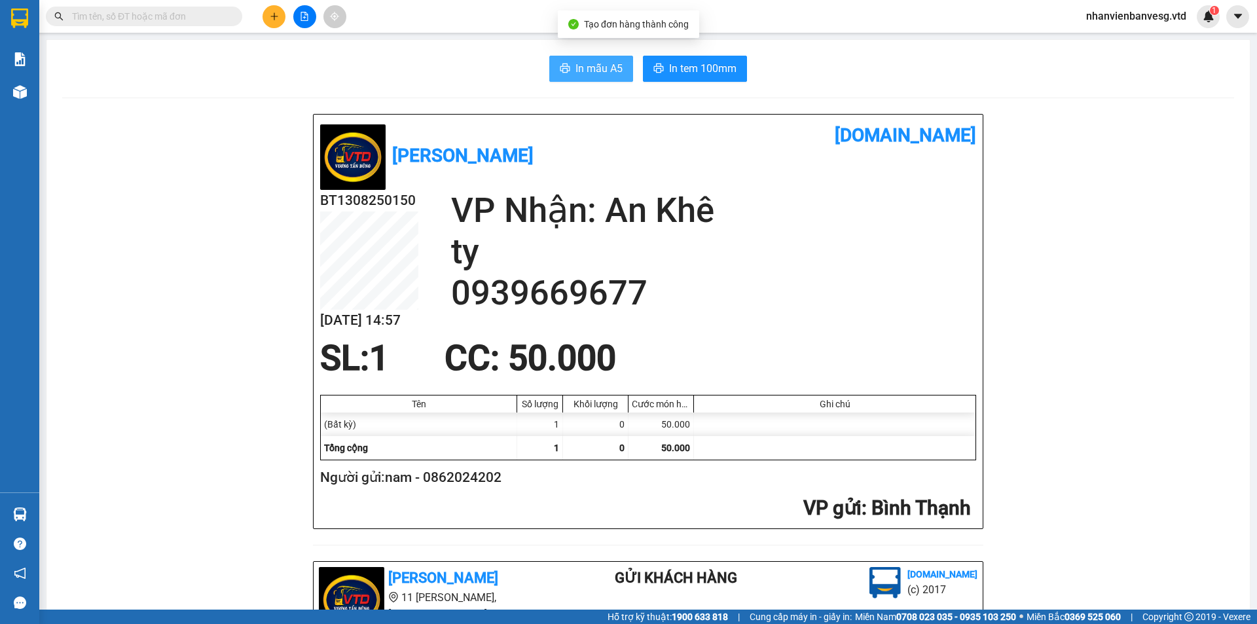
click at [573, 81] on button "In mẫu A5" at bounding box center [591, 69] width 84 height 26
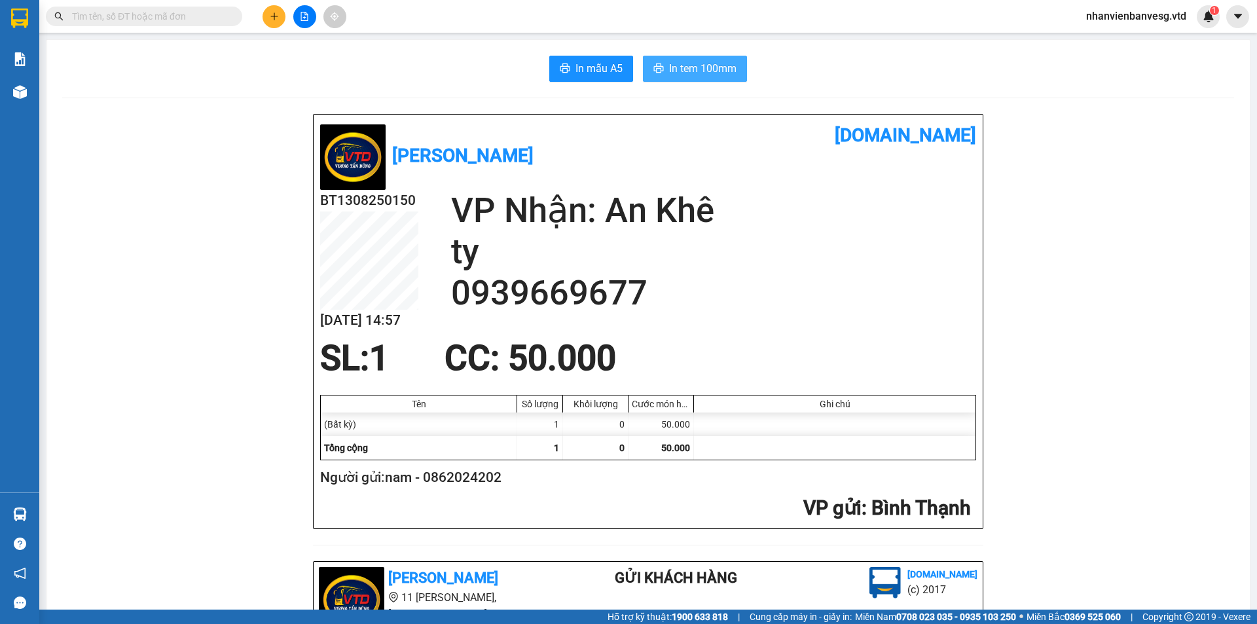
click at [716, 73] on span "In tem 100mm" at bounding box center [702, 68] width 67 height 16
drag, startPoint x: 594, startPoint y: 63, endPoint x: 597, endPoint y: 56, distance: 8.5
click at [598, 58] on button "In mẫu A5" at bounding box center [591, 69] width 84 height 26
click at [280, 21] on button at bounding box center [273, 16] width 23 height 23
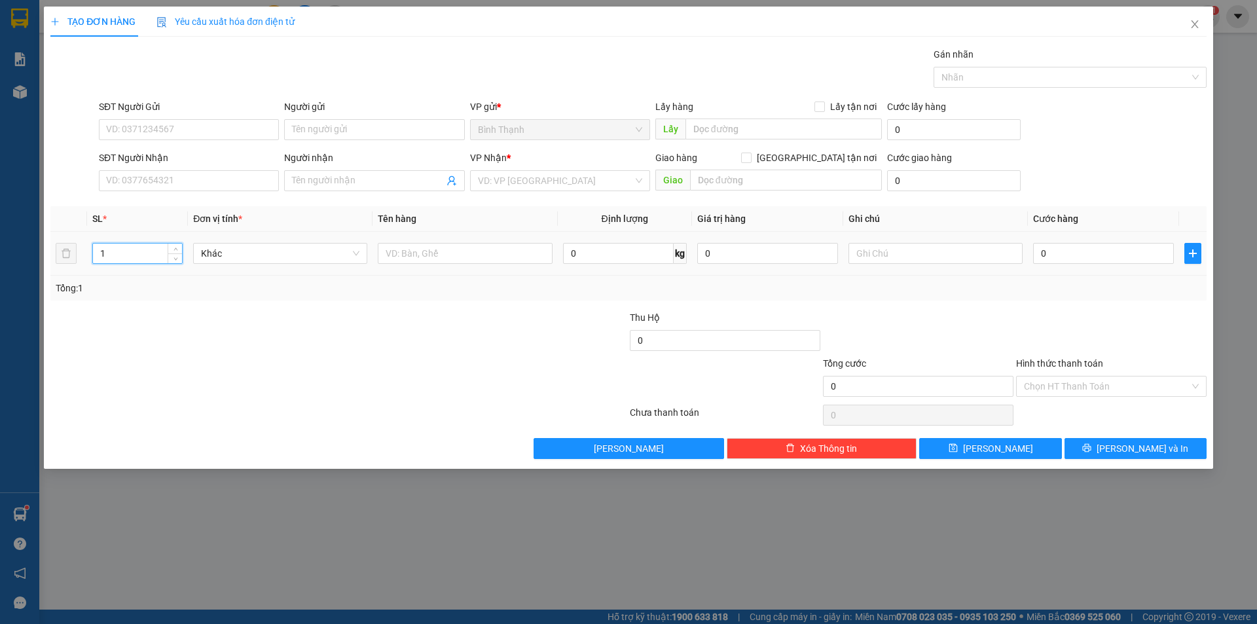
click at [65, 262] on tr "1 Khác 0 kg 0 0" at bounding box center [628, 254] width 1156 height 44
type input "6"
click at [135, 177] on input "SĐT Người Nhận" at bounding box center [189, 180] width 180 height 21
type input "0979059777"
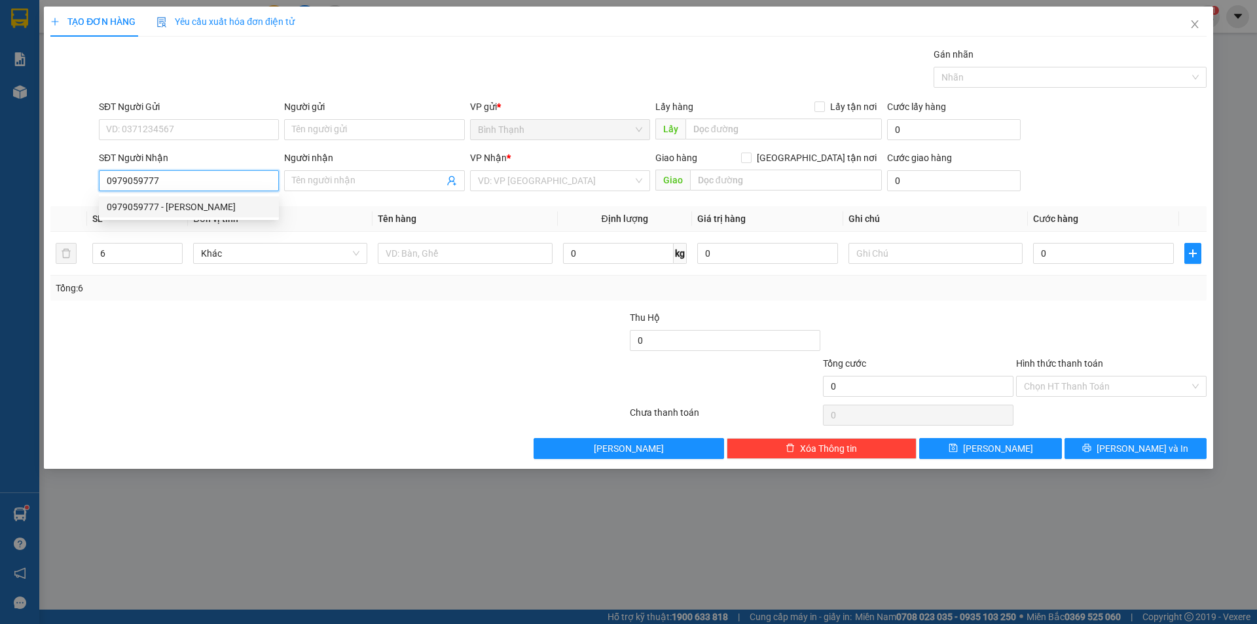
click at [230, 210] on div "0979059777 - [PERSON_NAME]" at bounding box center [189, 207] width 164 height 14
type input "[PERSON_NAME]"
type input "0979059777"
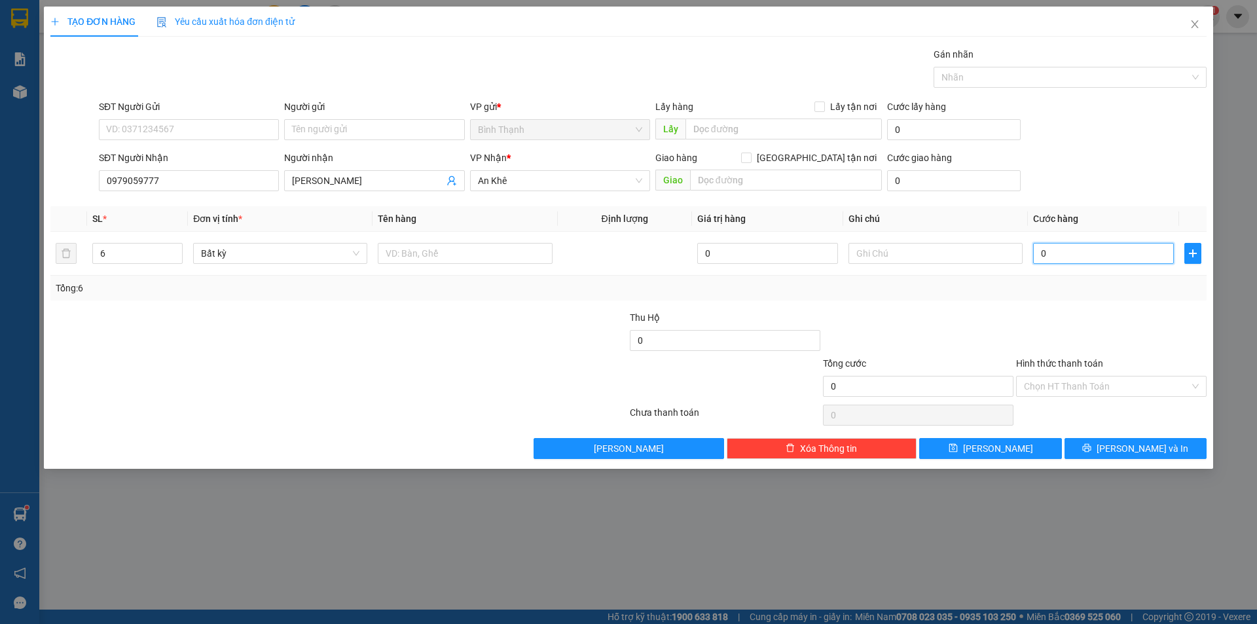
type input "1"
type input "18"
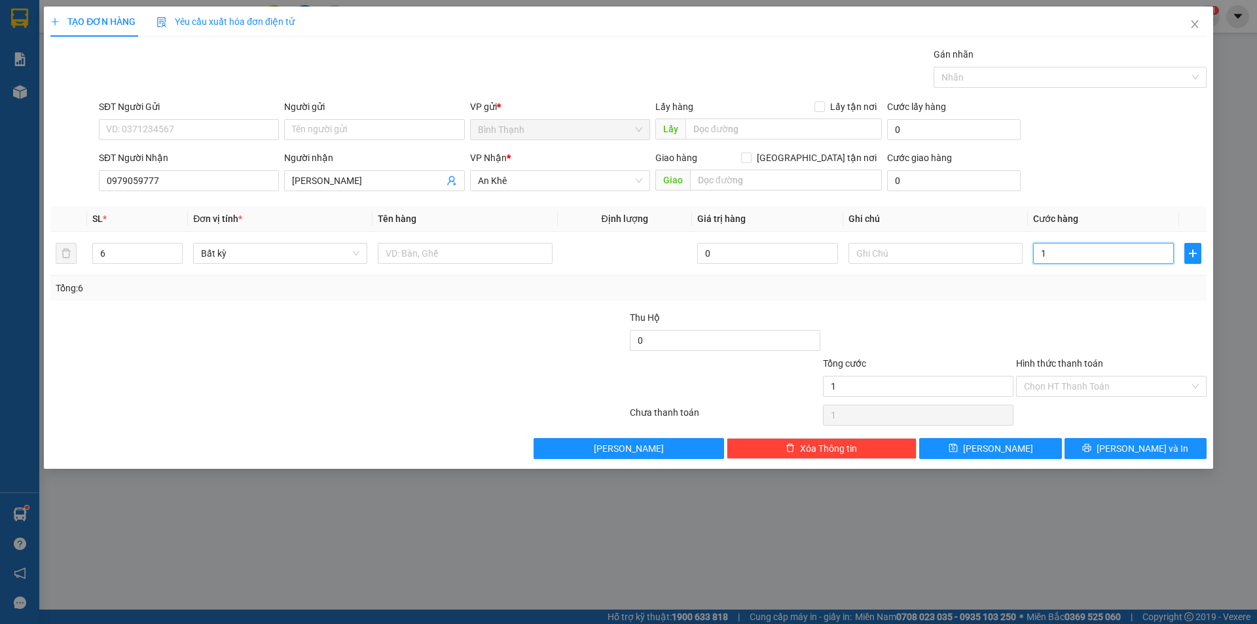
type input "18"
type input "180"
type input "1.800"
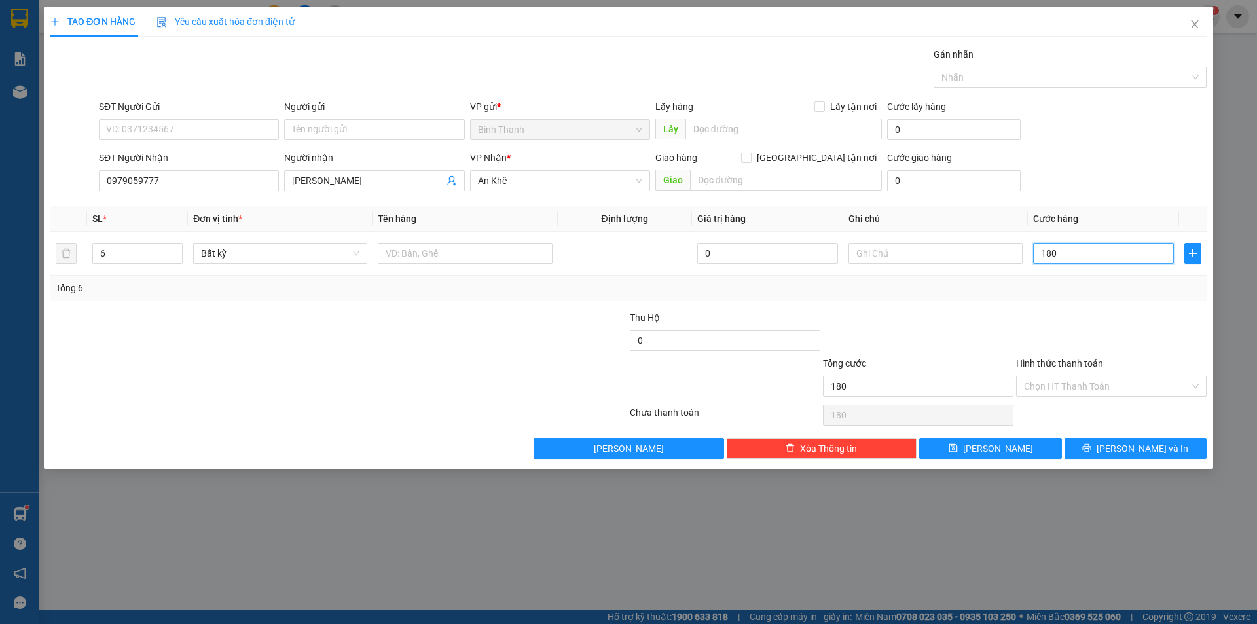
type input "1.800"
type input "18.000"
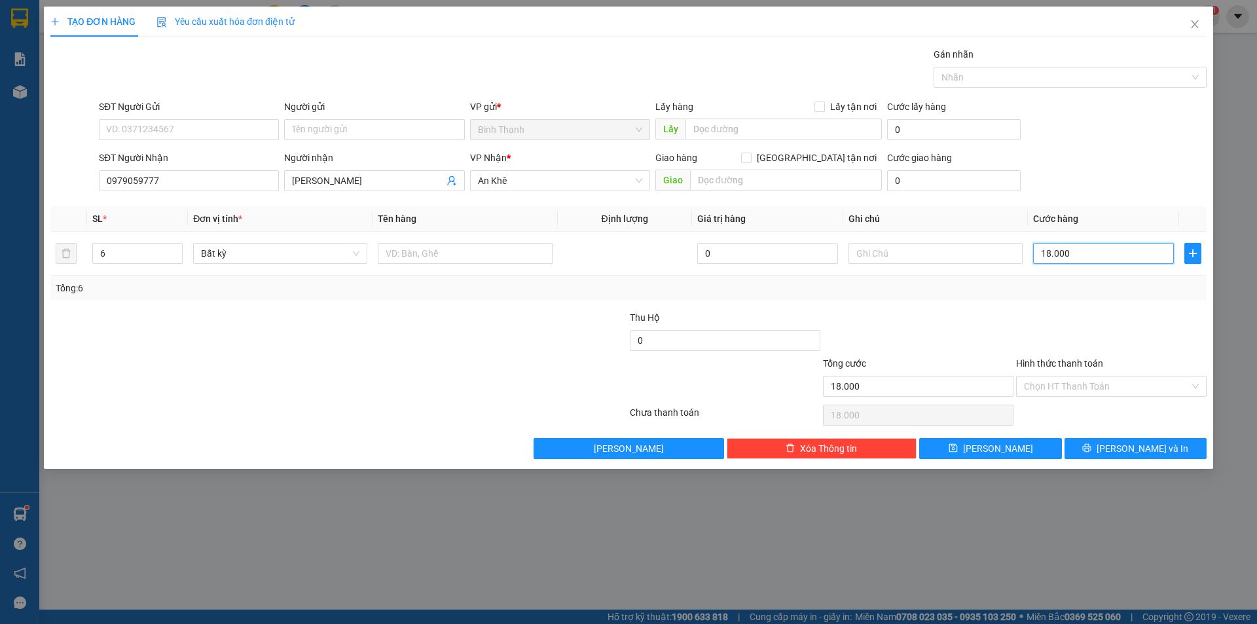
type input "180.000"
click at [1091, 448] on icon "printer" at bounding box center [1087, 448] width 9 height 9
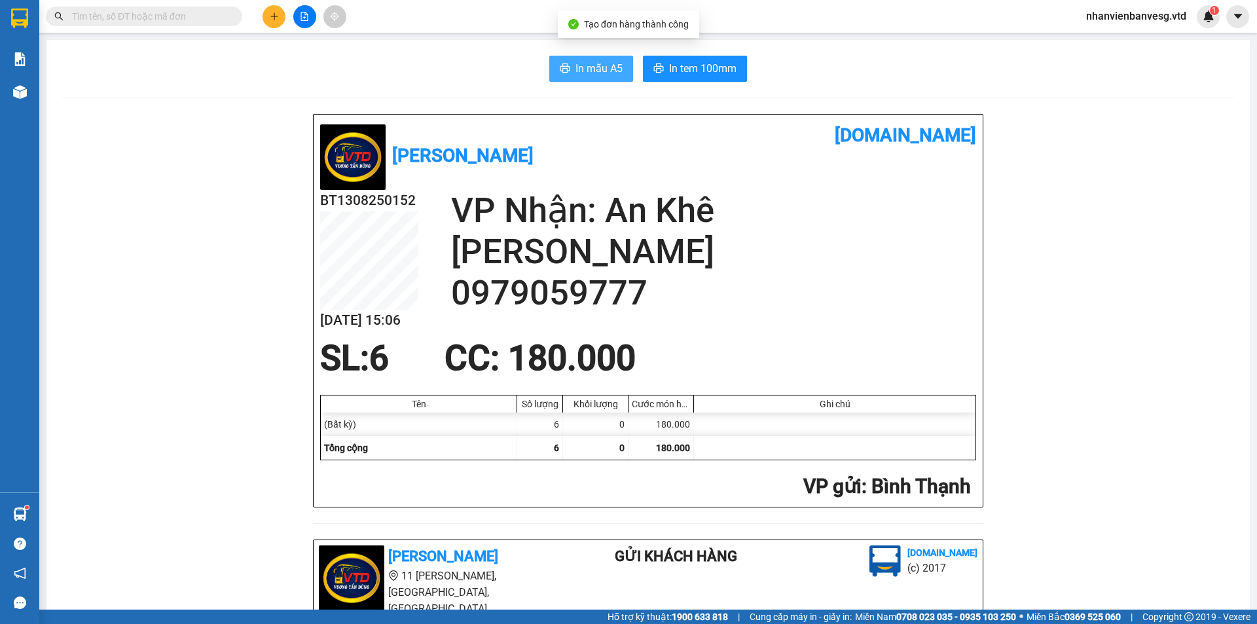
click at [575, 67] on span "In mẫu A5" at bounding box center [598, 68] width 47 height 16
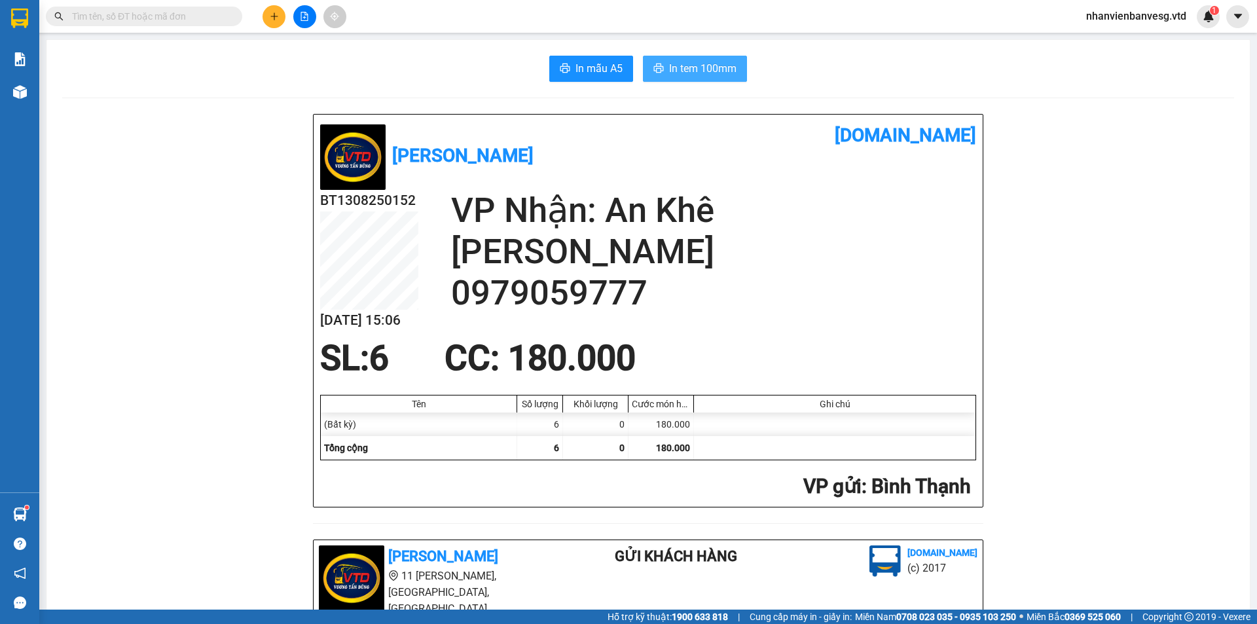
click at [725, 79] on button "In tem 100mm" at bounding box center [695, 69] width 104 height 26
click at [283, 17] on button at bounding box center [273, 16] width 23 height 23
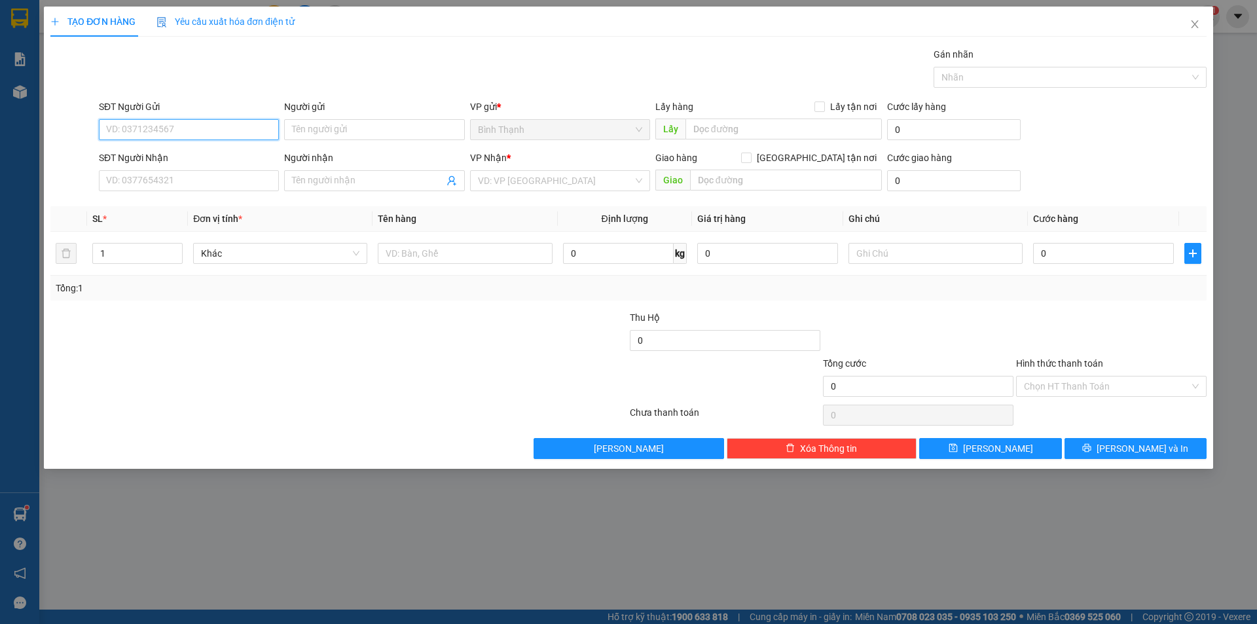
click at [164, 125] on input "SĐT Người Gửi" at bounding box center [189, 129] width 180 height 21
click at [168, 131] on input "SĐT Người Gửi" at bounding box center [189, 129] width 180 height 21
click at [190, 128] on input "SĐT Người Gửi" at bounding box center [189, 129] width 180 height 21
type input "0393279813"
click at [327, 124] on input "Người gửi" at bounding box center [374, 129] width 180 height 21
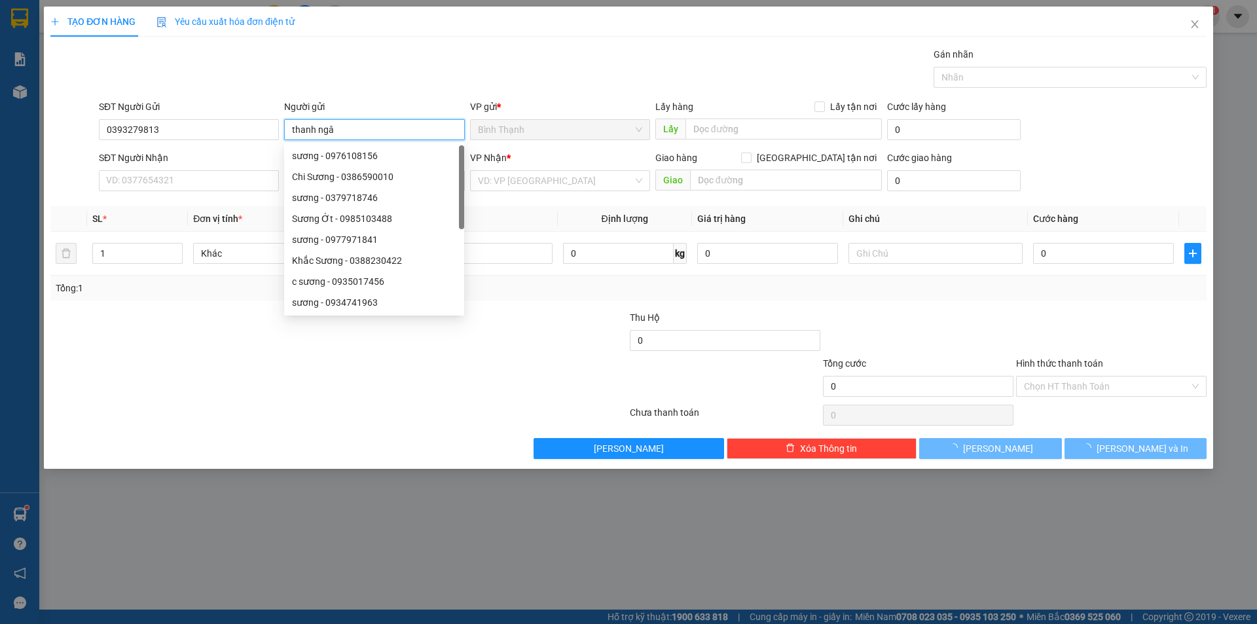
type input "[PERSON_NAME]"
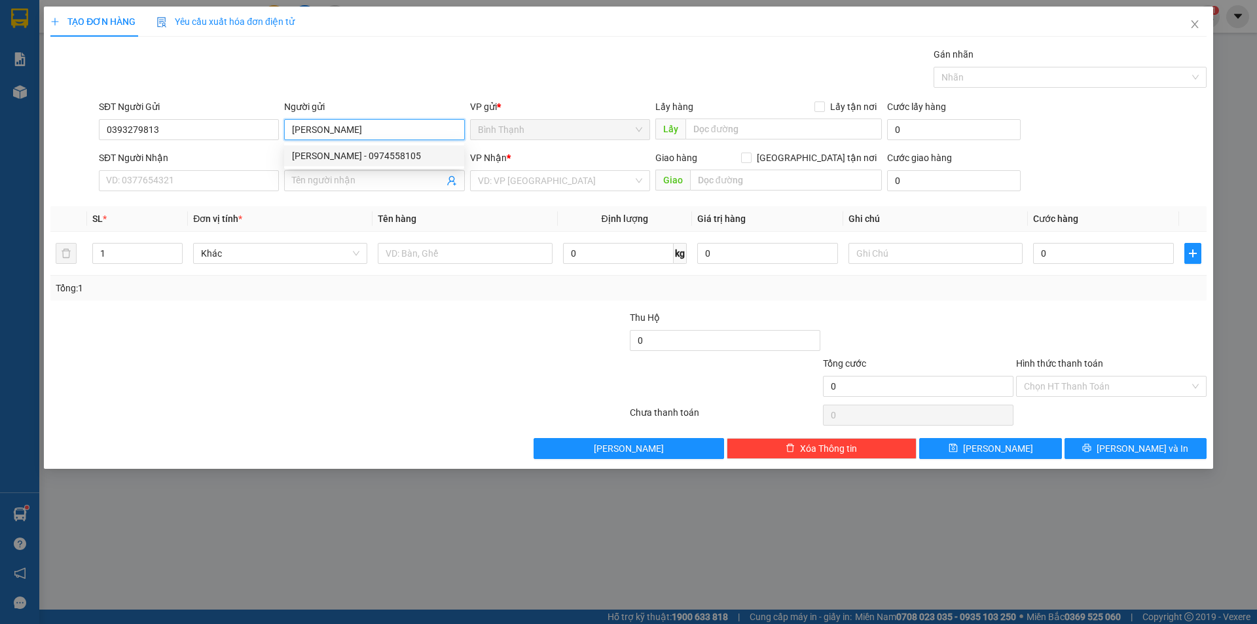
click at [331, 160] on div "[PERSON_NAME] - 0974558105" at bounding box center [374, 156] width 164 height 14
type input "0974558105"
type input "[PERSON_NAME]"
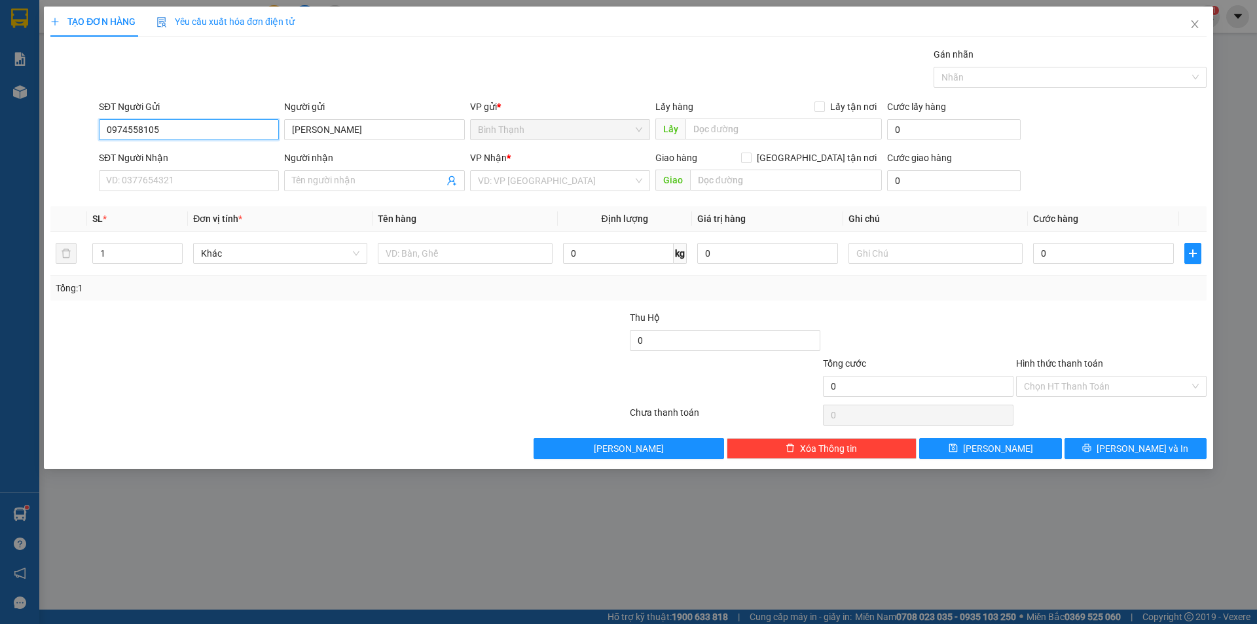
drag, startPoint x: 186, startPoint y: 122, endPoint x: 102, endPoint y: 132, distance: 84.4
click at [96, 135] on div "SĐT Người Gửi 0974558105 0974558105" at bounding box center [188, 122] width 185 height 46
type input "0393279813"
click at [212, 183] on input "SĐT Người Nhận" at bounding box center [189, 180] width 180 height 21
click at [718, 126] on input "text" at bounding box center [783, 128] width 196 height 21
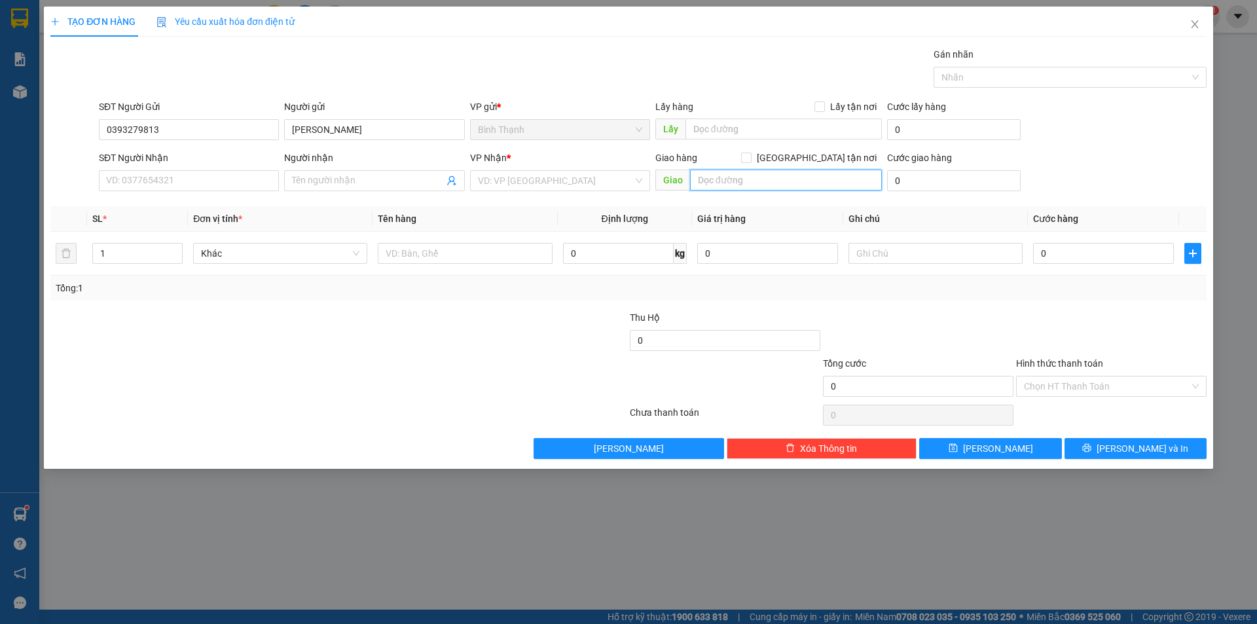
click at [802, 179] on input "text" at bounding box center [786, 180] width 192 height 21
click at [609, 181] on input "search" at bounding box center [555, 181] width 155 height 20
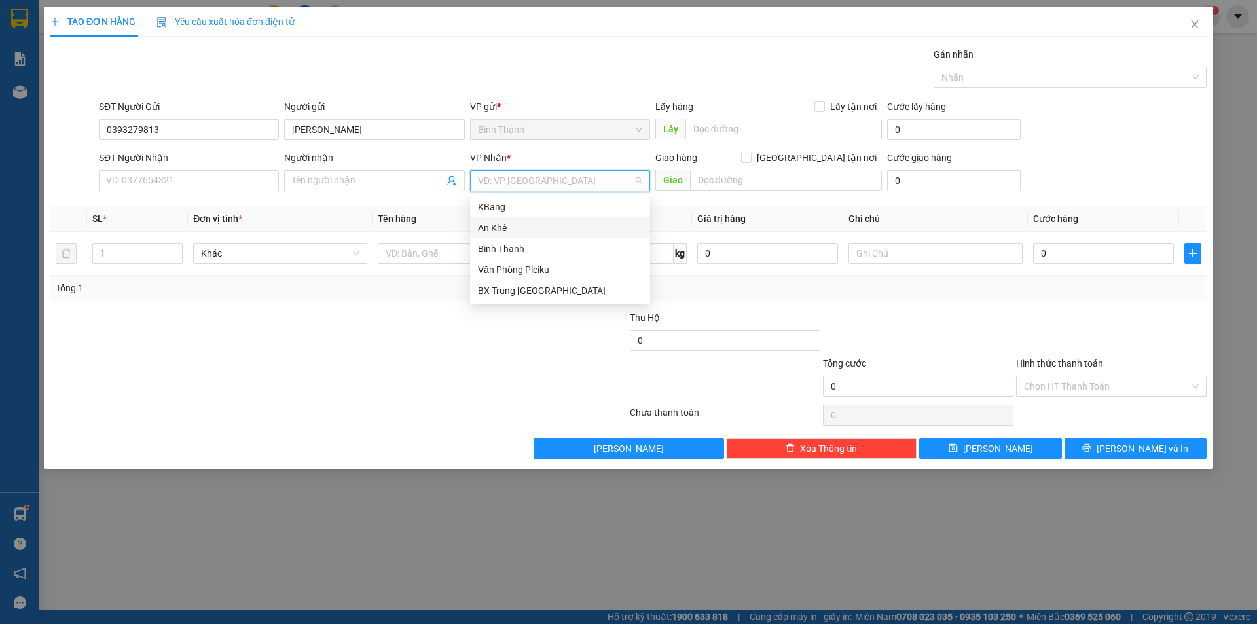
click at [558, 225] on div "An Khê" at bounding box center [560, 228] width 164 height 14
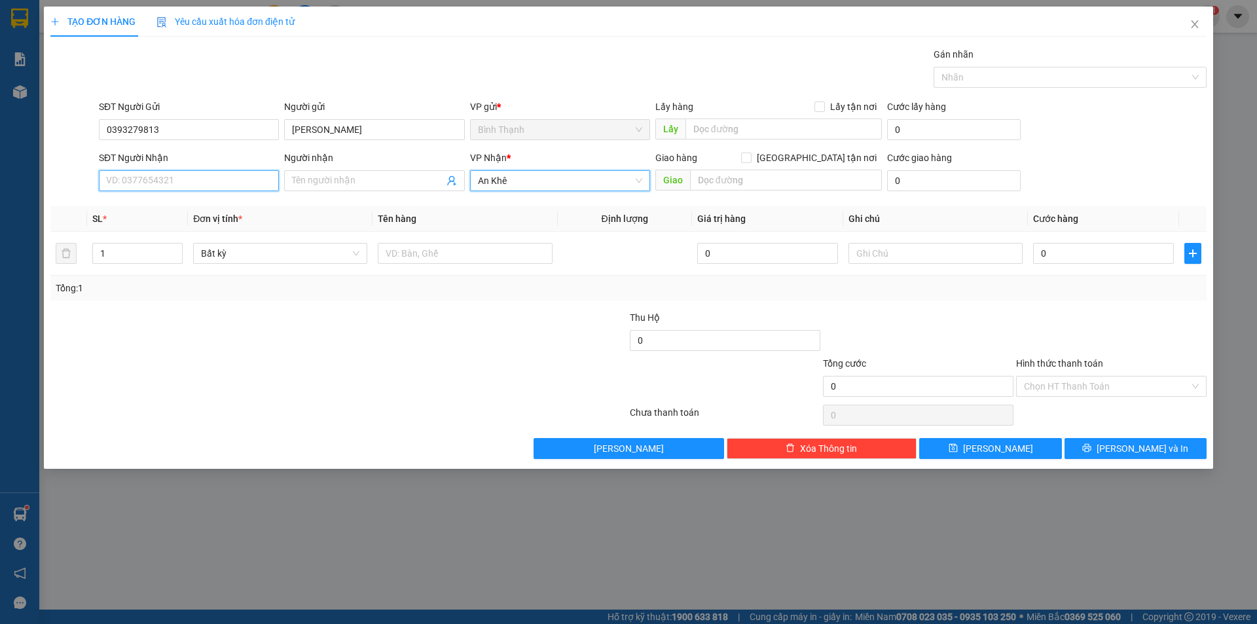
click at [205, 180] on input "SĐT Người Nhận" at bounding box center [189, 180] width 180 height 21
type input "0382129805"
click at [371, 184] on input "Người nhận" at bounding box center [367, 180] width 151 height 14
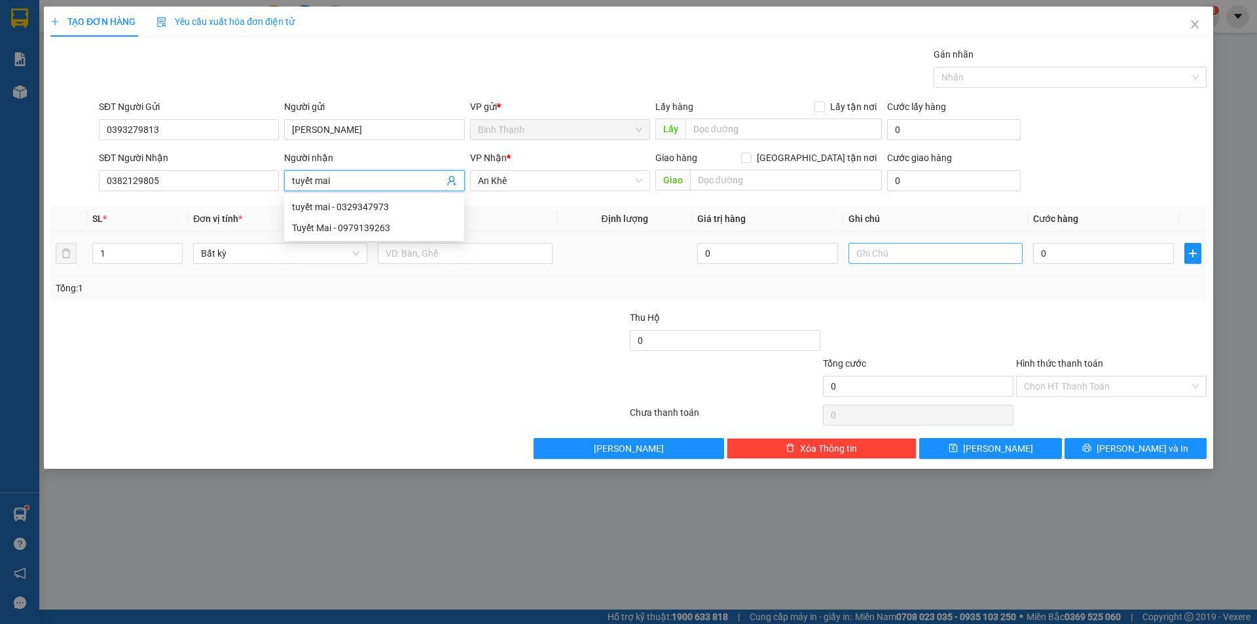
type input "tuyết mai"
click at [869, 255] on input "text" at bounding box center [935, 253] width 174 height 21
type input "chuột hamster"
click at [1070, 255] on input "0" at bounding box center [1103, 253] width 141 height 21
type input "6"
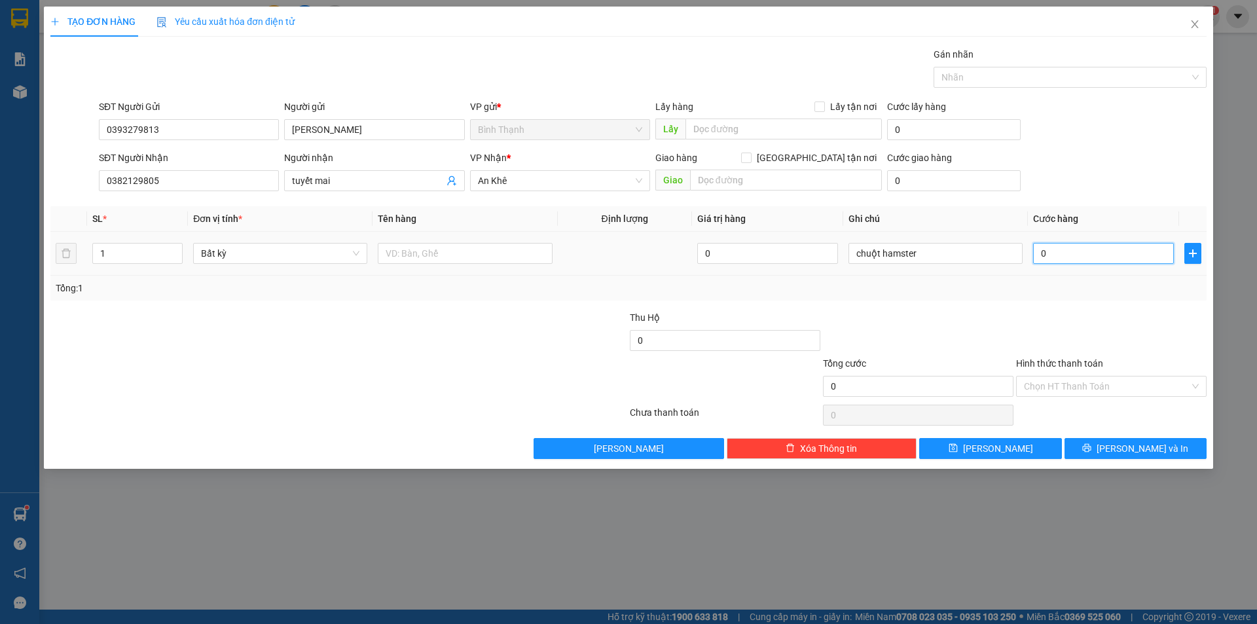
type input "6"
type input "60"
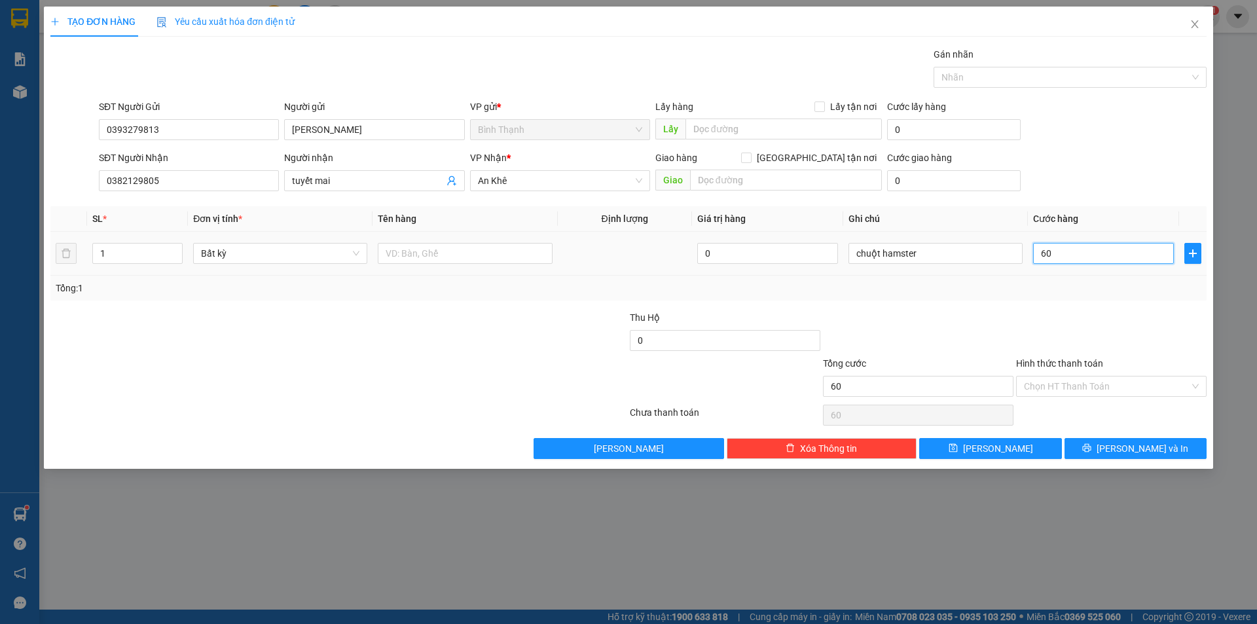
type input "600"
type input "6.000"
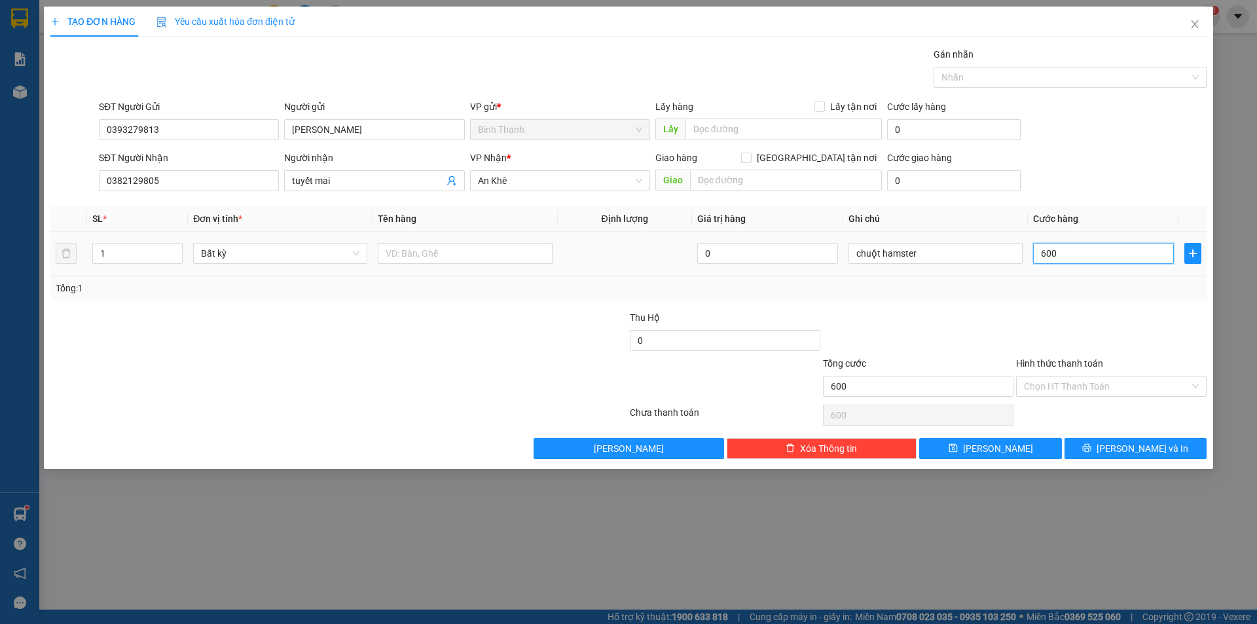
type input "6.000"
type input "600"
type input "60"
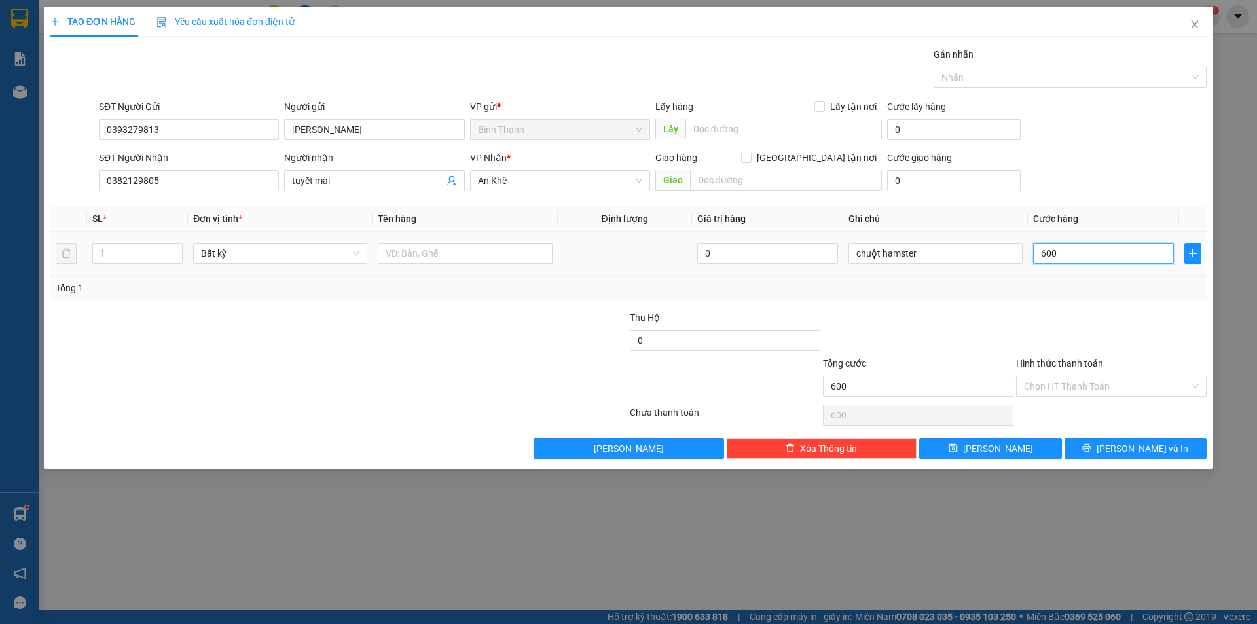
type input "60"
type input "6"
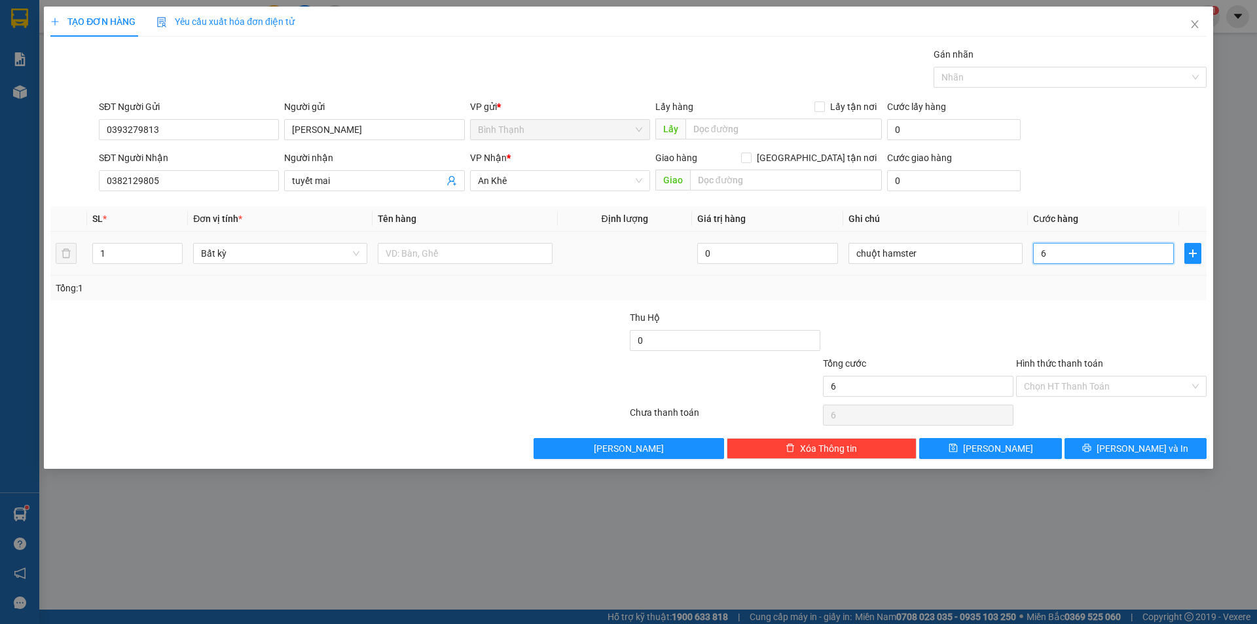
type input "0"
type input "06"
type input "6"
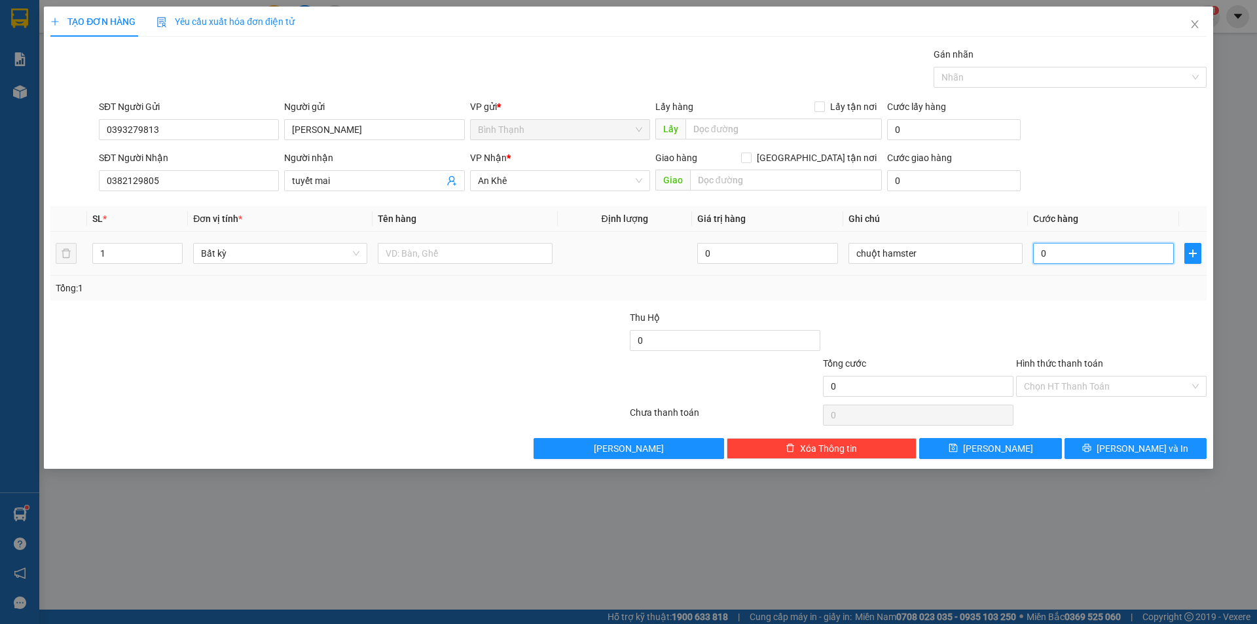
type input "6"
type input "060"
type input "60"
type input "0.600"
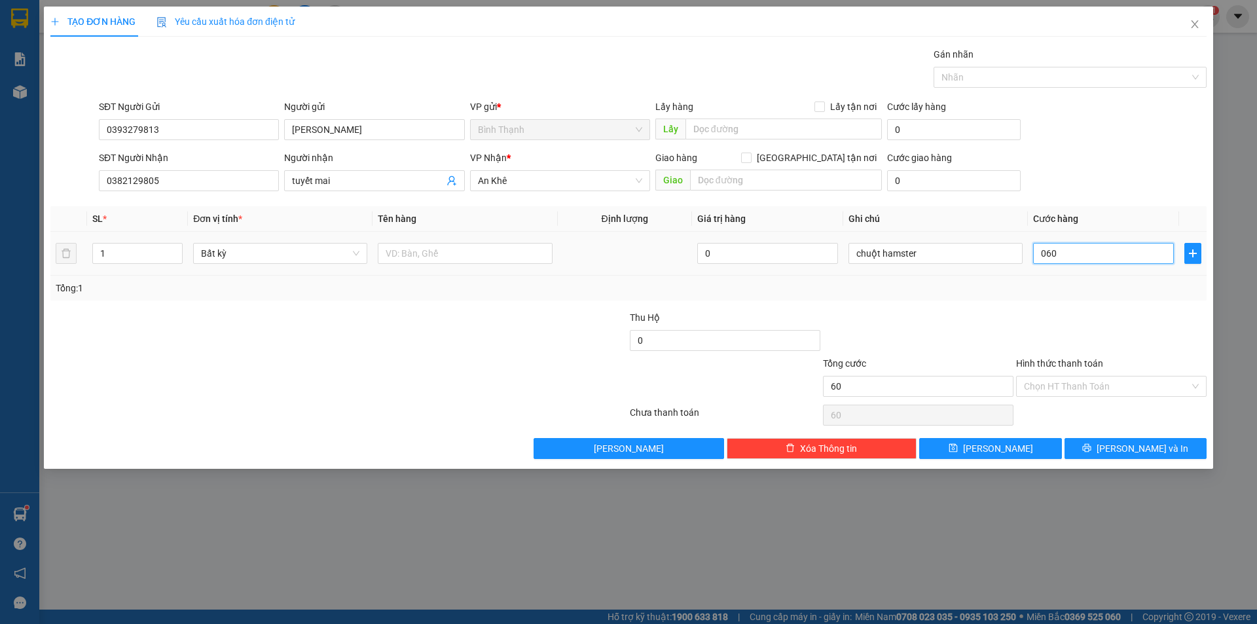
type input "600"
type input "06.000"
type input "6.000"
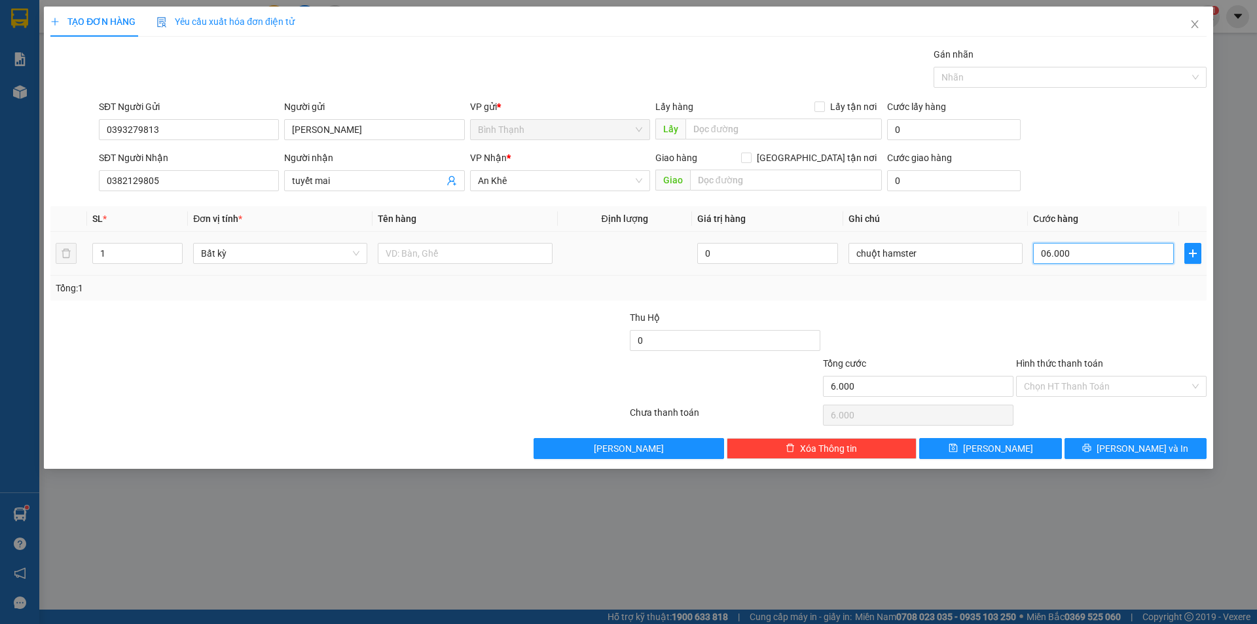
type input "060.000"
type input "60.000"
click at [1091, 447] on icon "printer" at bounding box center [1086, 447] width 9 height 9
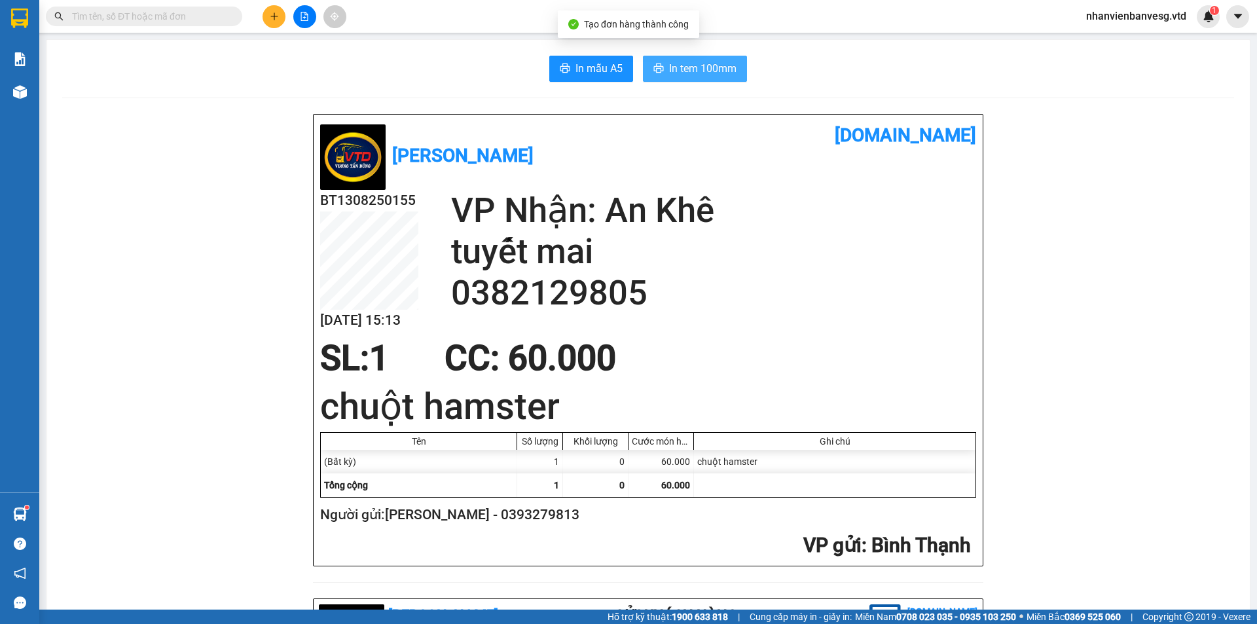
click at [670, 69] on span "In tem 100mm" at bounding box center [702, 68] width 67 height 16
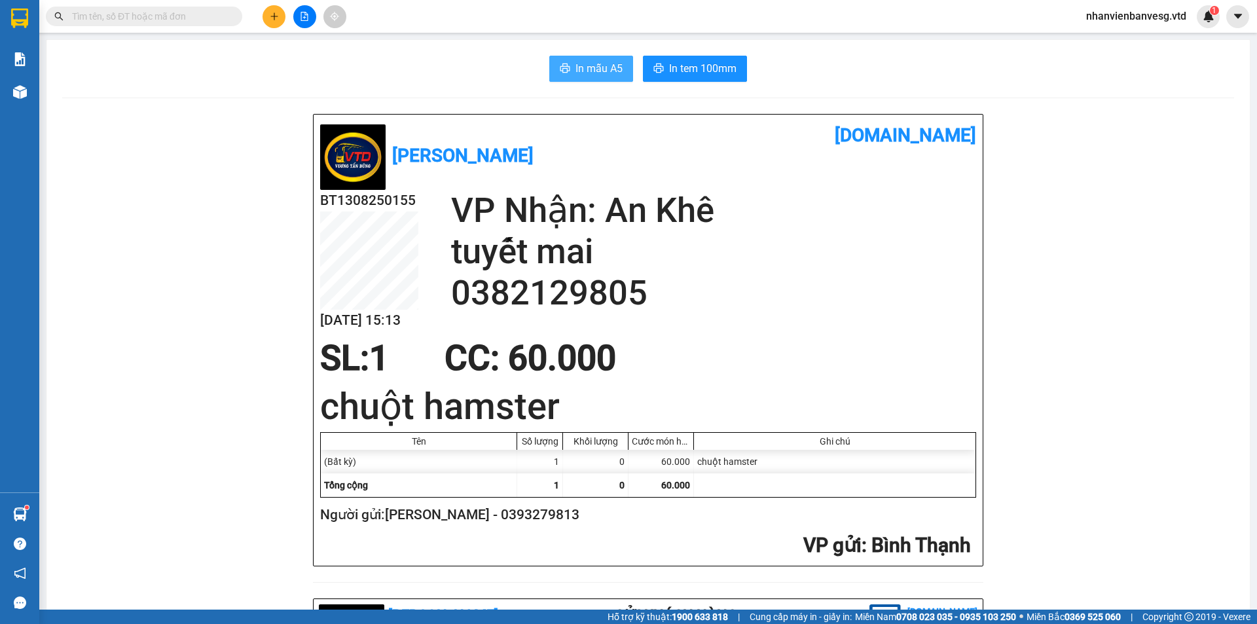
click at [585, 75] on span "In mẫu A5" at bounding box center [598, 68] width 47 height 16
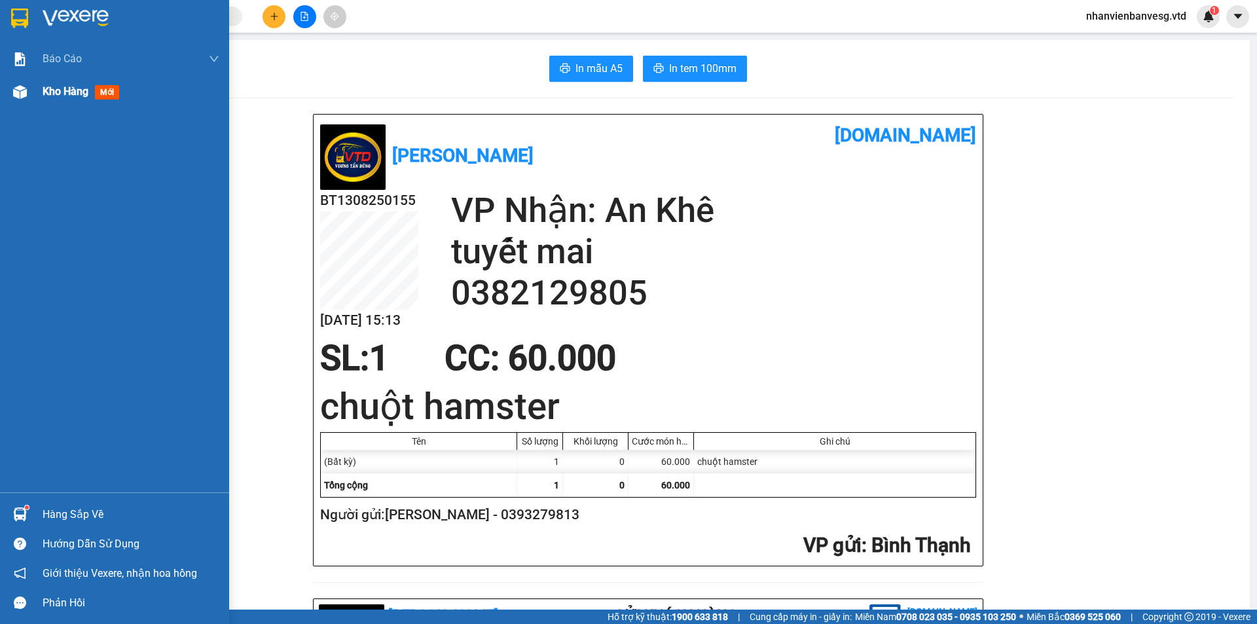
click at [53, 88] on span "Kho hàng" at bounding box center [66, 91] width 46 height 12
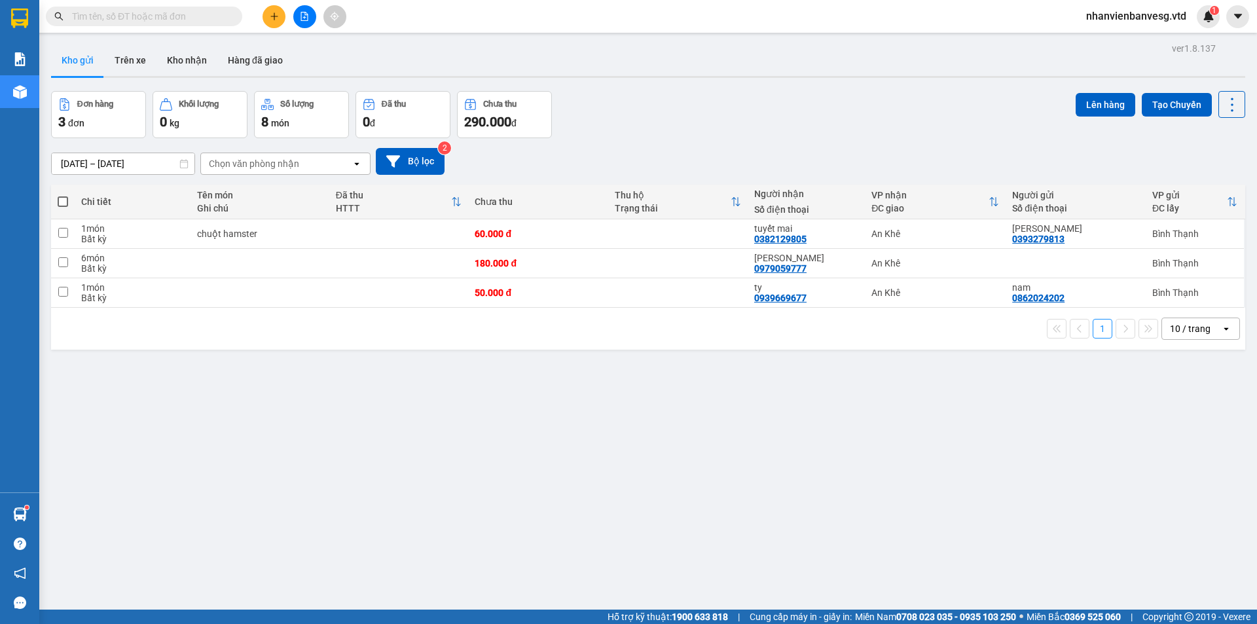
click at [58, 201] on span at bounding box center [63, 201] width 10 height 10
click at [63, 195] on input "checkbox" at bounding box center [63, 195] width 0 height 0
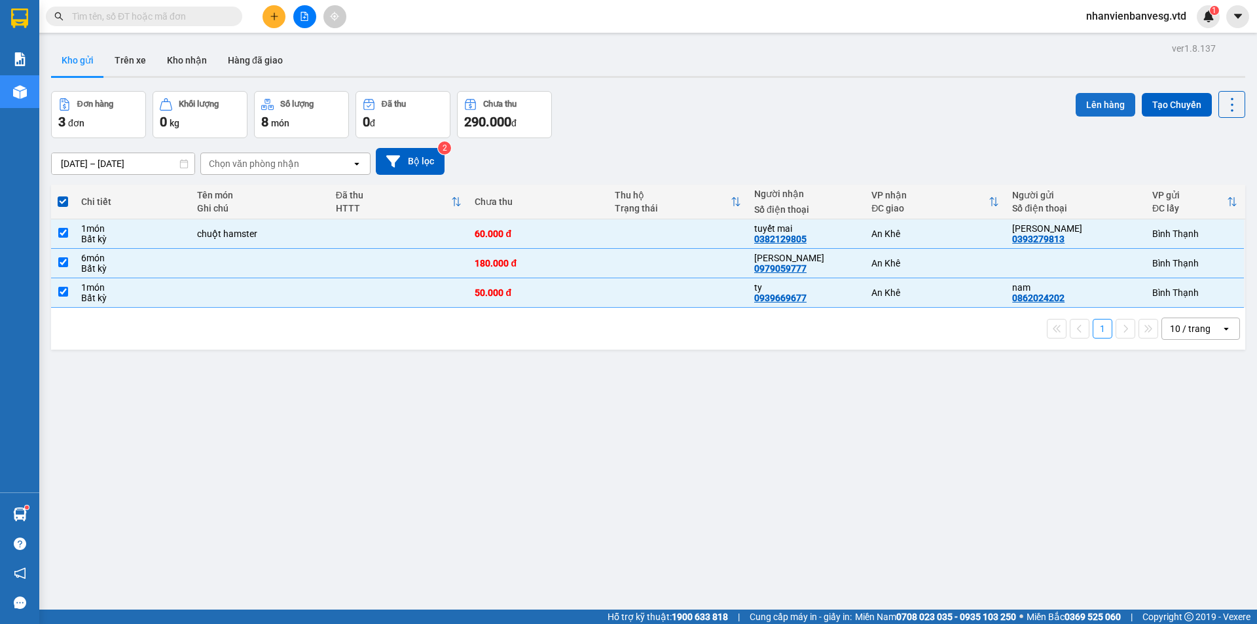
click at [1075, 105] on button "Lên hàng" at bounding box center [1105, 105] width 60 height 24
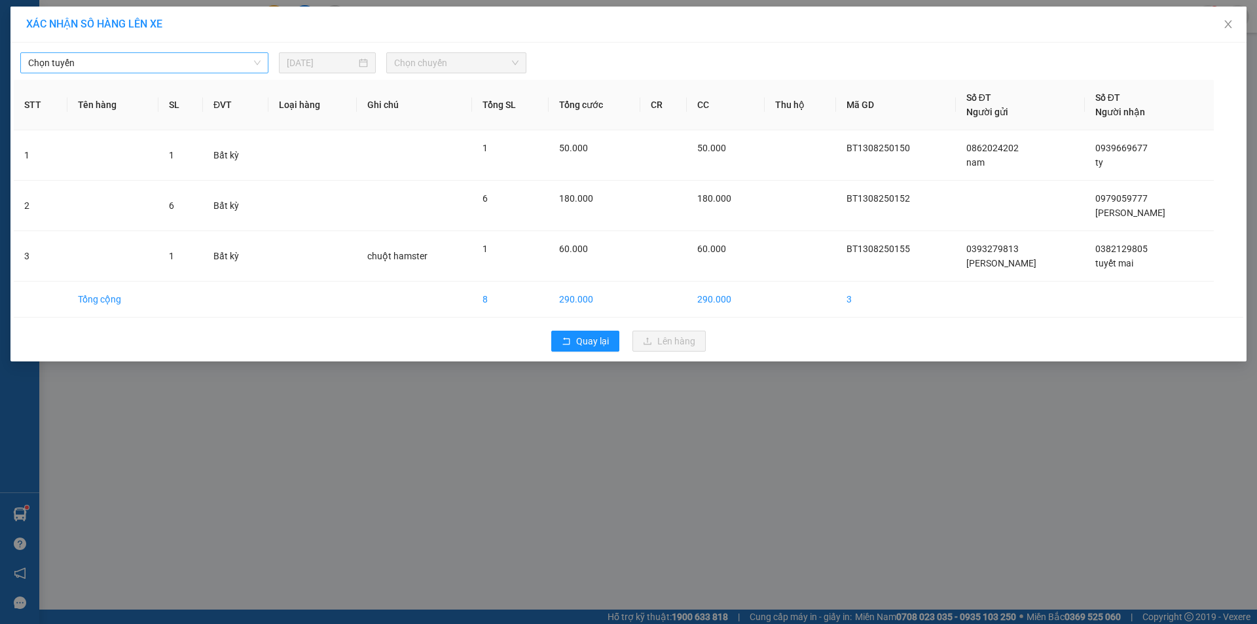
click at [175, 62] on span "Chọn tuyến" at bounding box center [144, 63] width 232 height 20
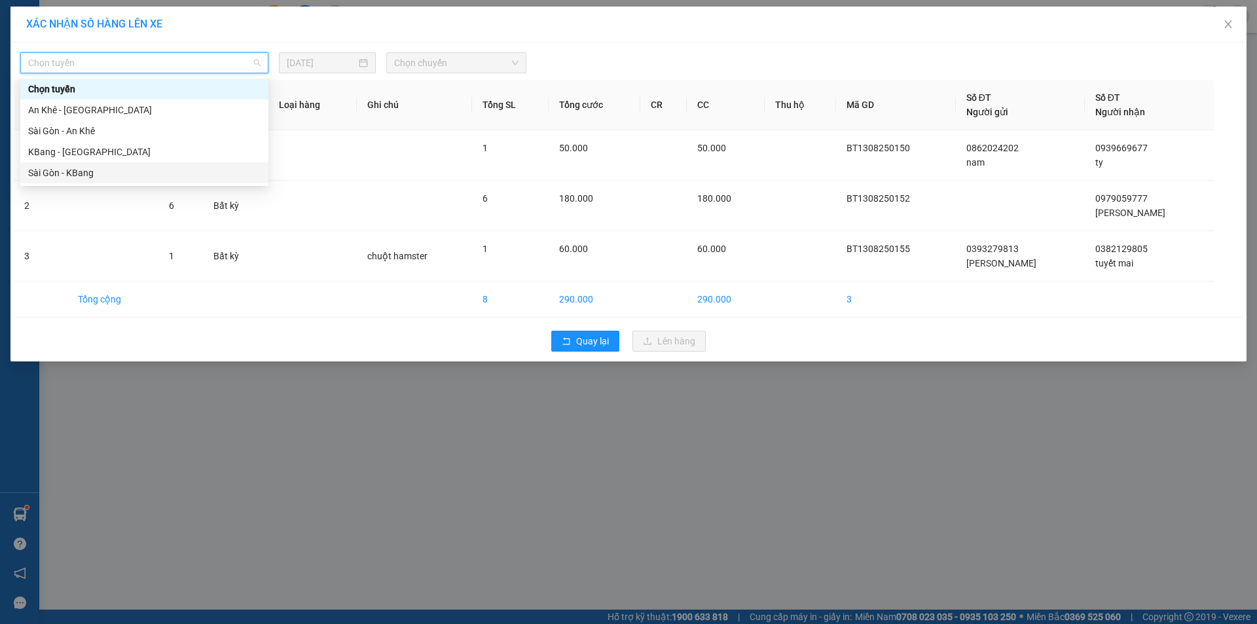
click at [158, 174] on div "Sài Gòn - KBang" at bounding box center [144, 173] width 232 height 14
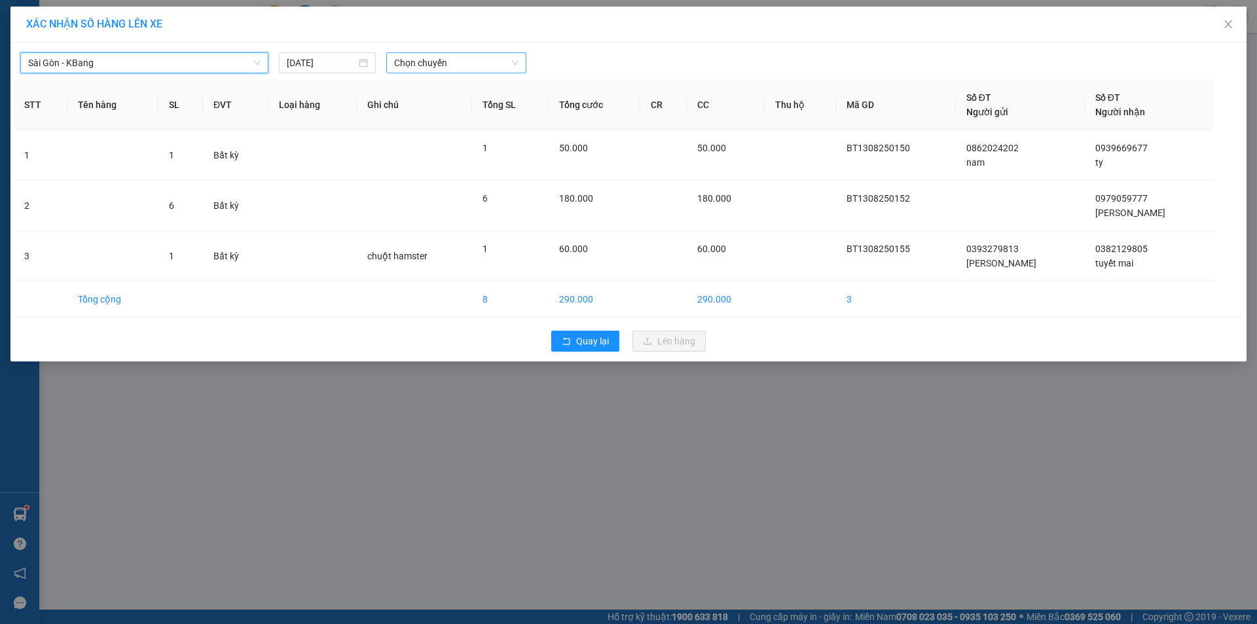
drag, startPoint x: 486, startPoint y: 56, endPoint x: 484, endPoint y: 73, distance: 17.1
click at [486, 57] on span "Chọn chuyến" at bounding box center [456, 63] width 124 height 20
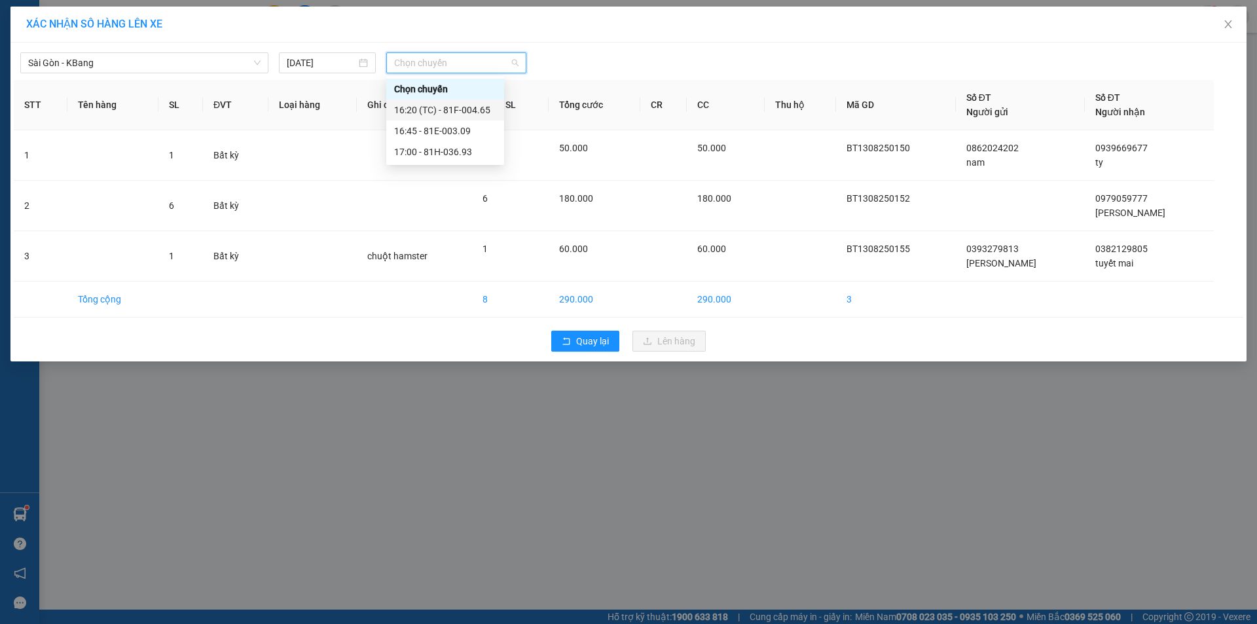
click at [481, 109] on div "16:20 (TC) - 81F-004.65" at bounding box center [445, 110] width 102 height 14
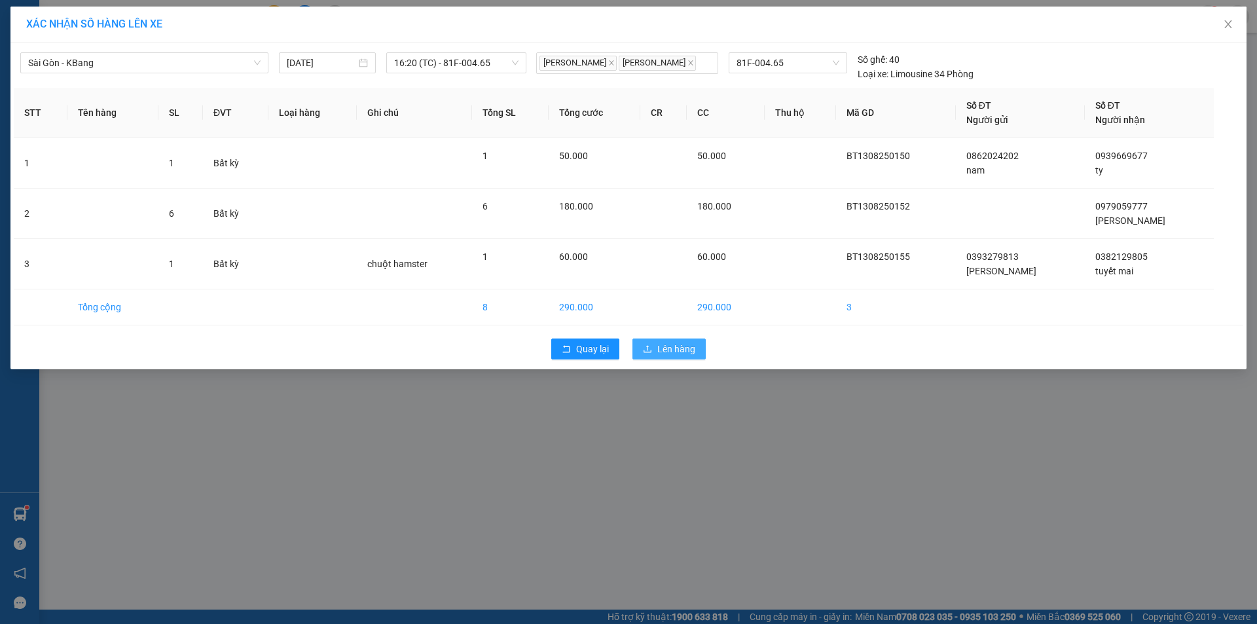
click at [677, 348] on span "Lên hàng" at bounding box center [676, 349] width 38 height 14
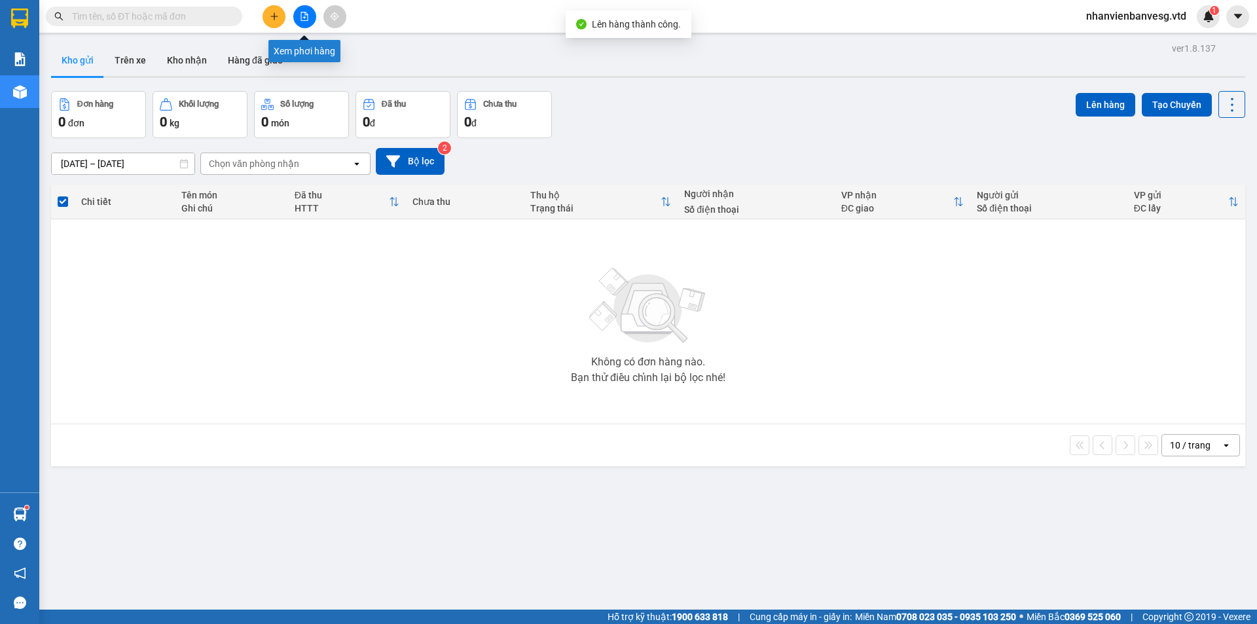
click at [299, 19] on button at bounding box center [304, 16] width 23 height 23
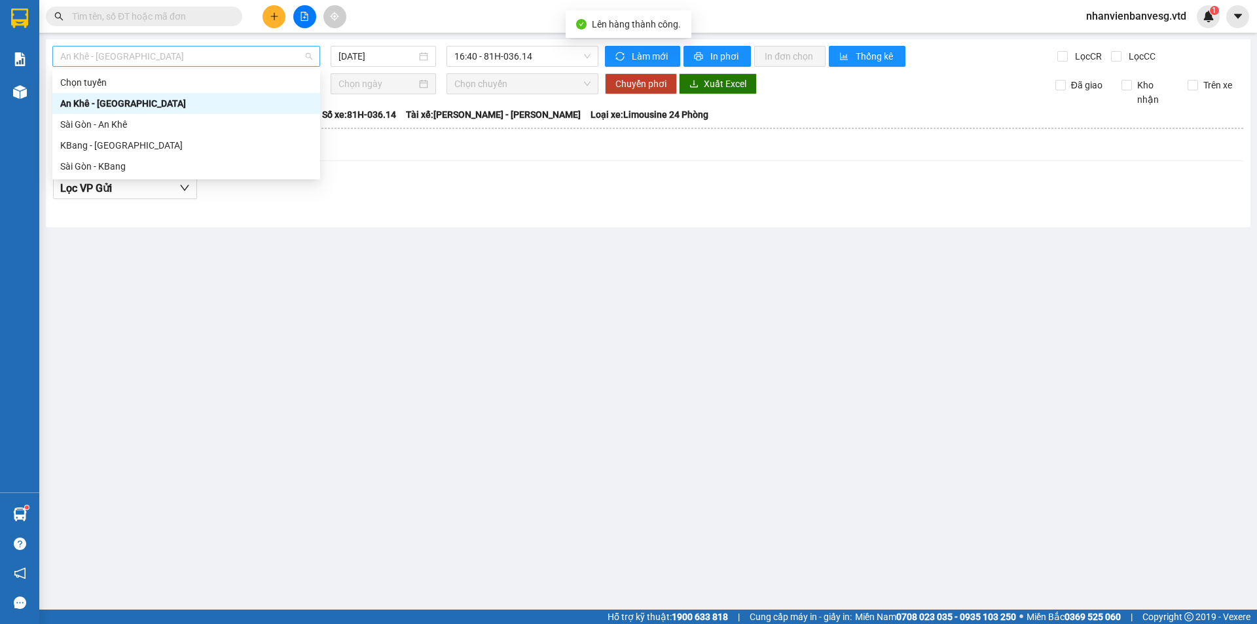
drag, startPoint x: 274, startPoint y: 63, endPoint x: 287, endPoint y: 135, distance: 73.2
click at [274, 65] on span "An Khê - [GEOGRAPHIC_DATA]" at bounding box center [186, 56] width 252 height 20
click at [253, 173] on div "Sài Gòn - KBang" at bounding box center [186, 166] width 268 height 21
type input "[DATE]"
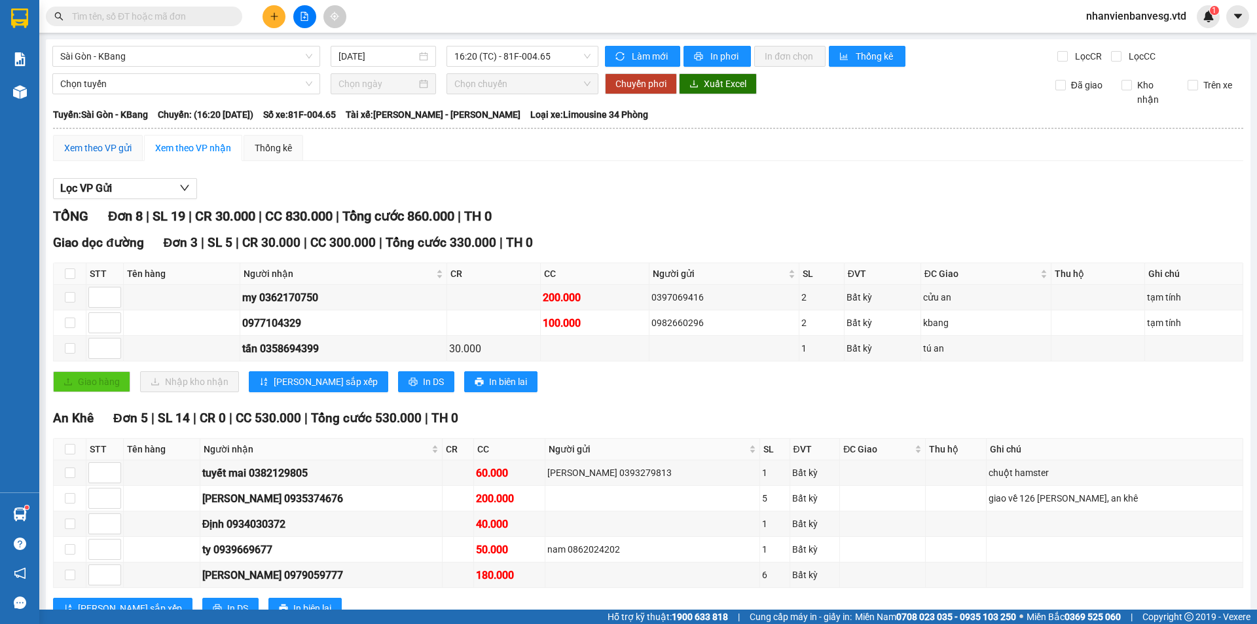
click at [114, 142] on div "Xem theo VP gửi" at bounding box center [97, 148] width 67 height 14
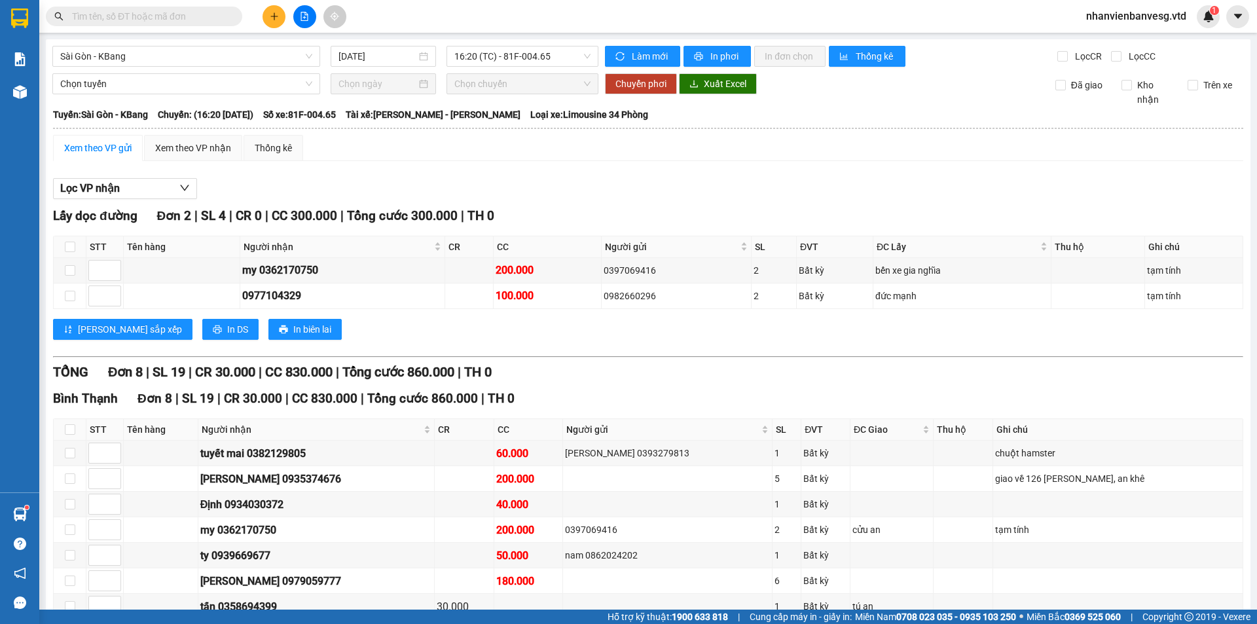
click at [113, 12] on input "text" at bounding box center [149, 16] width 154 height 14
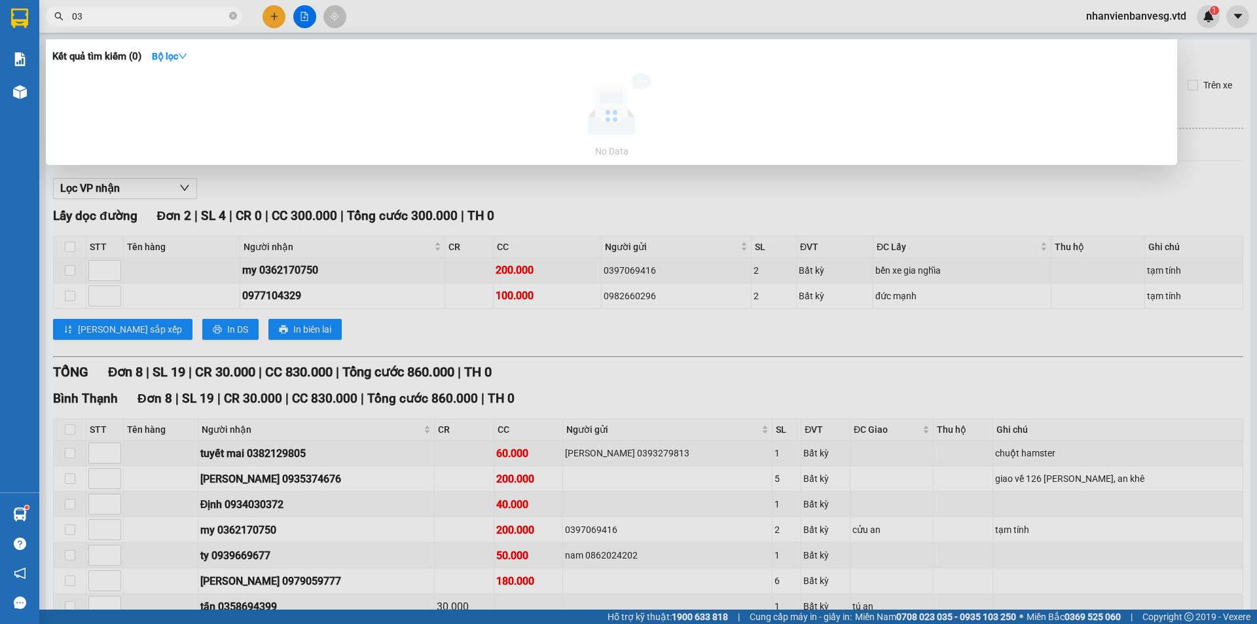
type input "0"
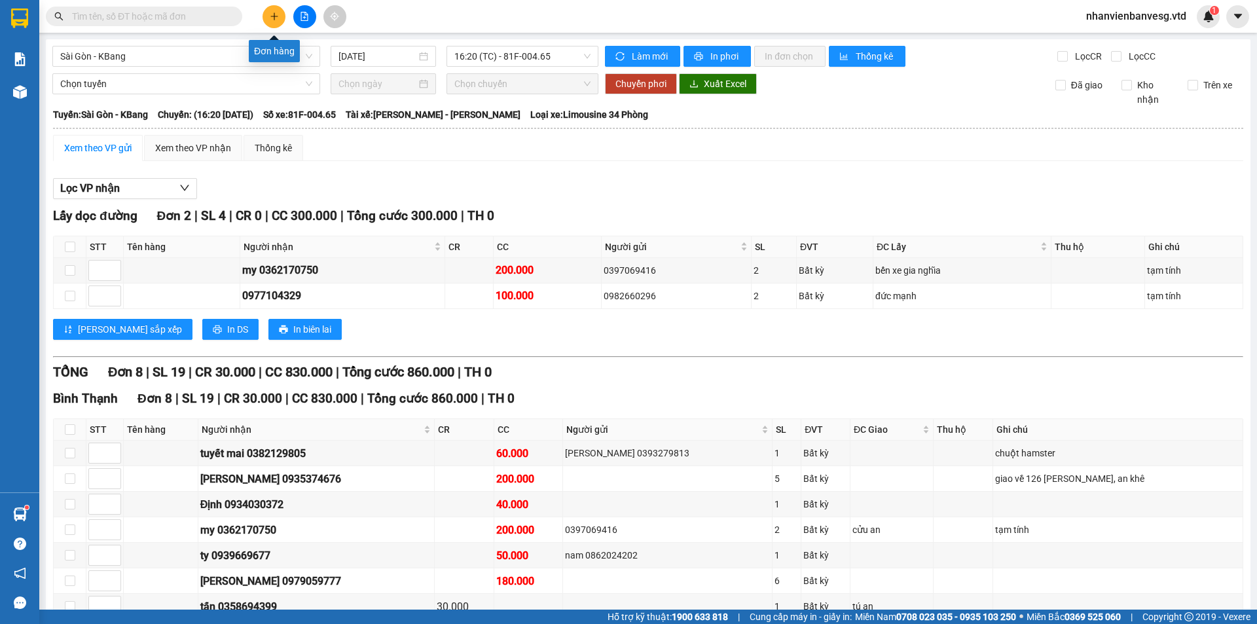
click at [278, 14] on icon "plus" at bounding box center [274, 16] width 9 height 9
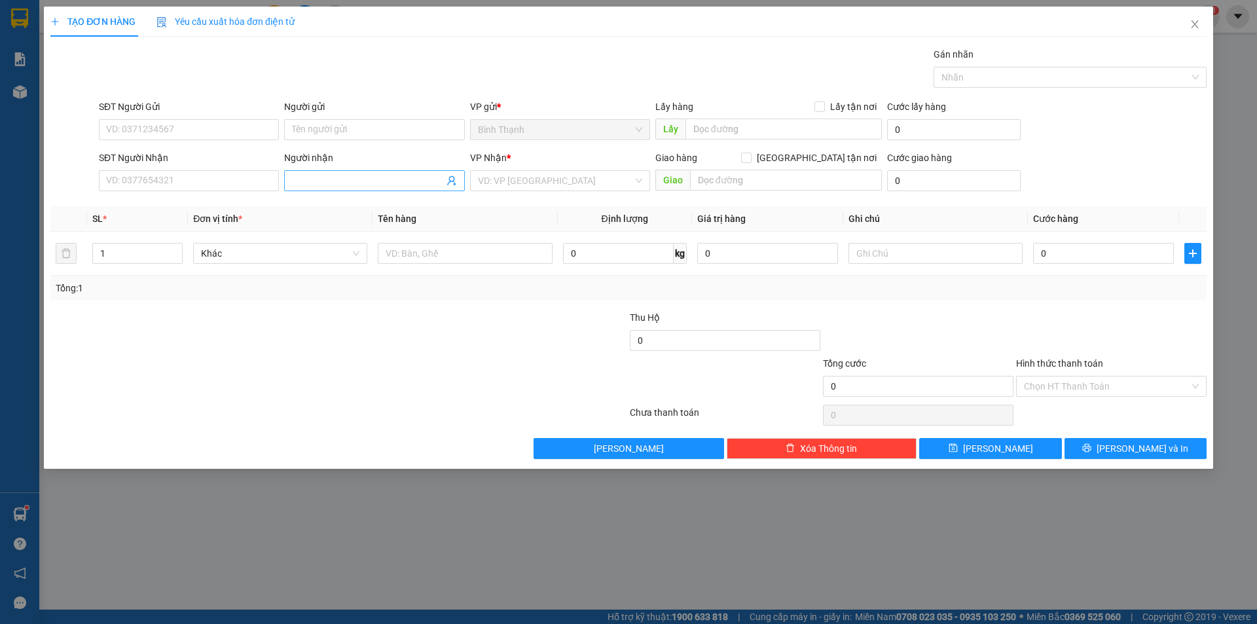
click at [341, 183] on input "Người nhận" at bounding box center [367, 180] width 151 height 14
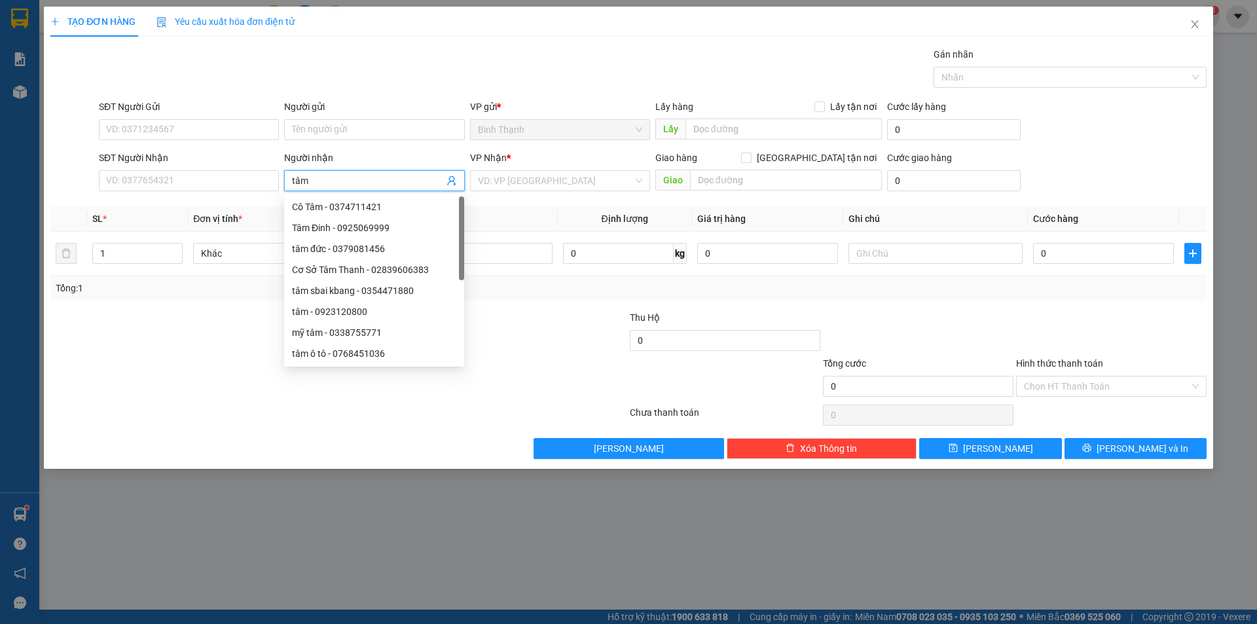
type input "tâm s"
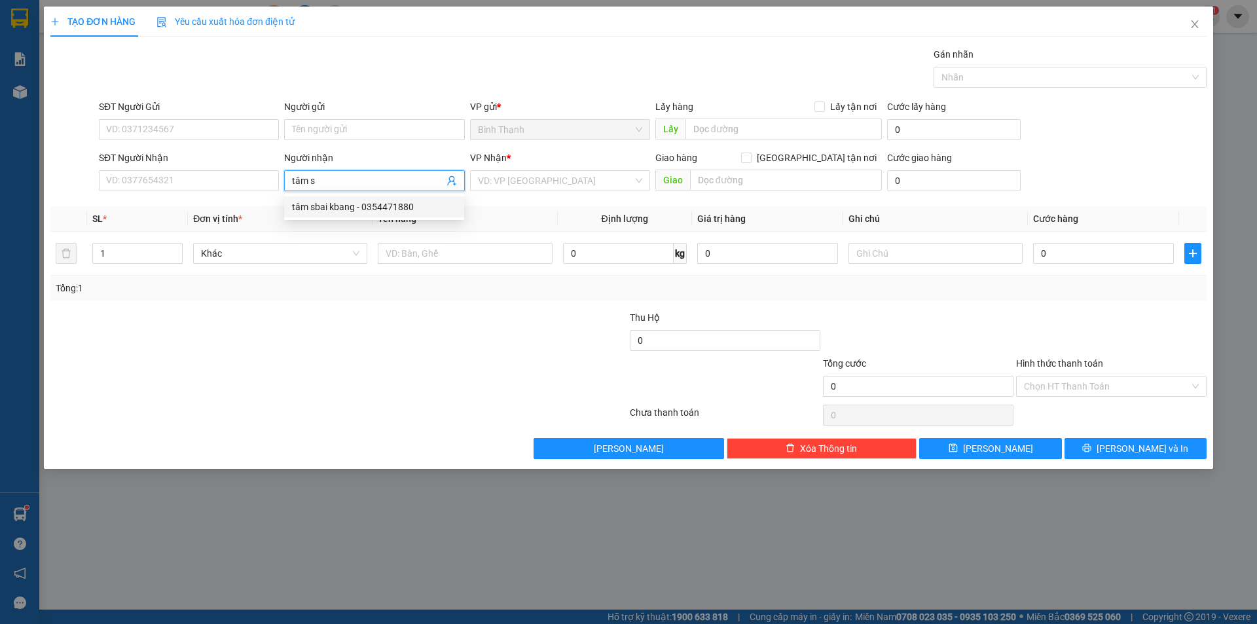
click at [362, 202] on div "tâm sbai kbang - 0354471880" at bounding box center [374, 207] width 164 height 14
type input "0354471880"
type input "tâm sbai kbang"
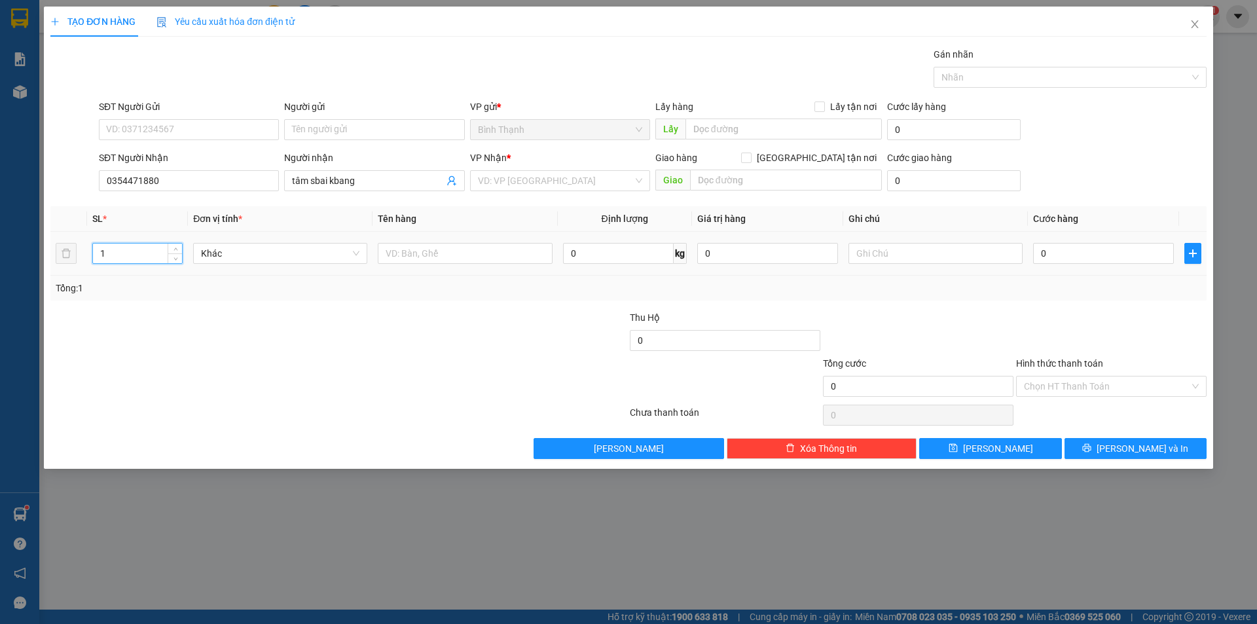
drag, startPoint x: 111, startPoint y: 255, endPoint x: 103, endPoint y: 257, distance: 8.0
click at [103, 257] on input "1" at bounding box center [137, 253] width 89 height 20
drag, startPoint x: 103, startPoint y: 251, endPoint x: 84, endPoint y: 259, distance: 20.3
click at [84, 259] on tr "1 Khác 0 kg 0 0" at bounding box center [628, 254] width 1156 height 44
type input "3"
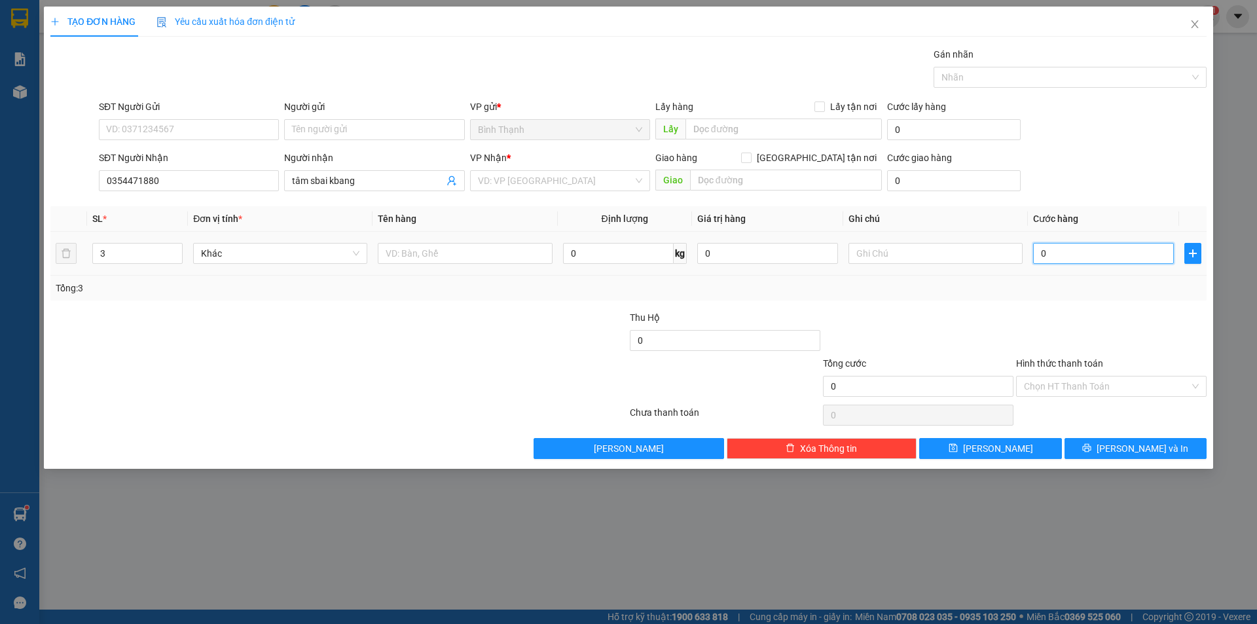
click at [1043, 257] on input "0" at bounding box center [1103, 253] width 141 height 21
type input "7"
type input "70"
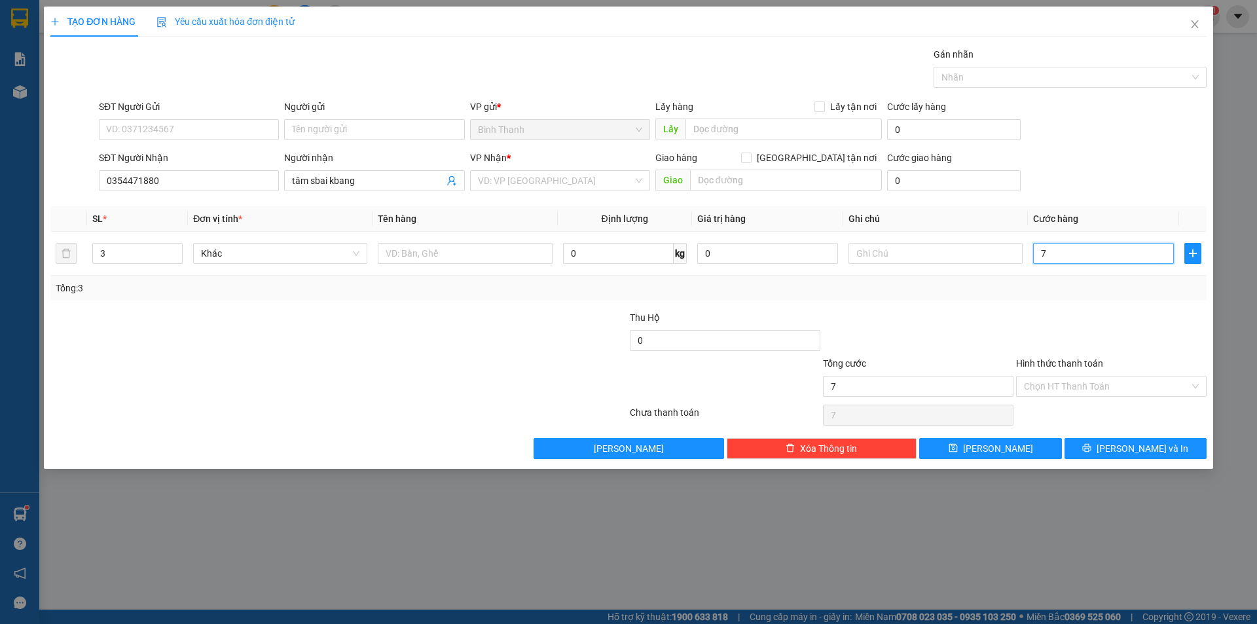
type input "70"
type input "700"
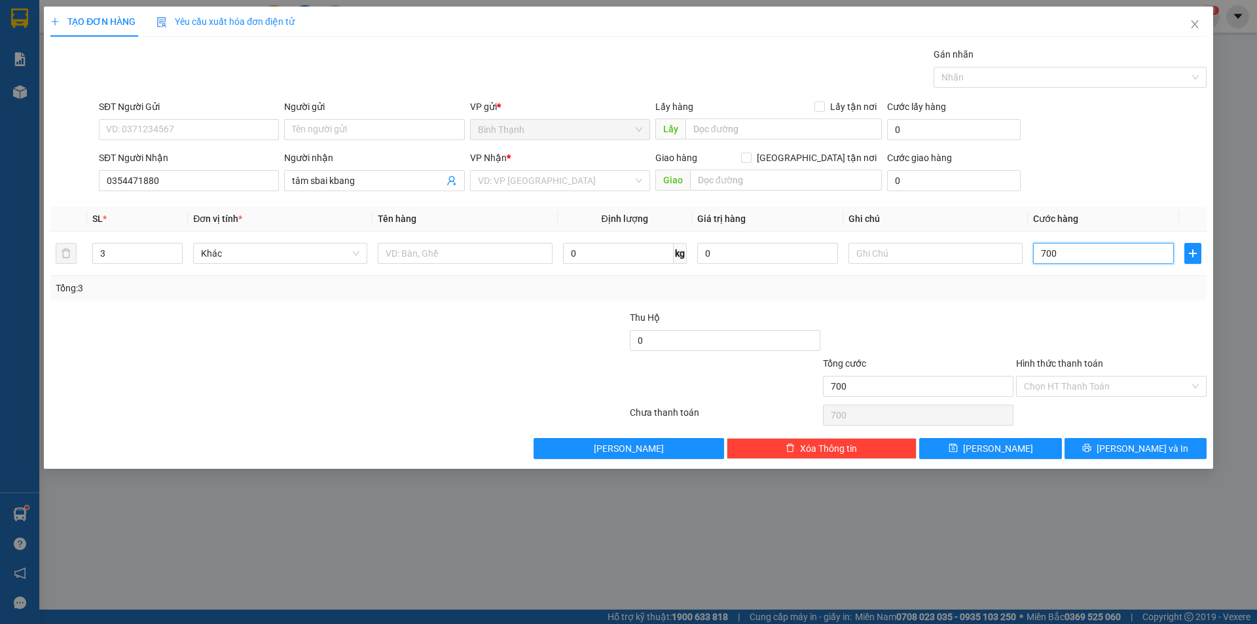
type input "7.000"
type input "70.000"
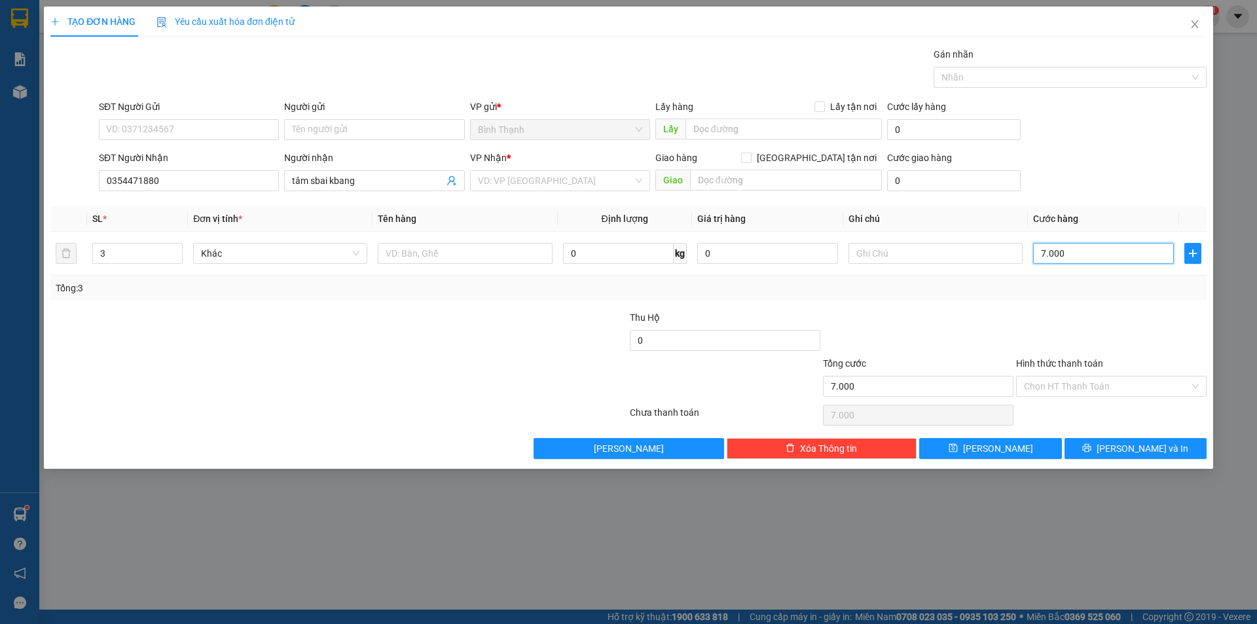
type input "70.000"
click at [420, 179] on input "tâm sbai kbang" at bounding box center [367, 180] width 151 height 14
drag, startPoint x: 198, startPoint y: 184, endPoint x: 97, endPoint y: 193, distance: 101.9
click at [97, 193] on div "SĐT Người Nhận 0354471880 0354471880" at bounding box center [188, 174] width 185 height 46
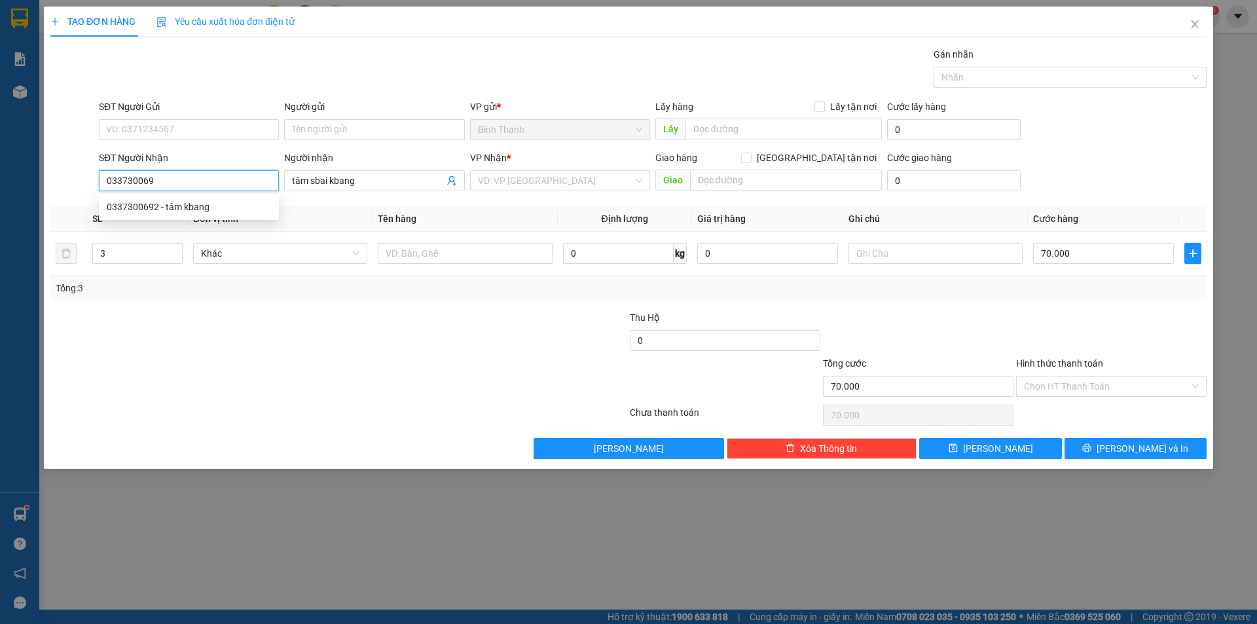
type input "0337300692"
click at [145, 207] on div "0337300692 - tâm kbang" at bounding box center [189, 207] width 164 height 14
type input "tâm kbang"
type input "0337300692"
drag, startPoint x: 111, startPoint y: 253, endPoint x: 69, endPoint y: 266, distance: 43.7
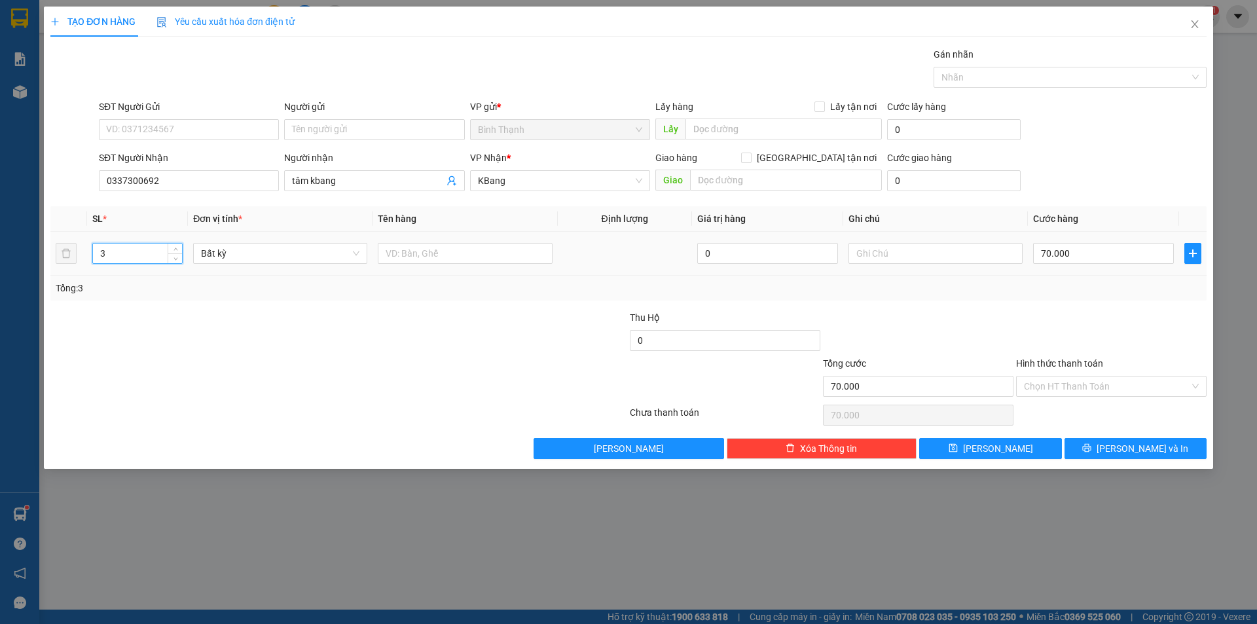
click at [69, 266] on tr "3 Bất kỳ 0 70.000" at bounding box center [628, 254] width 1156 height 44
type input "2"
click at [1110, 454] on button "[PERSON_NAME] và In" at bounding box center [1135, 448] width 142 height 21
type input "0"
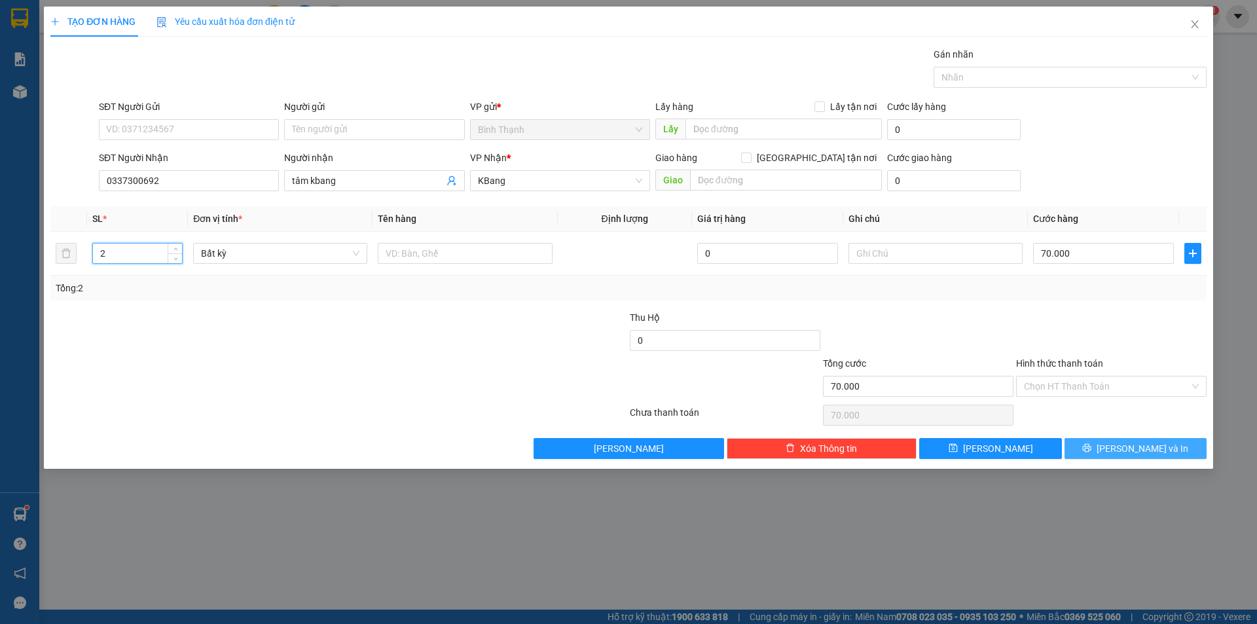
type input "0"
click at [1086, 450] on button "[PERSON_NAME] và In" at bounding box center [1135, 448] width 142 height 21
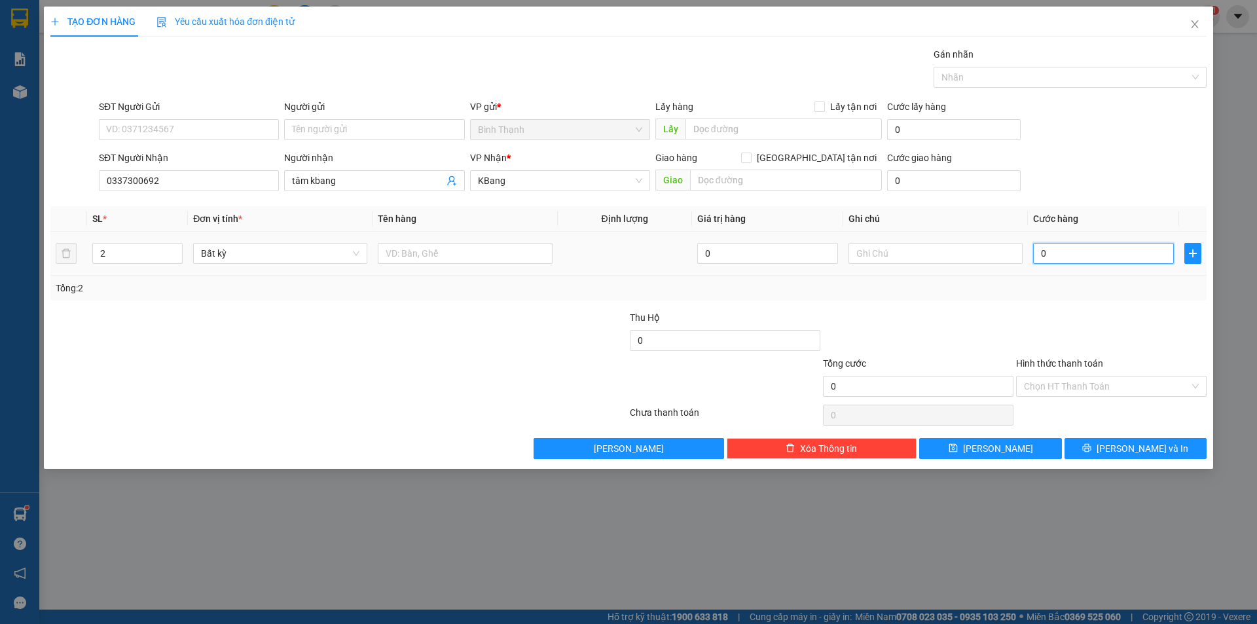
click at [1046, 253] on input "0" at bounding box center [1103, 253] width 141 height 21
type input "7"
type input "70"
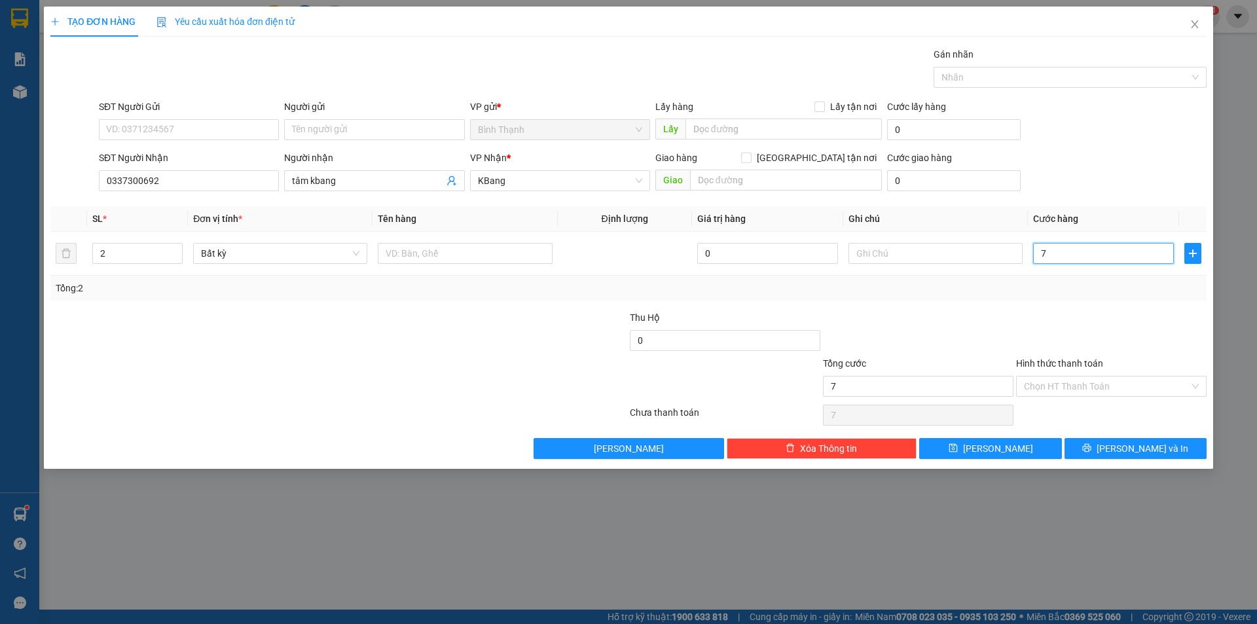
type input "70"
type input "700"
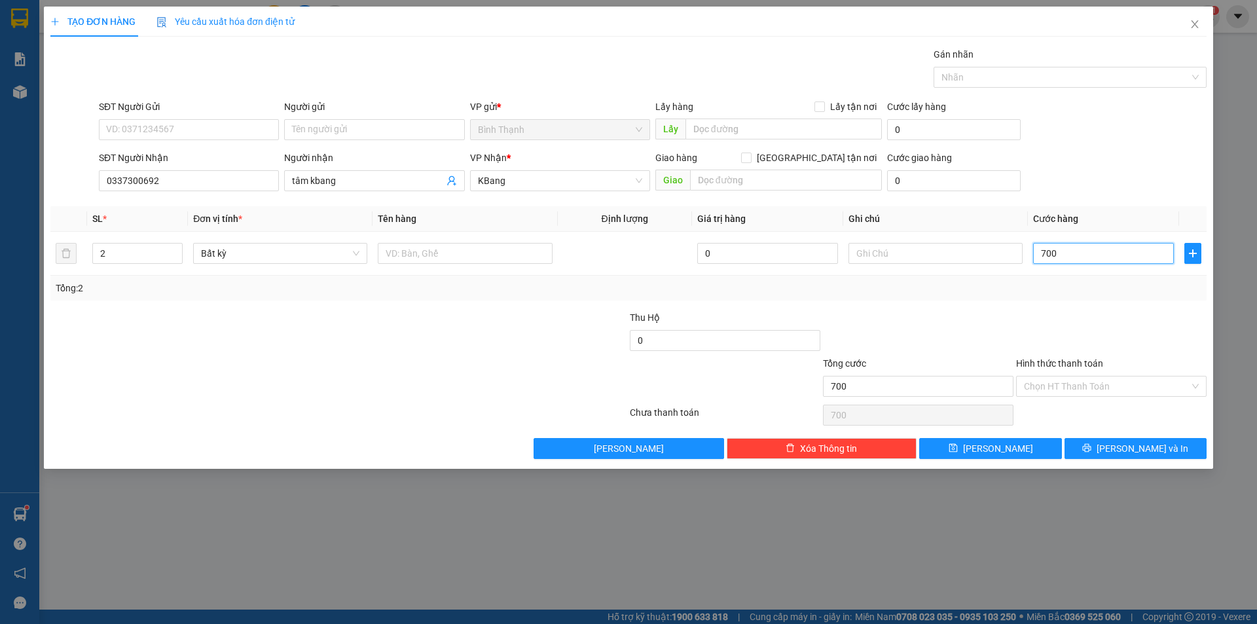
type input "7.000"
type input "70.000"
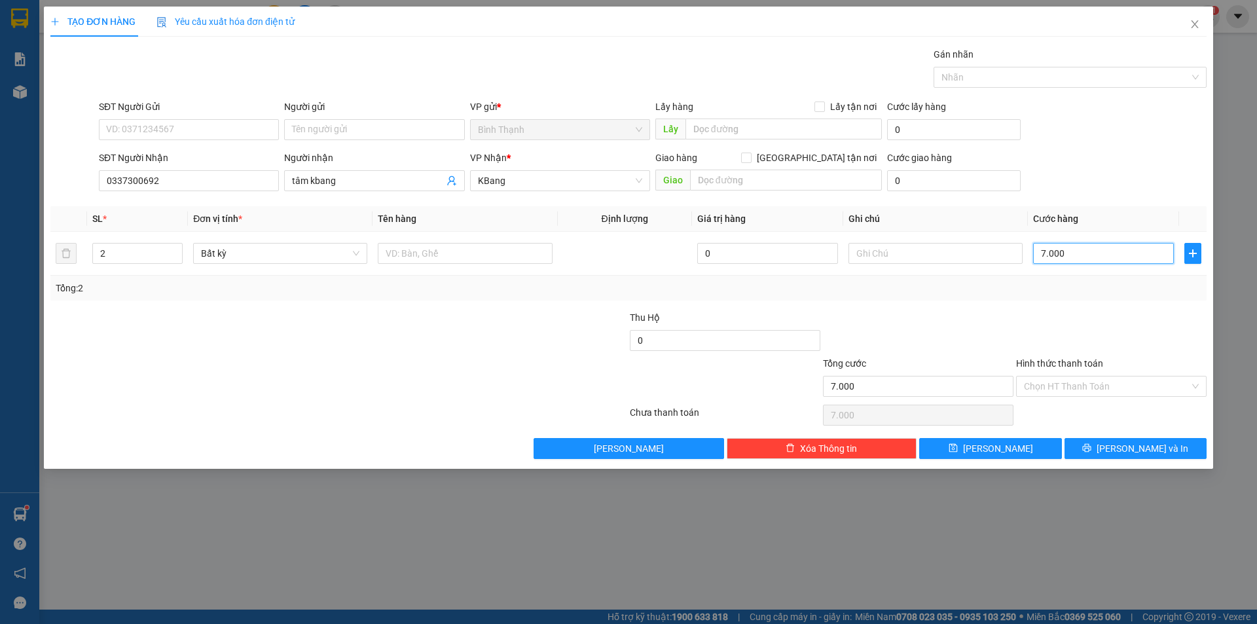
type input "70.000"
click at [1149, 452] on span "[PERSON_NAME] và In" at bounding box center [1142, 448] width 92 height 14
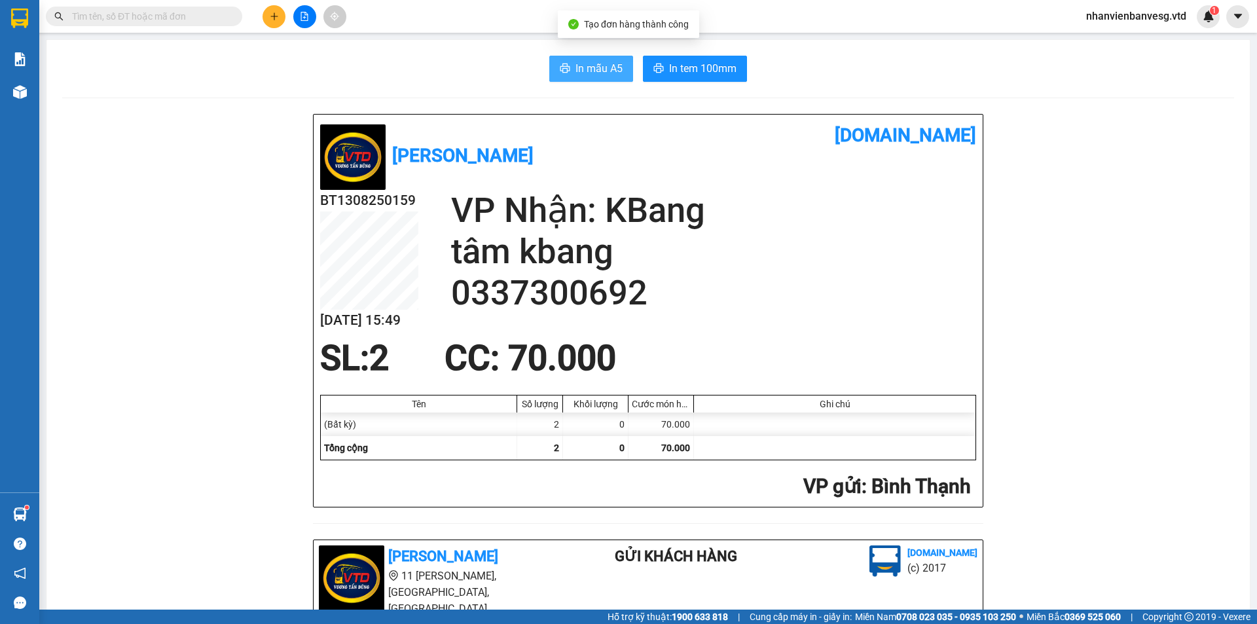
click at [568, 69] on button "In mẫu A5" at bounding box center [591, 69] width 84 height 26
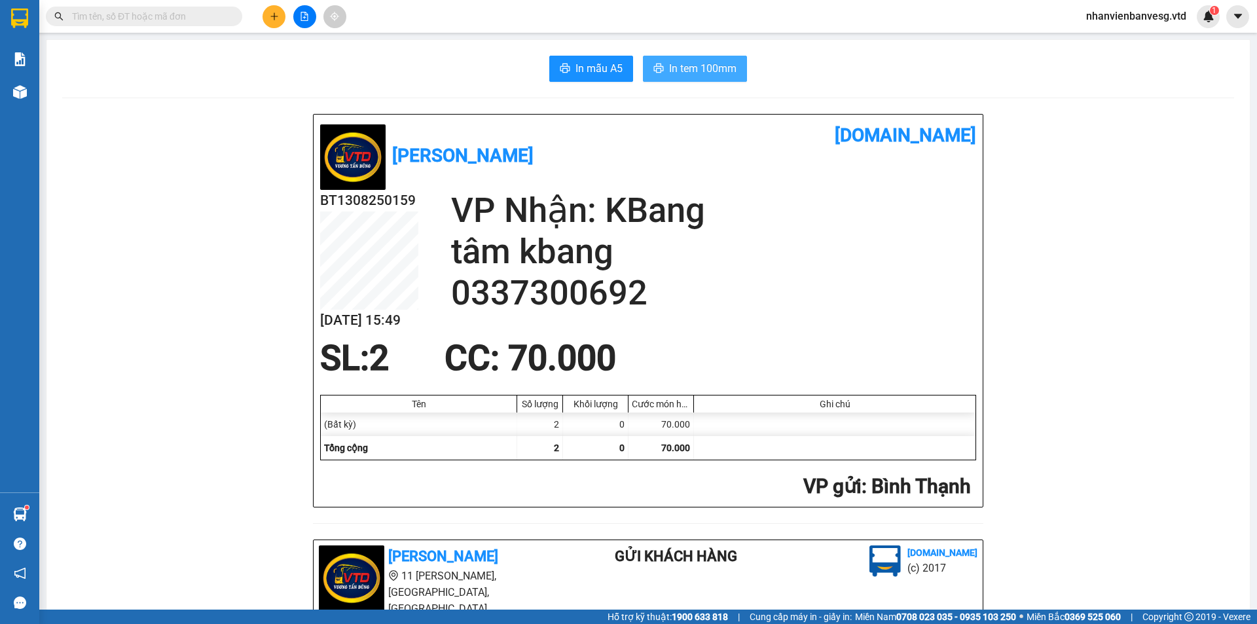
click at [729, 73] on span "In tem 100mm" at bounding box center [702, 68] width 67 height 16
click at [275, 15] on icon "plus" at bounding box center [274, 16] width 9 height 9
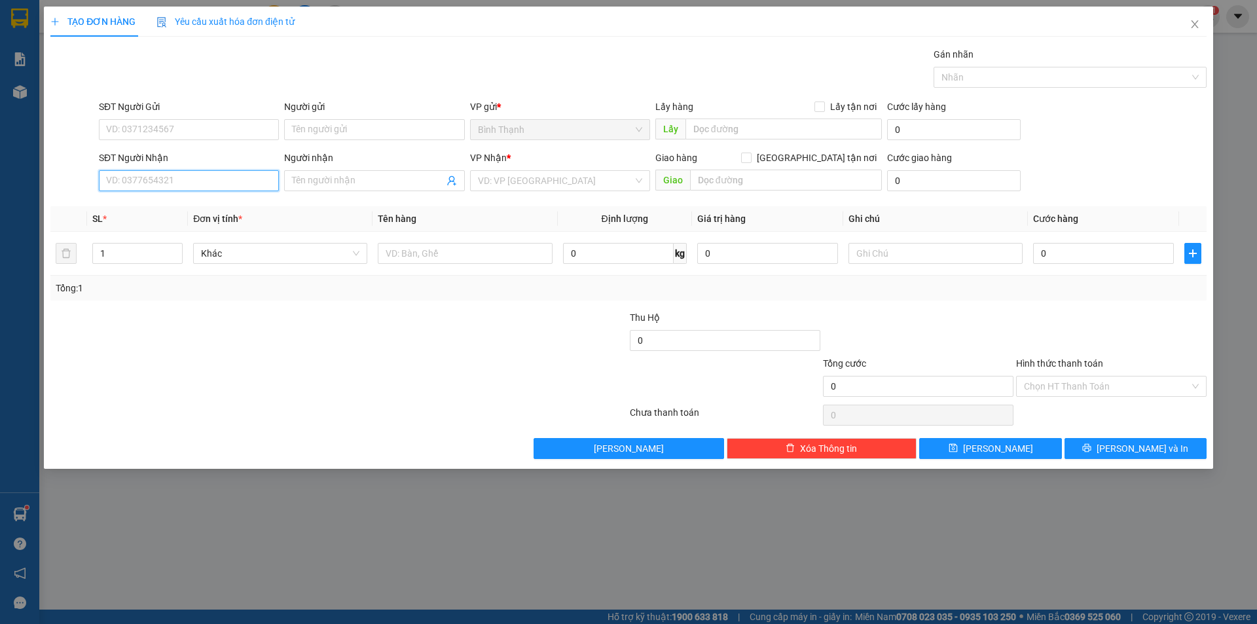
click at [187, 172] on input "SĐT Người Nhận" at bounding box center [189, 180] width 180 height 21
type input "0793594599"
click at [328, 172] on span at bounding box center [374, 180] width 180 height 21
type input "[PERSON_NAME]"
click at [576, 186] on input "search" at bounding box center [555, 181] width 155 height 20
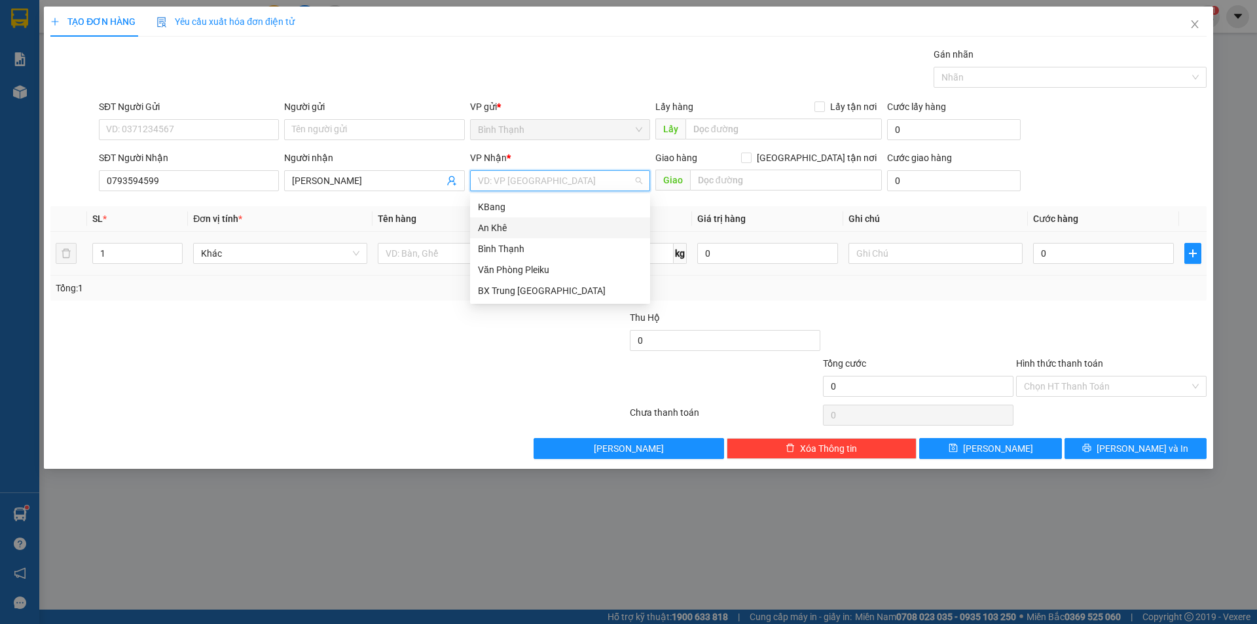
click at [523, 235] on div "An Khê" at bounding box center [560, 227] width 180 height 21
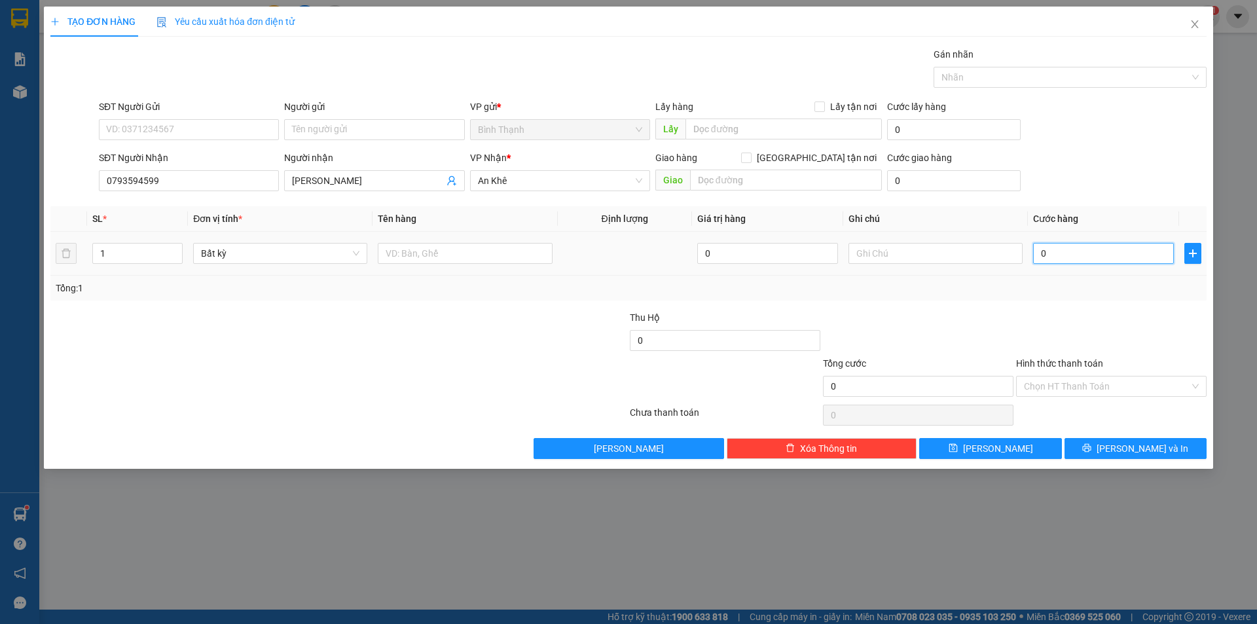
type input "1"
type input "15"
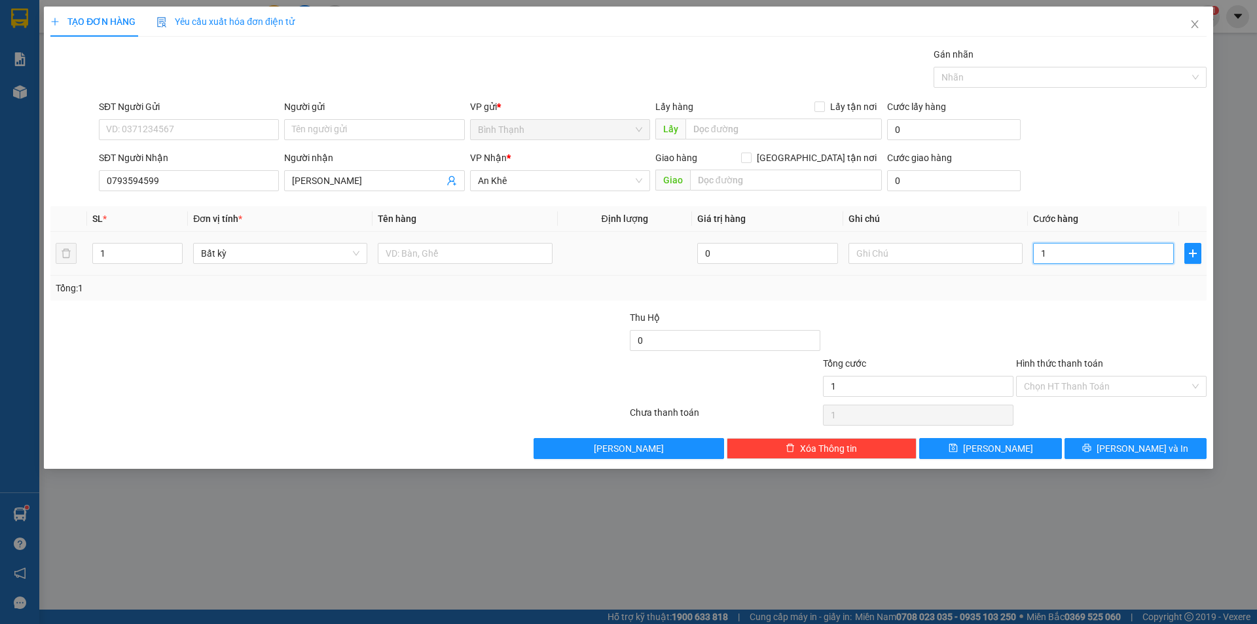
type input "15"
type input "150"
type input "1.500"
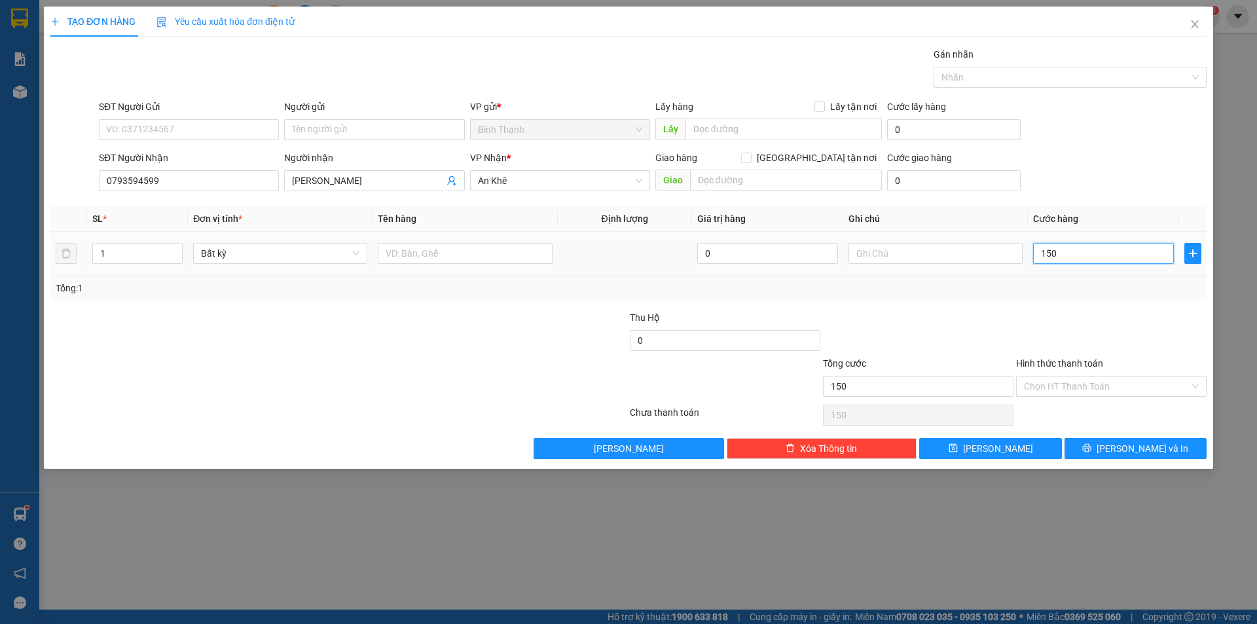
type input "1.500"
type input "15.000"
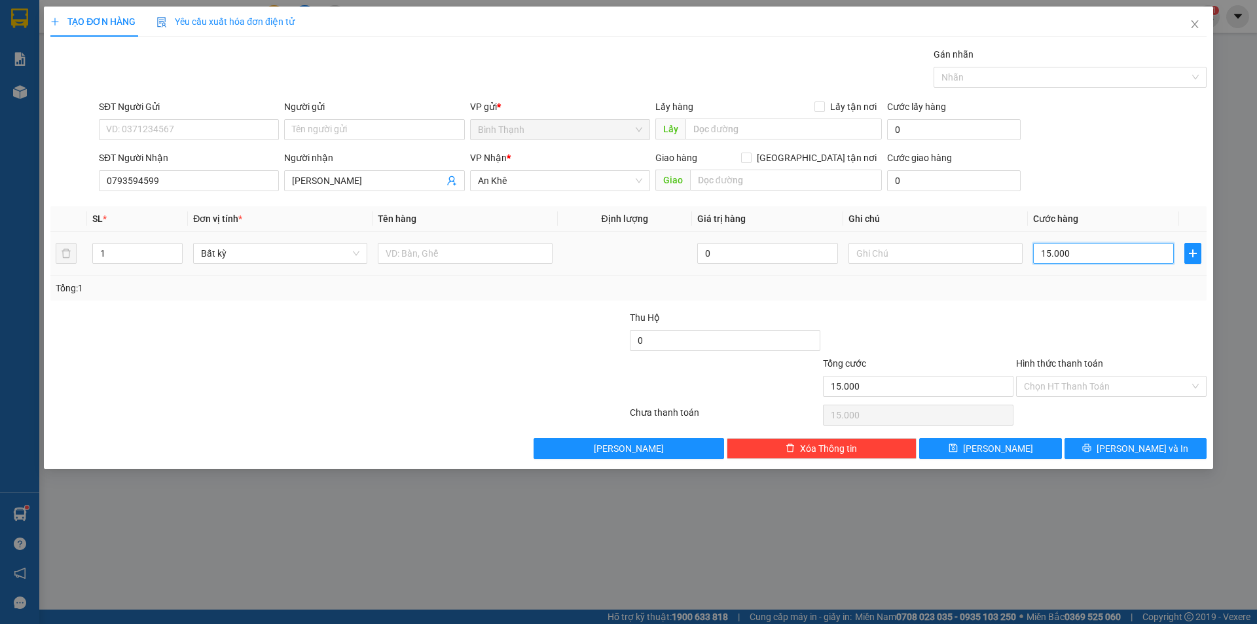
type input "150.000"
click at [1141, 436] on div "Transit Pickup Surcharge Ids Transit Deliver Surcharge Ids Transit Deliver Surc…" at bounding box center [628, 253] width 1156 height 412
click at [1141, 443] on span "[PERSON_NAME] và In" at bounding box center [1142, 448] width 92 height 14
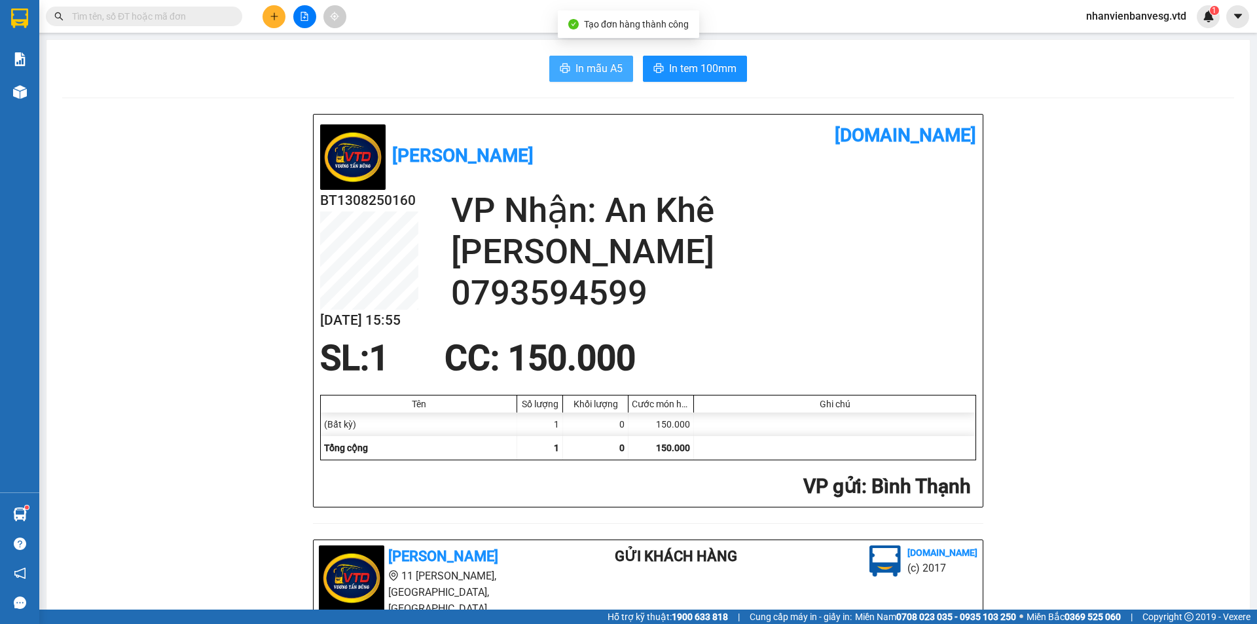
click at [606, 60] on span "In mẫu A5" at bounding box center [598, 68] width 47 height 16
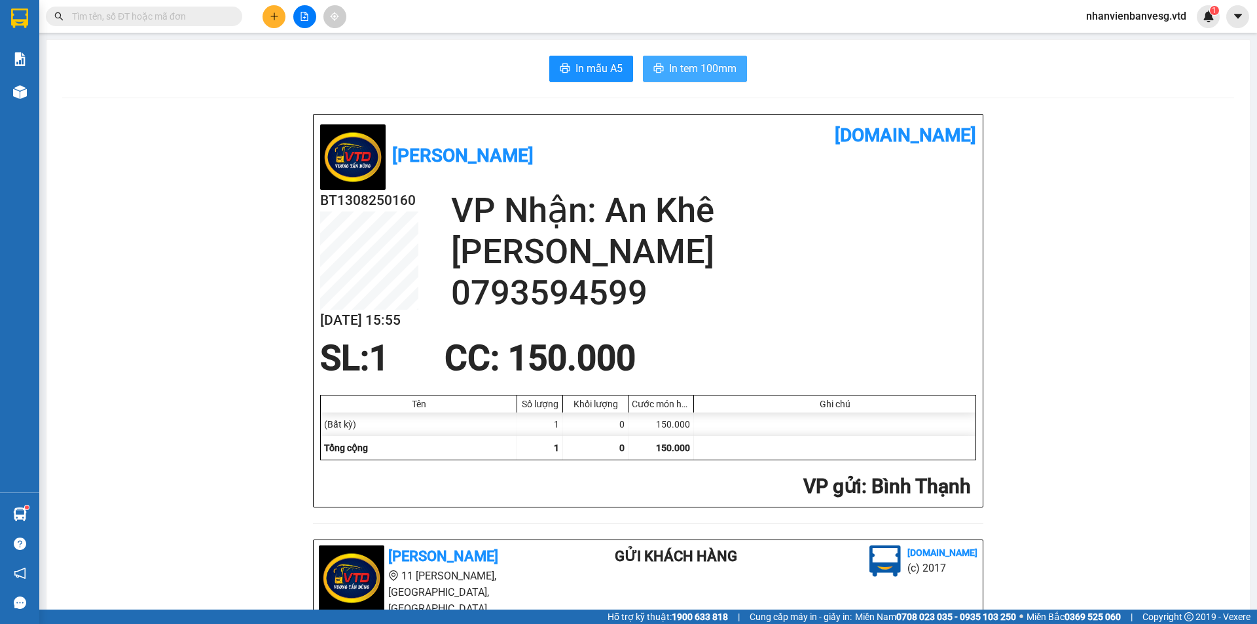
click at [669, 63] on span "In tem 100mm" at bounding box center [702, 68] width 67 height 16
click at [273, 14] on icon "plus" at bounding box center [274, 16] width 9 height 9
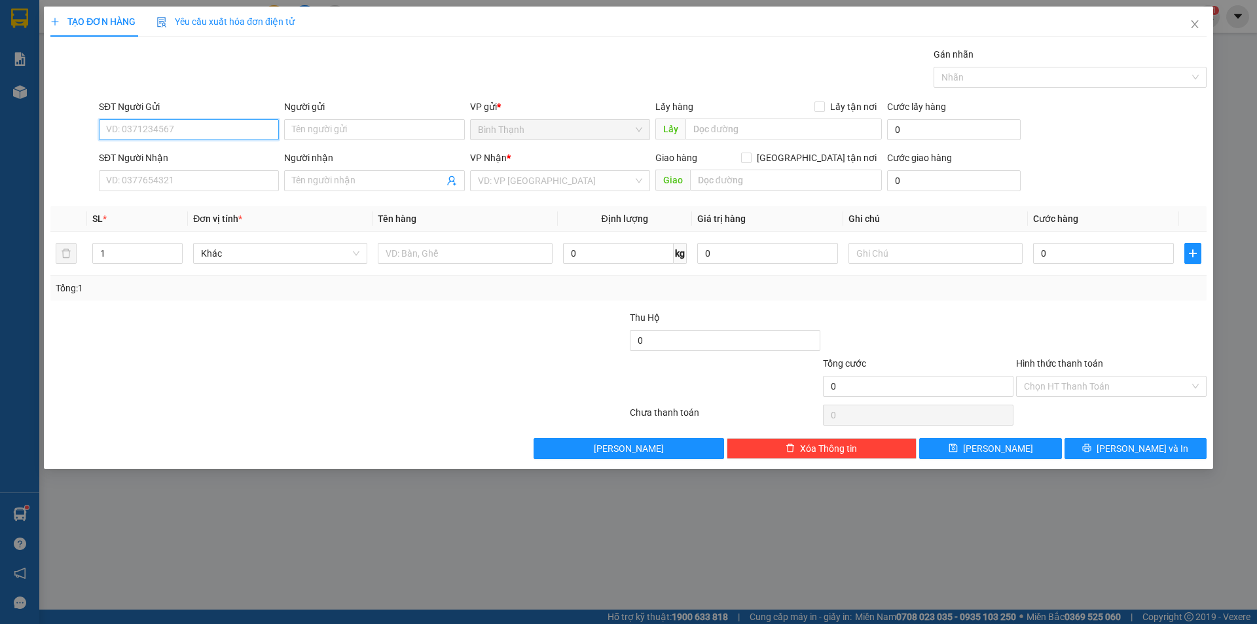
click at [194, 124] on input "SĐT Người Gửi" at bounding box center [189, 129] width 180 height 21
click at [150, 160] on div "0946934952 - ccbd" at bounding box center [189, 156] width 164 height 14
type input "0946934952"
type input "ccbd"
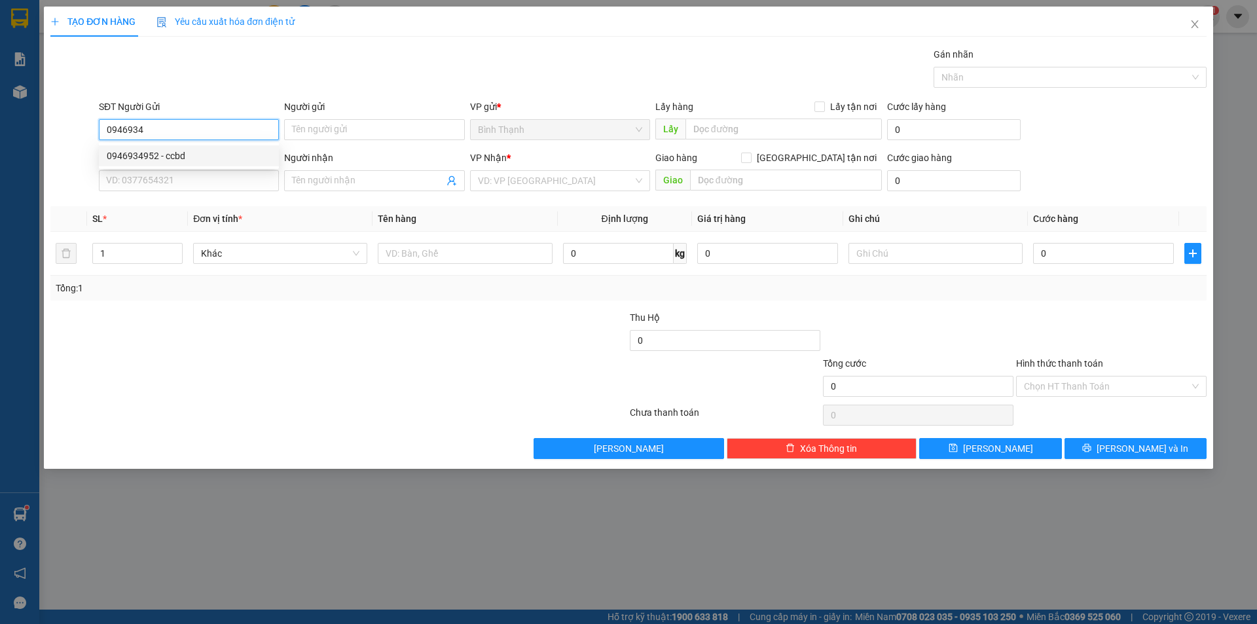
type input "0825533339"
type input "kiều ny"
type input "gl"
type input "0946934952"
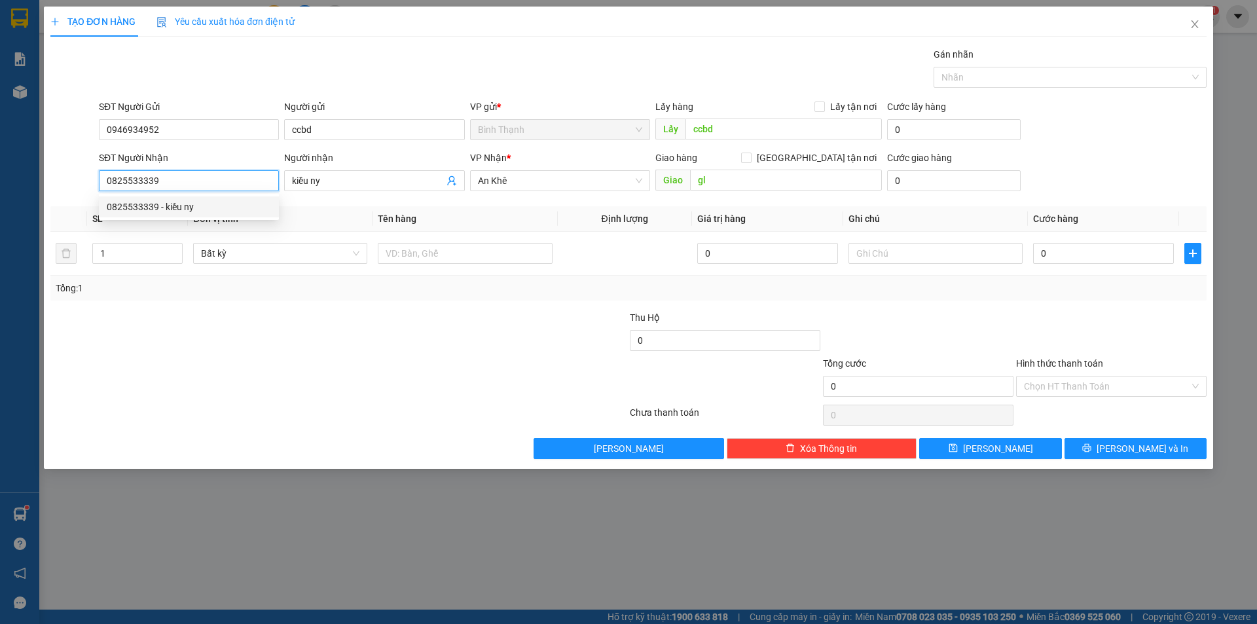
drag, startPoint x: 174, startPoint y: 176, endPoint x: 107, endPoint y: 194, distance: 69.1
click at [107, 197] on body "Kết quả tìm kiếm ( 0 ) Bộ lọc No Data nhanvienbanvesg.vtd 1 Báo cáo Mẫu 1: Báo …" at bounding box center [628, 312] width 1257 height 624
drag, startPoint x: 344, startPoint y: 187, endPoint x: 279, endPoint y: 196, distance: 65.4
click at [279, 198] on div "Transit Pickup Surcharge Ids Transit Deliver Surcharge Ids Transit Deliver Surc…" at bounding box center [628, 253] width 1156 height 412
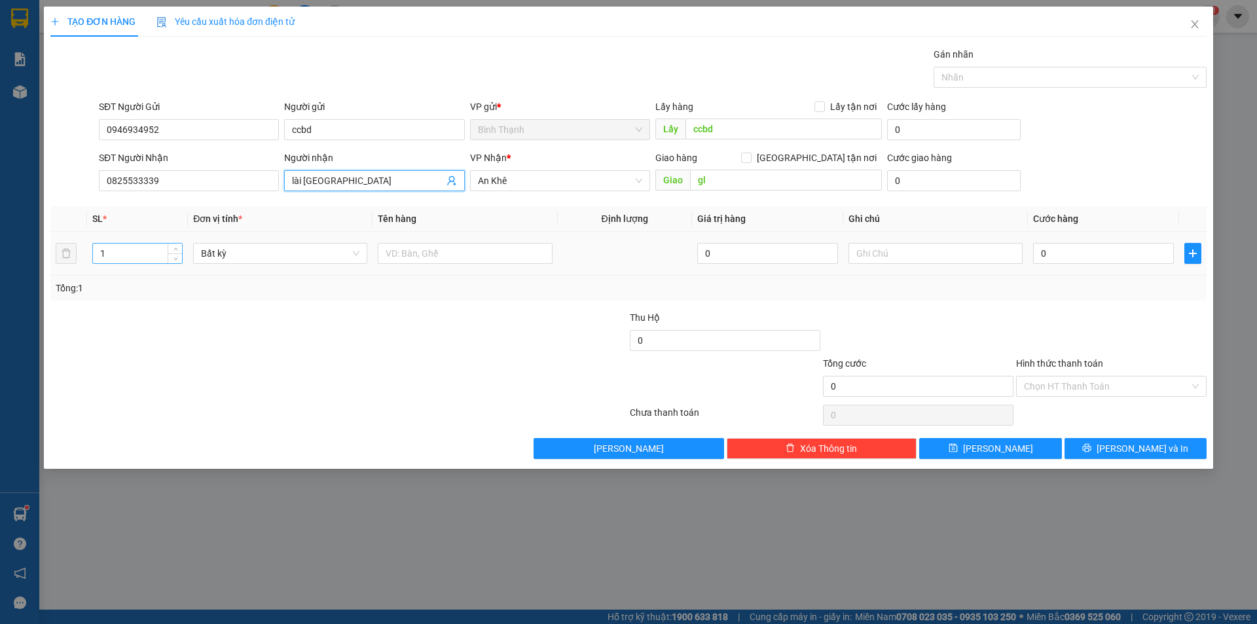
type input "lài [GEOGRAPHIC_DATA]"
drag, startPoint x: 113, startPoint y: 251, endPoint x: 88, endPoint y: 261, distance: 26.5
click at [88, 261] on td "1" at bounding box center [137, 254] width 101 height 44
type input "7"
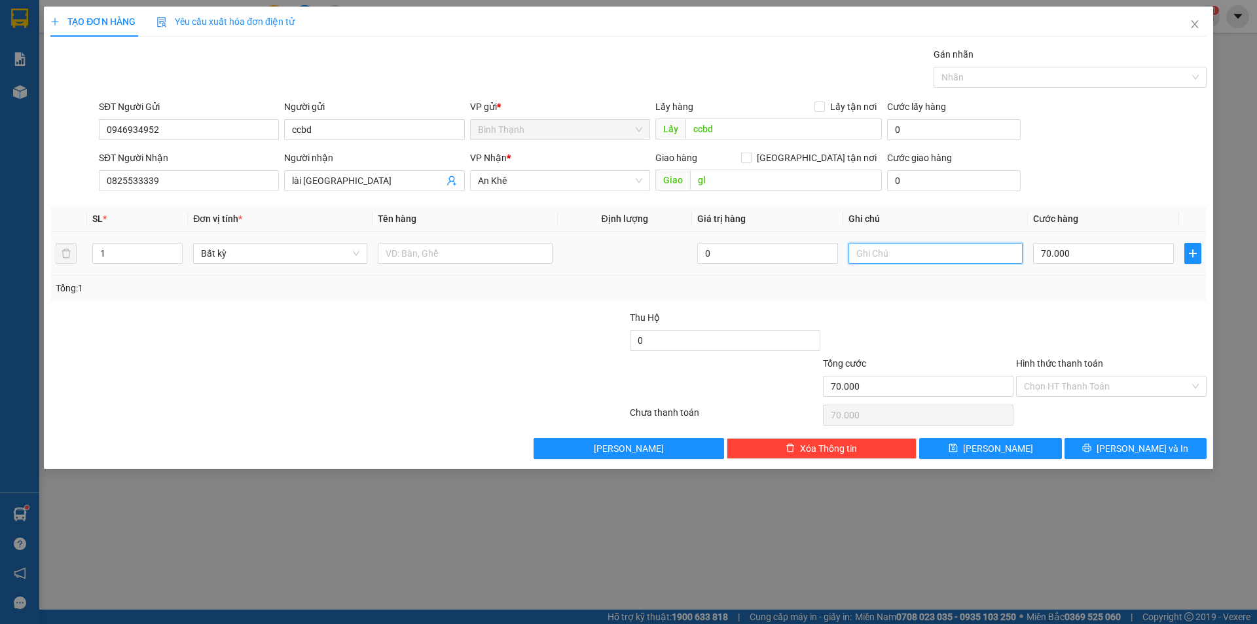
click at [984, 255] on input "text" at bounding box center [935, 253] width 174 height 21
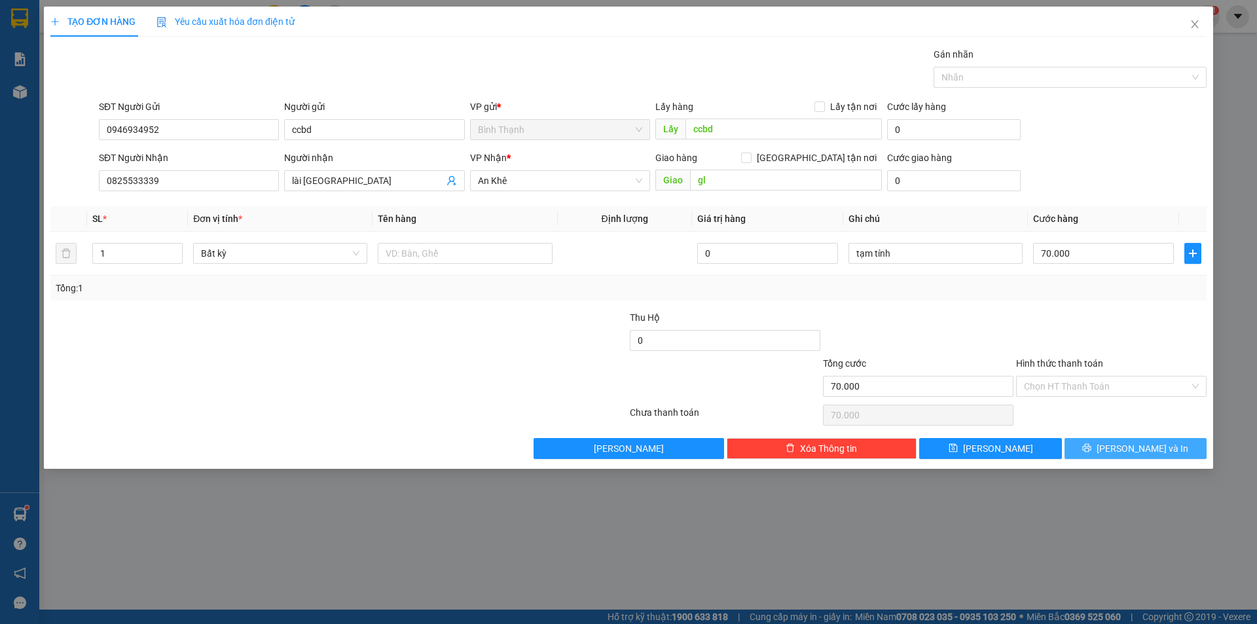
drag, startPoint x: 1096, startPoint y: 444, endPoint x: 1087, endPoint y: 445, distance: 9.8
click at [1095, 445] on button "[PERSON_NAME] và In" at bounding box center [1135, 448] width 142 height 21
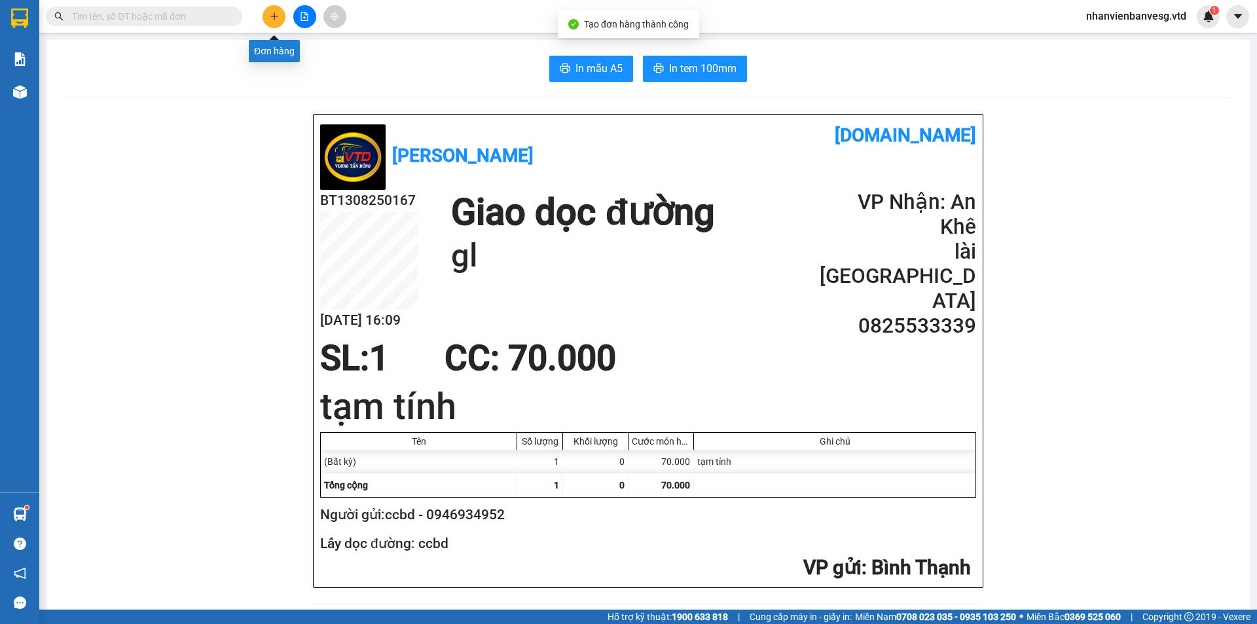
click at [281, 12] on button at bounding box center [273, 16] width 23 height 23
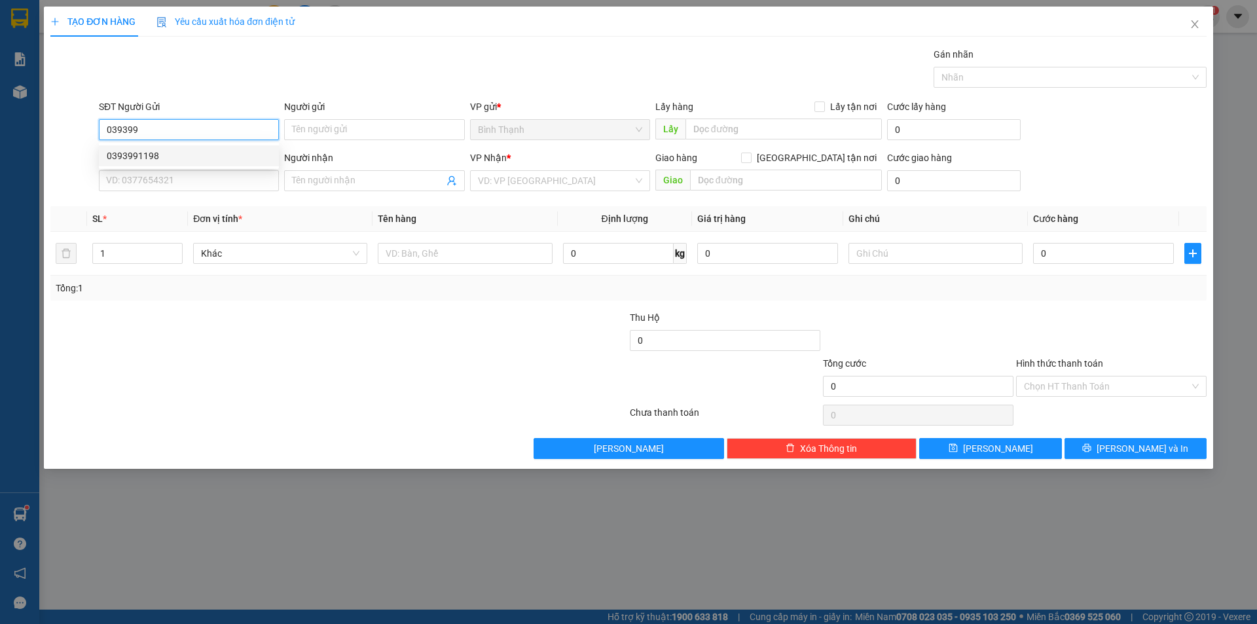
click at [211, 158] on div "0393991198" at bounding box center [189, 156] width 164 height 14
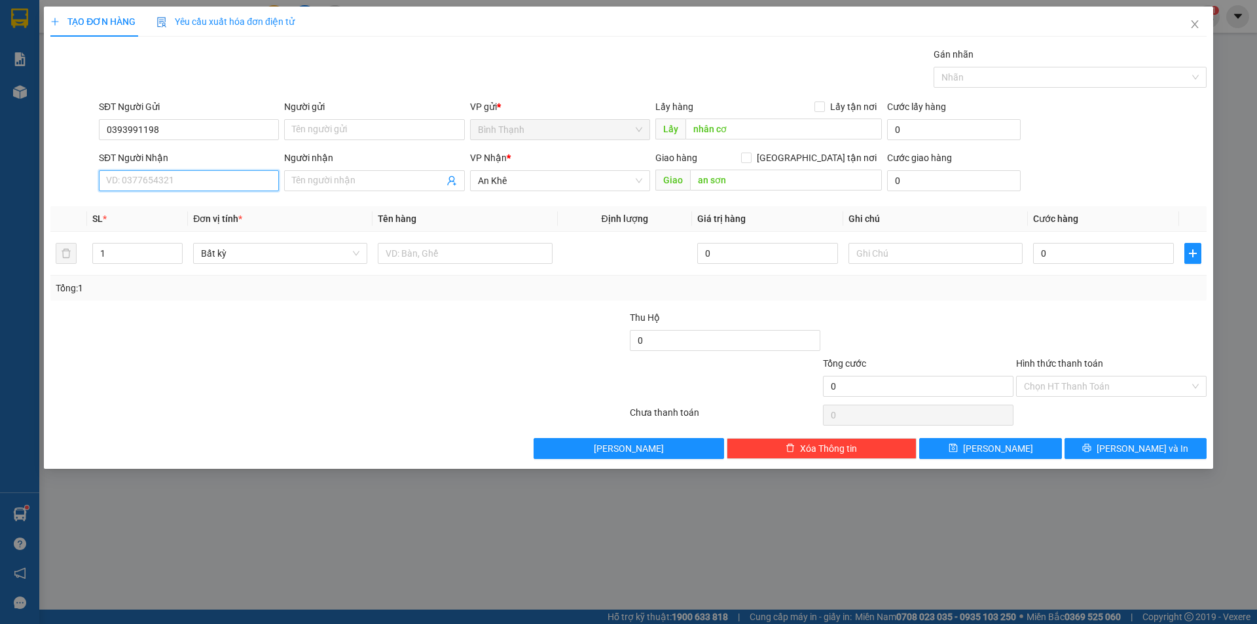
click at [177, 179] on input "SĐT Người Nhận" at bounding box center [189, 180] width 180 height 21
click at [145, 255] on input "1" at bounding box center [137, 253] width 89 height 20
drag, startPoint x: 136, startPoint y: 255, endPoint x: 88, endPoint y: 258, distance: 47.9
click at [88, 258] on td "1" at bounding box center [137, 254] width 101 height 44
click at [130, 183] on input "SĐT Người Nhận" at bounding box center [189, 180] width 180 height 21
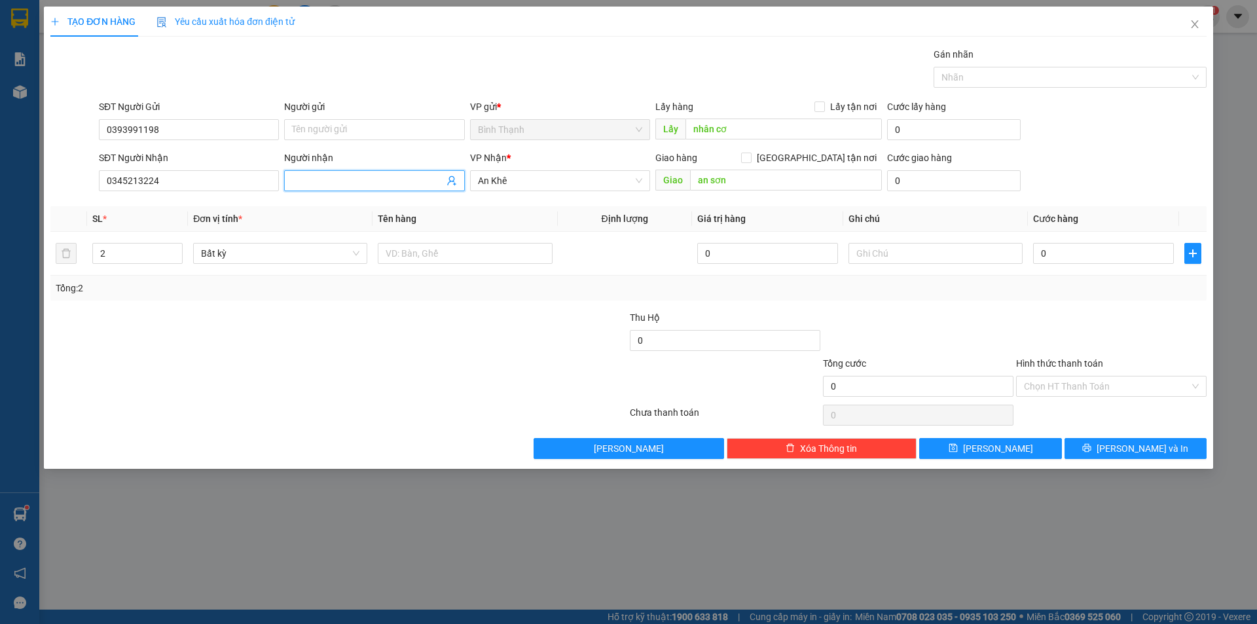
click at [341, 183] on input "Người nhận" at bounding box center [367, 180] width 151 height 14
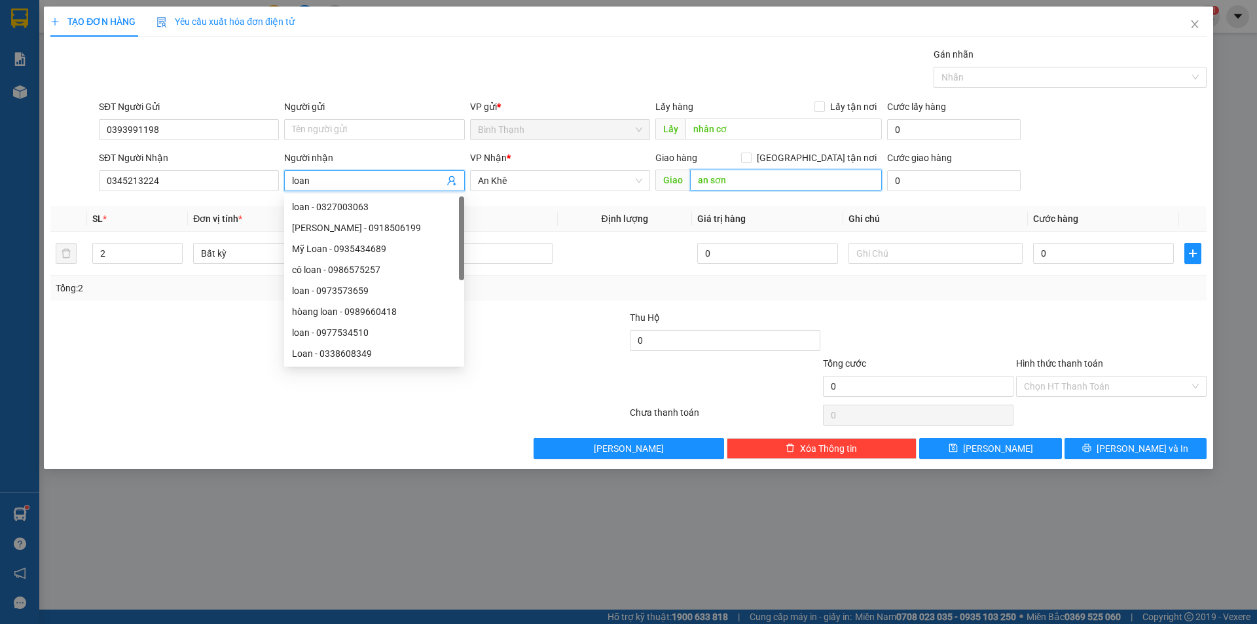
click at [724, 177] on input "an sơn" at bounding box center [786, 180] width 192 height 21
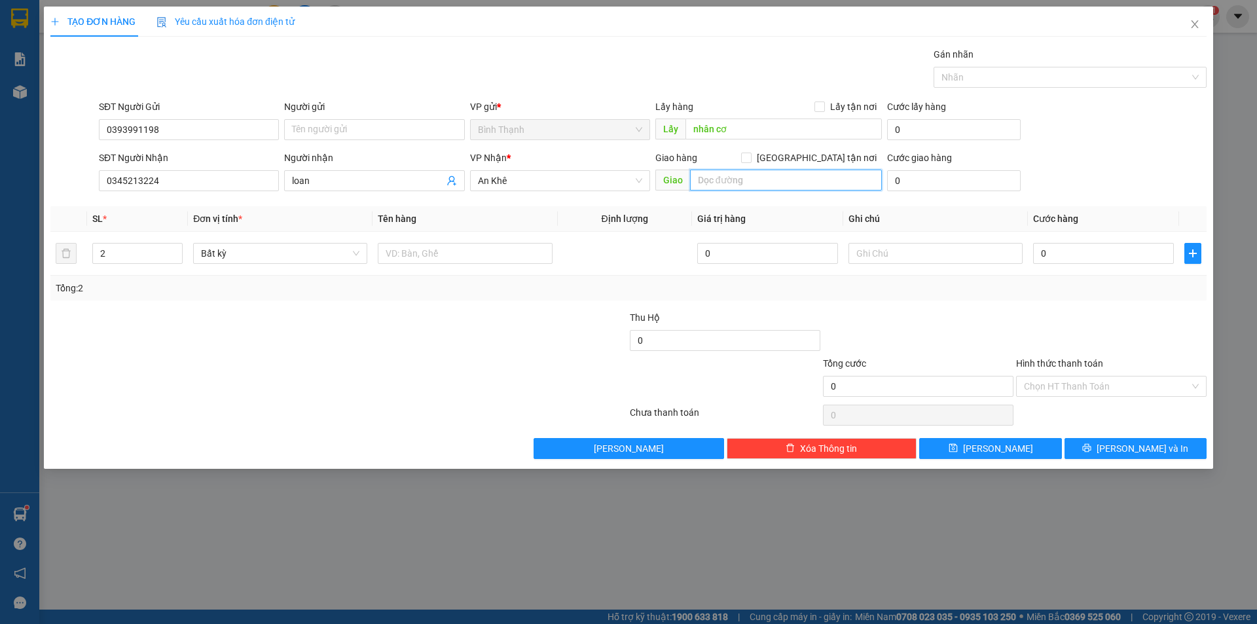
click at [729, 179] on input "text" at bounding box center [786, 180] width 192 height 21
drag, startPoint x: 733, startPoint y: 181, endPoint x: 654, endPoint y: 193, distance: 80.2
click at [657, 194] on div "Giao hàng [GEOGRAPHIC_DATA] tận nơi [GEOGRAPHIC_DATA]" at bounding box center [768, 174] width 226 height 46
drag, startPoint x: 937, startPoint y: 244, endPoint x: 935, endPoint y: 251, distance: 7.0
click at [936, 247] on input "text" at bounding box center [935, 253] width 174 height 21
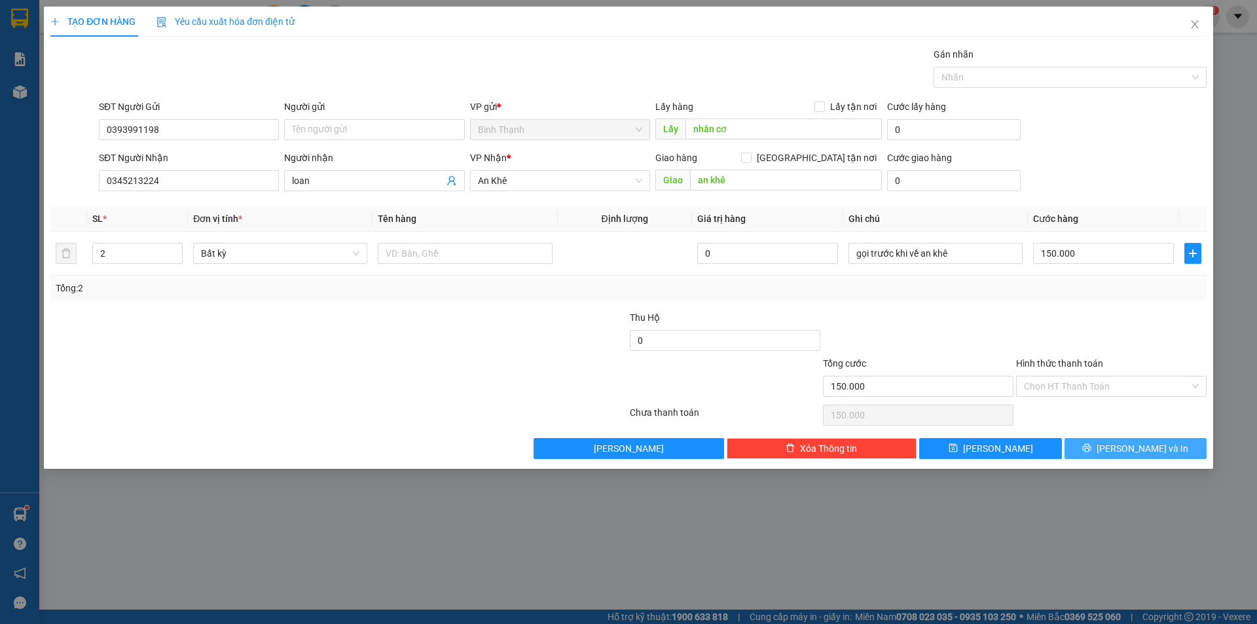
click at [1125, 446] on span "[PERSON_NAME] và In" at bounding box center [1142, 448] width 92 height 14
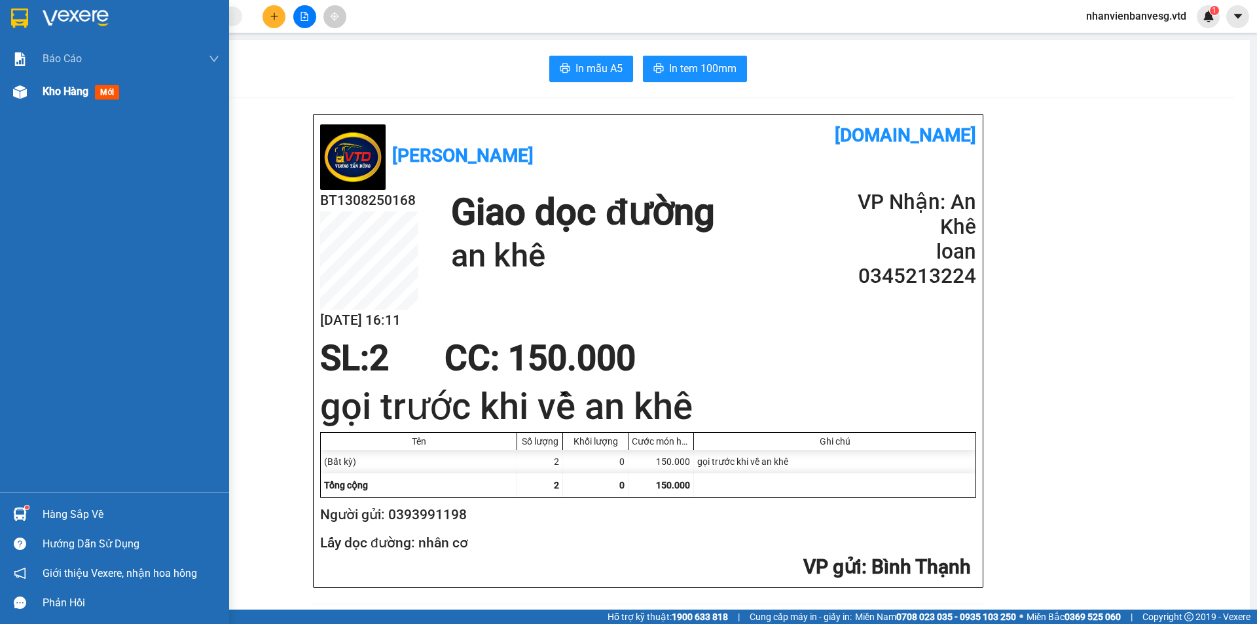
click at [66, 94] on span "Kho hàng" at bounding box center [66, 91] width 46 height 12
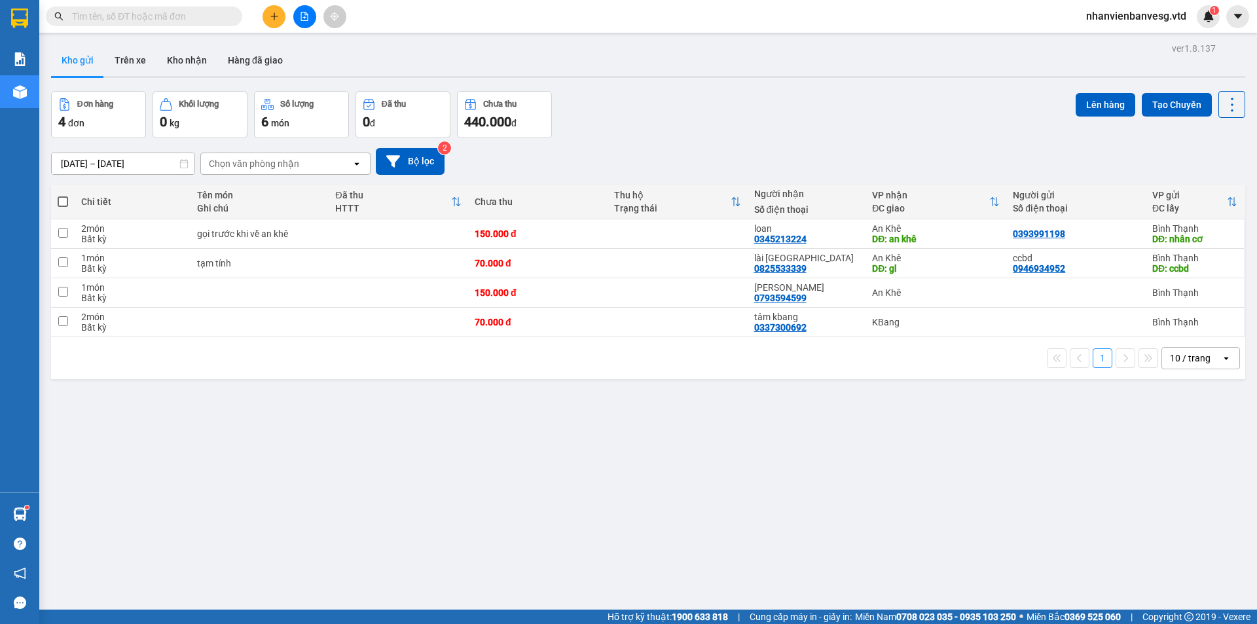
click at [67, 202] on span at bounding box center [63, 201] width 10 height 10
click at [63, 195] on input "checkbox" at bounding box center [63, 195] width 0 height 0
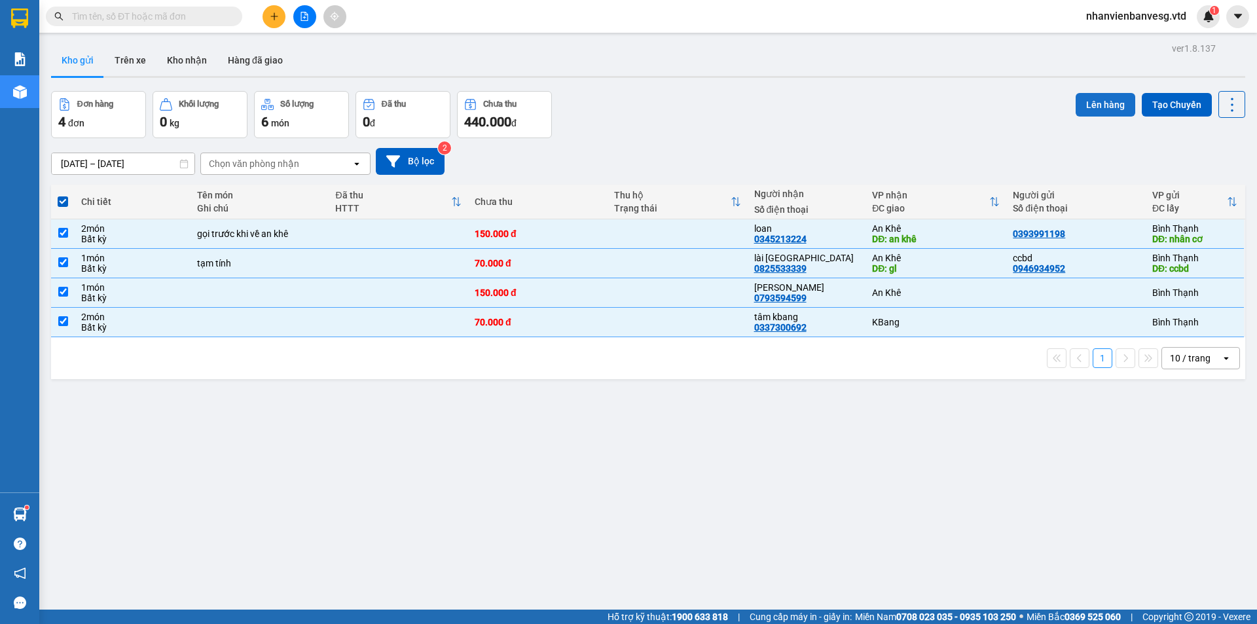
click at [1104, 105] on button "Lên hàng" at bounding box center [1105, 105] width 60 height 24
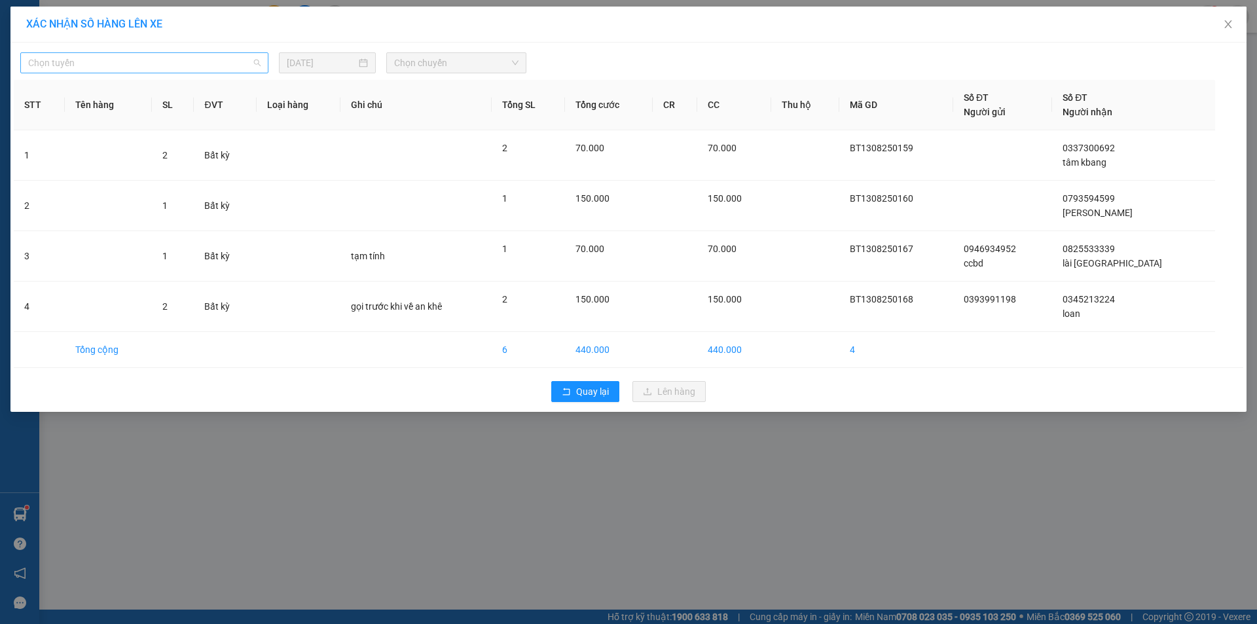
click at [118, 59] on span "Chọn tuyến" at bounding box center [144, 63] width 232 height 20
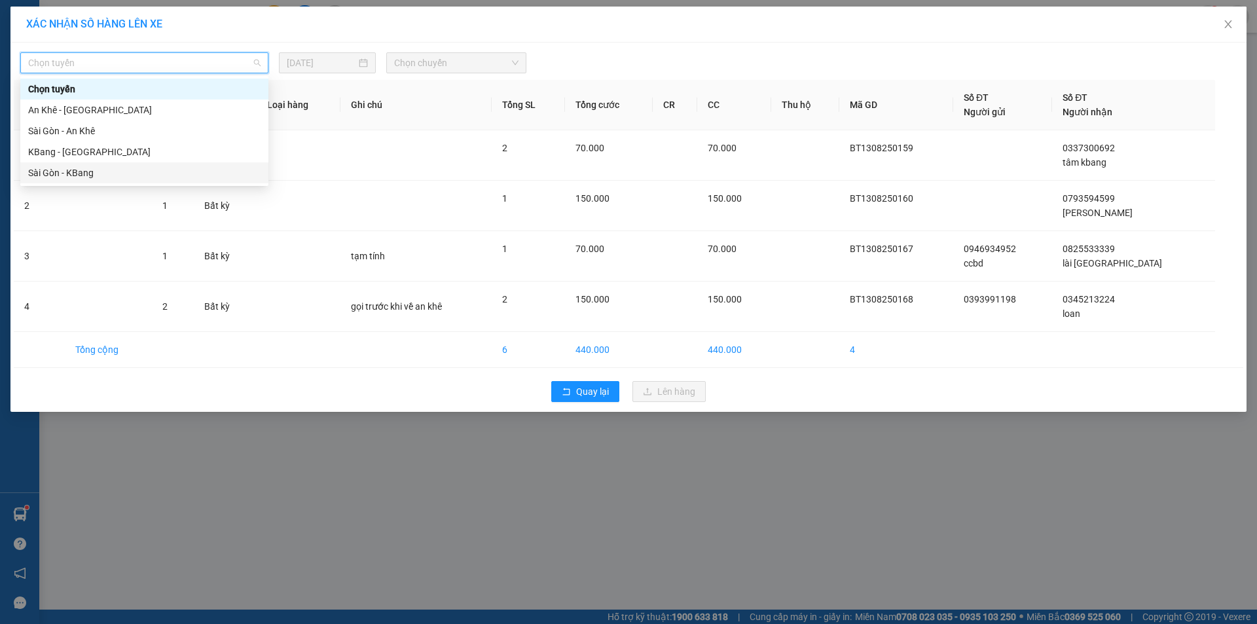
drag, startPoint x: 107, startPoint y: 173, endPoint x: 337, endPoint y: 81, distance: 247.6
click at [109, 171] on div "Sài Gòn - KBang" at bounding box center [144, 173] width 232 height 14
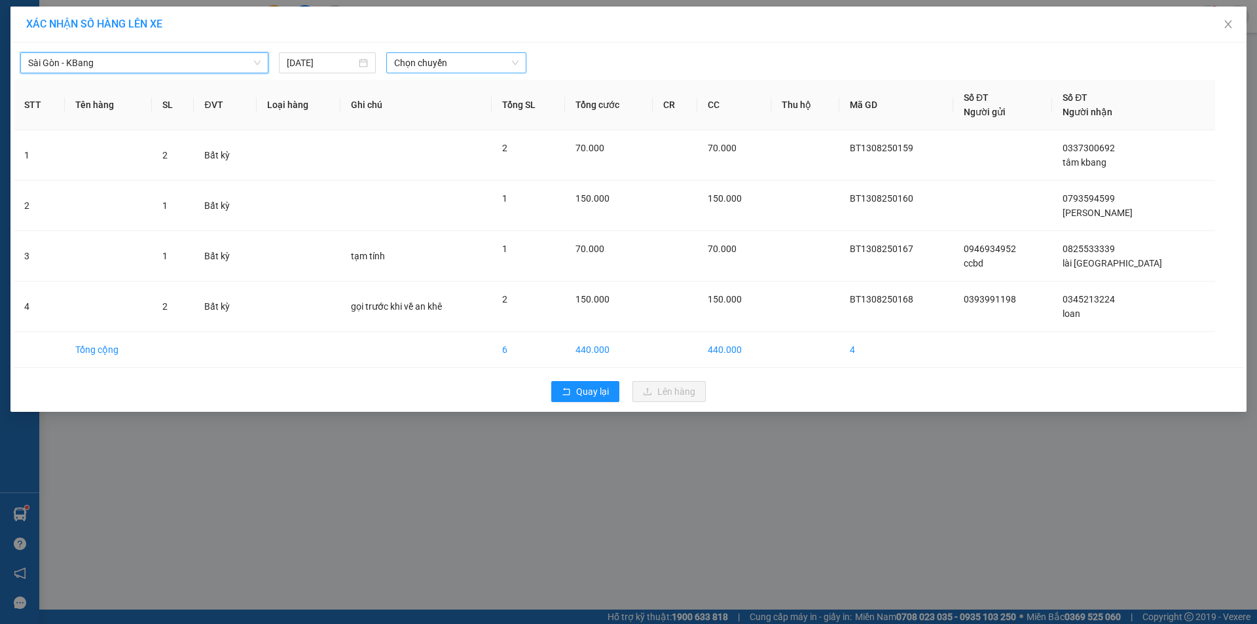
click at [469, 54] on span "Chọn chuyến" at bounding box center [456, 63] width 124 height 20
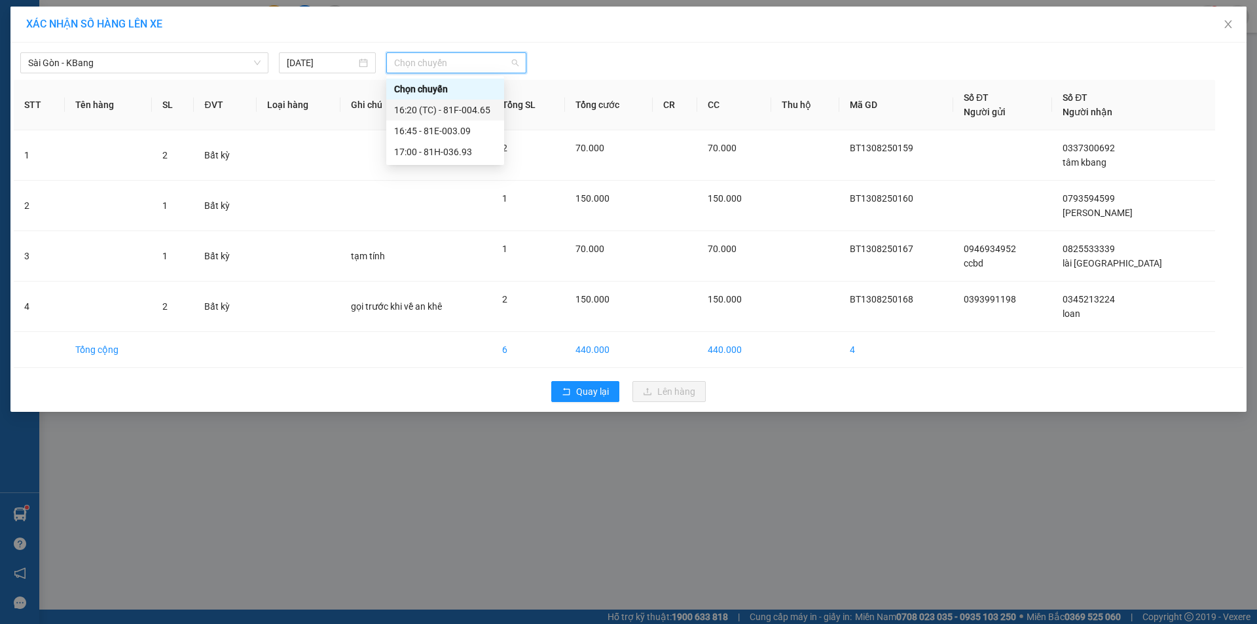
click at [476, 109] on div "16:20 (TC) - 81F-004.65" at bounding box center [445, 110] width 102 height 14
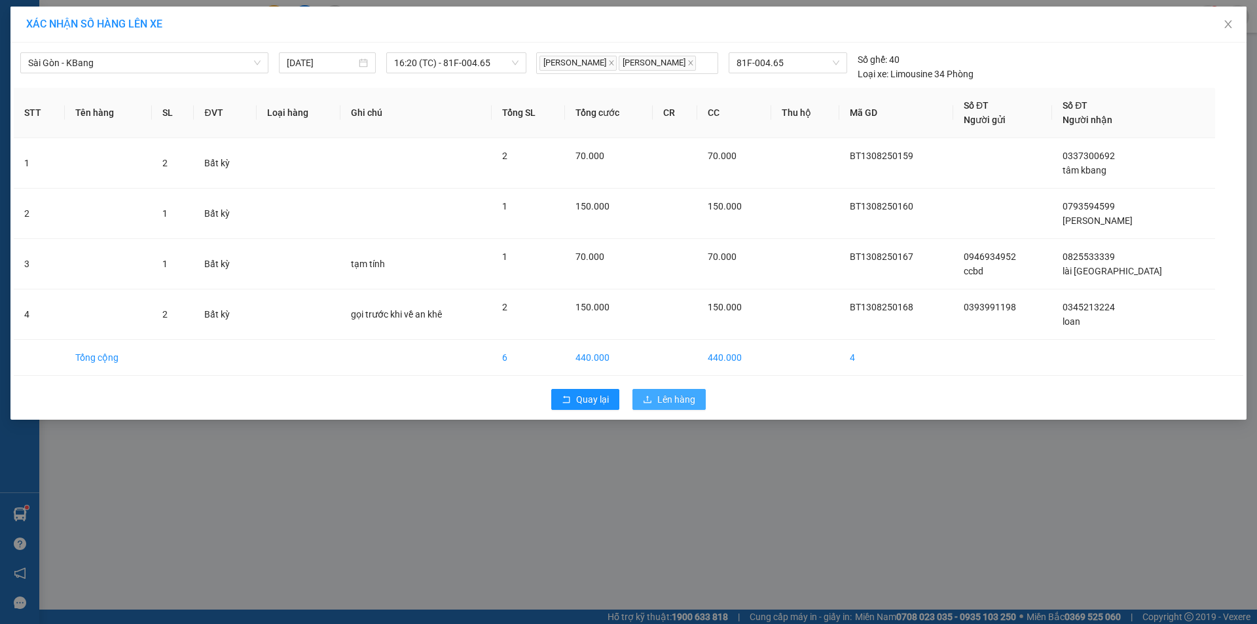
click at [677, 405] on span "Lên hàng" at bounding box center [676, 399] width 38 height 14
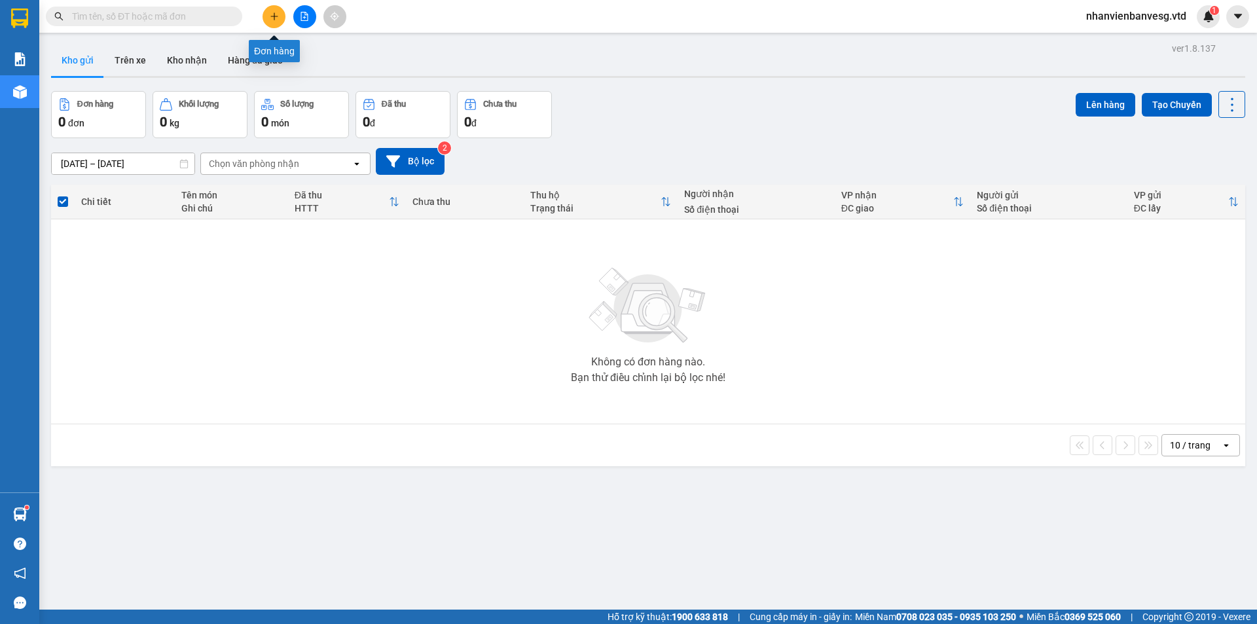
click at [279, 14] on button at bounding box center [273, 16] width 23 height 23
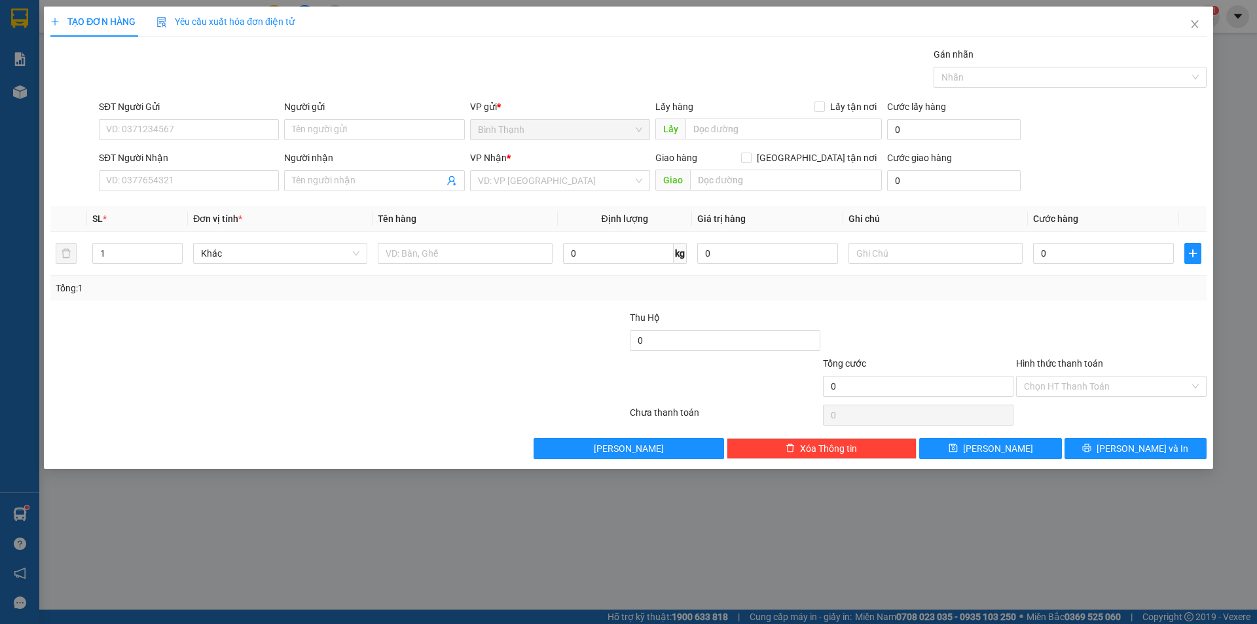
click at [58, 22] on icon "plus" at bounding box center [54, 21] width 9 height 9
click at [56, 20] on icon "plus" at bounding box center [54, 21] width 9 height 9
click at [1185, 28] on span "Close" at bounding box center [1194, 25] width 37 height 37
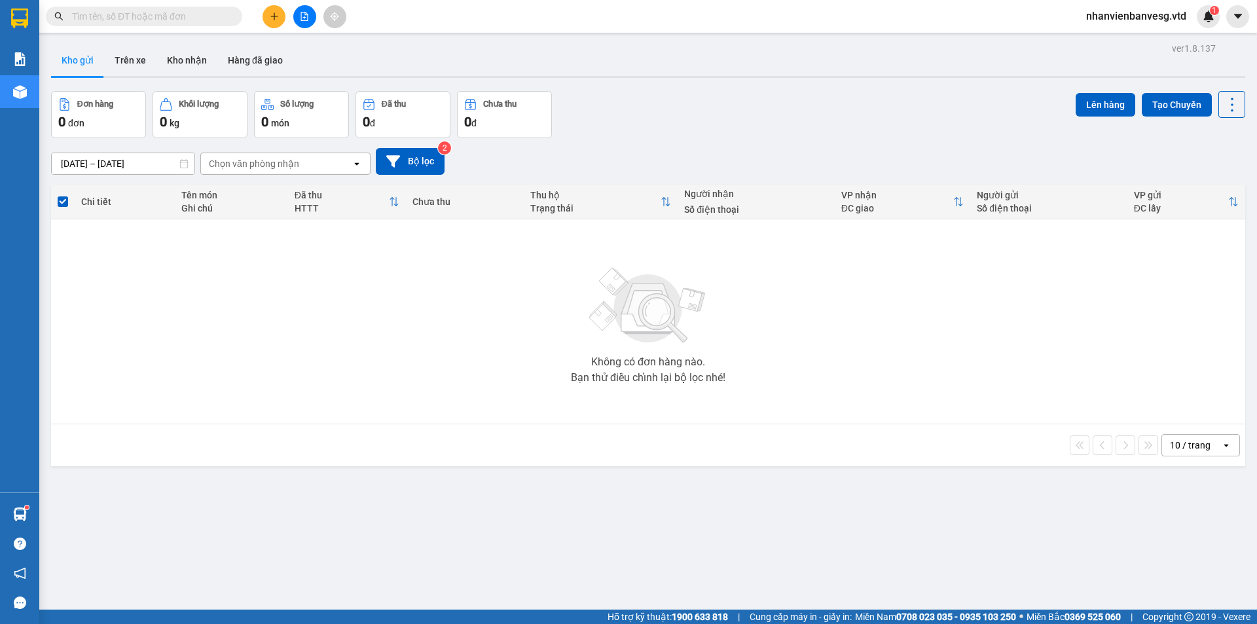
click at [308, 22] on button at bounding box center [304, 16] width 23 height 23
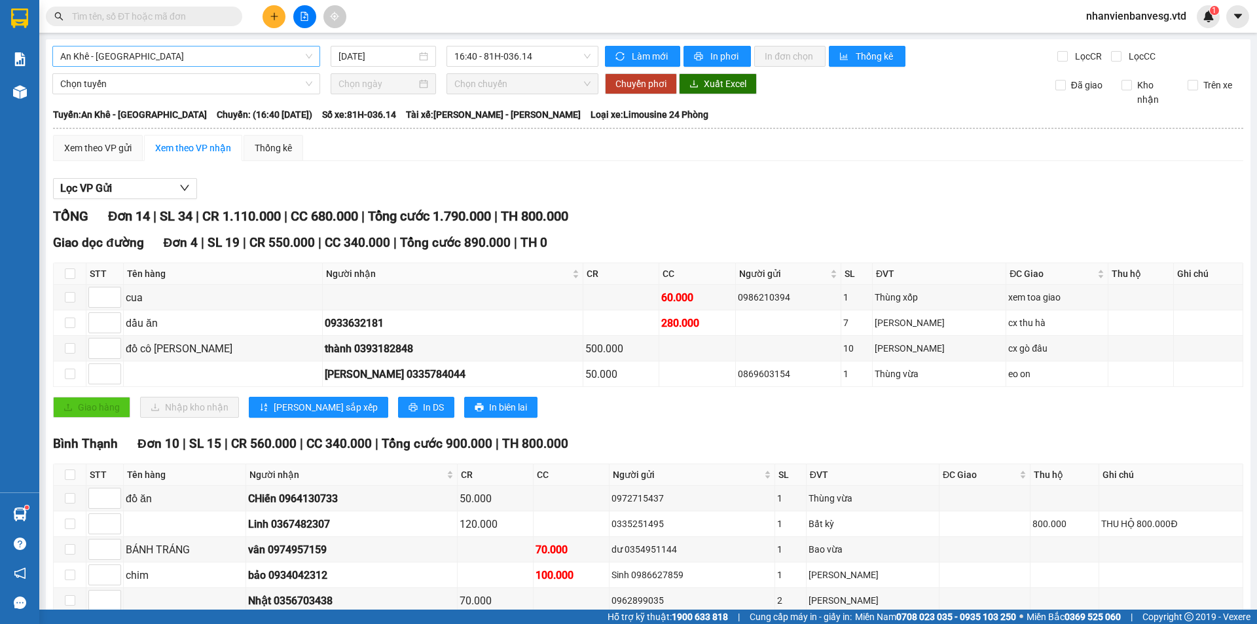
click at [247, 61] on span "An Khê - [GEOGRAPHIC_DATA]" at bounding box center [186, 56] width 252 height 20
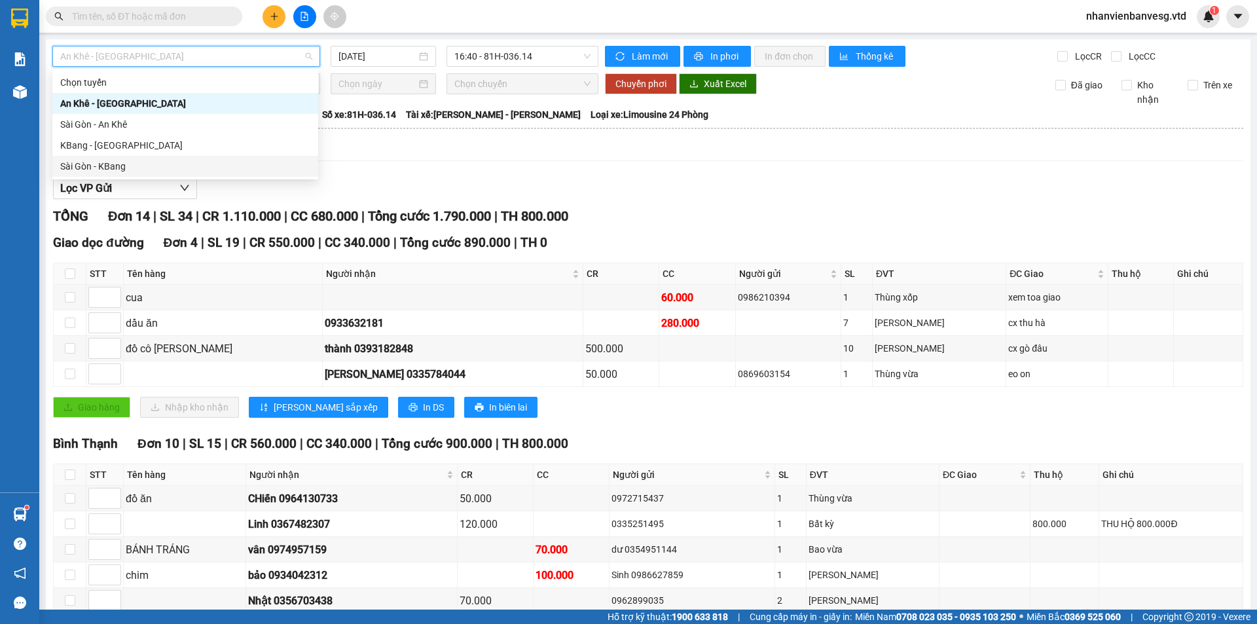
click at [227, 164] on div "Sài Gòn - KBang" at bounding box center [185, 166] width 250 height 14
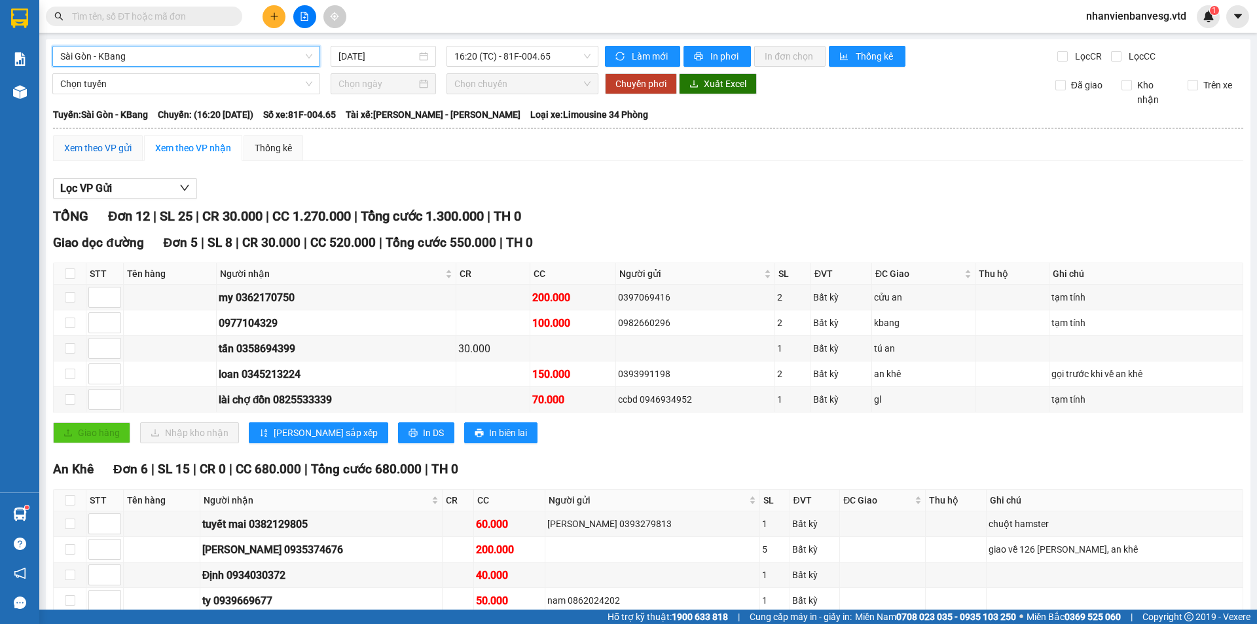
click at [128, 151] on div "Xem theo VP gửi" at bounding box center [97, 148] width 67 height 14
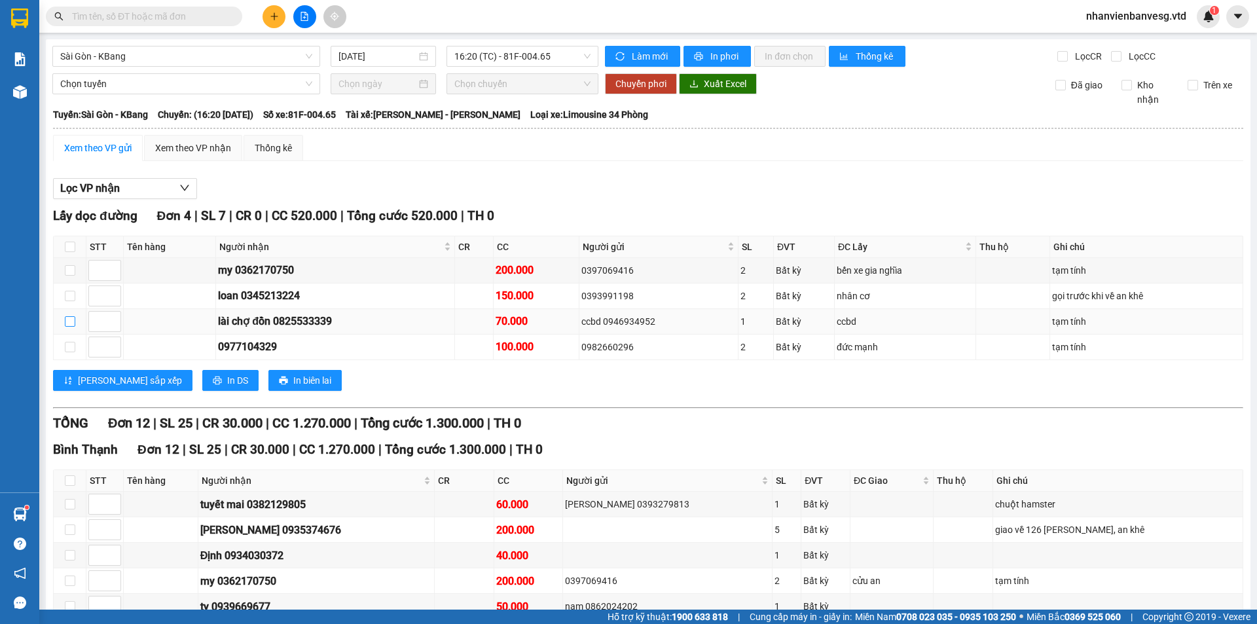
click at [73, 324] on input "checkbox" at bounding box center [70, 321] width 10 height 10
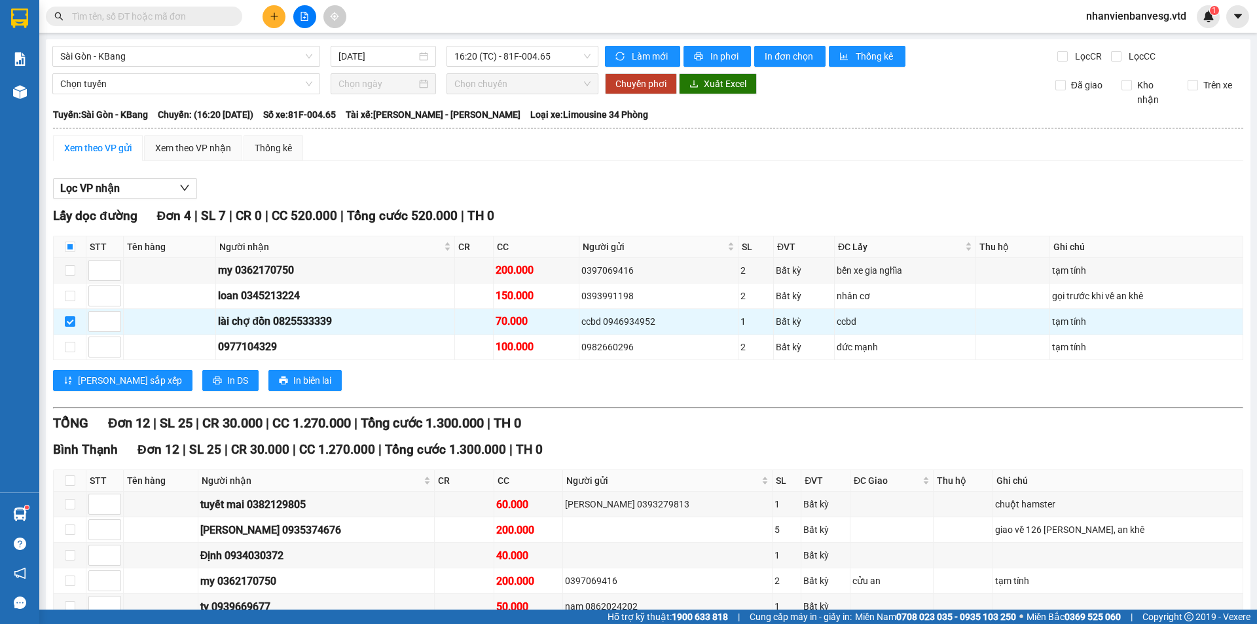
click at [111, 145] on div "Xem theo VP gửi" at bounding box center [97, 148] width 67 height 14
click at [94, 316] on input at bounding box center [104, 322] width 31 height 20
click at [70, 323] on input "checkbox" at bounding box center [70, 321] width 10 height 10
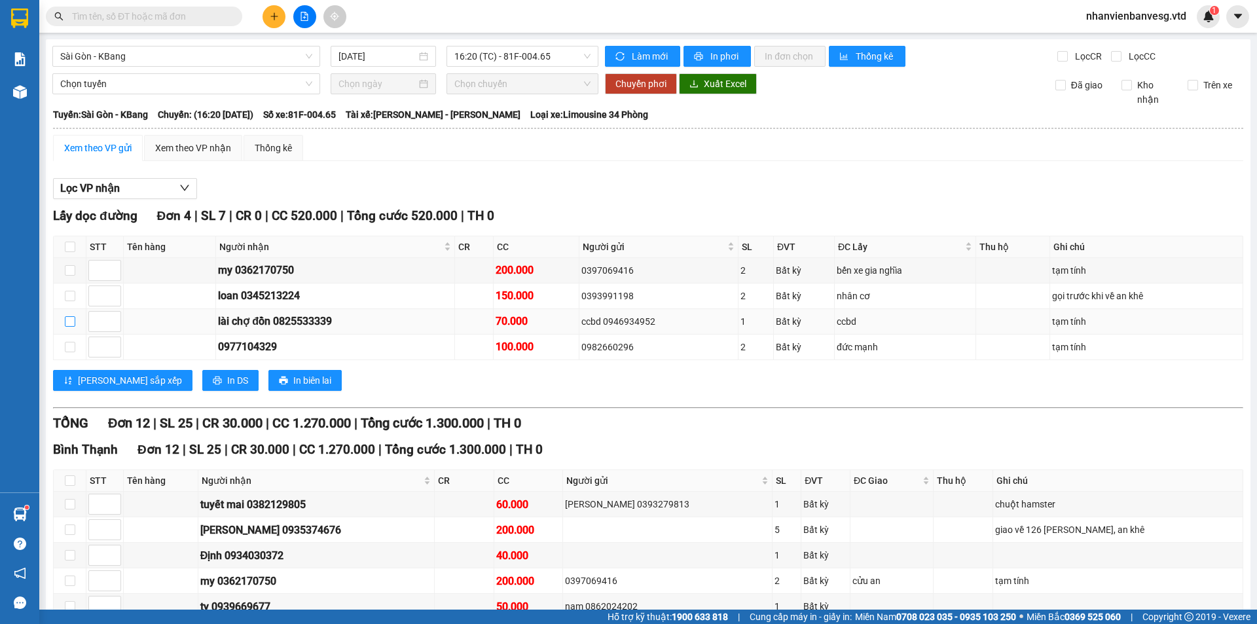
click at [70, 323] on input "checkbox" at bounding box center [70, 321] width 10 height 10
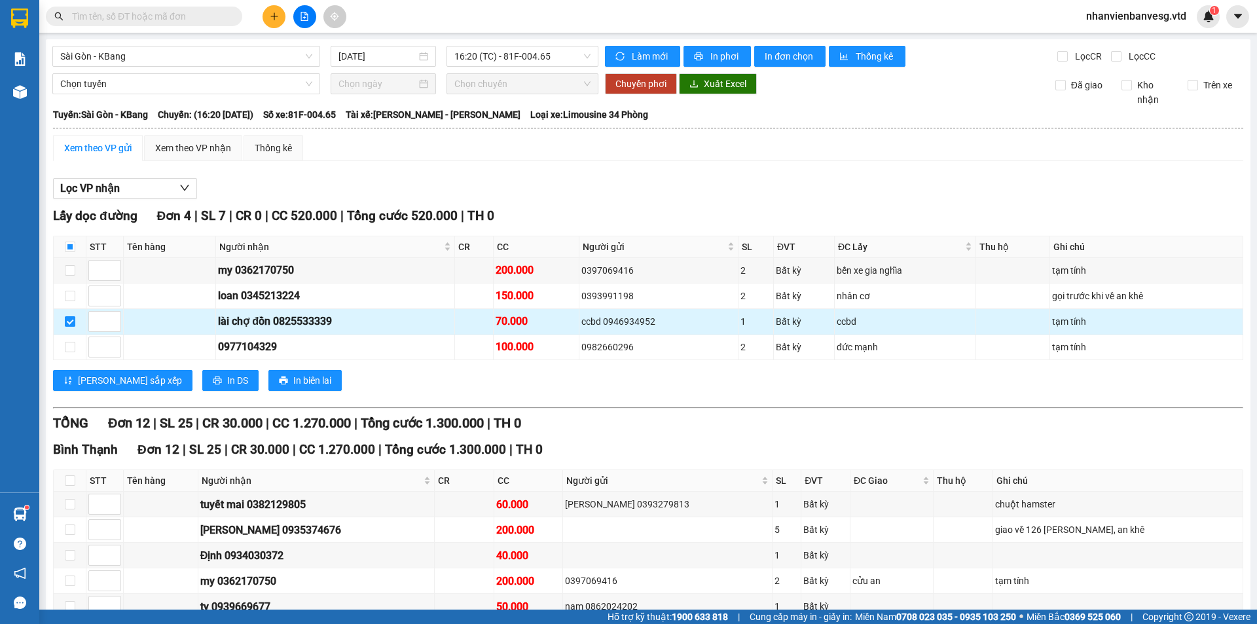
click at [69, 323] on input "checkbox" at bounding box center [70, 321] width 10 height 10
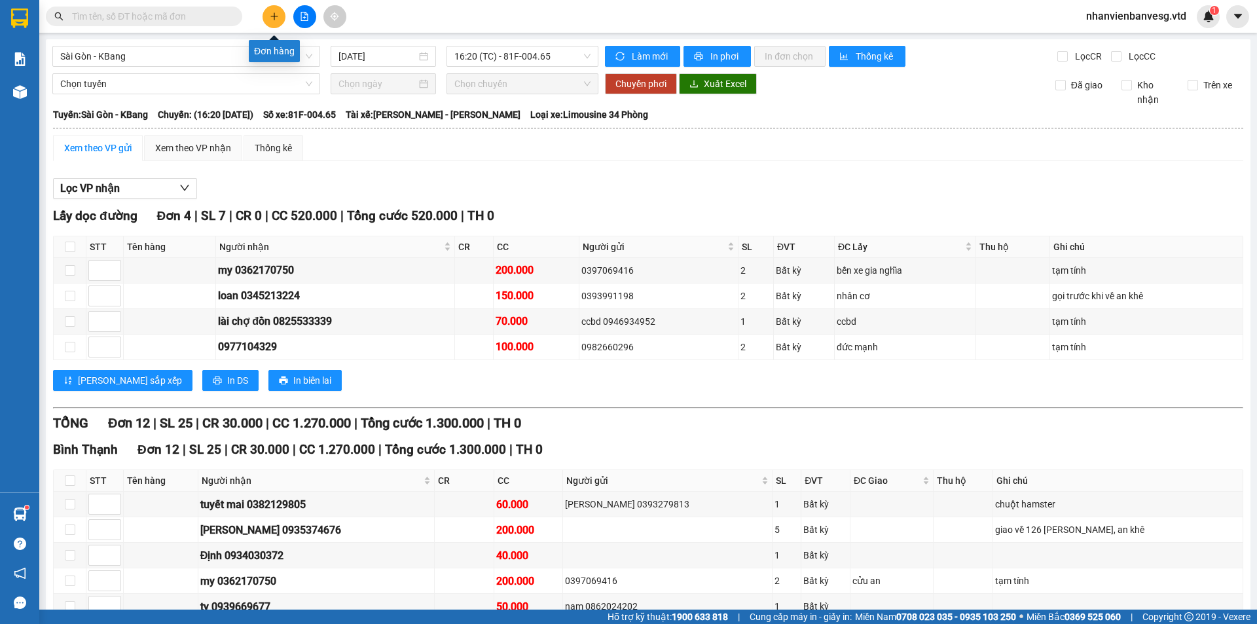
click at [274, 24] on button at bounding box center [273, 16] width 23 height 23
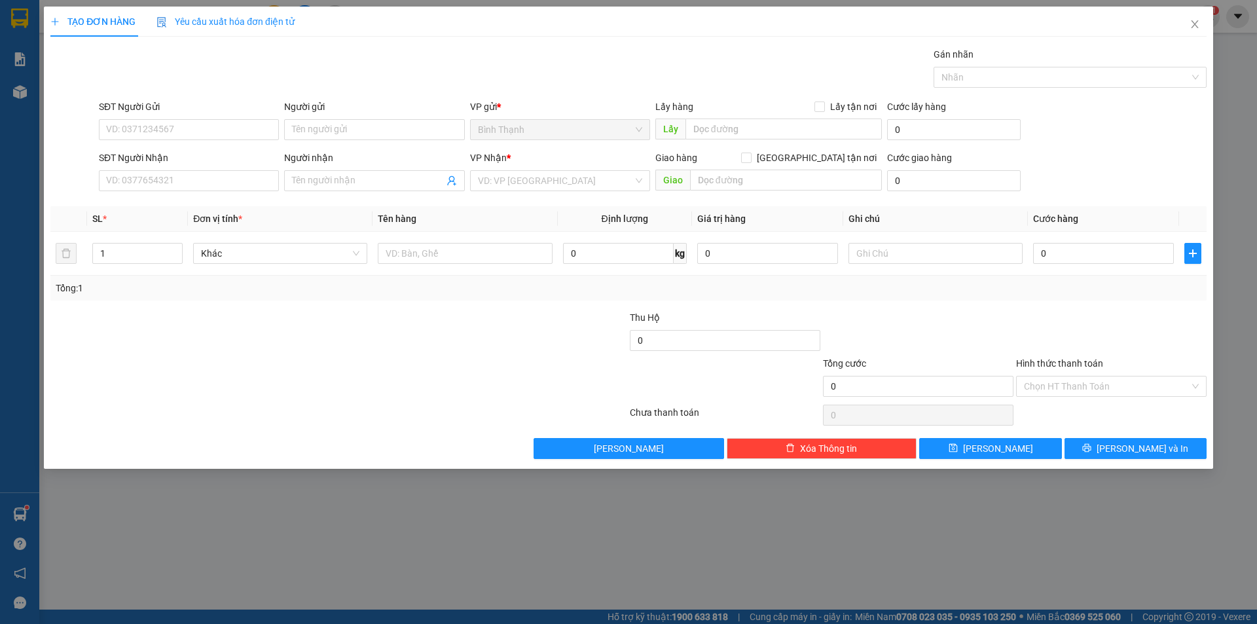
click at [339, 172] on span at bounding box center [374, 180] width 180 height 21
click at [386, 210] on div "đức dép - 0982385432" at bounding box center [374, 207] width 164 height 14
click at [550, 179] on input "search" at bounding box center [555, 181] width 155 height 20
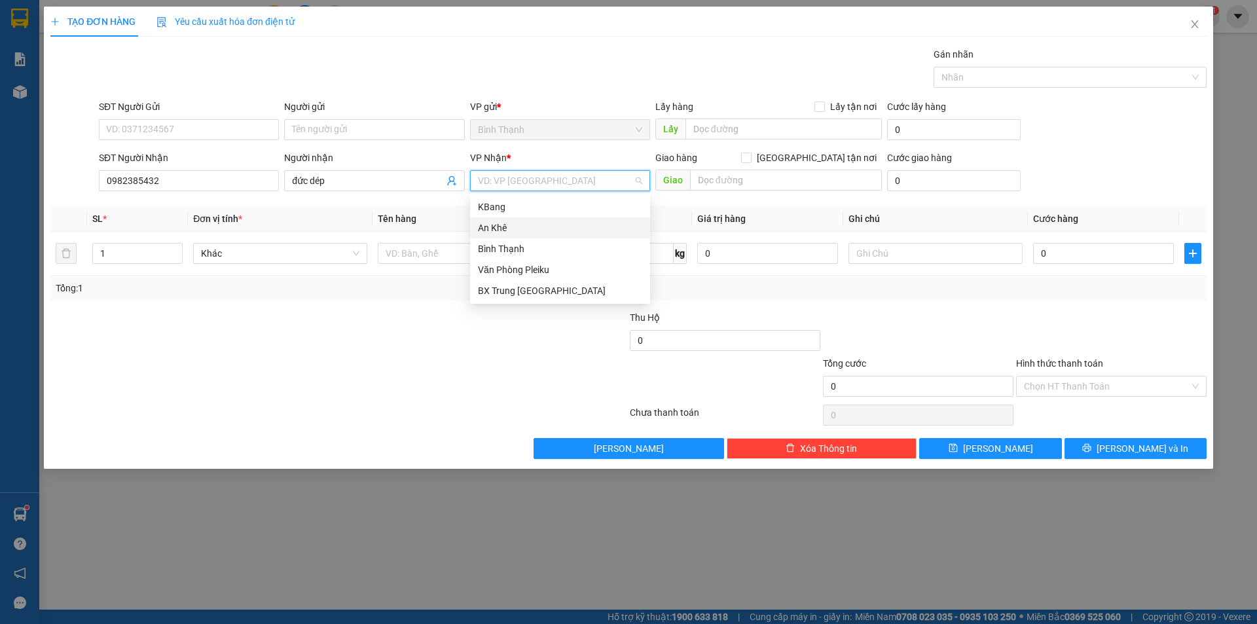
click at [542, 222] on div "An Khê" at bounding box center [560, 228] width 164 height 14
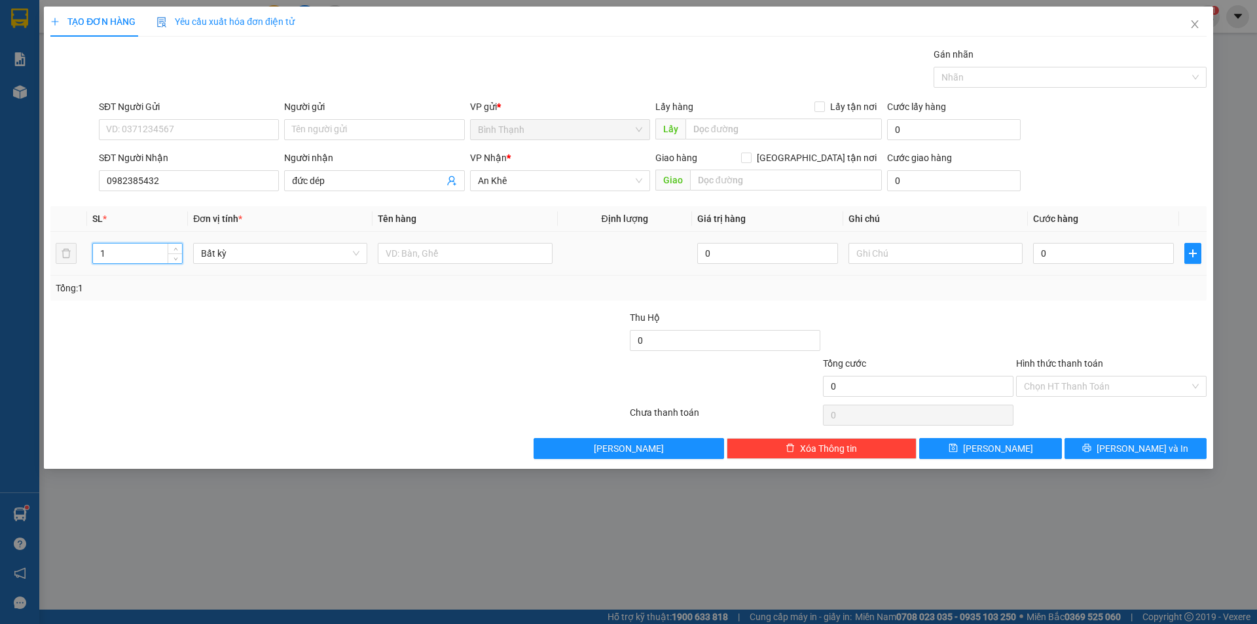
click at [67, 257] on tr "1 Bất kỳ 0 0" at bounding box center [628, 254] width 1156 height 44
click at [1097, 255] on input "0" at bounding box center [1103, 253] width 141 height 21
drag, startPoint x: 1123, startPoint y: 448, endPoint x: 1124, endPoint y: 455, distance: 7.2
click at [1123, 451] on button "[PERSON_NAME] và In" at bounding box center [1135, 448] width 142 height 21
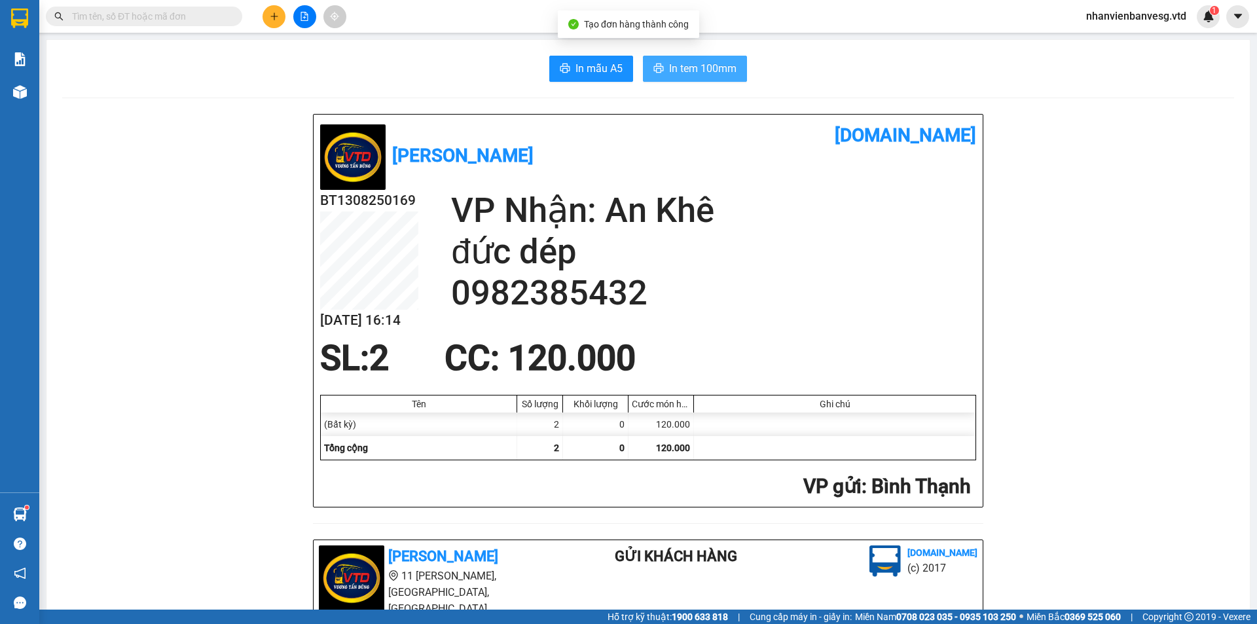
click at [727, 63] on span "In tem 100mm" at bounding box center [702, 68] width 67 height 16
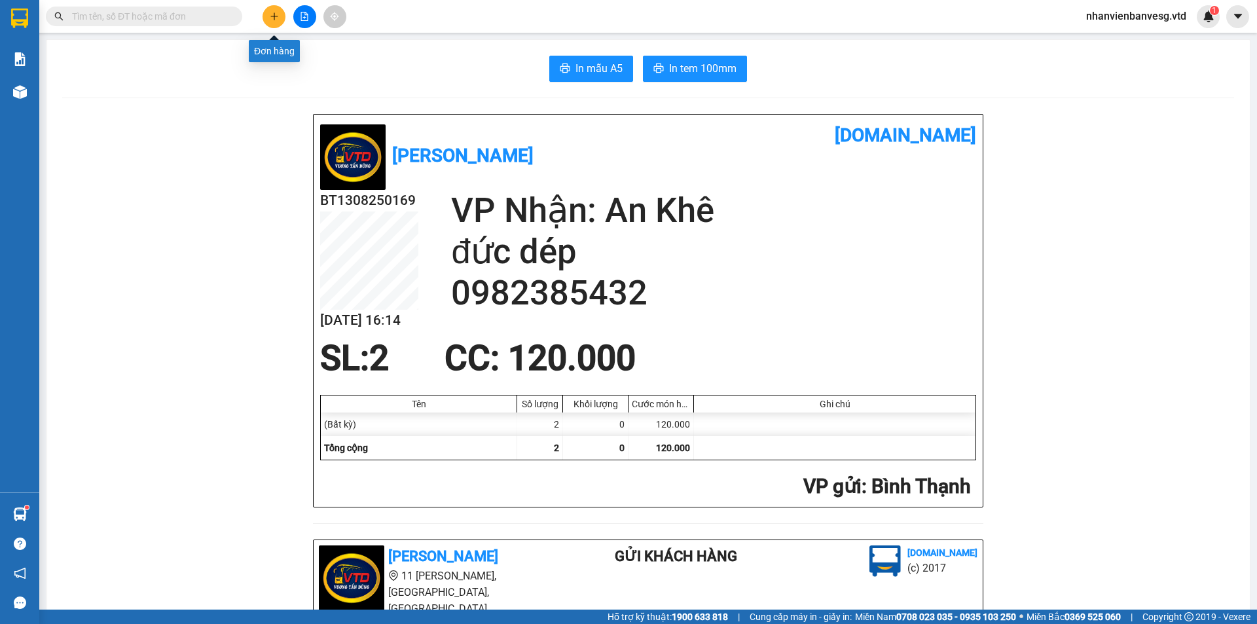
click at [276, 19] on icon "plus" at bounding box center [274, 16] width 9 height 9
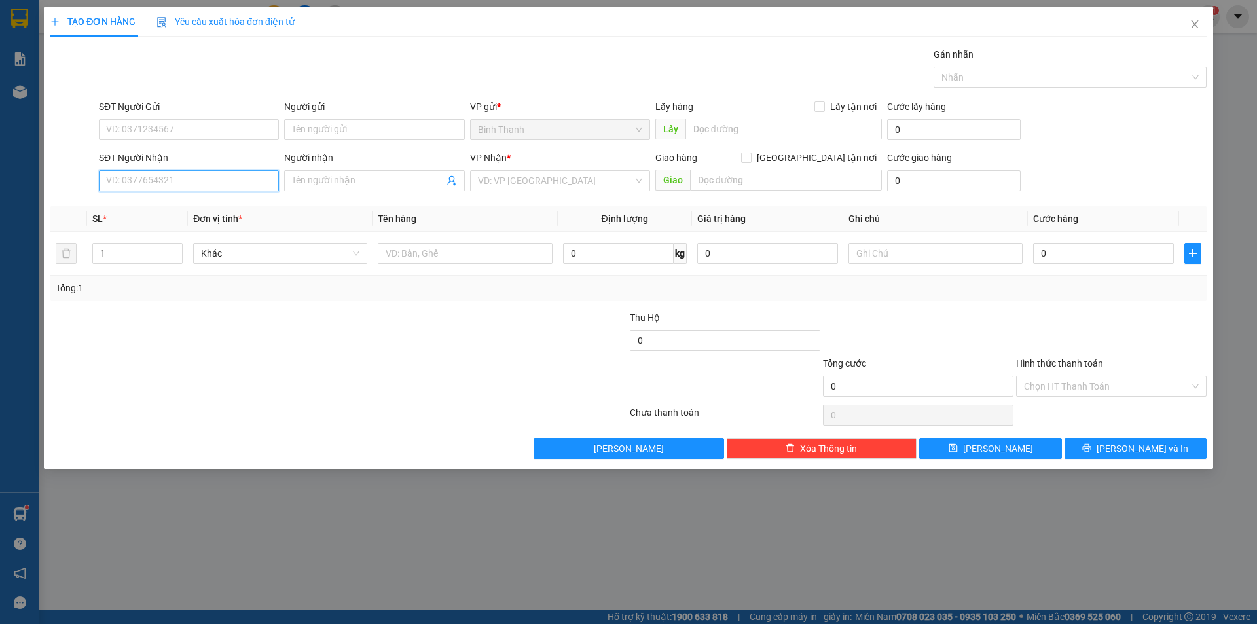
click at [196, 189] on input "SĐT Người Nhận" at bounding box center [189, 180] width 180 height 21
click at [179, 208] on div "0905423467 - Thảo trái cây" at bounding box center [189, 207] width 164 height 14
click at [62, 261] on tr "1 Bất kỳ 0 0" at bounding box center [628, 254] width 1156 height 44
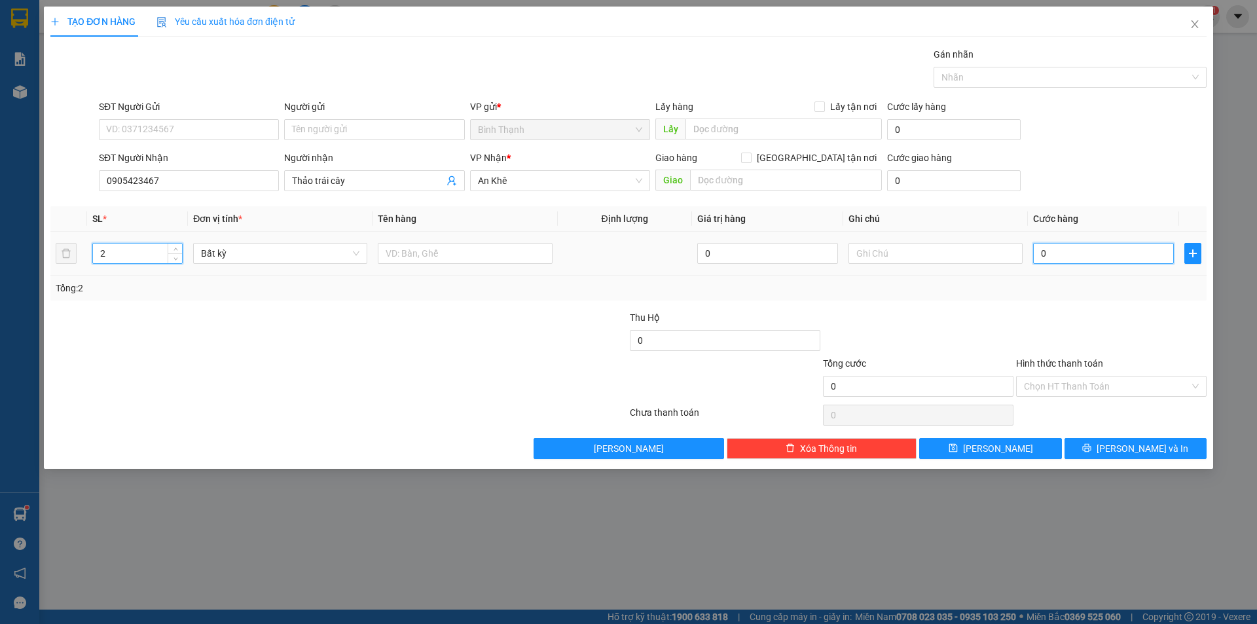
click at [1049, 257] on input "0" at bounding box center [1103, 253] width 141 height 21
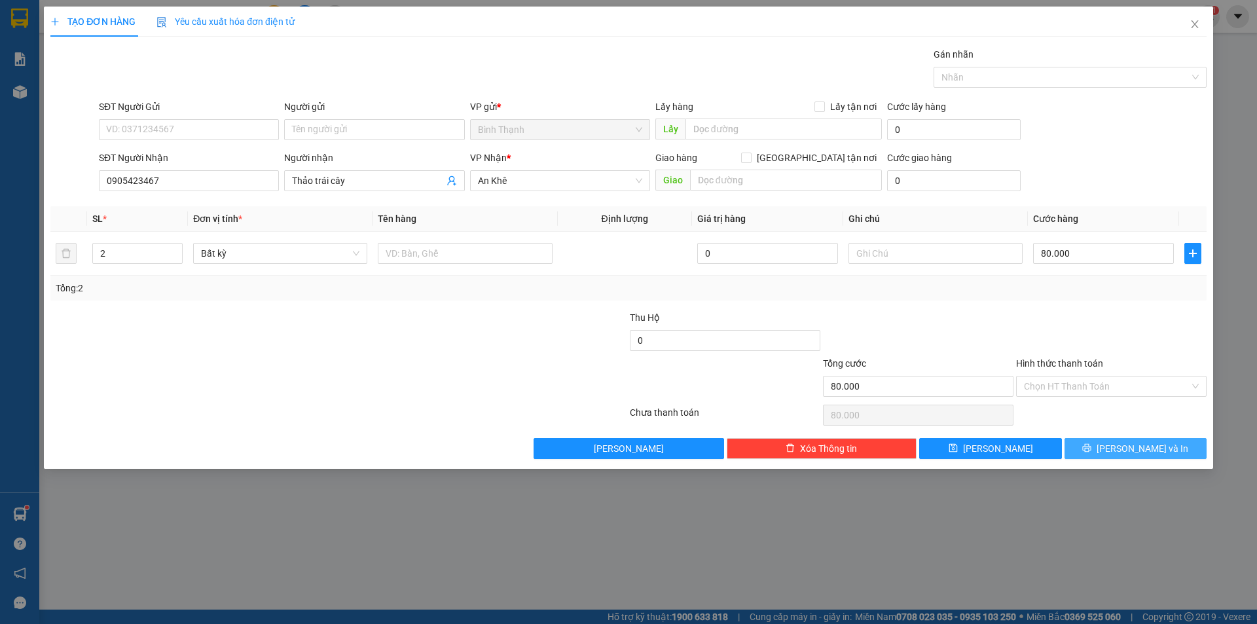
click at [1136, 456] on button "[PERSON_NAME] và In" at bounding box center [1135, 448] width 142 height 21
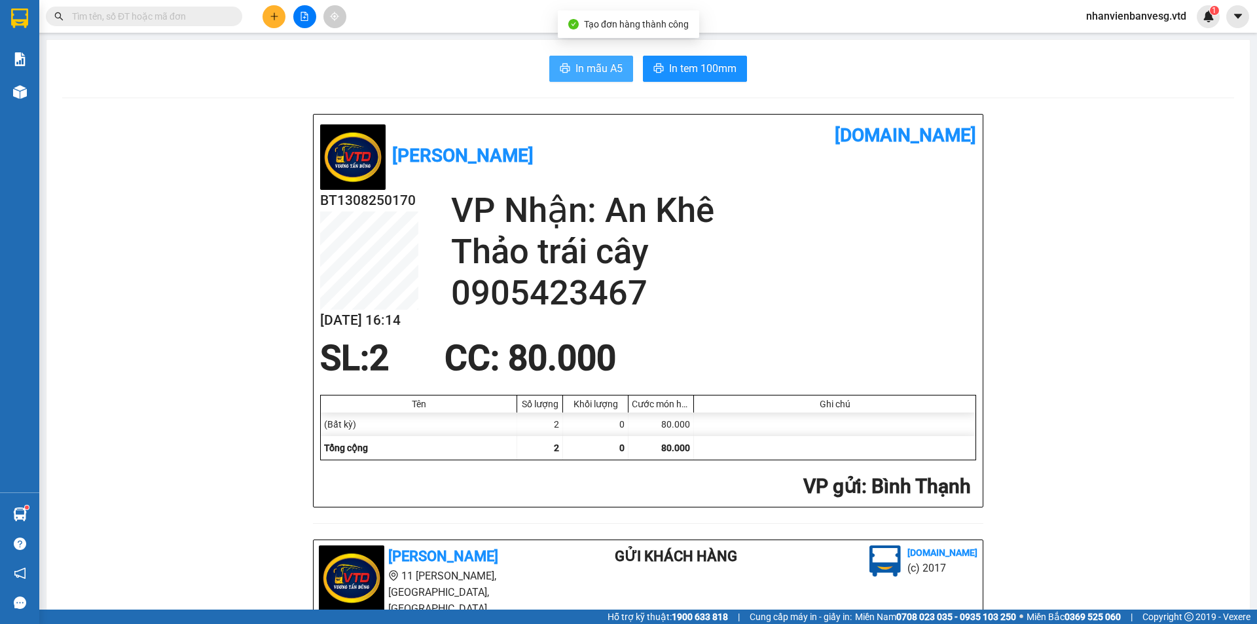
click at [575, 73] on span "In mẫu A5" at bounding box center [598, 68] width 47 height 16
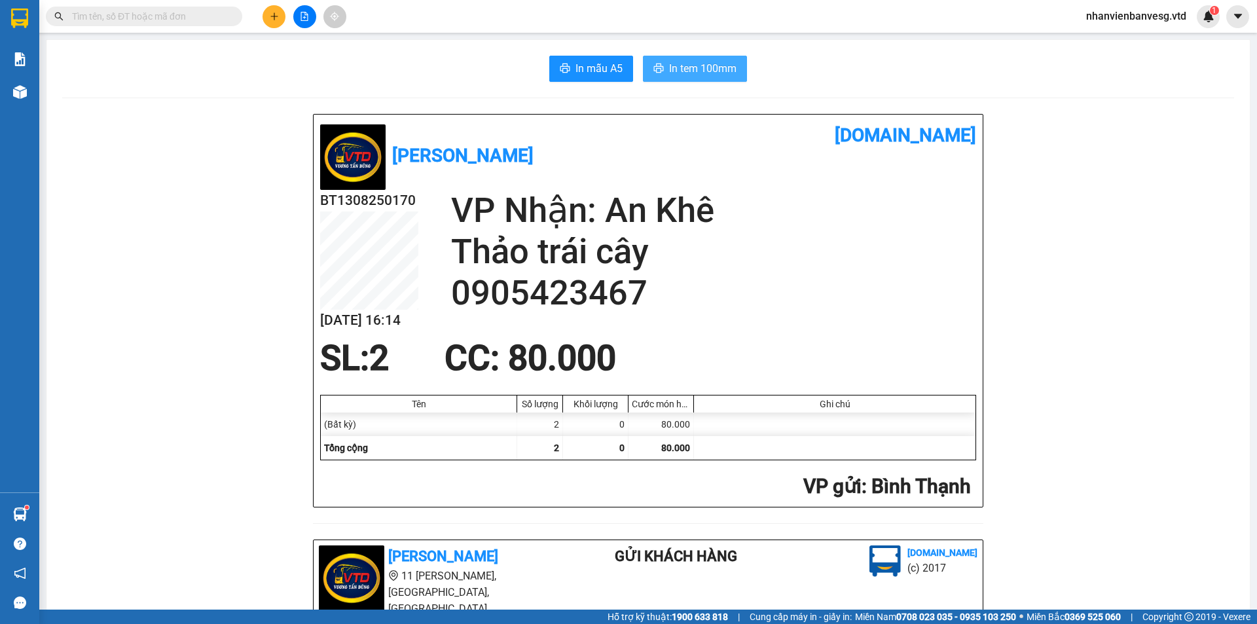
click at [718, 67] on span "In tem 100mm" at bounding box center [702, 68] width 67 height 16
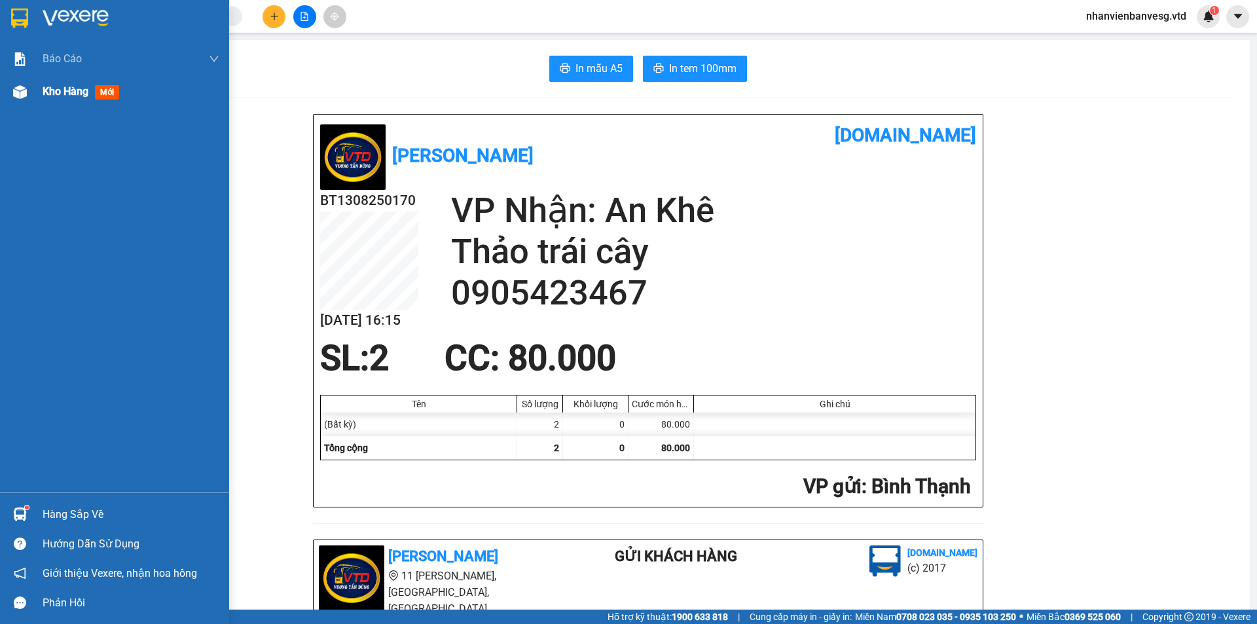
click at [45, 96] on span "Kho hàng" at bounding box center [66, 91] width 46 height 12
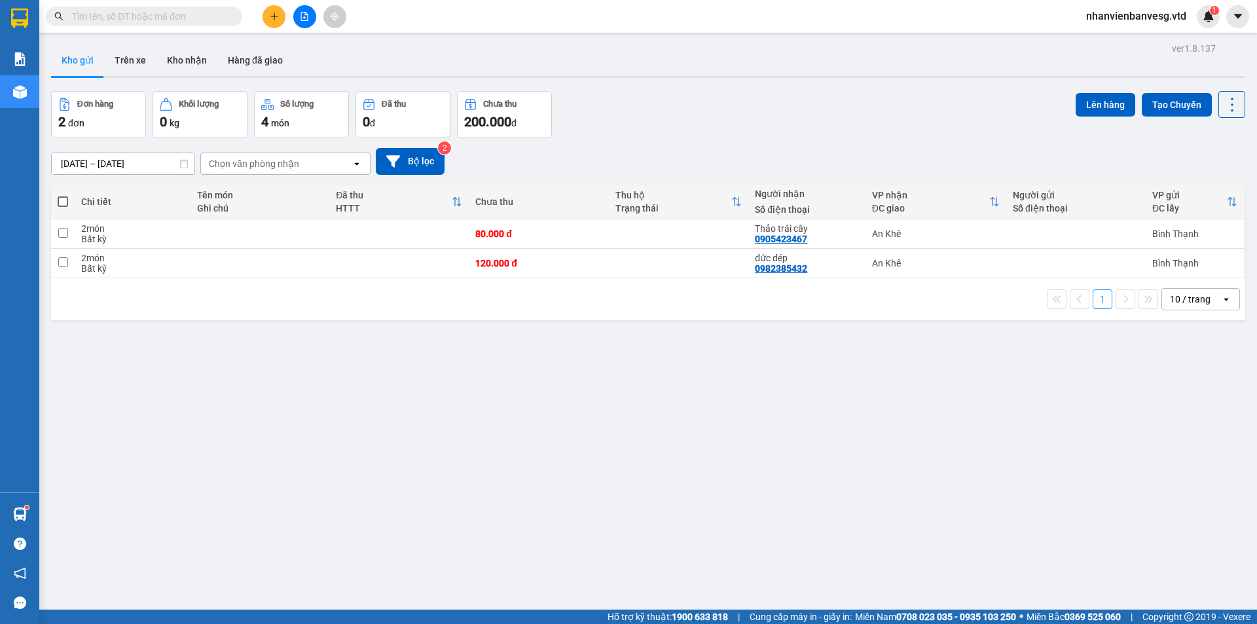
click at [65, 206] on span at bounding box center [63, 201] width 10 height 10
click at [63, 195] on input "checkbox" at bounding box center [63, 195] width 0 height 0
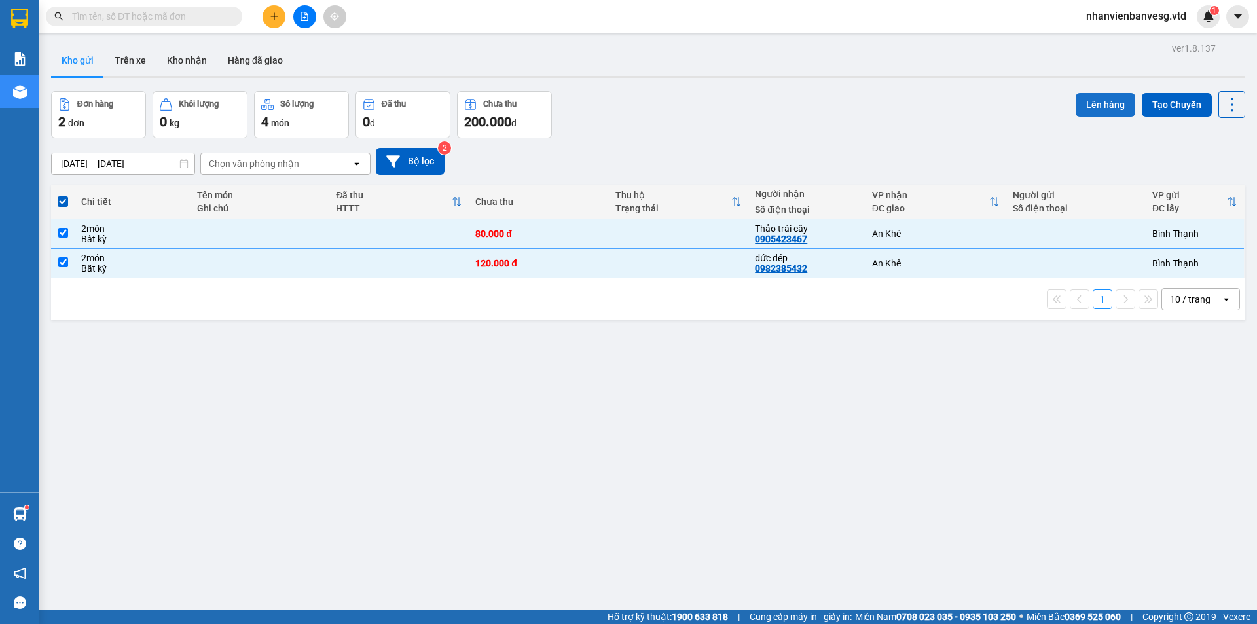
click at [1100, 106] on button "Lên hàng" at bounding box center [1105, 105] width 60 height 24
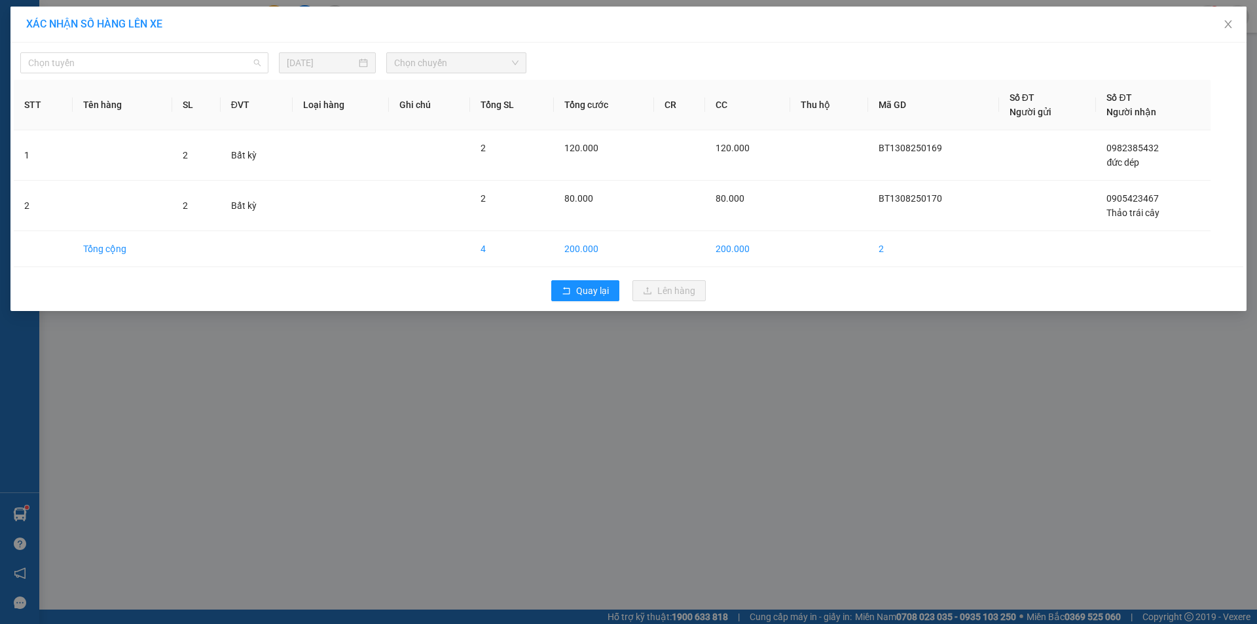
drag, startPoint x: 228, startPoint y: 60, endPoint x: 217, endPoint y: 126, distance: 67.0
click at [226, 69] on span "Chọn tuyến" at bounding box center [144, 63] width 232 height 20
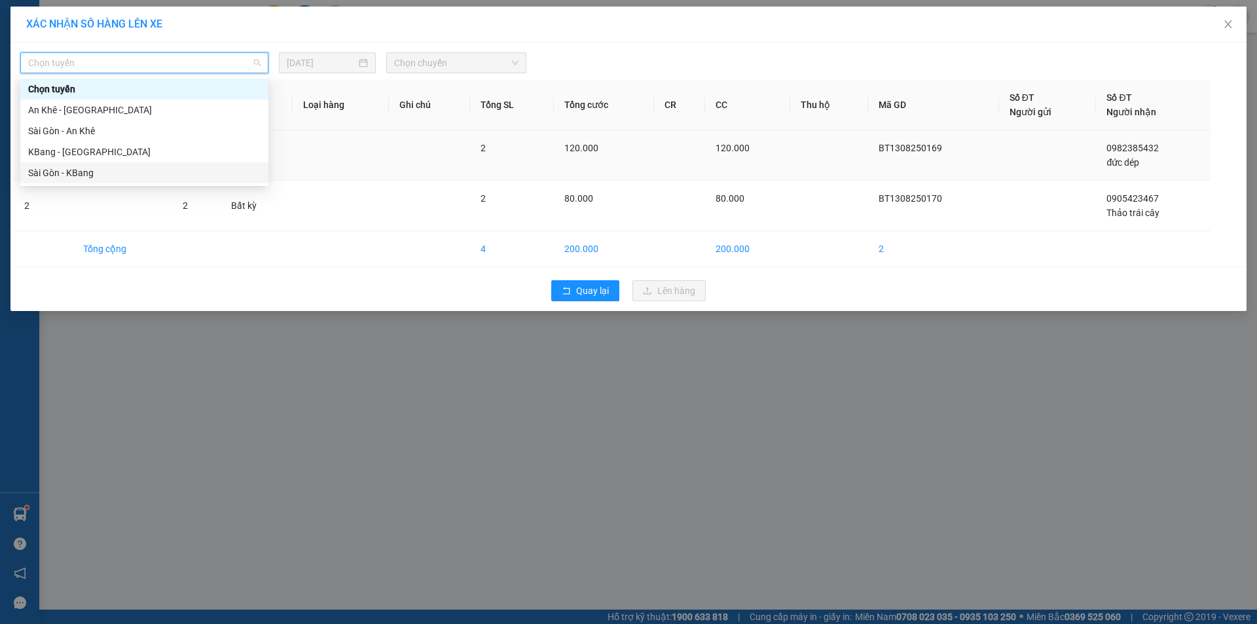
drag, startPoint x: 195, startPoint y: 183, endPoint x: 207, endPoint y: 174, distance: 15.1
click at [196, 182] on div "Sài Gòn - KBang" at bounding box center [144, 172] width 248 height 21
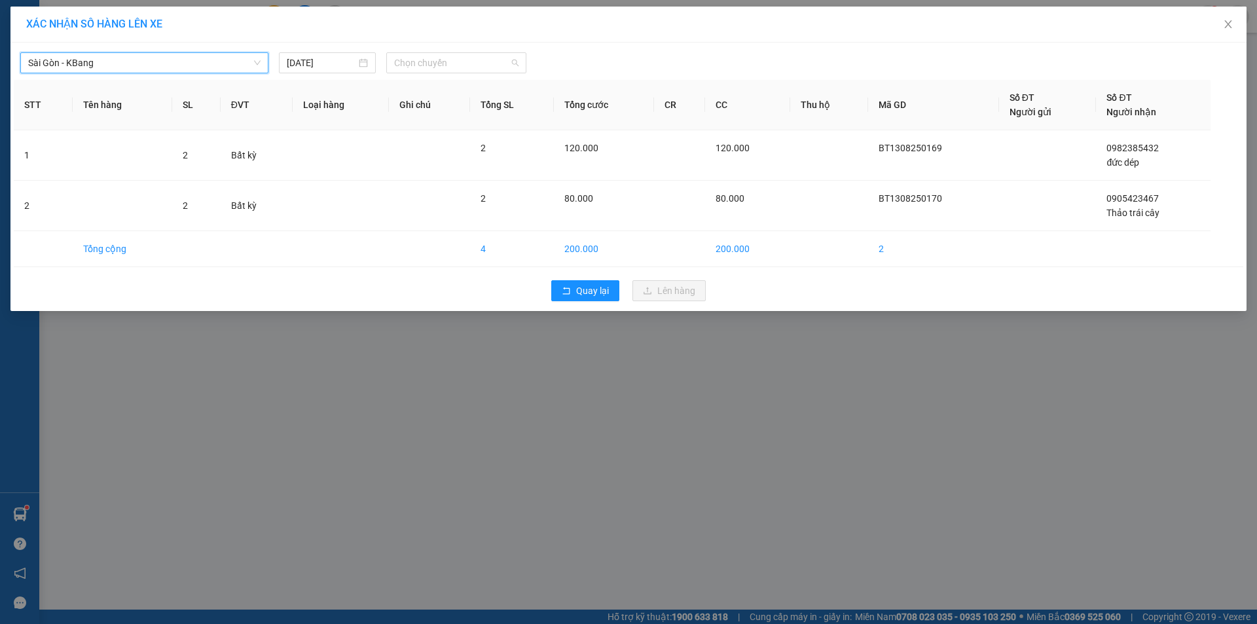
drag, startPoint x: 420, startPoint y: 59, endPoint x: 422, endPoint y: 109, distance: 50.4
click at [417, 69] on span "Chọn chuyến" at bounding box center [456, 63] width 124 height 20
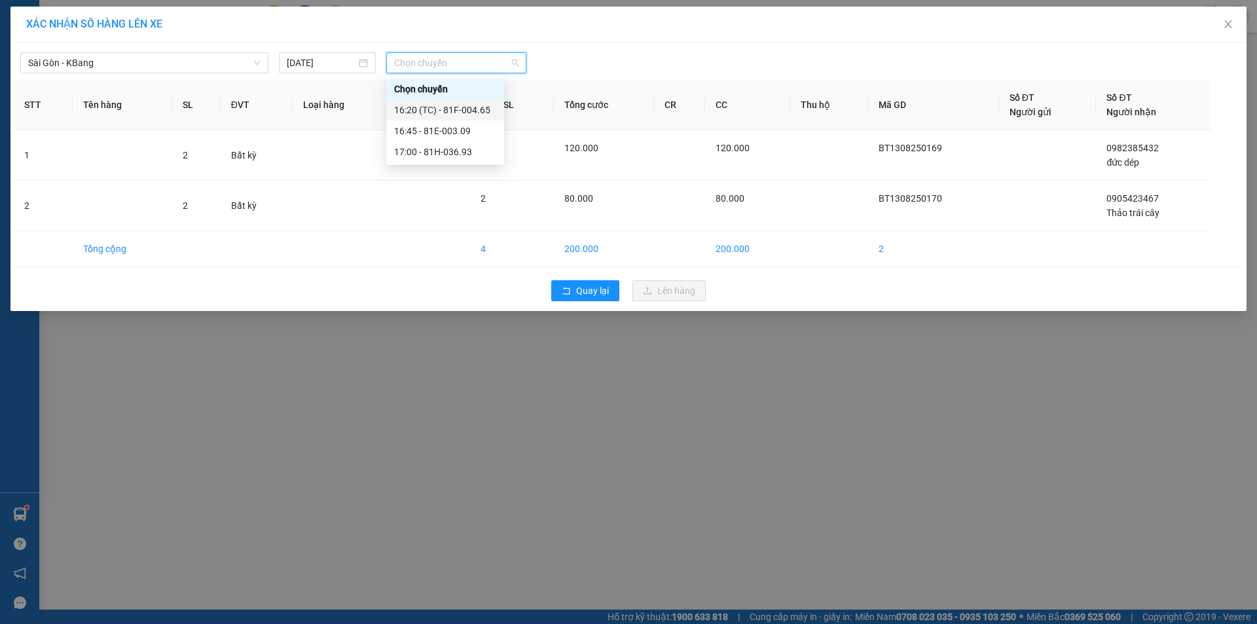
click at [462, 105] on div "16:20 (TC) - 81F-004.65" at bounding box center [445, 110] width 102 height 14
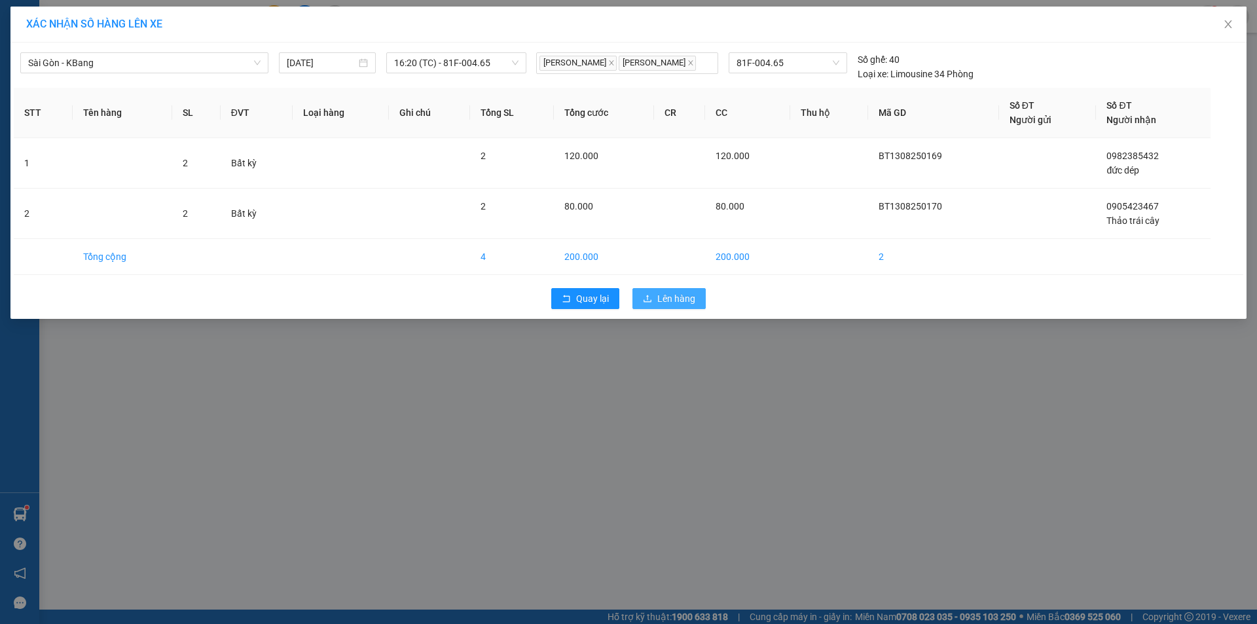
click at [664, 297] on span "Lên hàng" at bounding box center [676, 298] width 38 height 14
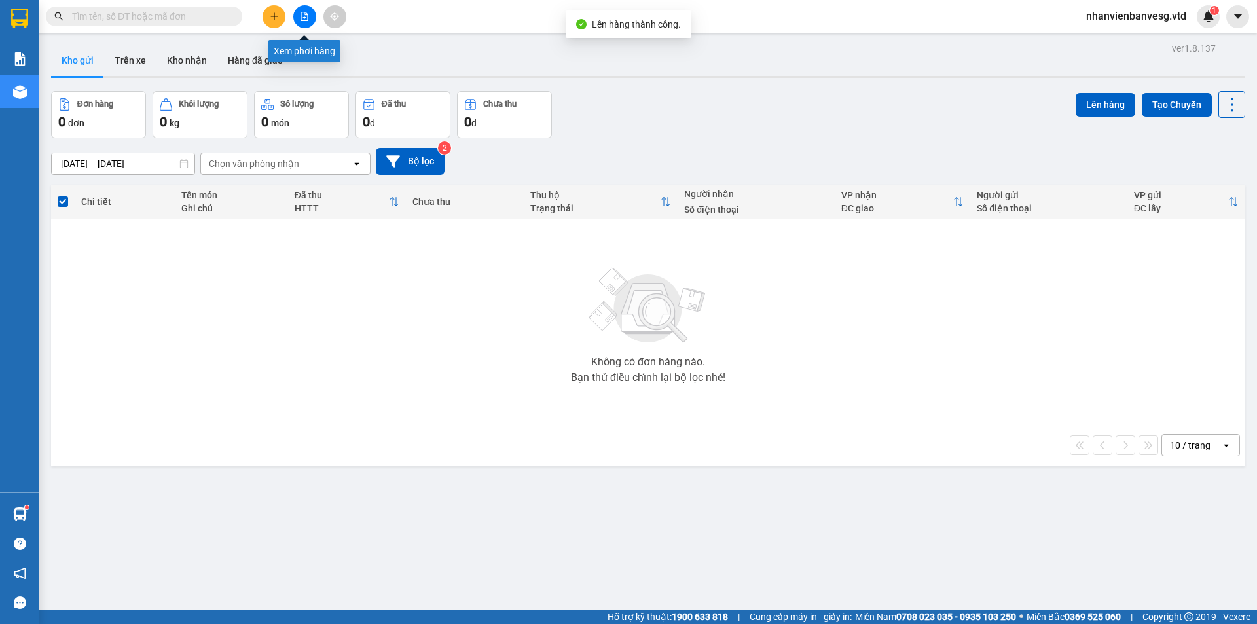
click at [301, 14] on icon "file-add" at bounding box center [304, 16] width 9 height 9
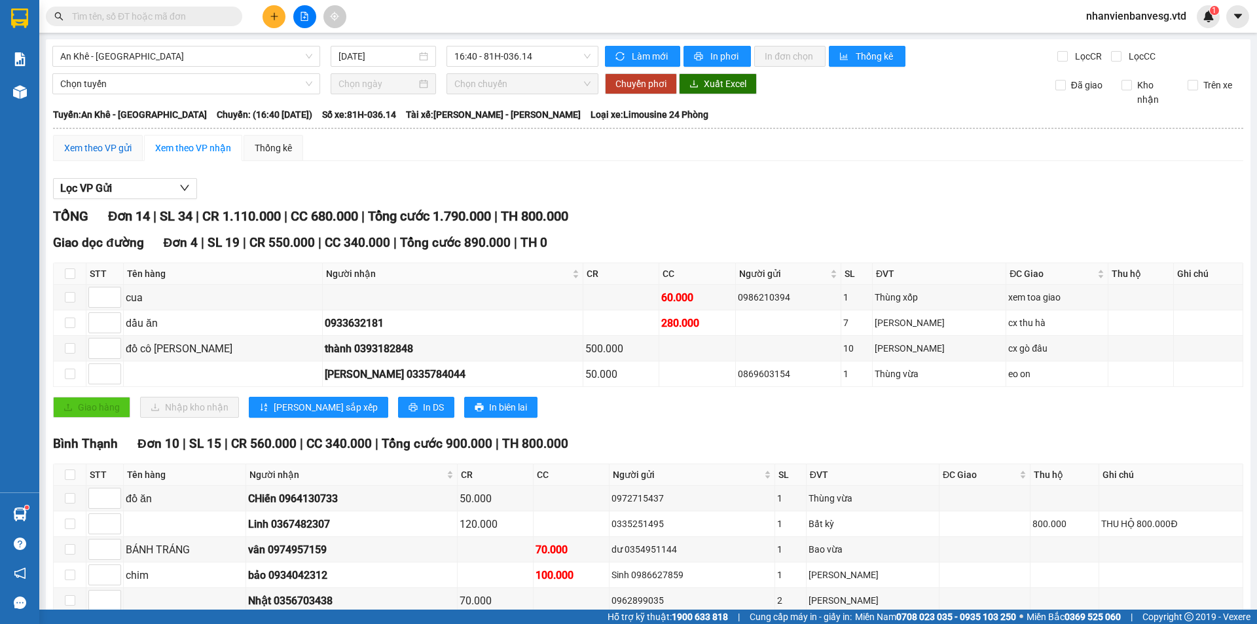
click at [123, 147] on div "Xem theo VP gửi" at bounding box center [97, 148] width 67 height 14
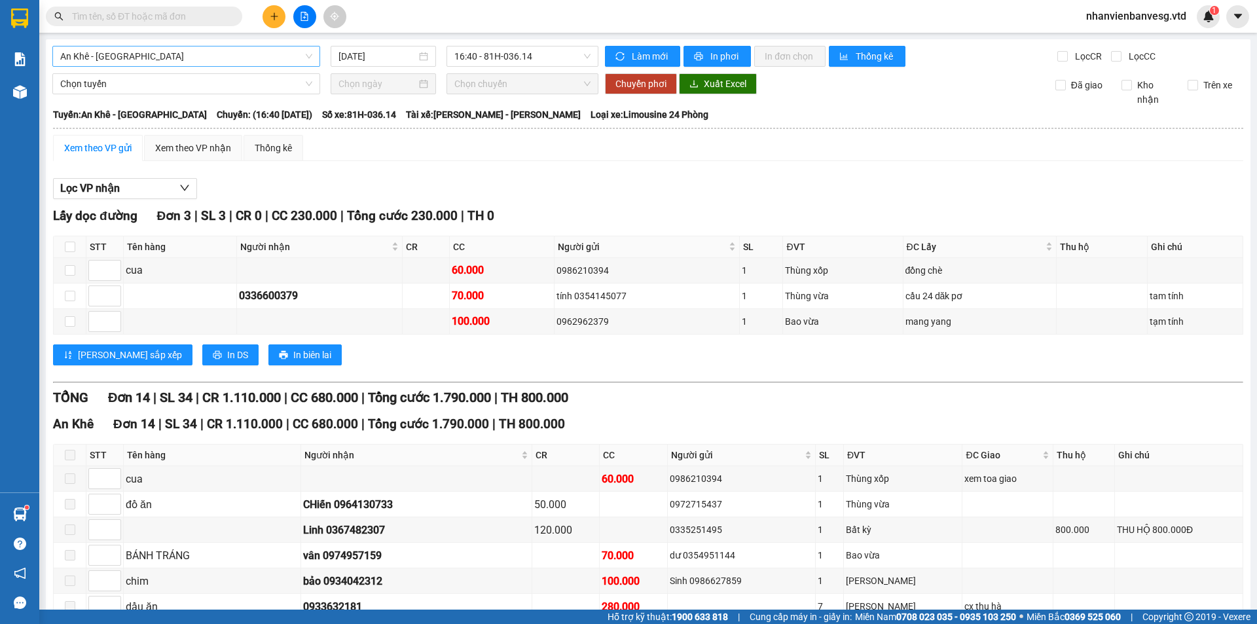
click at [221, 61] on span "An Khê - [GEOGRAPHIC_DATA]" at bounding box center [186, 56] width 252 height 20
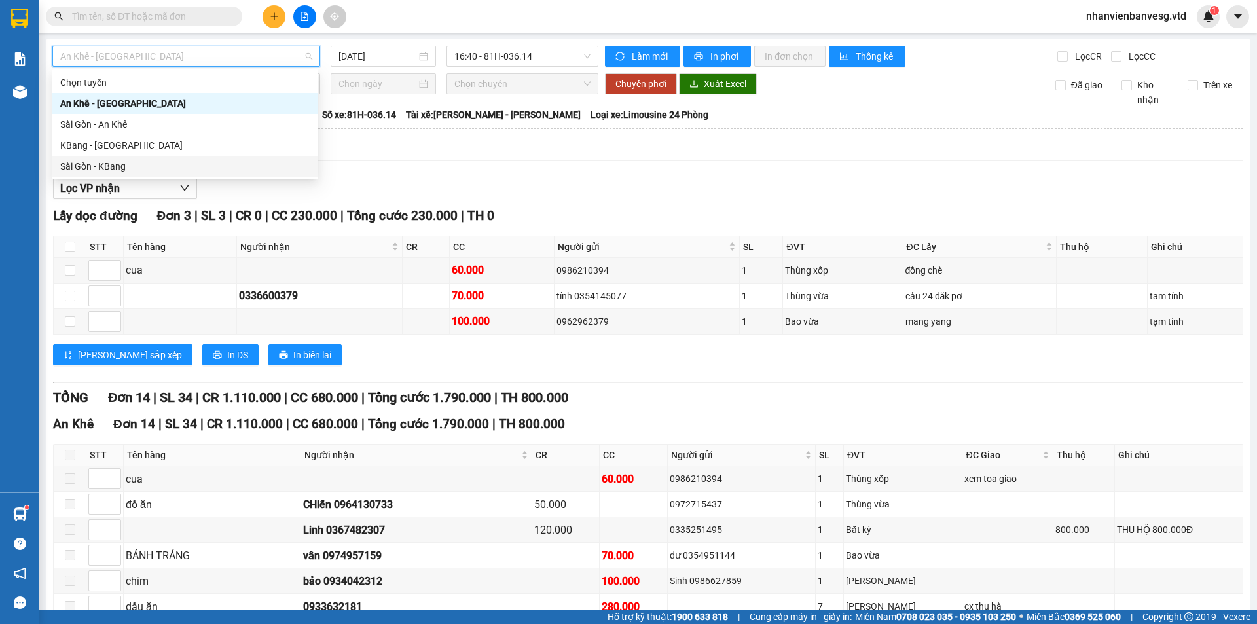
click at [174, 173] on div "Sài Gòn - KBang" at bounding box center [185, 166] width 250 height 14
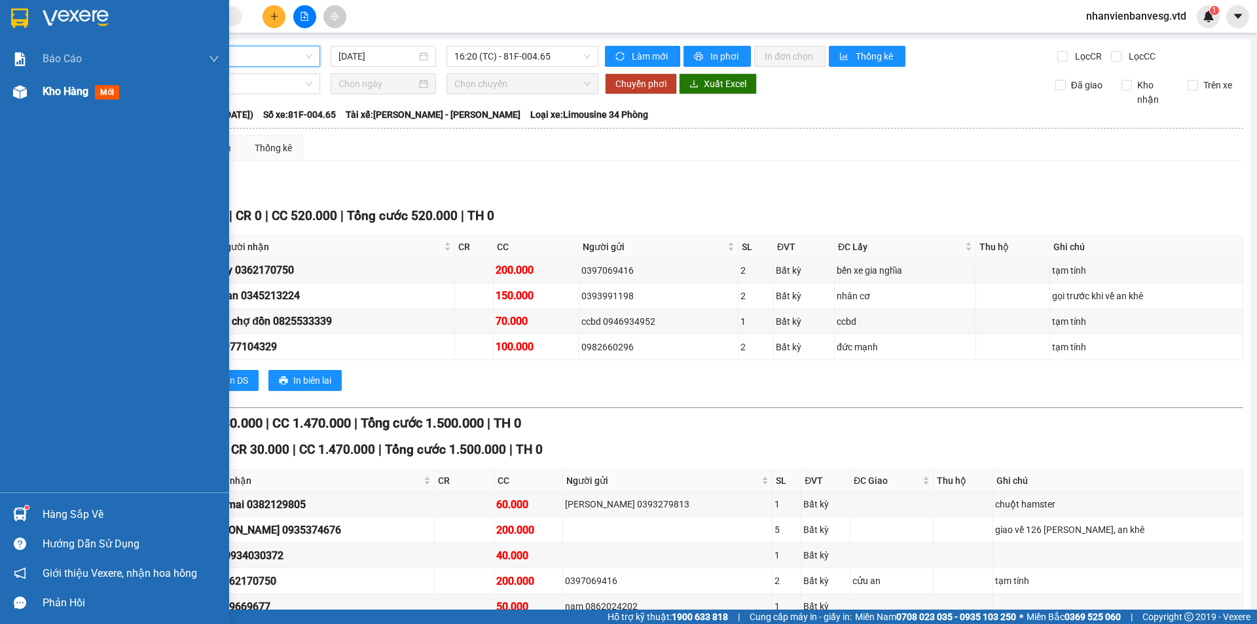
click at [58, 90] on span "Kho hàng" at bounding box center [66, 91] width 46 height 12
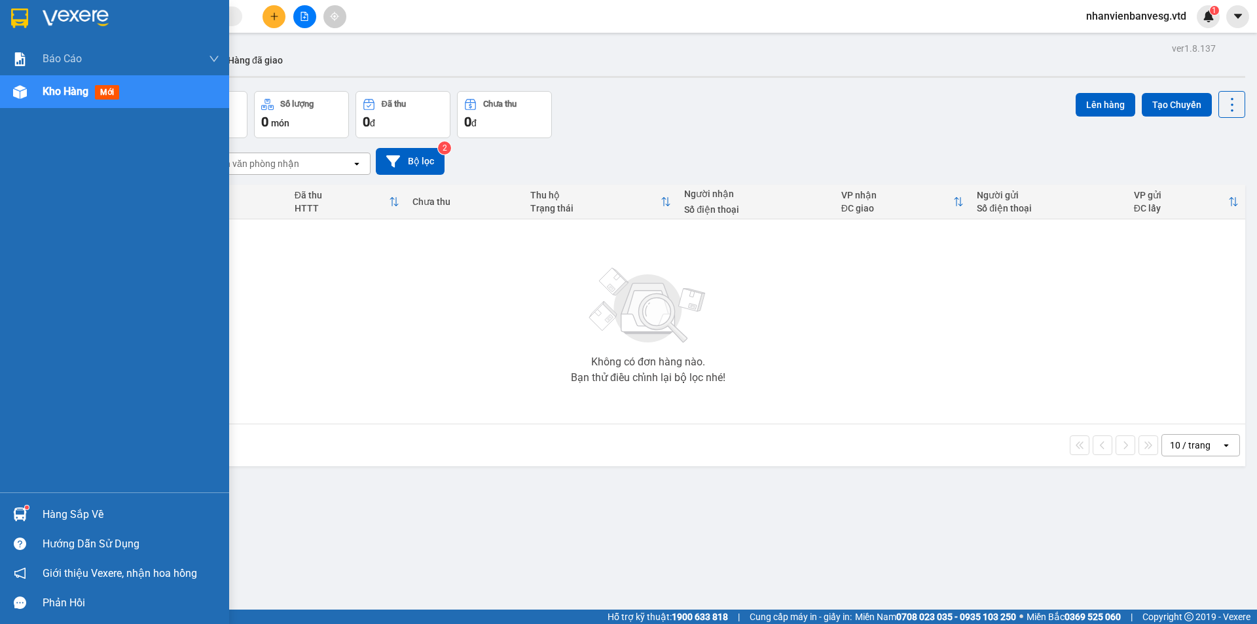
click at [71, 90] on span "Kho hàng" at bounding box center [66, 91] width 46 height 12
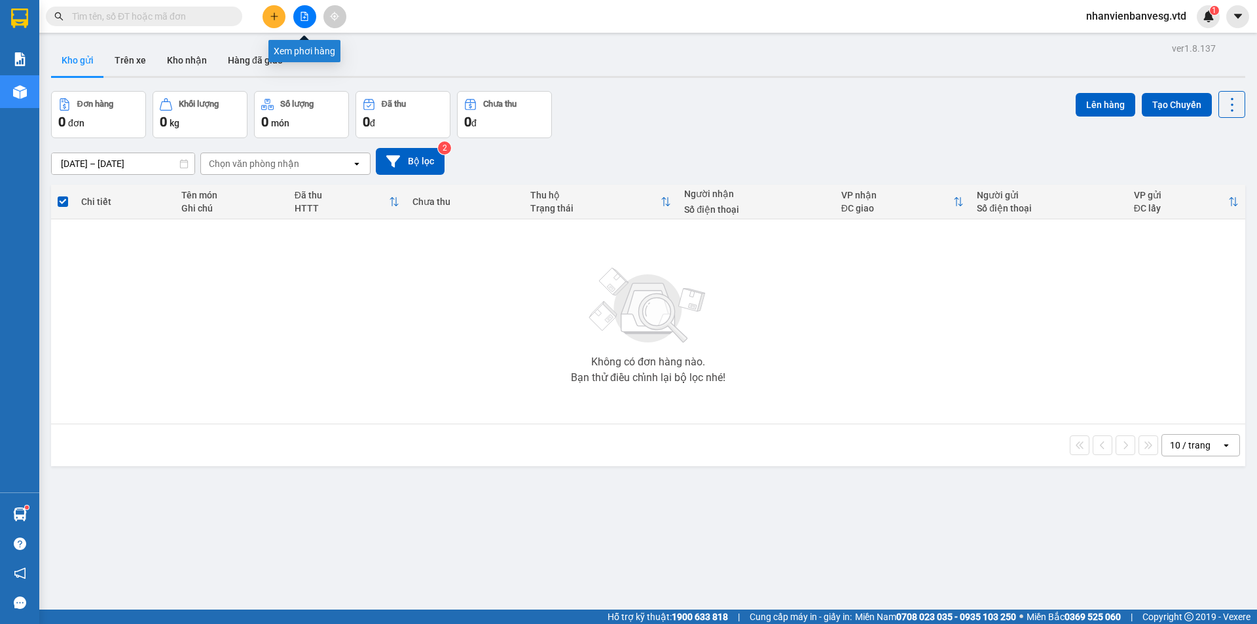
click at [306, 18] on icon "file-add" at bounding box center [304, 16] width 9 height 9
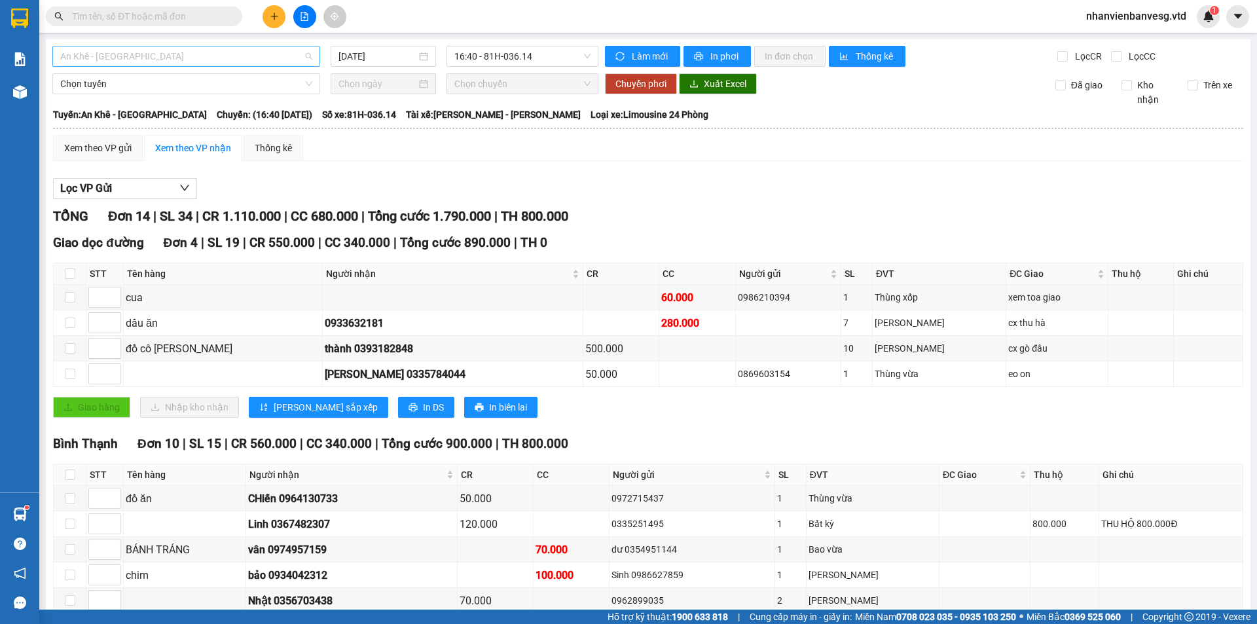
click at [126, 56] on span "An Khê - [GEOGRAPHIC_DATA]" at bounding box center [186, 56] width 252 height 20
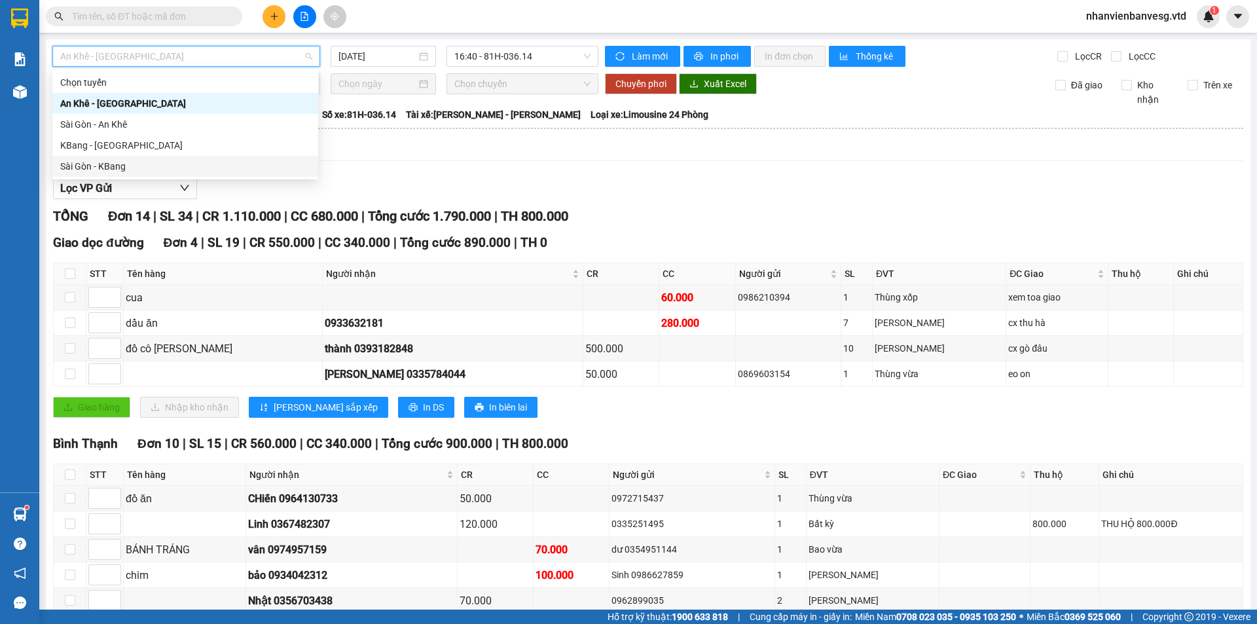
click at [140, 164] on div "Sài Gòn - KBang" at bounding box center [185, 166] width 250 height 14
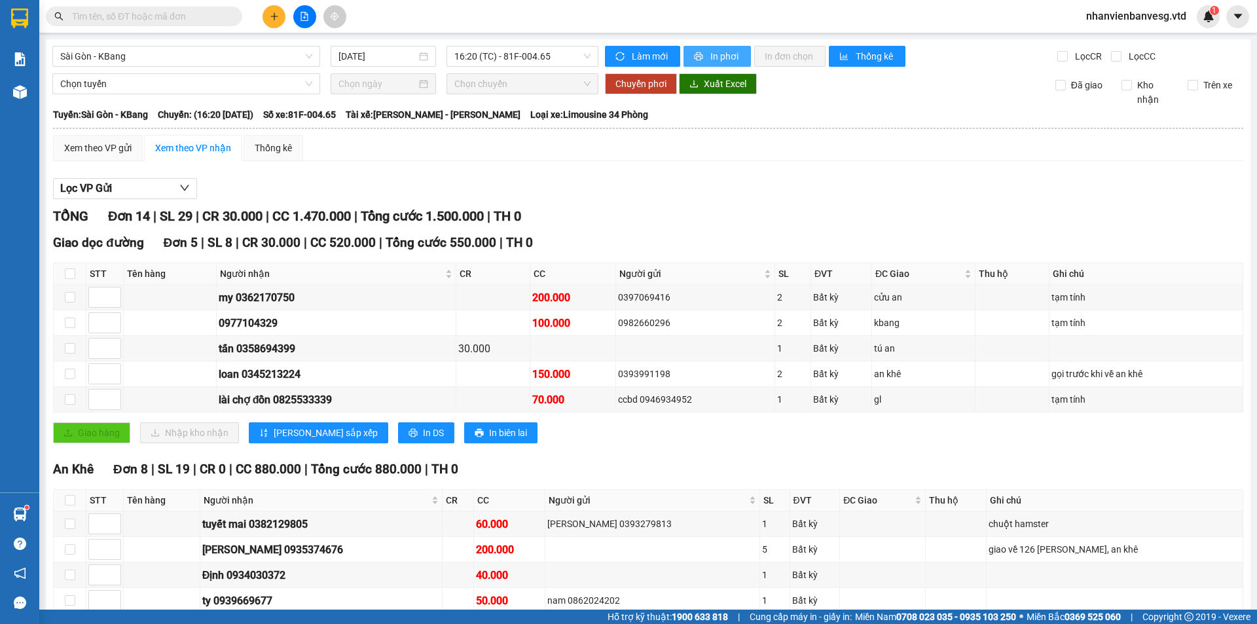
click at [713, 48] on button "In phơi" at bounding box center [716, 56] width 67 height 21
click at [81, 155] on div "Xem theo VP gửi" at bounding box center [98, 148] width 90 height 26
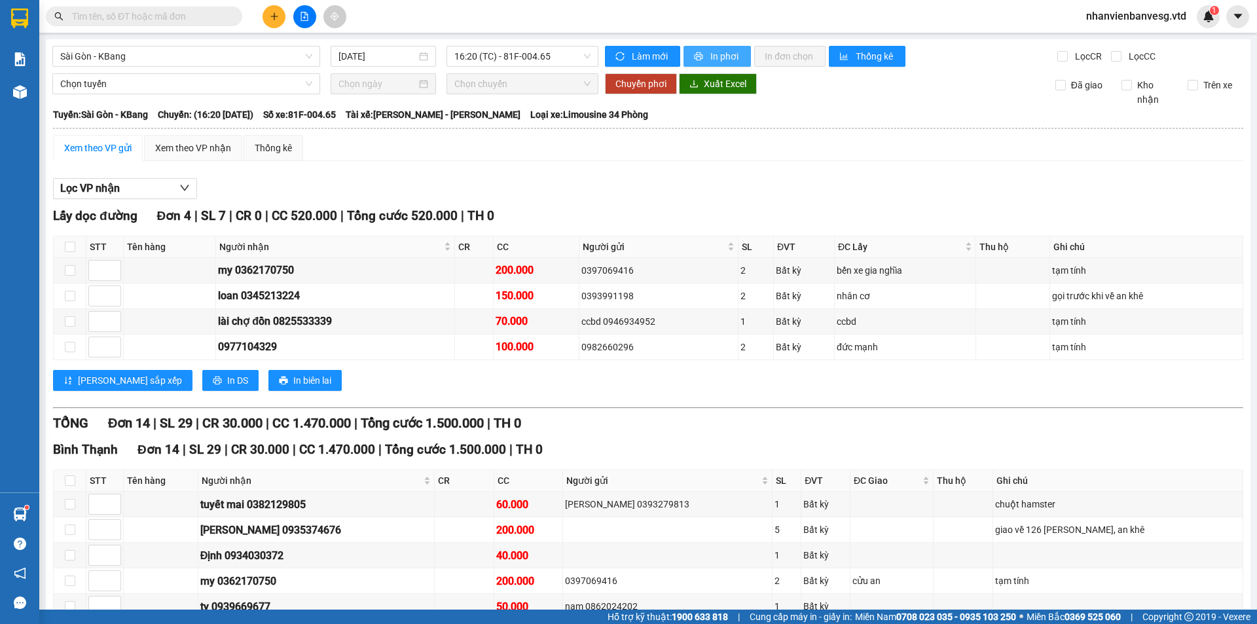
click at [718, 57] on span "In phơi" at bounding box center [725, 56] width 30 height 14
click at [685, 58] on button "In phơi" at bounding box center [716, 56] width 67 height 21
click at [267, 21] on button at bounding box center [273, 16] width 23 height 23
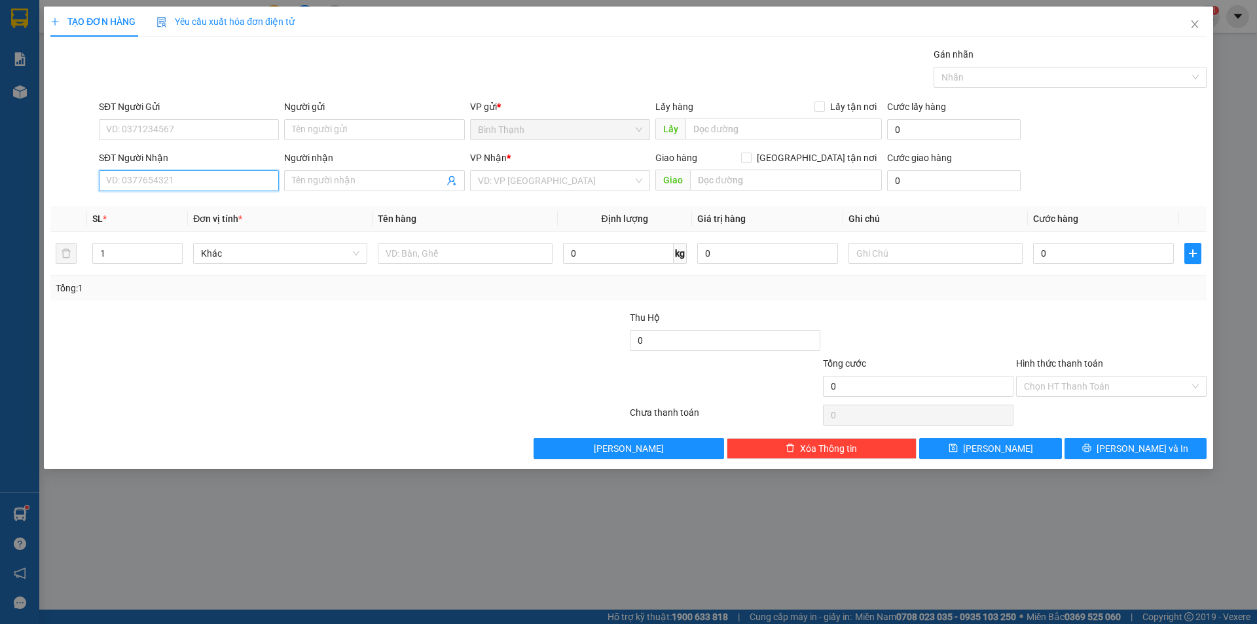
click at [149, 183] on input "SĐT Người Nhận" at bounding box center [189, 180] width 180 height 21
click at [147, 169] on div "SĐT Người Nhận" at bounding box center [189, 161] width 180 height 20
click at [180, 185] on input "SĐT Người Nhận" at bounding box center [189, 180] width 180 height 21
click at [177, 206] on div "0962812685 - [PERSON_NAME]" at bounding box center [189, 207] width 164 height 14
click at [1092, 247] on input "0" at bounding box center [1103, 253] width 141 height 21
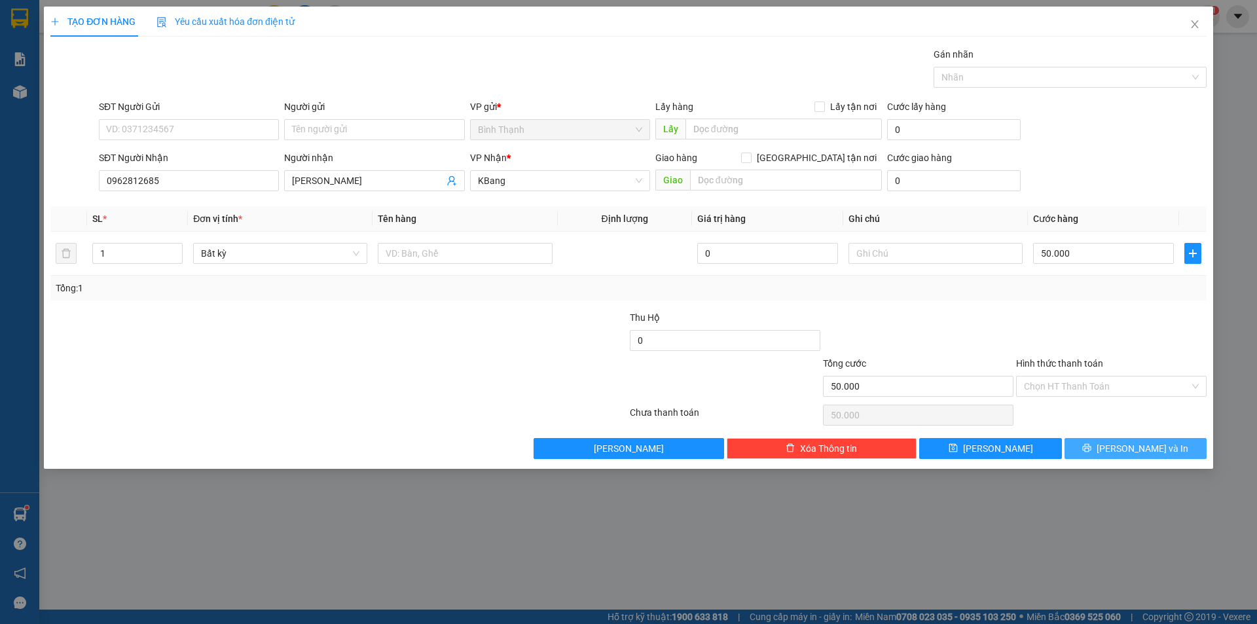
click at [1161, 450] on span "[PERSON_NAME] và In" at bounding box center [1142, 448] width 92 height 14
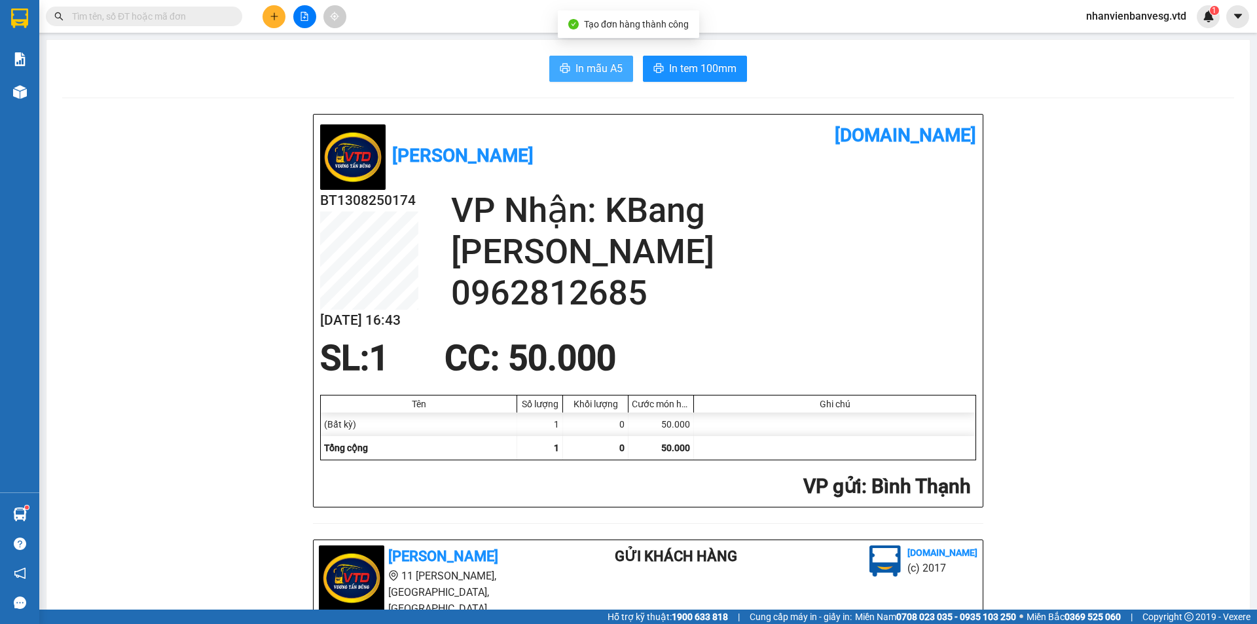
click at [604, 62] on span "In mẫu A5" at bounding box center [598, 68] width 47 height 16
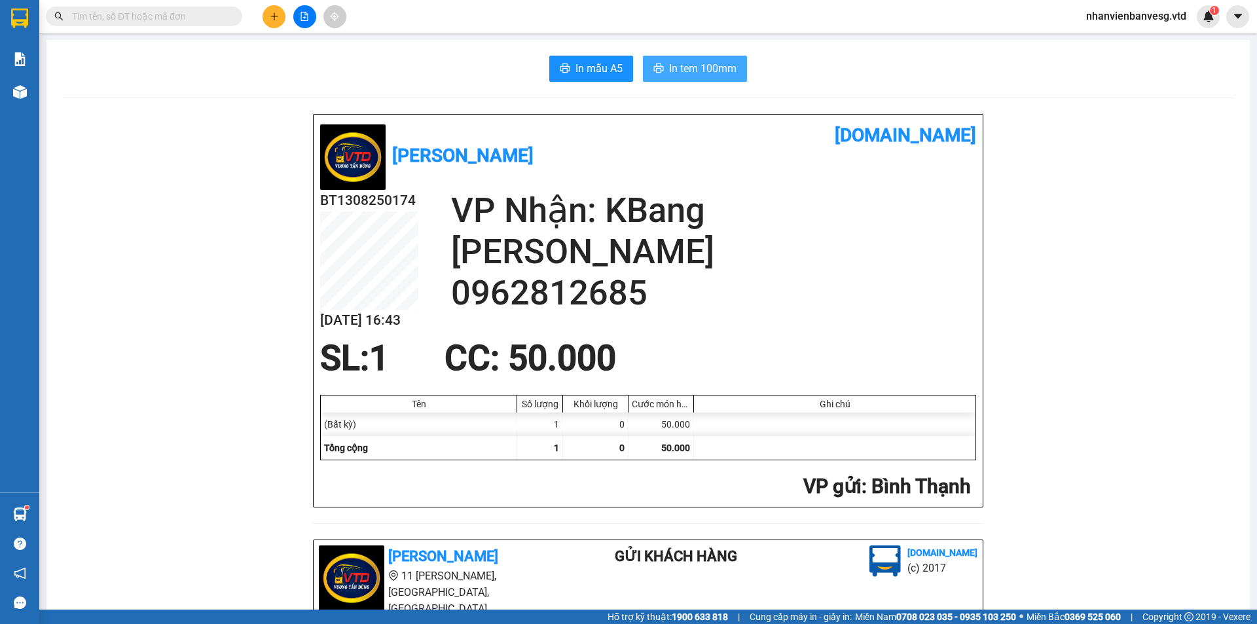
click at [682, 75] on span "In tem 100mm" at bounding box center [702, 68] width 67 height 16
click at [270, 16] on icon "plus" at bounding box center [274, 16] width 9 height 9
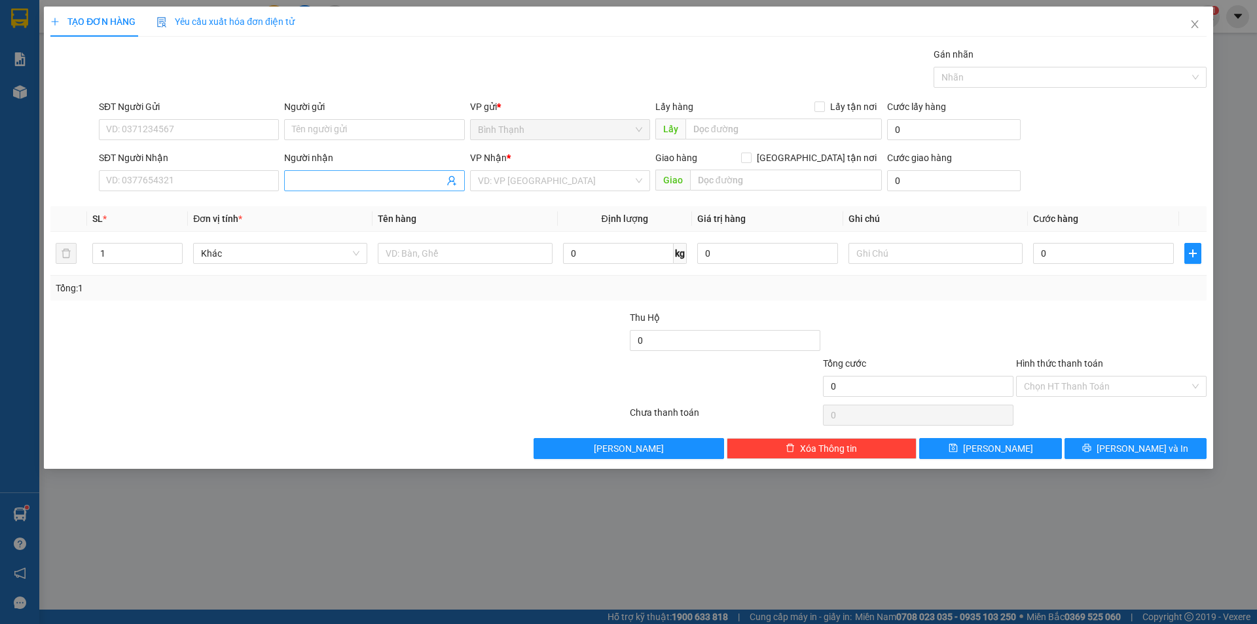
drag, startPoint x: 406, startPoint y: 178, endPoint x: 413, endPoint y: 175, distance: 7.3
click at [408, 178] on input "Người nhận" at bounding box center [367, 180] width 151 height 14
click at [513, 185] on input "search" at bounding box center [555, 181] width 155 height 20
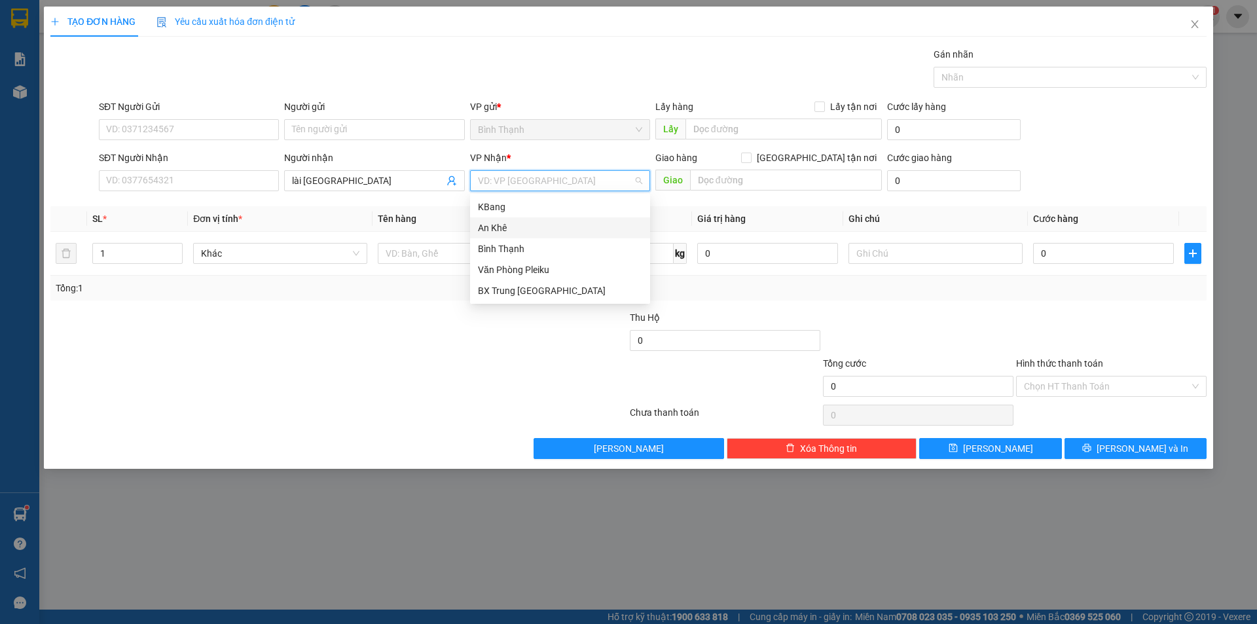
drag, startPoint x: 519, startPoint y: 226, endPoint x: 508, endPoint y: 226, distance: 11.1
click at [516, 226] on div "An Khê" at bounding box center [560, 228] width 164 height 14
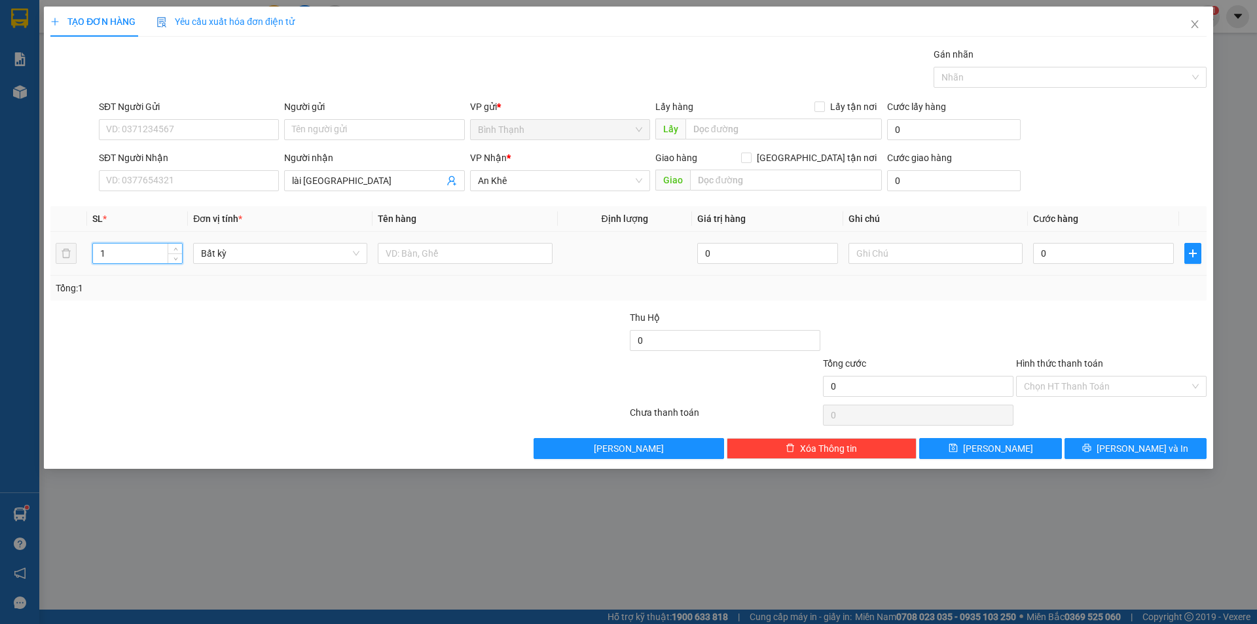
drag, startPoint x: 113, startPoint y: 251, endPoint x: 79, endPoint y: 259, distance: 35.6
click at [79, 259] on tr "1 Bất kỳ 0 0" at bounding box center [628, 254] width 1156 height 44
click at [1112, 249] on input "0" at bounding box center [1103, 253] width 141 height 21
click at [1122, 445] on button "[PERSON_NAME] và In" at bounding box center [1135, 448] width 142 height 21
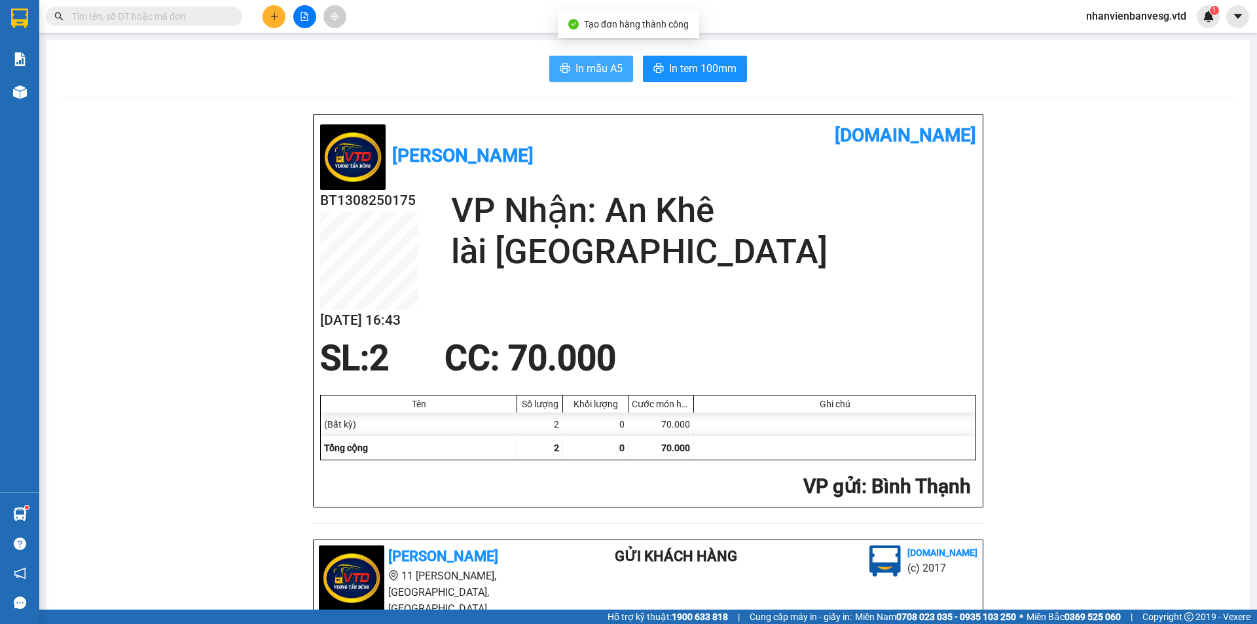
click at [619, 65] on button "In mẫu A5" at bounding box center [591, 69] width 84 height 26
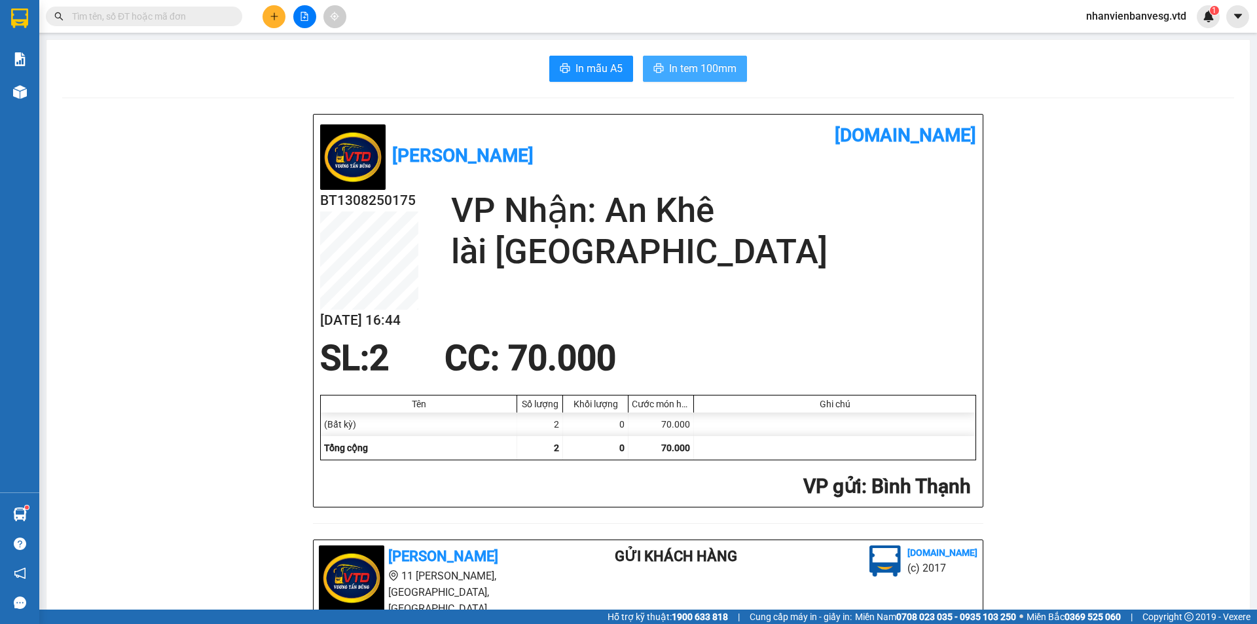
click at [694, 72] on span "In tem 100mm" at bounding box center [702, 68] width 67 height 16
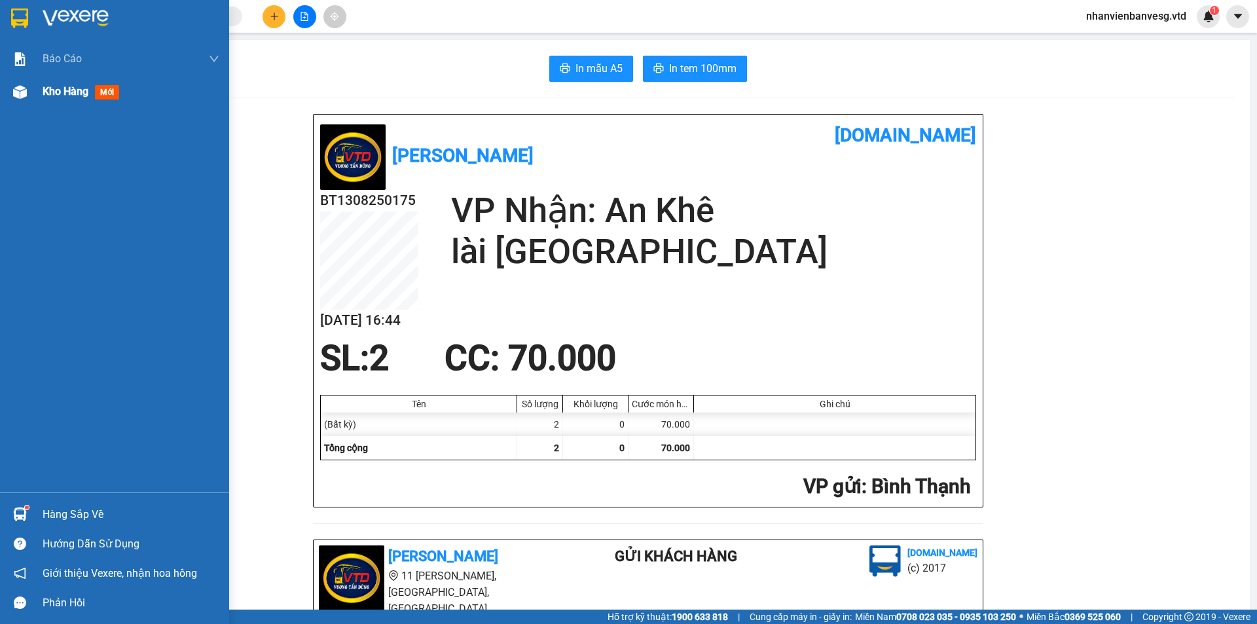
drag, startPoint x: 49, startPoint y: 93, endPoint x: 58, endPoint y: 92, distance: 8.5
click at [52, 91] on span "Kho hàng" at bounding box center [66, 91] width 46 height 12
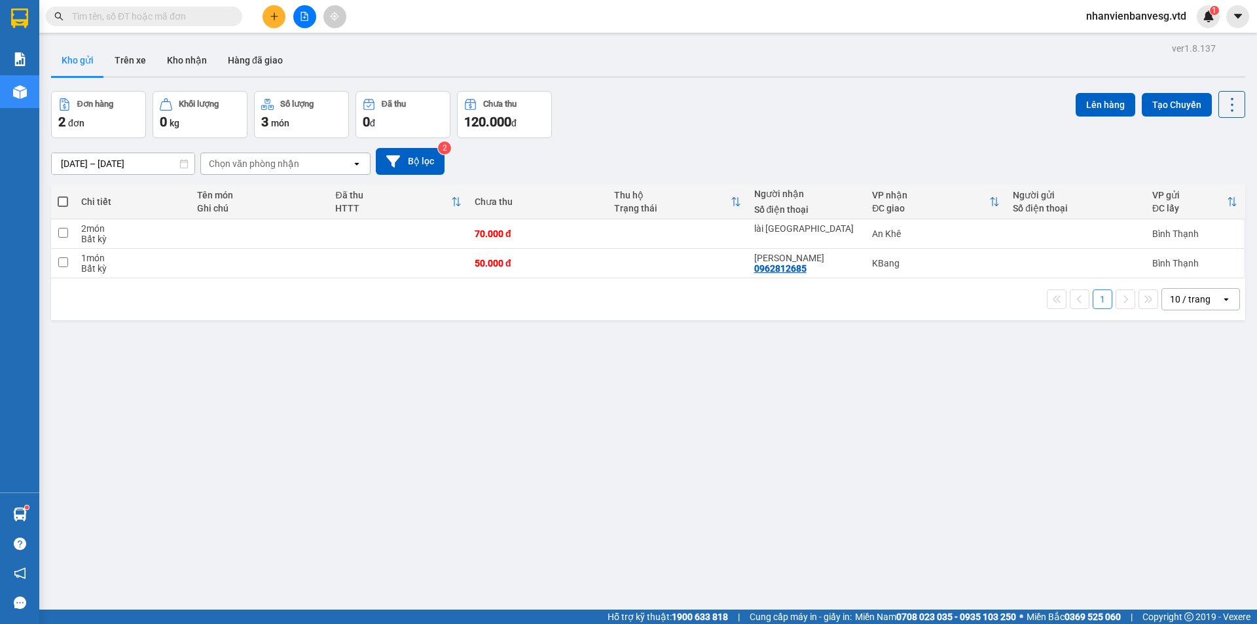
click at [62, 196] on span at bounding box center [63, 201] width 10 height 10
click at [63, 195] on input "checkbox" at bounding box center [63, 195] width 0 height 0
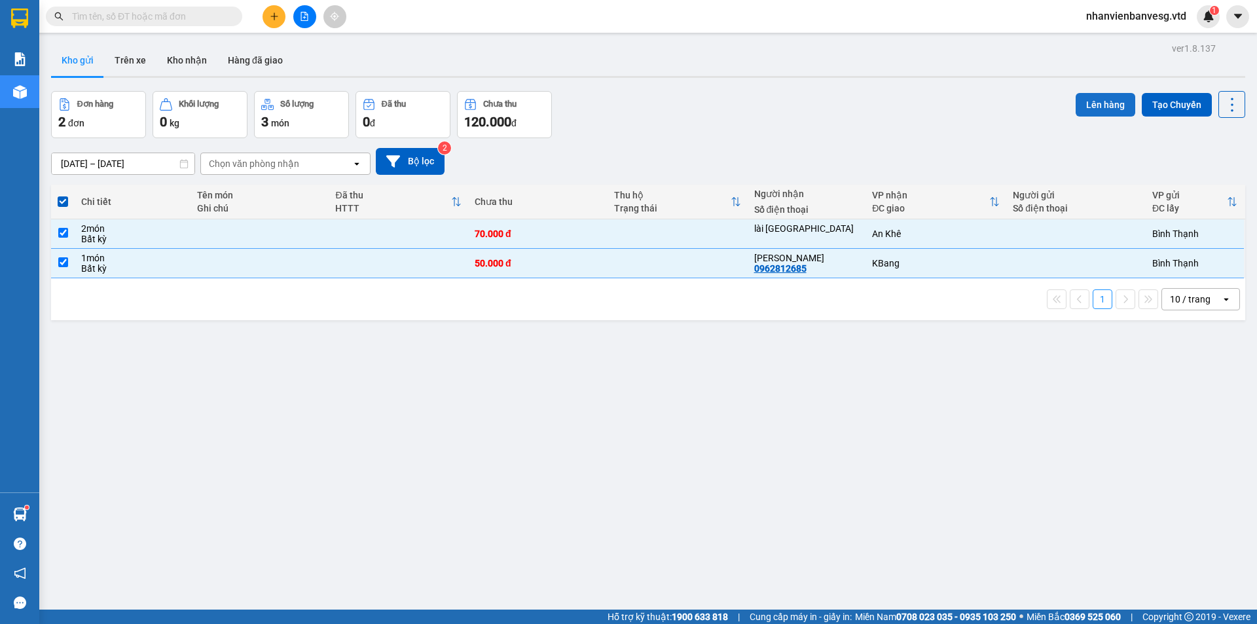
click at [1100, 107] on button "Lên hàng" at bounding box center [1105, 105] width 60 height 24
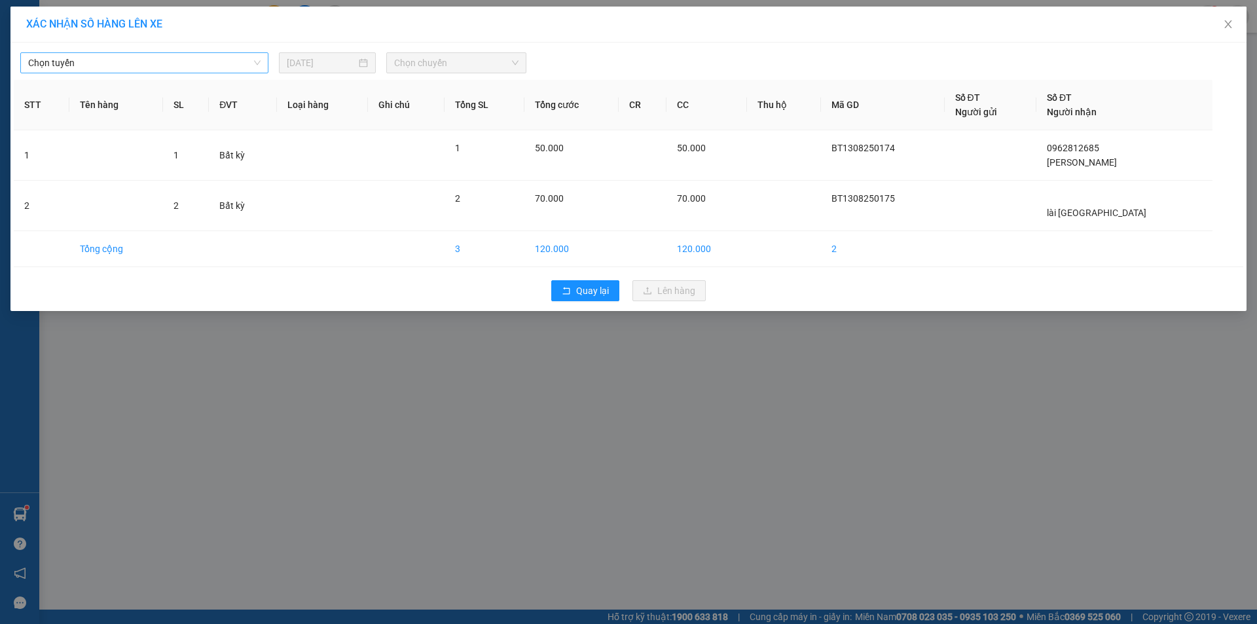
click at [128, 66] on span "Chọn tuyến" at bounding box center [144, 63] width 232 height 20
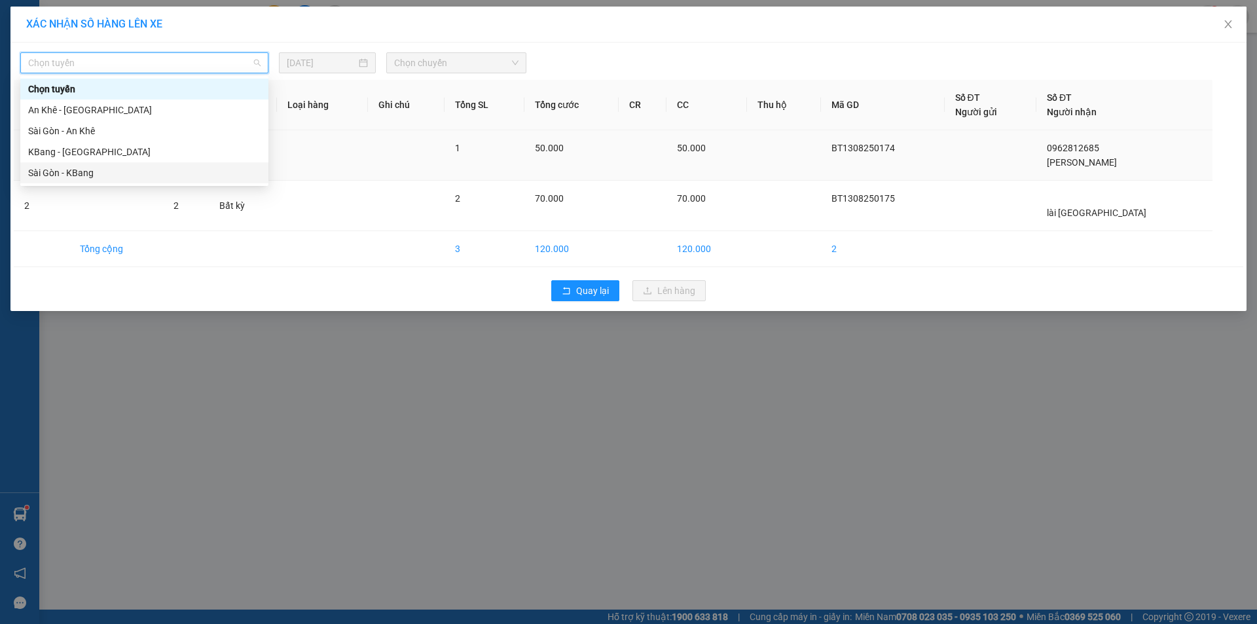
click at [131, 173] on div "Sài Gòn - KBang" at bounding box center [144, 173] width 232 height 14
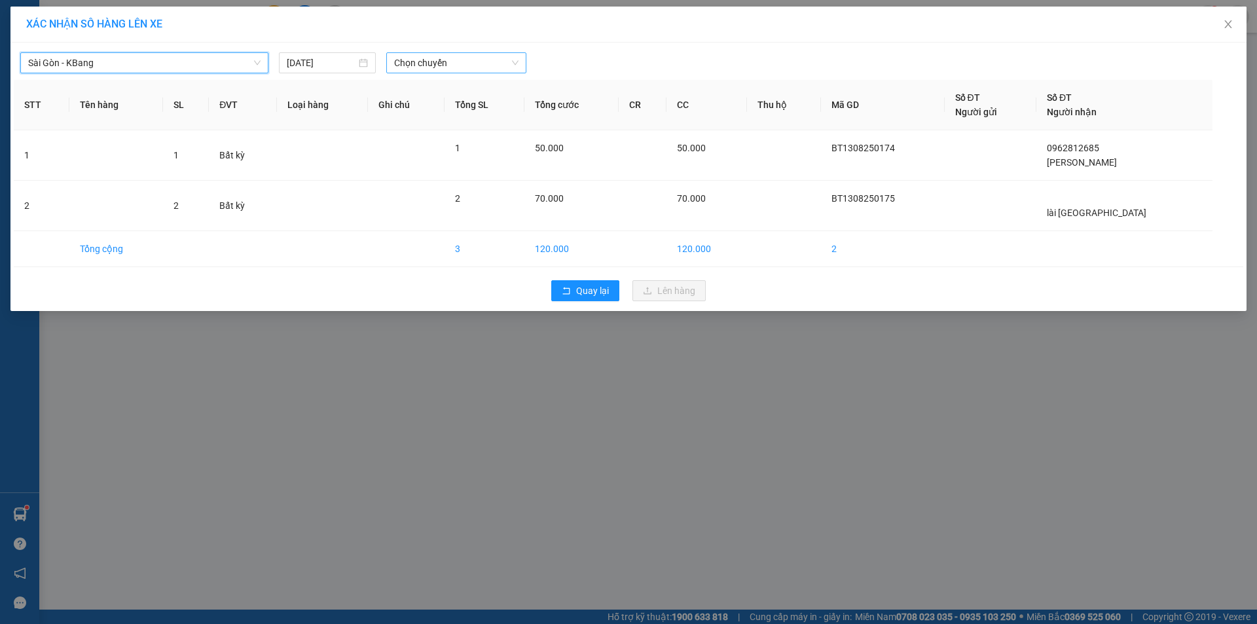
click at [429, 58] on span "Chọn chuyến" at bounding box center [456, 63] width 124 height 20
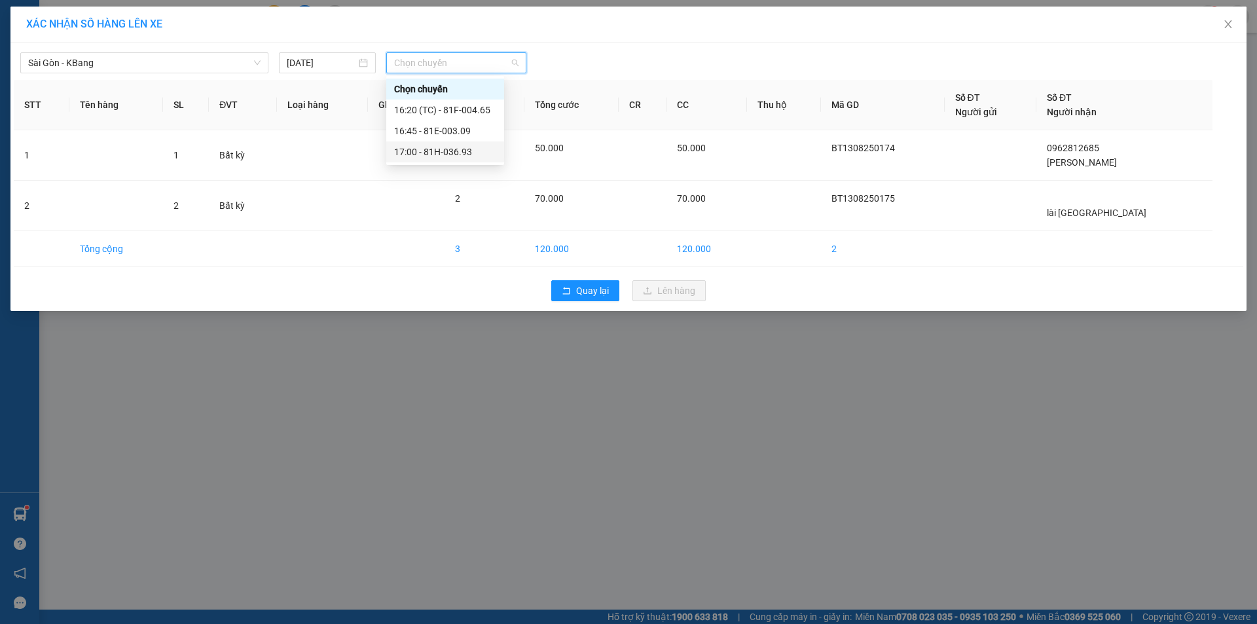
click at [465, 151] on div "17:00 - 81H-036.93" at bounding box center [445, 152] width 102 height 14
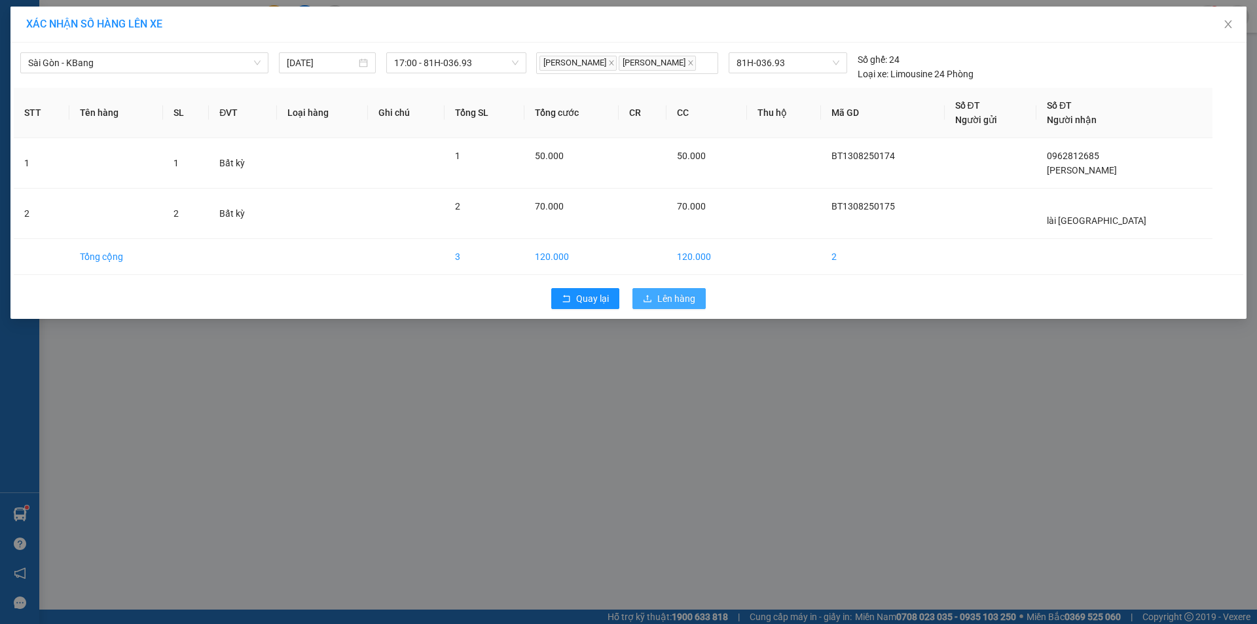
click at [657, 291] on span "Lên hàng" at bounding box center [676, 298] width 38 height 14
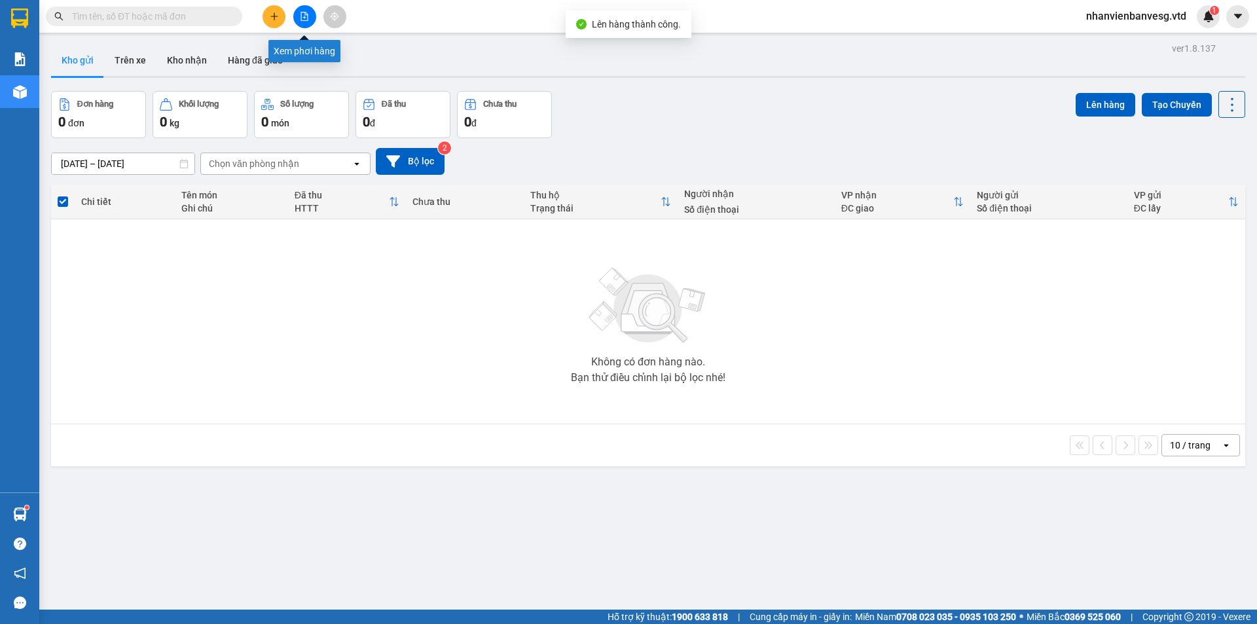
click at [315, 15] on button at bounding box center [304, 16] width 23 height 23
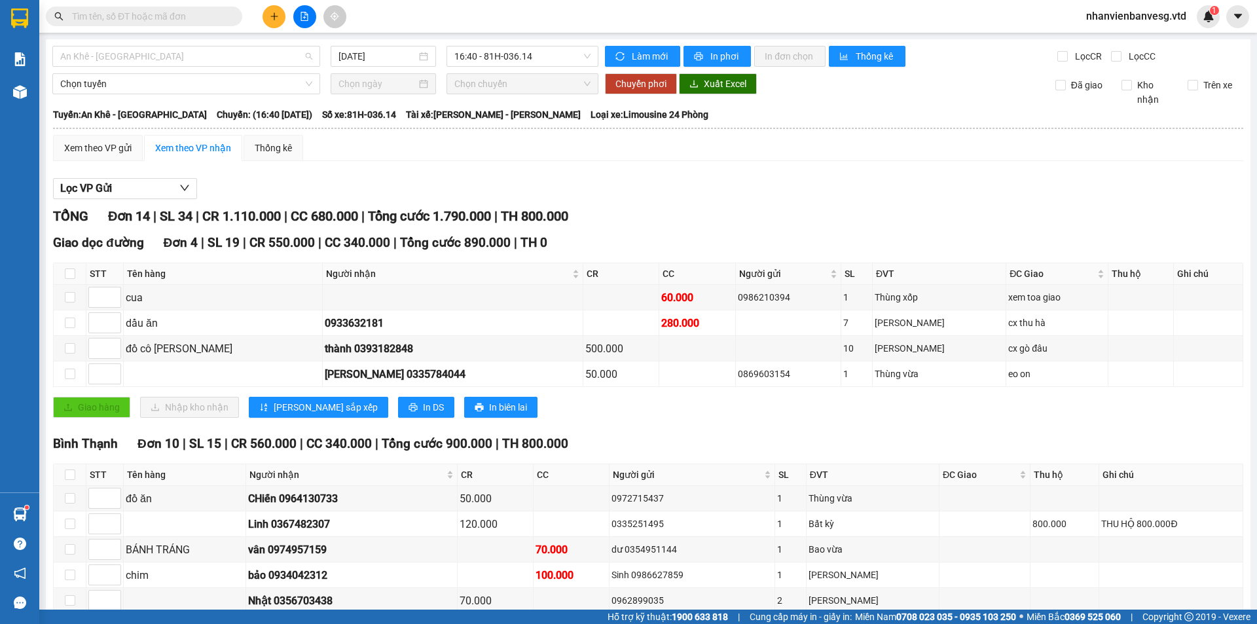
drag, startPoint x: 217, startPoint y: 52, endPoint x: 204, endPoint y: 122, distance: 71.1
click at [215, 54] on span "An Khê - [GEOGRAPHIC_DATA]" at bounding box center [186, 56] width 252 height 20
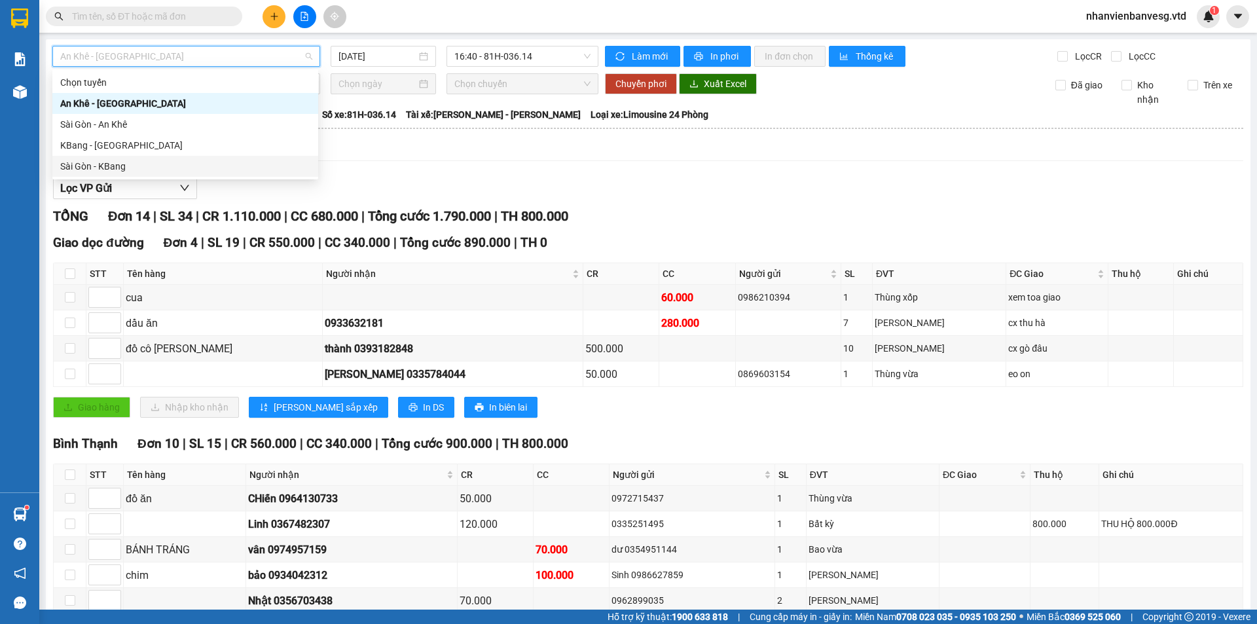
click at [188, 168] on div "Sài Gòn - KBang" at bounding box center [185, 166] width 250 height 14
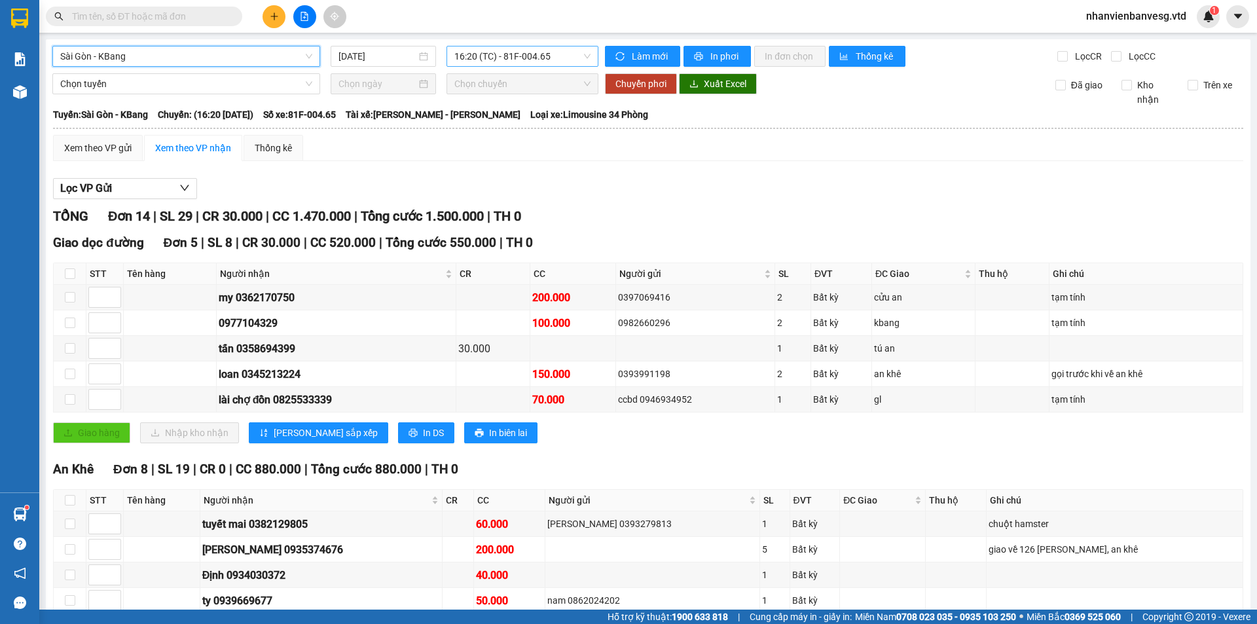
click at [535, 49] on span "16:20 (TC) - 81F-004.65" at bounding box center [522, 56] width 136 height 20
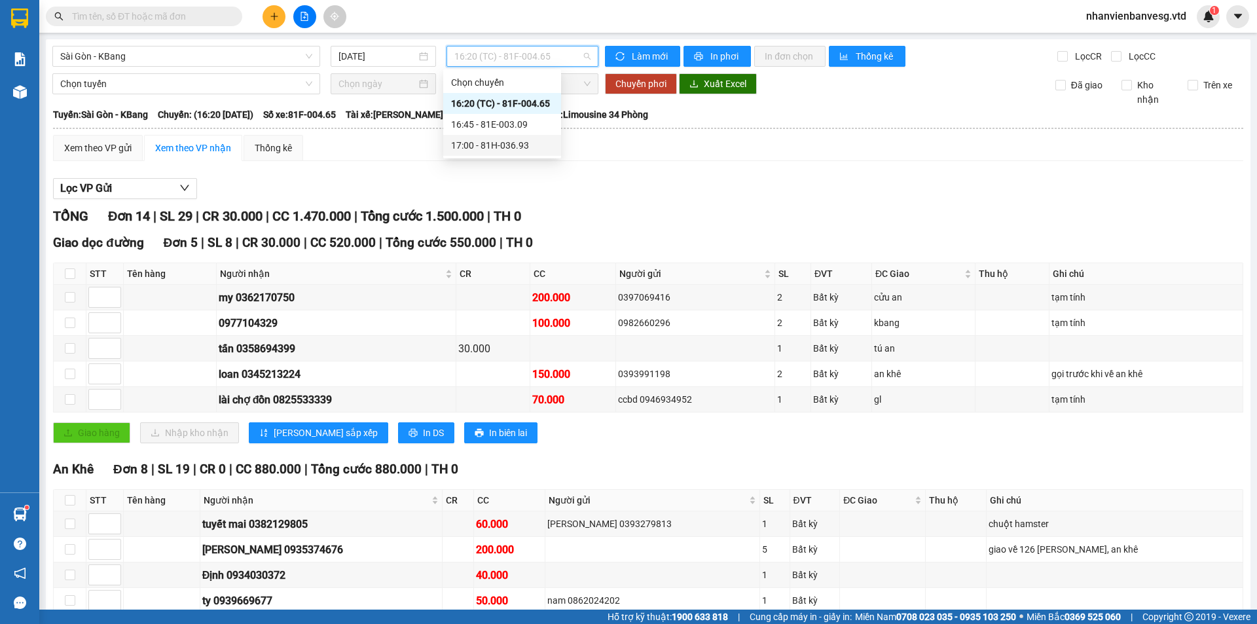
click at [539, 143] on div "17:00 - 81H-036.93" at bounding box center [502, 145] width 102 height 14
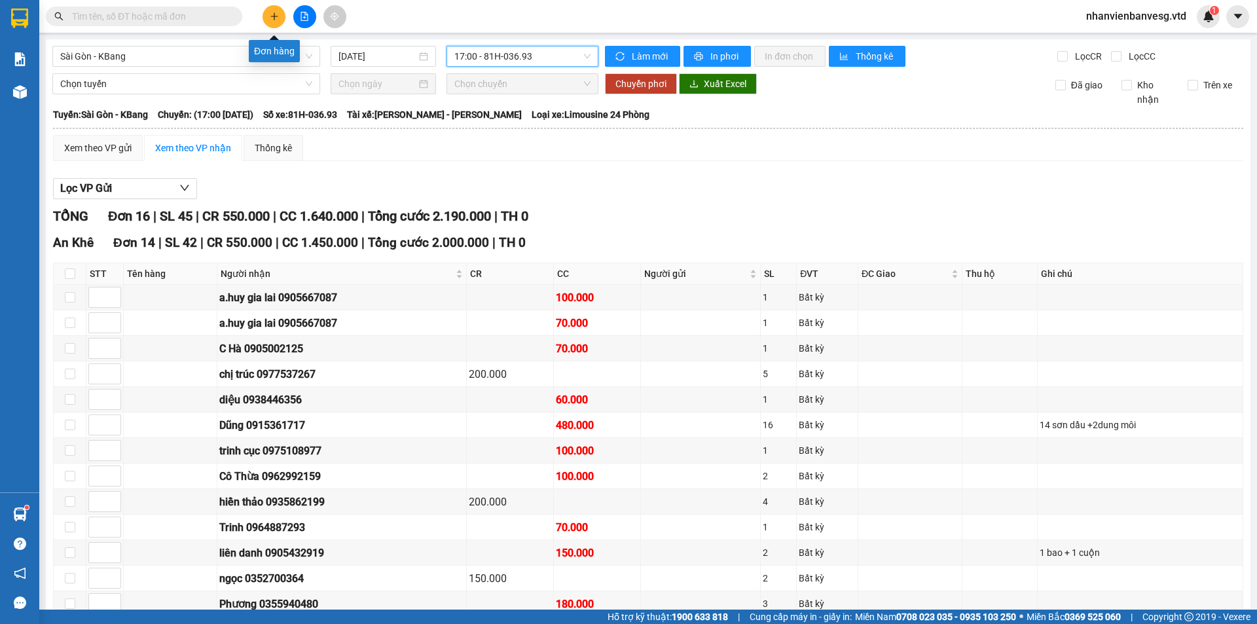
click at [285, 18] on button at bounding box center [273, 16] width 23 height 23
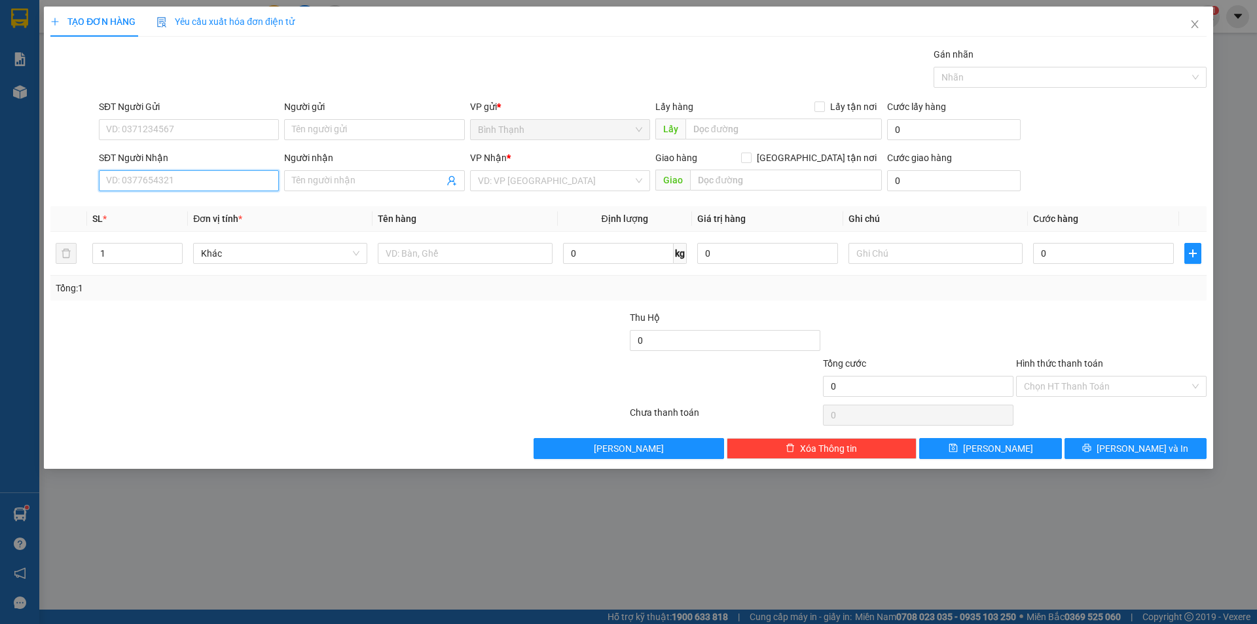
click at [202, 177] on input "SĐT Người Nhận" at bounding box center [189, 180] width 180 height 21
click at [197, 209] on div "0919034003 - viet long" at bounding box center [189, 207] width 164 height 14
drag, startPoint x: 332, startPoint y: 180, endPoint x: 272, endPoint y: 196, distance: 61.6
click at [272, 196] on div "SĐT Người Nhận 0919034003 Người nhận viet long viet long VP Nhận * An Khê Giao …" at bounding box center [652, 174] width 1113 height 46
click at [1062, 259] on input "0" at bounding box center [1103, 253] width 141 height 21
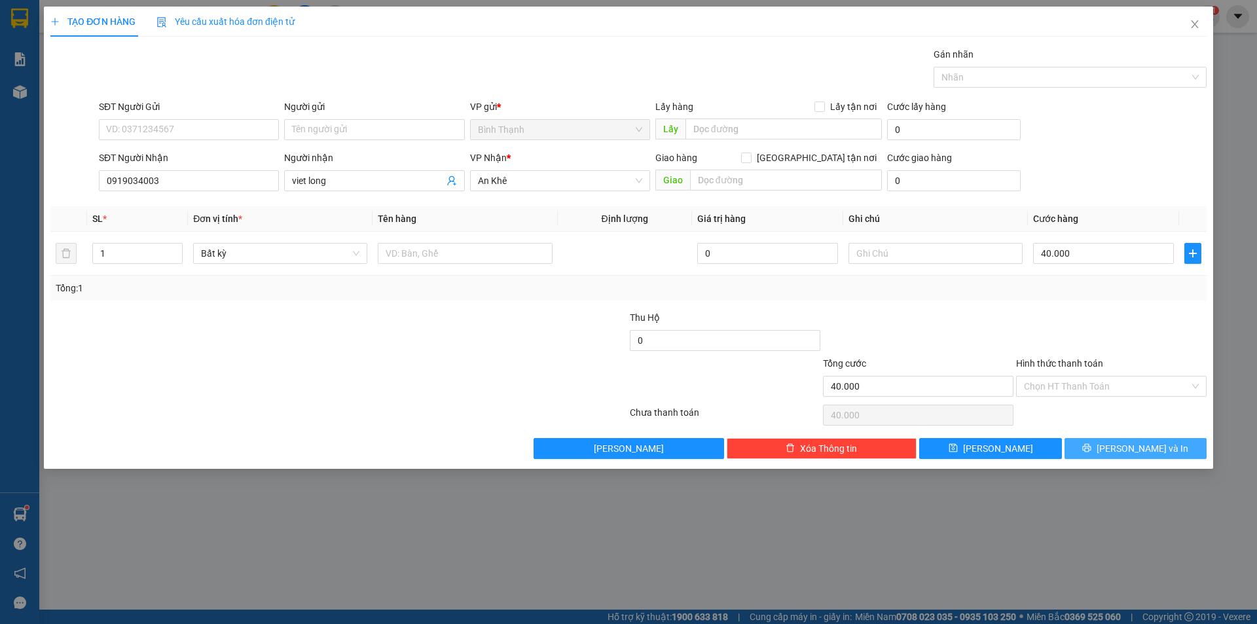
click at [1127, 443] on span "[PERSON_NAME] và In" at bounding box center [1142, 448] width 92 height 14
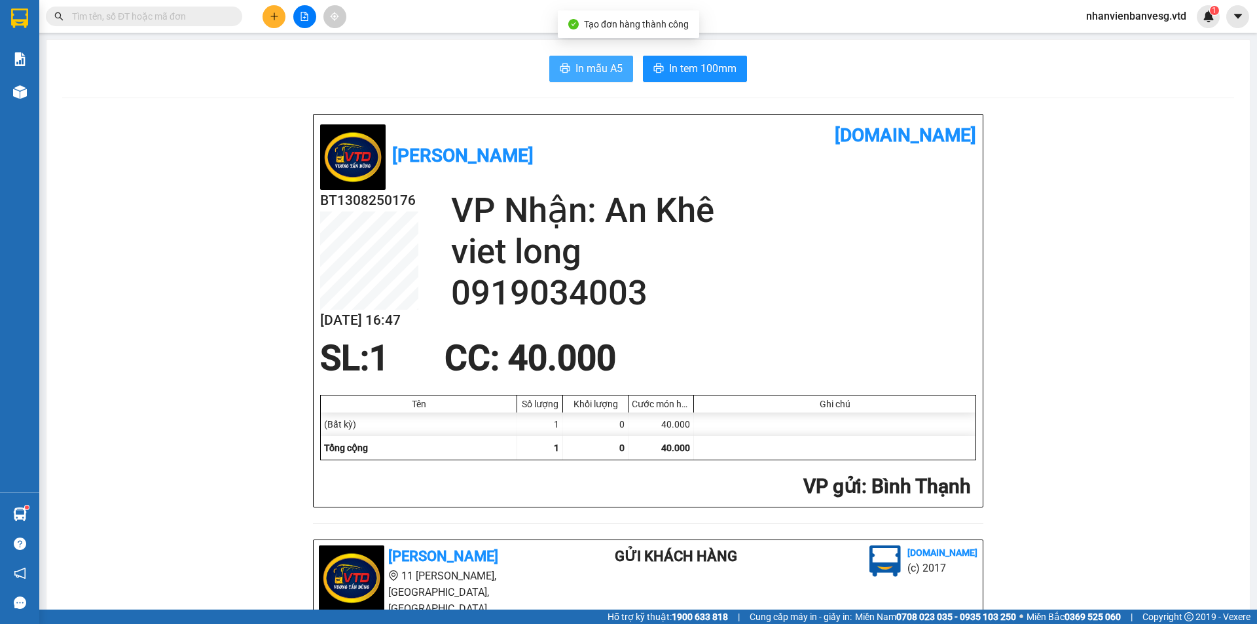
click at [592, 71] on span "In mẫu A5" at bounding box center [598, 68] width 47 height 16
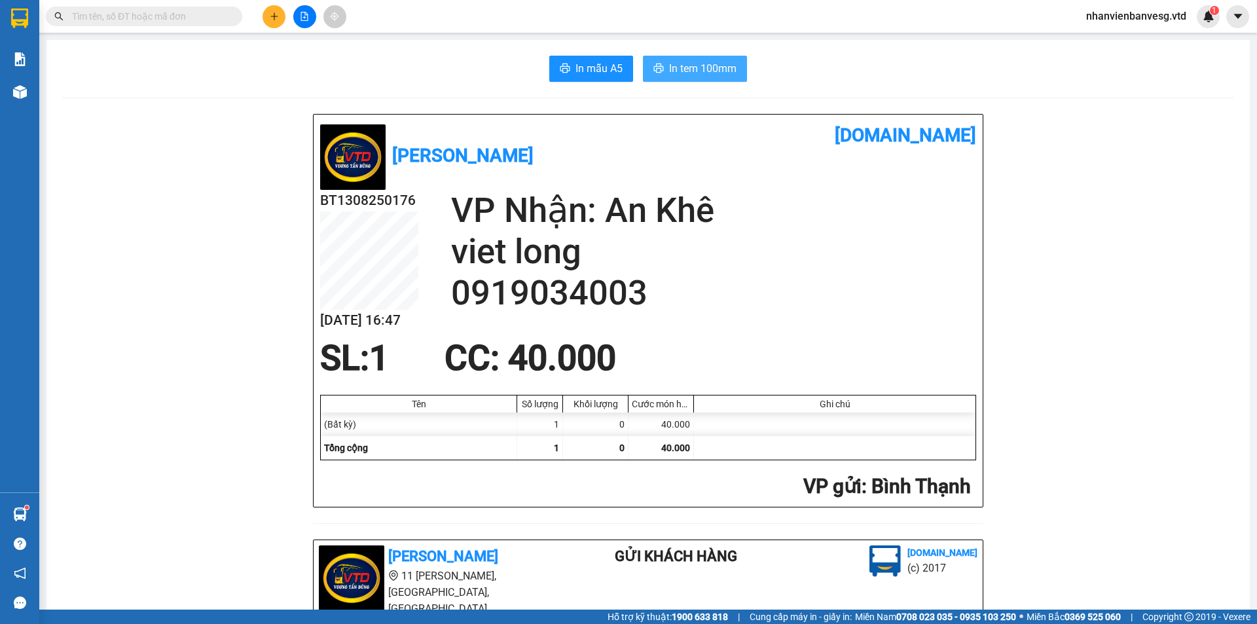
click at [705, 78] on button "In tem 100mm" at bounding box center [695, 69] width 104 height 26
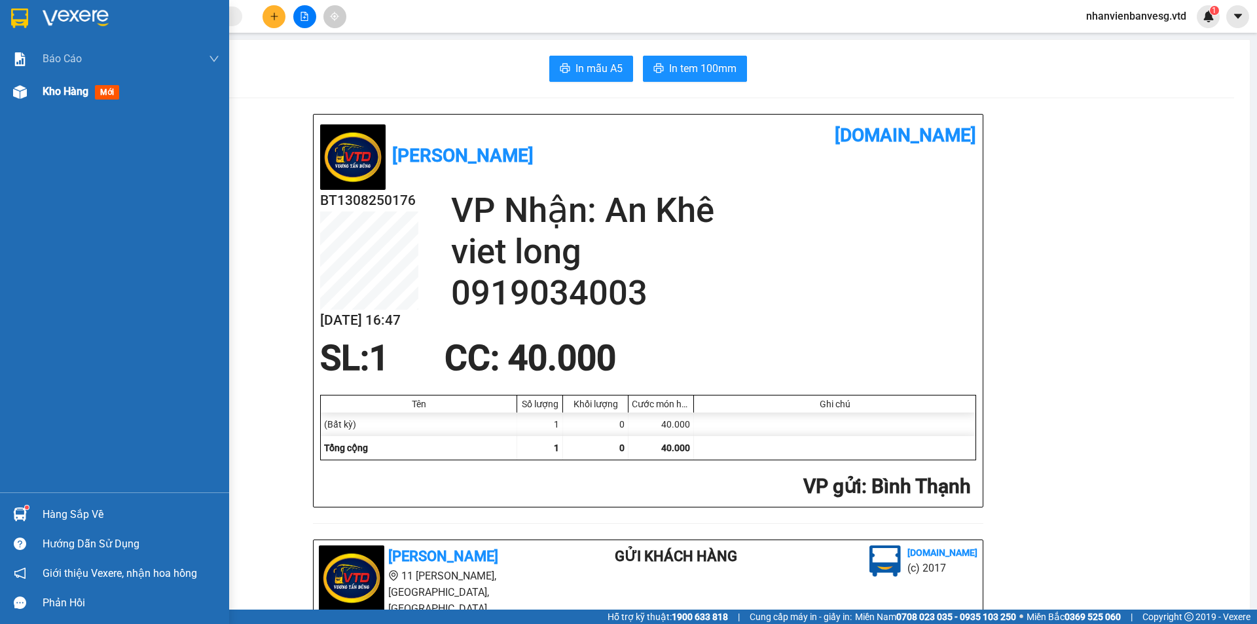
click at [88, 92] on span "Kho hàng" at bounding box center [66, 91] width 46 height 12
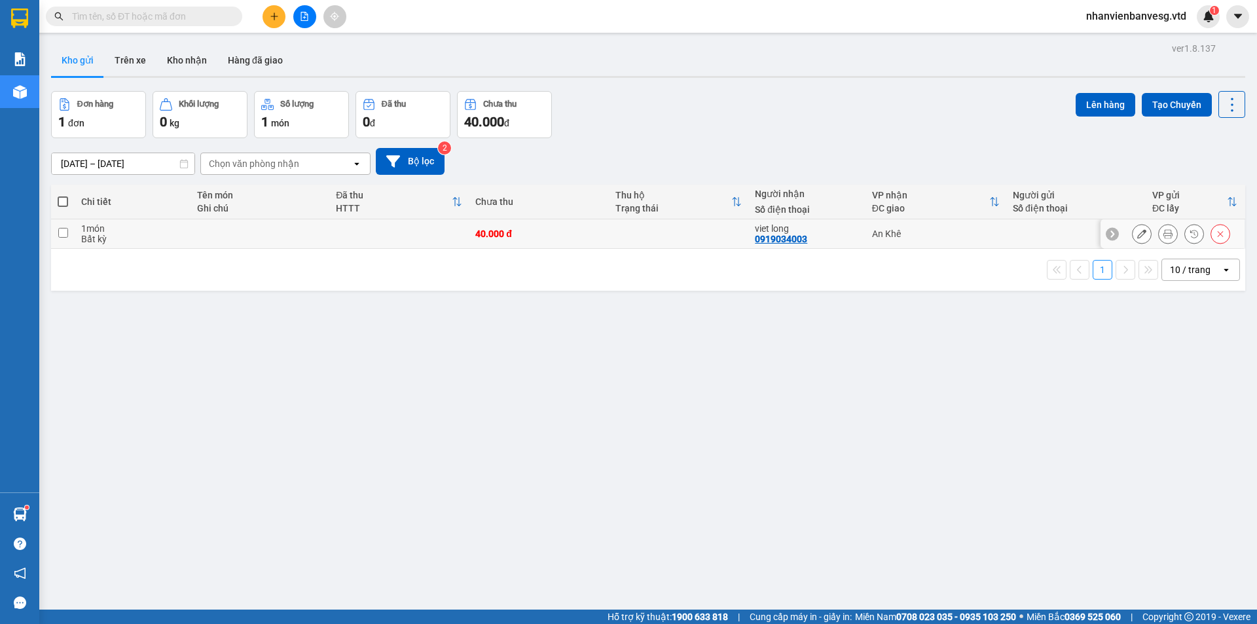
drag, startPoint x: 60, startPoint y: 236, endPoint x: 67, endPoint y: 230, distance: 9.3
click at [63, 232] on input "checkbox" at bounding box center [63, 233] width 10 height 10
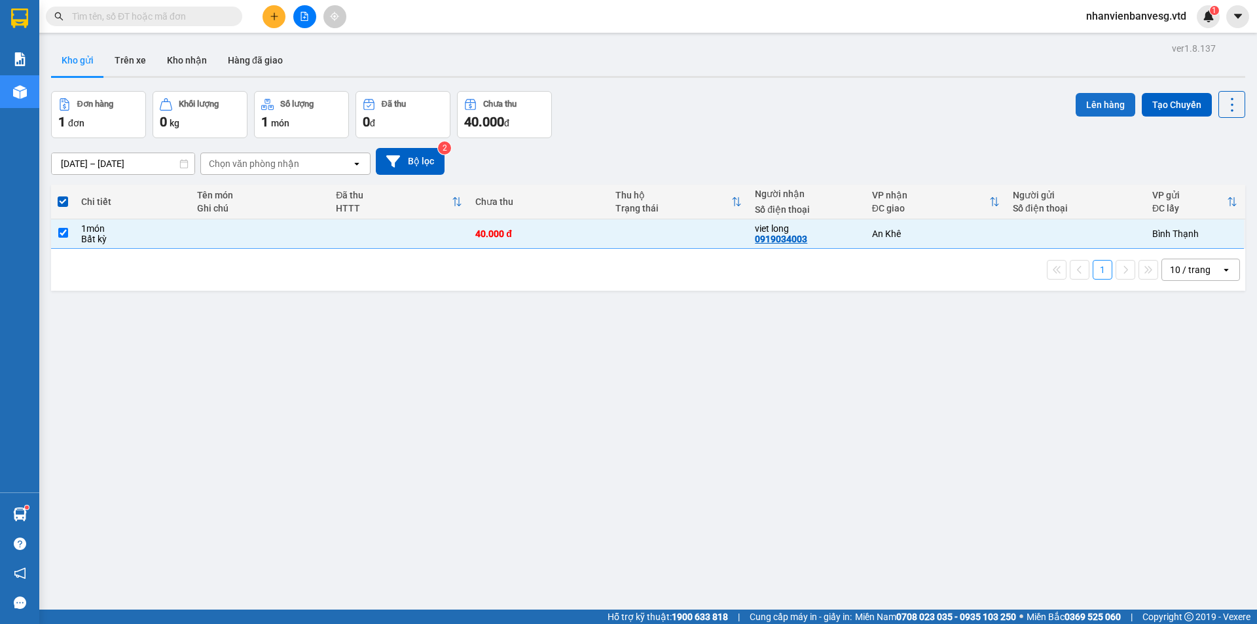
click at [1115, 109] on button "Lên hàng" at bounding box center [1105, 105] width 60 height 24
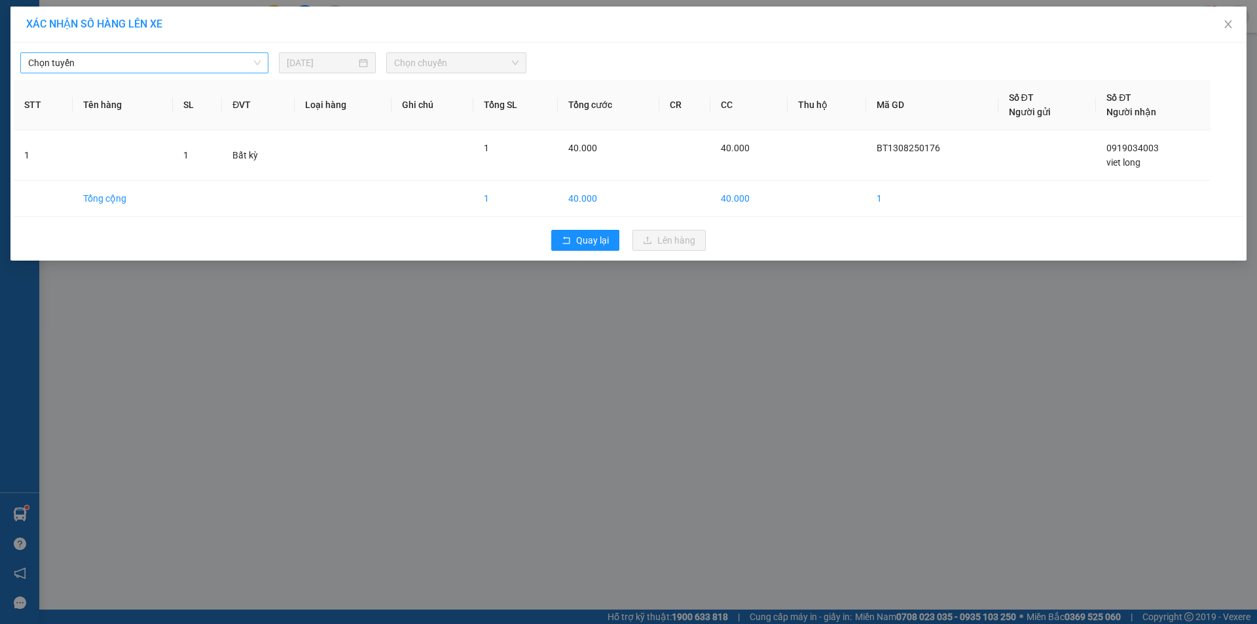
click at [100, 69] on span "Chọn tuyến" at bounding box center [144, 63] width 232 height 20
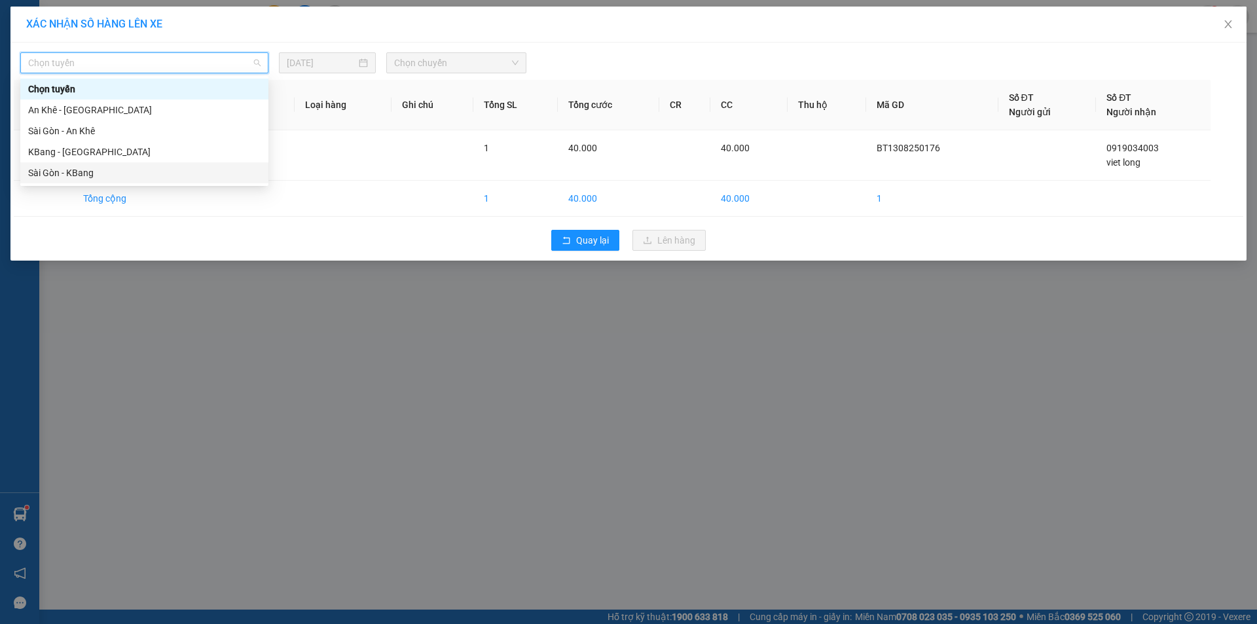
drag, startPoint x: 117, startPoint y: 168, endPoint x: 332, endPoint y: 56, distance: 242.4
click at [185, 139] on div "Chọn tuyến An Khê - [GEOGRAPHIC_DATA] [GEOGRAPHIC_DATA] - [GEOGRAPHIC_DATA] KBa…" at bounding box center [144, 131] width 248 height 105
click at [136, 170] on div "Sài Gòn - KBang" at bounding box center [144, 173] width 232 height 14
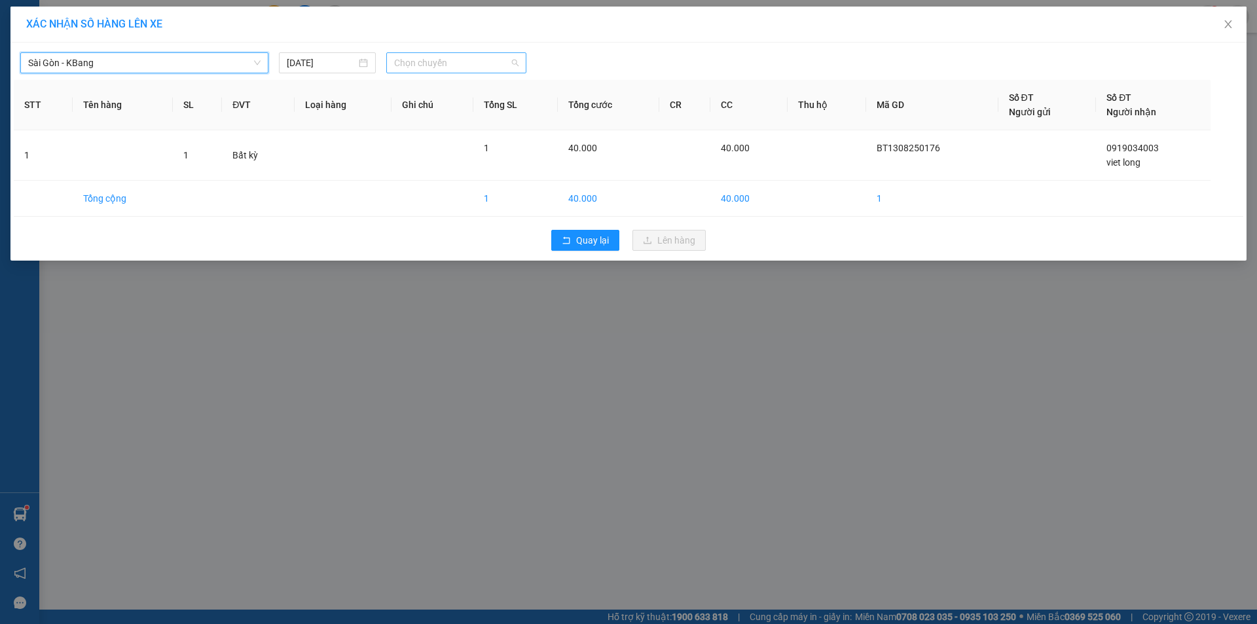
click at [429, 55] on span "Chọn chuyến" at bounding box center [456, 63] width 124 height 20
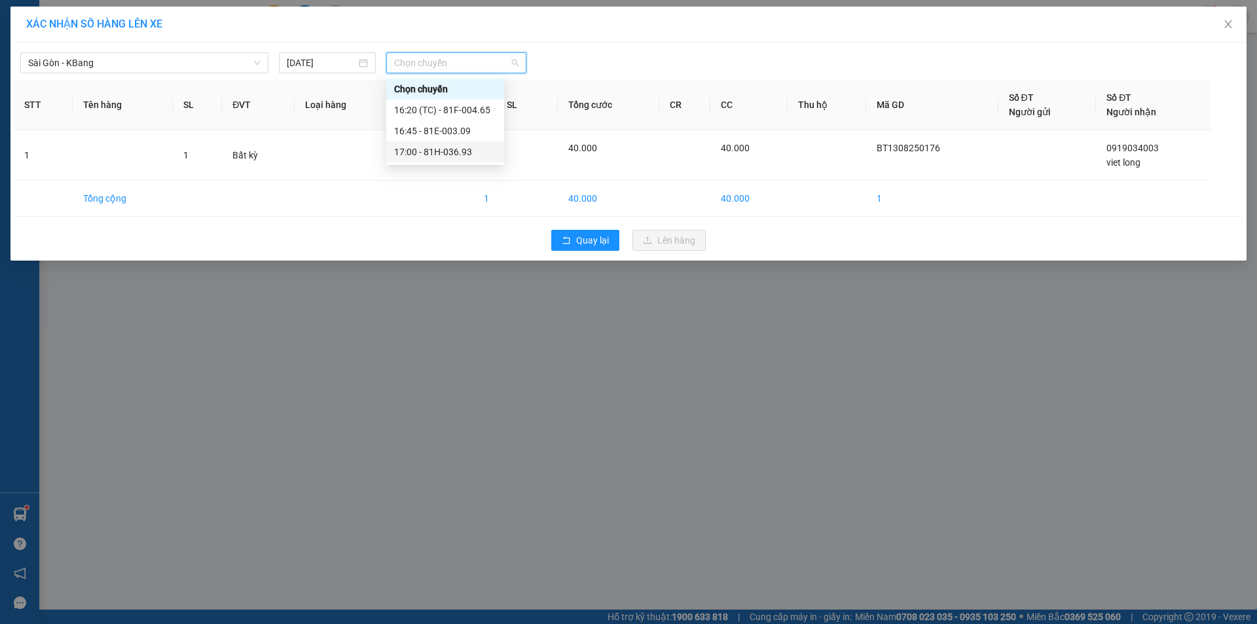
click at [474, 152] on div "17:00 - 81H-036.93" at bounding box center [445, 152] width 102 height 14
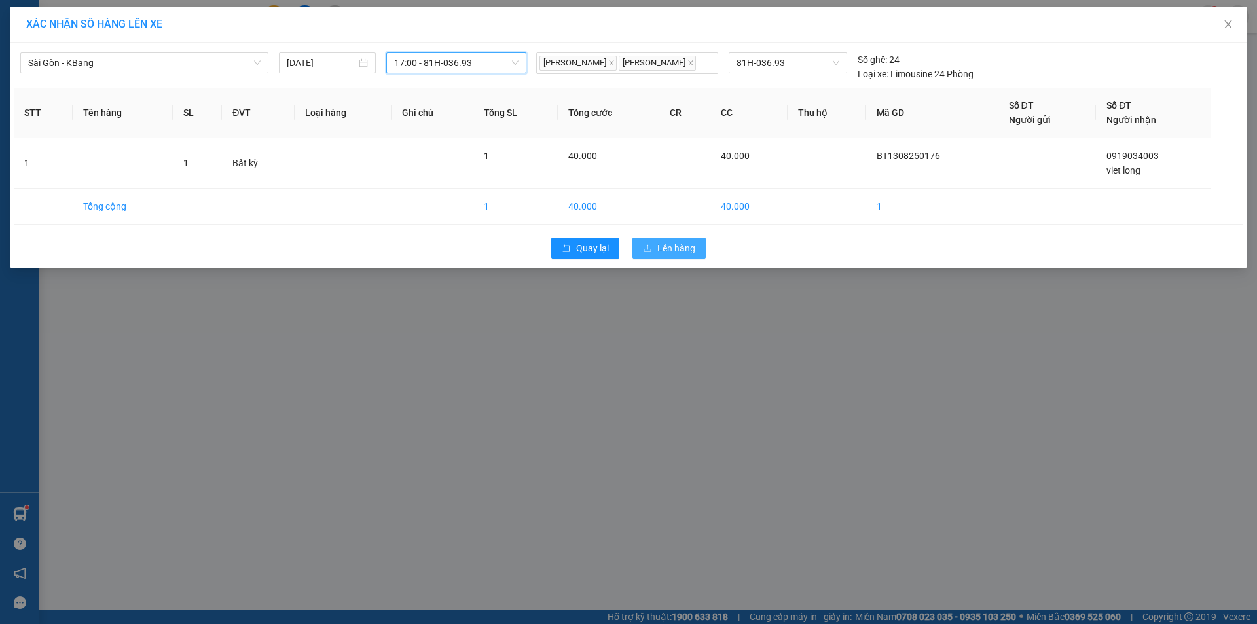
click at [674, 249] on span "Lên hàng" at bounding box center [676, 248] width 38 height 14
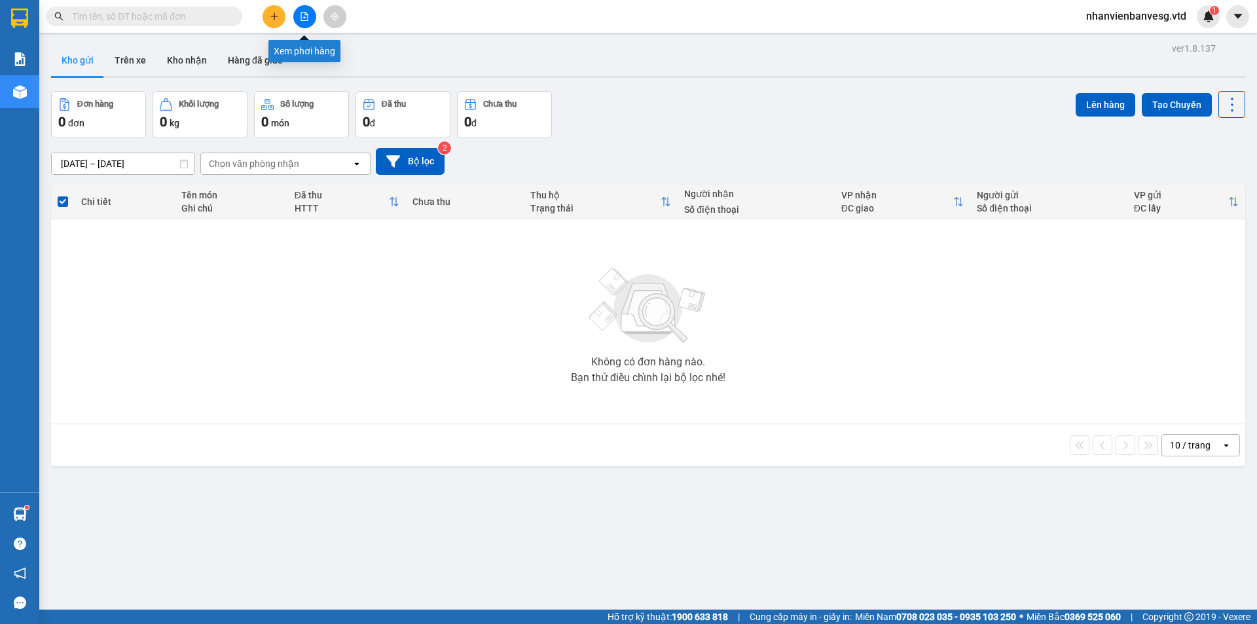
click at [306, 12] on icon "file-add" at bounding box center [304, 16] width 9 height 9
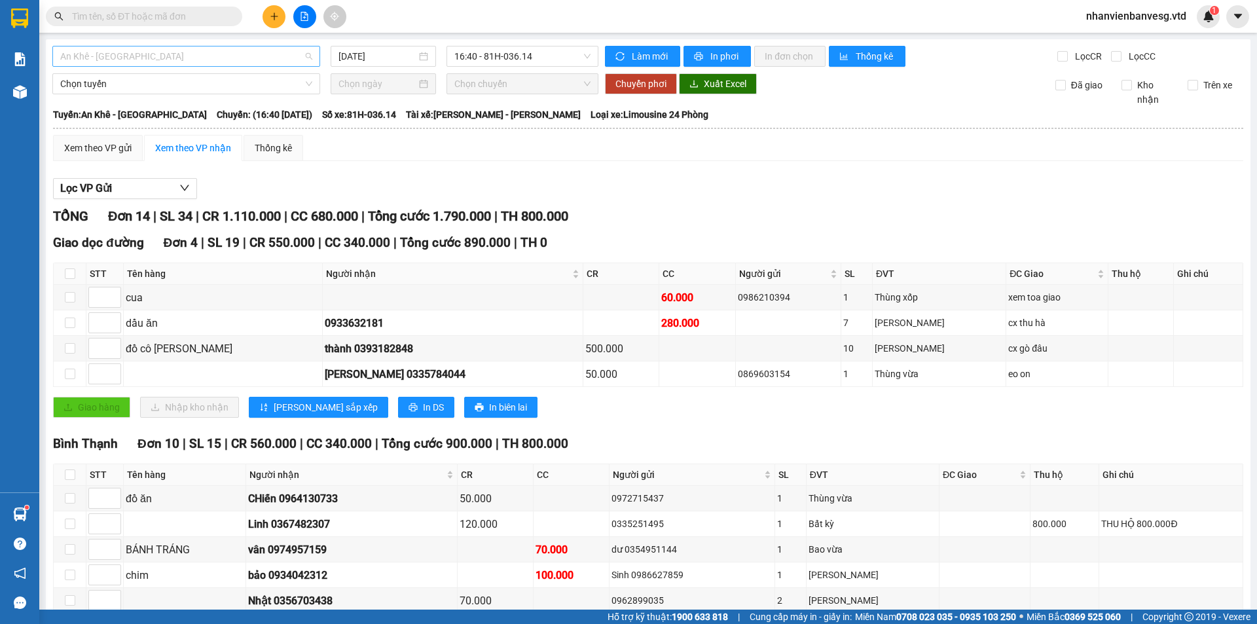
click at [221, 54] on span "An Khê - [GEOGRAPHIC_DATA]" at bounding box center [186, 56] width 252 height 20
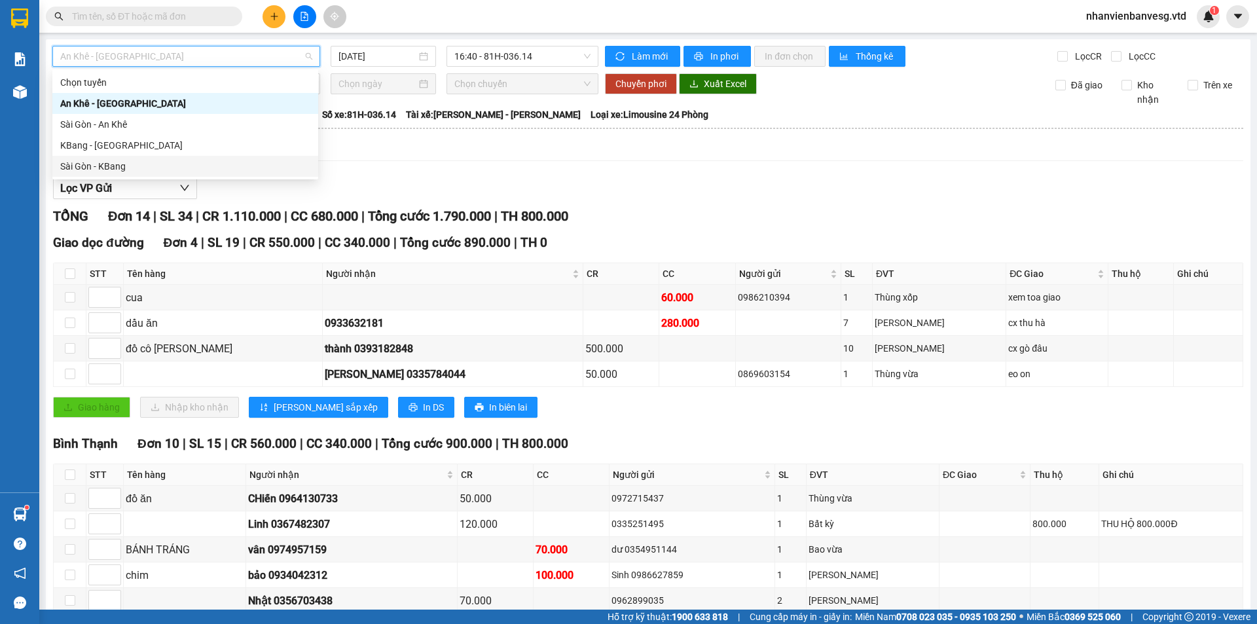
click at [195, 168] on div "Sài Gòn - KBang" at bounding box center [185, 166] width 250 height 14
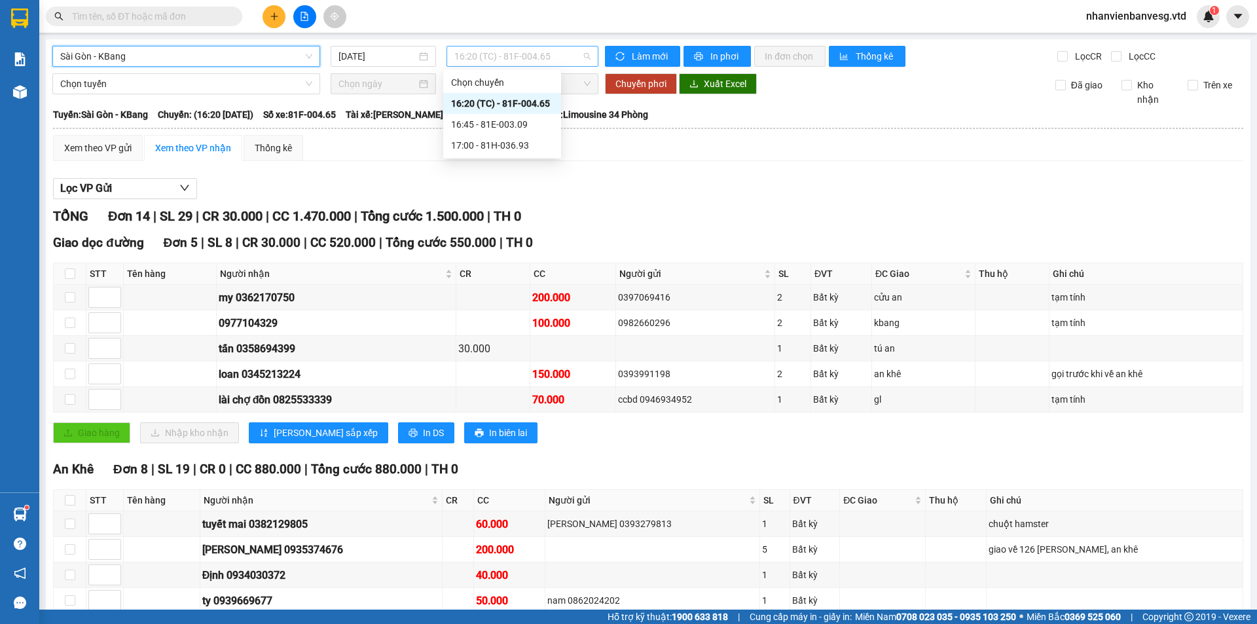
drag, startPoint x: 540, startPoint y: 54, endPoint x: 534, endPoint y: 113, distance: 58.6
click at [539, 55] on span "16:20 (TC) - 81F-004.65" at bounding box center [522, 56] width 136 height 20
click at [536, 141] on div "17:00 - 81H-036.93" at bounding box center [502, 145] width 102 height 14
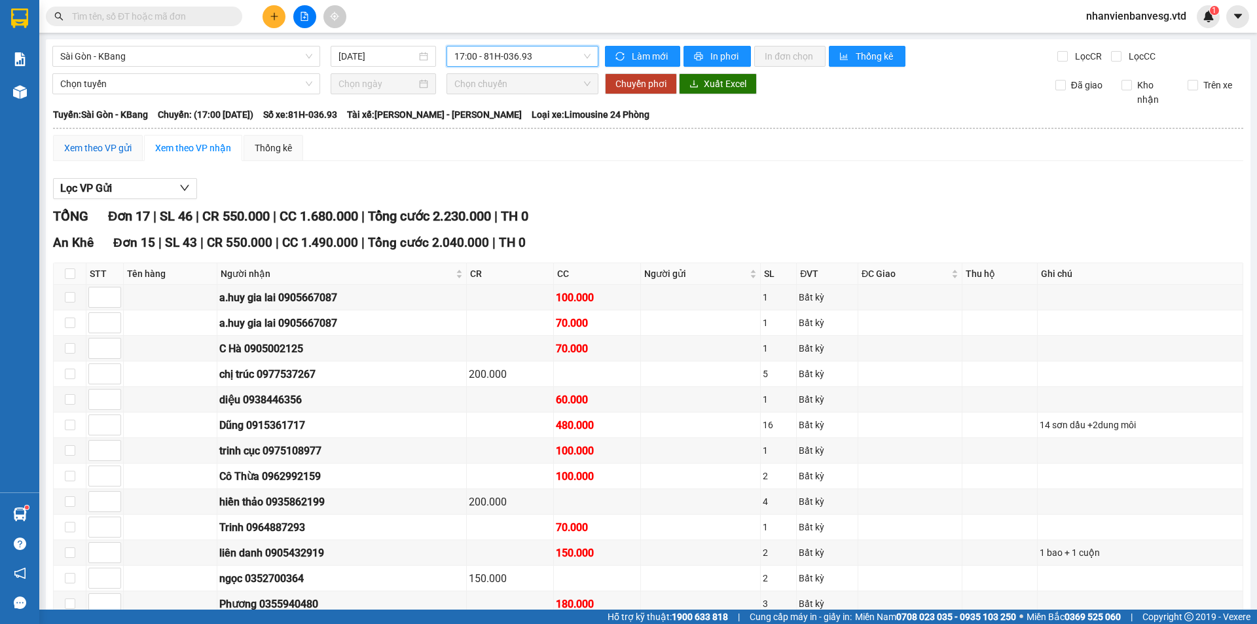
click at [98, 150] on div "Xem theo VP gửi" at bounding box center [97, 148] width 67 height 14
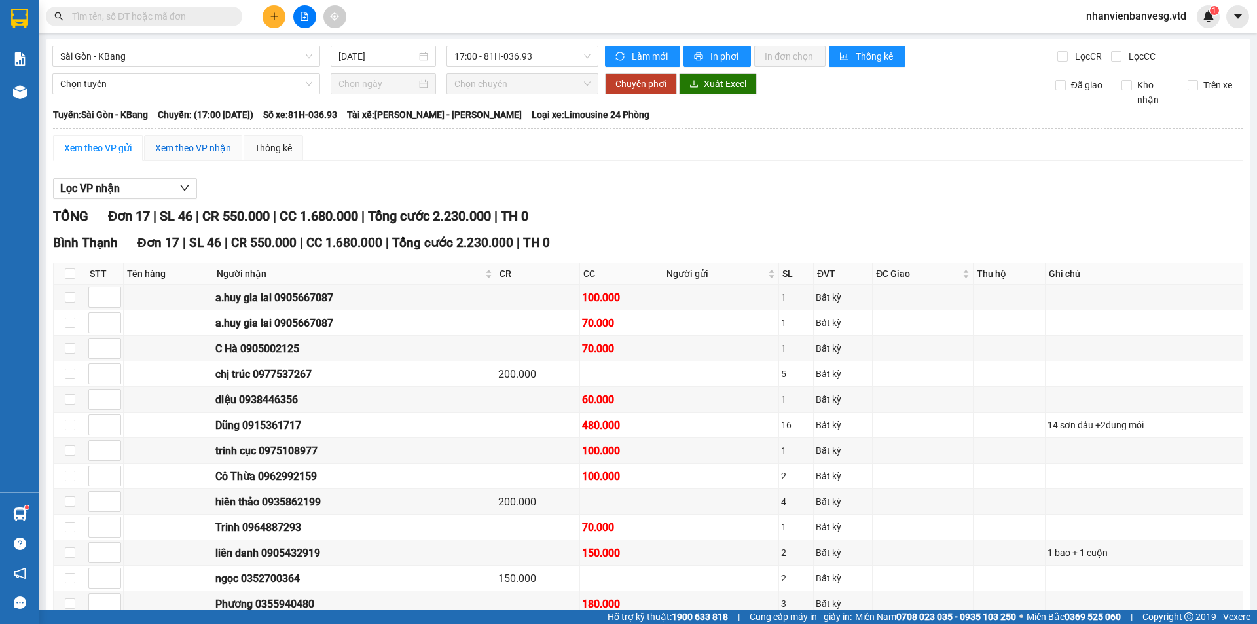
click at [162, 147] on div "Xem theo VP nhận" at bounding box center [193, 148] width 76 height 14
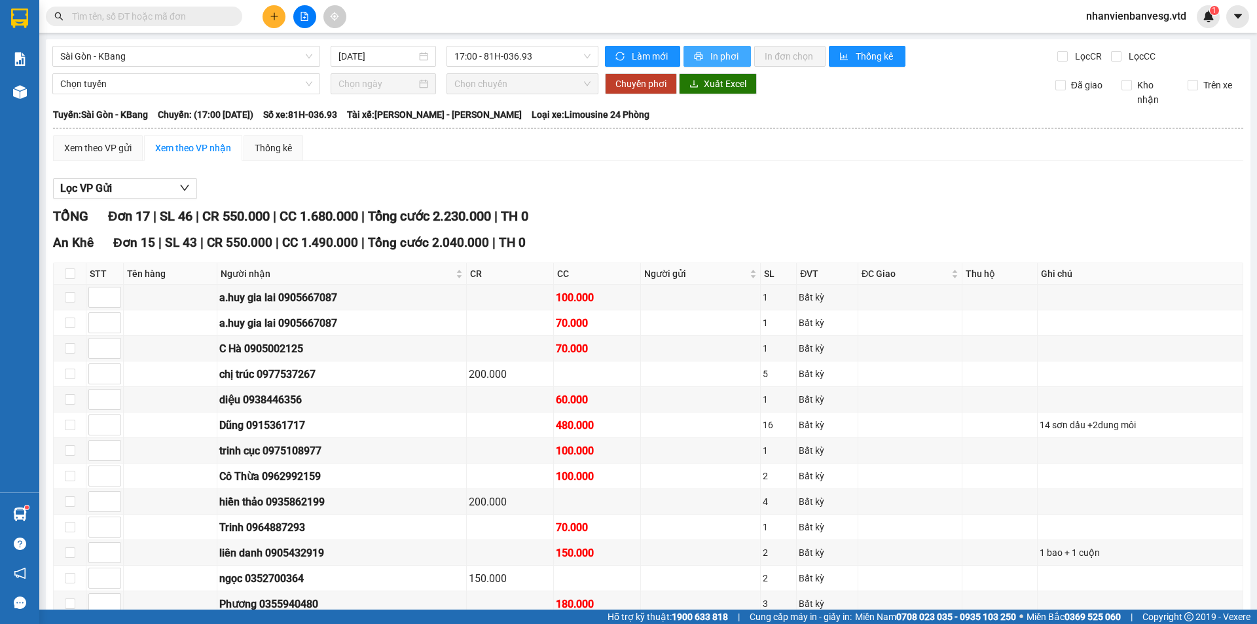
click at [710, 57] on span "In phơi" at bounding box center [725, 56] width 30 height 14
click at [270, 14] on icon "plus" at bounding box center [274, 16] width 9 height 9
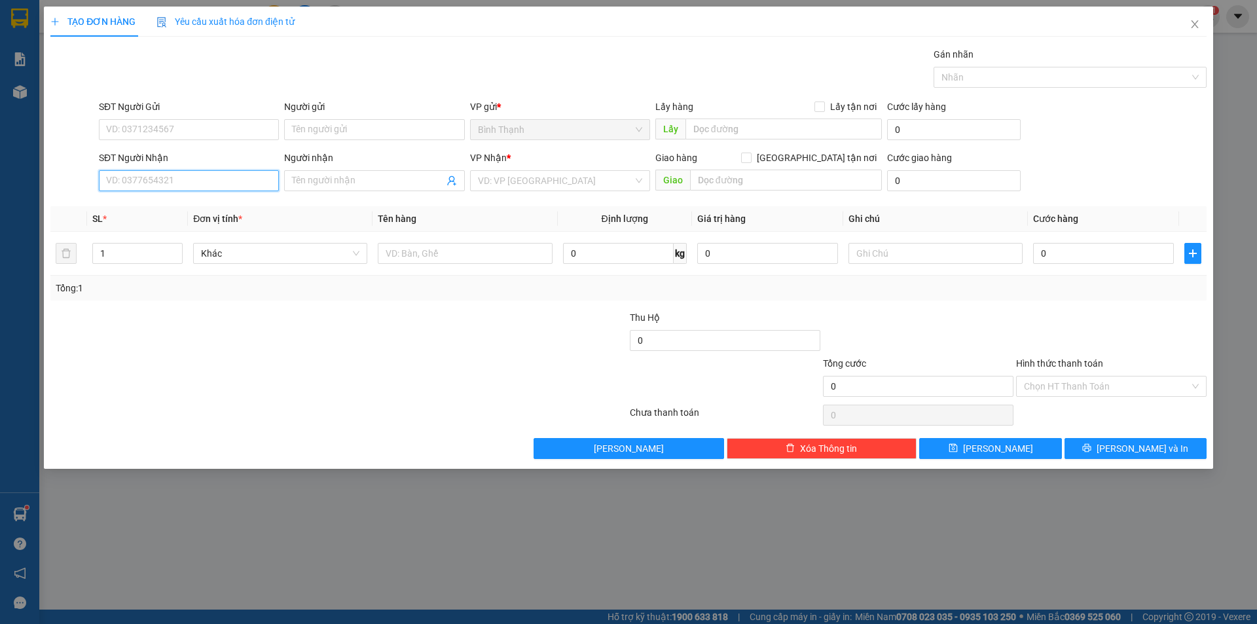
drag, startPoint x: 225, startPoint y: 189, endPoint x: 238, endPoint y: 160, distance: 31.6
click at [236, 170] on div "SĐT Người Nhận VD: 0377654321" at bounding box center [189, 174] width 180 height 46
click at [191, 209] on div "0825421784 - út quang" at bounding box center [189, 207] width 164 height 14
drag, startPoint x: 150, startPoint y: 253, endPoint x: 35, endPoint y: 259, distance: 115.4
click at [35, 258] on div "TẠO ĐƠN HÀNG Yêu cầu xuất hóa đơn điện tử Transit Pickup Surcharge Ids Transit …" at bounding box center [628, 312] width 1257 height 624
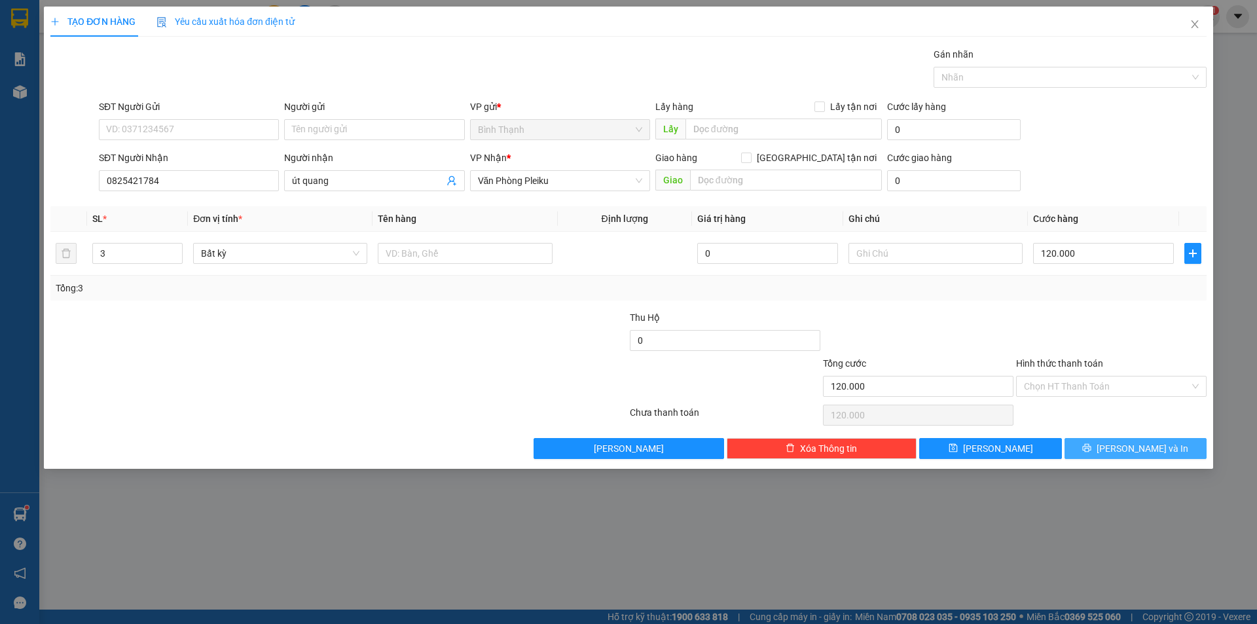
drag, startPoint x: 1135, startPoint y: 459, endPoint x: 1142, endPoint y: 451, distance: 10.2
click at [1138, 455] on div "TẠO ĐƠN HÀNG Yêu cầu xuất hóa đơn điện tử Transit Pickup Surcharge Ids Transit …" at bounding box center [628, 238] width 1169 height 462
click at [1096, 458] on div "TẠO ĐƠN HÀNG Yêu cầu xuất hóa đơn điện tử Transit Pickup Surcharge Ids Transit …" at bounding box center [628, 238] width 1169 height 462
click at [1102, 444] on button "[PERSON_NAME] và In" at bounding box center [1135, 448] width 142 height 21
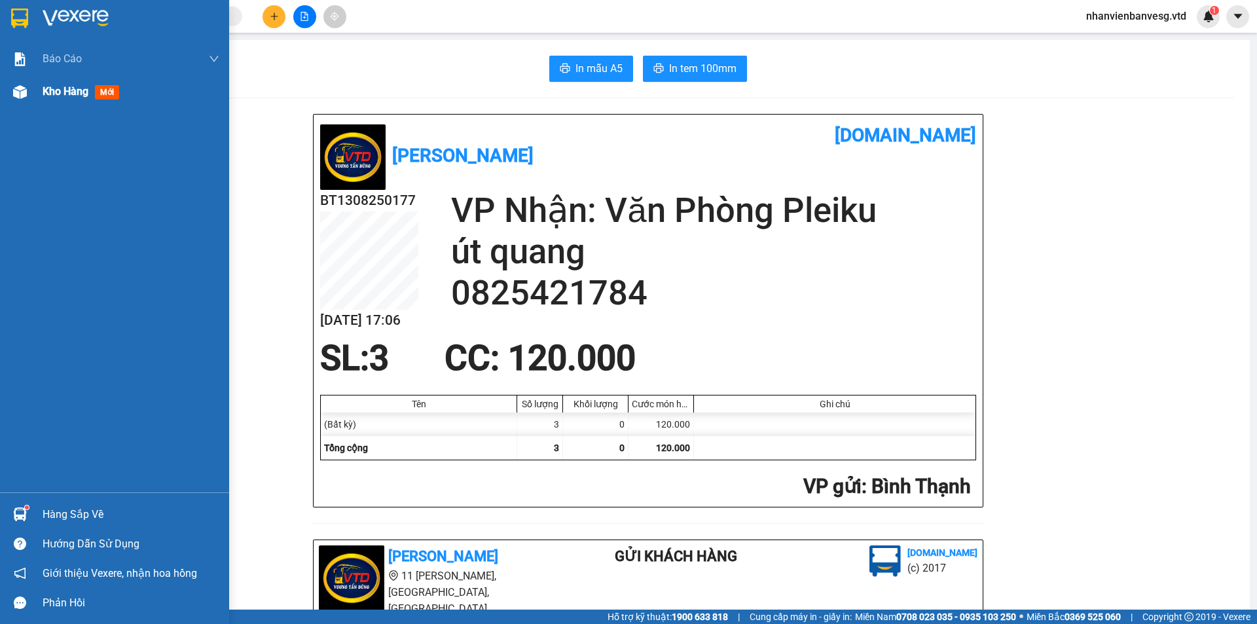
drag, startPoint x: 51, startPoint y: 92, endPoint x: 60, endPoint y: 98, distance: 10.3
click at [58, 92] on span "Kho hàng" at bounding box center [66, 91] width 46 height 12
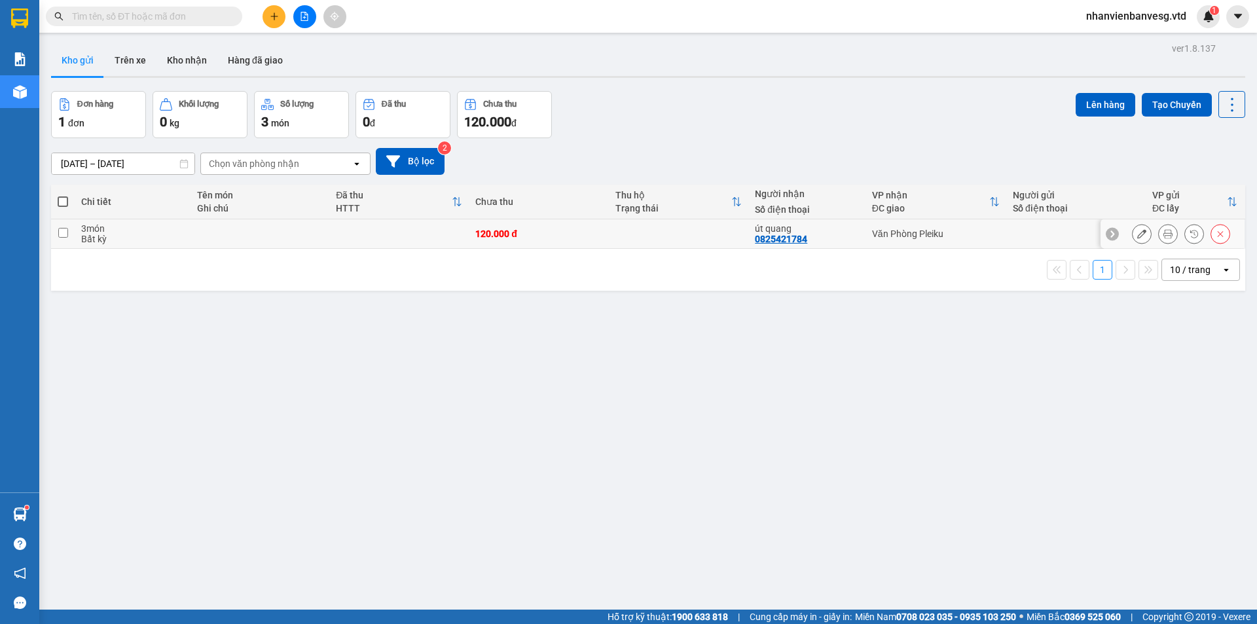
drag, startPoint x: 230, startPoint y: 232, endPoint x: 266, endPoint y: 229, distance: 36.1
click at [232, 231] on td at bounding box center [259, 233] width 139 height 29
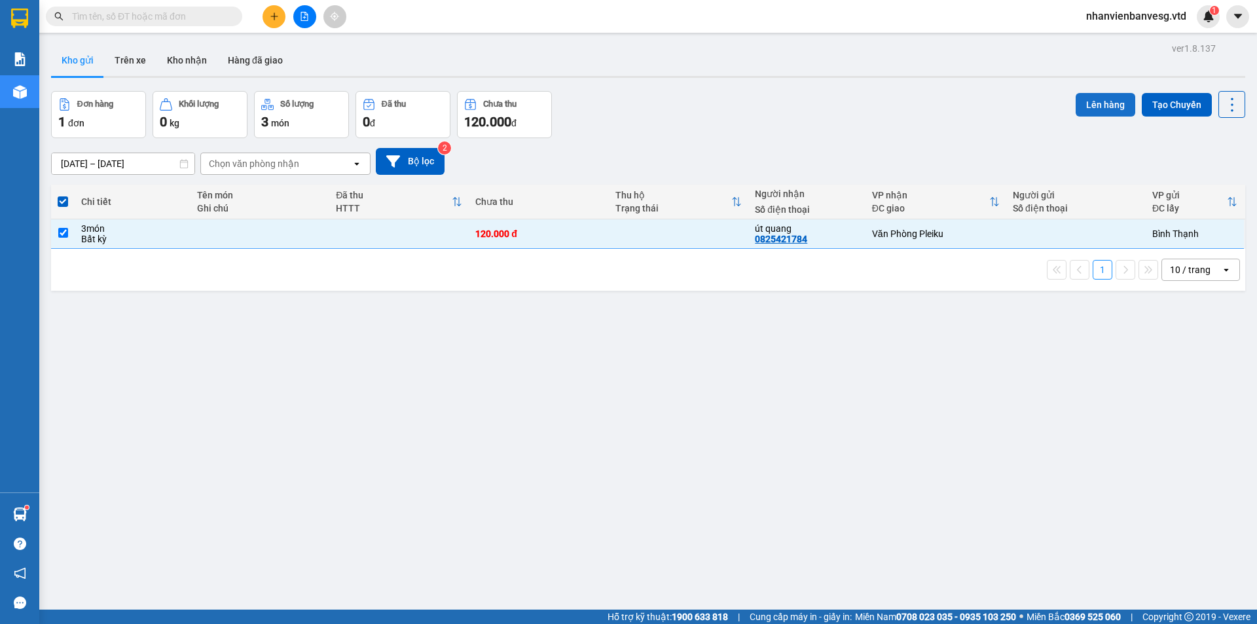
click at [1090, 102] on button "Lên hàng" at bounding box center [1105, 105] width 60 height 24
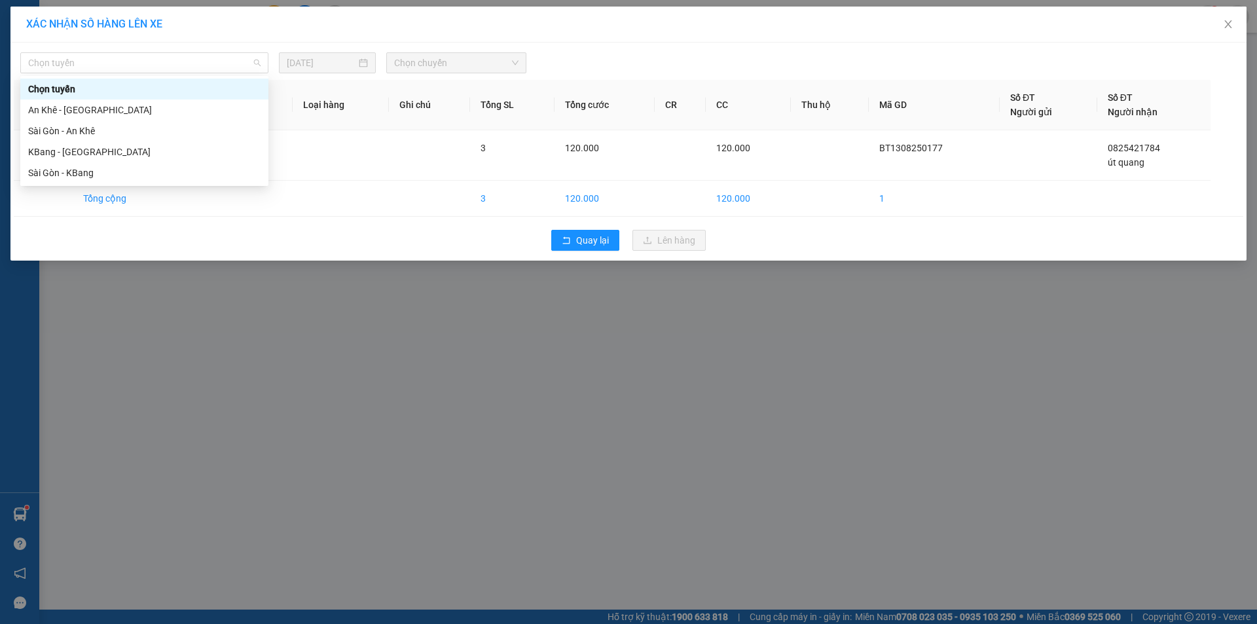
drag, startPoint x: 156, startPoint y: 71, endPoint x: 204, endPoint y: 112, distance: 63.1
click at [161, 77] on body "Kết quả tìm kiếm ( 0 ) Bộ lọc No Data nhanvienbanvesg.vtd 1 Báo cáo Mẫu 1: Báo …" at bounding box center [628, 312] width 1257 height 624
drag, startPoint x: 158, startPoint y: 170, endPoint x: 173, endPoint y: 165, distance: 15.7
click at [166, 166] on div "Sài Gòn - KBang" at bounding box center [144, 173] width 232 height 14
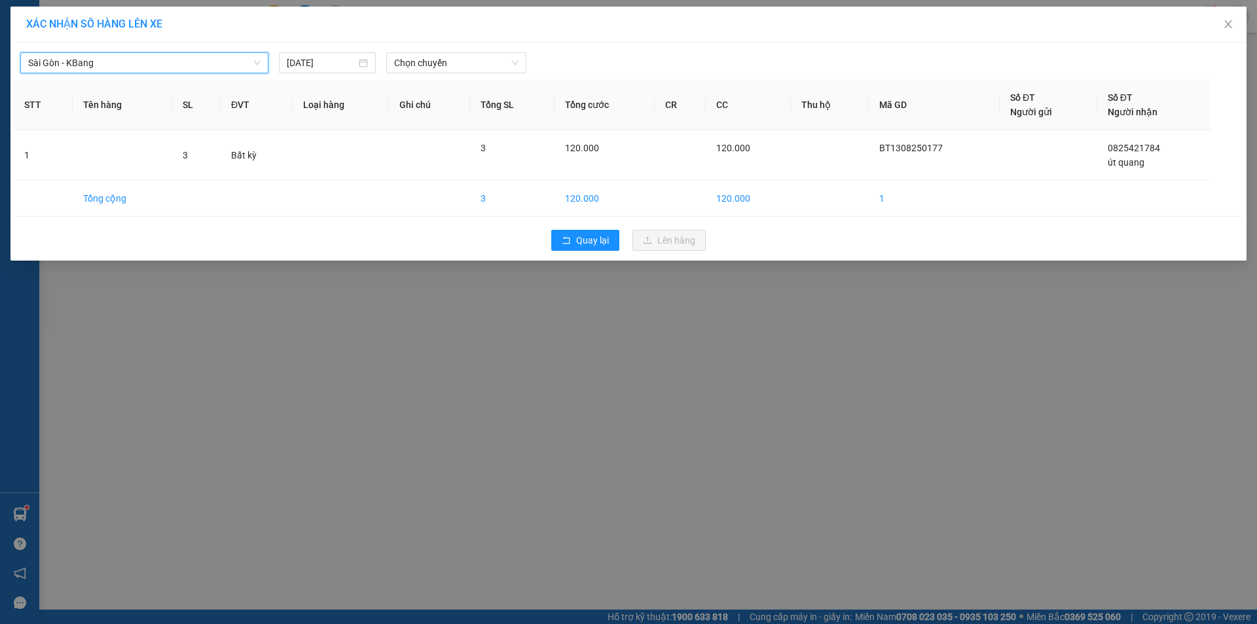
click at [448, 77] on body "Kết quả tìm kiếm ( 0 ) Bộ lọc No Data nhanvienbanvesg.vtd 1 Báo cáo Mẫu 1: Báo …" at bounding box center [628, 312] width 1257 height 624
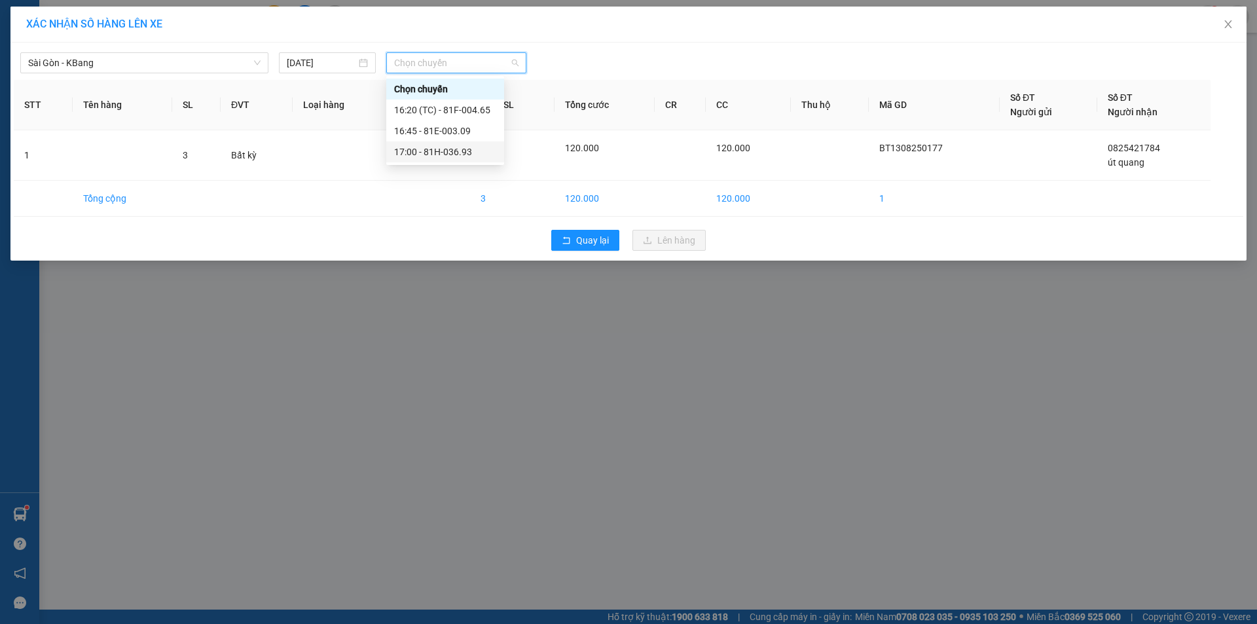
click at [471, 146] on div "17:00 - 81H-036.93" at bounding box center [445, 152] width 102 height 14
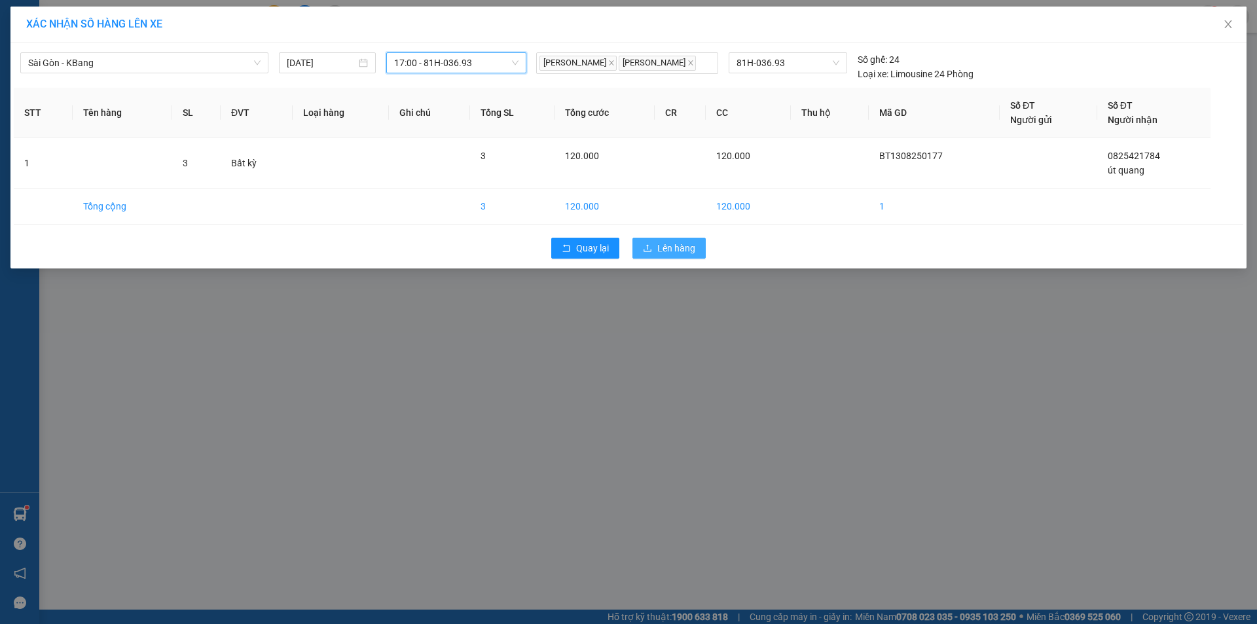
drag, startPoint x: 678, startPoint y: 242, endPoint x: 663, endPoint y: 226, distance: 22.2
click at [677, 242] on span "Lên hàng" at bounding box center [676, 248] width 38 height 14
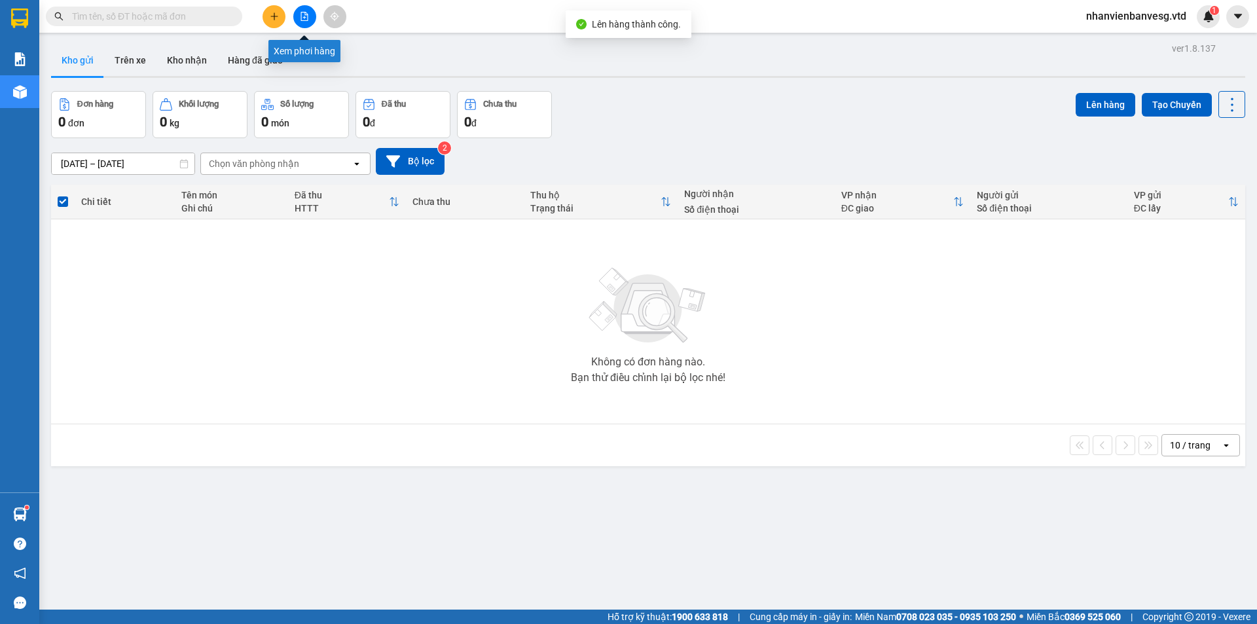
drag, startPoint x: 306, startPoint y: 18, endPoint x: 326, endPoint y: 28, distance: 22.0
click at [312, 21] on button at bounding box center [304, 16] width 23 height 23
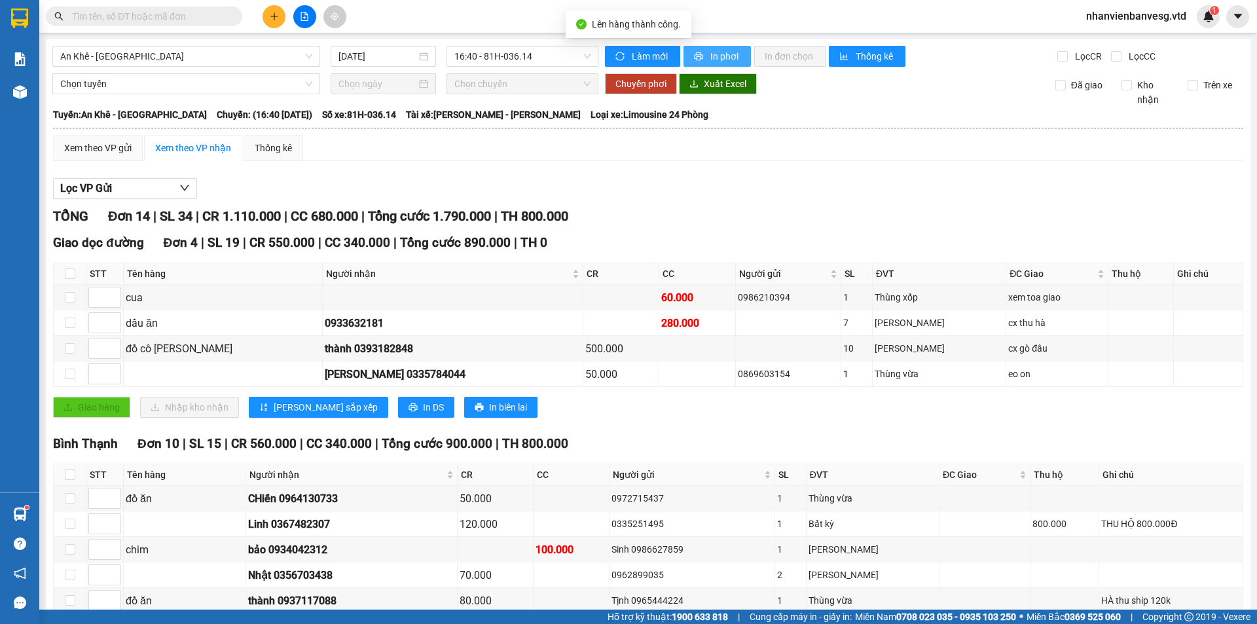
click at [701, 50] on button "In phơi" at bounding box center [716, 56] width 67 height 21
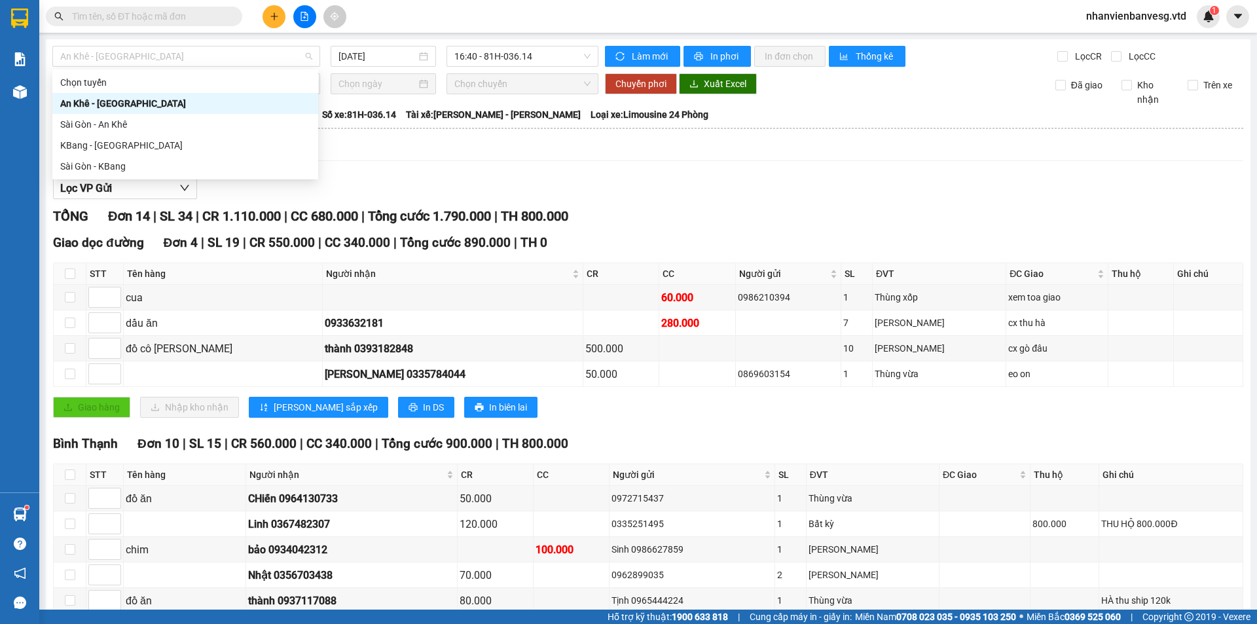
drag, startPoint x: 244, startPoint y: 60, endPoint x: 221, endPoint y: 111, distance: 56.2
click at [244, 62] on span "An Khê - [GEOGRAPHIC_DATA]" at bounding box center [186, 56] width 252 height 20
click at [202, 167] on div "Sài Gòn - KBang" at bounding box center [185, 166] width 250 height 14
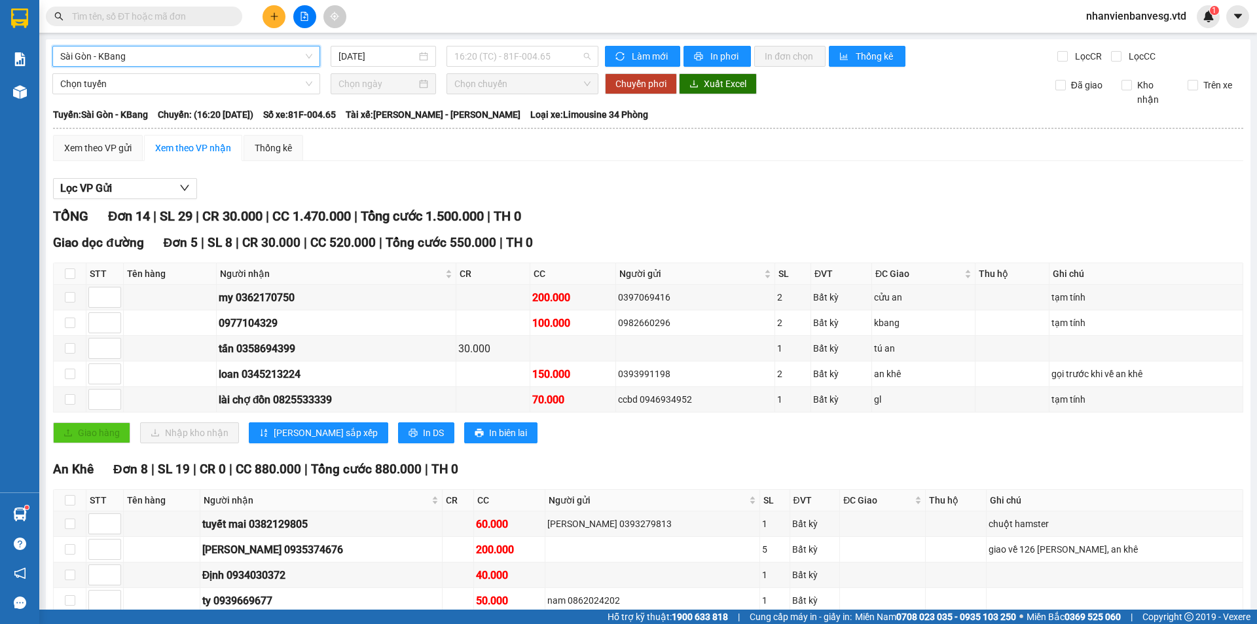
drag, startPoint x: 517, startPoint y: 48, endPoint x: 521, endPoint y: 103, distance: 55.8
click at [514, 71] on body "Kết quả tìm kiếm ( 0 ) Bộ lọc No Data nhanvienbanvesg.vtd 1 Báo cáo Mẫu 1: Báo …" at bounding box center [628, 312] width 1257 height 624
click at [523, 145] on div "17:00 - 81H-036.93" at bounding box center [502, 145] width 102 height 14
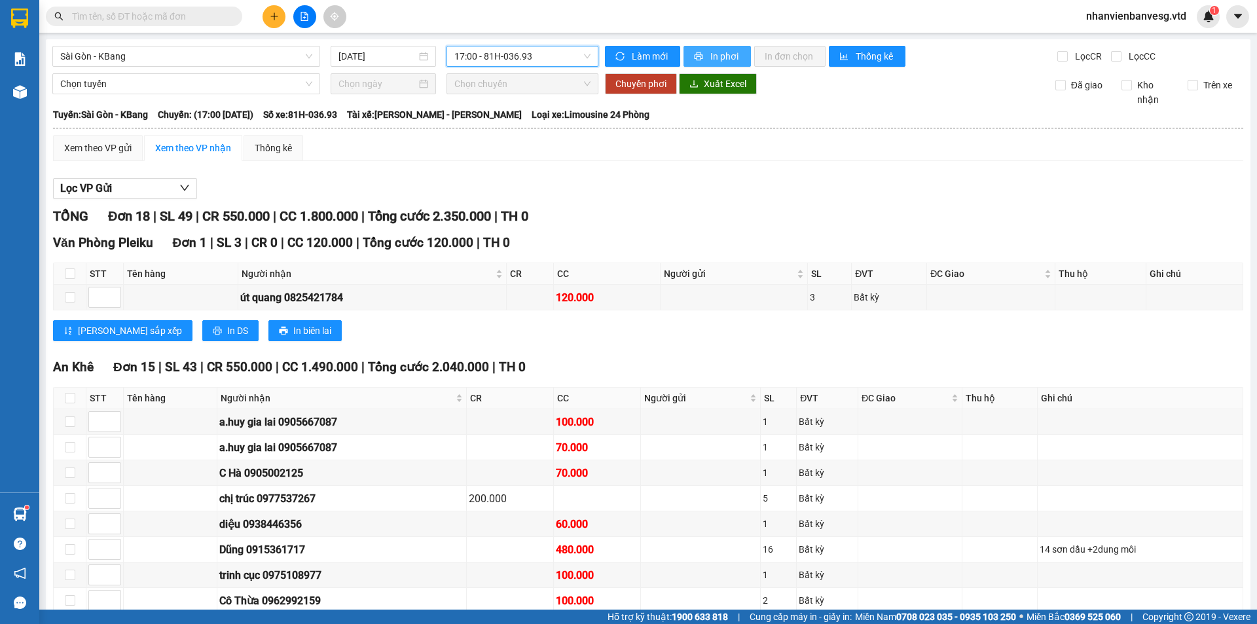
drag, startPoint x: 713, startPoint y: 48, endPoint x: 728, endPoint y: 38, distance: 17.8
click at [727, 38] on main "[GEOGRAPHIC_DATA] - KBang [DATE] 17:00 17:00 - 81H-036.93 Làm mới In phơi In đơ…" at bounding box center [628, 304] width 1257 height 609
click at [710, 54] on span "In phơi" at bounding box center [725, 56] width 30 height 14
click at [101, 149] on div "Xem theo VP gửi" at bounding box center [97, 148] width 67 height 14
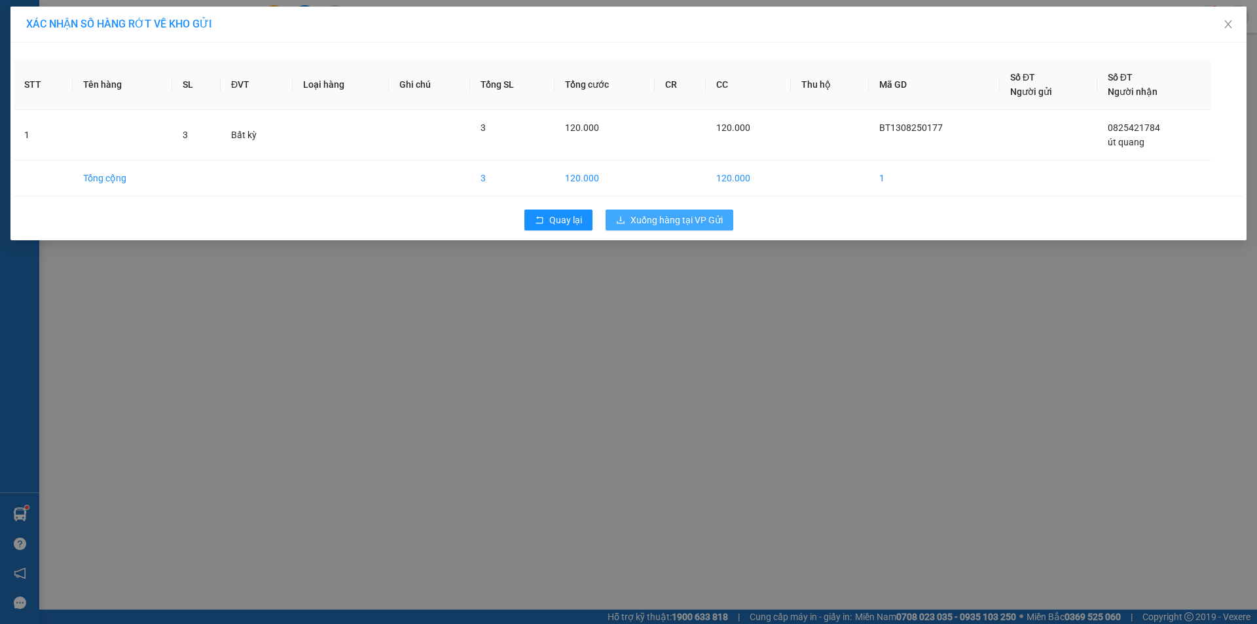
click at [672, 223] on span "Xuống hàng tại VP Gửi" at bounding box center [676, 220] width 92 height 14
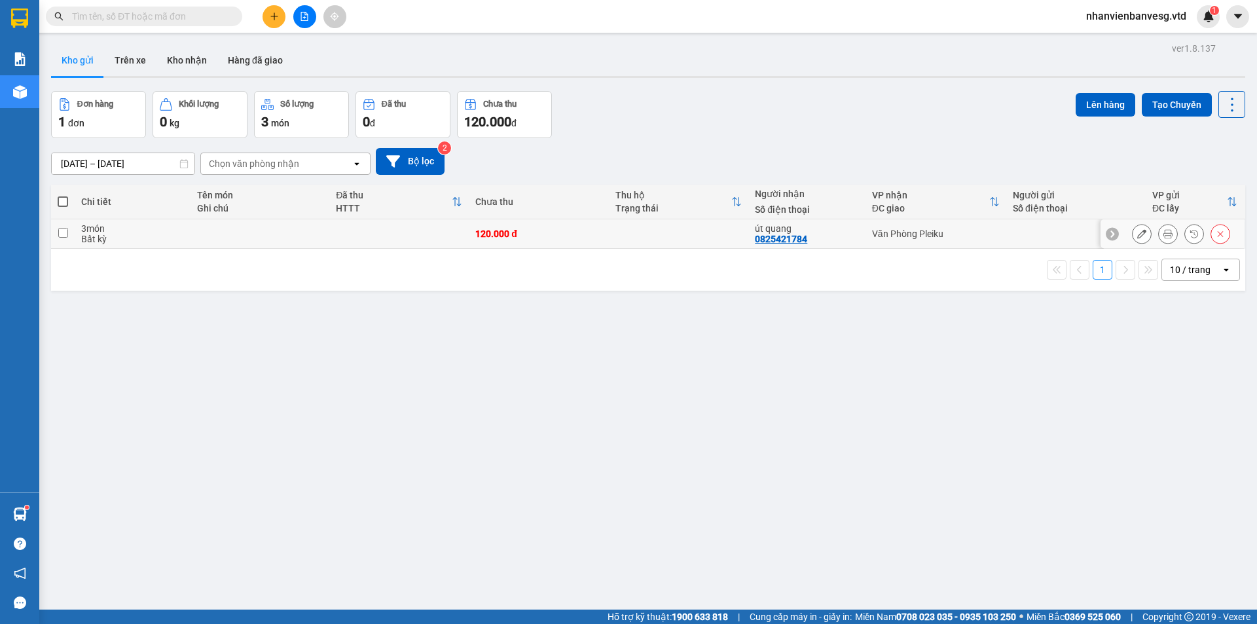
click at [62, 232] on input "checkbox" at bounding box center [63, 233] width 10 height 10
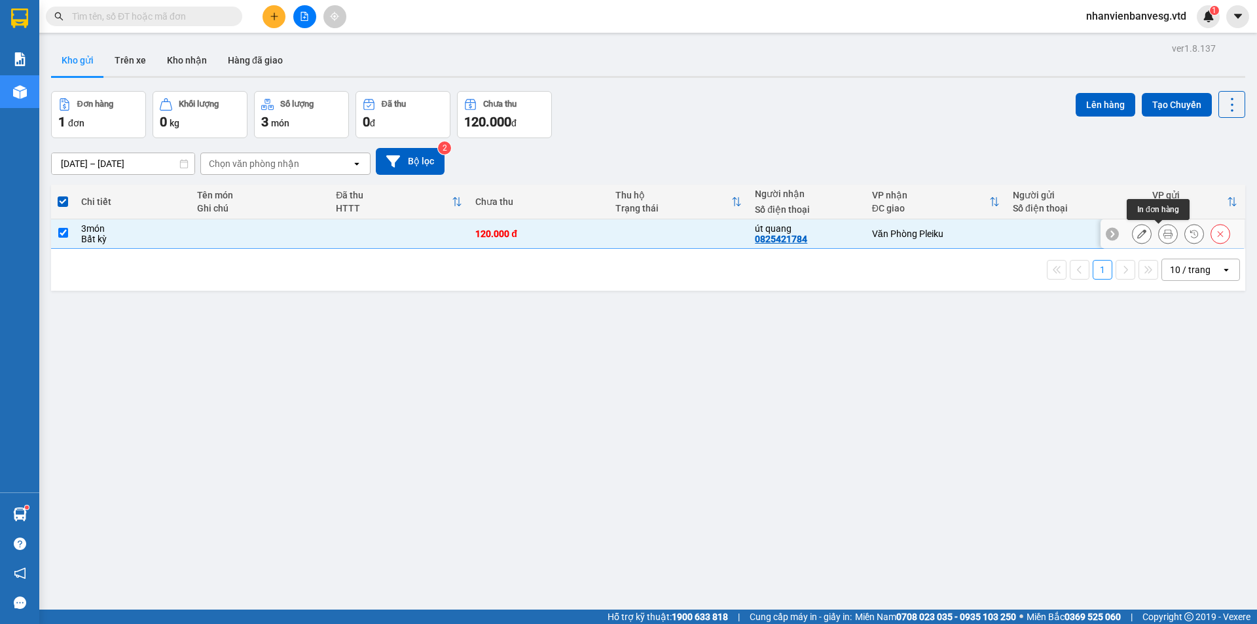
click at [1163, 231] on icon at bounding box center [1167, 233] width 9 height 9
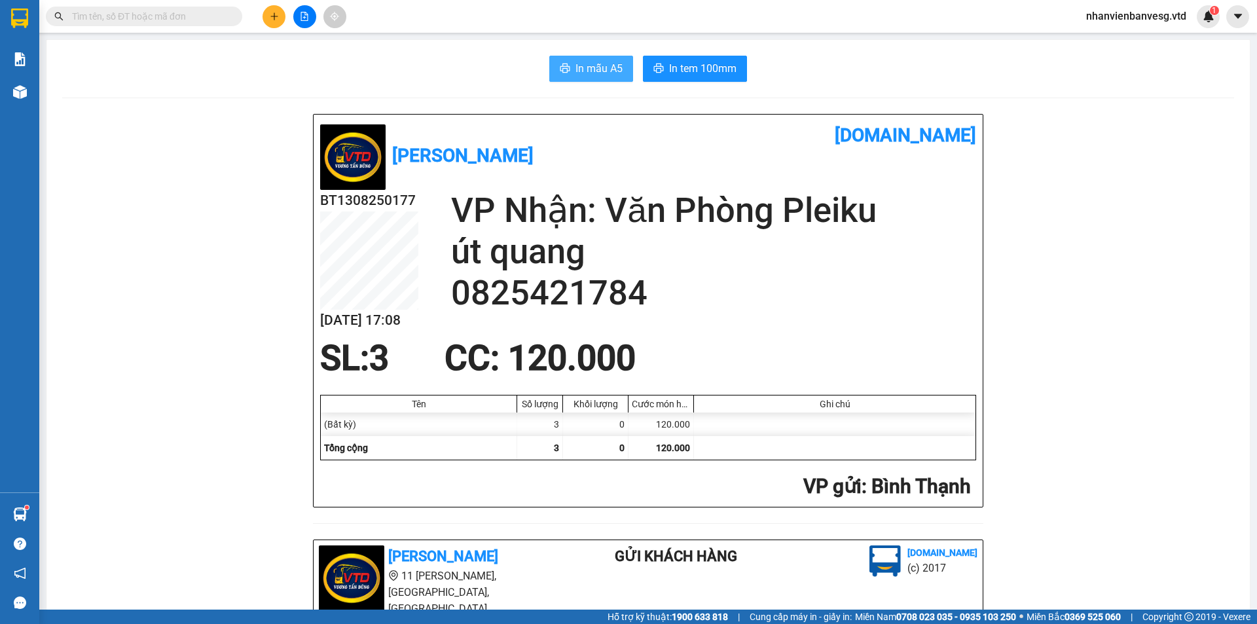
click at [585, 64] on span "In mẫu A5" at bounding box center [598, 68] width 47 height 16
click at [700, 68] on span "In tem 100mm" at bounding box center [702, 68] width 67 height 16
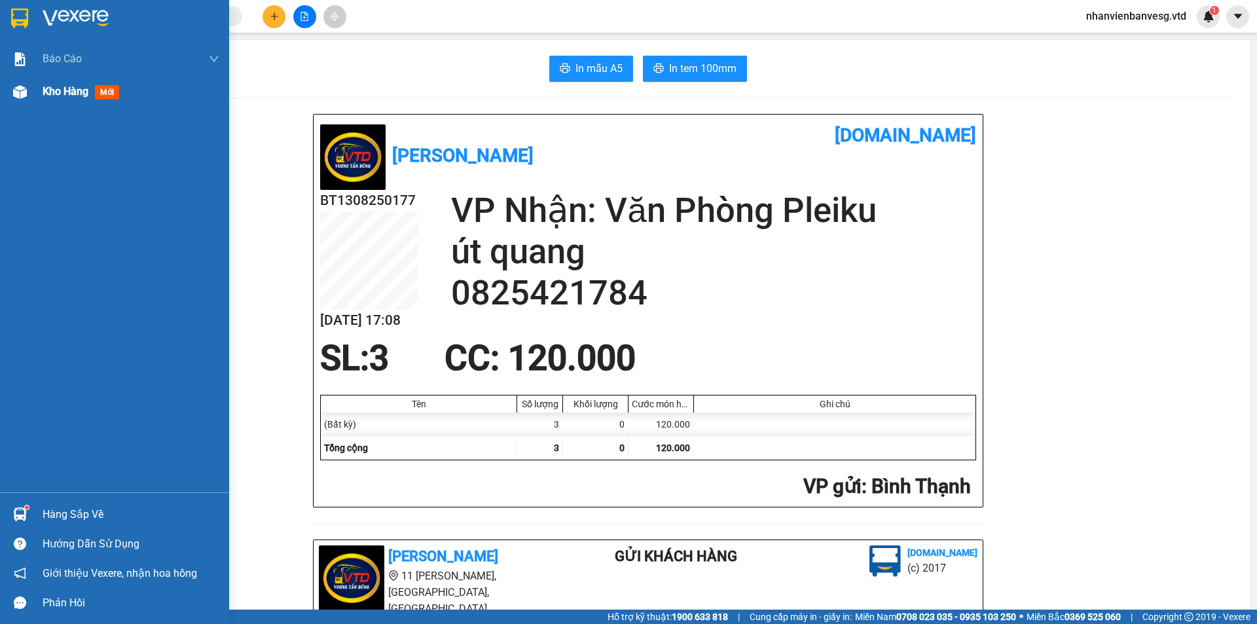
click at [55, 86] on span "Kho hàng" at bounding box center [66, 91] width 46 height 12
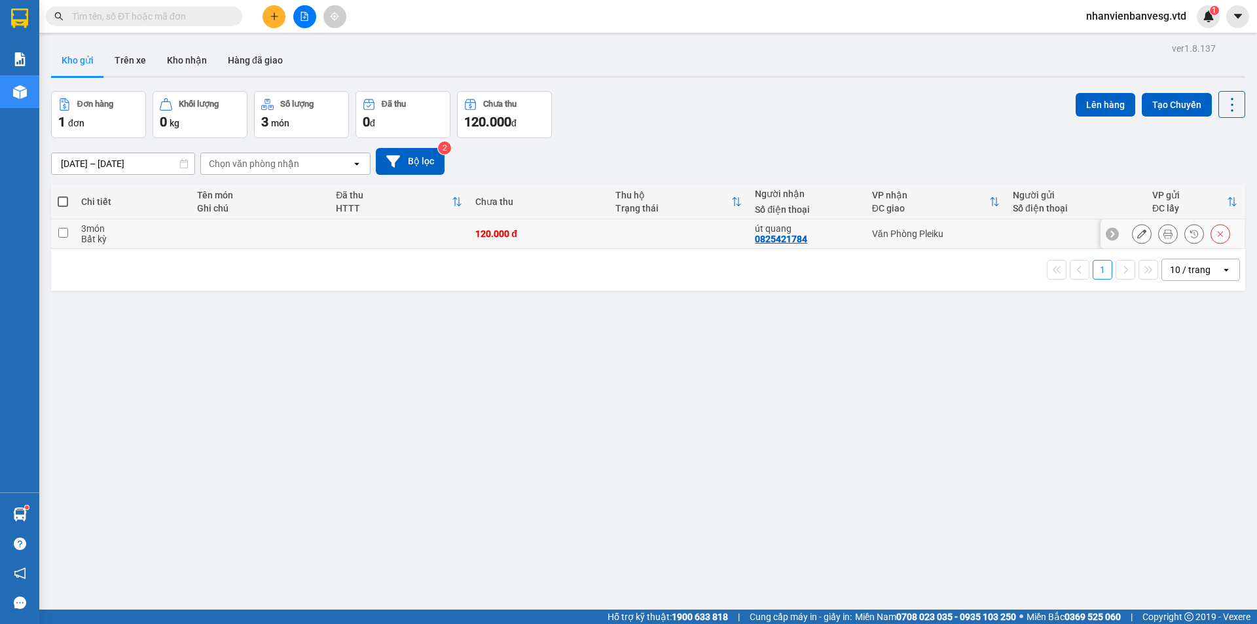
drag, startPoint x: 60, startPoint y: 228, endPoint x: 73, endPoint y: 227, distance: 13.8
click at [63, 228] on input "checkbox" at bounding box center [63, 233] width 10 height 10
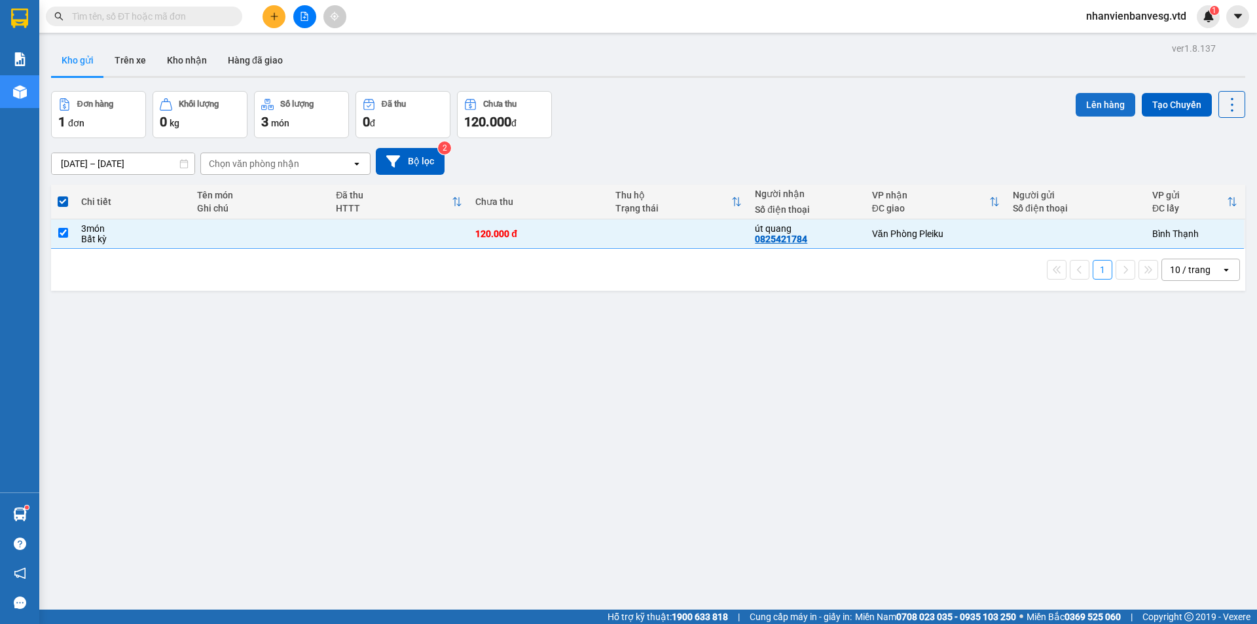
click at [1092, 107] on button "Lên hàng" at bounding box center [1105, 105] width 60 height 24
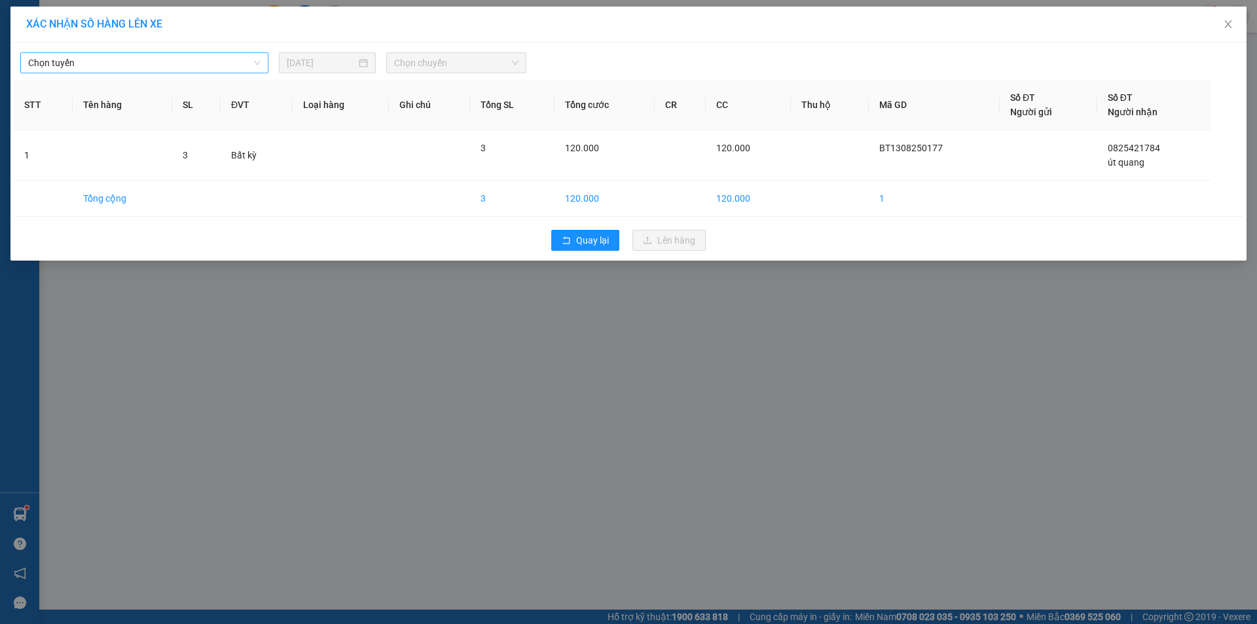
click at [185, 59] on span "Chọn tuyến" at bounding box center [144, 63] width 232 height 20
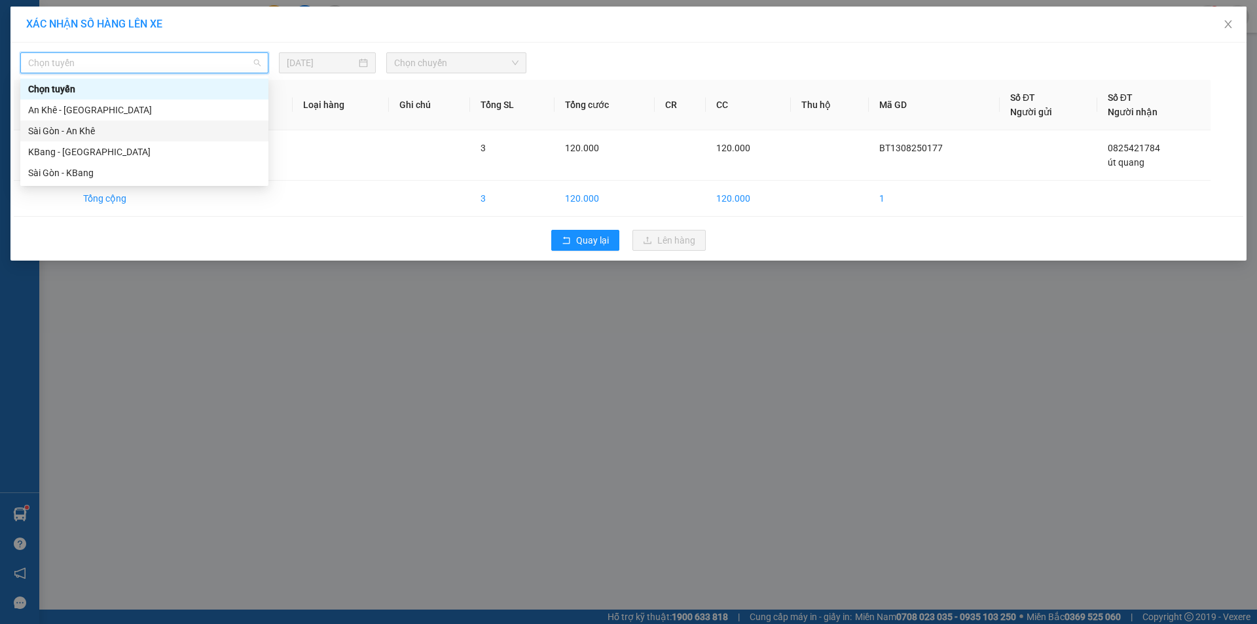
click at [168, 132] on div "Sài Gòn - An Khê" at bounding box center [144, 131] width 232 height 14
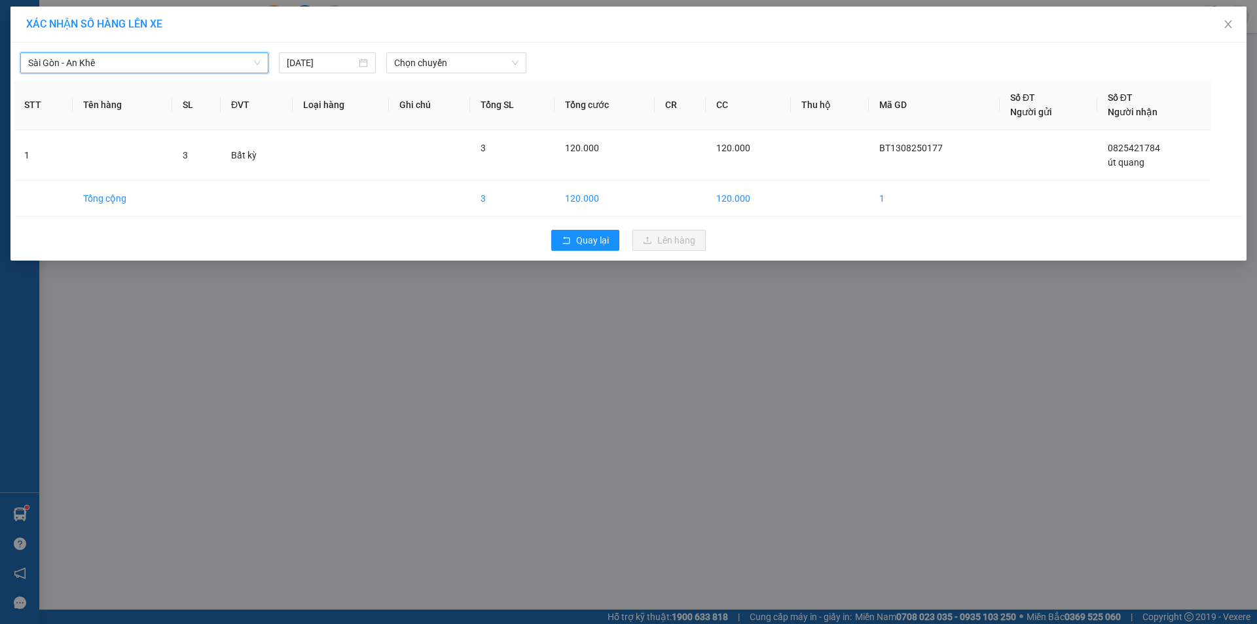
click at [453, 62] on span "Chọn chuyến" at bounding box center [456, 63] width 124 height 20
click at [465, 110] on div "17:45 - 81H-036.39" at bounding box center [445, 110] width 102 height 14
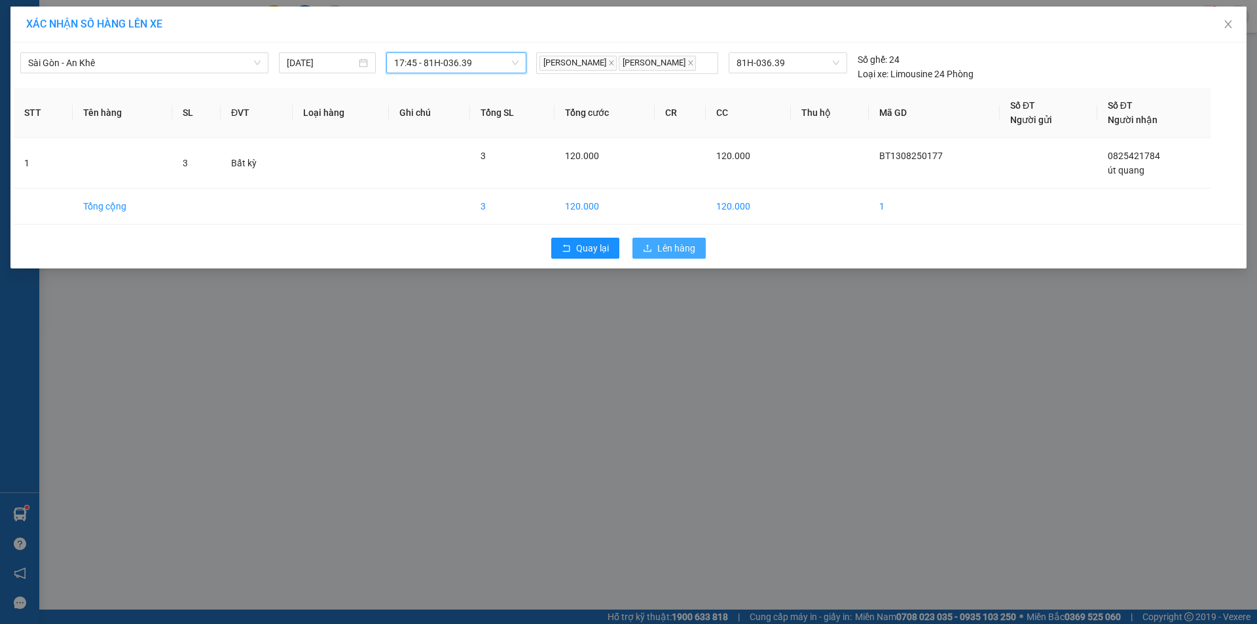
click at [670, 249] on span "Lên hàng" at bounding box center [676, 248] width 38 height 14
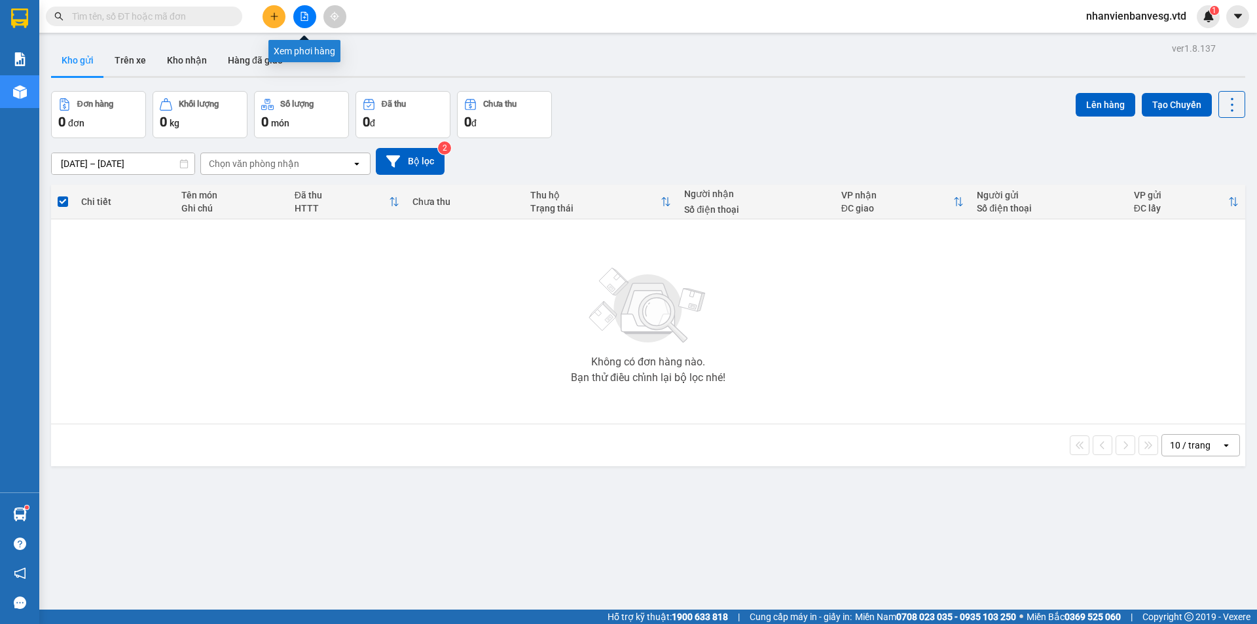
click at [306, 19] on icon "file-add" at bounding box center [304, 16] width 9 height 9
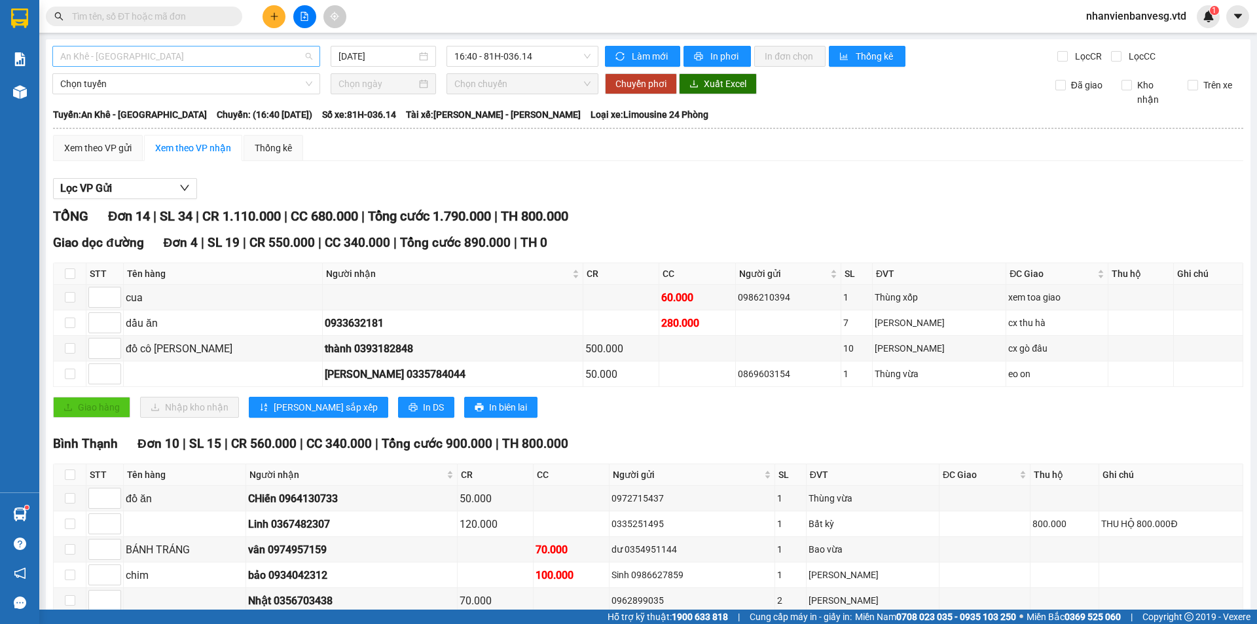
click at [212, 60] on span "An Khê - [GEOGRAPHIC_DATA]" at bounding box center [186, 56] width 252 height 20
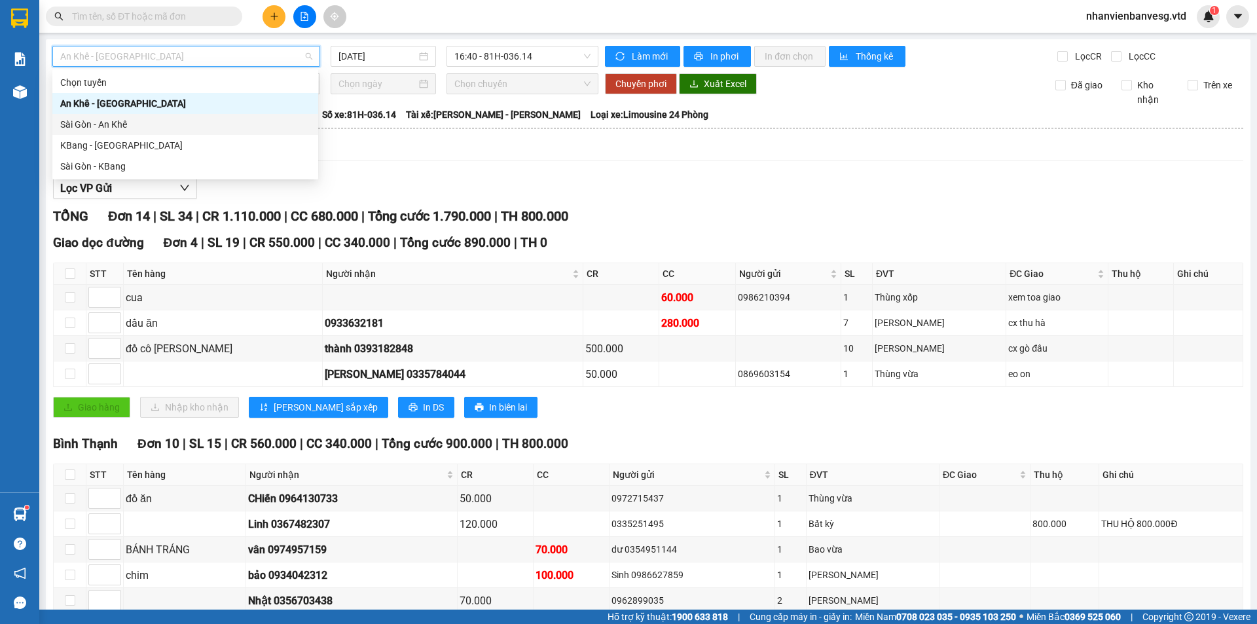
click at [199, 120] on div "Sài Gòn - An Khê" at bounding box center [185, 124] width 250 height 14
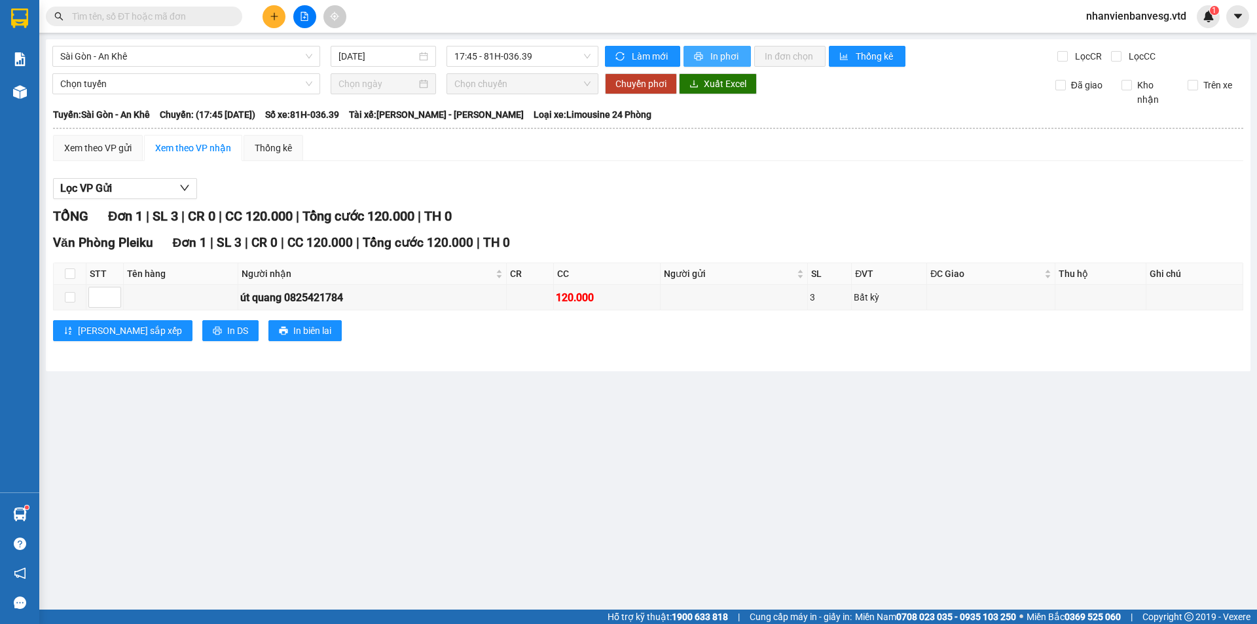
click at [734, 63] on span "In phơi" at bounding box center [725, 56] width 30 height 14
drag, startPoint x: 158, startPoint y: 48, endPoint x: 159, endPoint y: 55, distance: 6.7
click at [158, 48] on span "Sài Gòn - An Khê" at bounding box center [186, 56] width 252 height 20
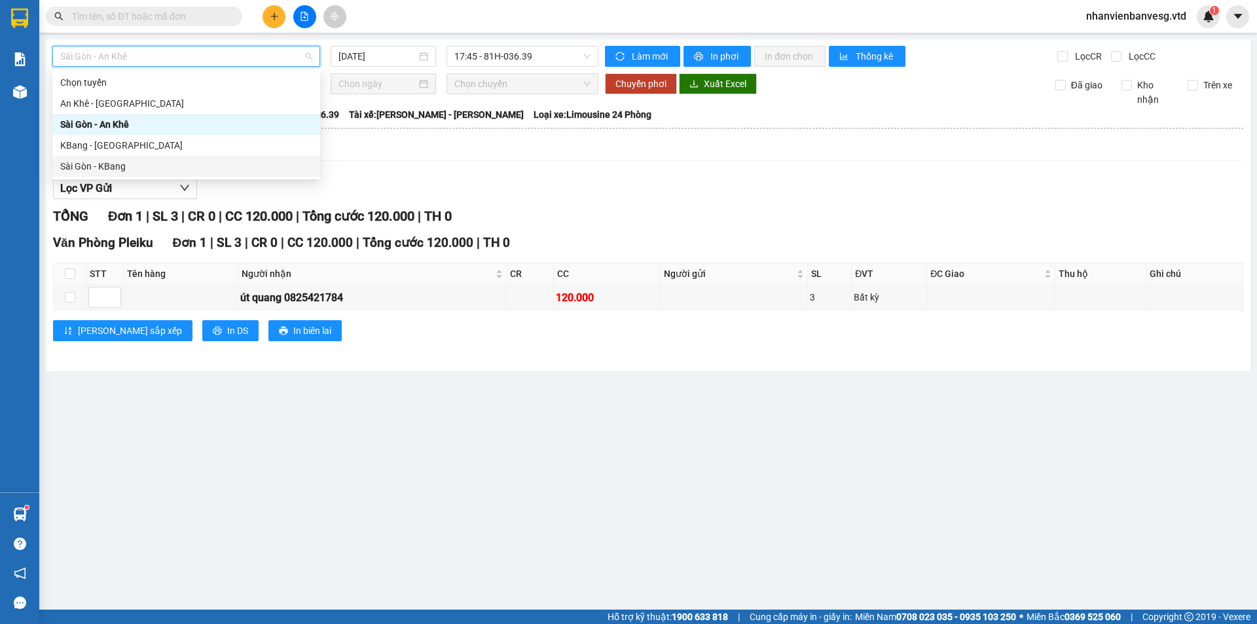
drag, startPoint x: 152, startPoint y: 164, endPoint x: 161, endPoint y: 164, distance: 9.2
click at [161, 164] on div "Sài Gòn - KBang" at bounding box center [186, 166] width 252 height 14
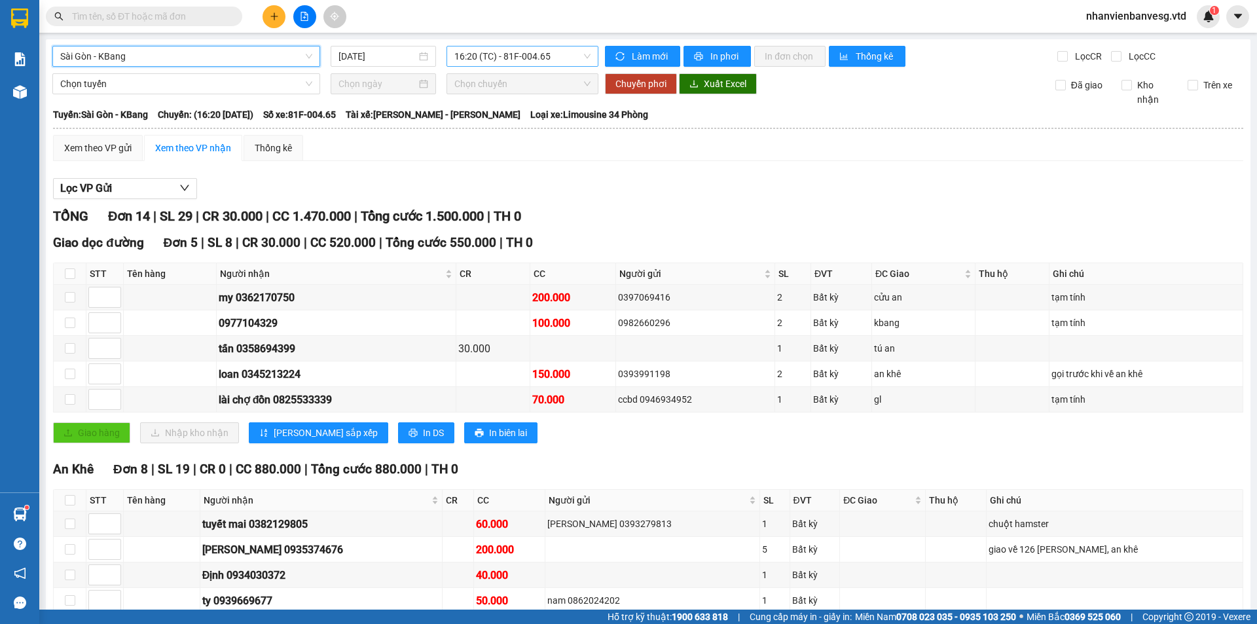
click at [507, 55] on span "16:20 (TC) - 81F-004.65" at bounding box center [522, 56] width 136 height 20
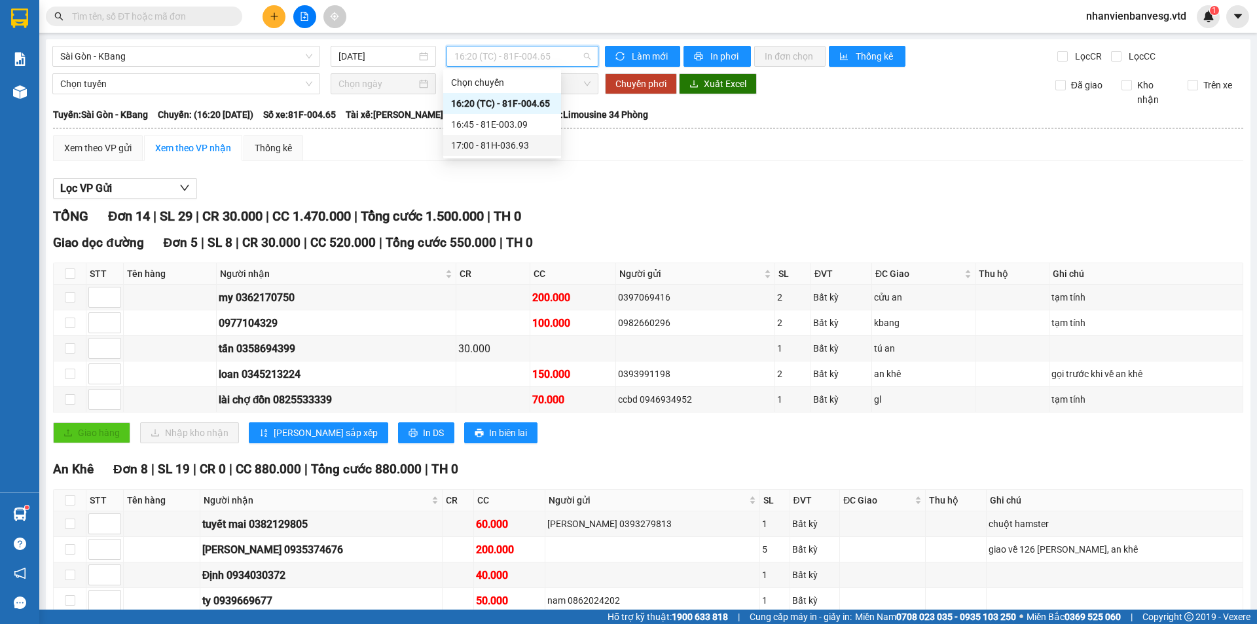
click at [520, 145] on div "17:00 - 81H-036.93" at bounding box center [502, 145] width 102 height 14
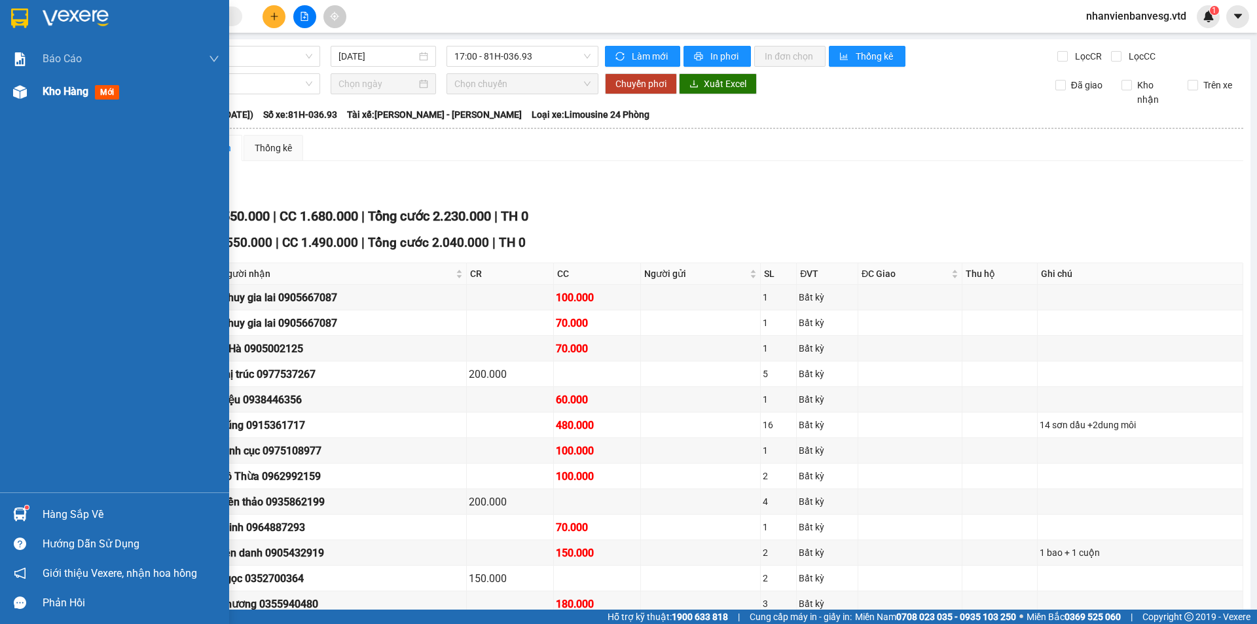
click at [61, 89] on span "Kho hàng" at bounding box center [66, 91] width 46 height 12
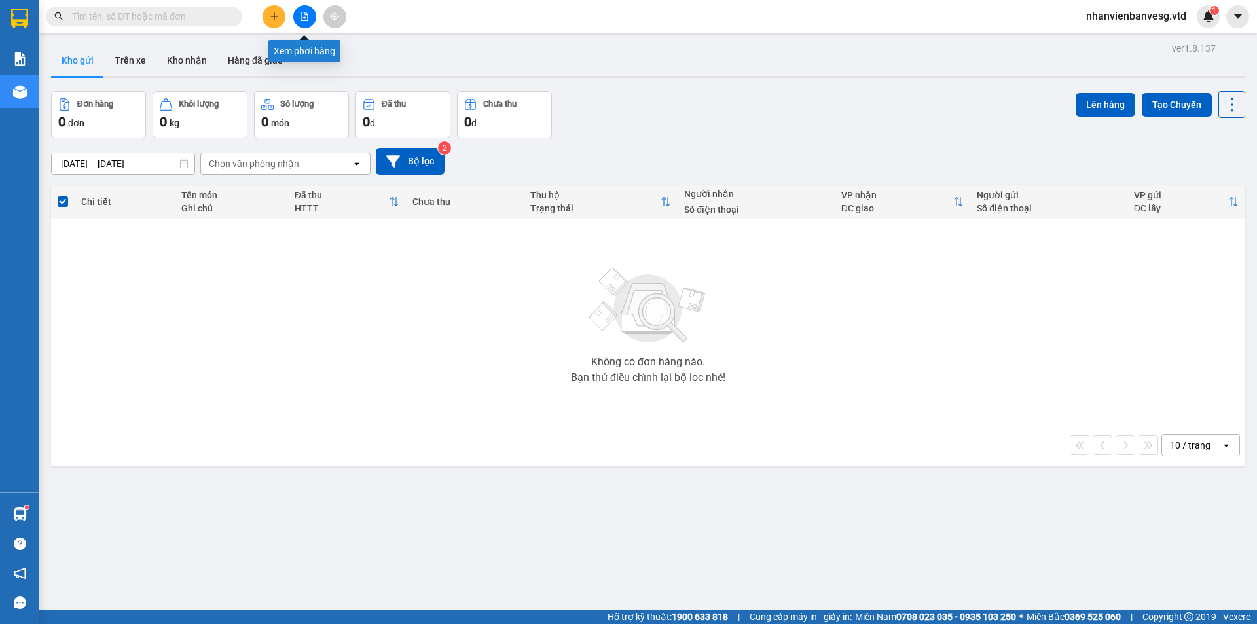
click at [302, 26] on button at bounding box center [304, 16] width 23 height 23
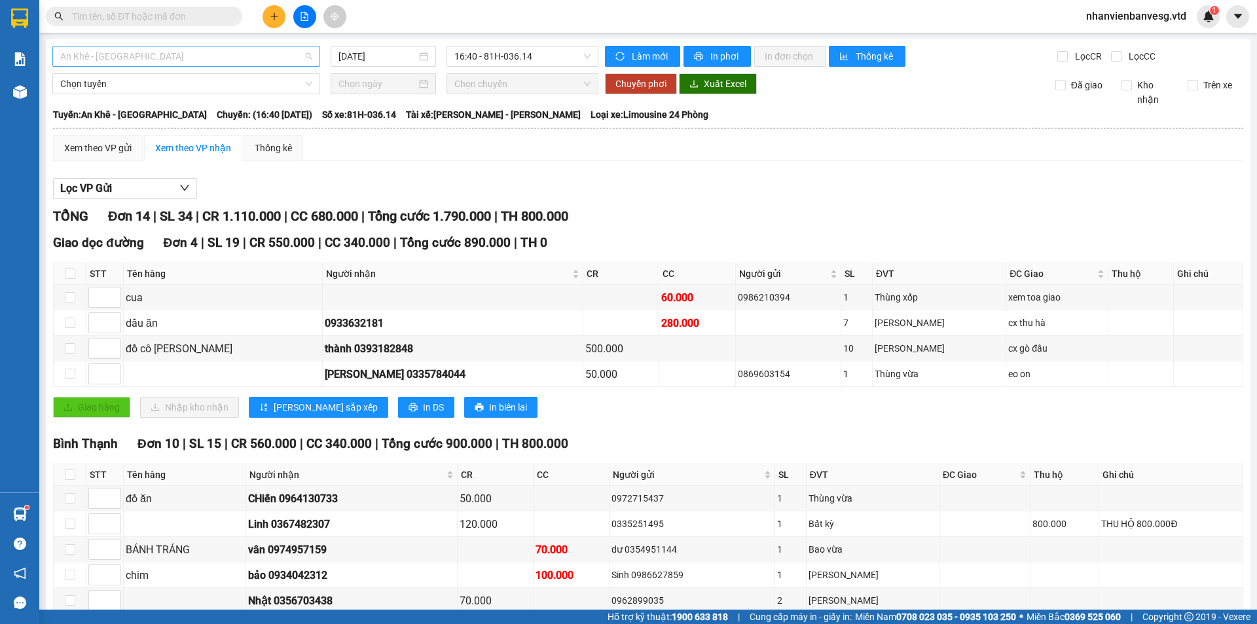
click at [291, 58] on span "An Khê - [GEOGRAPHIC_DATA]" at bounding box center [186, 56] width 252 height 20
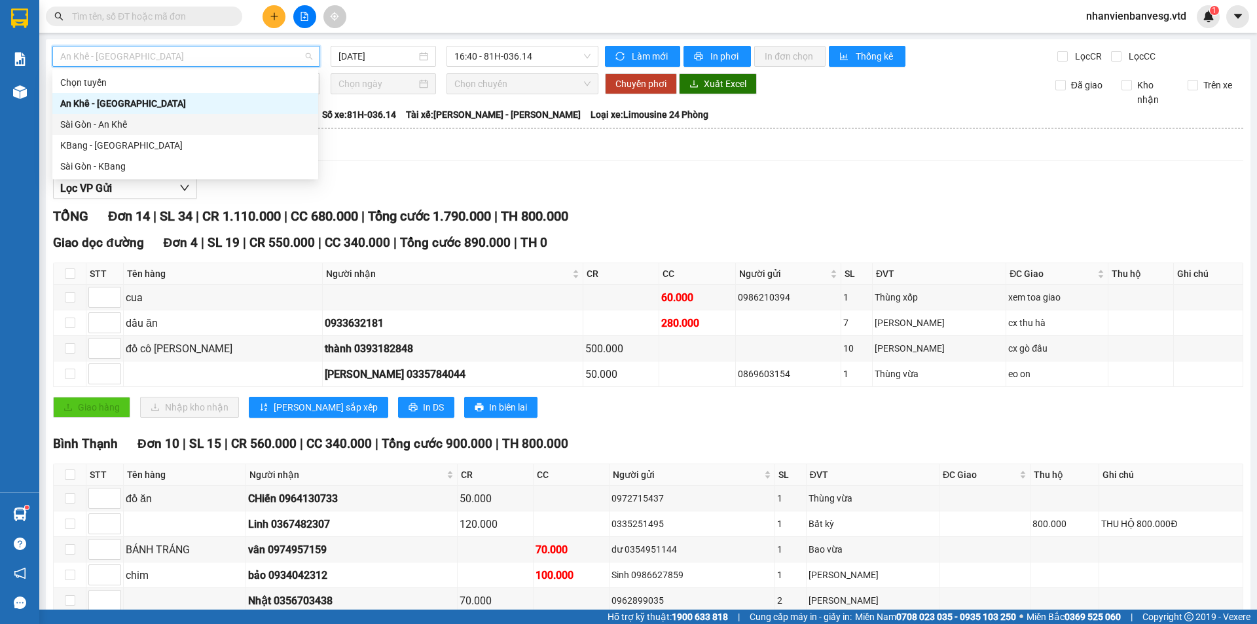
drag, startPoint x: 240, startPoint y: 122, endPoint x: 437, endPoint y: 69, distance: 203.2
click at [240, 121] on div "Sài Gòn - An Khê" at bounding box center [185, 124] width 250 height 14
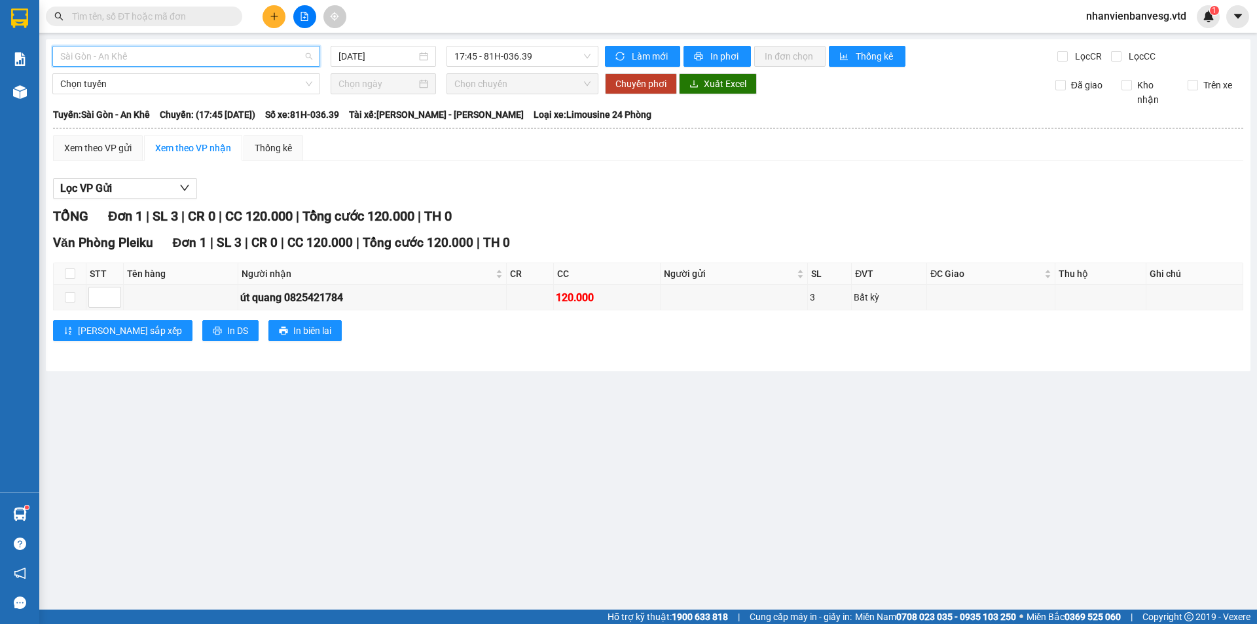
drag, startPoint x: 103, startPoint y: 52, endPoint x: 106, endPoint y: 86, distance: 34.8
click at [103, 54] on span "Sài Gòn - An Khê" at bounding box center [186, 56] width 252 height 20
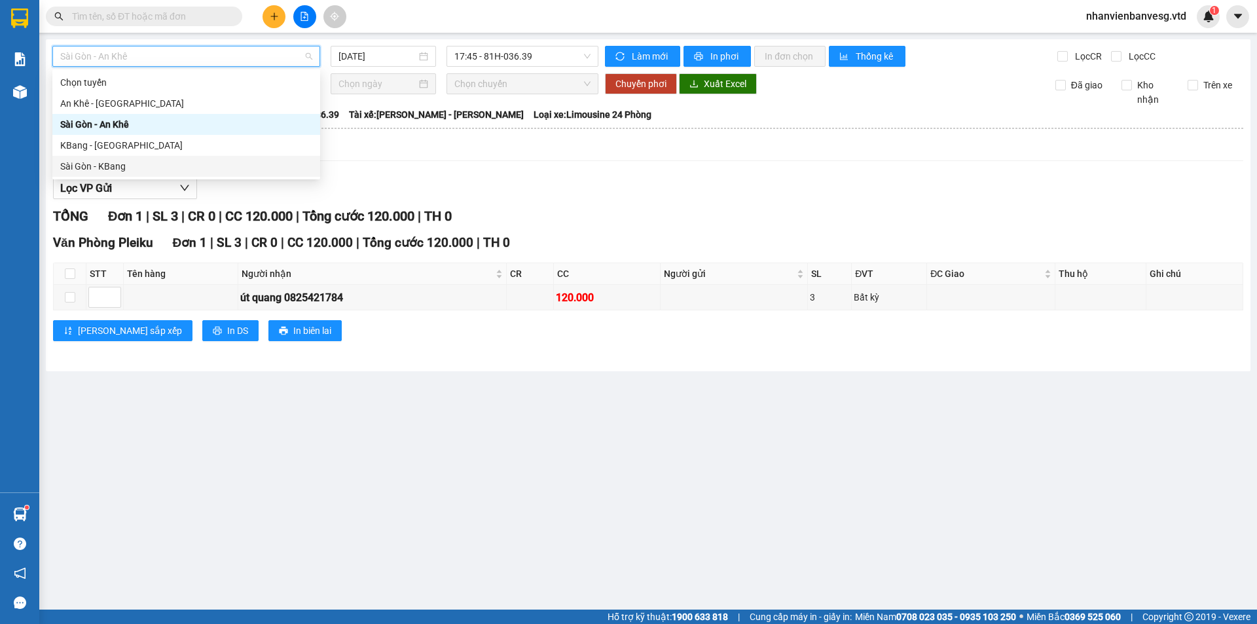
click at [104, 164] on div "Sài Gòn - KBang" at bounding box center [186, 166] width 252 height 14
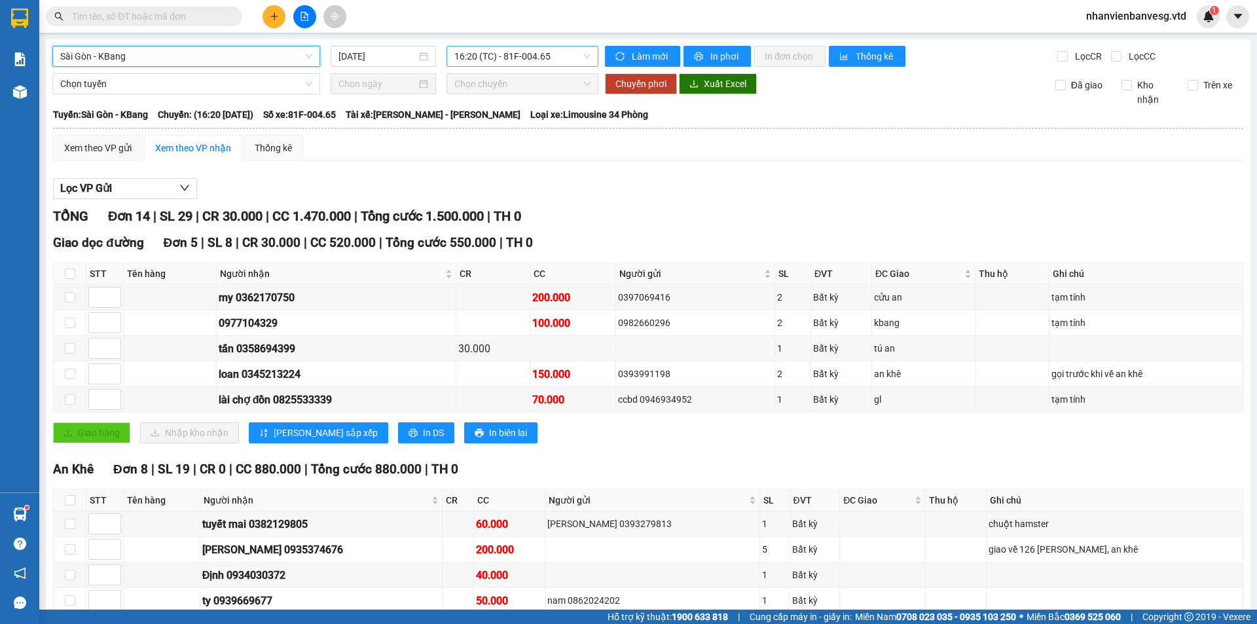
click at [518, 65] on span "16:20 (TC) - 81F-004.65" at bounding box center [522, 56] width 136 height 20
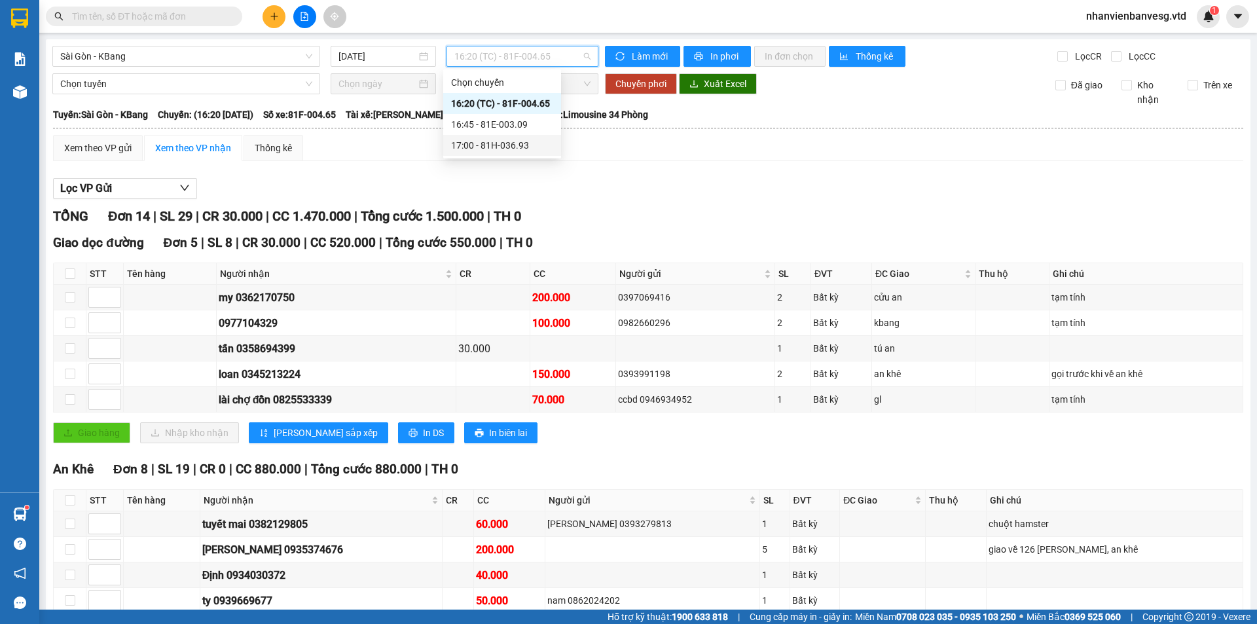
click at [507, 144] on div "17:00 - 81H-036.93" at bounding box center [502, 145] width 102 height 14
